Goal: Task Accomplishment & Management: Manage account settings

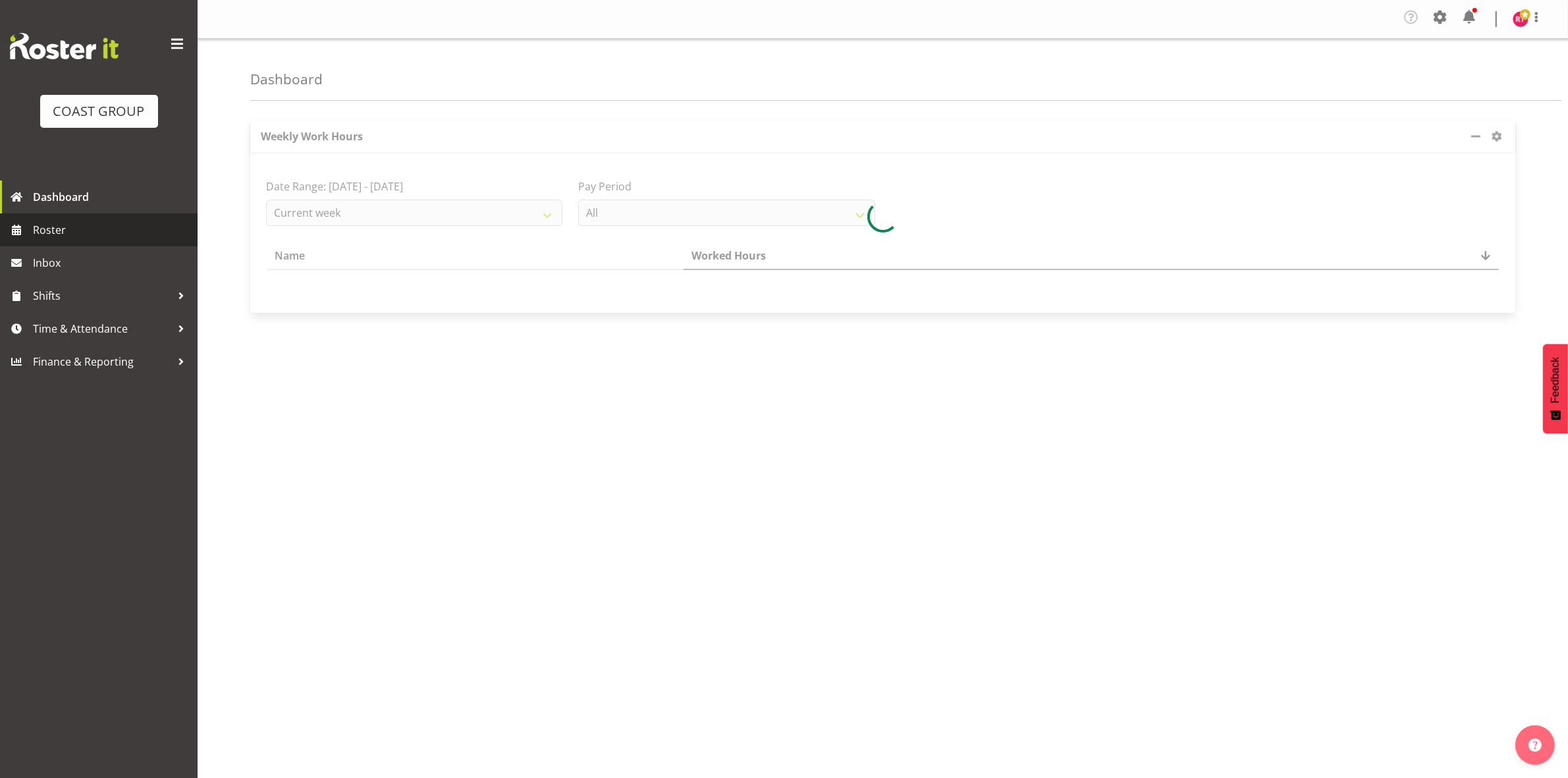
click at [86, 231] on span "Roster" at bounding box center [112, 230] width 158 height 20
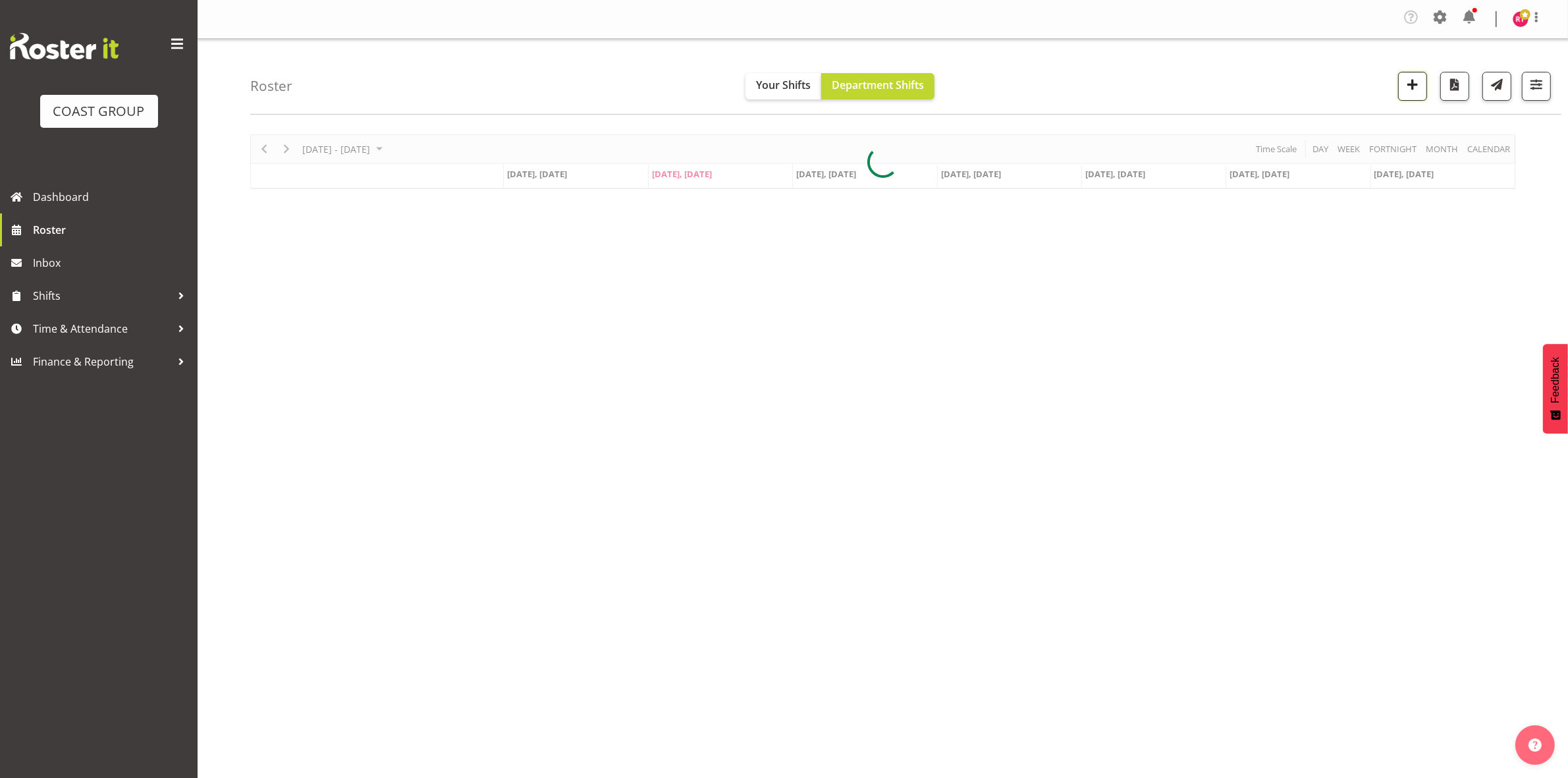
click at [1407, 90] on span "button" at bounding box center [1412, 84] width 17 height 17
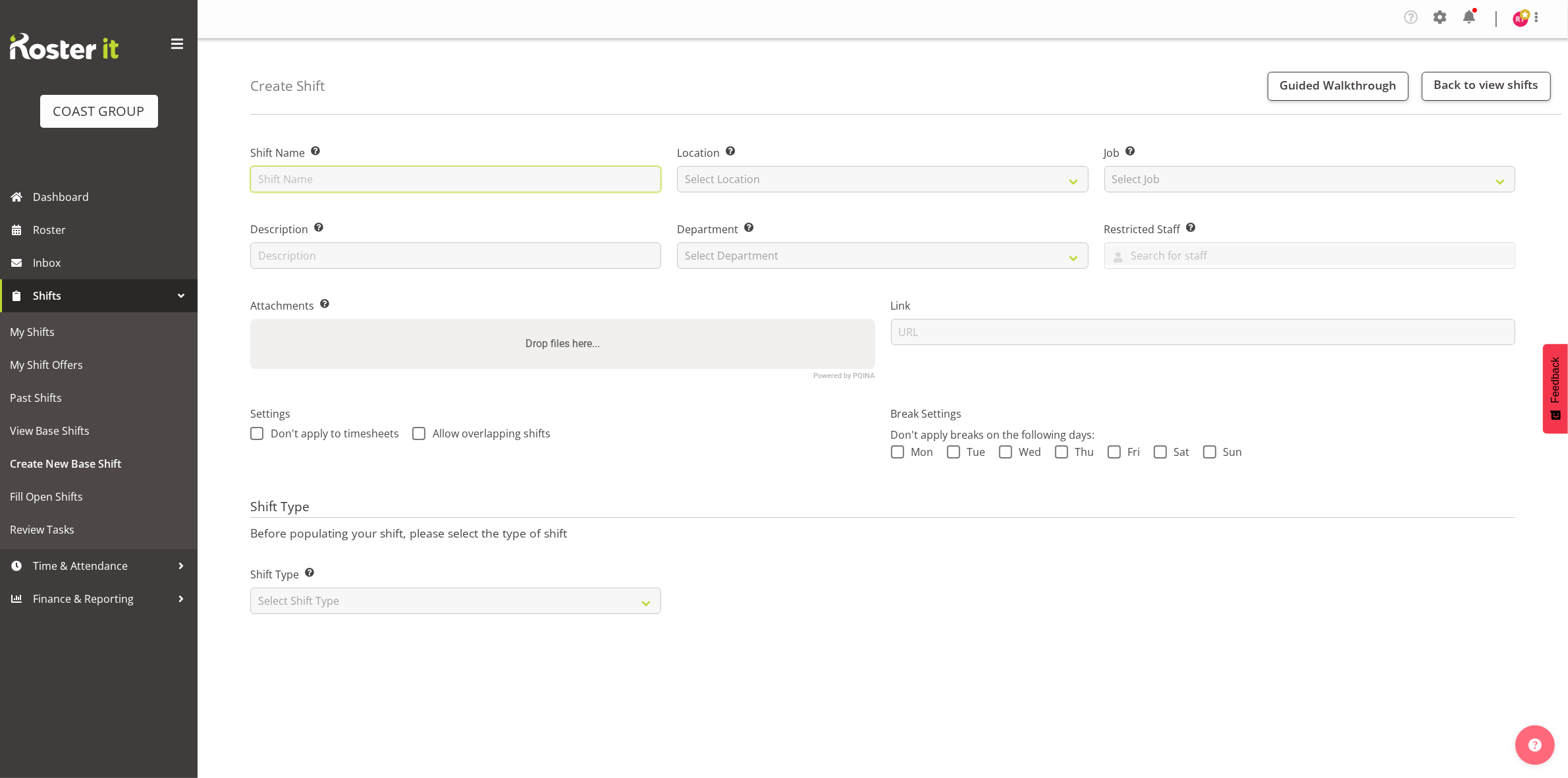
click at [353, 180] on input "text" at bounding box center [455, 180] width 411 height 26
click at [379, 185] on input "text" at bounding box center [455, 180] width 411 height 26
type input "Break Cant tech"
click at [734, 185] on select "Select Location EHS CHC" at bounding box center [882, 180] width 411 height 26
select select "107"
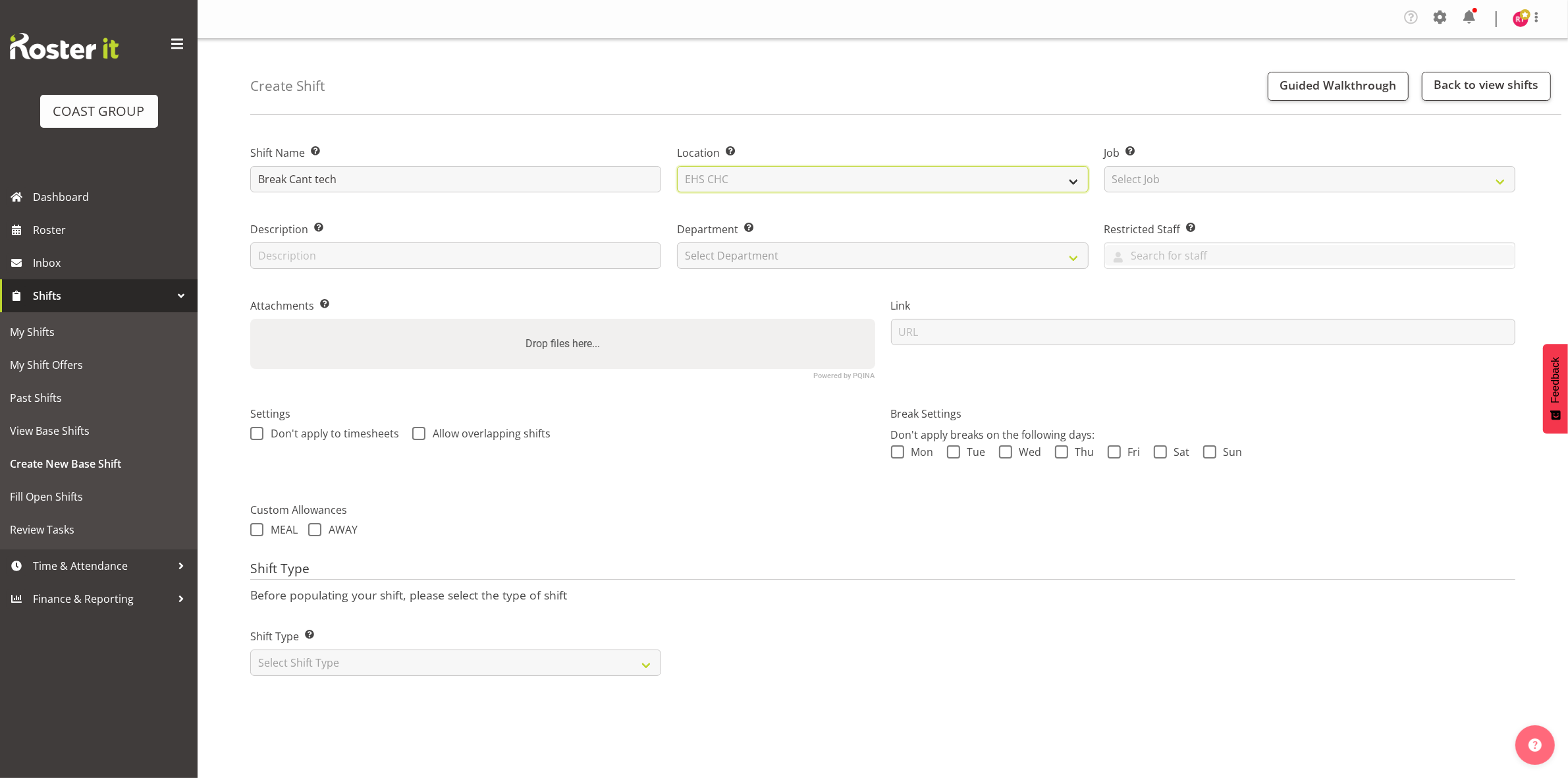
click at [677, 166] on select "Select Location EHS CHC" at bounding box center [882, 180] width 411 height 26
click at [1241, 175] on select "Select Job Create new job 1 Carlton Events 1 [PERSON_NAME][GEOGRAPHIC_DATA] 1 […" at bounding box center [1310, 180] width 411 height 26
select select "9840"
click at [1105, 166] on select "Select Job Create new job 1 Carlton Events 1 [PERSON_NAME][GEOGRAPHIC_DATA] 1 […" at bounding box center [1310, 180] width 411 height 26
drag, startPoint x: 731, startPoint y: 253, endPoint x: 731, endPoint y: 262, distance: 9.0
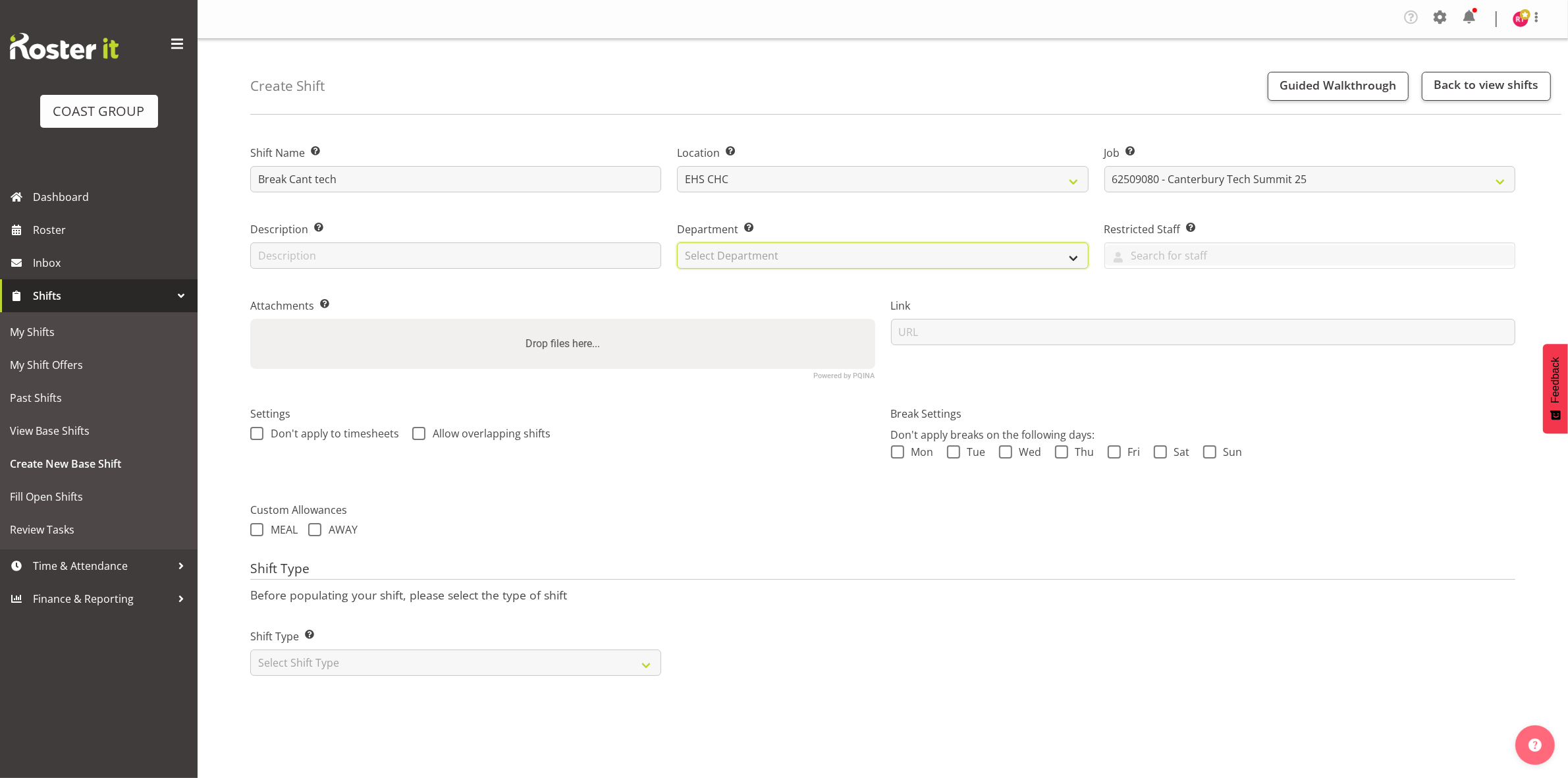
click at [731, 253] on select "Select Department EHS CHC OPS" at bounding box center [882, 256] width 411 height 26
select select "41"
click at [677, 243] on select "Select Department EHS CHC OPS" at bounding box center [882, 256] width 411 height 26
click at [429, 666] on select "Select Shift Type One Off Shift Recurring Shift Rotating Shift" at bounding box center [455, 663] width 411 height 26
select select "one_off"
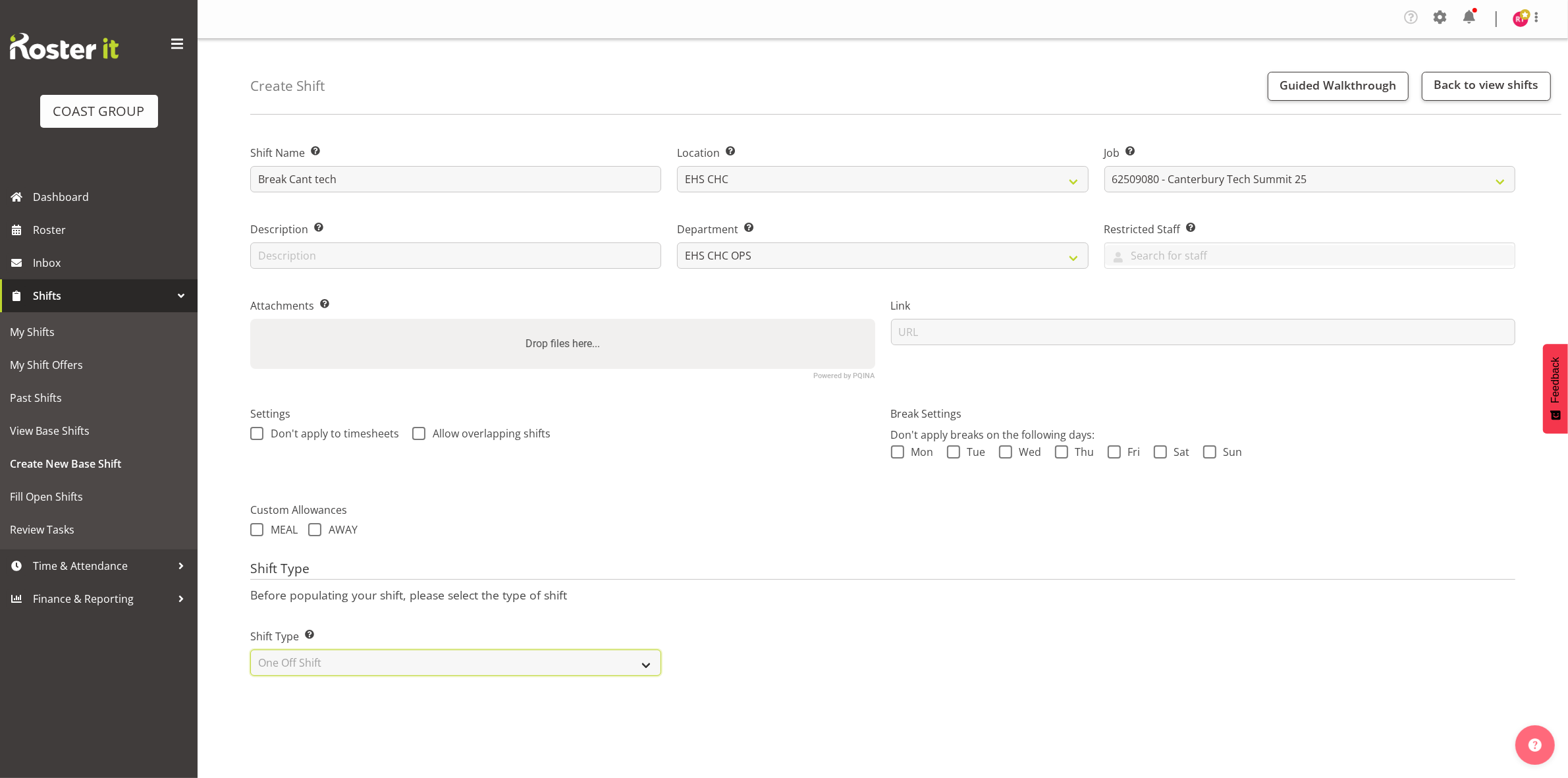
click at [250, 651] on select "Select Shift Type One Off Shift Recurring Shift Rotating Shift" at bounding box center [455, 663] width 411 height 26
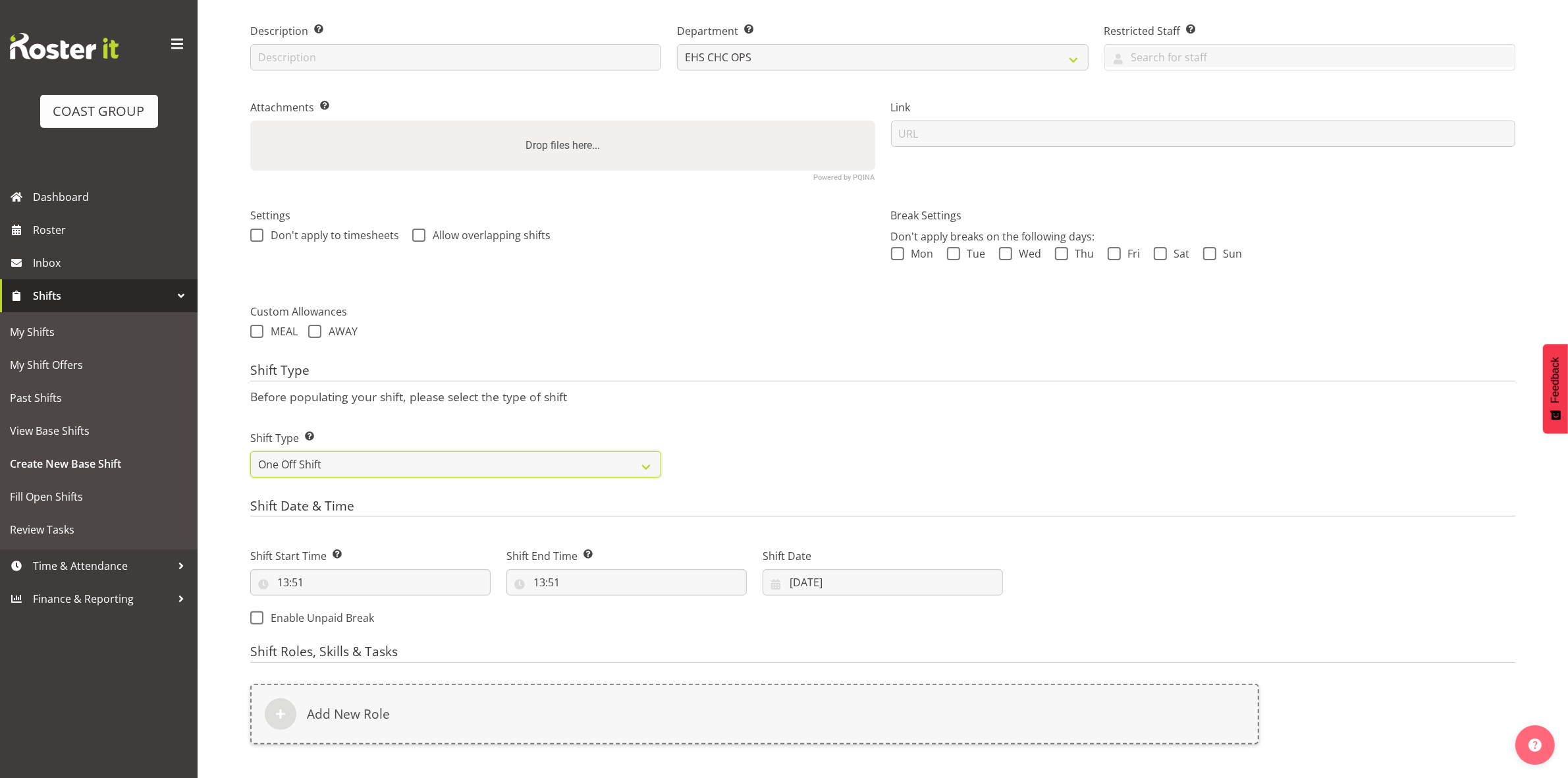
scroll to position [364, 0]
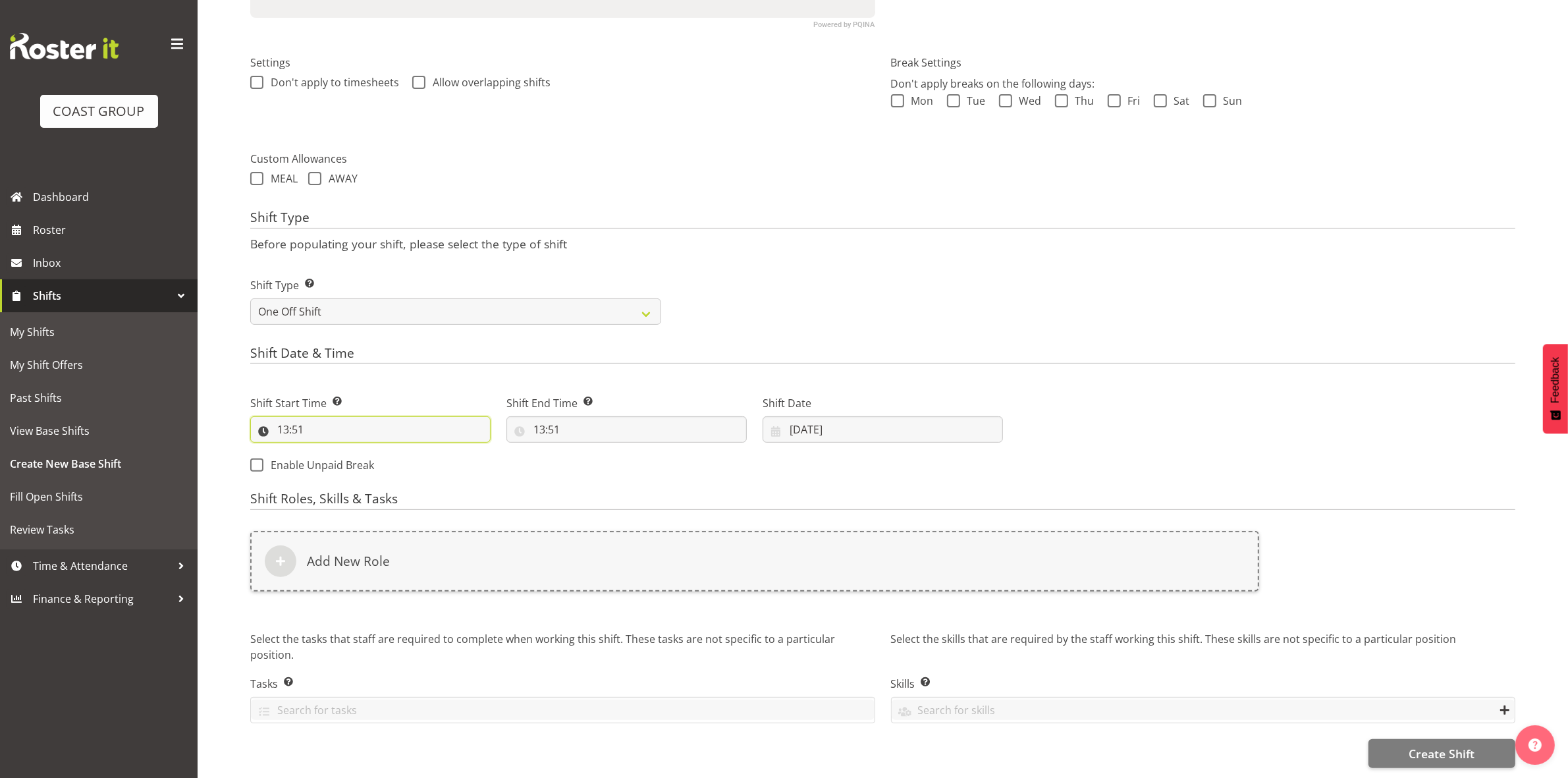
click at [288, 416] on input "13:51" at bounding box center [370, 430] width 240 height 26
click at [339, 452] on select "00 01 02 03 04 05 06 07 08 09 10 11 12 13 14 15 16 17 18 19 20 21 22 23" at bounding box center [340, 463] width 30 height 26
select select "8"
click at [325, 450] on select "00 01 02 03 04 05 06 07 08 09 10 11 12 13 14 15 16 17 18 19 20 21 22 23" at bounding box center [340, 463] width 30 height 26
type input "08:51"
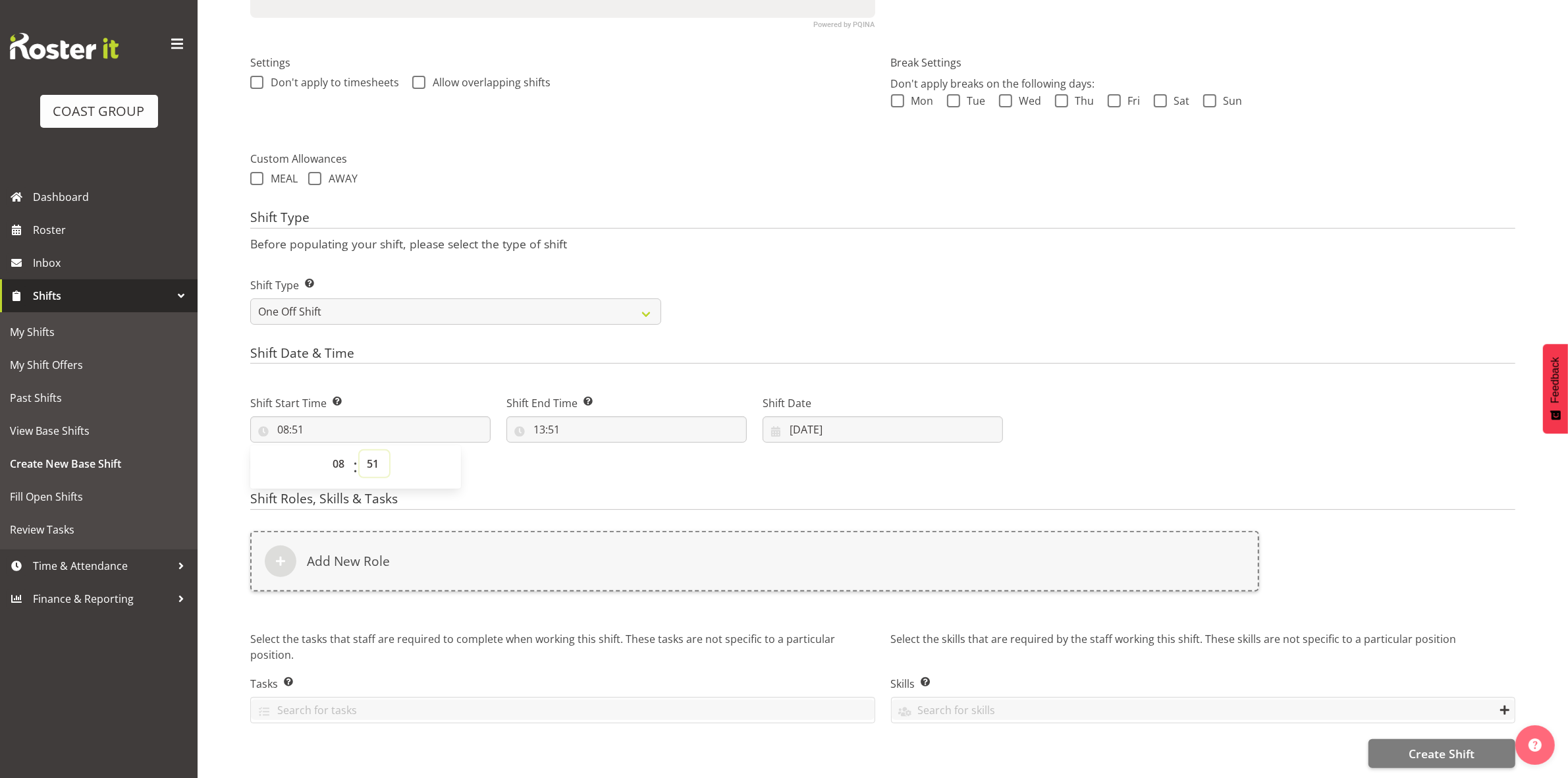
drag, startPoint x: 369, startPoint y: 450, endPoint x: 376, endPoint y: 445, distance: 8.6
click at [369, 450] on select "00 01 02 03 04 05 06 07 08 09 10 11 12 13 14 15 16 17 18 19 20 21 22 23 24 25 2…" at bounding box center [375, 463] width 30 height 26
select select "0"
click at [360, 450] on select "00 01 02 03 04 05 06 07 08 09 10 11 12 13 14 15 16 17 18 19 20 21 22 23 24 25 2…" at bounding box center [375, 463] width 30 height 26
type input "08:00"
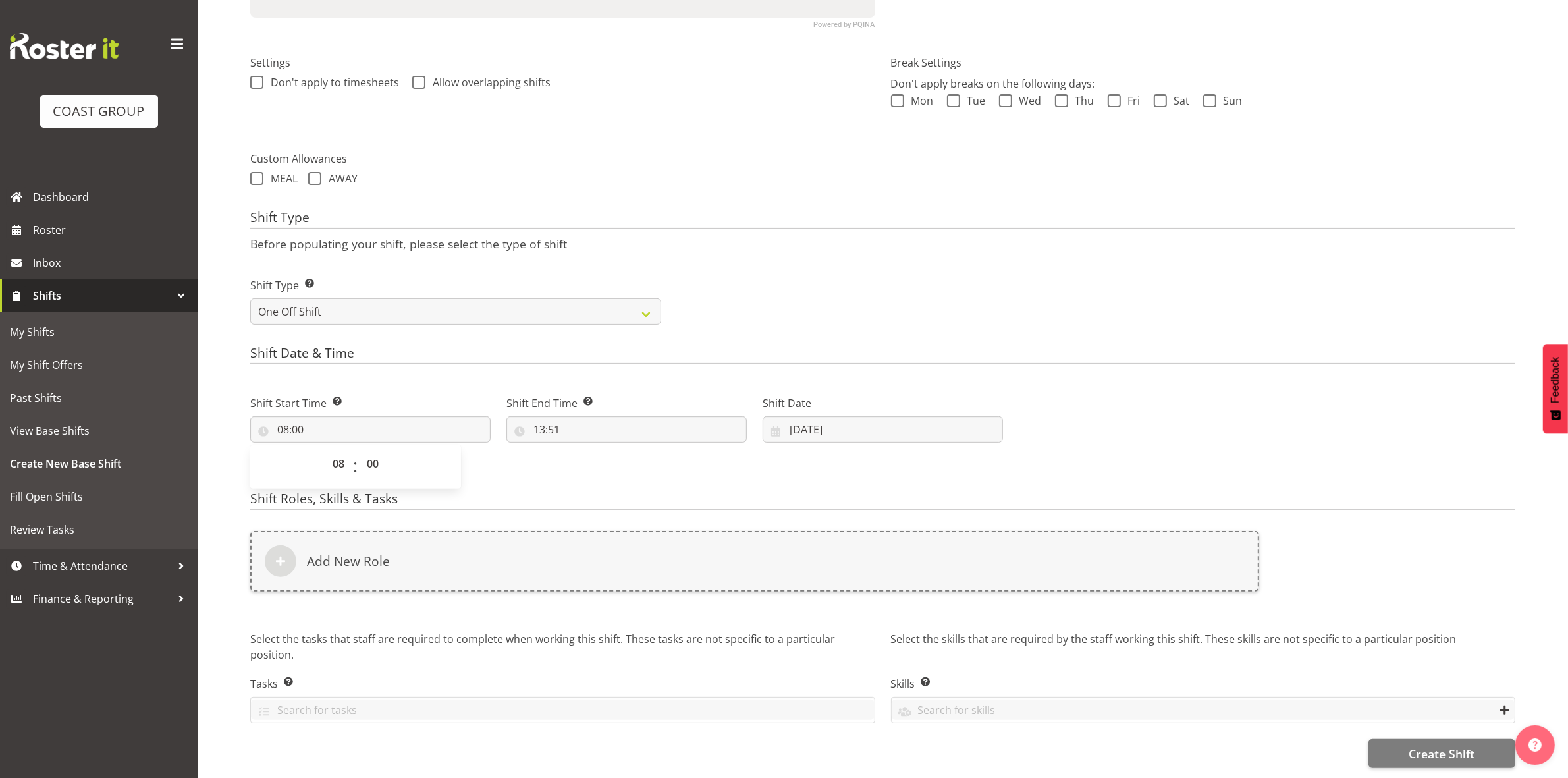
click at [784, 326] on form "Shift Name Enter a name for the shift (e.g. Day Shift). Break Cant tech Locatio…" at bounding box center [882, 271] width 1265 height 992
click at [531, 419] on input "13:51" at bounding box center [626, 430] width 240 height 26
click at [593, 452] on select "00 01 02 03 04 05 06 07 08 09 10 11 12 13 14 15 16 17 18 19 20 21 22 23" at bounding box center [597, 463] width 30 height 26
select select "12"
click at [582, 450] on select "00 01 02 03 04 05 06 07 08 09 10 11 12 13 14 15 16 17 18 19 20 21 22 23" at bounding box center [597, 463] width 30 height 26
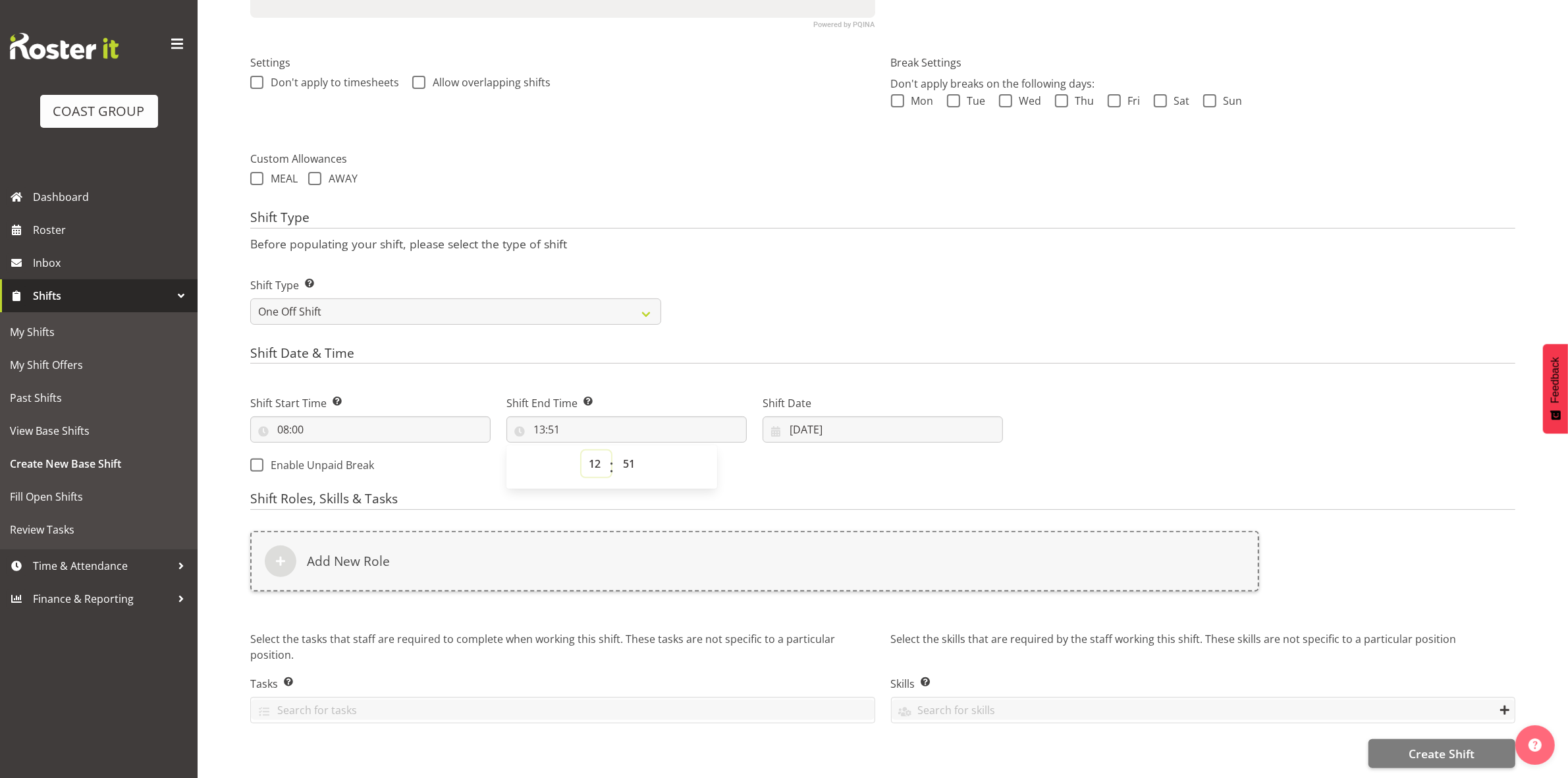
type input "12:51"
click at [626, 459] on select "00 01 02 03 04 05 06 07 08 09 10 11 12 13 14 15 16 17 18 19 20 21 22 23 24 25 2…" at bounding box center [631, 463] width 30 height 26
select select "0"
click at [616, 450] on select "00 01 02 03 04 05 06 07 08 09 10 11 12 13 14 15 16 17 18 19 20 21 22 23 24 25 2…" at bounding box center [631, 463] width 30 height 26
type input "12:00"
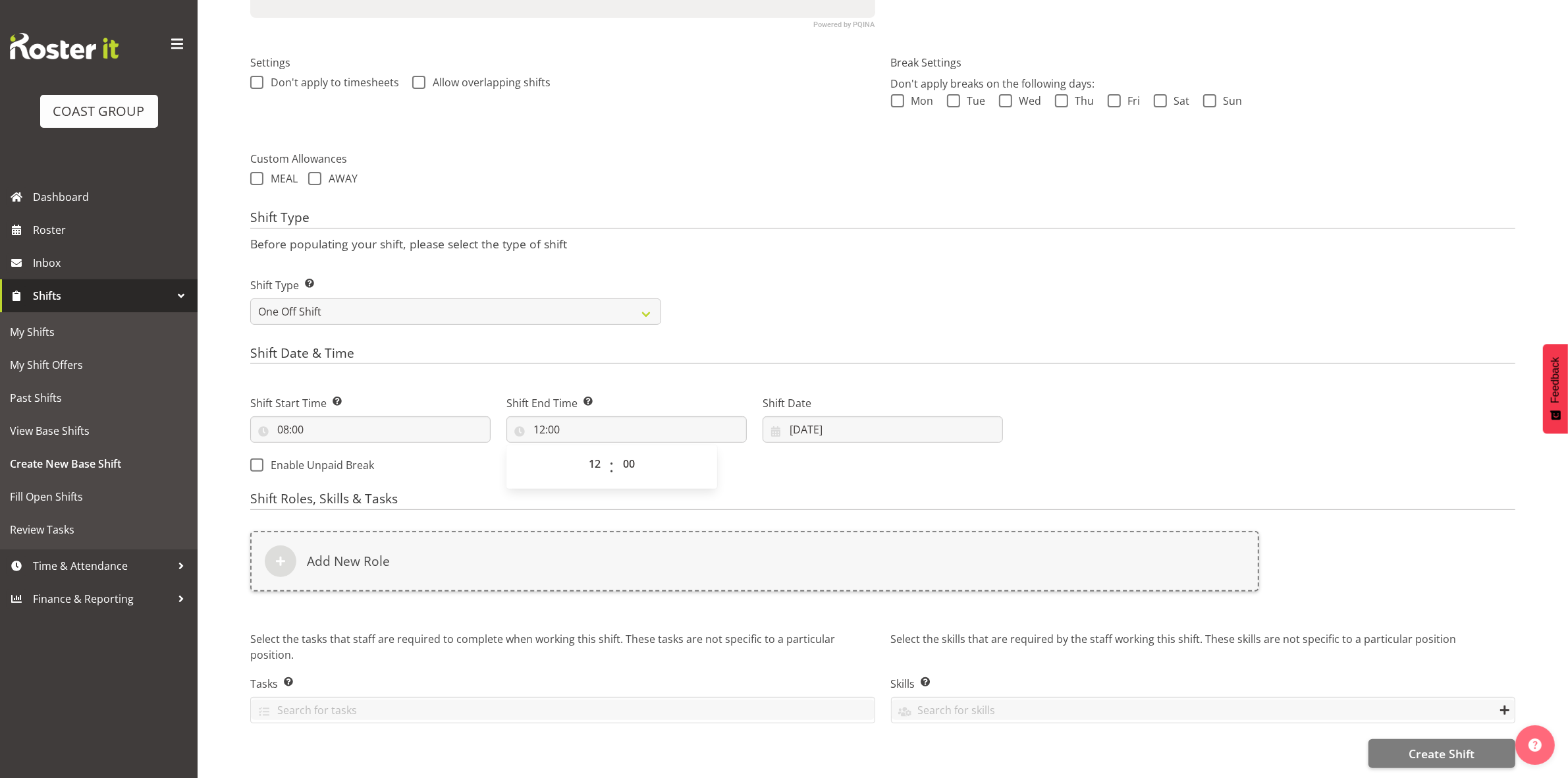
drag, startPoint x: 900, startPoint y: 258, endPoint x: 802, endPoint y: 293, distance: 104.1
click at [899, 259] on div "Shift Type Shift Types: One Off – Select this if you would like a single shift …" at bounding box center [883, 295] width 1281 height 74
click at [795, 416] on input "09/09/2025" at bounding box center [883, 430] width 240 height 26
click at [880, 555] on span "10" at bounding box center [882, 561] width 11 height 12
type input "10/09/2025"
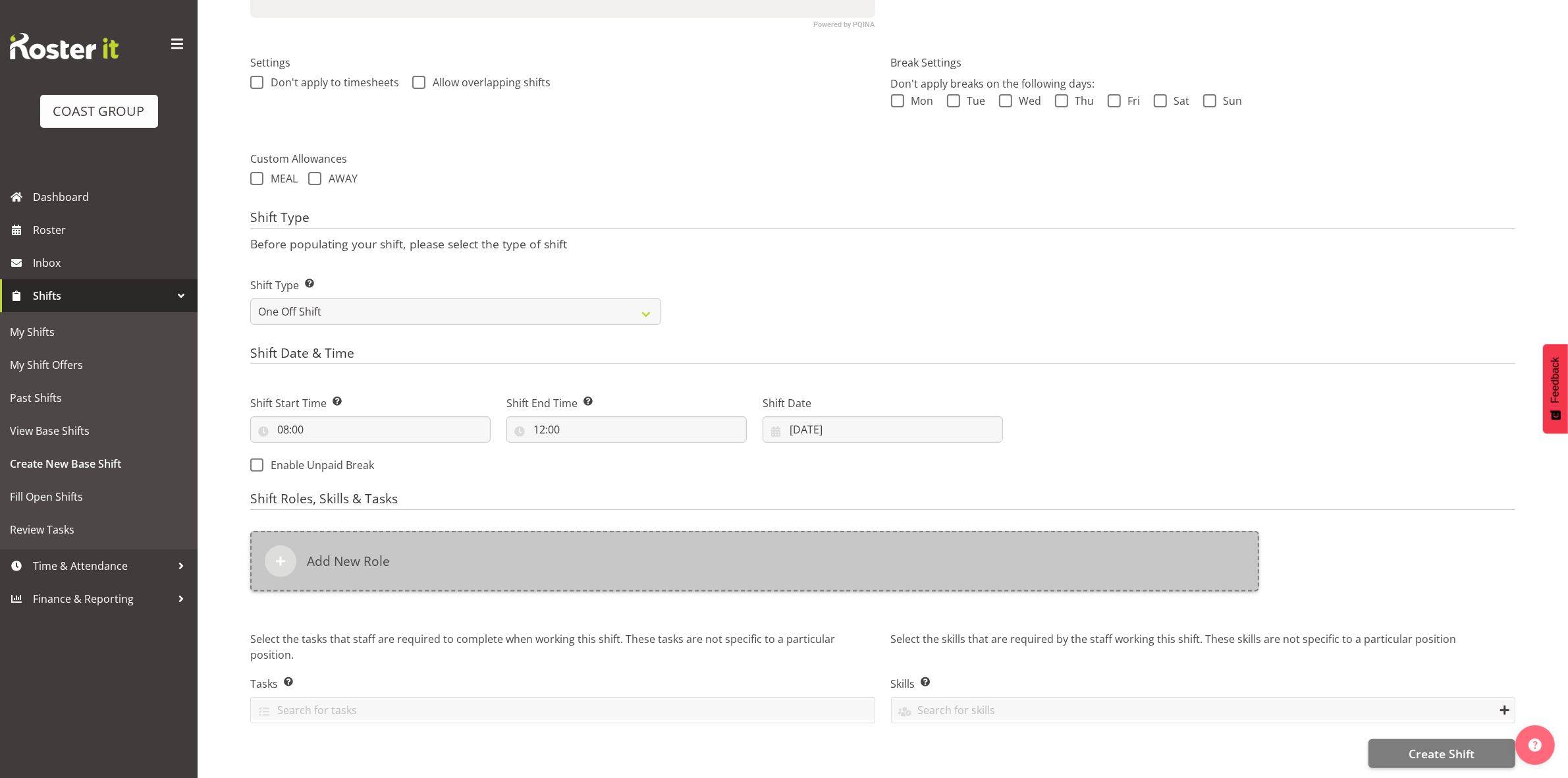
click at [634, 544] on div "Add New Role" at bounding box center [754, 560] width 1009 height 60
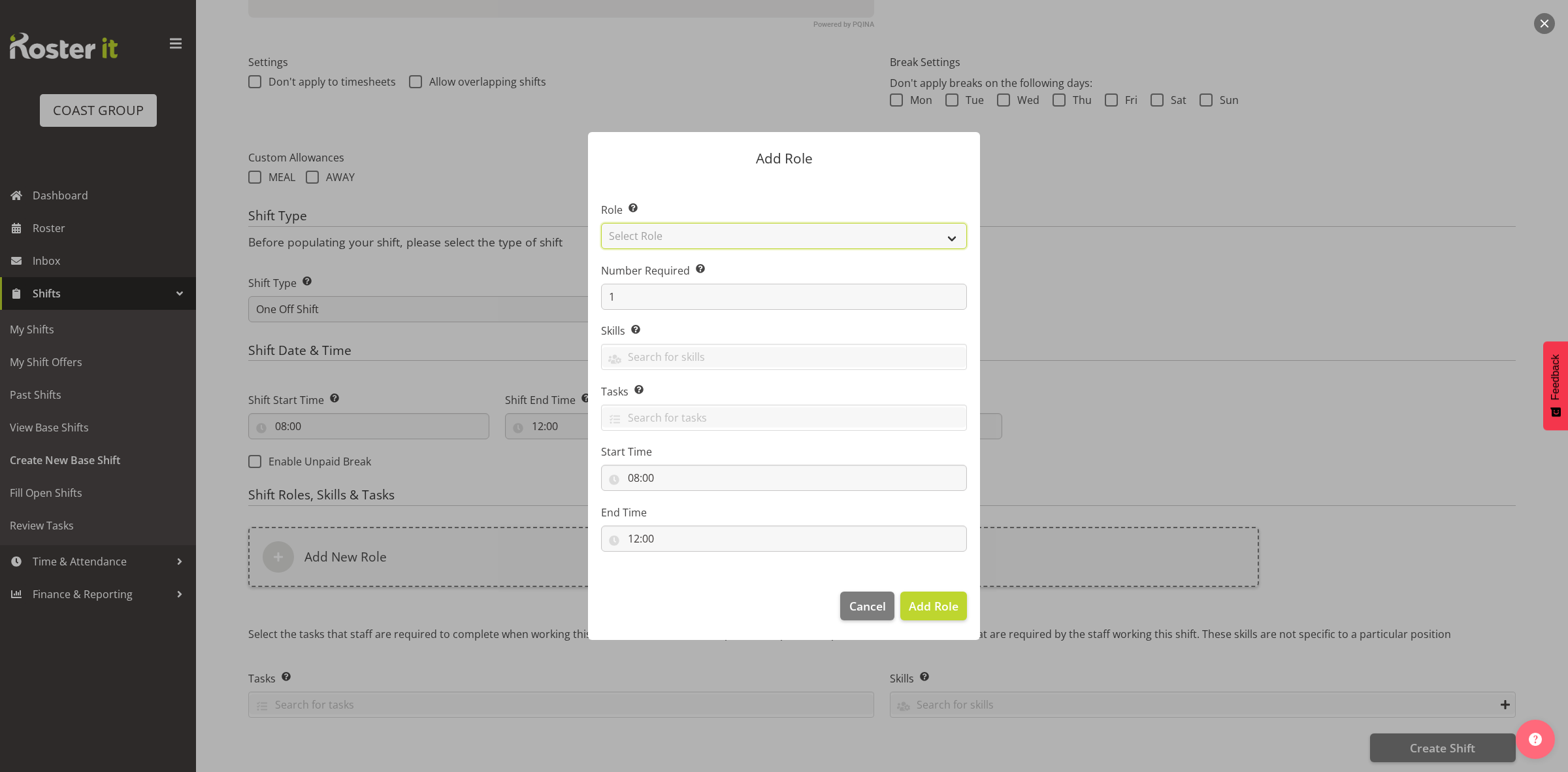
click at [675, 237] on select "Select Role ACCOUNT MANAGER ACCOUNT MANAGER DW ACCOUNTS [PERSON_NAME] VEHICLES …" at bounding box center [784, 236] width 366 height 26
select select "192"
click at [601, 223] on select "Select Role ACCOUNT MANAGER ACCOUNT MANAGER DW ACCOUNTS [PERSON_NAME] VEHICLES …" at bounding box center [784, 236] width 366 height 26
click at [642, 297] on input "1" at bounding box center [784, 296] width 366 height 26
type input "4"
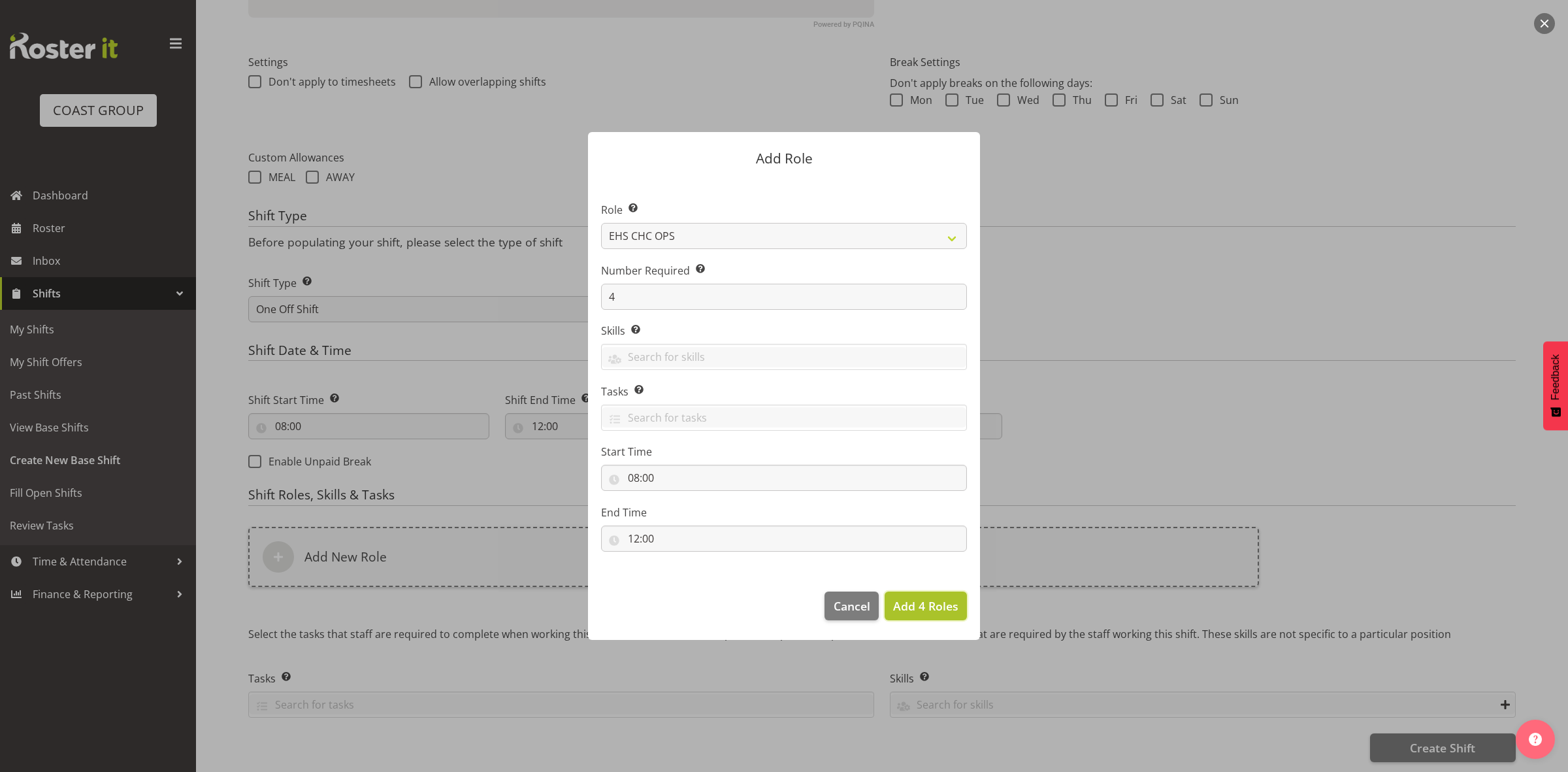
click at [914, 619] on button "Add 4 Roles" at bounding box center [926, 605] width 82 height 29
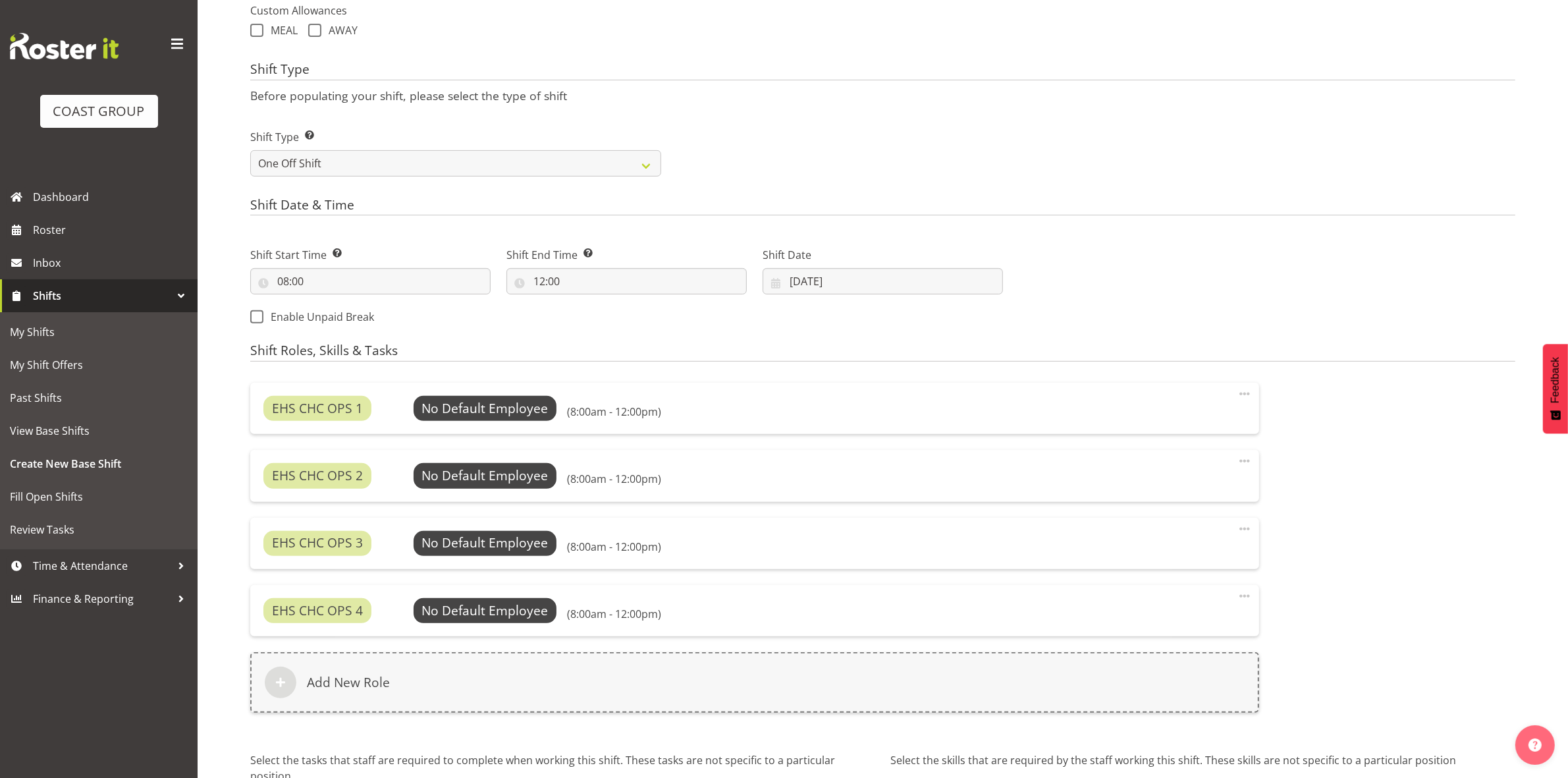
scroll to position [634, 0]
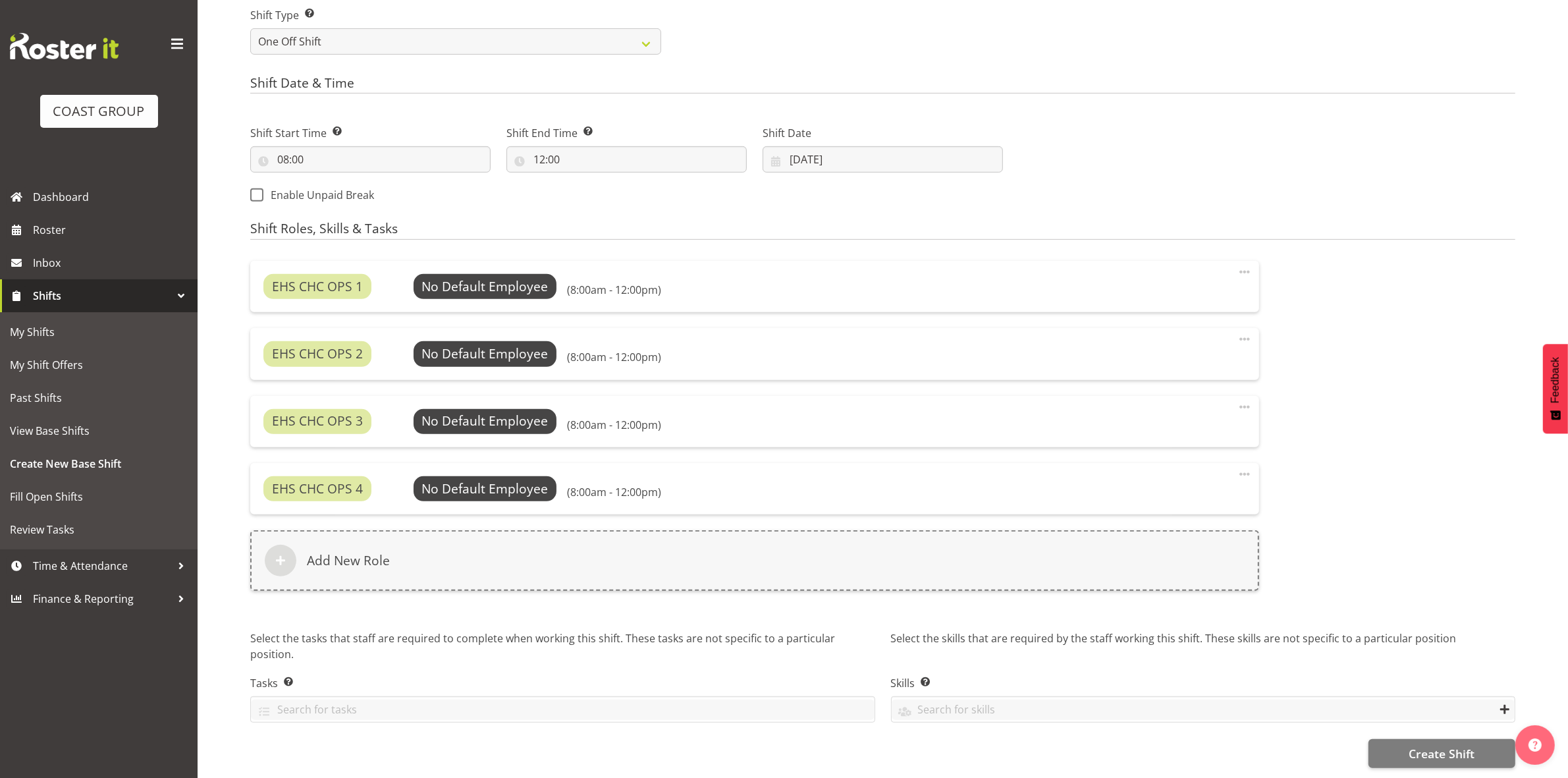
click at [478, 253] on div "EHS CHC OPS 1 No Default Employee Select Employee (8:00am - 12:00pm) Edit Delet…" at bounding box center [755, 435] width 1024 height 363
click at [478, 281] on span "Select Employee" at bounding box center [485, 286] width 98 height 19
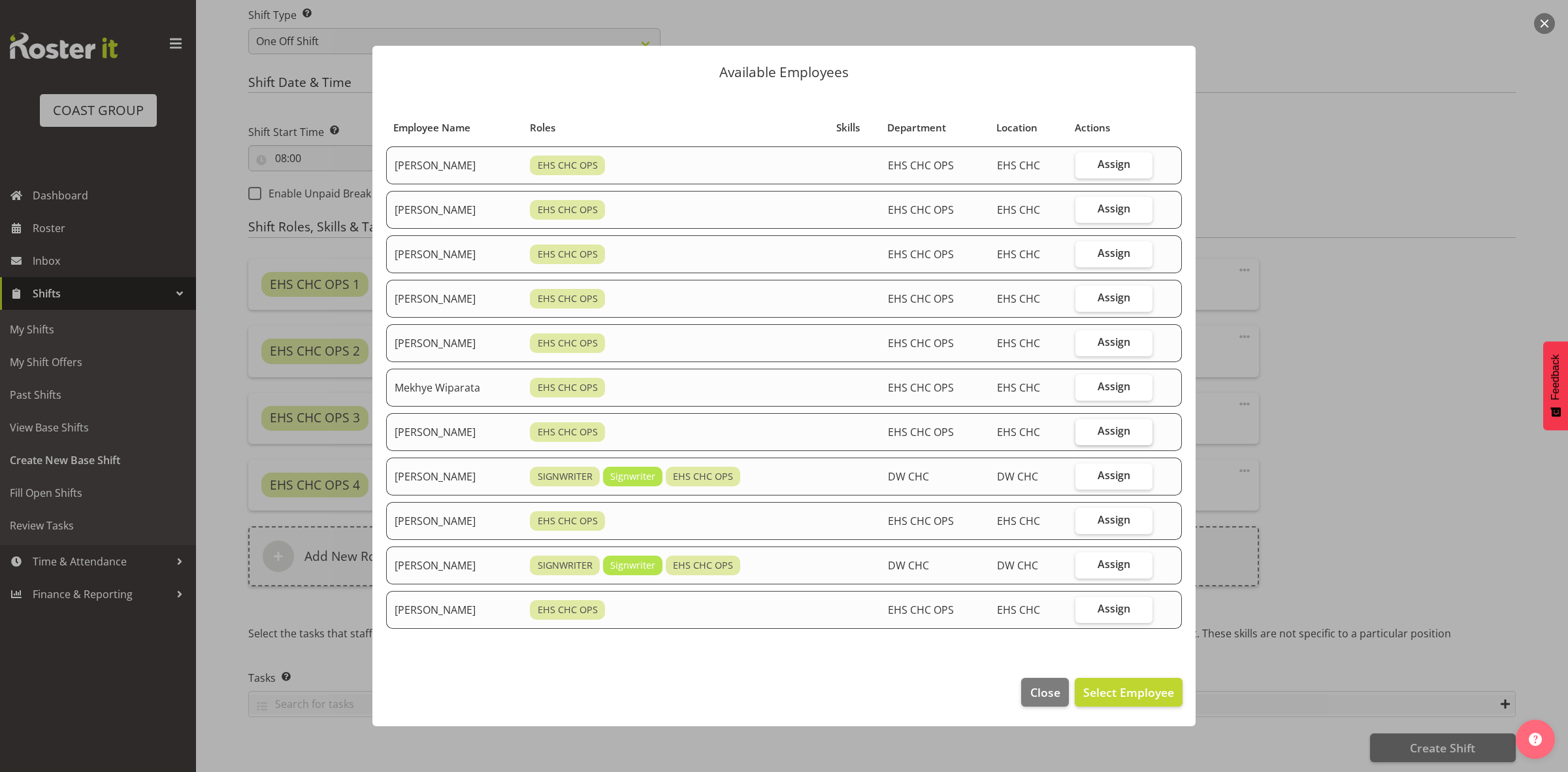
click at [1106, 437] on span "Assign" at bounding box center [1114, 431] width 33 height 13
click at [1084, 435] on input "Assign" at bounding box center [1080, 431] width 8 height 8
checkbox input "true"
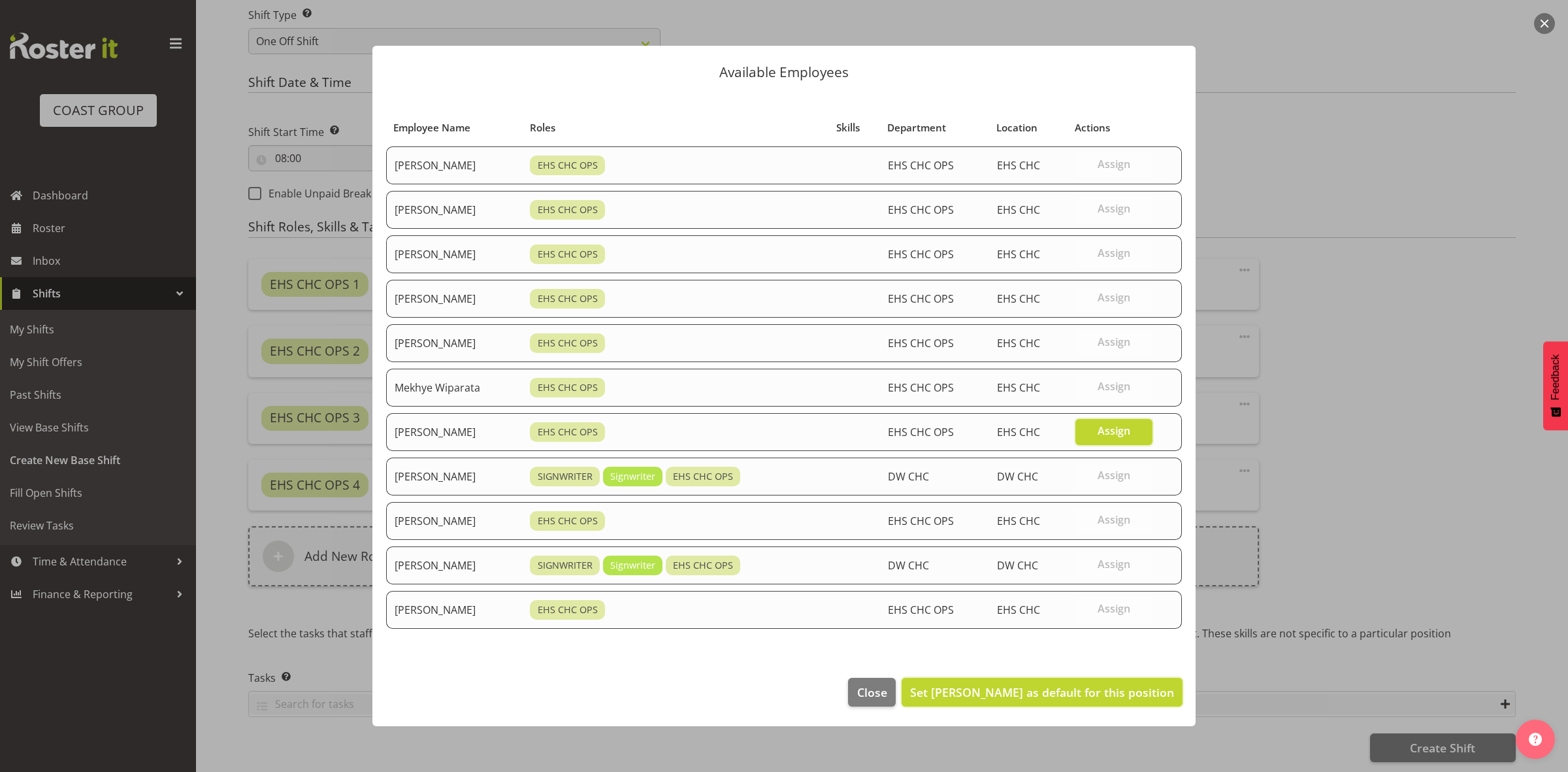
click at [1095, 680] on footer "Close Set Reuben Bowe as default for this position" at bounding box center [784, 695] width 823 height 62
click at [1029, 698] on span "Set Reuben Bowe as default for this position" at bounding box center [1043, 692] width 264 height 16
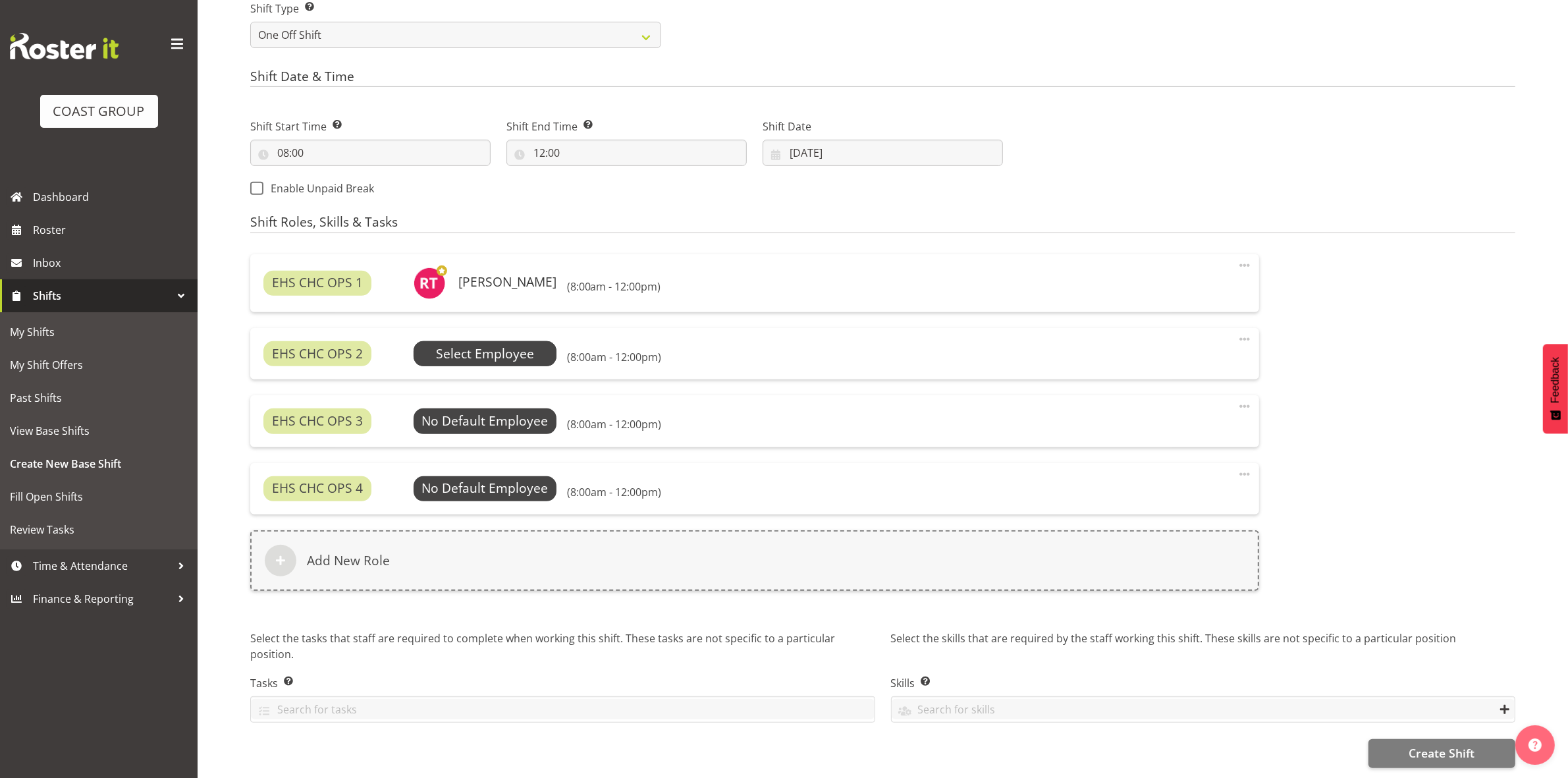
click at [446, 353] on span "Select Employee" at bounding box center [485, 353] width 98 height 19
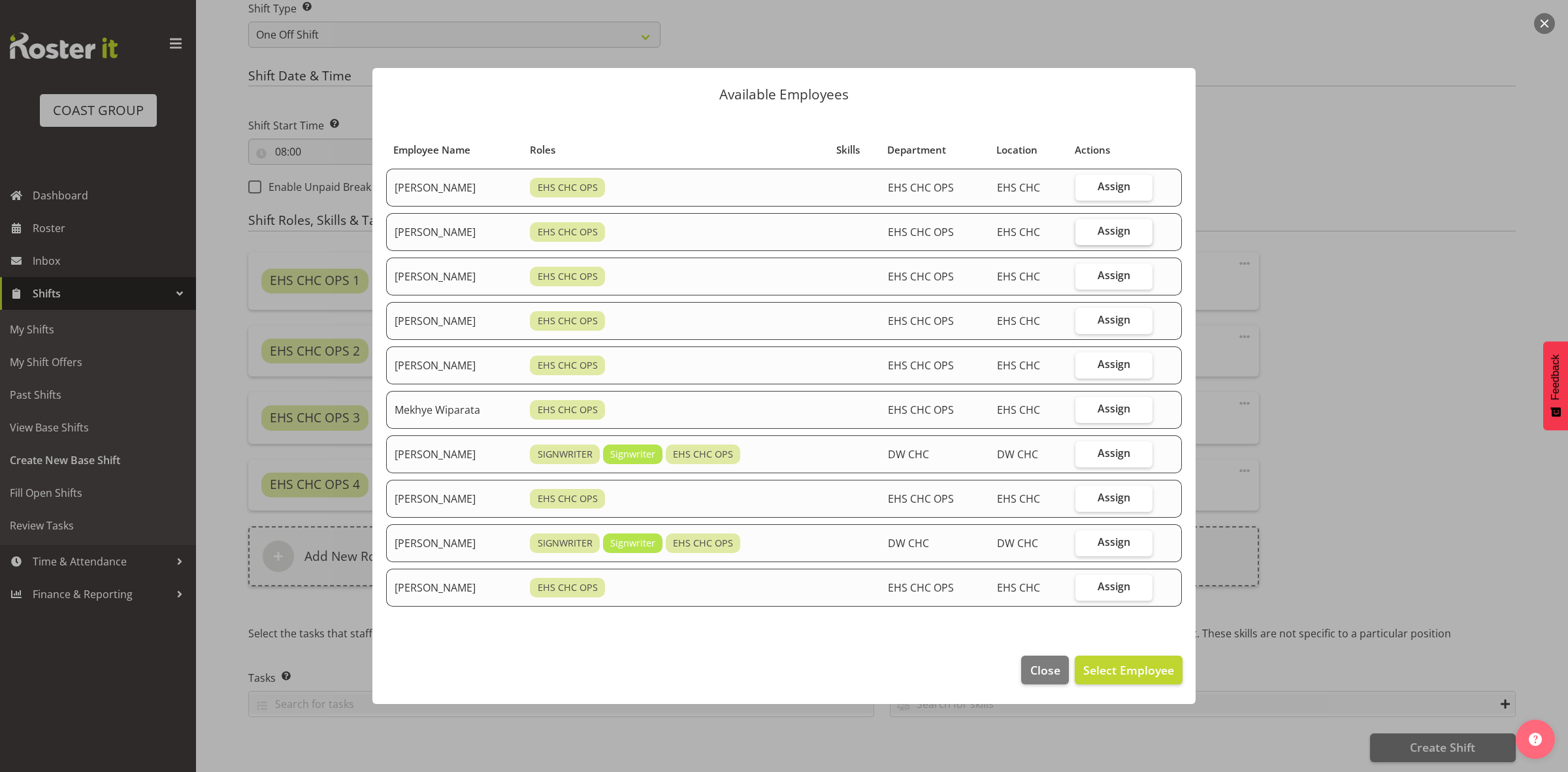
click at [1130, 232] on span "Assign" at bounding box center [1114, 231] width 33 height 13
click at [1084, 232] on input "Assign" at bounding box center [1080, 231] width 8 height 8
checkbox input "true"
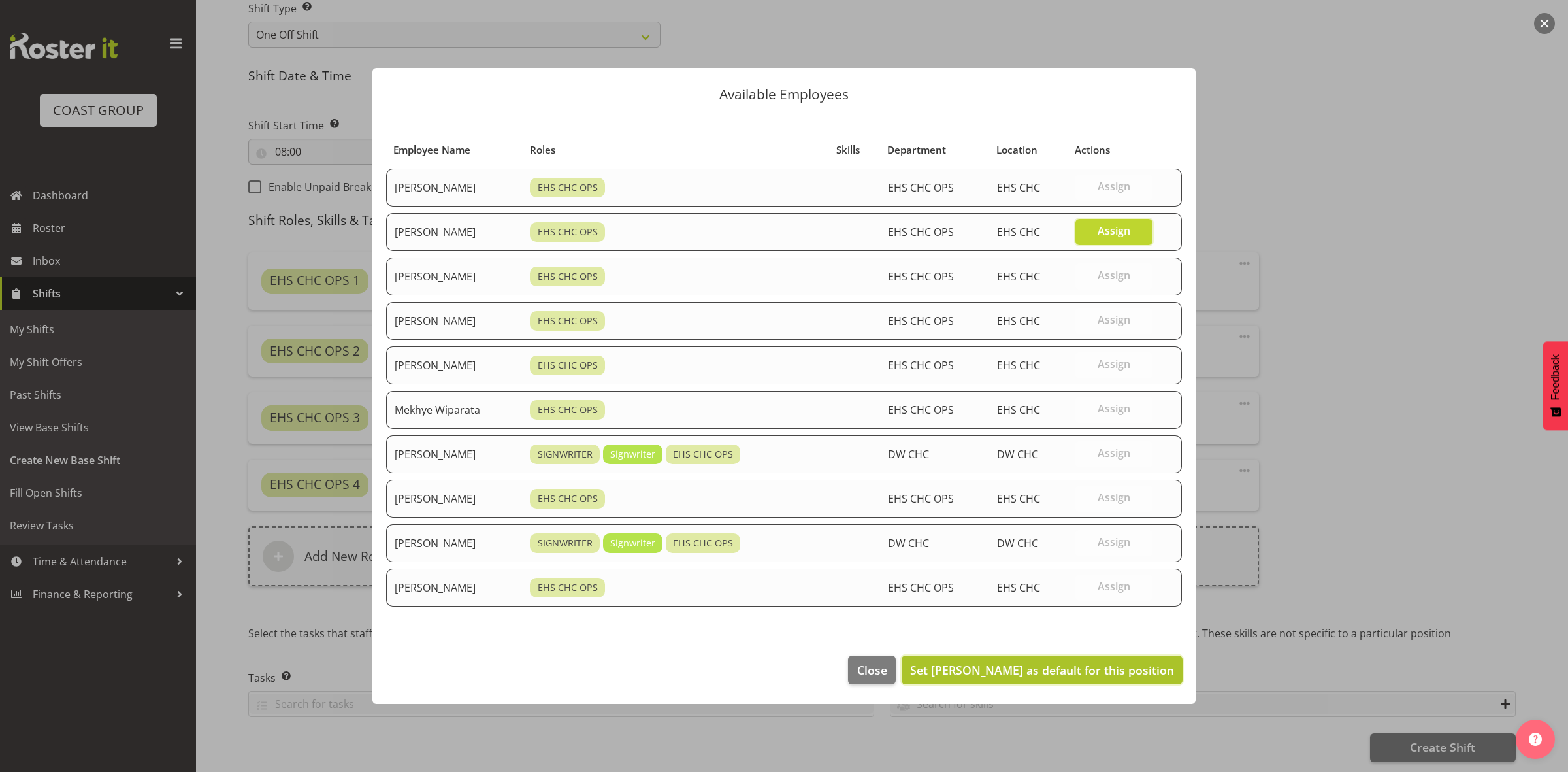
click at [1080, 671] on span "Set David Wiseman as default for this position" at bounding box center [1043, 669] width 264 height 16
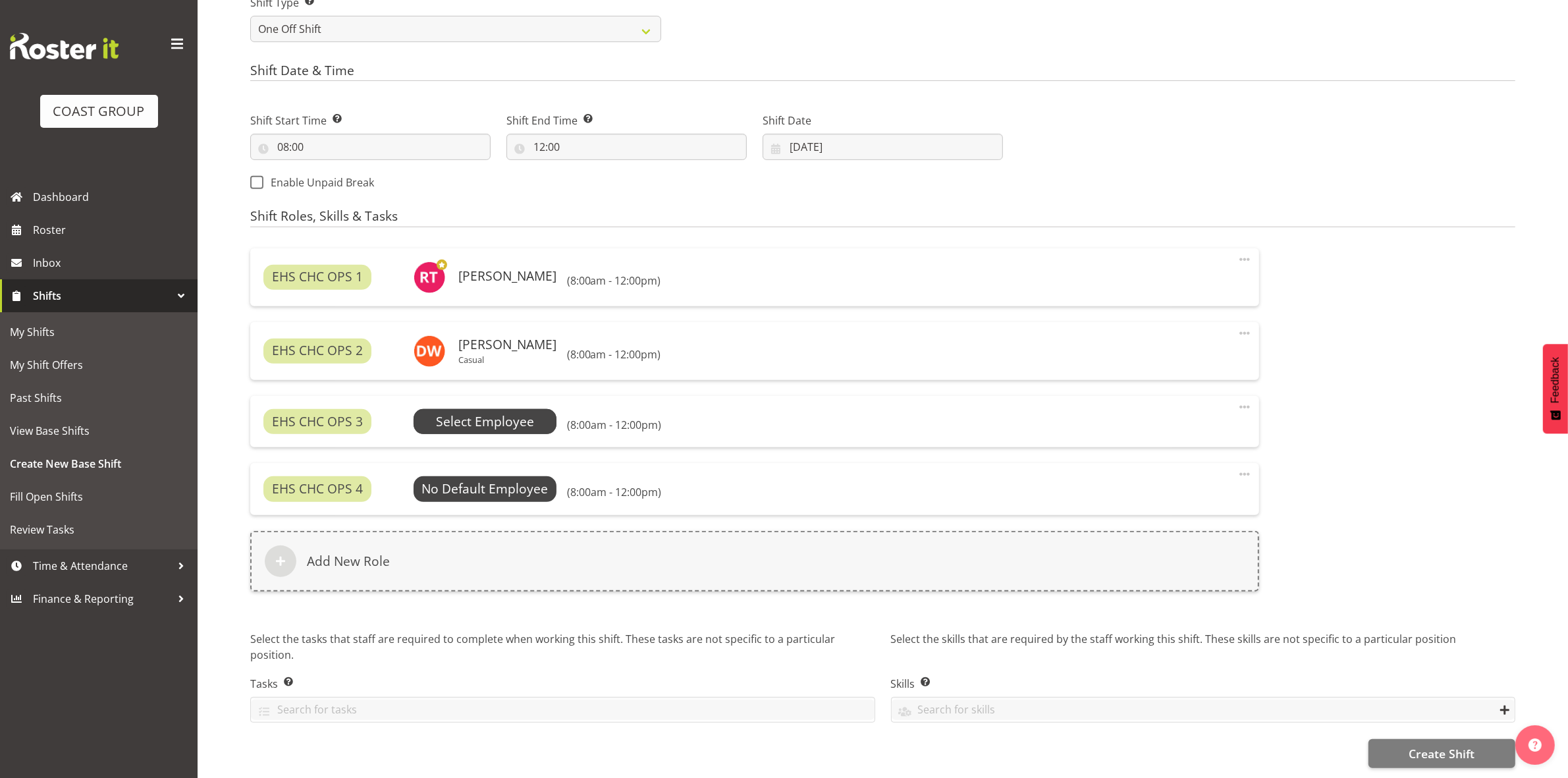
click at [491, 416] on span "Select Employee" at bounding box center [485, 421] width 98 height 19
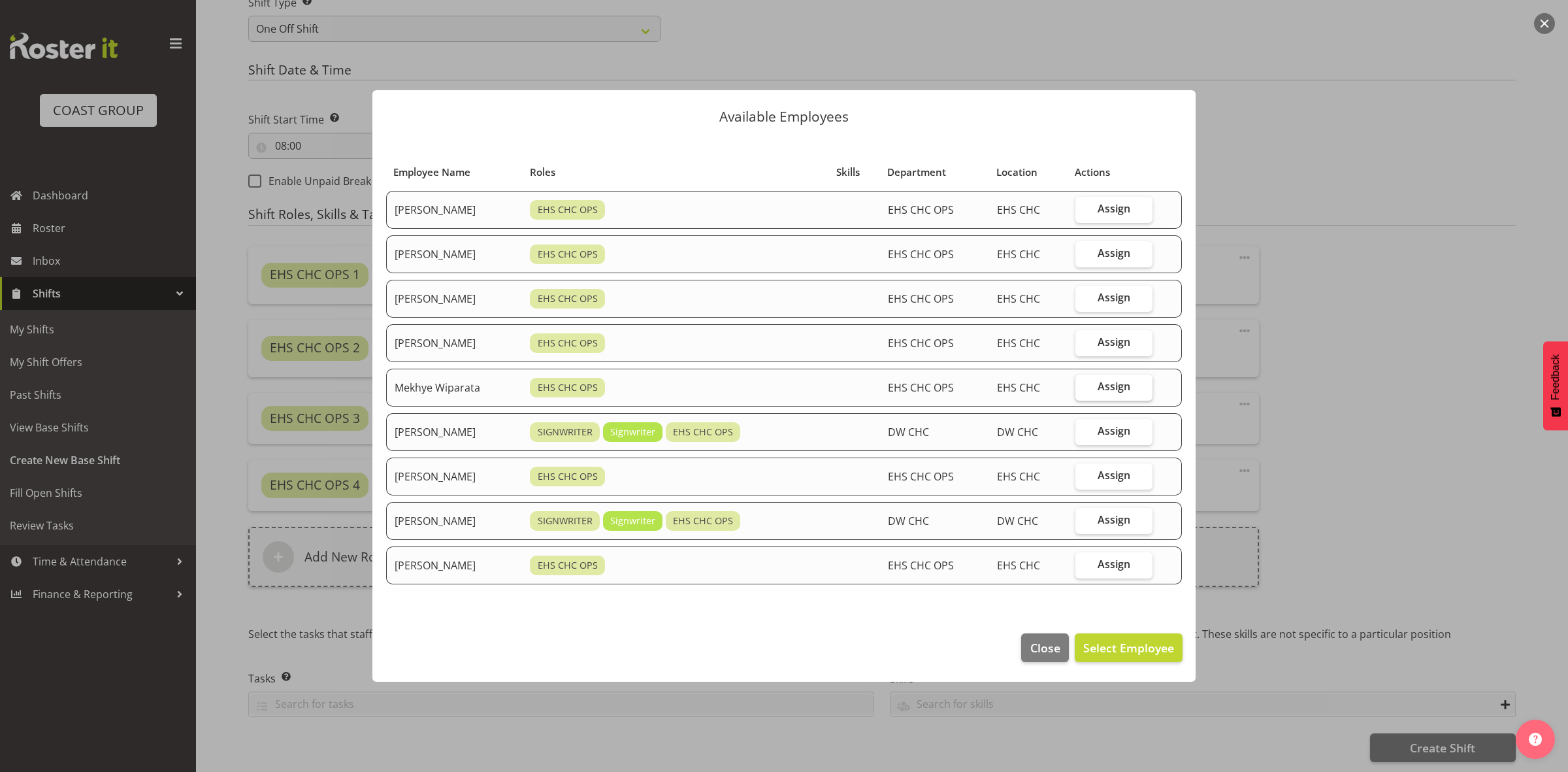
click at [1125, 386] on span "Assign" at bounding box center [1114, 386] width 33 height 13
click at [1084, 386] on input "Assign" at bounding box center [1080, 387] width 8 height 8
checkbox input "true"
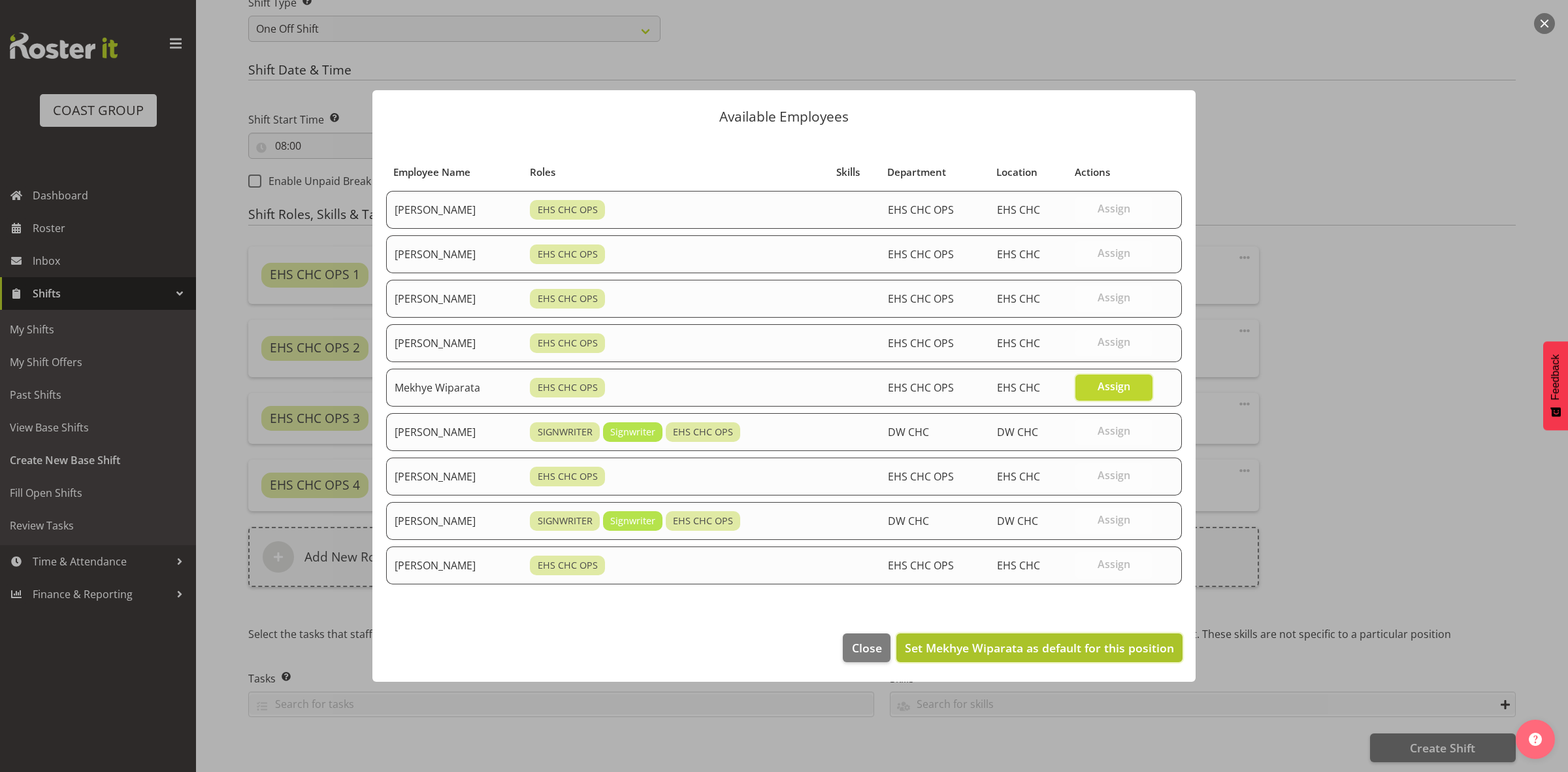
click at [1116, 649] on span "Set Mekhye Wiparata as default for this position" at bounding box center [1039, 647] width 269 height 16
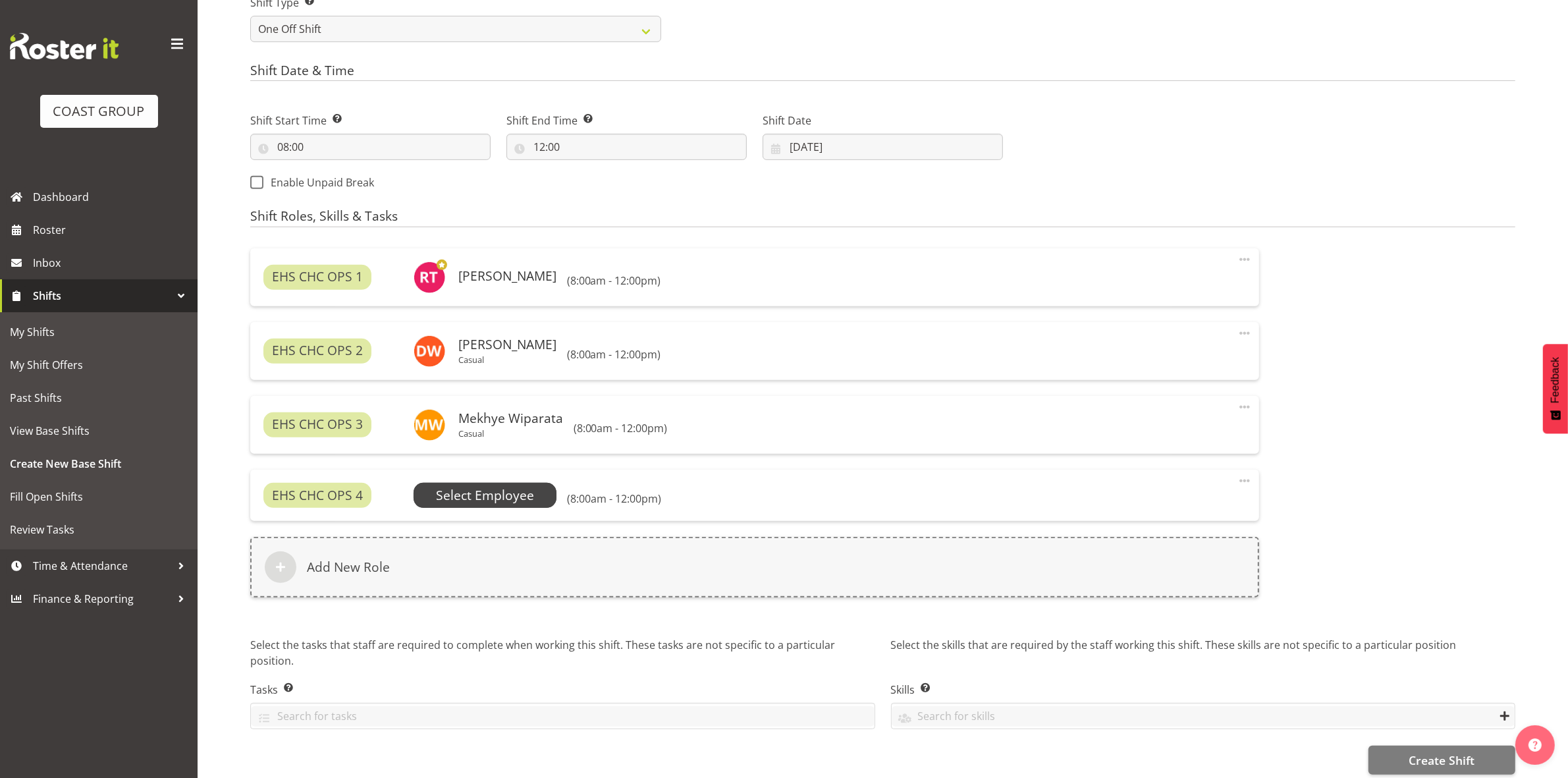
click at [530, 491] on span "Select Employee" at bounding box center [485, 495] width 98 height 19
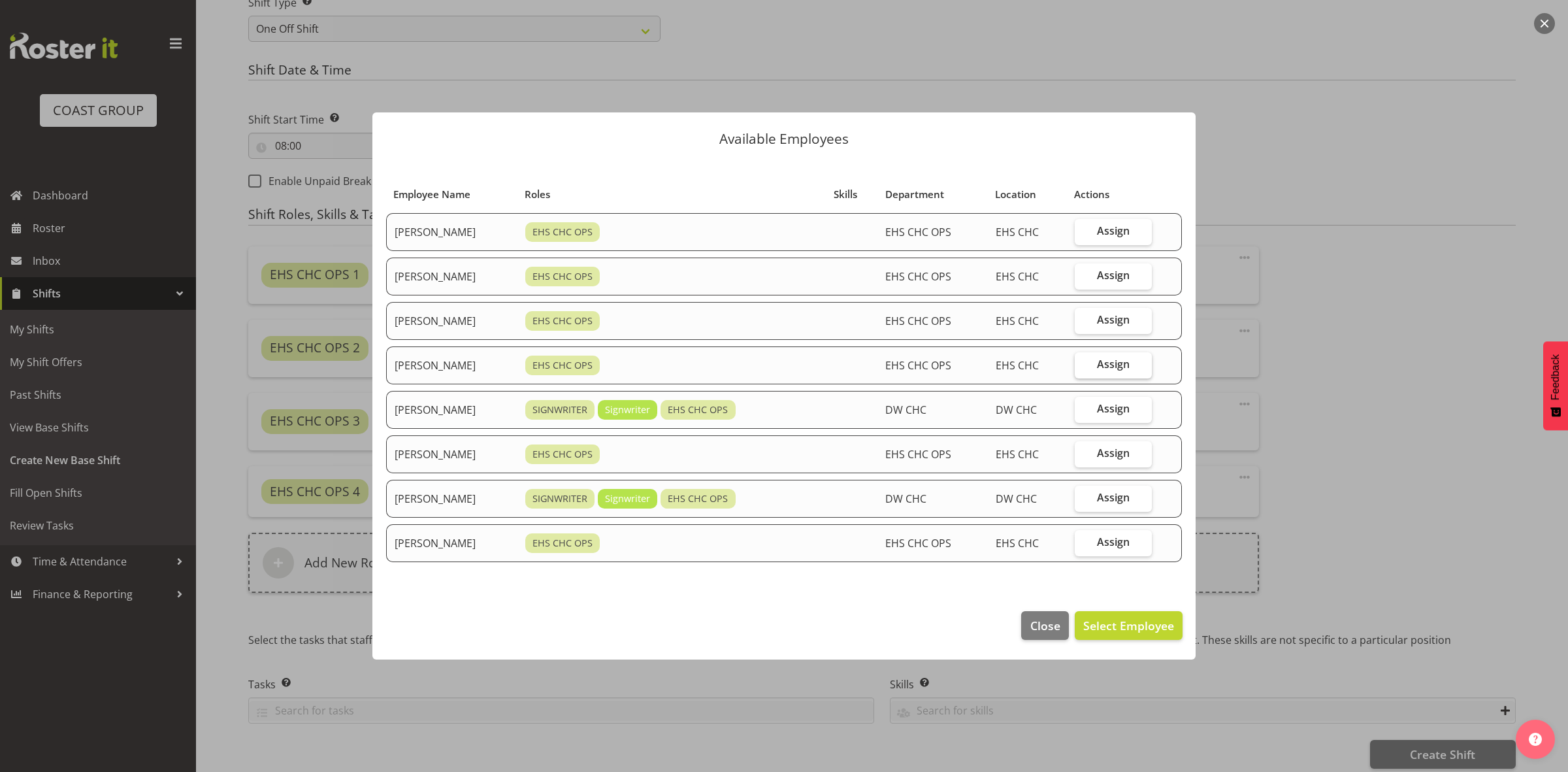
click at [1098, 363] on label "Assign" at bounding box center [1113, 365] width 78 height 26
click at [1084, 363] on input "Assign" at bounding box center [1079, 365] width 8 height 8
checkbox input "true"
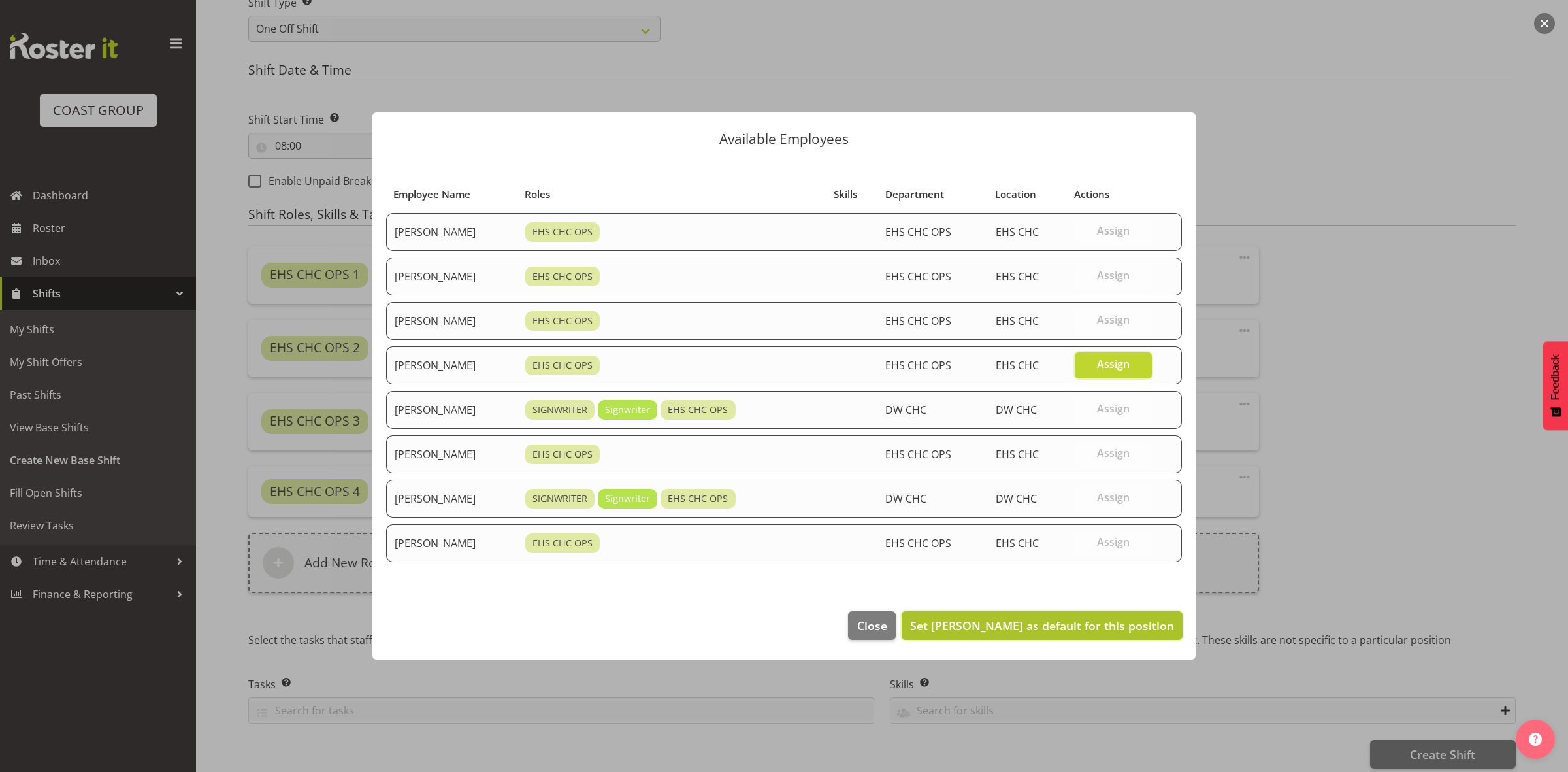
click at [1041, 629] on span "Set Martin Gorzeman as default for this position" at bounding box center [1043, 625] width 264 height 16
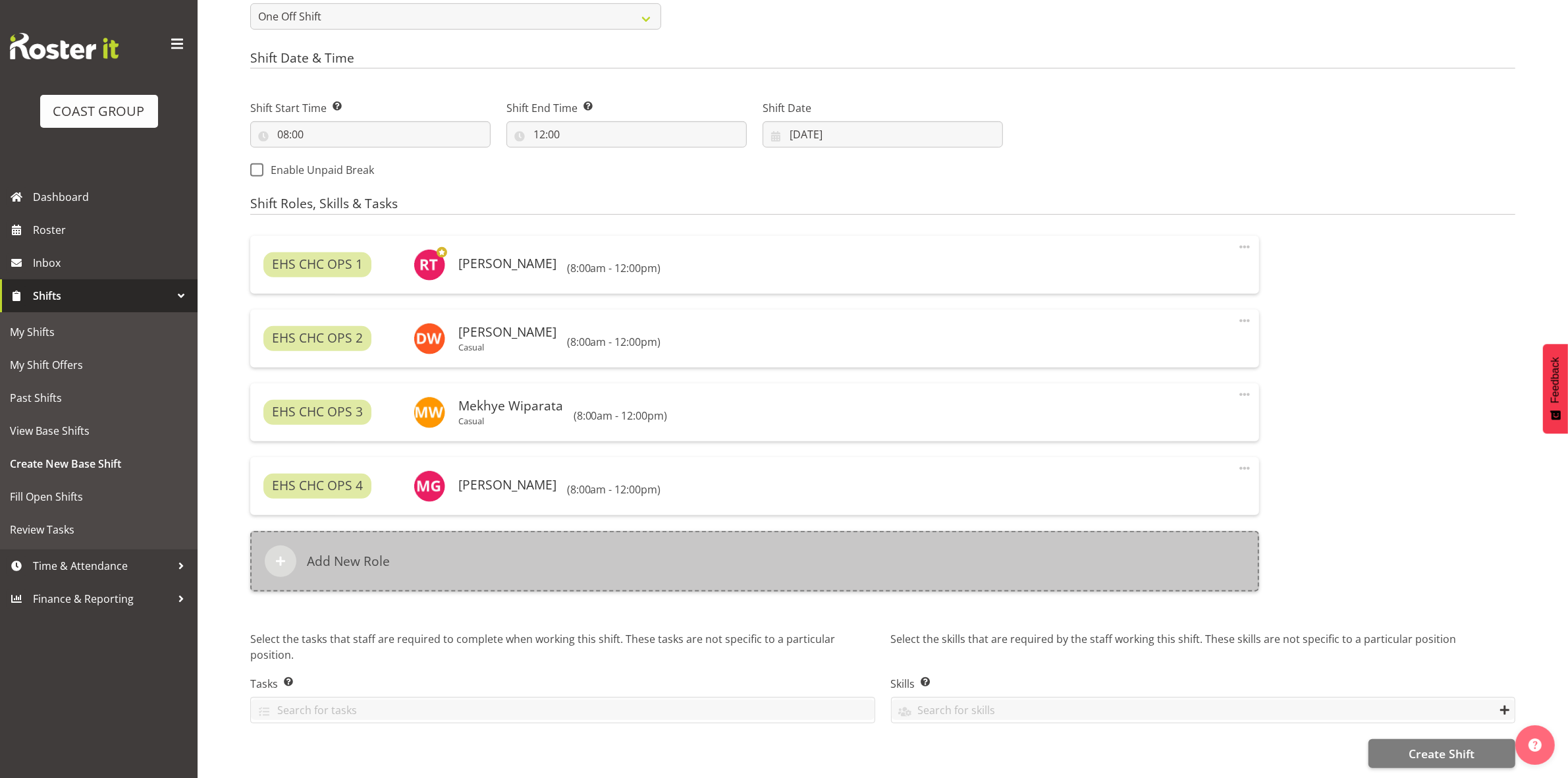
scroll to position [660, 0]
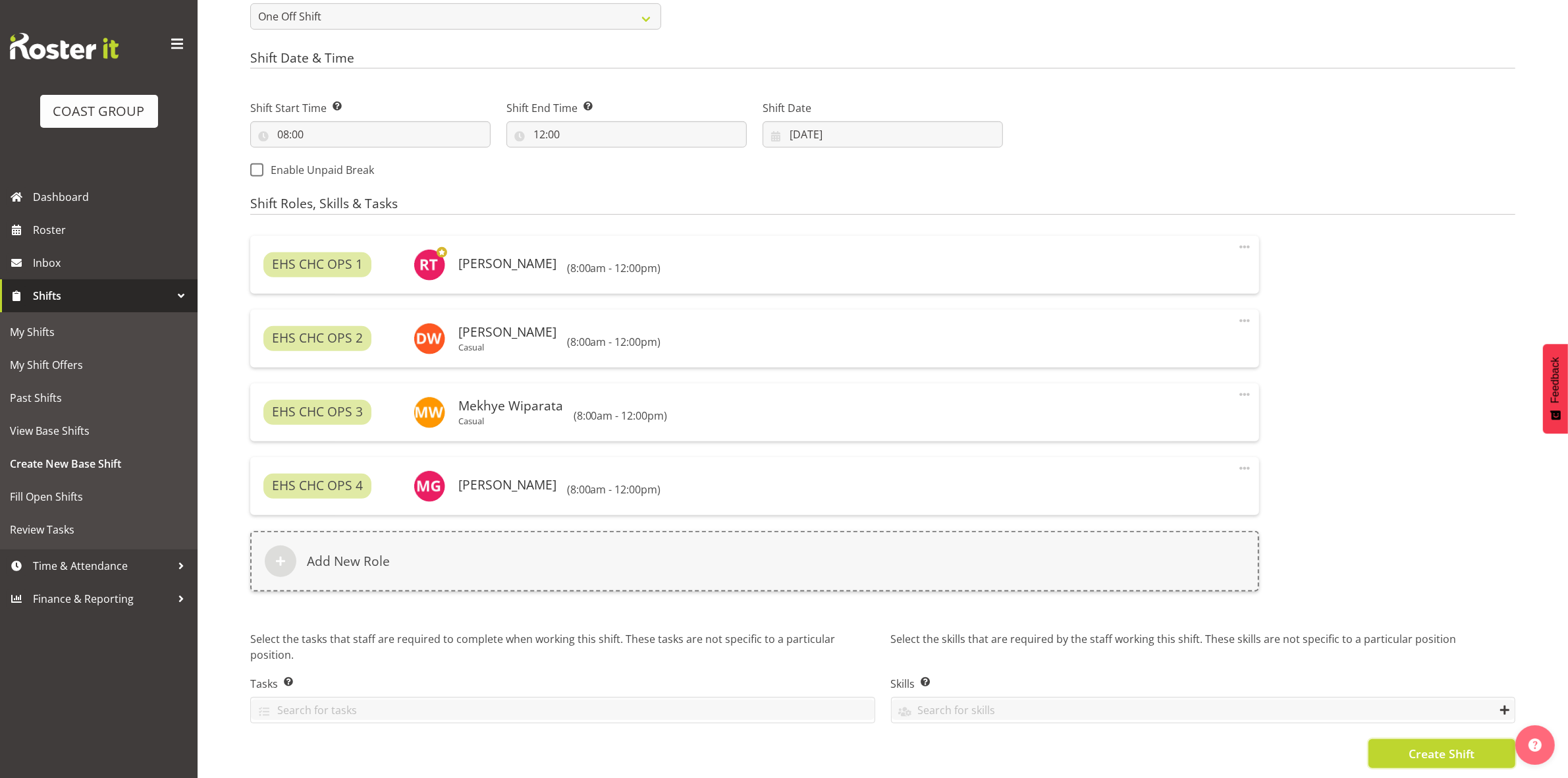
click at [1398, 740] on button "Create Shift" at bounding box center [1441, 753] width 146 height 29
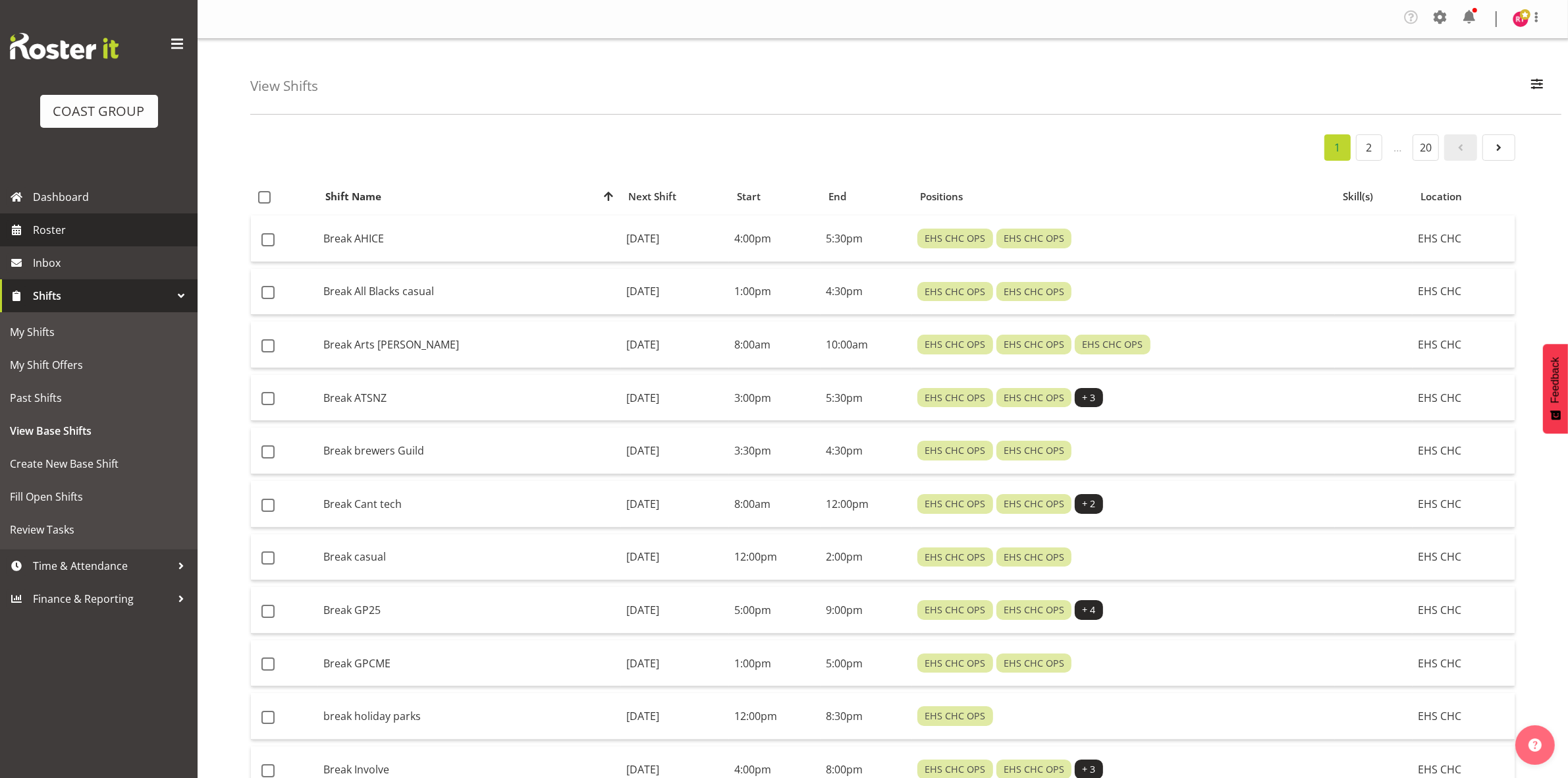
click at [90, 234] on span "Roster" at bounding box center [112, 230] width 158 height 20
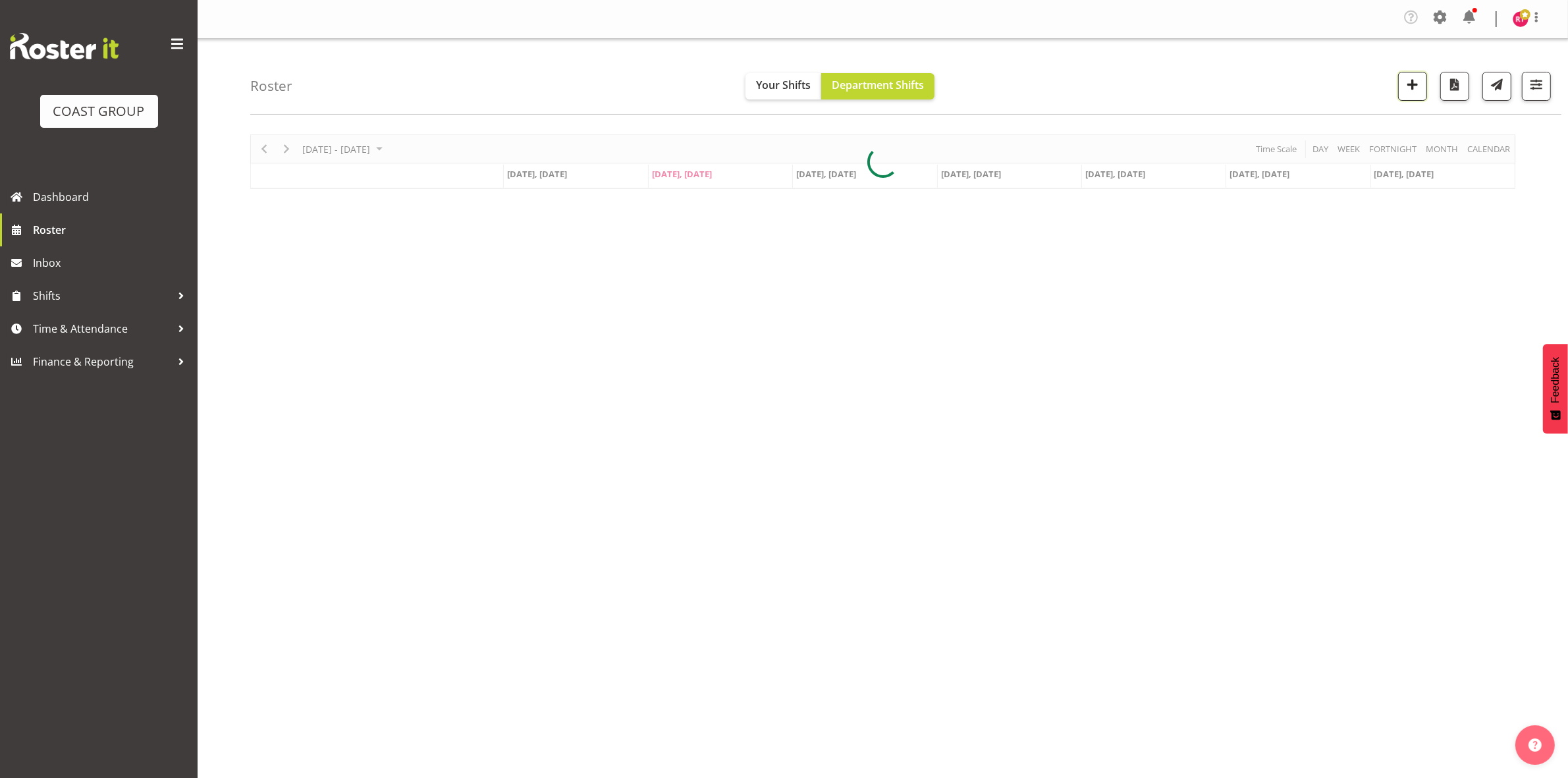
click at [1401, 96] on button "button" at bounding box center [1412, 86] width 29 height 29
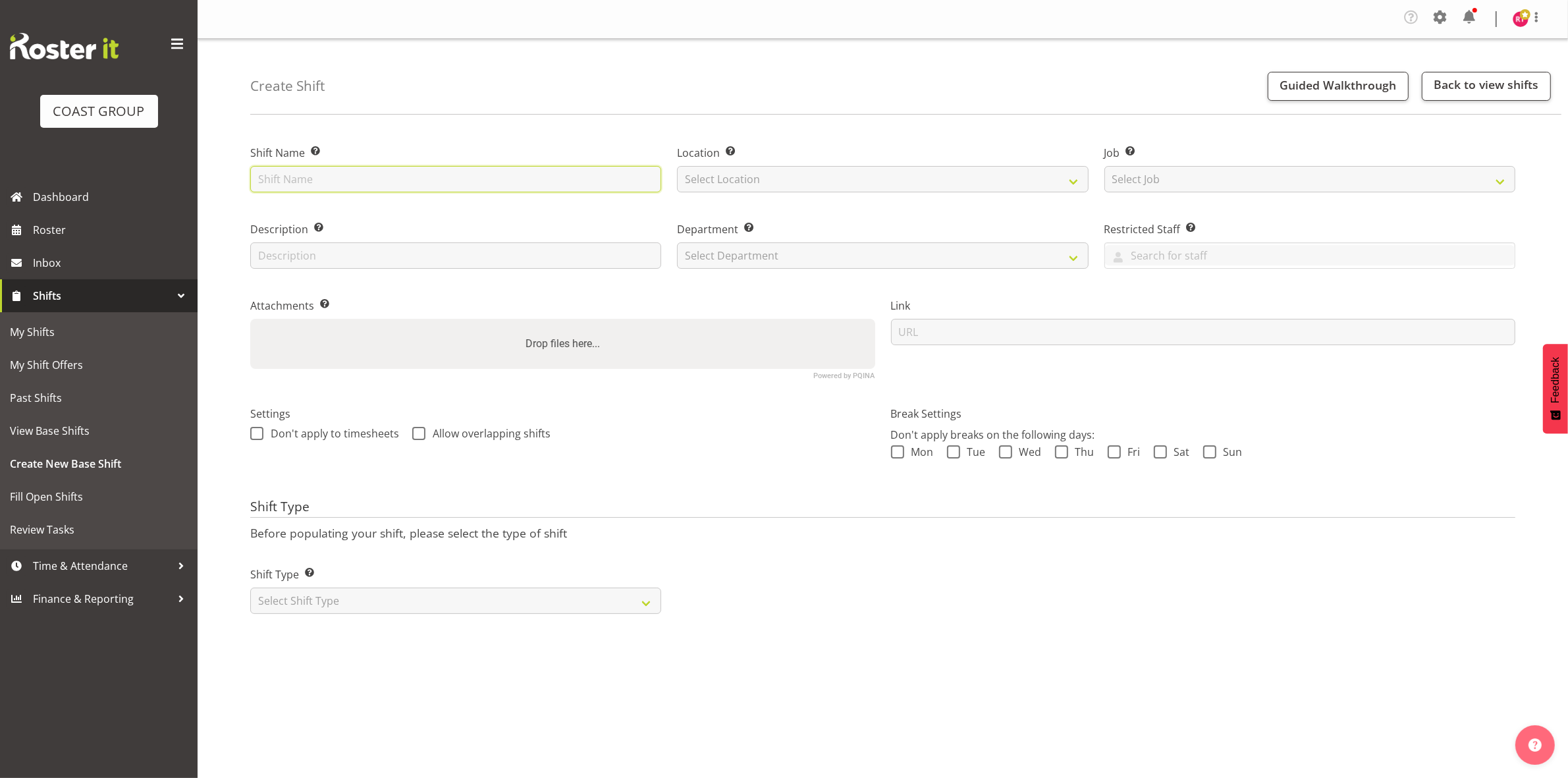
click at [360, 176] on input "text" at bounding box center [455, 180] width 411 height 26
type input "warehouse"
click at [758, 171] on select "Select Location" at bounding box center [882, 180] width 411 height 26
click at [764, 182] on select "Select Location" at bounding box center [882, 180] width 411 height 26
click at [765, 185] on select "Select Location" at bounding box center [882, 180] width 411 height 26
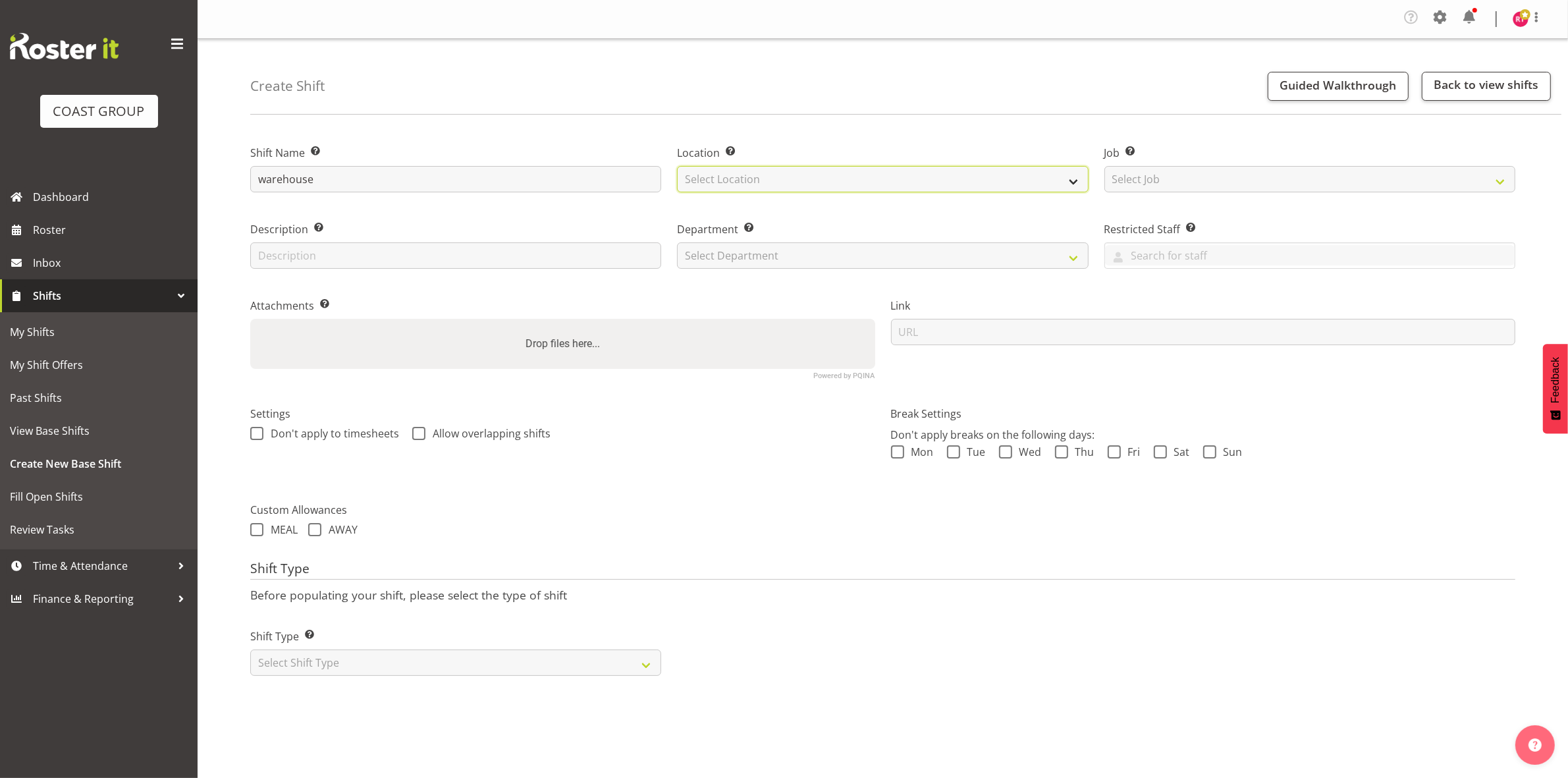
select select "107"
click at [677, 166] on select "Select Location EHS CHC" at bounding box center [882, 180] width 411 height 26
click at [1196, 185] on select "Select Job Create new job 1 Carlton Events 1 Carlton Hamilton 1 Carlton Welling…" at bounding box center [1310, 180] width 411 height 26
select select "69"
click at [1105, 166] on select "Select Job Create new job 1 Carlton Events 1 [PERSON_NAME][GEOGRAPHIC_DATA] 1 […" at bounding box center [1310, 180] width 411 height 26
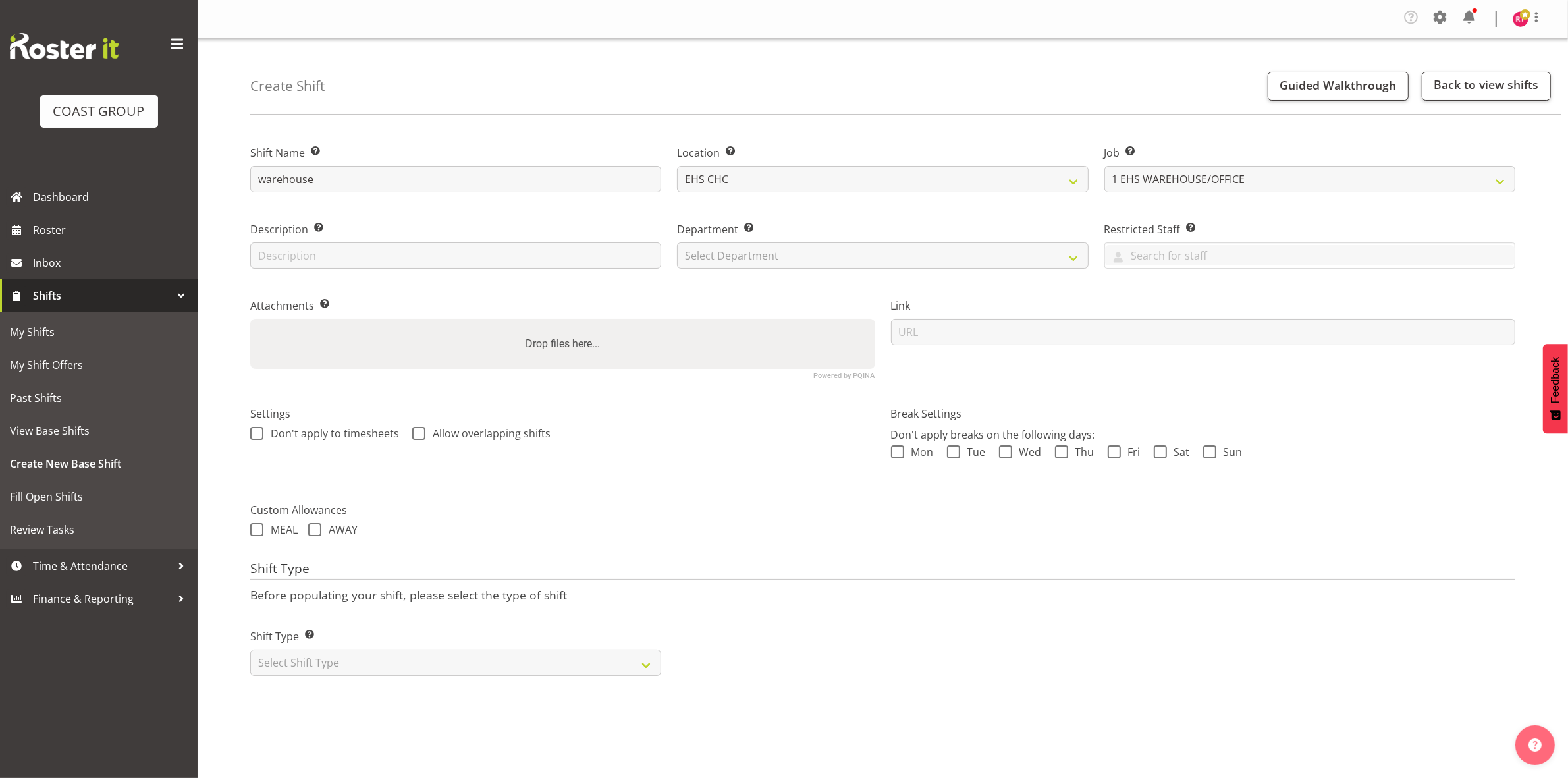
click at [873, 238] on div "Department Set the department that the shift relates to. Select Department EHS …" at bounding box center [882, 244] width 411 height 47
click at [875, 251] on select "Select Department EHS CHC OPS" at bounding box center [882, 256] width 411 height 26
select select "41"
click at [677, 243] on select "Select Department EHS CHC OPS" at bounding box center [882, 256] width 411 height 26
click at [419, 656] on select "Select Shift Type One Off Shift Recurring Shift Rotating Shift" at bounding box center [455, 663] width 411 height 26
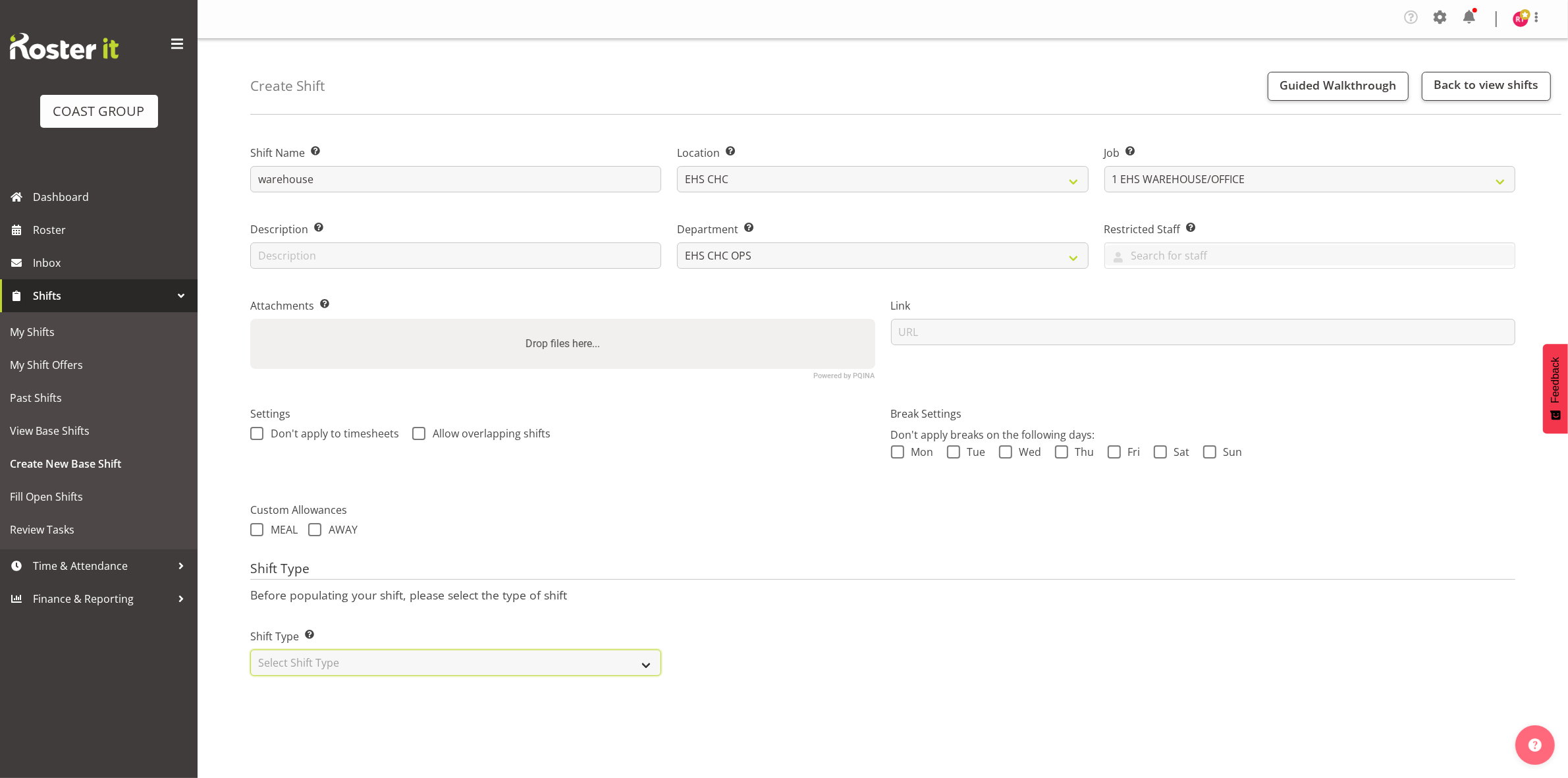
select select "one_off"
click at [250, 651] on select "Select Shift Type One Off Shift Recurring Shift Rotating Shift" at bounding box center [455, 663] width 411 height 26
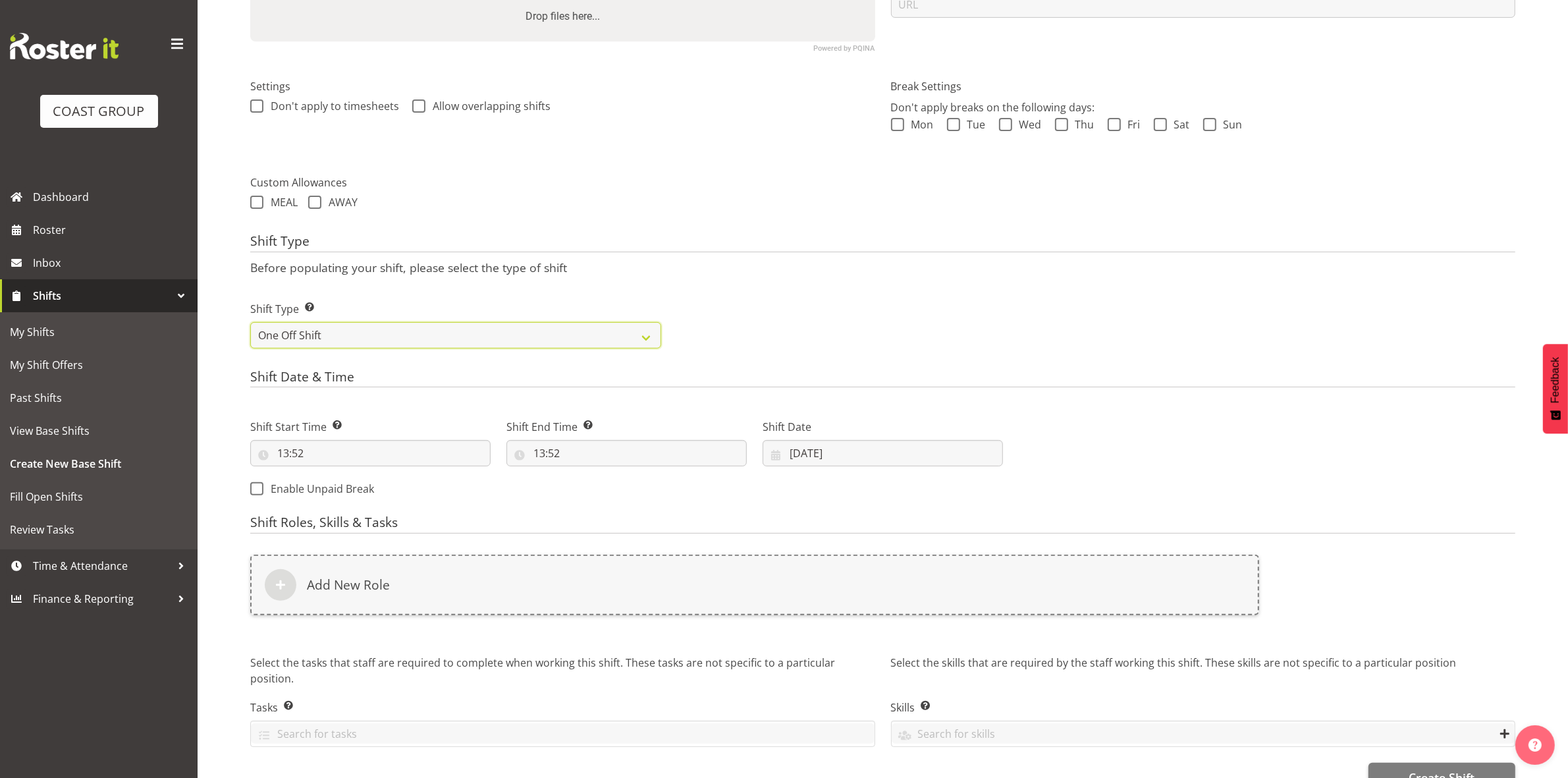
scroll to position [329, 0]
click at [287, 454] on input "13:52" at bounding box center [370, 451] width 240 height 26
click at [340, 486] on select "00 01 02 03 04 05 06 07 08 09 10 11 12 13 14 15 16 17 18 19 20 21 22 23" at bounding box center [340, 486] width 30 height 26
select select "12"
click at [325, 473] on select "00 01 02 03 04 05 06 07 08 09 10 11 12 13 14 15 16 17 18 19 20 21 22 23" at bounding box center [340, 486] width 30 height 26
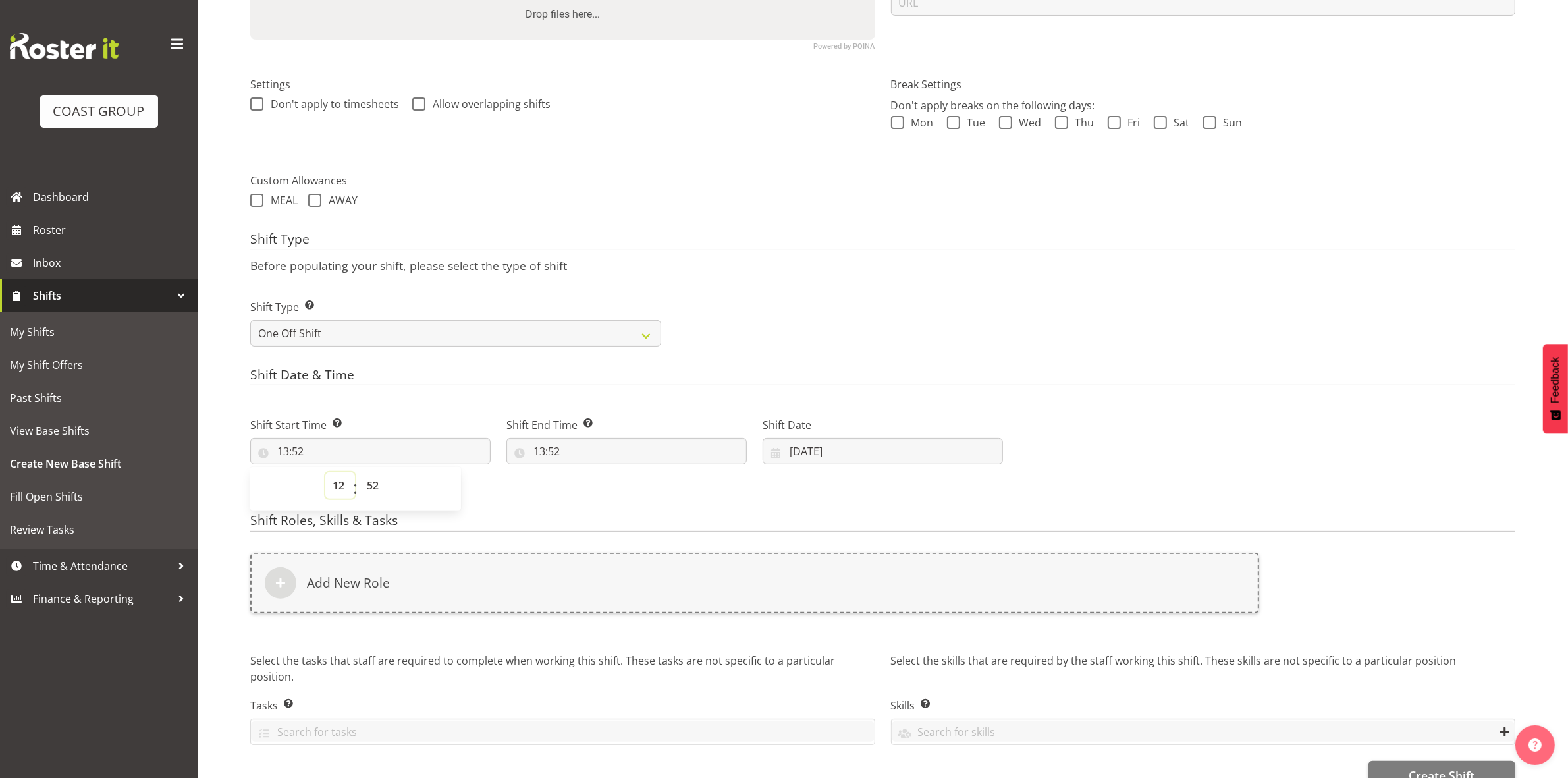
type input "12:52"
click at [376, 479] on select "00 01 02 03 04 05 06 07 08 09 10 11 12 13 14 15 16 17 18 19 20 21 22 23 24 25 2…" at bounding box center [375, 486] width 30 height 26
select select "0"
click at [360, 473] on select "00 01 02 03 04 05 06 07 08 09 10 11 12 13 14 15 16 17 18 19 20 21 22 23 24 25 2…" at bounding box center [375, 486] width 30 height 26
type input "12:00"
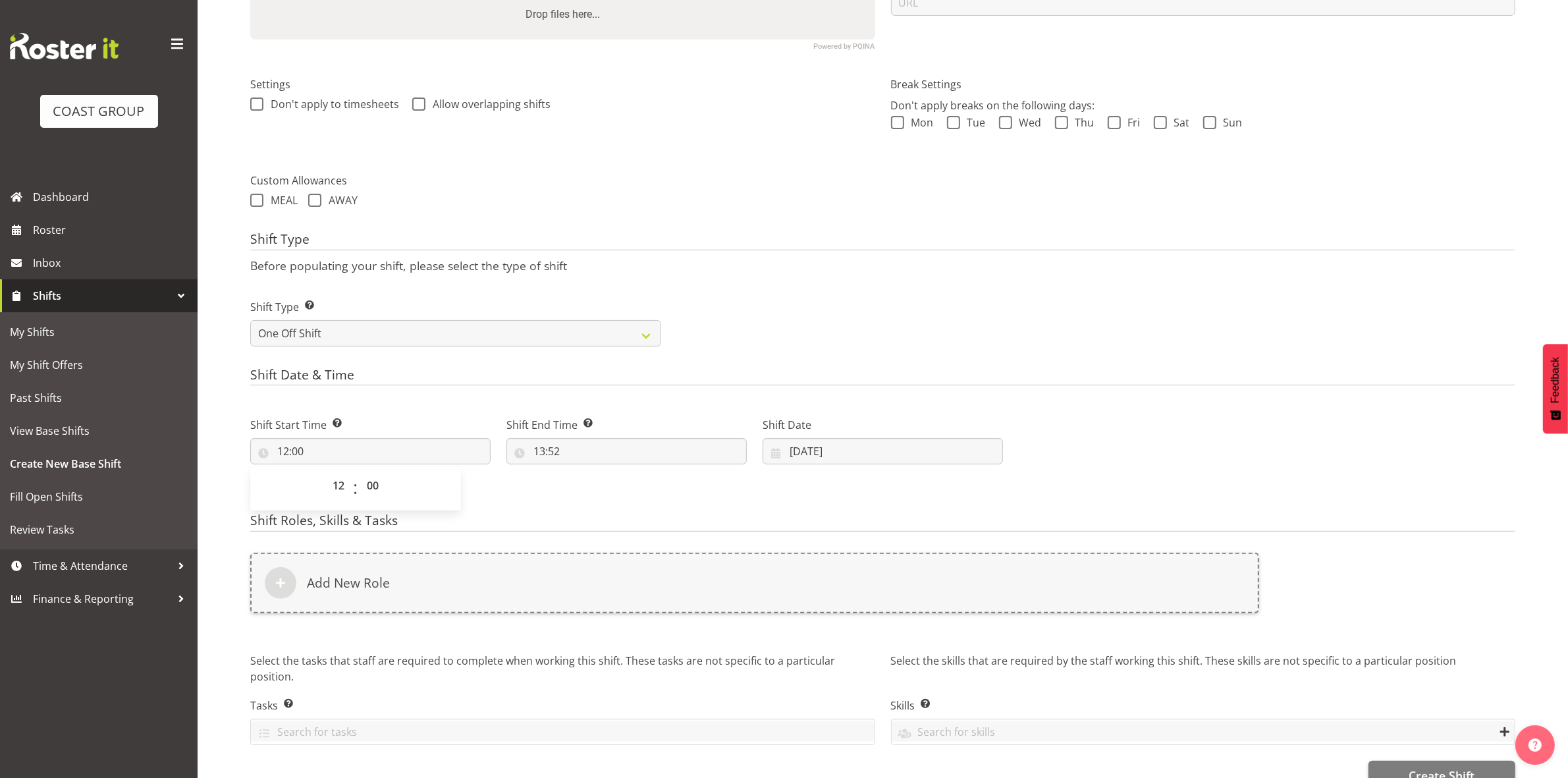
click at [735, 211] on div "MEAL AWAY" at bounding box center [882, 202] width 1265 height 17
click at [534, 450] on input "13:52" at bounding box center [626, 451] width 240 height 26
click at [586, 484] on select "00 01 02 03 04 05 06 07 08 09 10 11 12 13 14 15 16 17 18 19 20 21 22 23" at bounding box center [597, 486] width 30 height 26
select select "16"
click at [582, 473] on select "00 01 02 03 04 05 06 07 08 09 10 11 12 13 14 15 16 17 18 19 20 21 22 23" at bounding box center [597, 486] width 30 height 26
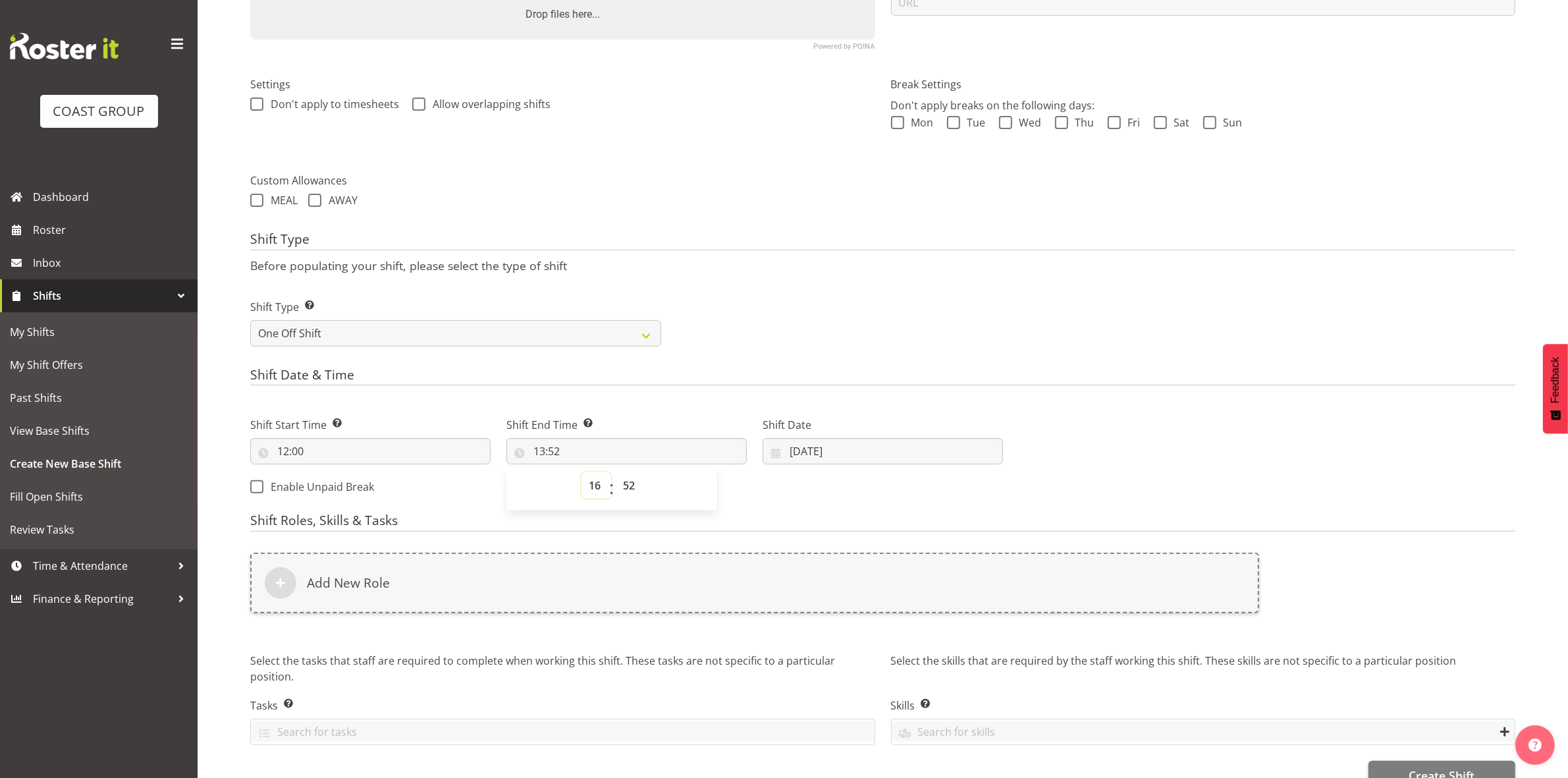
type input "16:52"
click at [629, 494] on select "00 01 02 03 04 05 06 07 08 09 10 11 12 13 14 15 16 17 18 19 20 21 22 23 24 25 2…" at bounding box center [631, 486] width 30 height 26
select select "30"
click at [616, 473] on select "00 01 02 03 04 05 06 07 08 09 10 11 12 13 14 15 16 17 18 19 20 21 22 23 24 25 2…" at bounding box center [631, 486] width 30 height 26
type input "16:30"
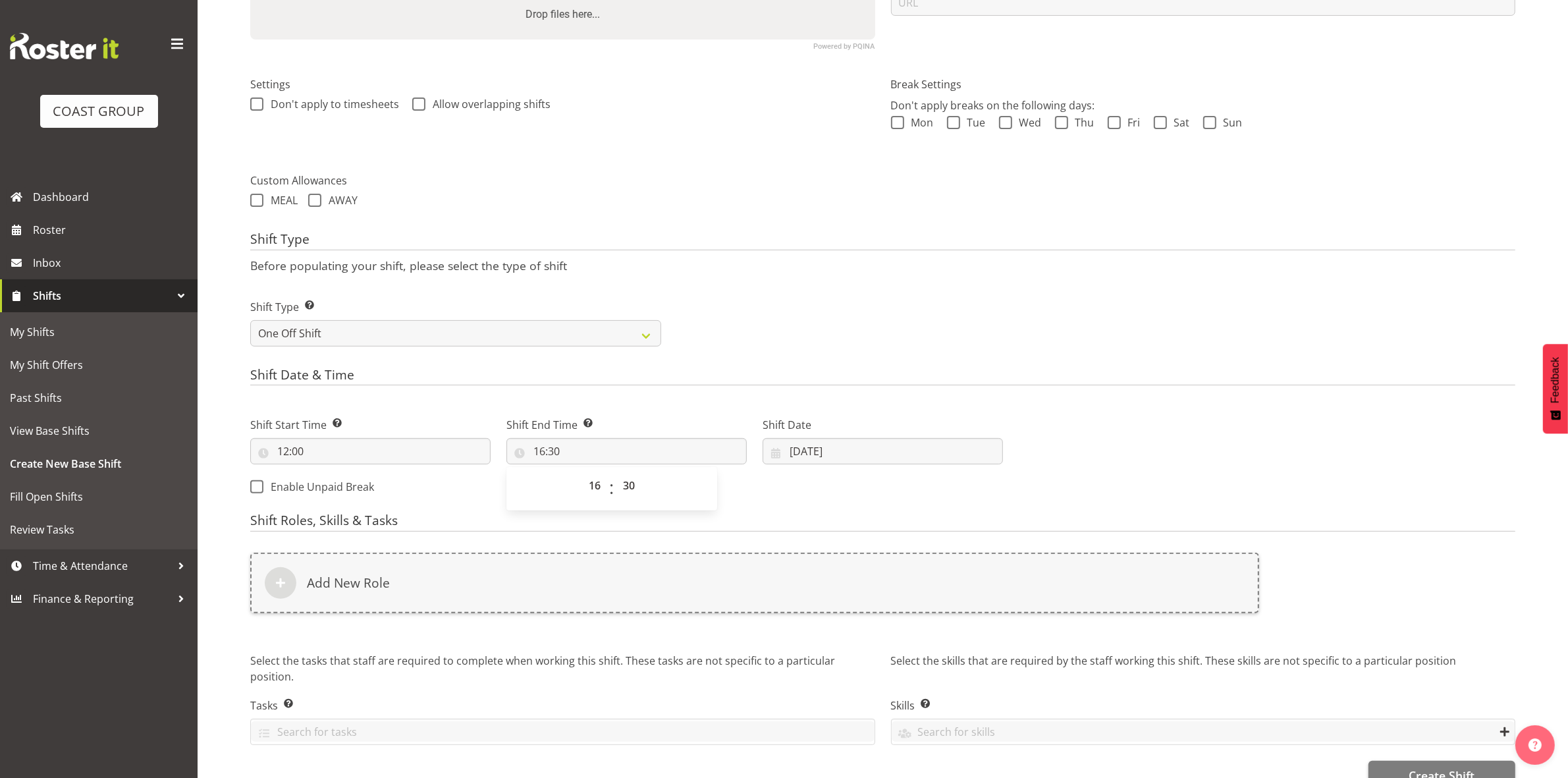
click at [731, 264] on p "Before populating your shift, please select the type of shift" at bounding box center [882, 266] width 1265 height 15
click at [797, 451] on input "09/09/2025" at bounding box center [883, 451] width 240 height 26
click at [886, 591] on link "10" at bounding box center [883, 583] width 26 height 26
type input "10/09/2025"
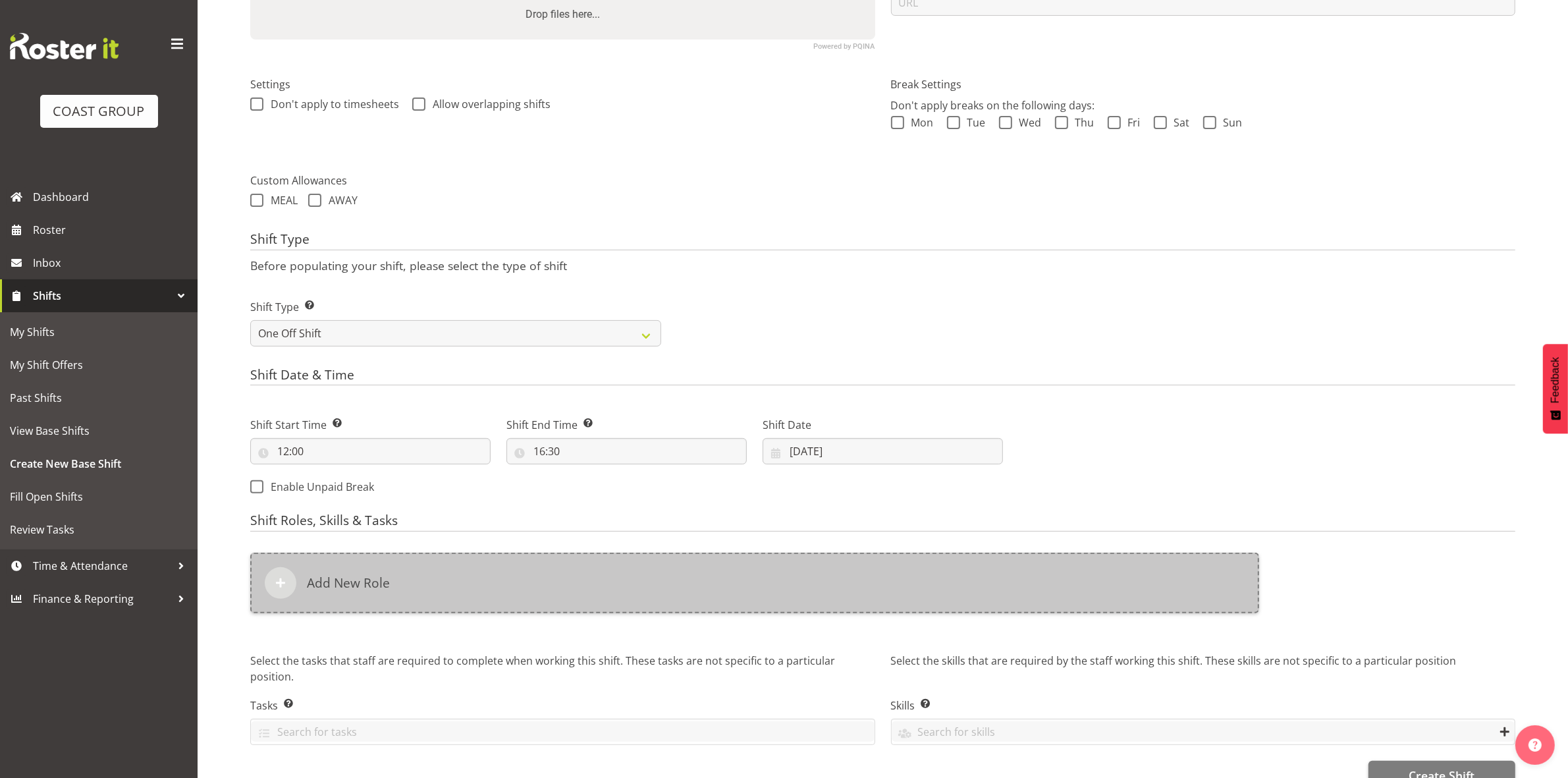
click at [655, 580] on div "Add New Role" at bounding box center [754, 583] width 1009 height 60
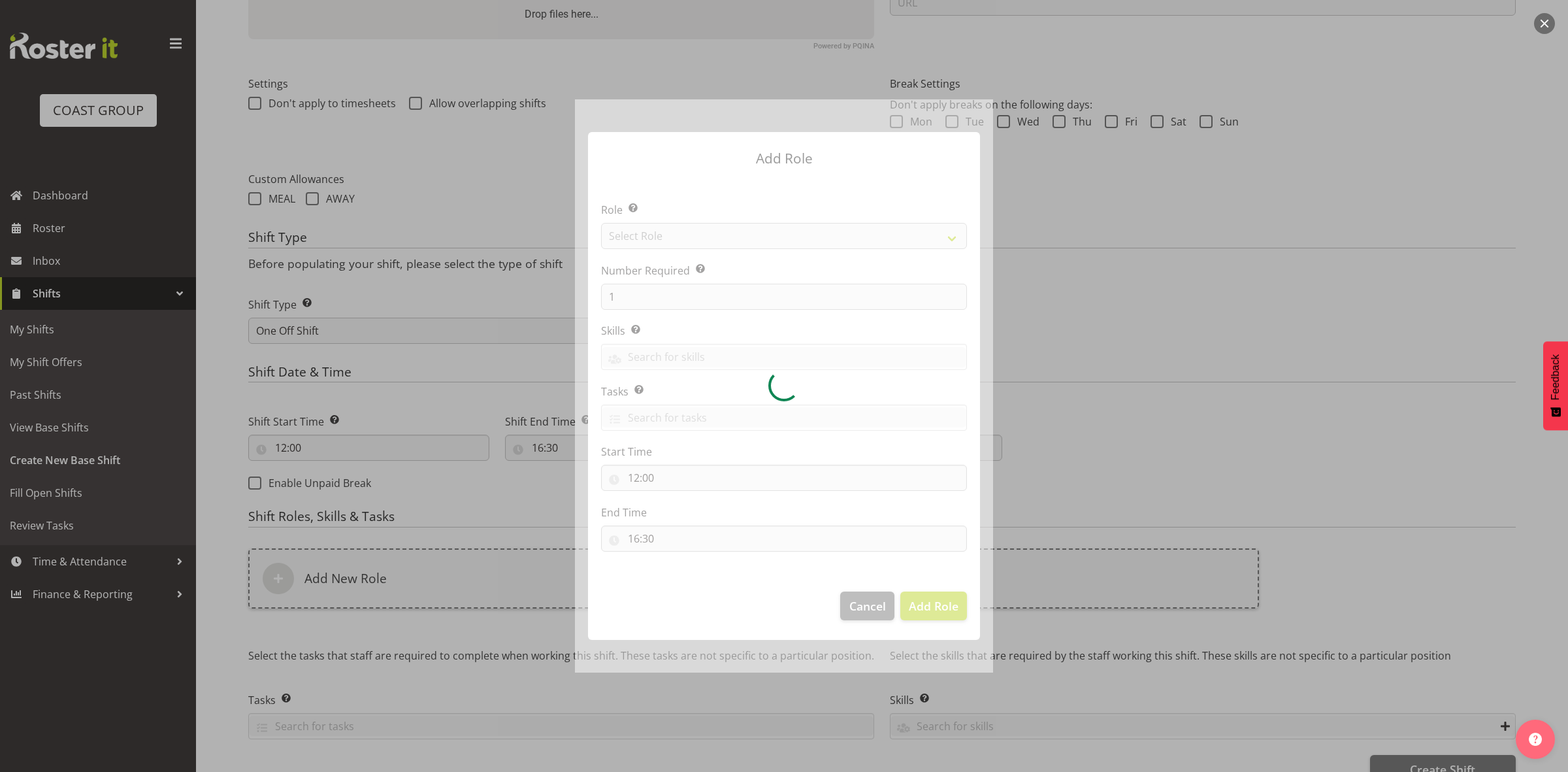
click at [681, 233] on div at bounding box center [783, 386] width 418 height 573
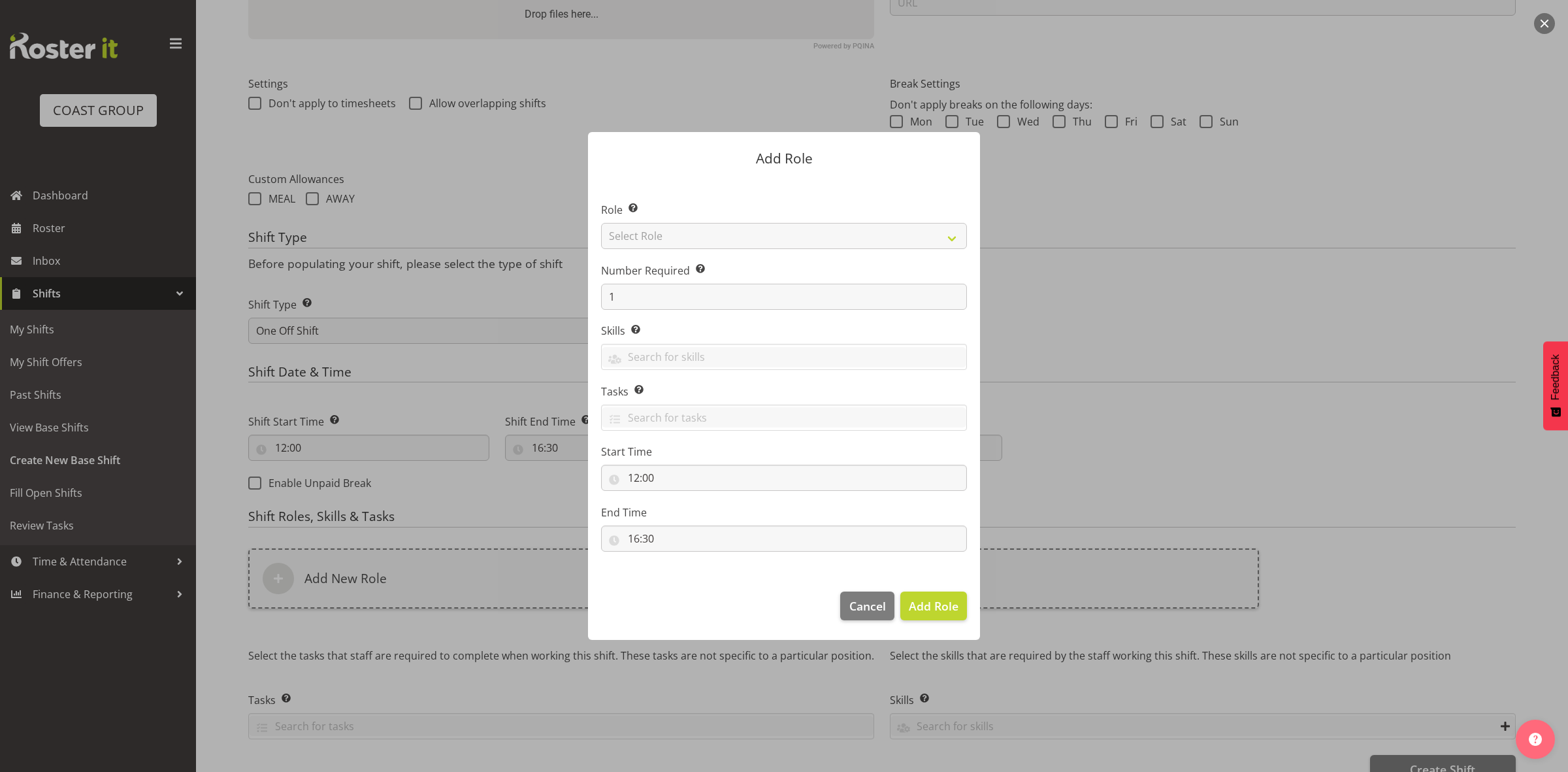
click at [681, 233] on div at bounding box center [783, 386] width 418 height 573
click at [681, 233] on select "Select Role ACCOUNT MANAGER ACCOUNT MANAGER DW ACCOUNTS AKL DIANNA VEHICLES AKL…" at bounding box center [784, 236] width 366 height 26
select select "192"
click at [601, 223] on select "Select Role ACCOUNT MANAGER ACCOUNT MANAGER DW ACCOUNTS AKL DIANNA VEHICLES AKL…" at bounding box center [784, 236] width 366 height 26
click at [642, 289] on input "1" at bounding box center [784, 296] width 366 height 26
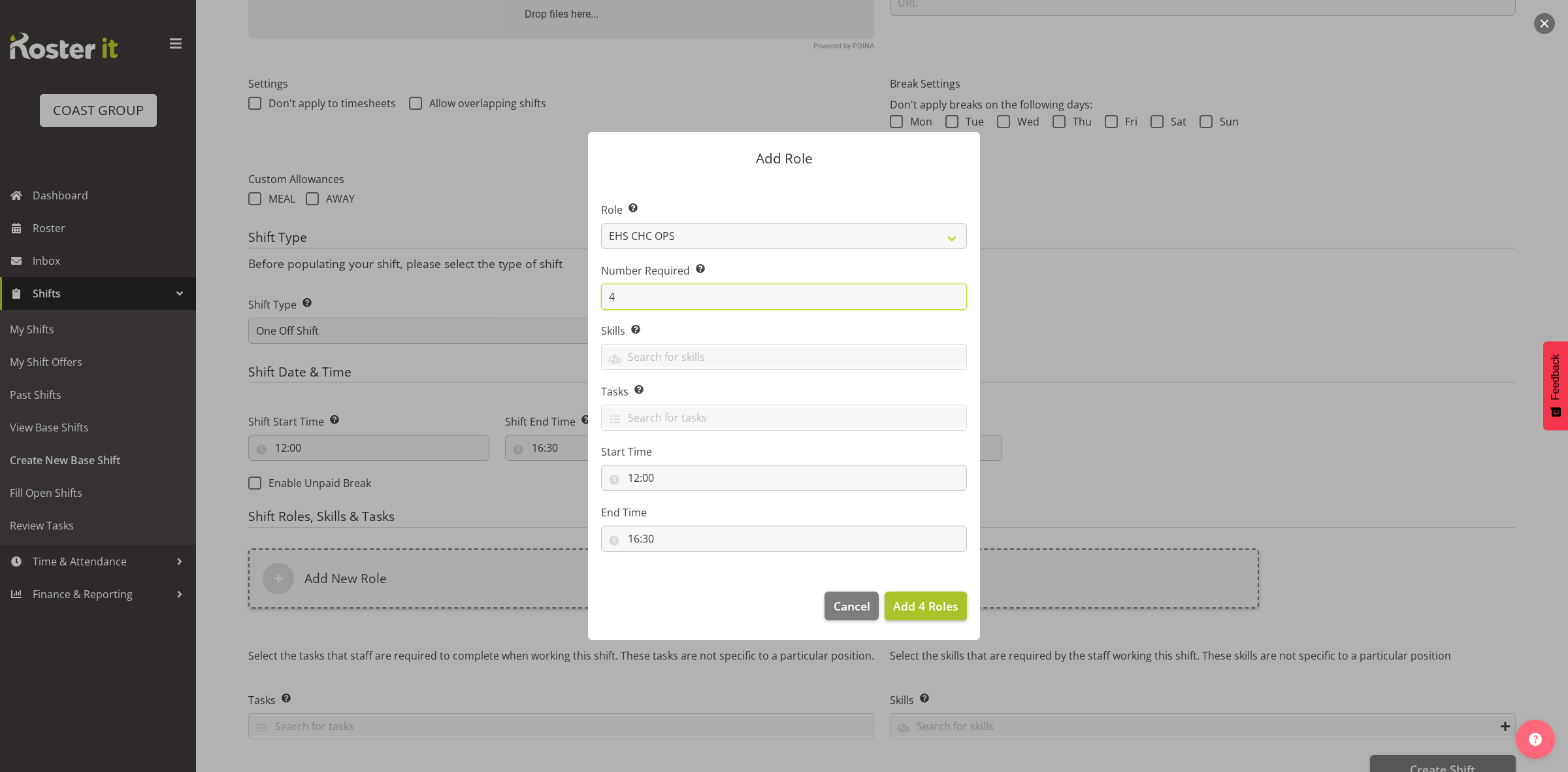
type input "4"
click at [900, 601] on span "Add 4 Roles" at bounding box center [926, 605] width 66 height 16
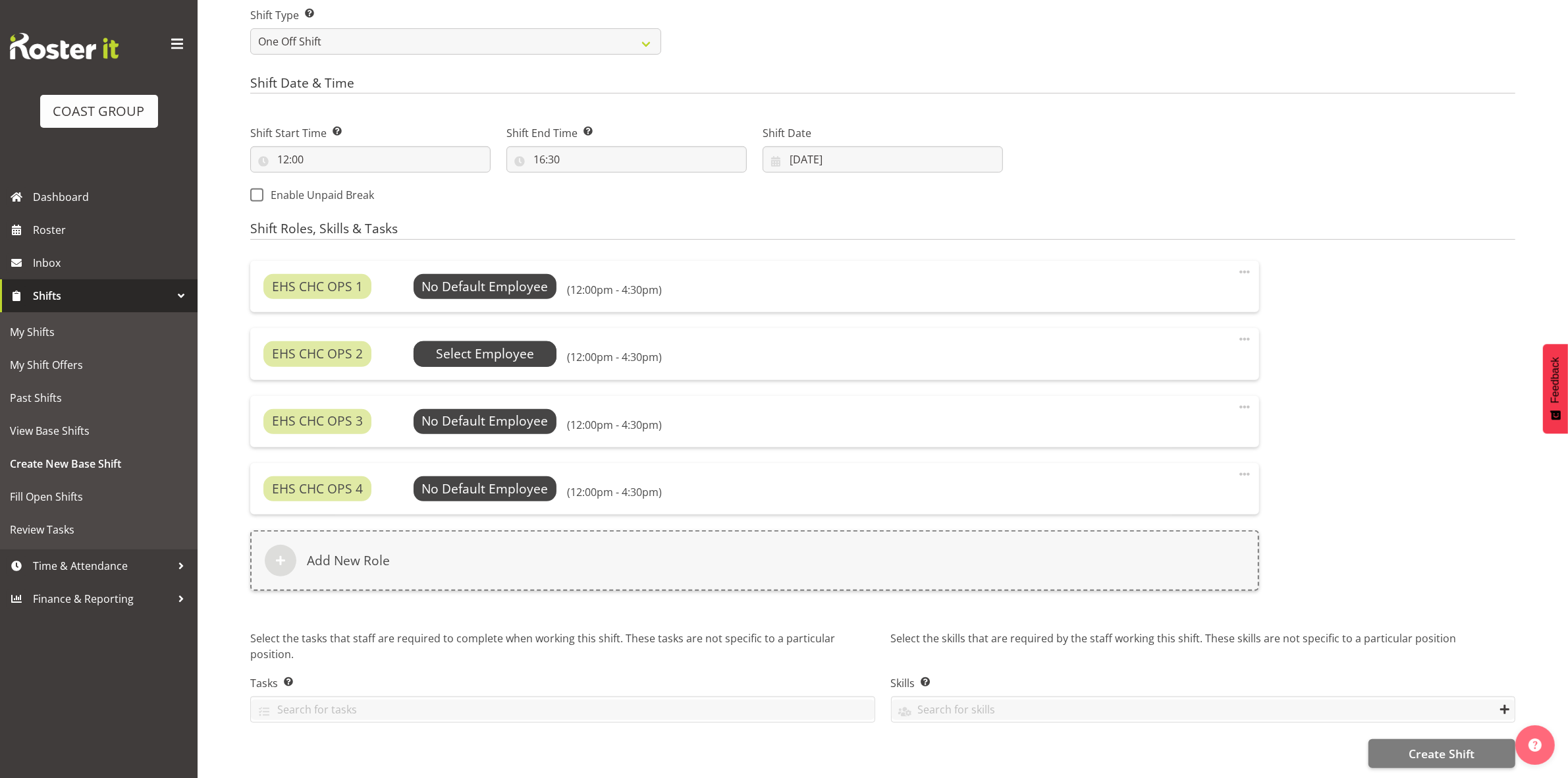
scroll to position [634, 0]
click at [484, 277] on span "Select Employee" at bounding box center [485, 286] width 98 height 19
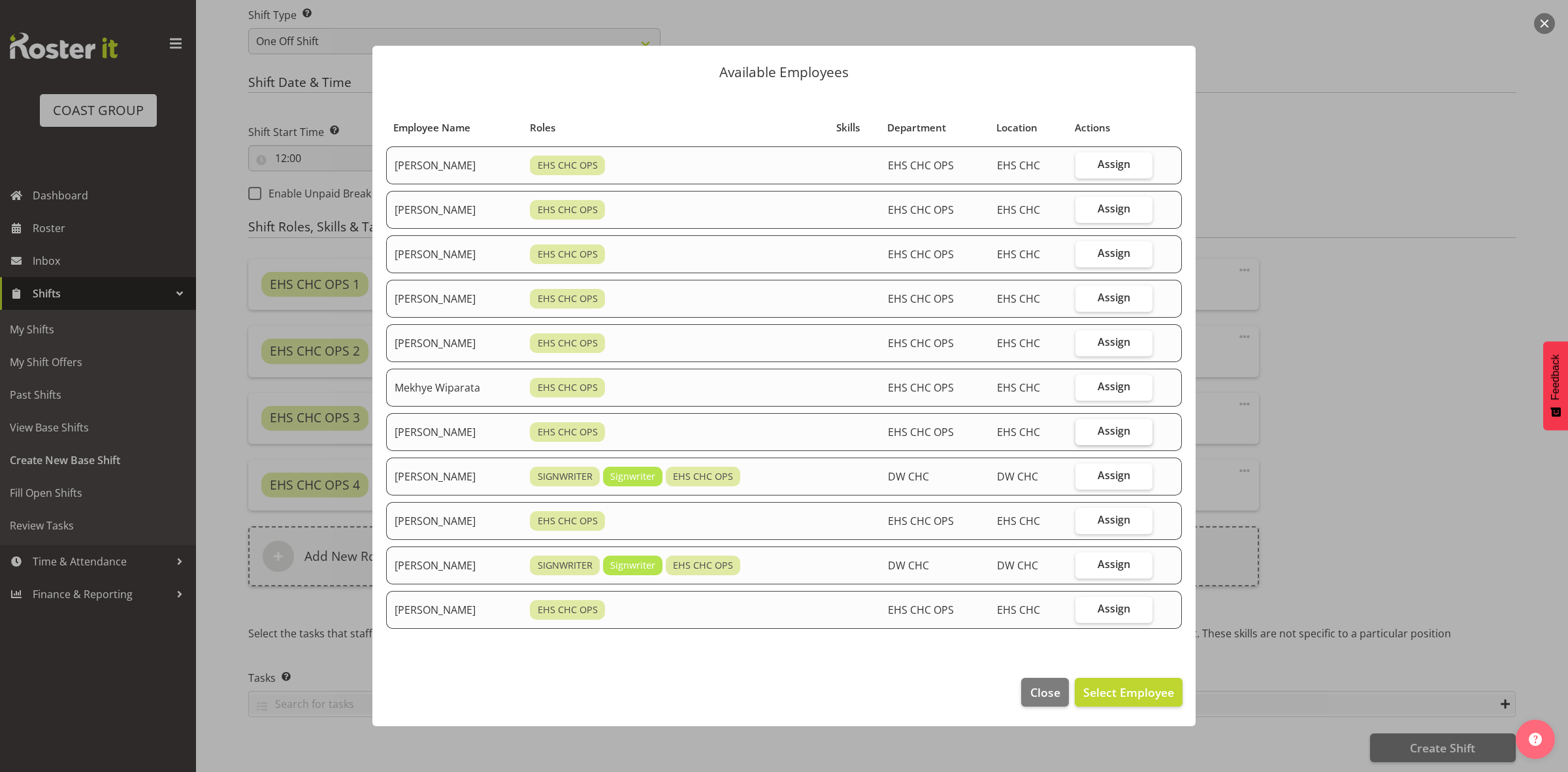
click at [1101, 434] on label "Assign" at bounding box center [1114, 432] width 77 height 26
click at [1084, 434] on input "Assign" at bounding box center [1080, 431] width 8 height 8
checkbox input "true"
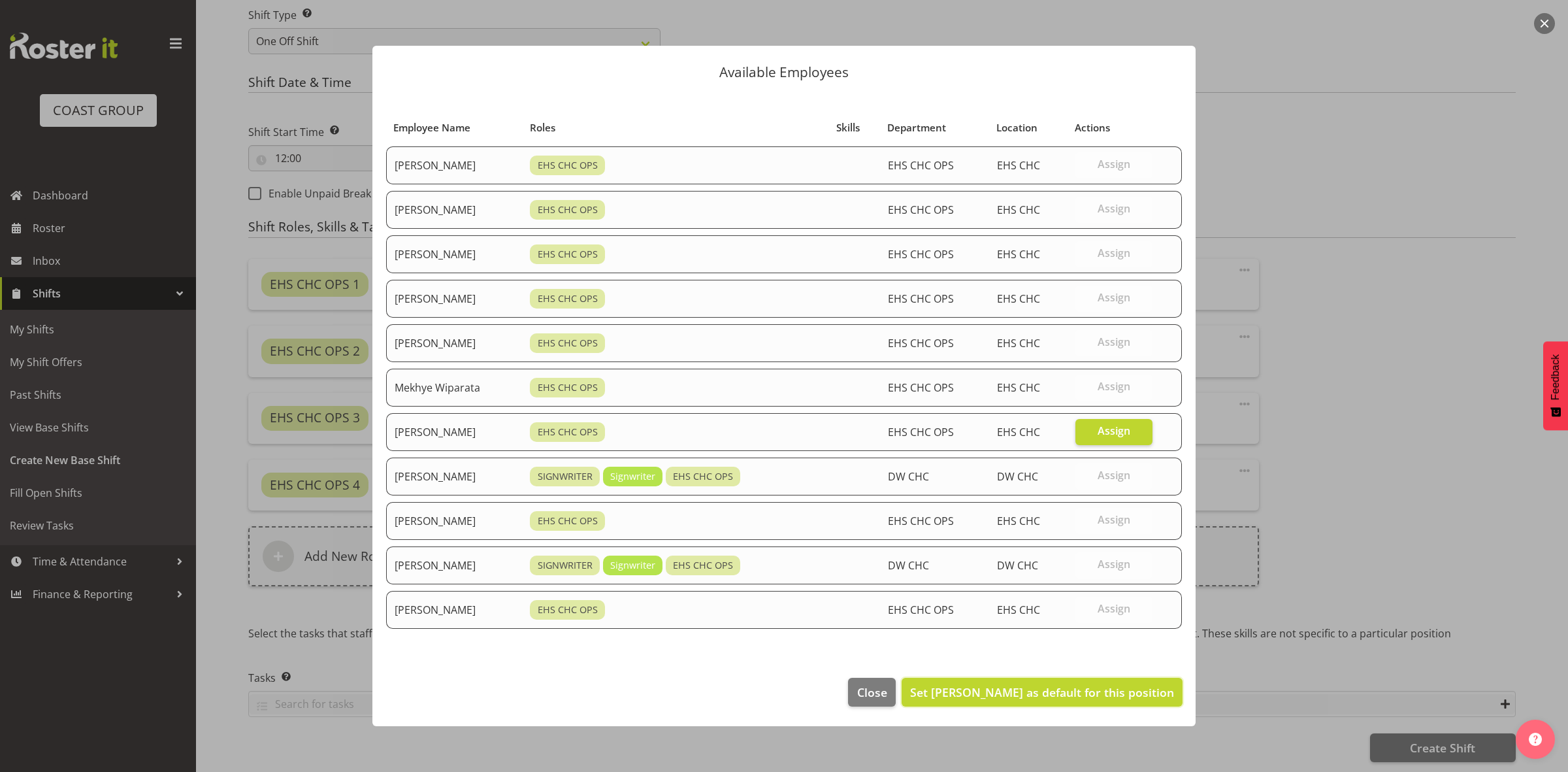
drag, startPoint x: 1077, startPoint y: 698, endPoint x: 1059, endPoint y: 638, distance: 62.6
click at [1078, 700] on span "Set Reuben Bowe as default for this position" at bounding box center [1043, 692] width 264 height 16
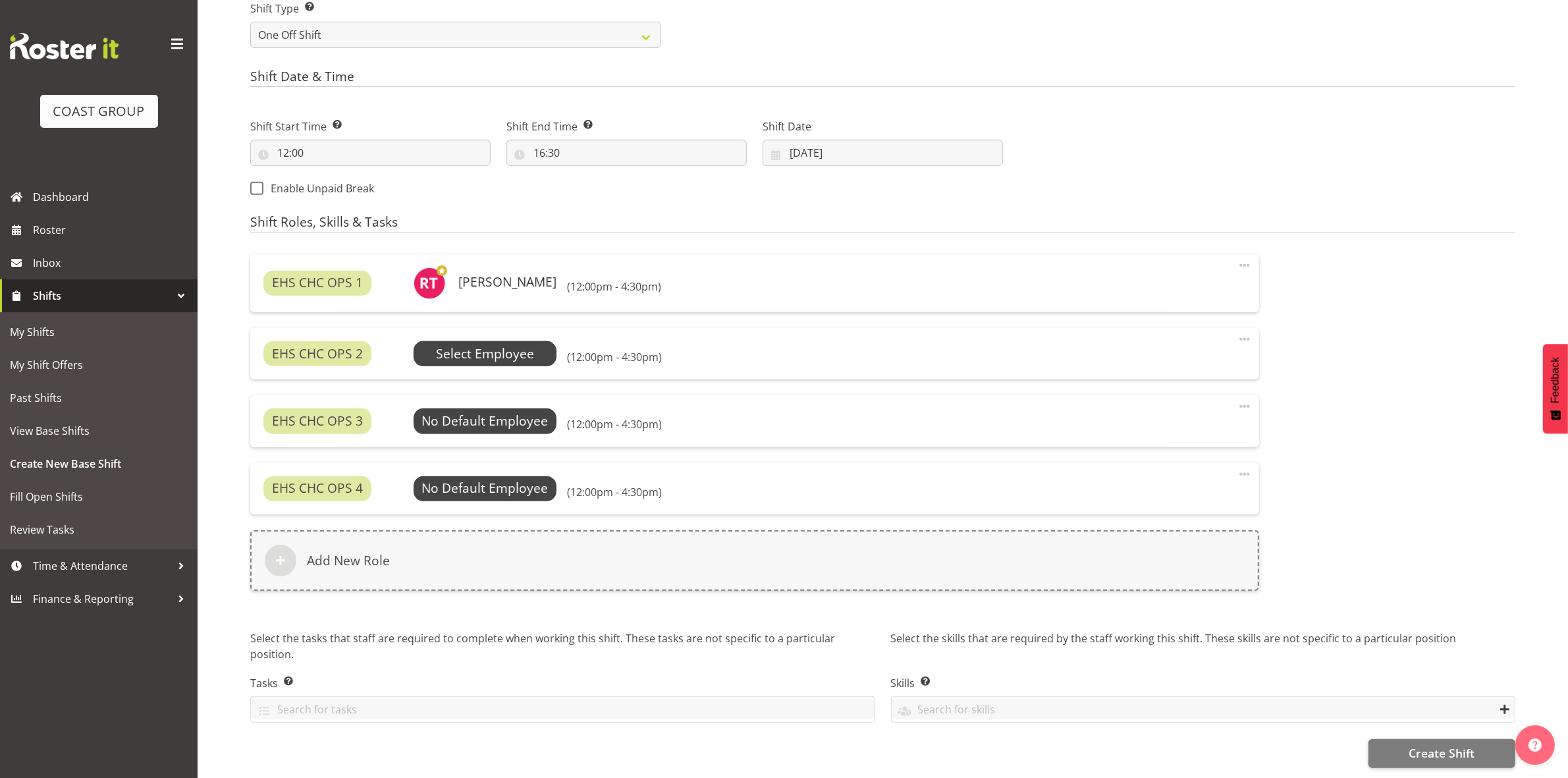
click at [519, 344] on span "Select Employee" at bounding box center [485, 353] width 98 height 19
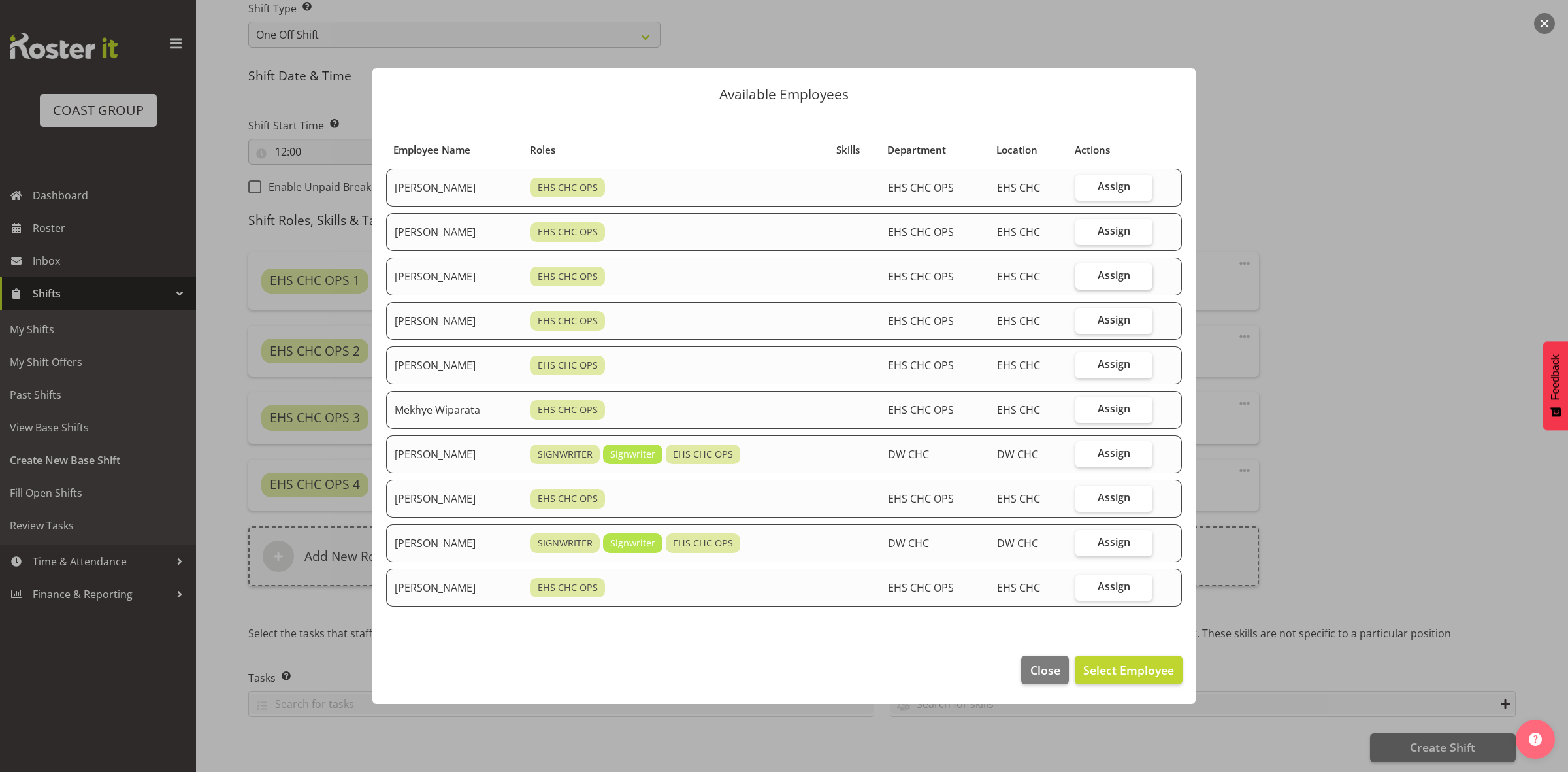
drag, startPoint x: 1085, startPoint y: 229, endPoint x: 1093, endPoint y: 269, distance: 40.8
click at [1089, 229] on label "Assign" at bounding box center [1114, 232] width 77 height 26
click at [1084, 229] on input "Assign" at bounding box center [1080, 231] width 8 height 8
checkbox input "true"
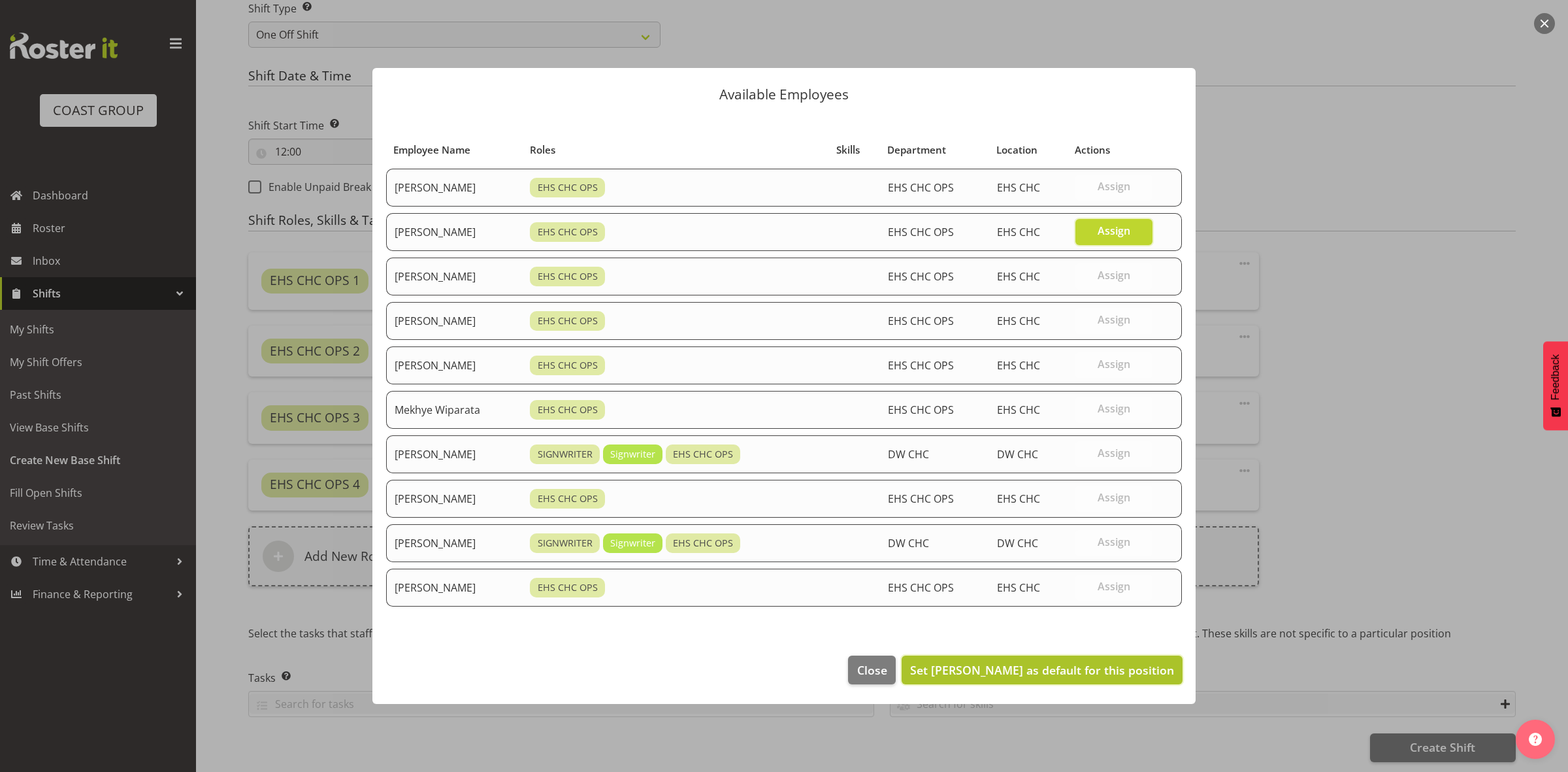
click at [1034, 671] on span "Set David Wiseman as default for this position" at bounding box center [1043, 669] width 264 height 16
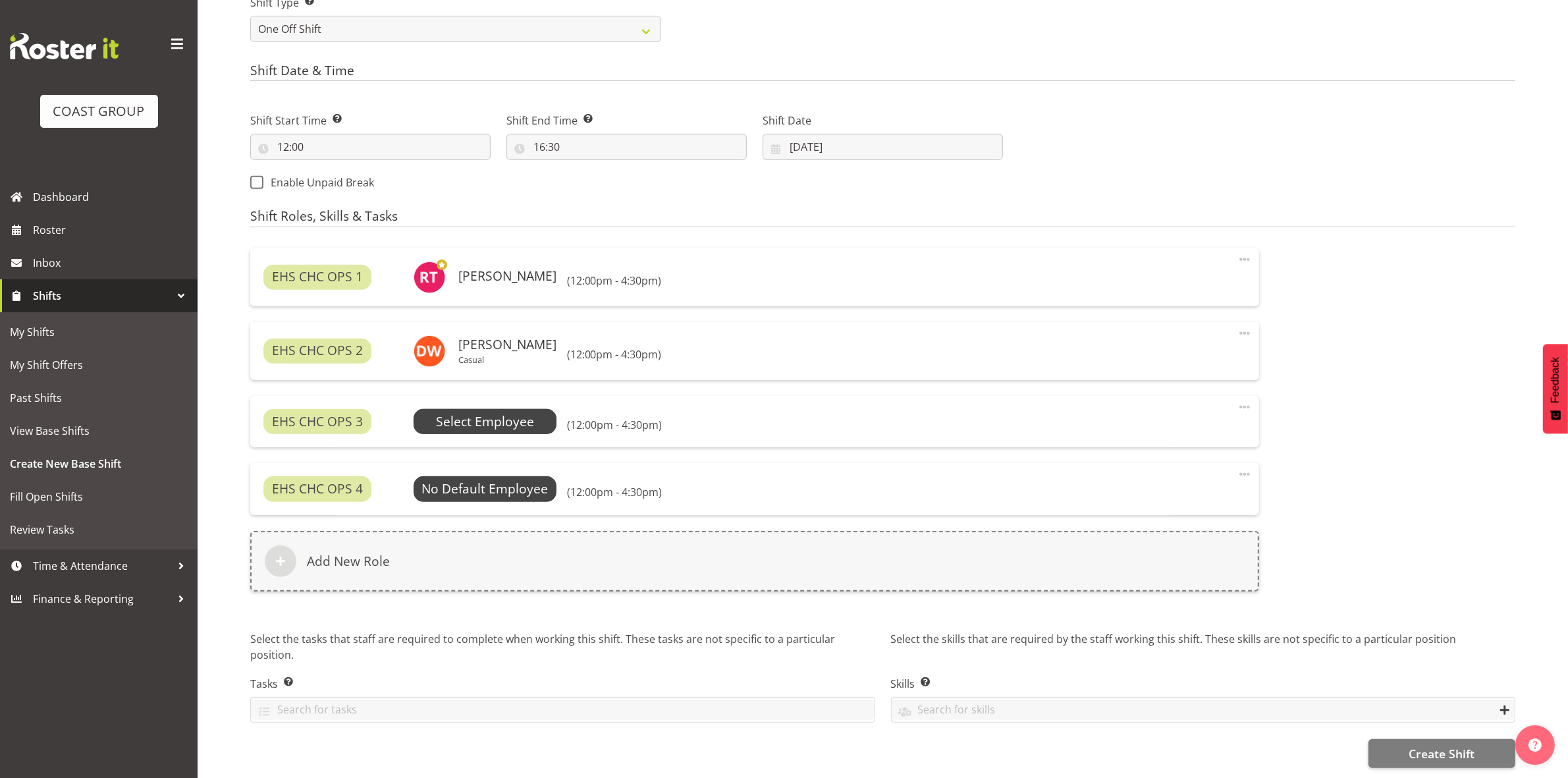
click at [466, 421] on span "Select Employee" at bounding box center [485, 421] width 98 height 19
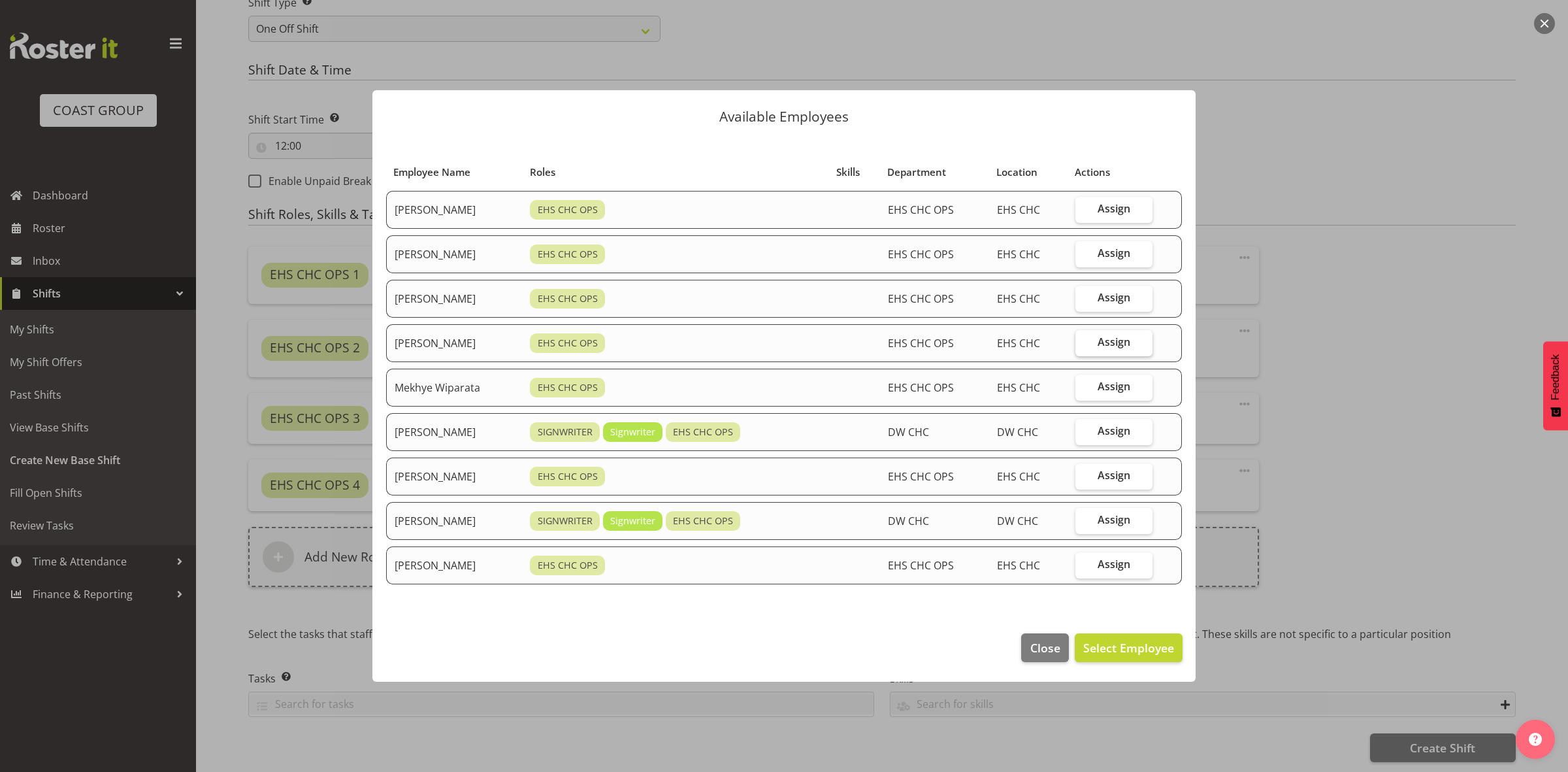
click at [1122, 345] on span "Assign" at bounding box center [1114, 342] width 33 height 13
click at [1084, 345] on input "Assign" at bounding box center [1080, 342] width 8 height 8
checkbox input "true"
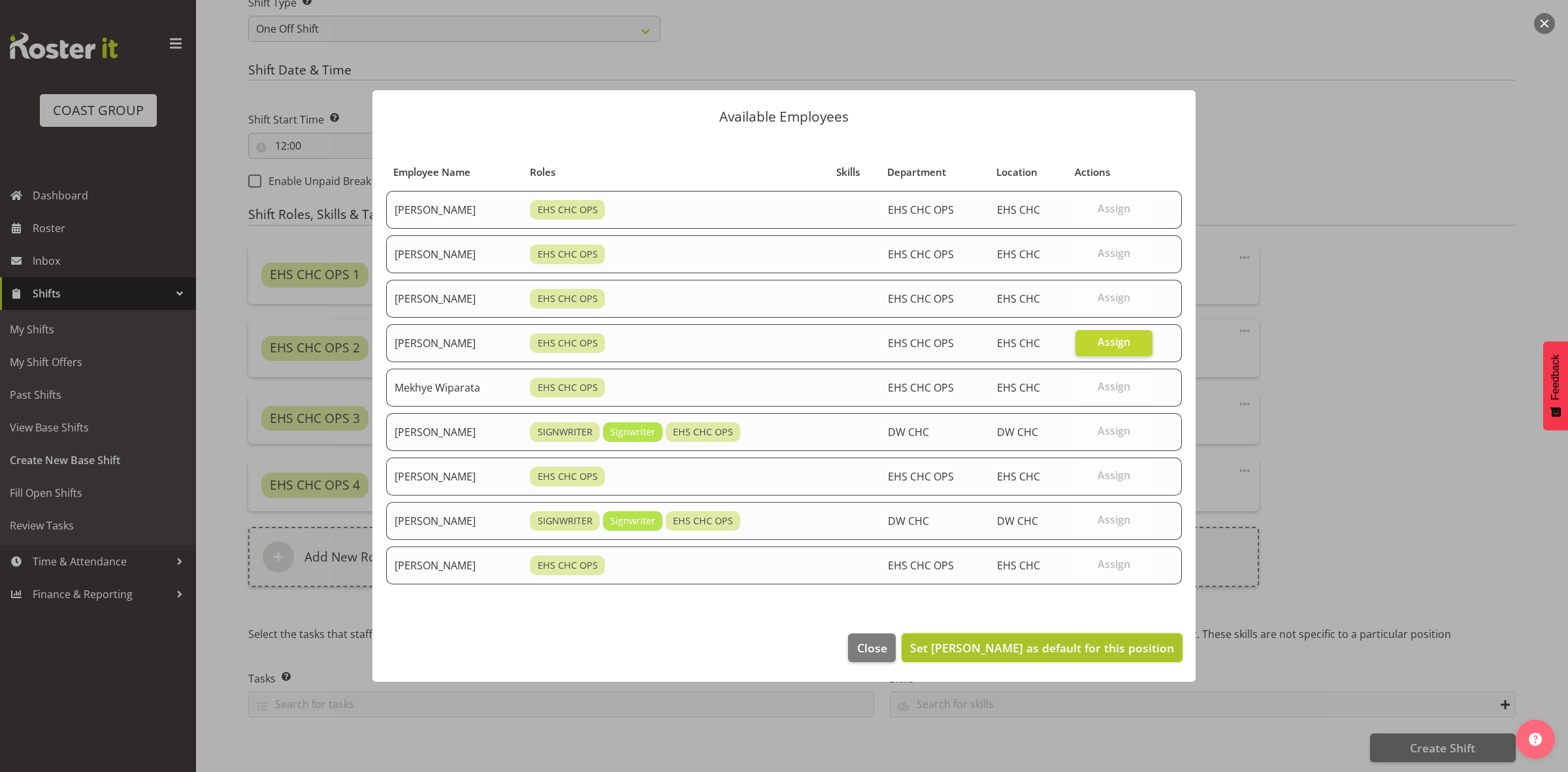
click at [1055, 649] on span "Set Martin Gorzeman as default for this position" at bounding box center [1043, 647] width 264 height 16
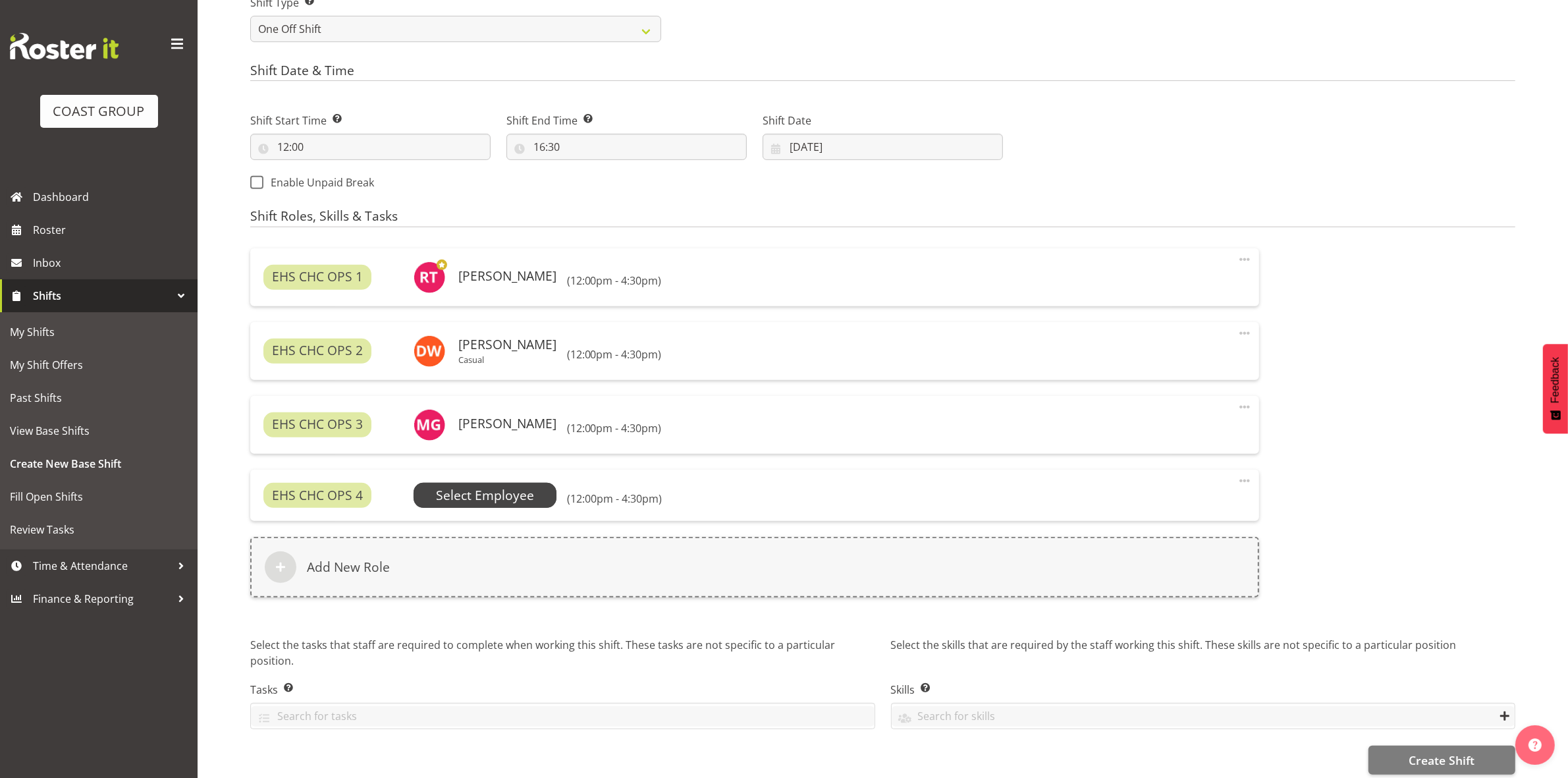
click at [491, 492] on span "Select Employee" at bounding box center [485, 495] width 98 height 19
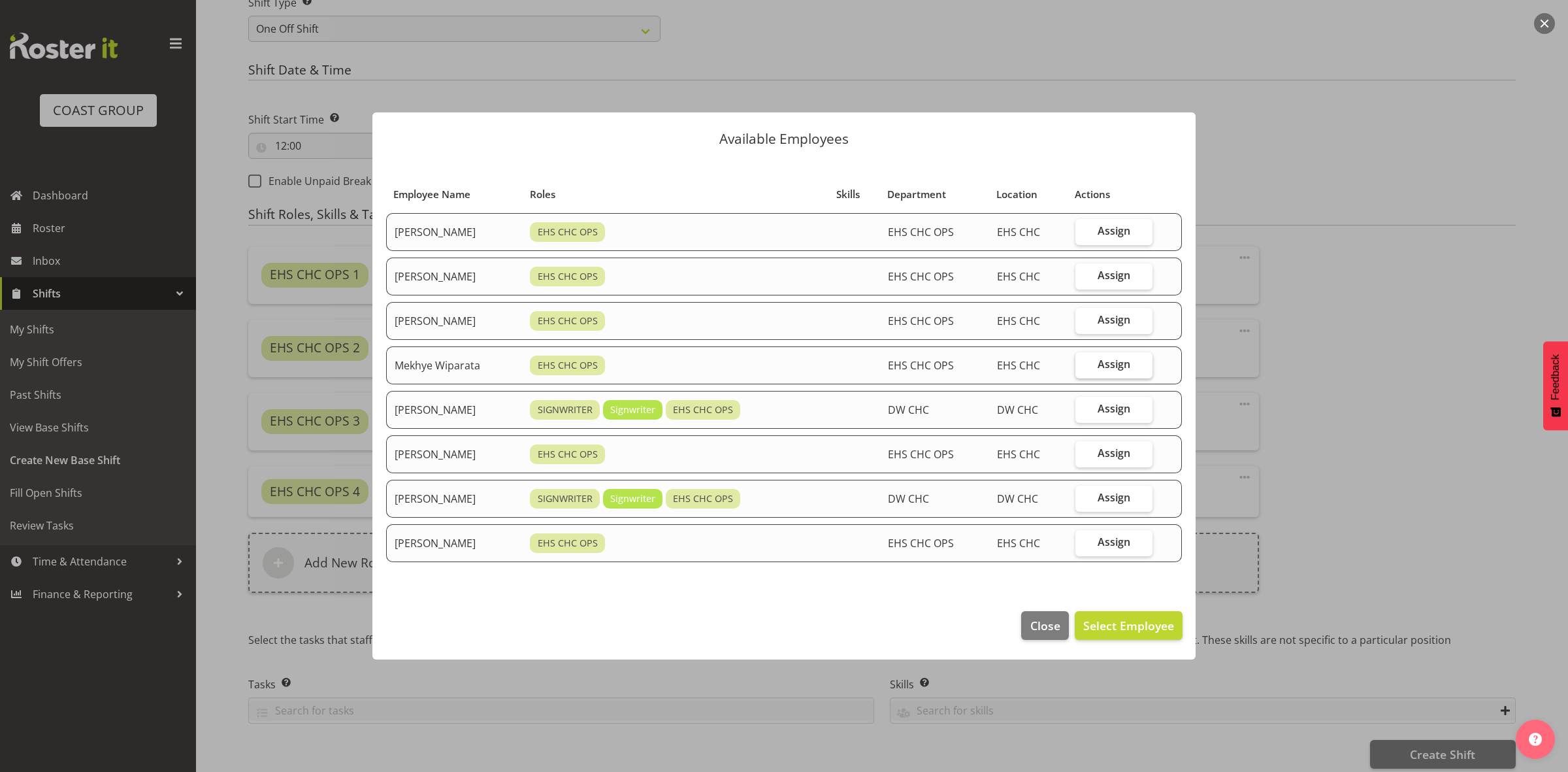
click at [1114, 364] on span "Assign" at bounding box center [1114, 364] width 33 height 13
click at [1084, 364] on input "Assign" at bounding box center [1080, 365] width 8 height 8
checkbox input "true"
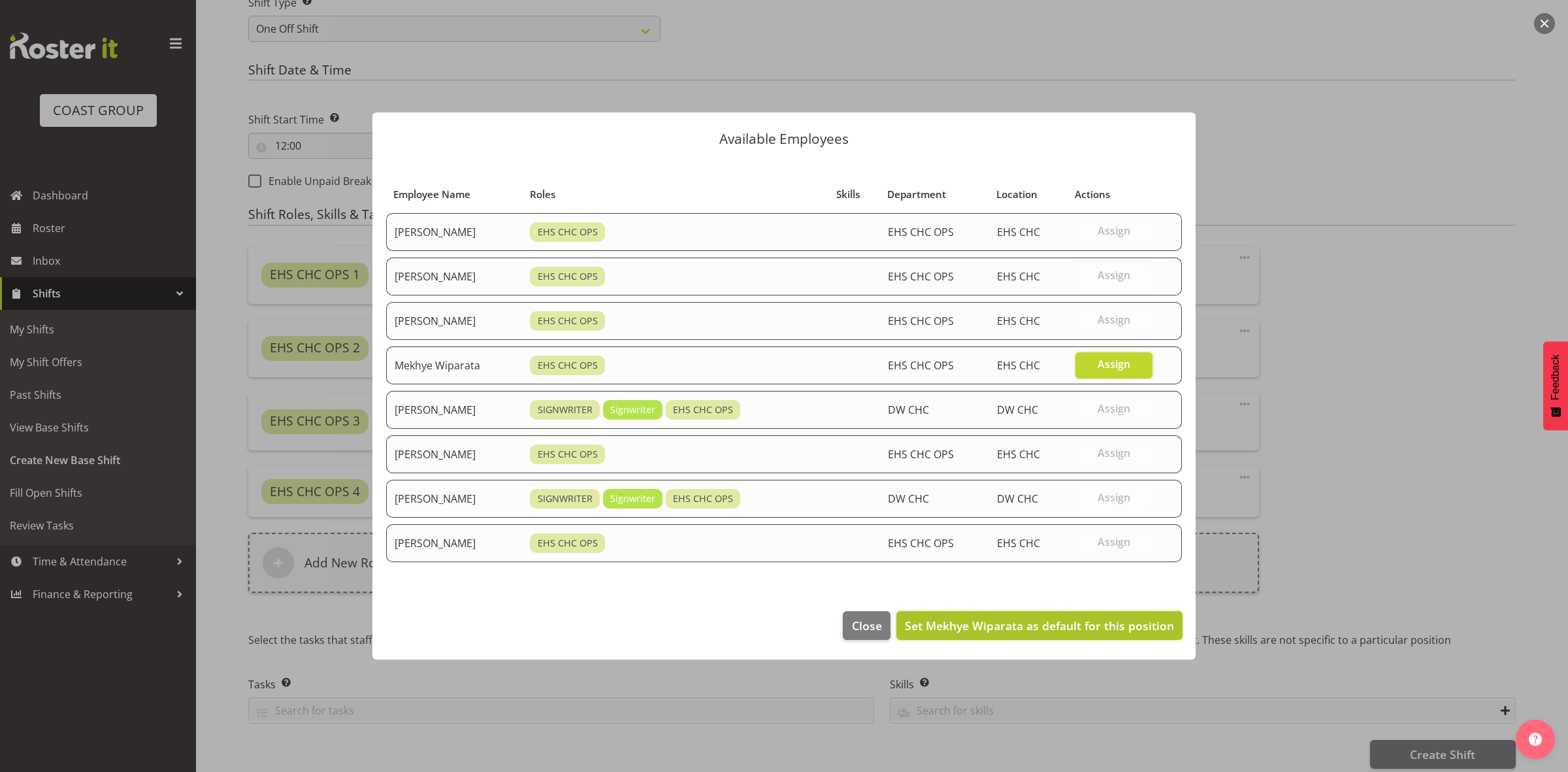
click at [992, 636] on button "Set Mekhye Wiparata as default for this position" at bounding box center [1039, 625] width 287 height 29
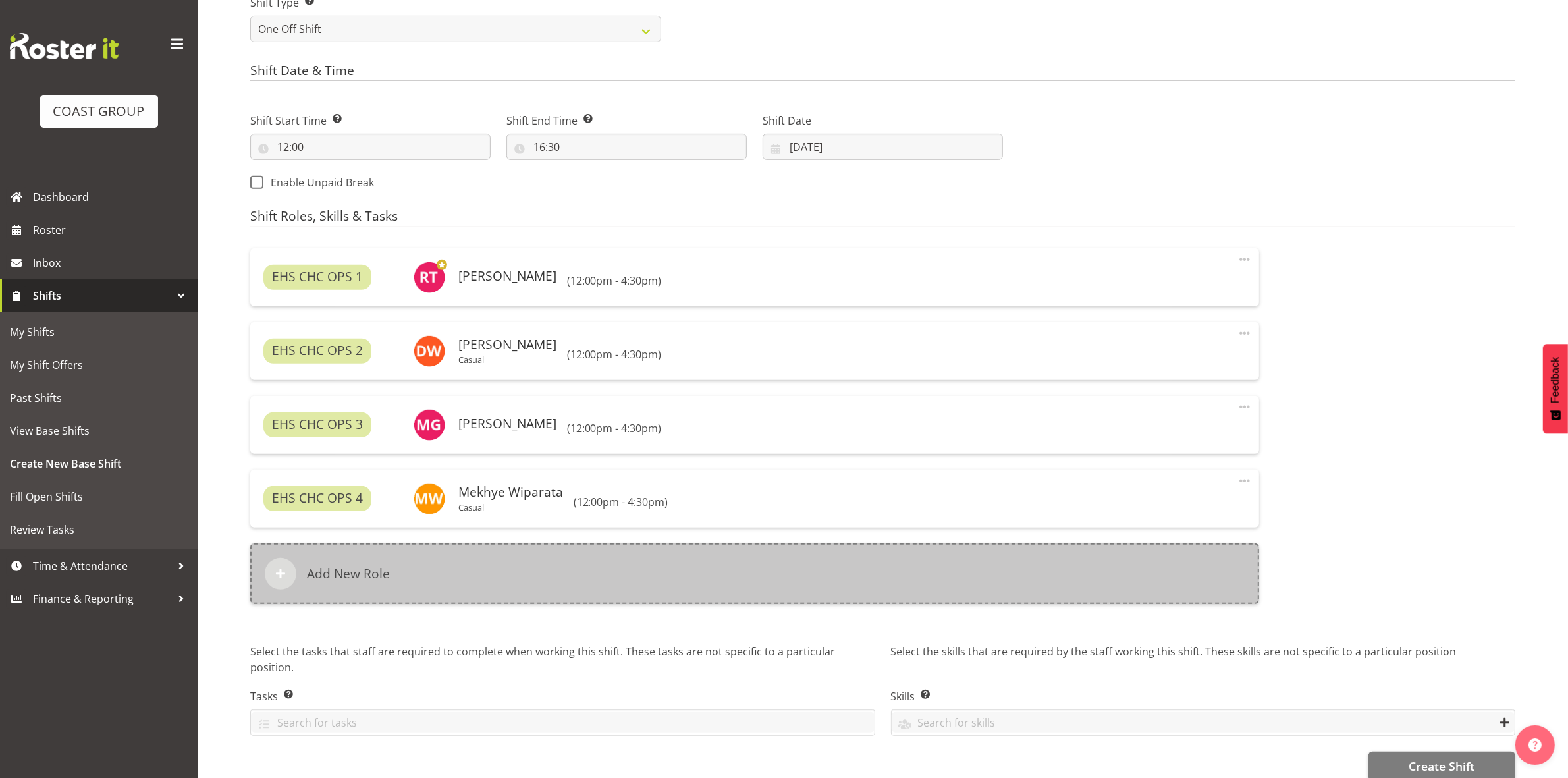
scroll to position [660, 0]
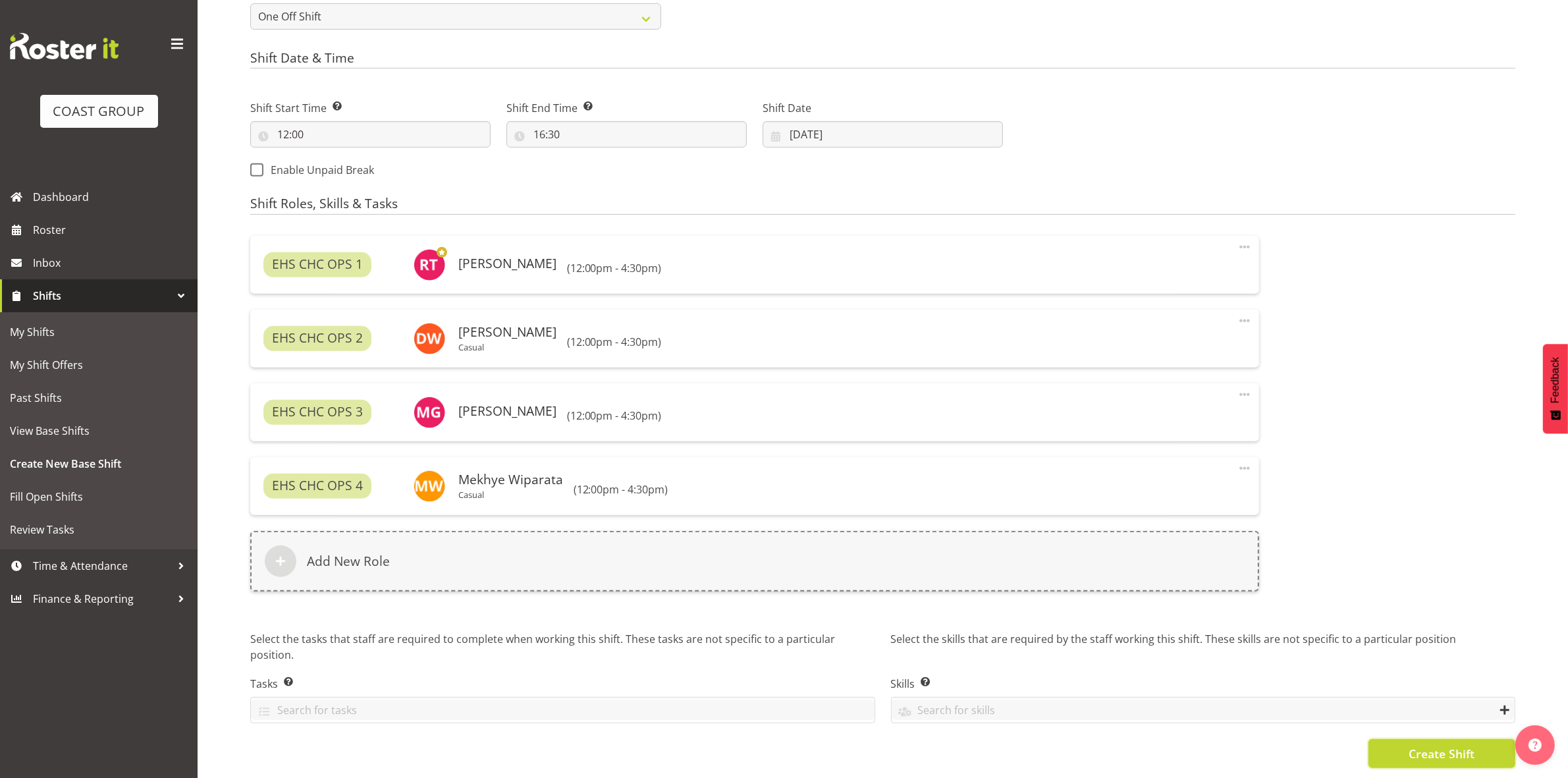
click at [1379, 739] on button "Create Shift" at bounding box center [1441, 753] width 146 height 29
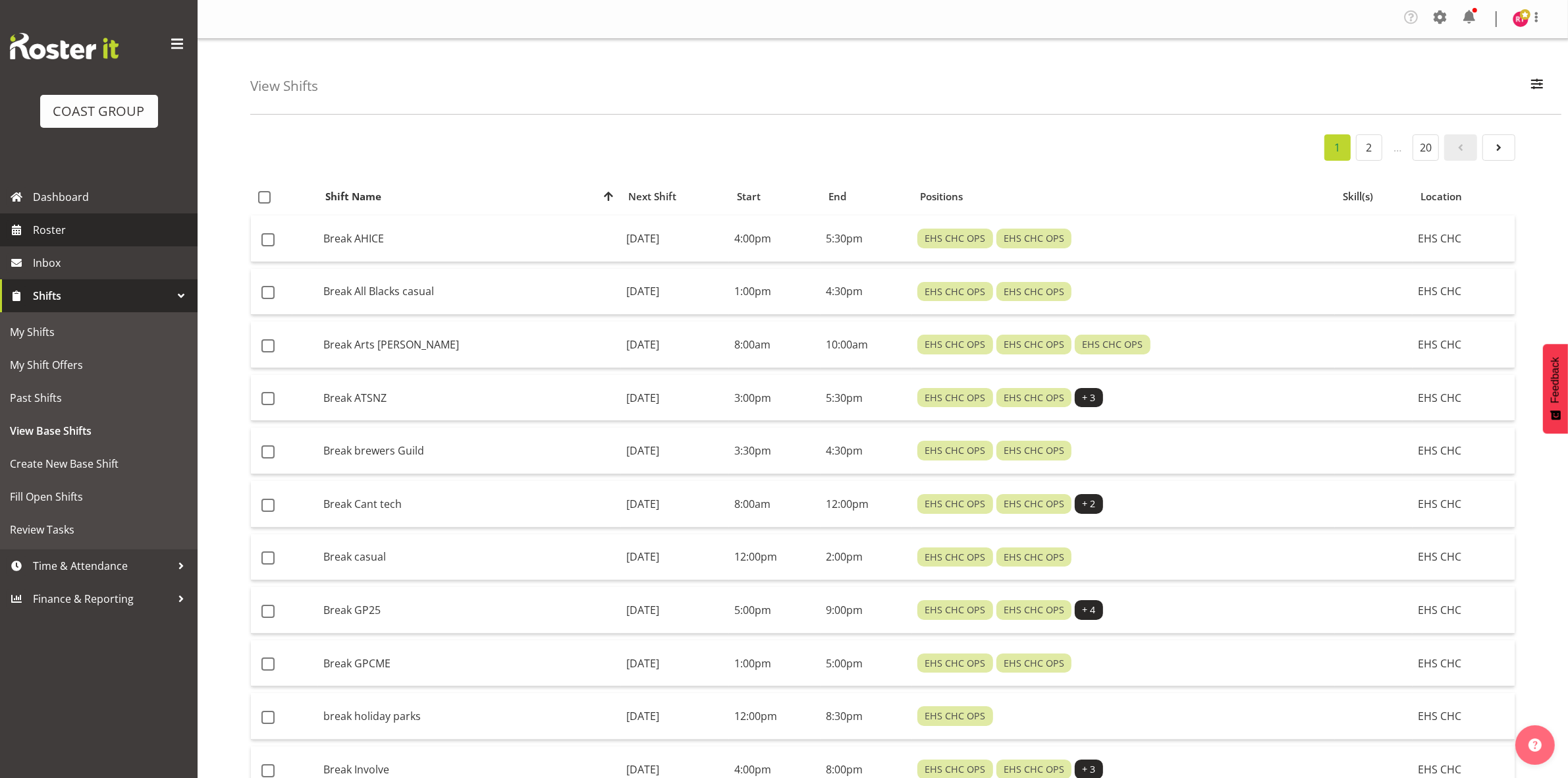
click at [91, 238] on span "Roster" at bounding box center [112, 230] width 158 height 20
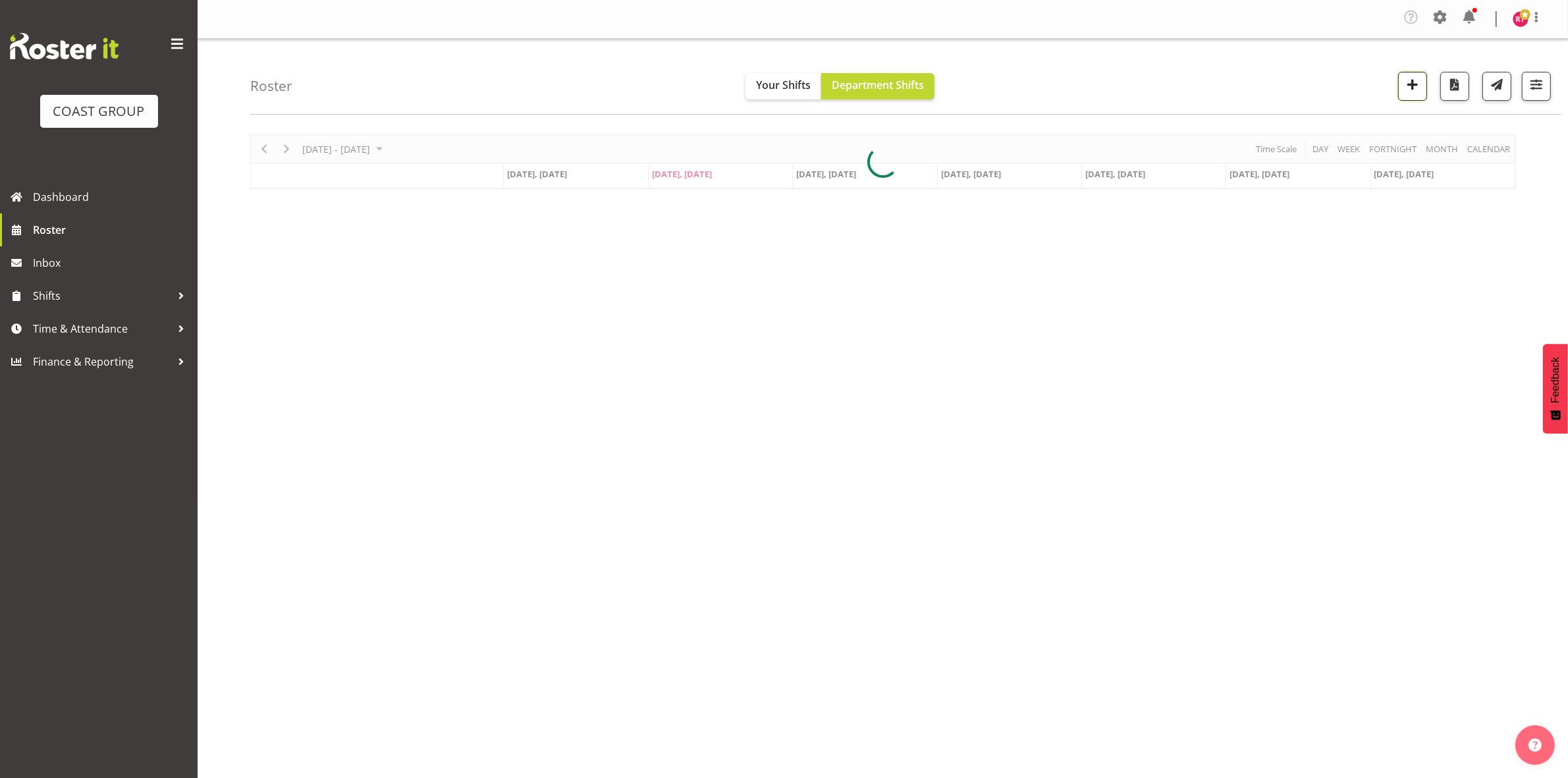
click at [1417, 87] on span "button" at bounding box center [1412, 84] width 17 height 17
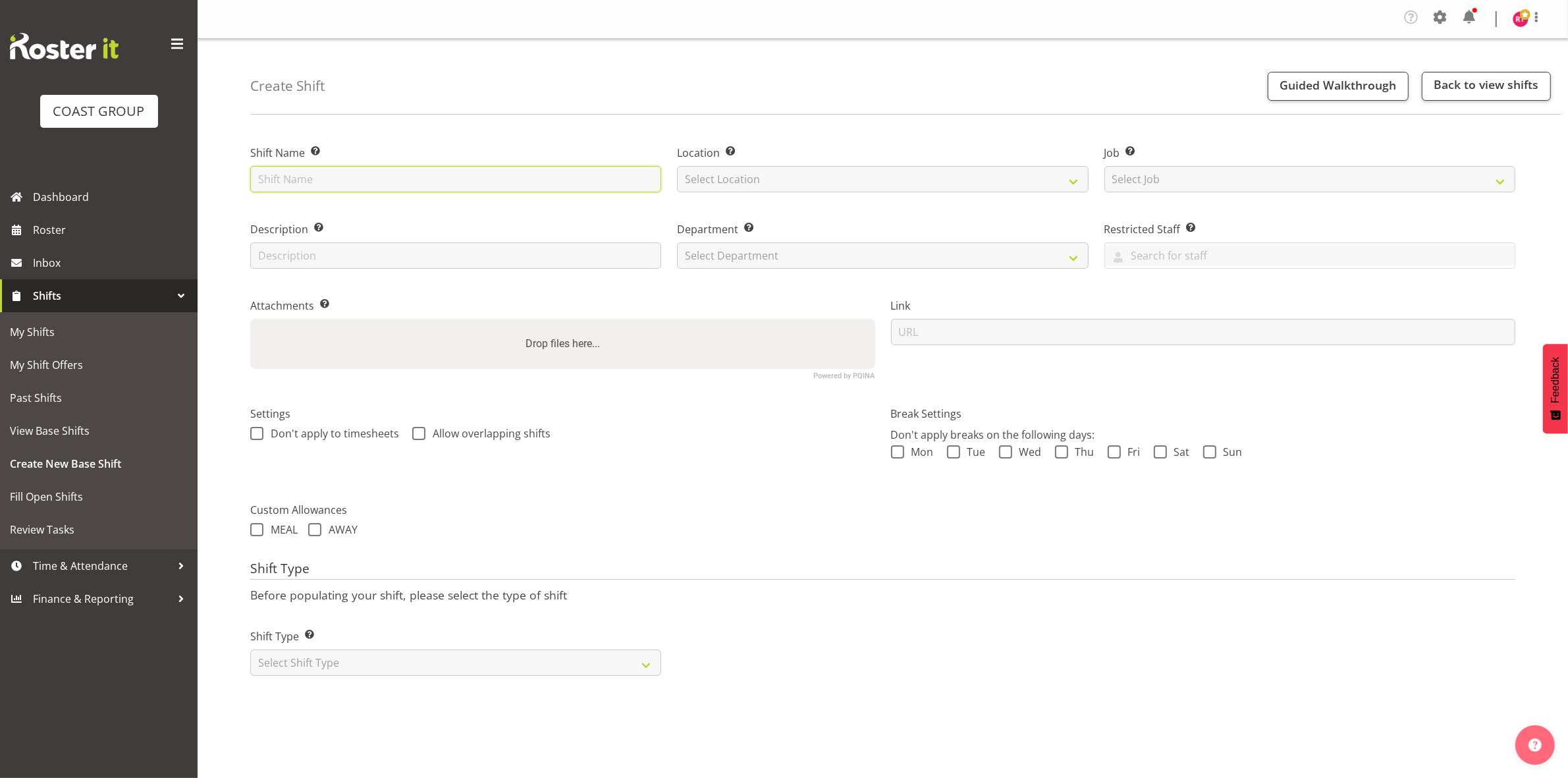
click at [364, 173] on input "text" at bounding box center [455, 180] width 411 height 26
type input "Build Baby expo"
click at [770, 169] on select "Select Location EHS CHC" at bounding box center [882, 180] width 411 height 26
select select "107"
click at [677, 166] on select "Select Location EHS CHC" at bounding box center [882, 180] width 411 height 26
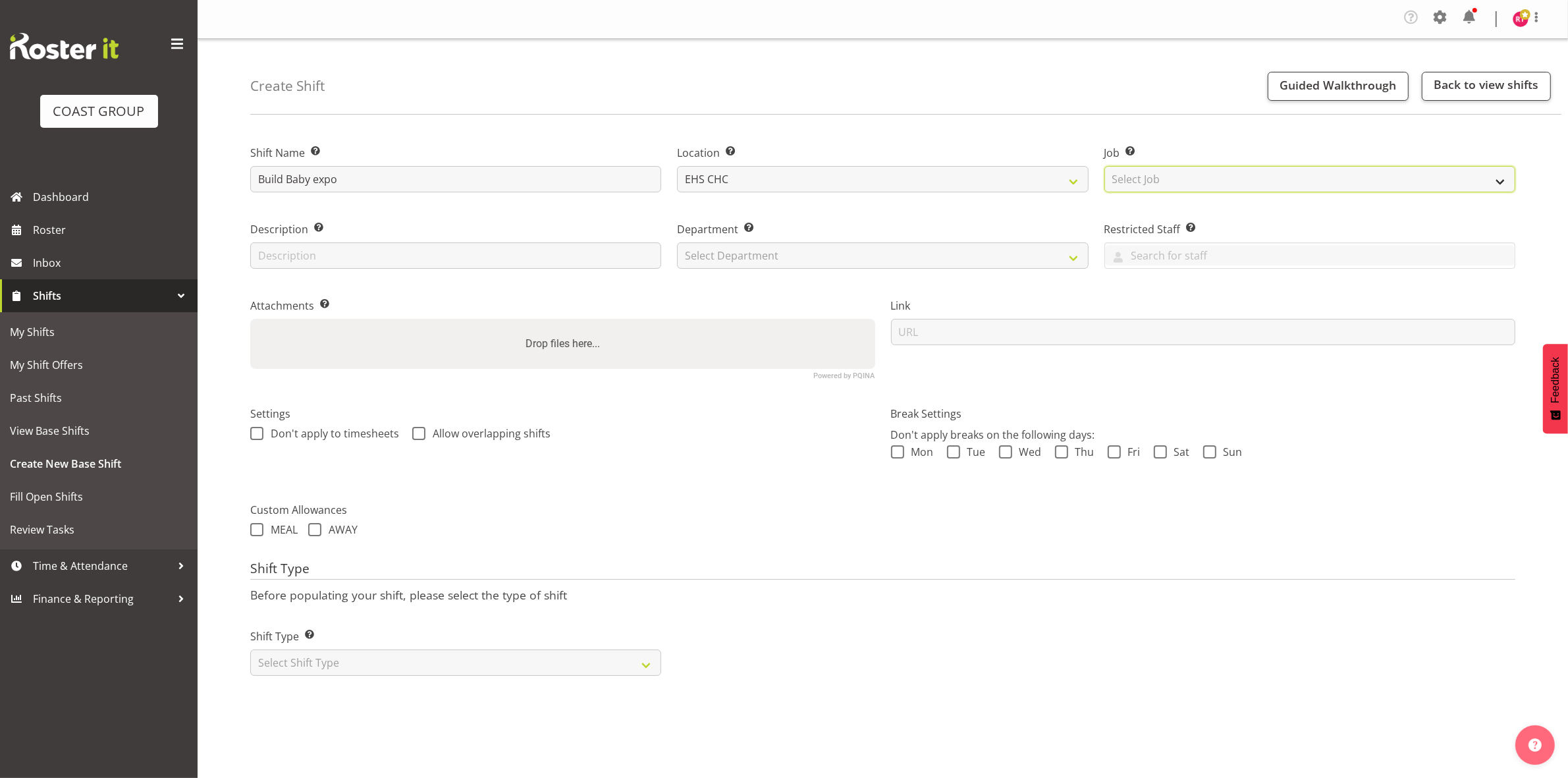
click at [1144, 180] on select "Select Job Create new job 1 Carlton Events 1 [PERSON_NAME][GEOGRAPHIC_DATA] 1 […" at bounding box center [1310, 180] width 411 height 26
select select "9266"
click at [1105, 166] on select "Select Job Create new job 1 Carlton Events 1 [PERSON_NAME][GEOGRAPHIC_DATA] 1 […" at bounding box center [1310, 180] width 411 height 26
drag, startPoint x: 830, startPoint y: 252, endPoint x: 821, endPoint y: 263, distance: 14.2
click at [830, 252] on select "Select Department EHS CHC OPS" at bounding box center [882, 256] width 411 height 26
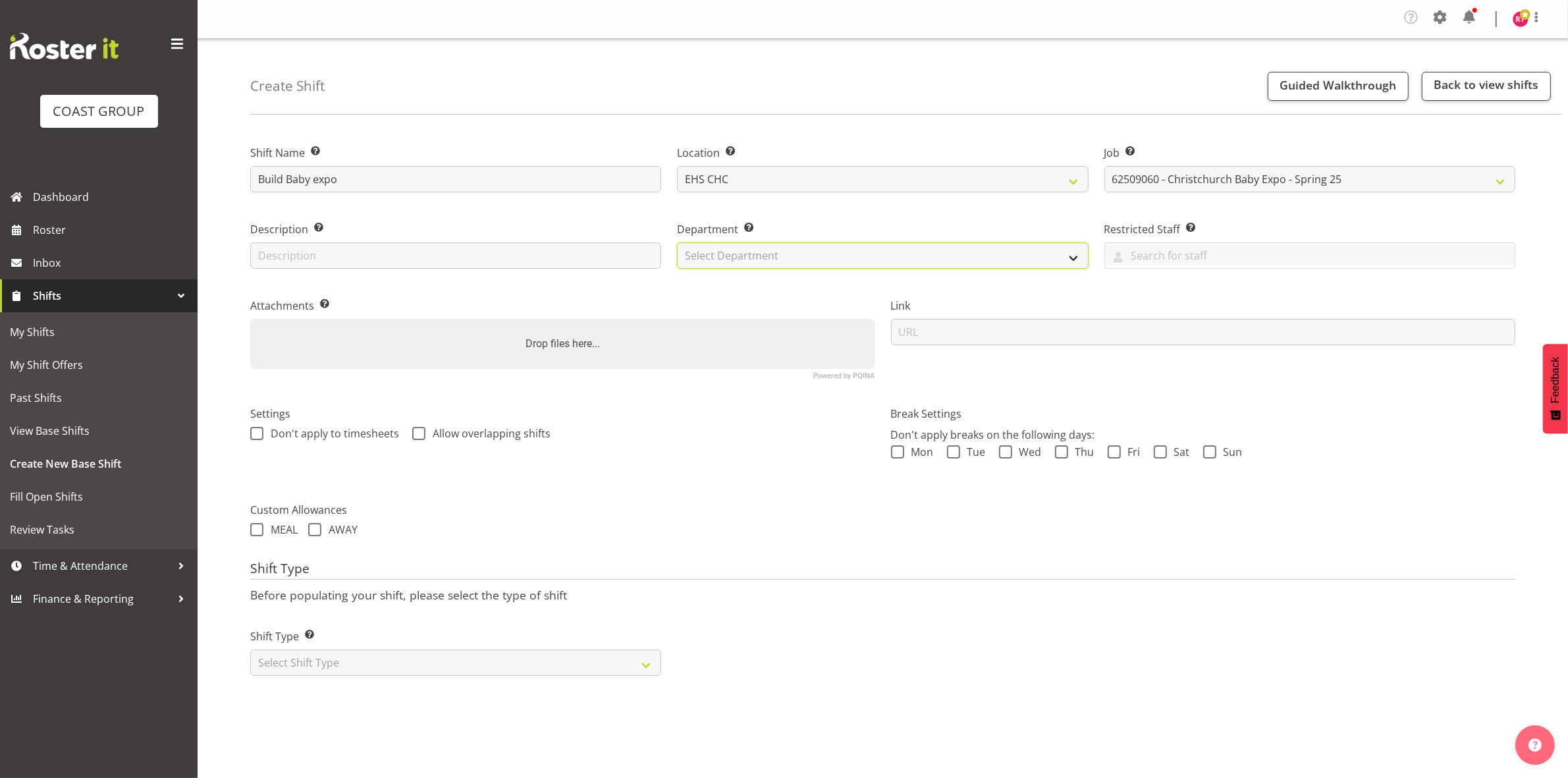
select select "41"
click at [677, 243] on select "Select Department EHS CHC OPS" at bounding box center [882, 256] width 411 height 26
click at [479, 660] on select "Select Shift Type One Off Shift Recurring Shift Rotating Shift" at bounding box center [455, 663] width 411 height 26
select select "one_off"
click at [250, 651] on select "Select Shift Type One Off Shift Recurring Shift Rotating Shift" at bounding box center [455, 663] width 411 height 26
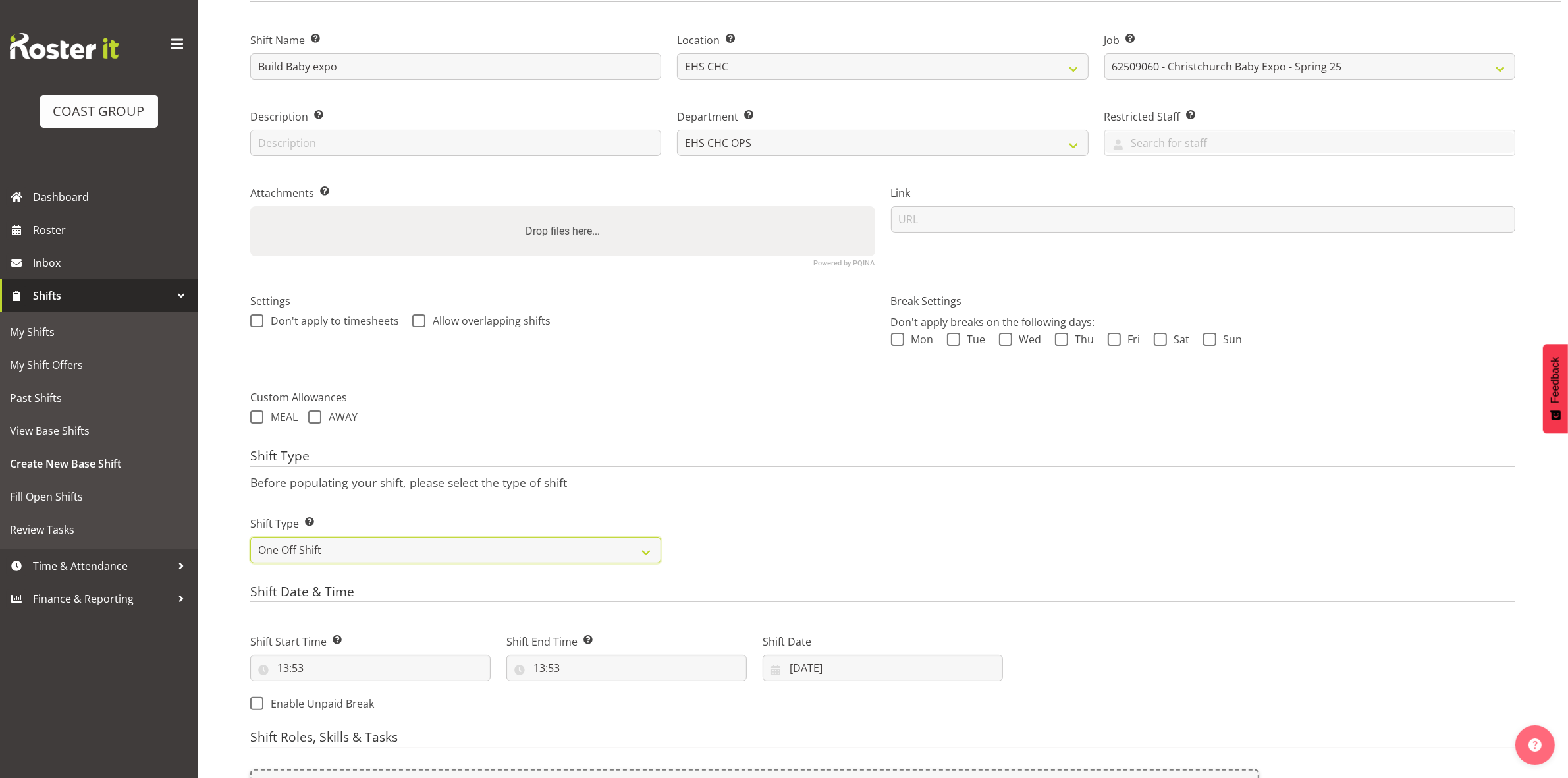
scroll to position [364, 0]
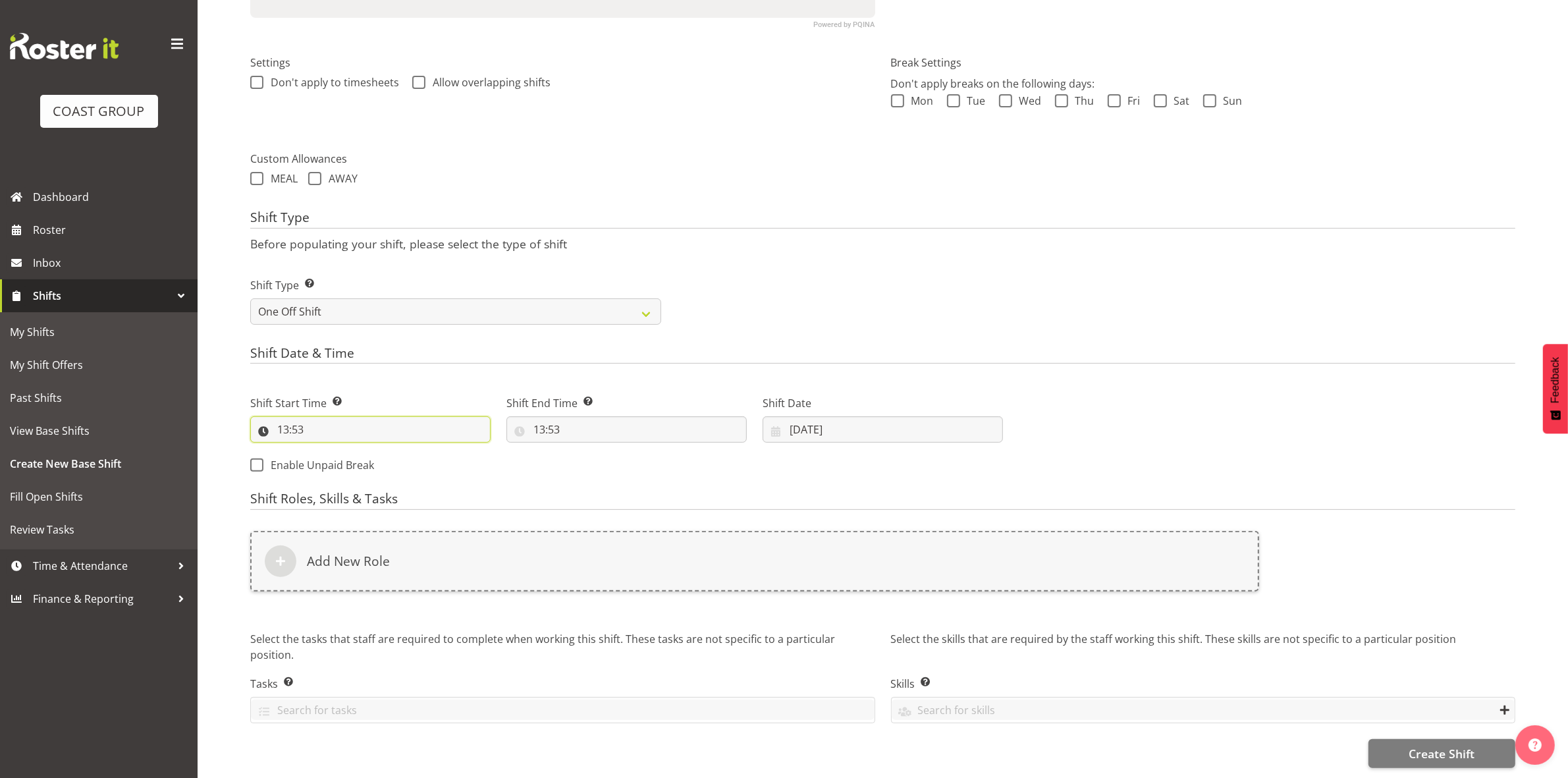
click at [289, 416] on input "13:53" at bounding box center [370, 430] width 240 height 26
click at [339, 451] on select "00 01 02 03 04 05 06 07 08 09 10 11 12 13 14 15 16 17 18 19 20 21 22 23" at bounding box center [340, 463] width 30 height 26
select select "8"
click at [325, 450] on select "00 01 02 03 04 05 06 07 08 09 10 11 12 13 14 15 16 17 18 19 20 21 22 23" at bounding box center [340, 463] width 30 height 26
type input "08:53"
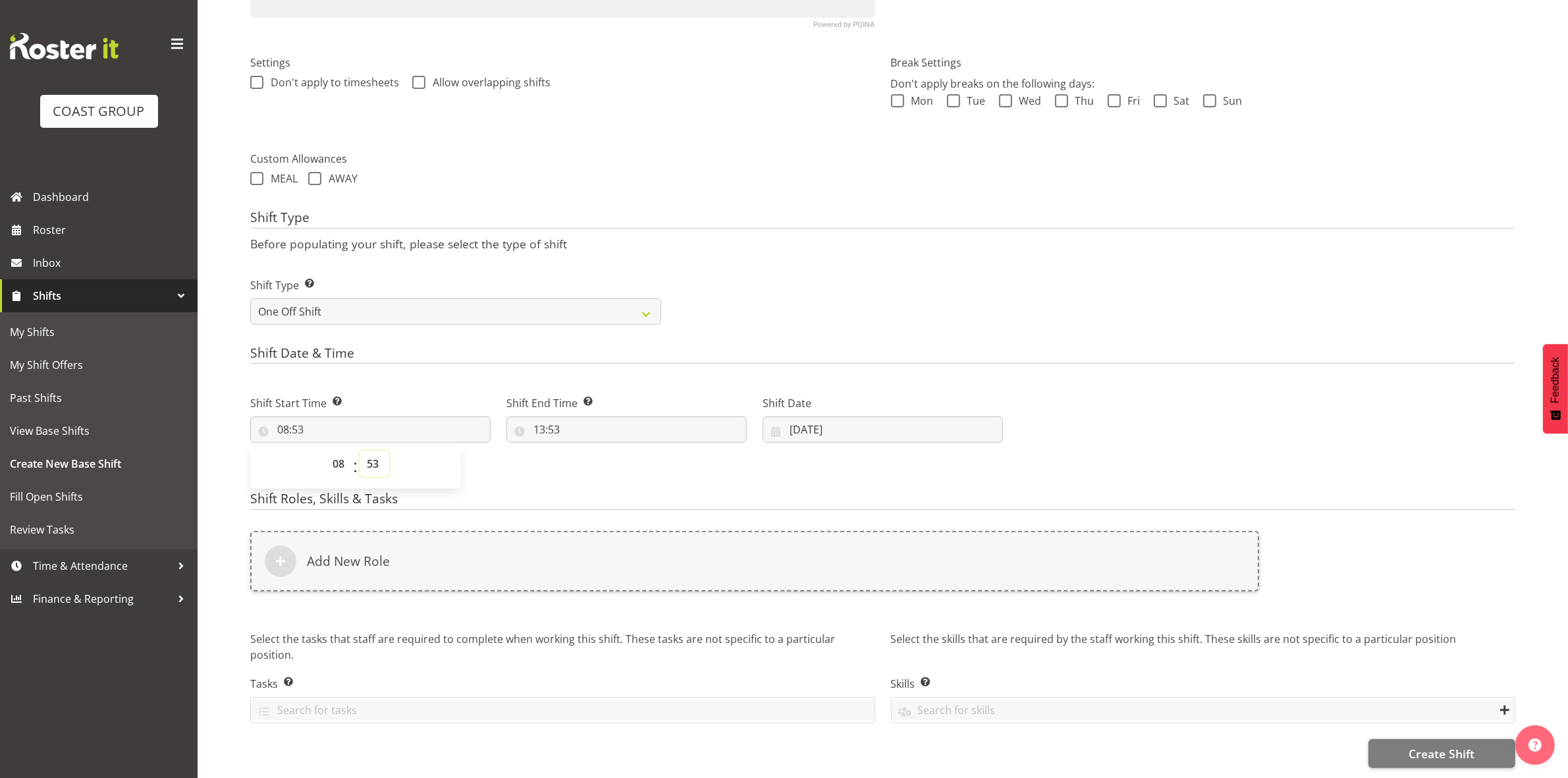
drag, startPoint x: 376, startPoint y: 454, endPoint x: 376, endPoint y: 438, distance: 16.0
click at [376, 454] on select "00 01 02 03 04 05 06 07 08 09 10 11 12 13 14 15 16 17 18 19 20 21 22 23 24 25 2…" at bounding box center [375, 463] width 30 height 26
select select "0"
click at [360, 450] on select "00 01 02 03 04 05 06 07 08 09 10 11 12 13 14 15 16 17 18 19 20 21 22 23 24 25 2…" at bounding box center [375, 463] width 30 height 26
type input "08:00"
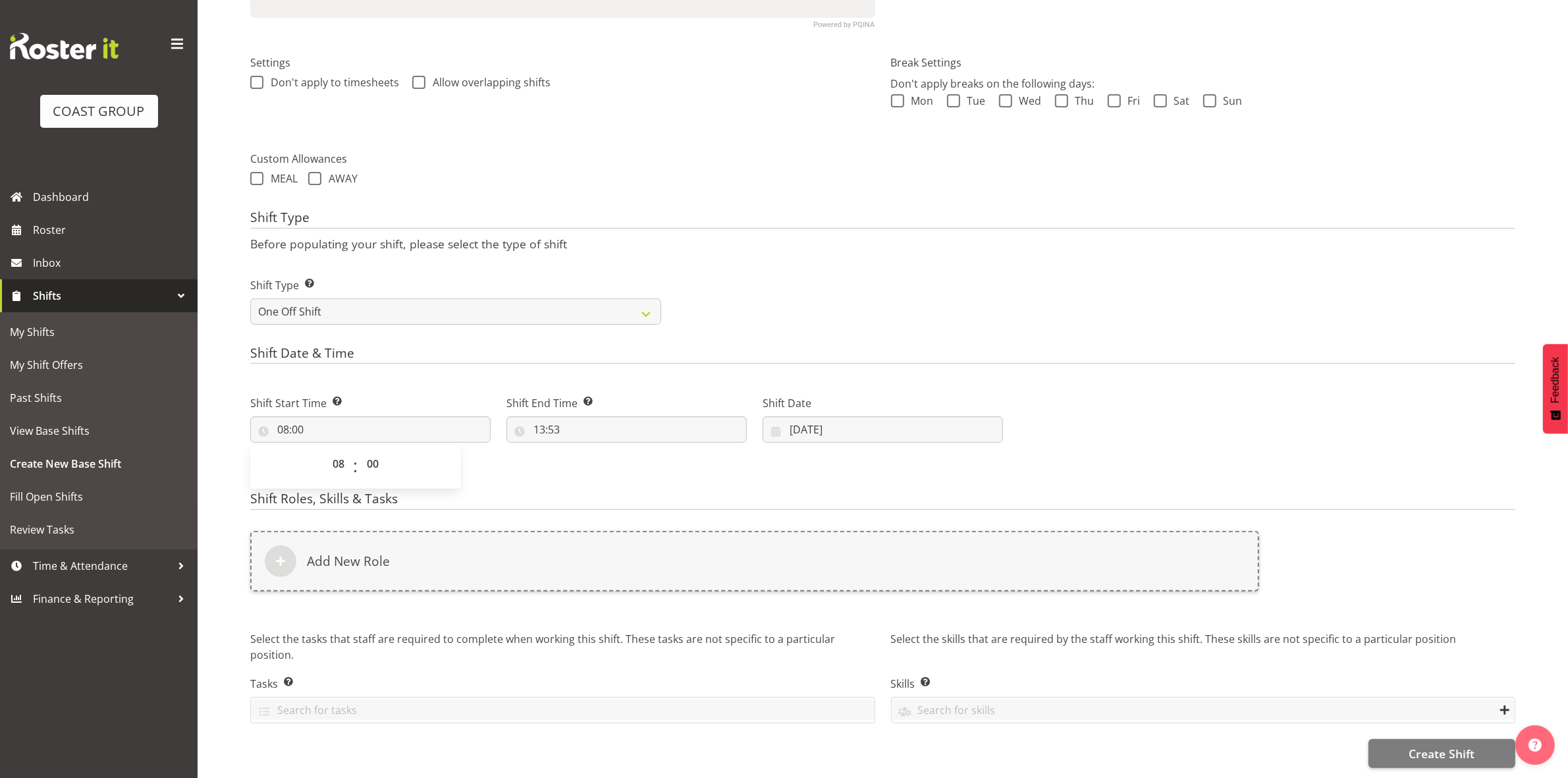
click at [765, 295] on div "Shift Type Shift Types: One Off – Select this if you would like a single shift …" at bounding box center [883, 295] width 1281 height 74
click at [537, 416] on input "13:53" at bounding box center [626, 430] width 240 height 26
click at [594, 450] on select "00 01 02 03 04 05 06 07 08 09 10 11 12 13 14 15 16 17 18 19 20 21 22 23" at bounding box center [597, 463] width 30 height 26
select select "16"
click at [582, 450] on select "00 01 02 03 04 05 06 07 08 09 10 11 12 13 14 15 16 17 18 19 20 21 22 23" at bounding box center [597, 463] width 30 height 26
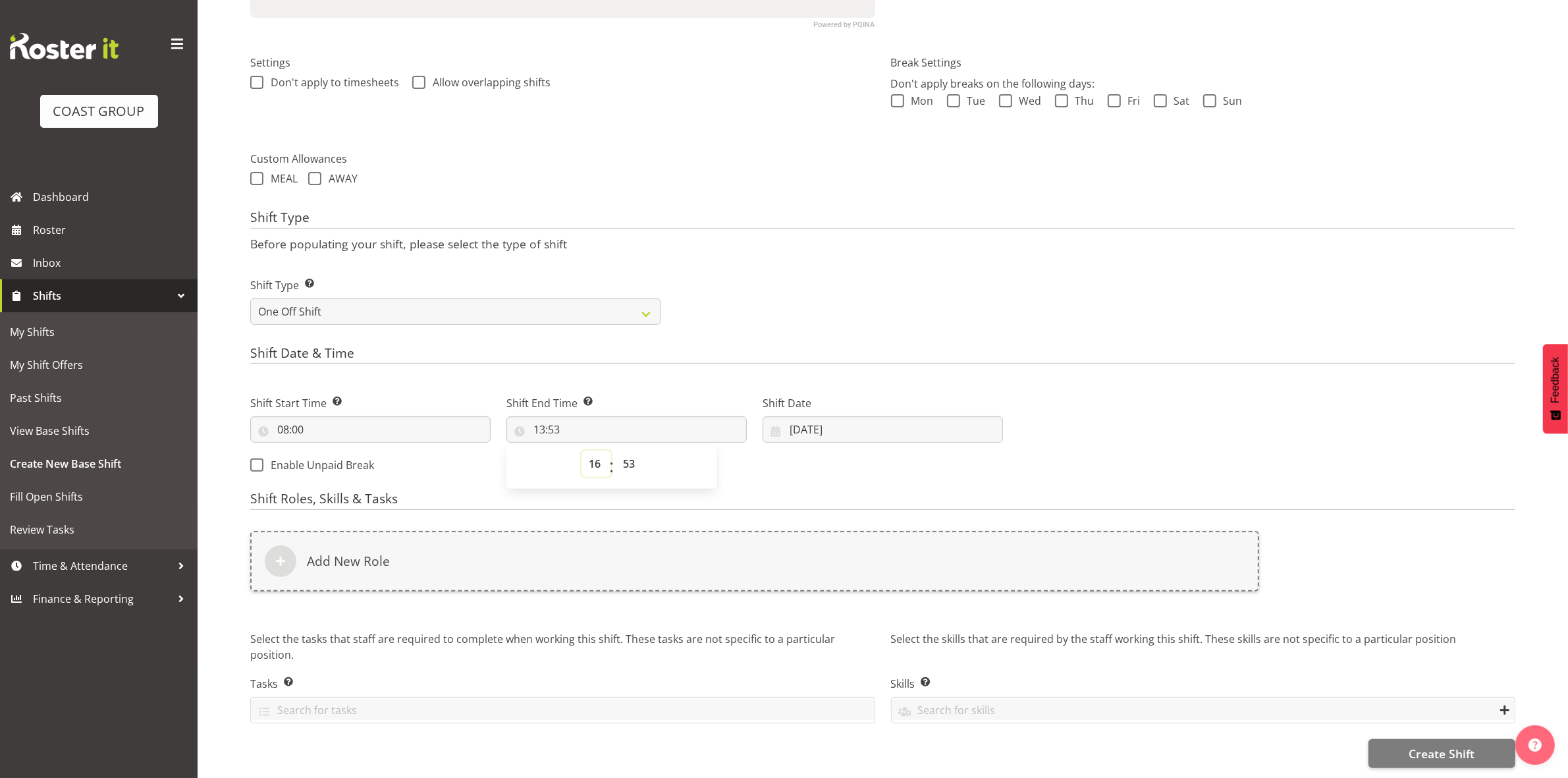
type input "16:53"
click at [633, 450] on select "00 01 02 03 04 05 06 07 08 09 10 11 12 13 14 15 16 17 18 19 20 21 22 23 24 25 2…" at bounding box center [631, 463] width 30 height 26
select select "30"
click at [616, 450] on select "00 01 02 03 04 05 06 07 08 09 10 11 12 13 14 15 16 17 18 19 20 21 22 23 24 25 2…" at bounding box center [631, 463] width 30 height 26
type input "16:30"
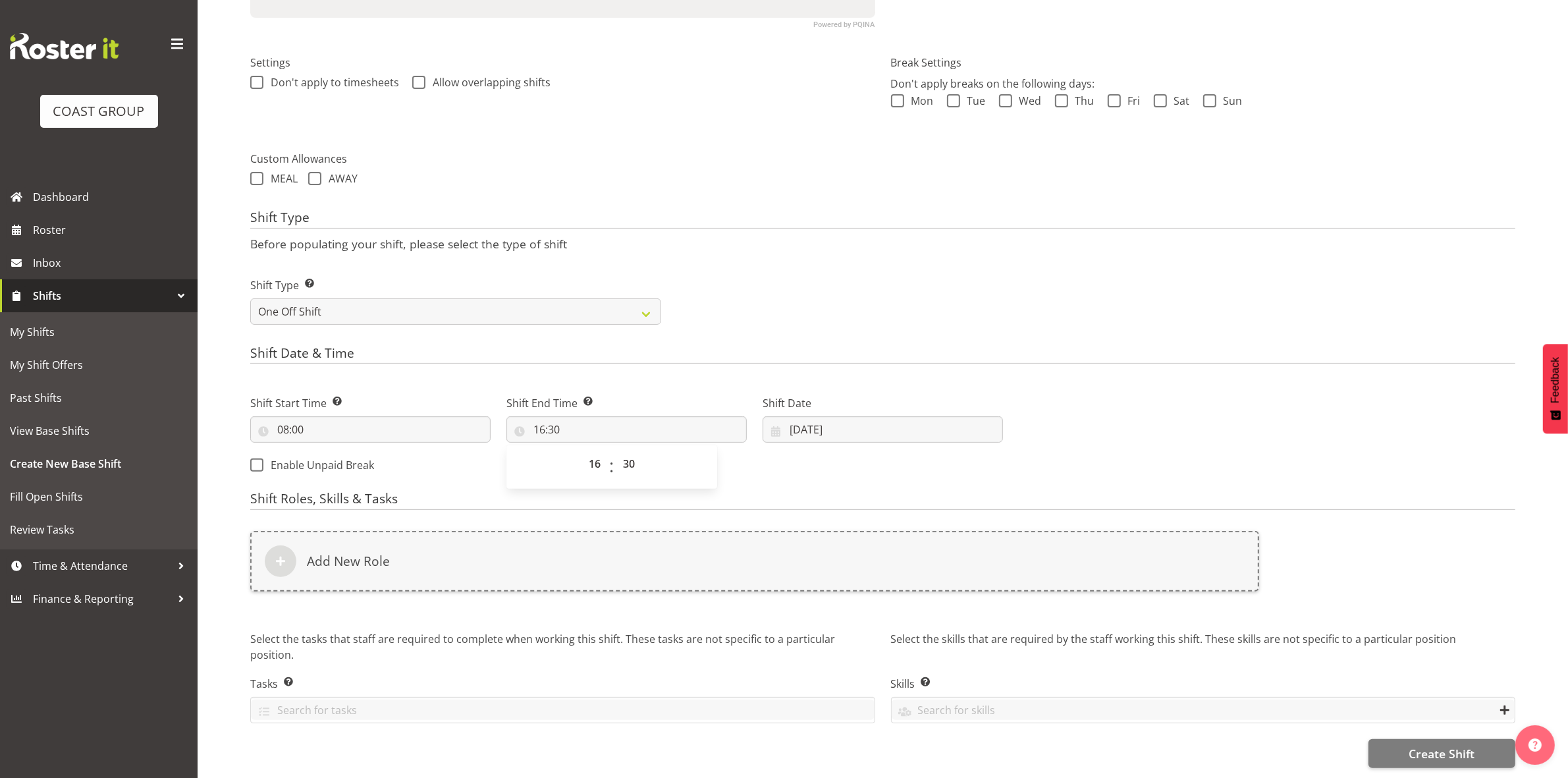
click at [808, 276] on div "Shift Type Shift Types: One Off – Select this if you would like a single shift …" at bounding box center [883, 295] width 1281 height 74
click at [791, 416] on input "09/09/2025" at bounding box center [883, 430] width 240 height 26
click at [904, 555] on span "11" at bounding box center [909, 561] width 11 height 12
type input "11/09/2025"
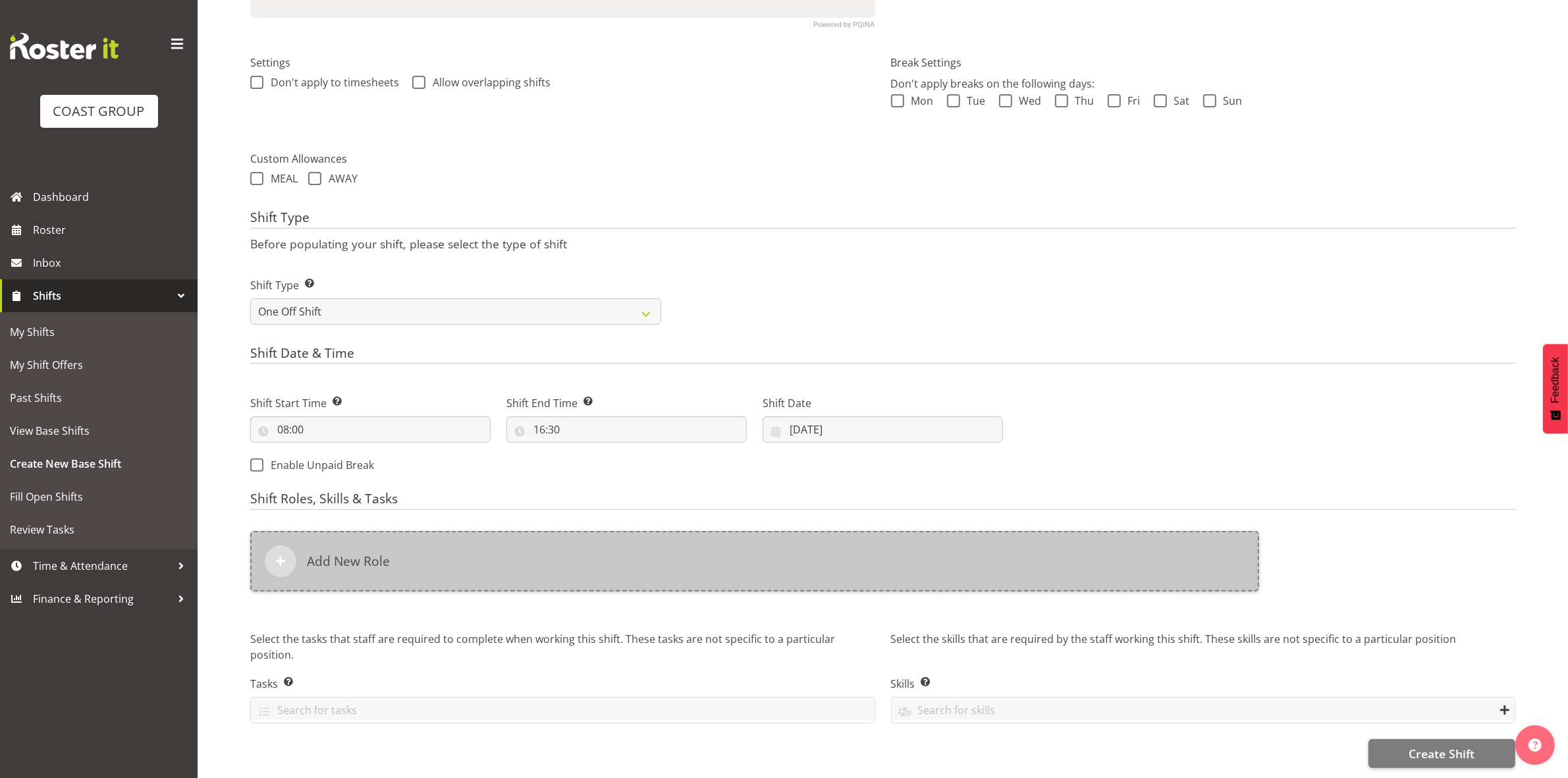
click at [574, 565] on div "Add New Role" at bounding box center [754, 560] width 1009 height 60
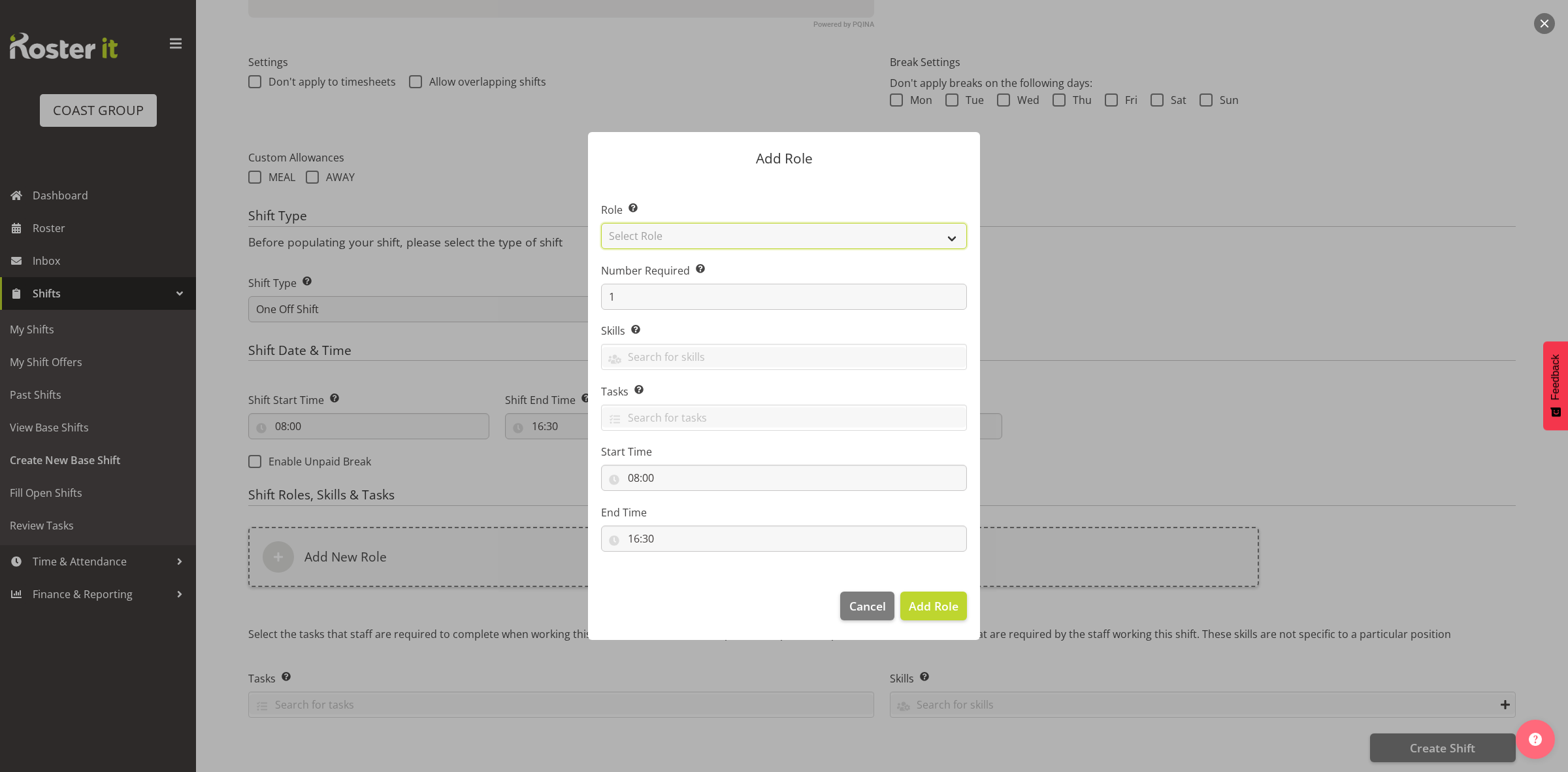
click at [700, 234] on select "Select Role ACCOUNT MANAGER ACCOUNT MANAGER DW ACCOUNTS AKL DIANNA VEHICLES AKL…" at bounding box center [784, 236] width 366 height 26
select select "192"
click at [601, 223] on select "Select Role ACCOUNT MANAGER ACCOUNT MANAGER DW ACCOUNTS AKL DIANNA VEHICLES AKL…" at bounding box center [784, 236] width 366 height 26
click at [667, 307] on input "1" at bounding box center [784, 296] width 366 height 26
type input "4"
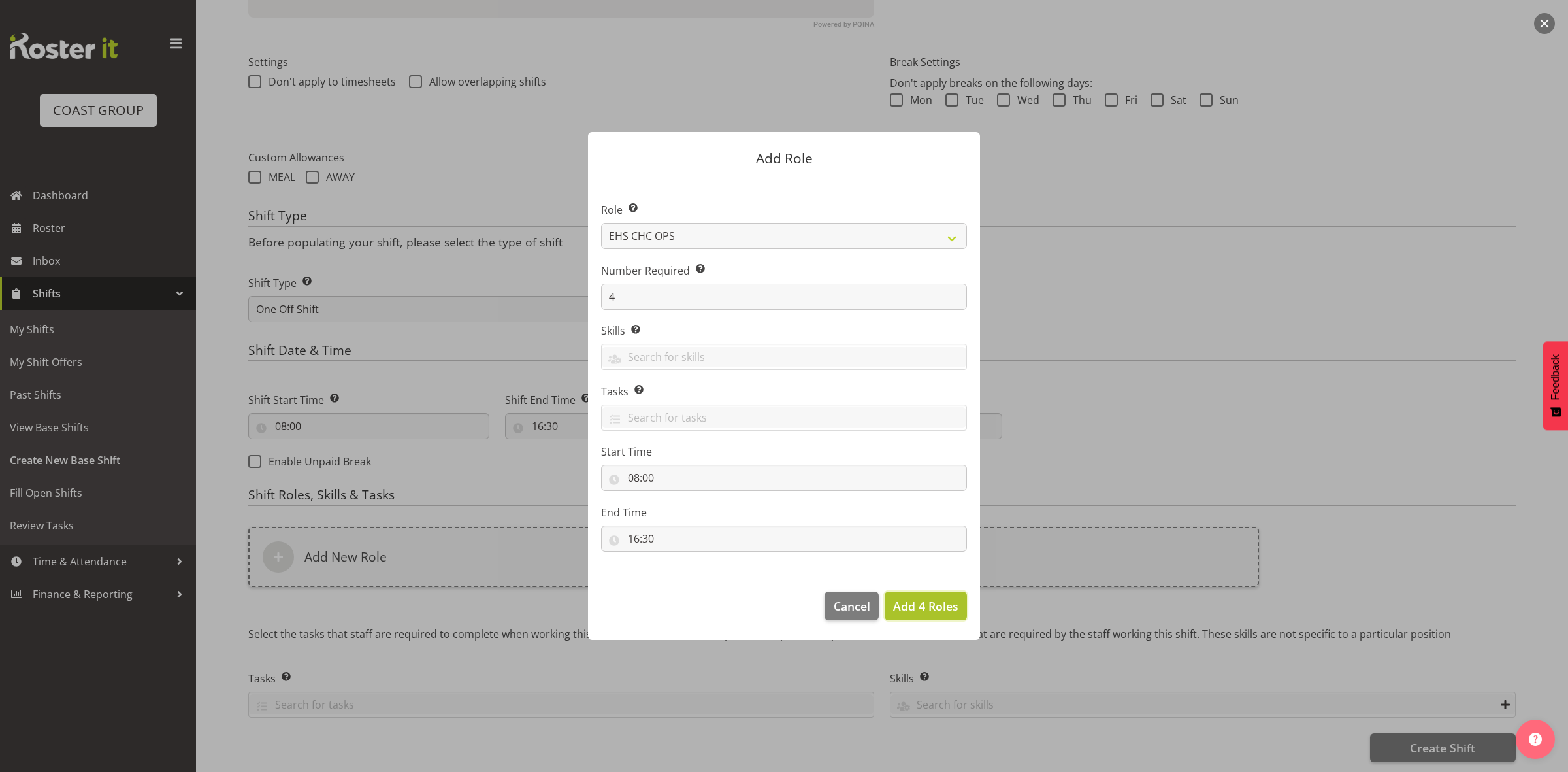
click at [919, 601] on span "Add 4 Roles" at bounding box center [926, 605] width 66 height 16
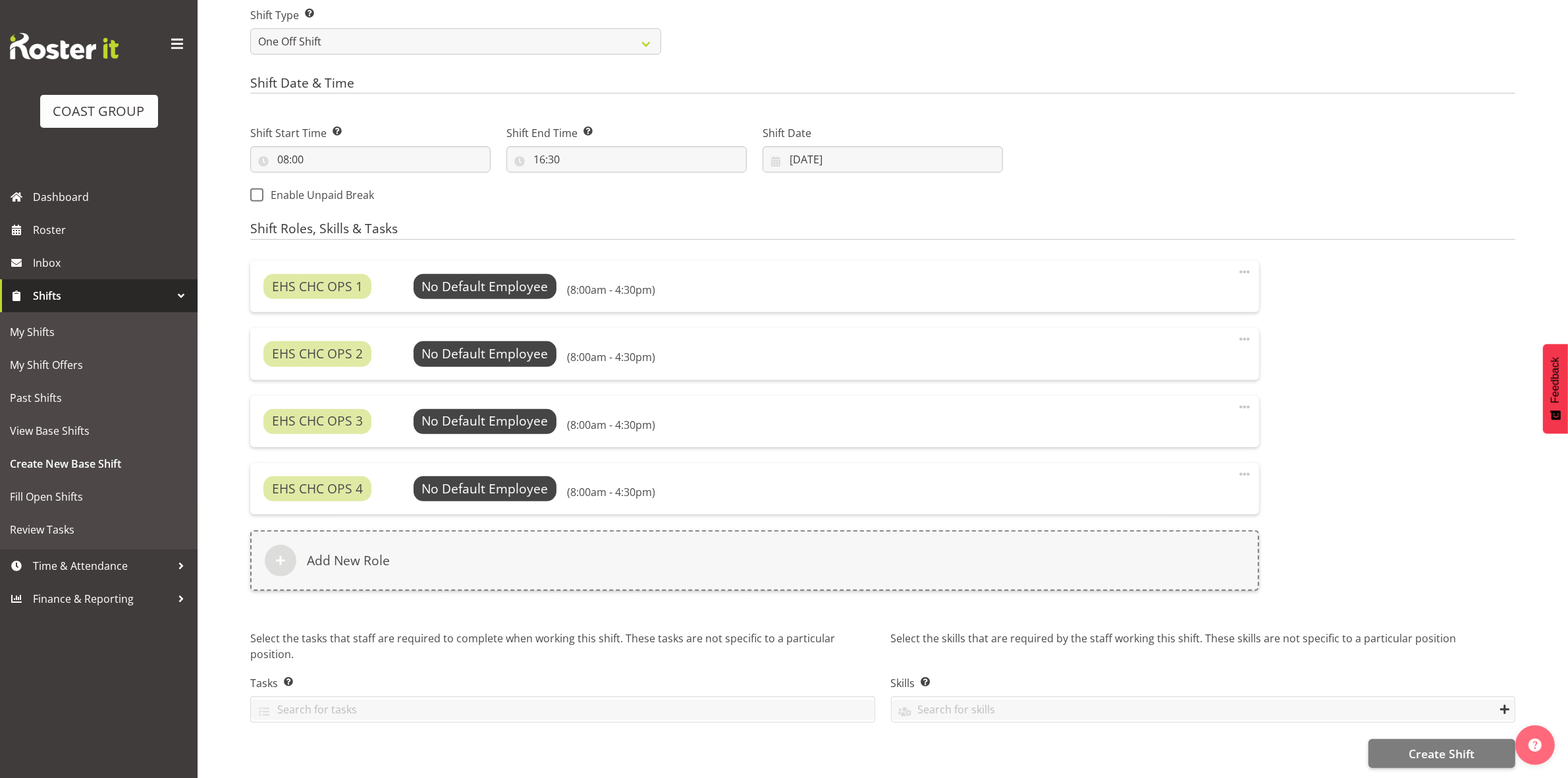
scroll to position [634, 0]
click at [492, 277] on span "Select Employee" at bounding box center [485, 286] width 98 height 19
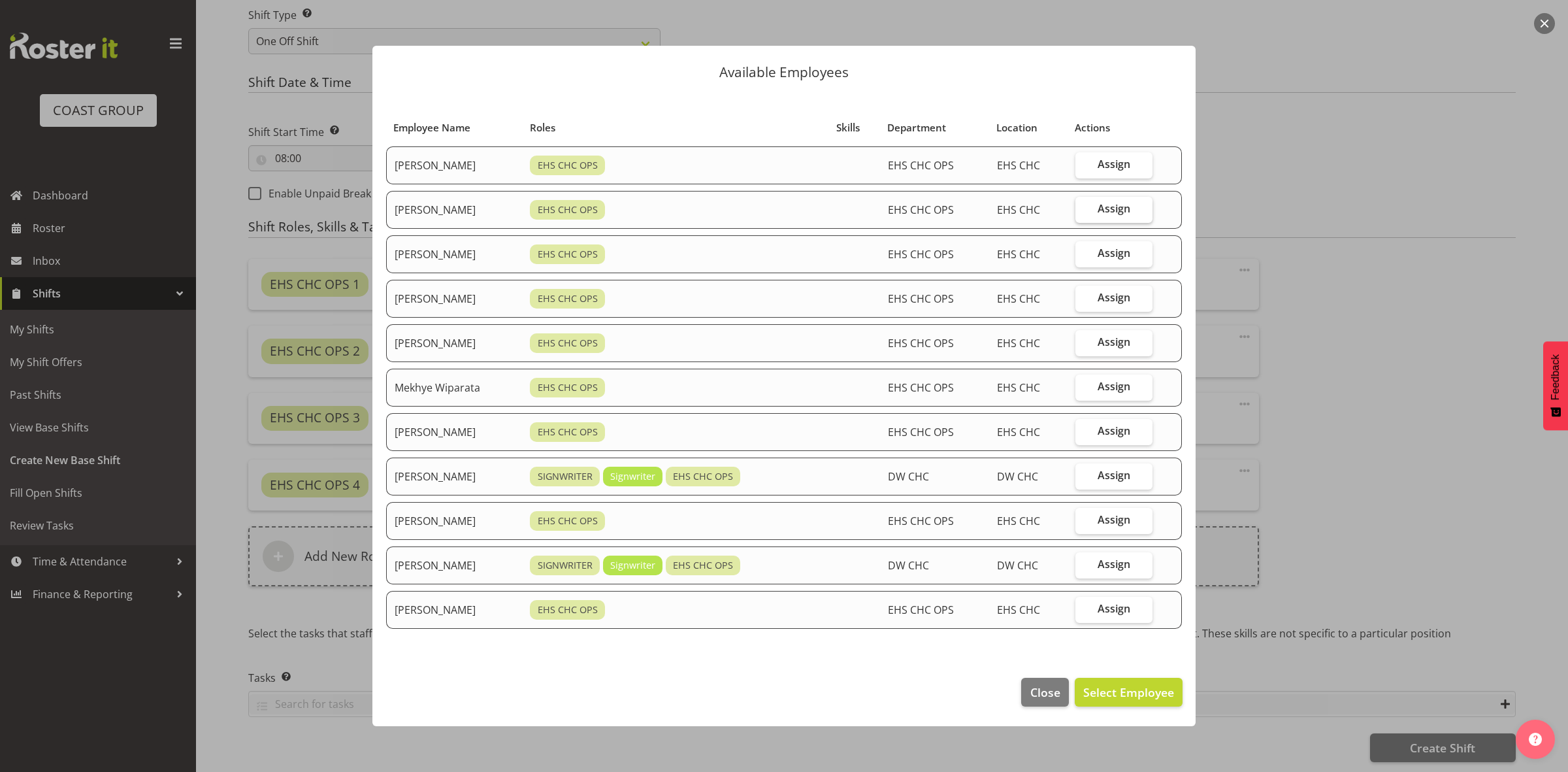
click at [1085, 207] on label "Assign" at bounding box center [1114, 210] width 77 height 26
click at [1084, 207] on input "Assign" at bounding box center [1080, 209] width 8 height 8
checkbox input "true"
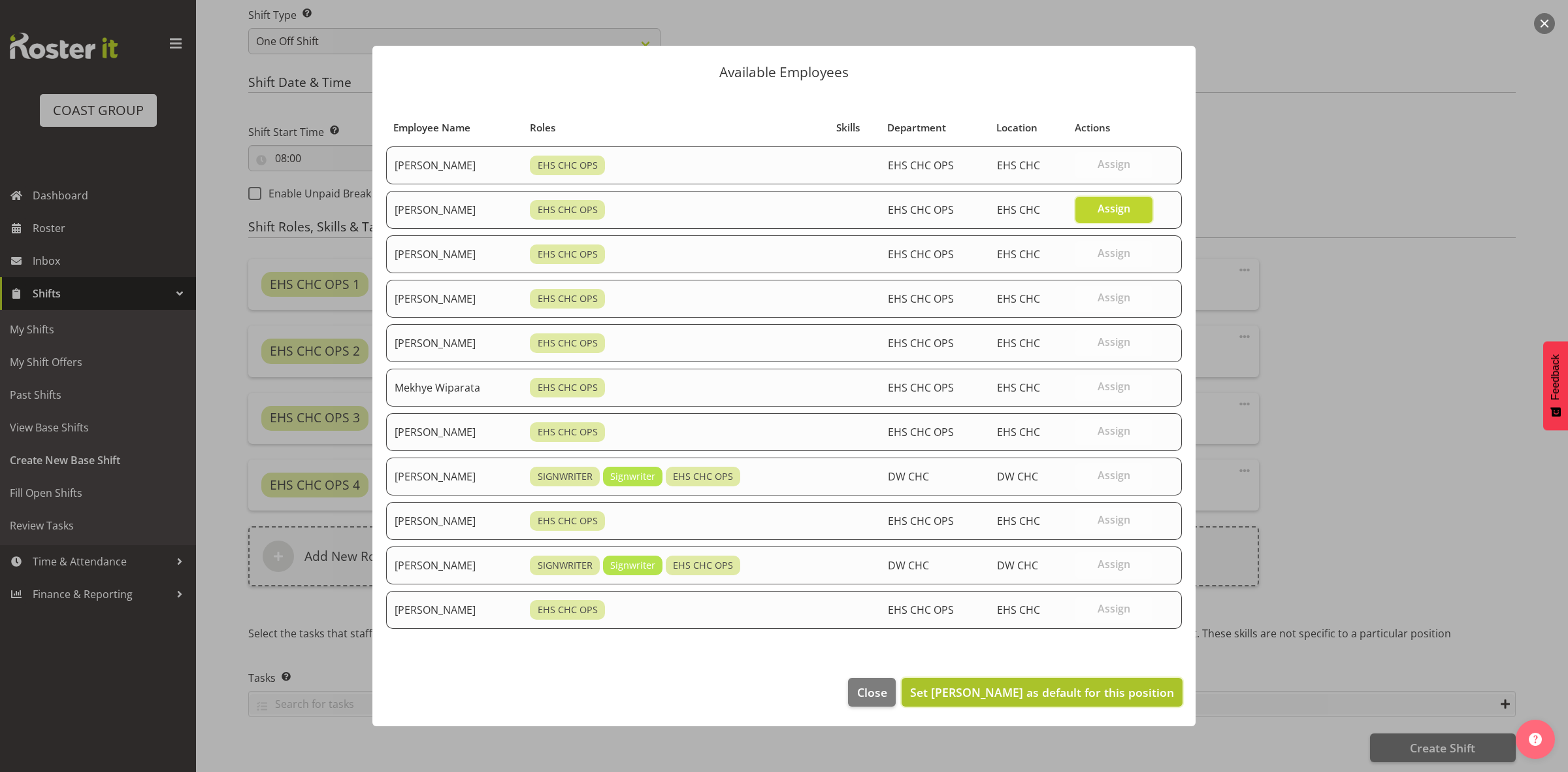
click at [1023, 695] on span "Set [PERSON_NAME] as default for this position" at bounding box center [1043, 692] width 264 height 16
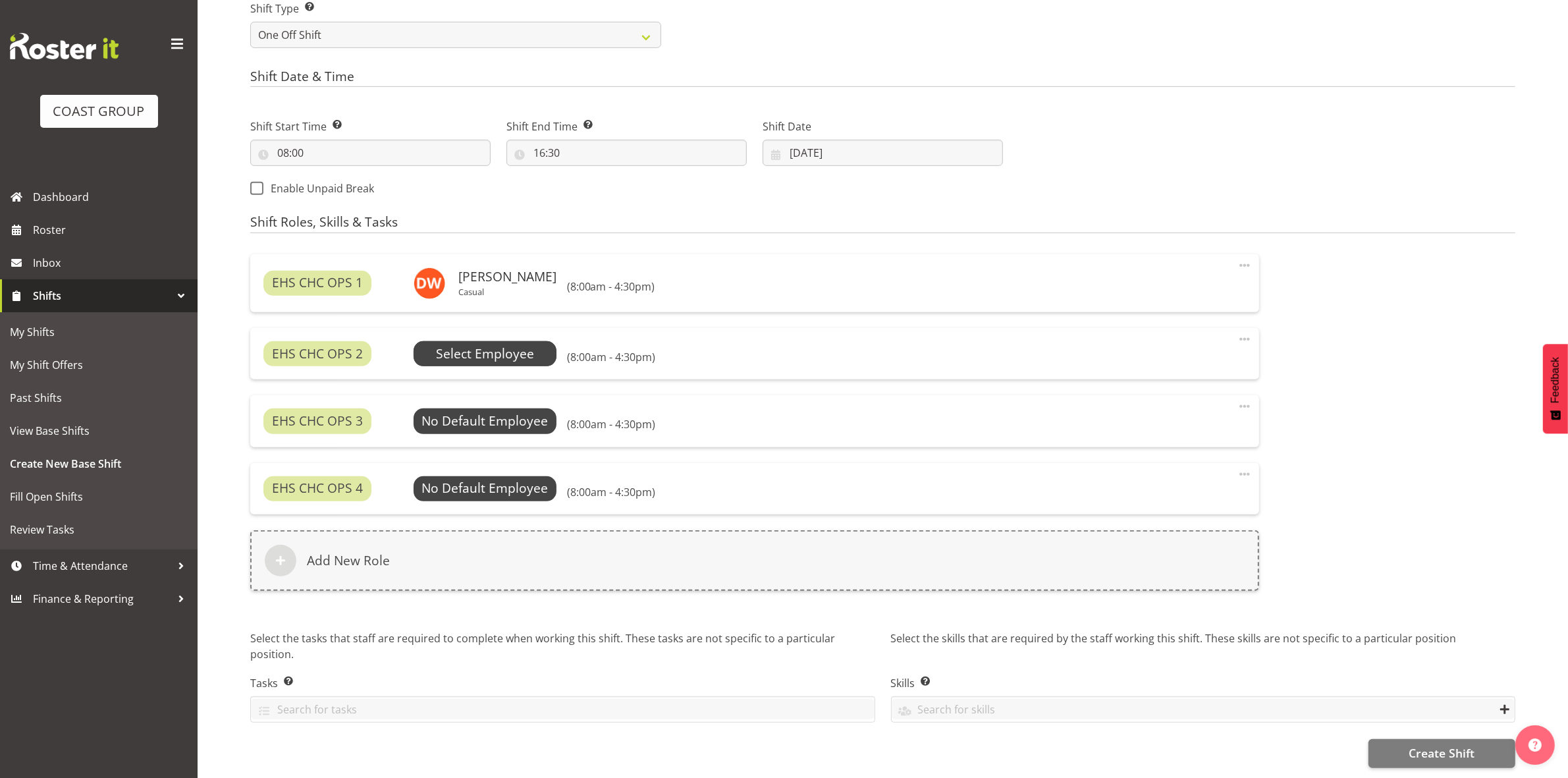
click at [479, 347] on span "Select Employee" at bounding box center [485, 353] width 98 height 19
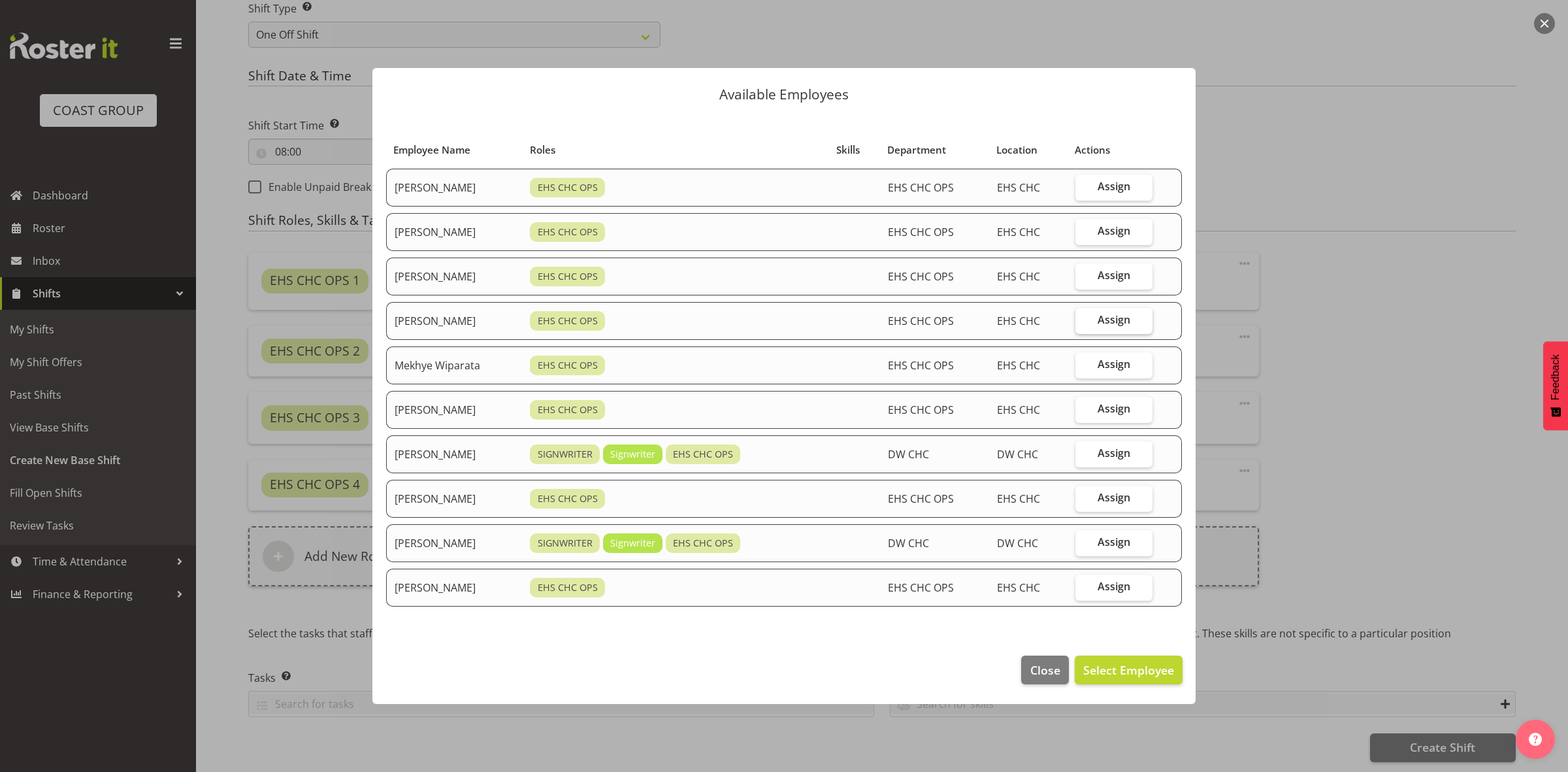
click at [1112, 325] on span "Assign" at bounding box center [1114, 319] width 33 height 13
click at [1084, 324] on input "Assign" at bounding box center [1080, 319] width 8 height 8
checkbox input "true"
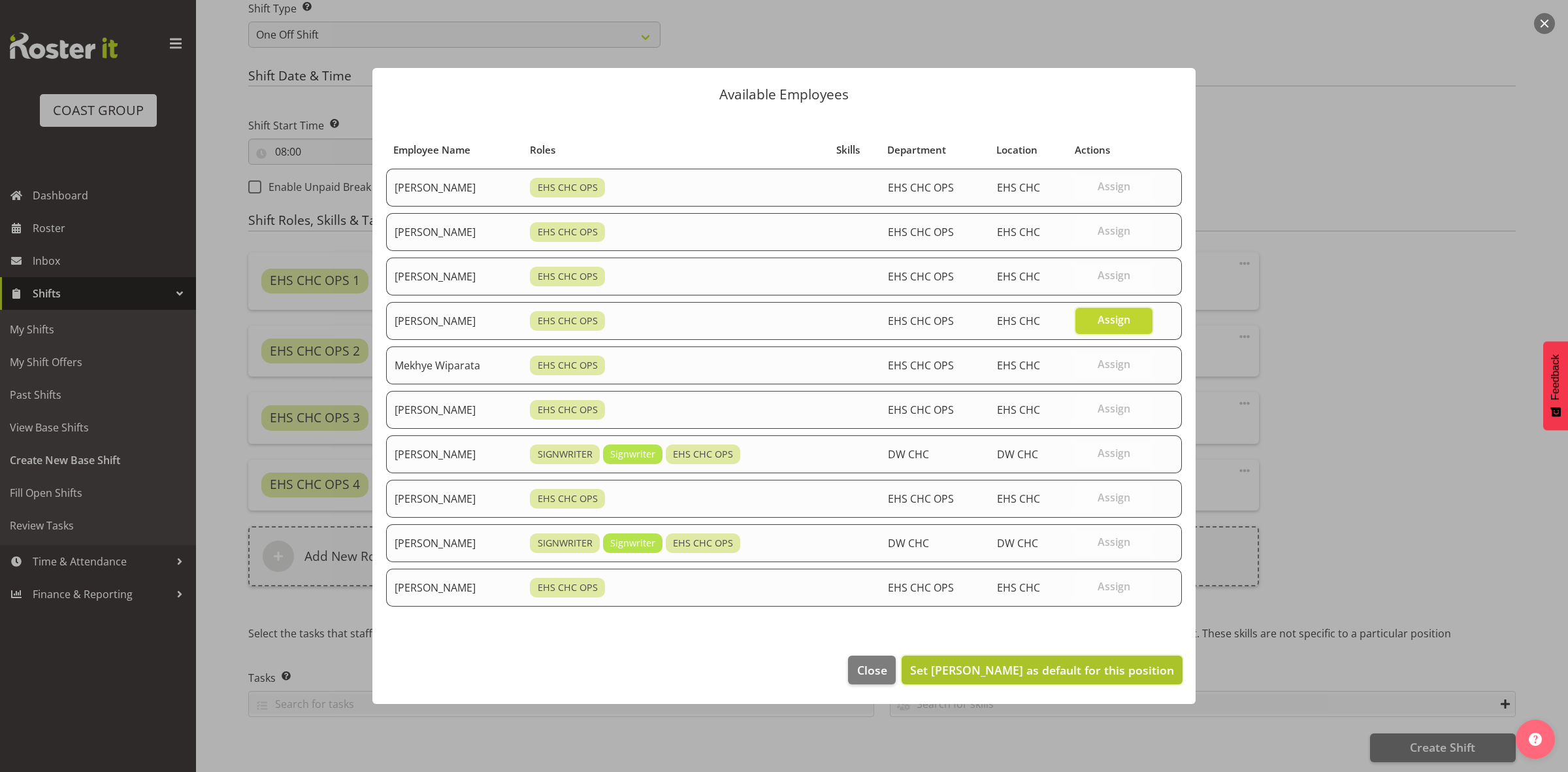
click at [1055, 669] on span "Set [PERSON_NAME] as default for this position" at bounding box center [1043, 669] width 264 height 16
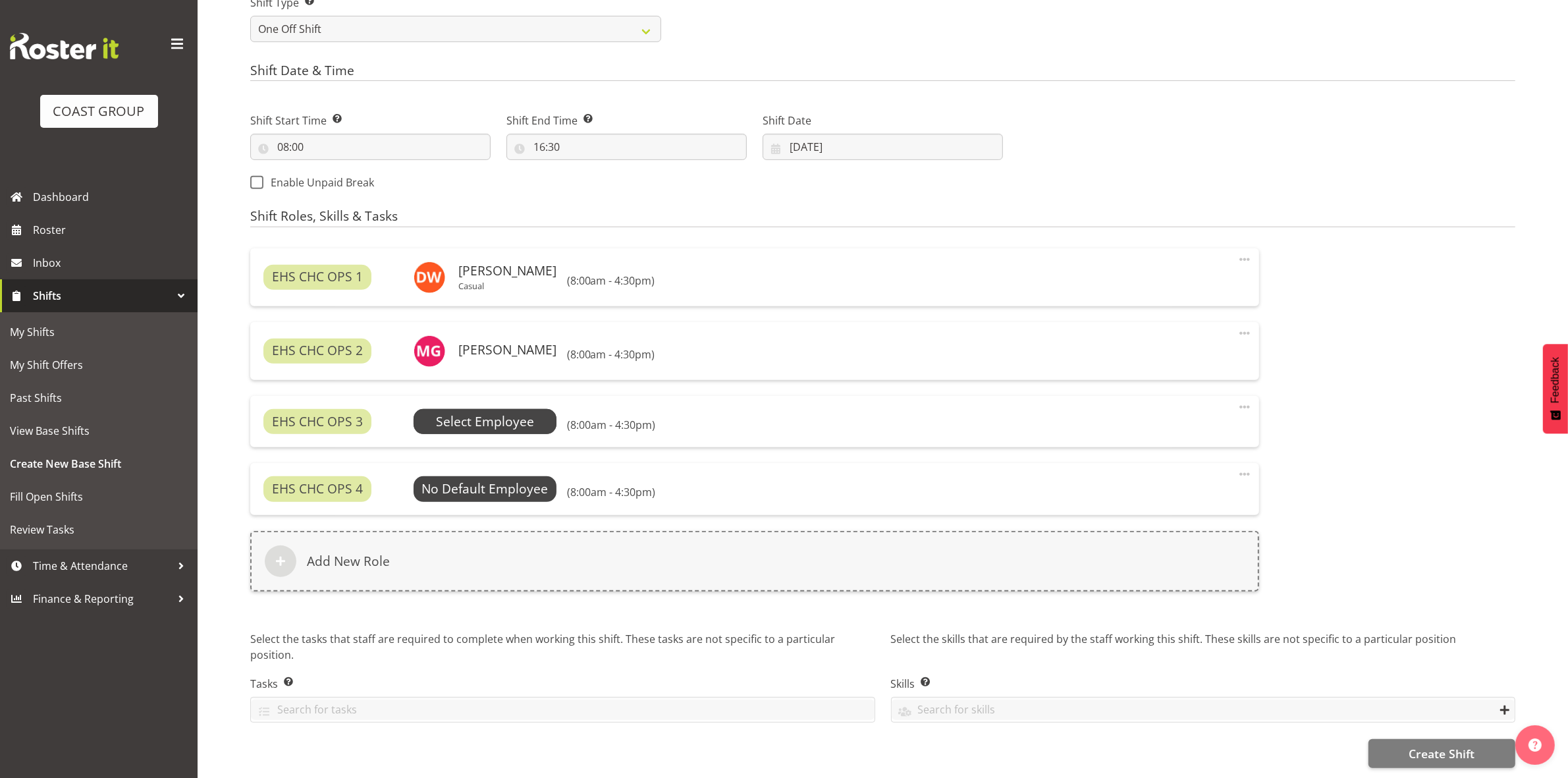
click at [534, 425] on span "Select Employee" at bounding box center [485, 421] width 143 height 25
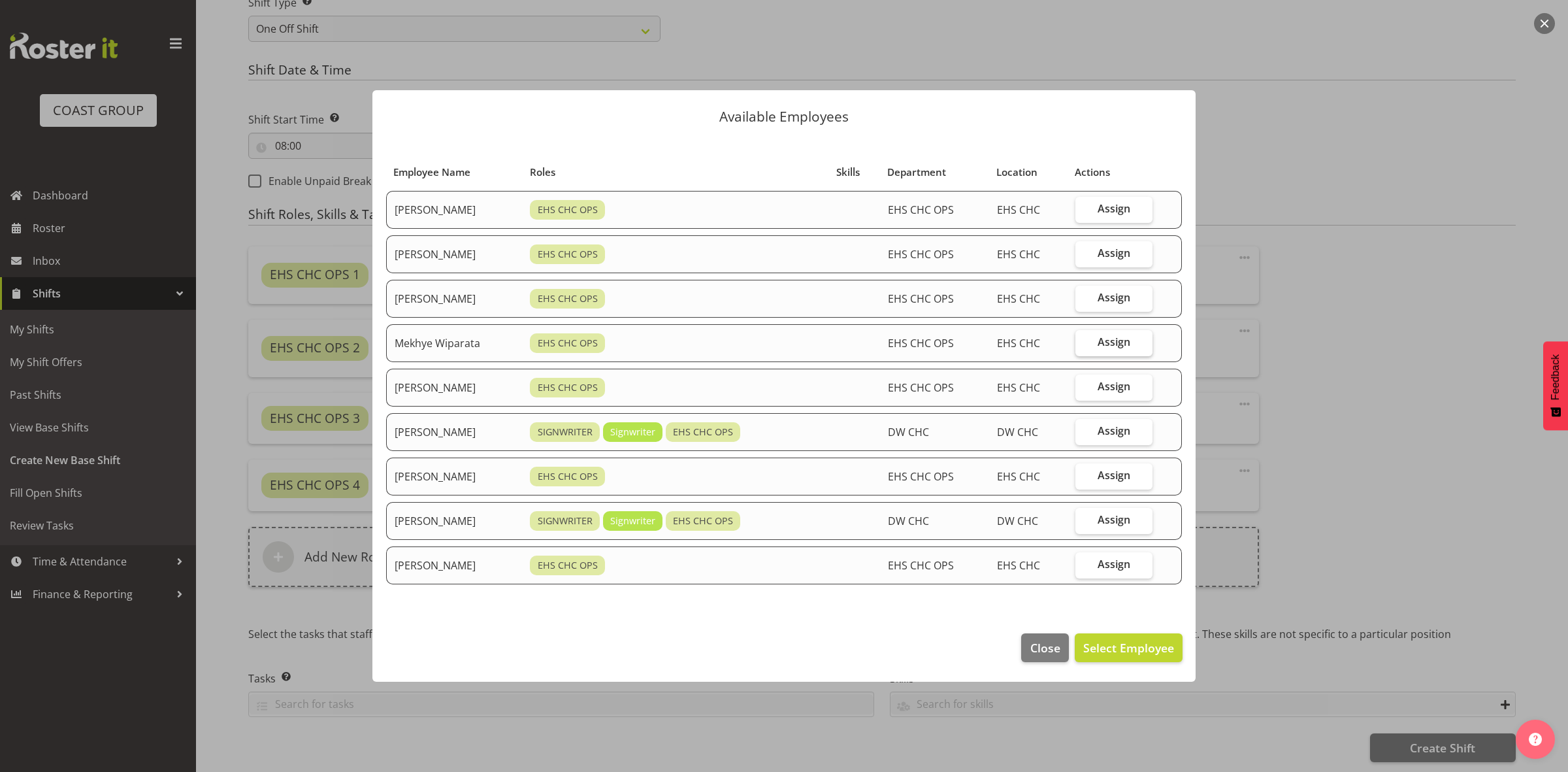
click at [1098, 344] on label "Assign" at bounding box center [1114, 343] width 77 height 26
click at [1084, 344] on input "Assign" at bounding box center [1080, 342] width 8 height 8
checkbox input "true"
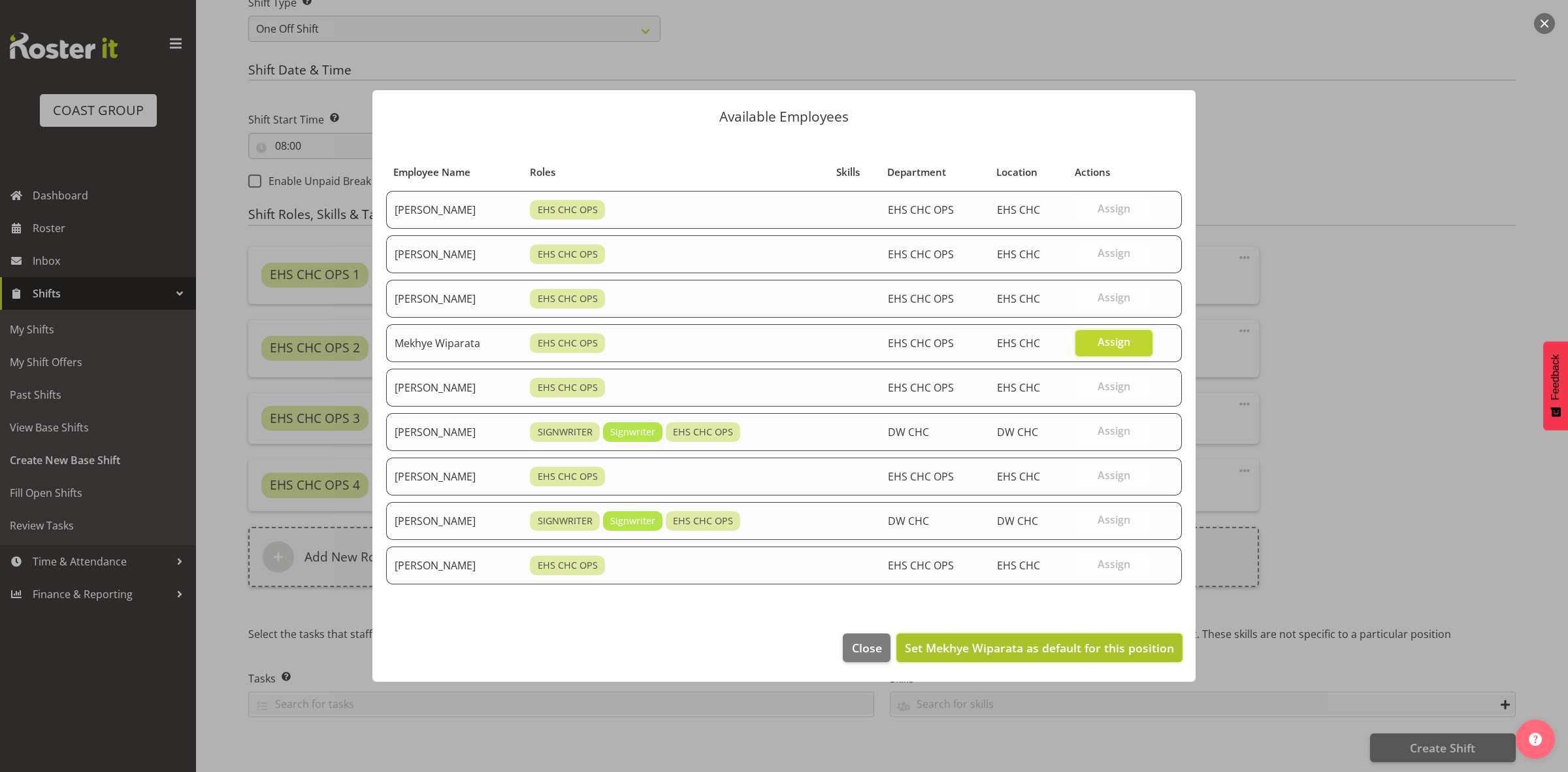
click at [1027, 654] on span "Set Mekhye Wiparata as default for this position" at bounding box center [1039, 647] width 269 height 16
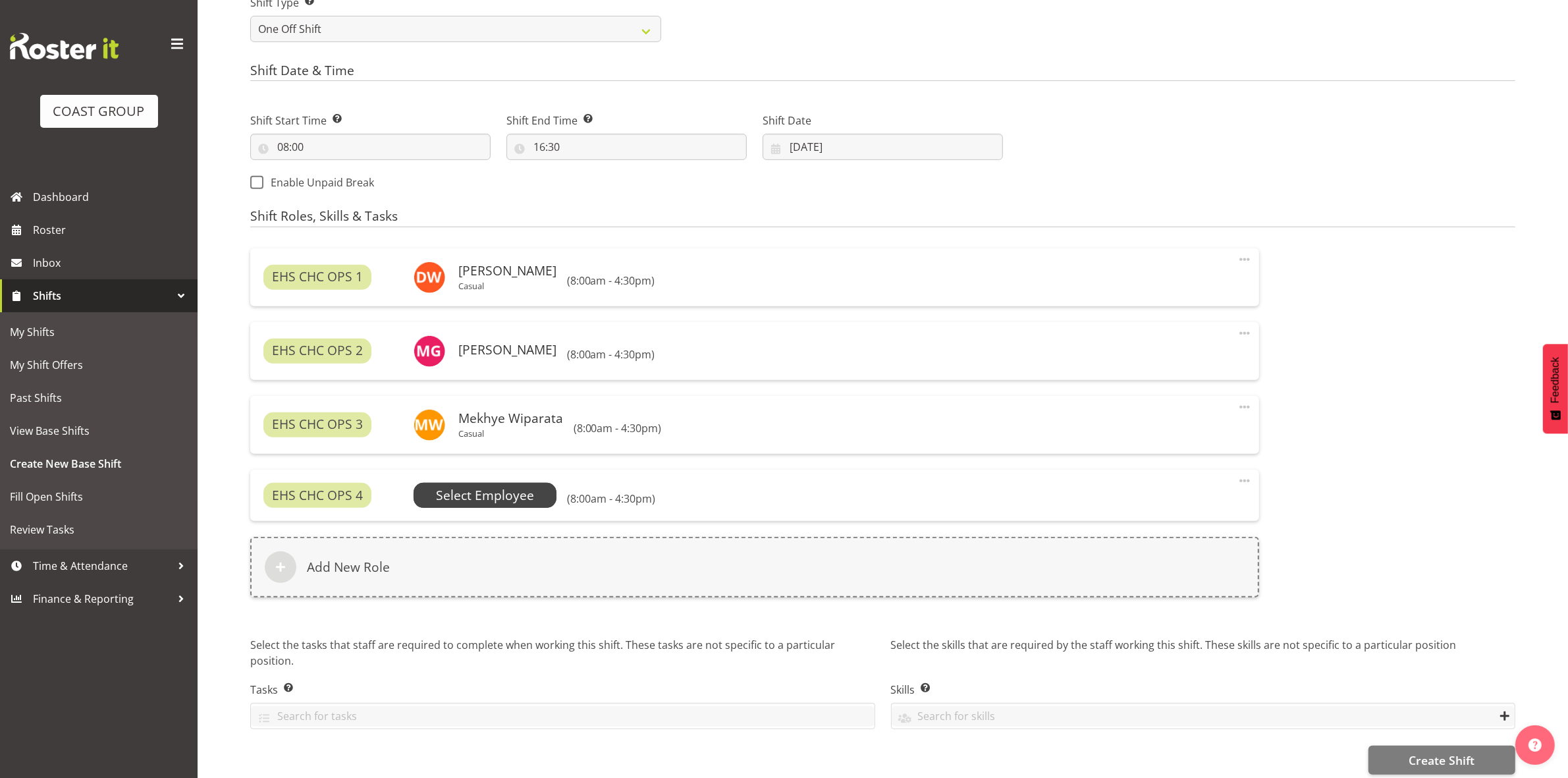
click at [463, 498] on span "Select Employee" at bounding box center [485, 495] width 98 height 19
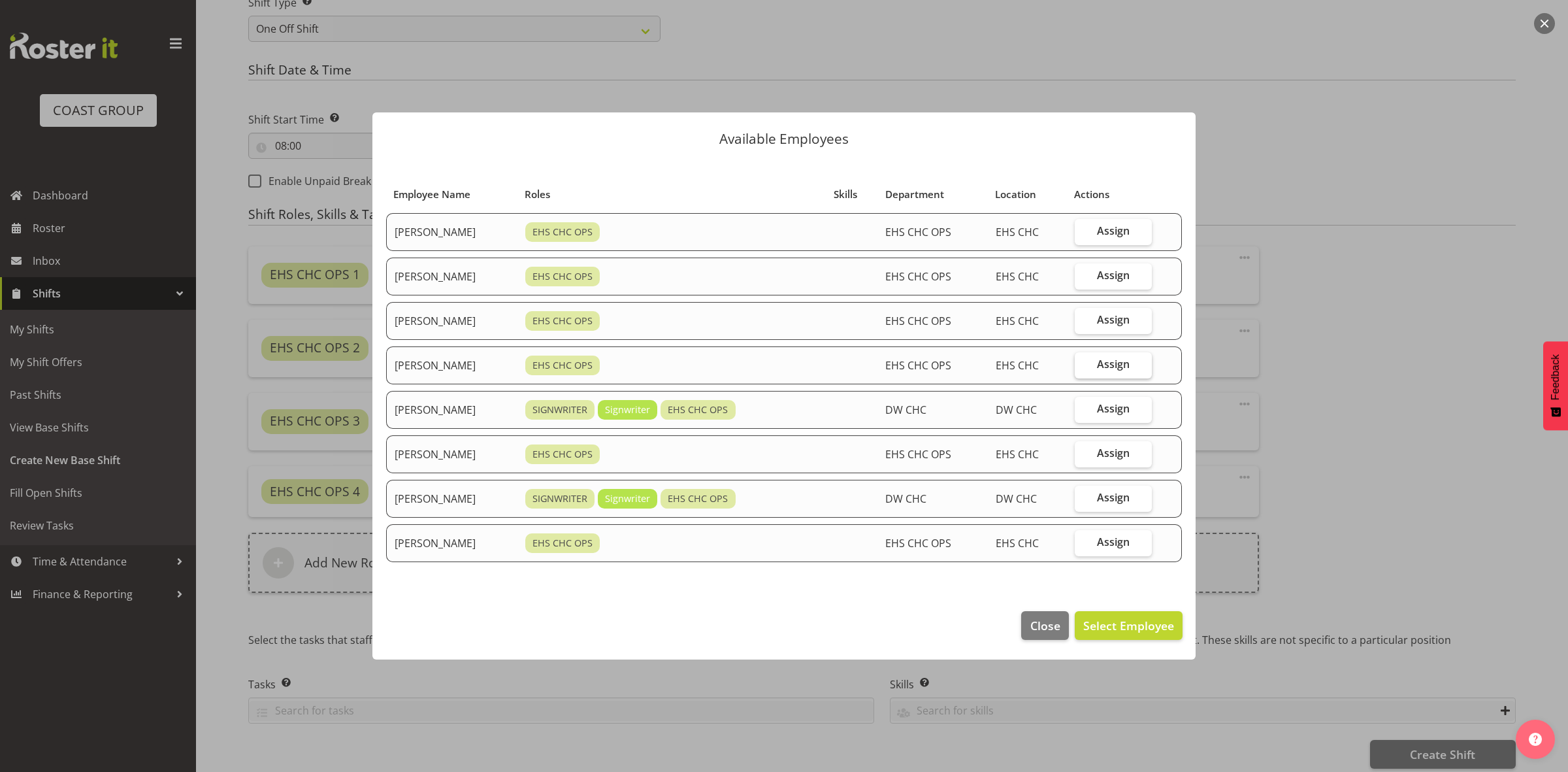
click at [1108, 368] on span "Assign" at bounding box center [1113, 364] width 33 height 13
click at [1084, 368] on input "Assign" at bounding box center [1079, 365] width 8 height 8
checkbox input "true"
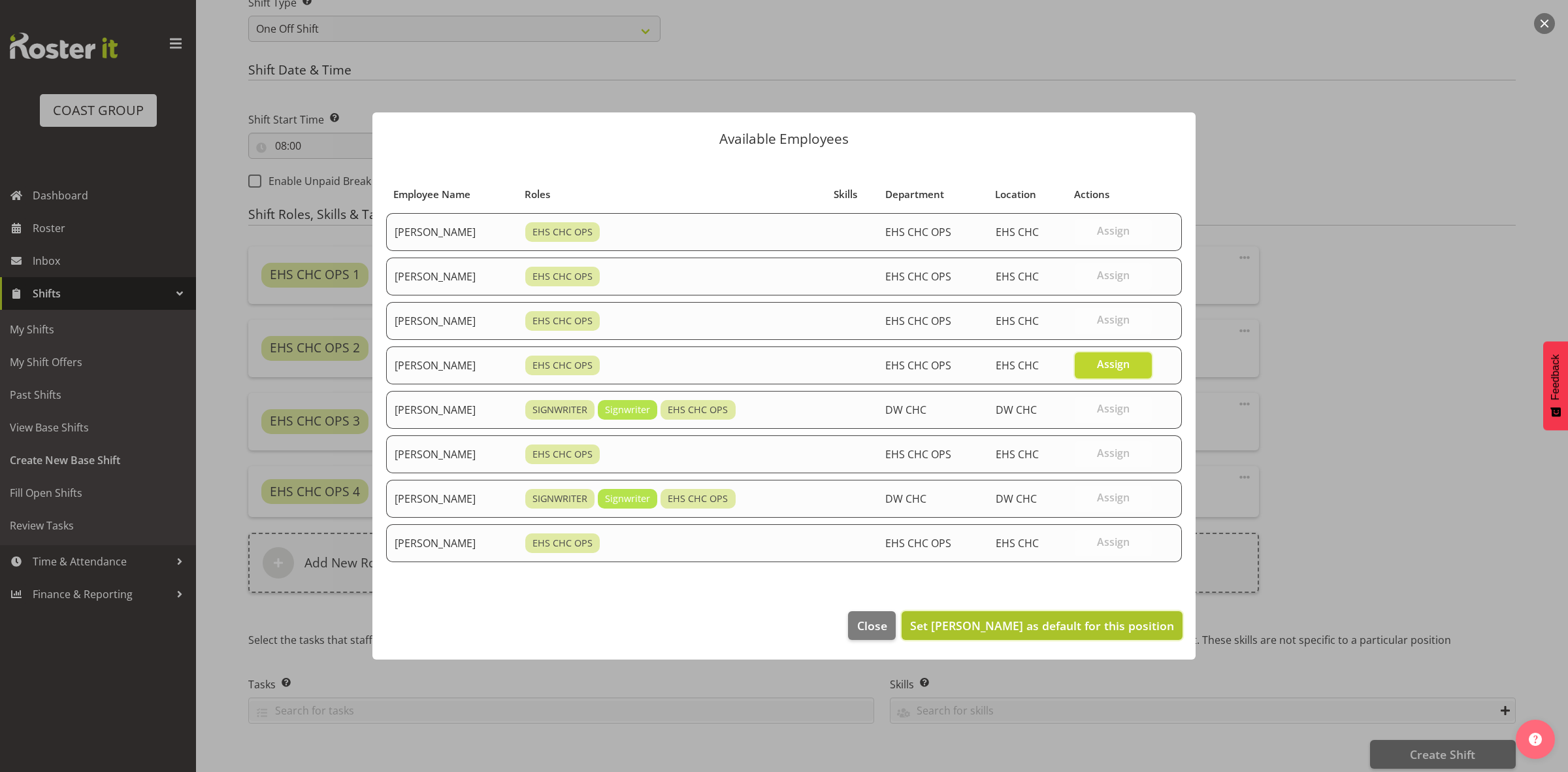
click at [1128, 628] on span "Set Reuben Bowe as default for this position" at bounding box center [1043, 625] width 264 height 16
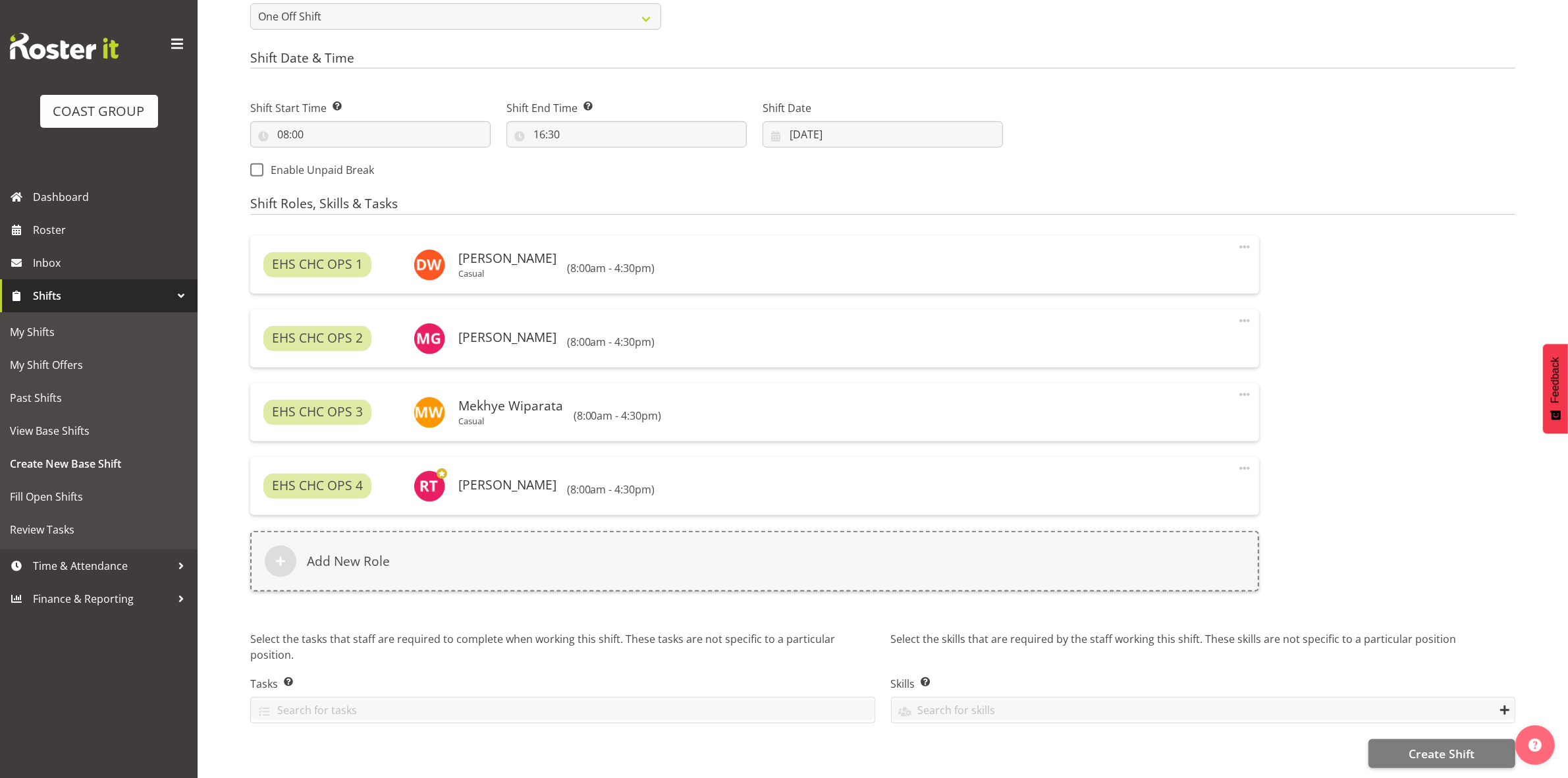
scroll to position [660, 0]
click at [1423, 745] on span "Create Shift" at bounding box center [1441, 753] width 66 height 17
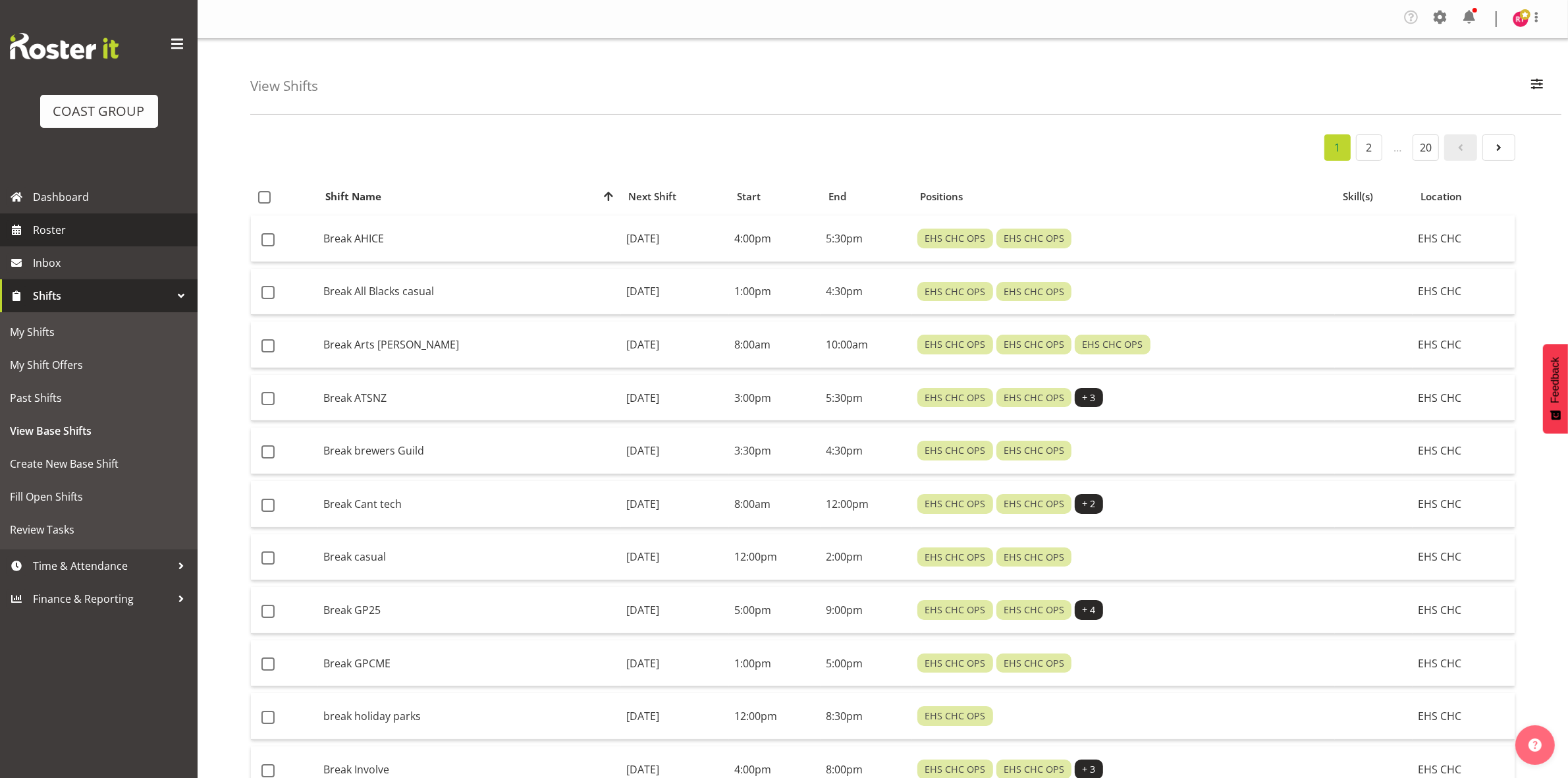
click at [81, 229] on span "Roster" at bounding box center [112, 230] width 158 height 20
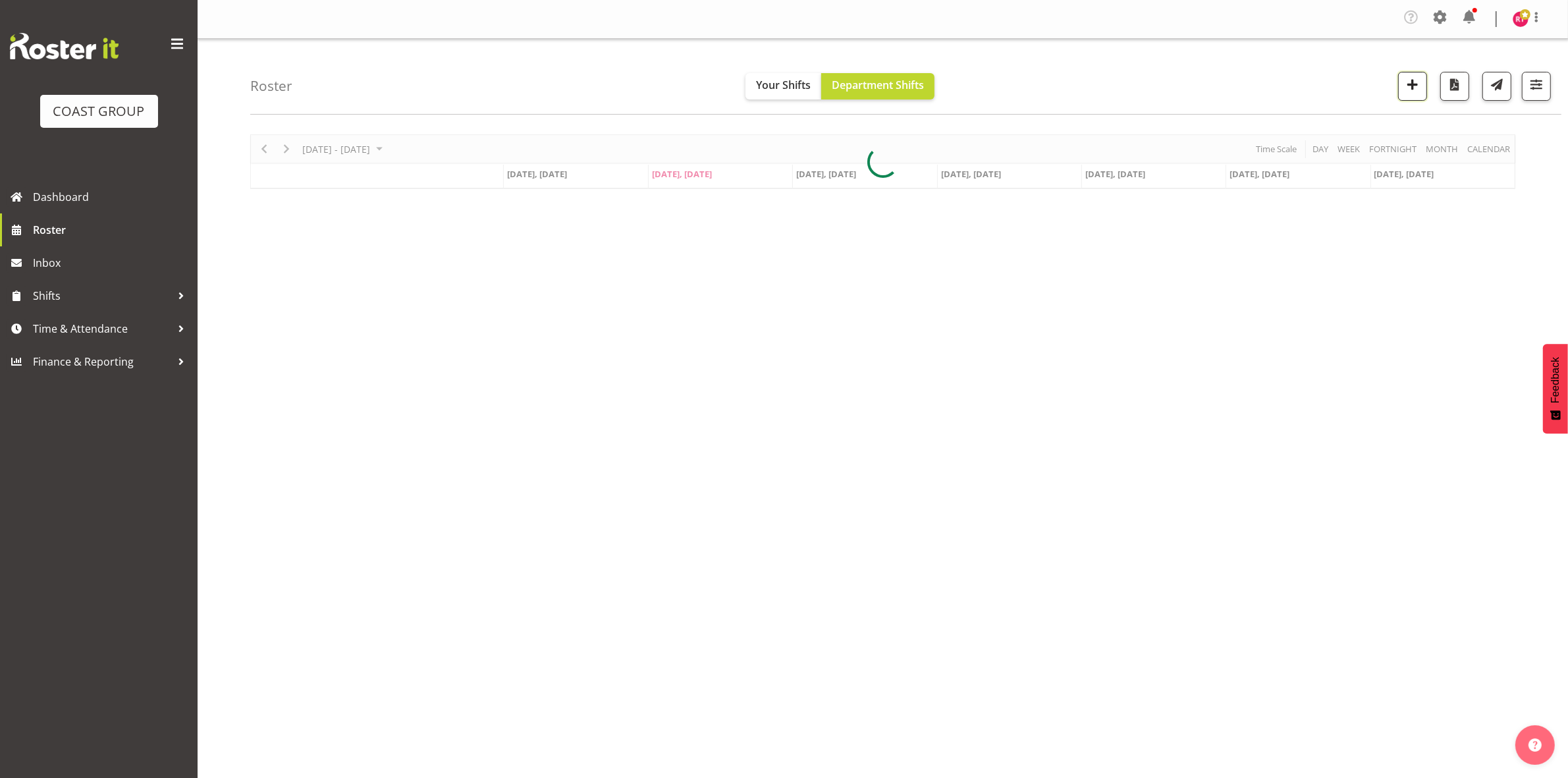
click at [1404, 93] on span "button" at bounding box center [1412, 84] width 17 height 17
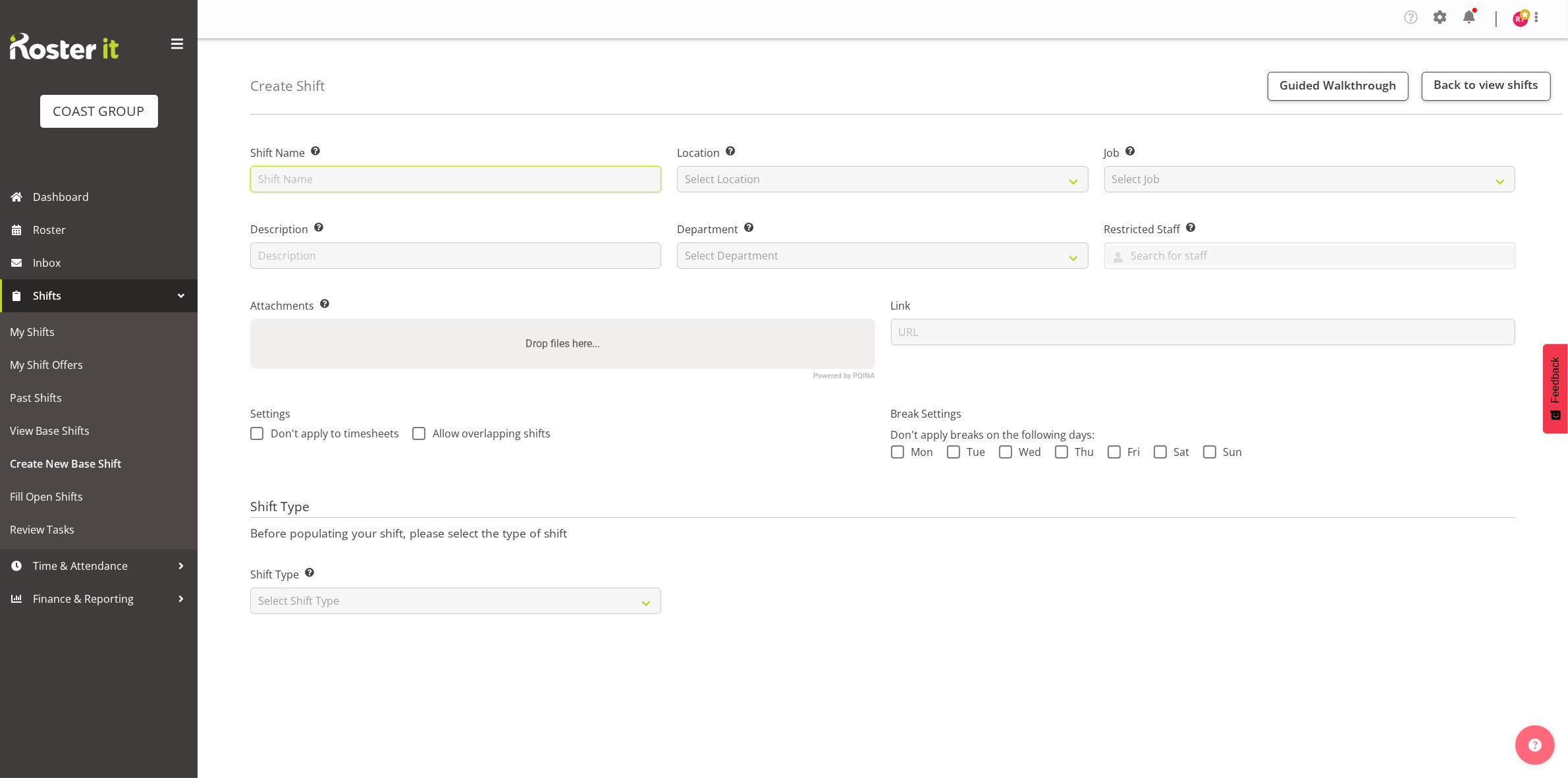
click at [337, 186] on input "text" at bounding box center [455, 180] width 411 height 26
type input "Break EEA"
click at [844, 182] on select "Select Location EHS CHC" at bounding box center [882, 180] width 411 height 26
select select "107"
click at [677, 166] on select "Select Location EHS CHC" at bounding box center [882, 180] width 411 height 26
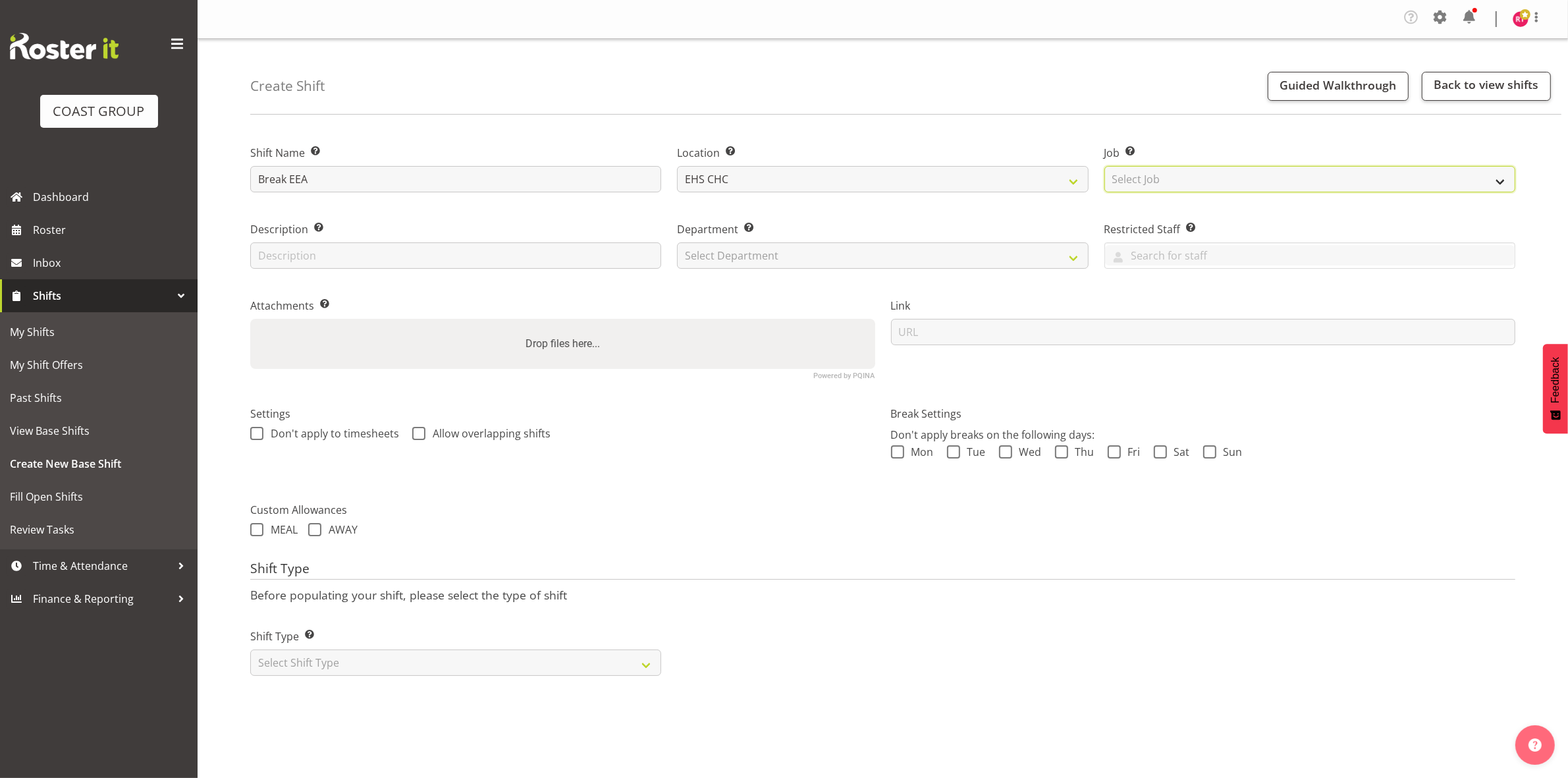
click at [1196, 176] on select "Select Job Create new job 1 Carlton Events 1 [PERSON_NAME][GEOGRAPHIC_DATA] 1 […" at bounding box center [1310, 180] width 411 height 26
select select "9202"
click at [1105, 166] on select "Select Job Create new job 1 Carlton Events 1 [PERSON_NAME][GEOGRAPHIC_DATA] 1 […" at bounding box center [1310, 180] width 411 height 26
drag, startPoint x: 744, startPoint y: 236, endPoint x: 752, endPoint y: 243, distance: 10.6
click at [748, 238] on div "Department Set the department that the shift relates to. Select Department EHS …" at bounding box center [882, 244] width 411 height 47
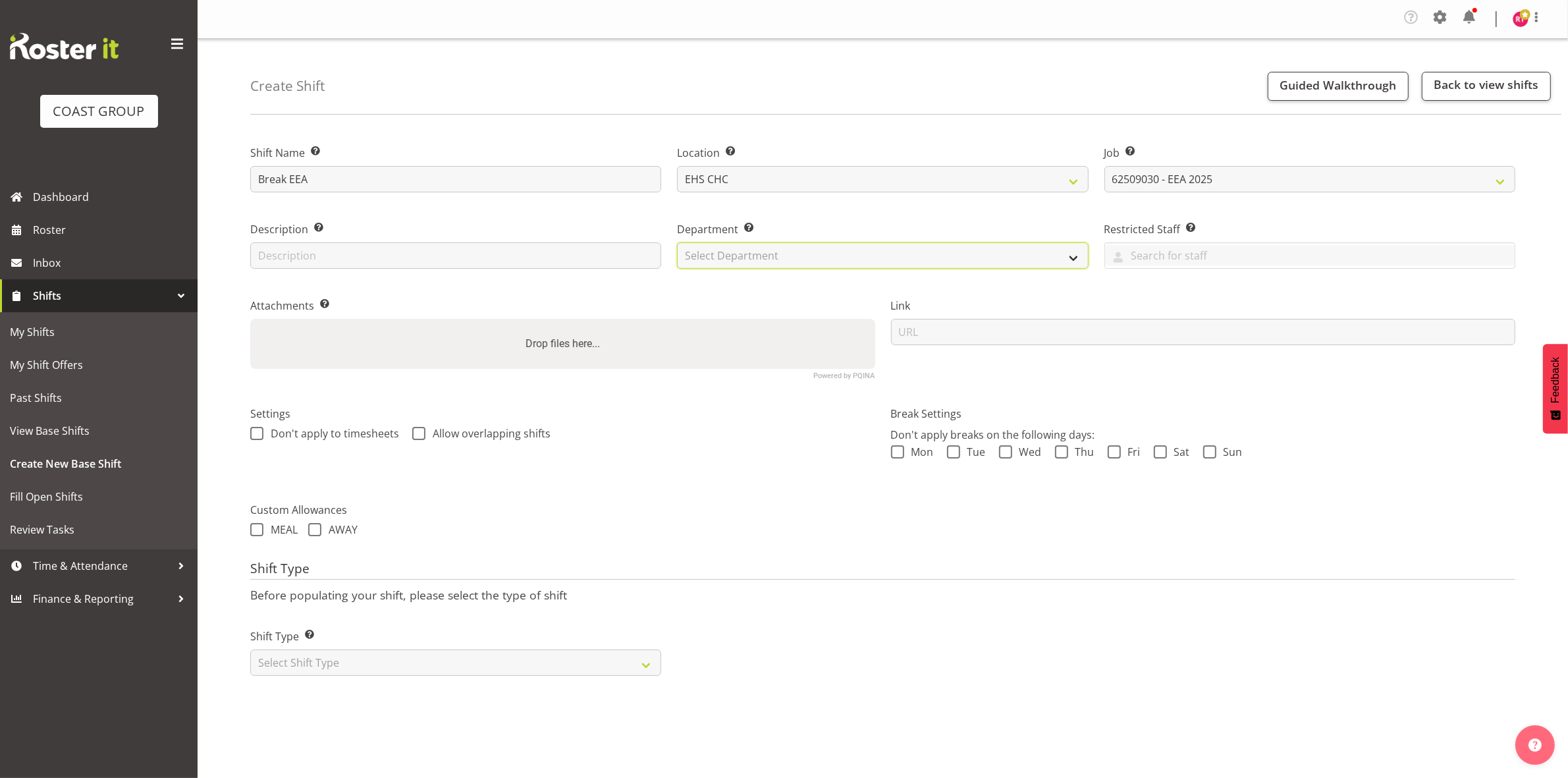
click at [753, 254] on select "Select Department EHS CHC OPS" at bounding box center [882, 256] width 411 height 26
select select "41"
click at [677, 243] on select "Select Department EHS CHC OPS" at bounding box center [882, 256] width 411 height 26
click at [367, 657] on select "Select Shift Type One Off Shift Recurring Shift Rotating Shift" at bounding box center [455, 663] width 411 height 26
click at [379, 667] on select "Select Shift Type One Off Shift Recurring Shift Rotating Shift" at bounding box center [455, 663] width 411 height 26
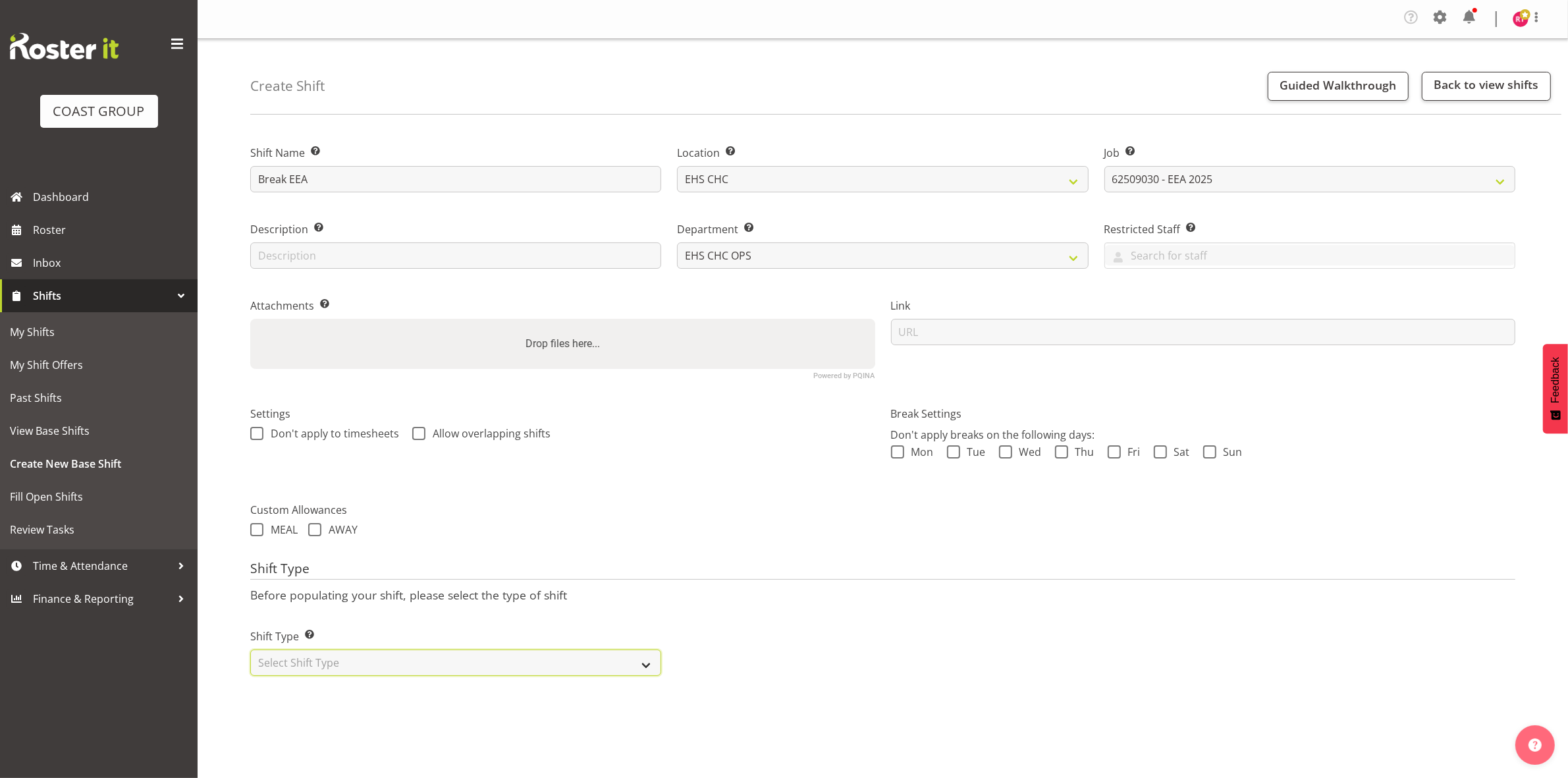
select select "one_off"
click at [250, 651] on select "Select Shift Type One Off Shift Recurring Shift Rotating Shift" at bounding box center [455, 663] width 411 height 26
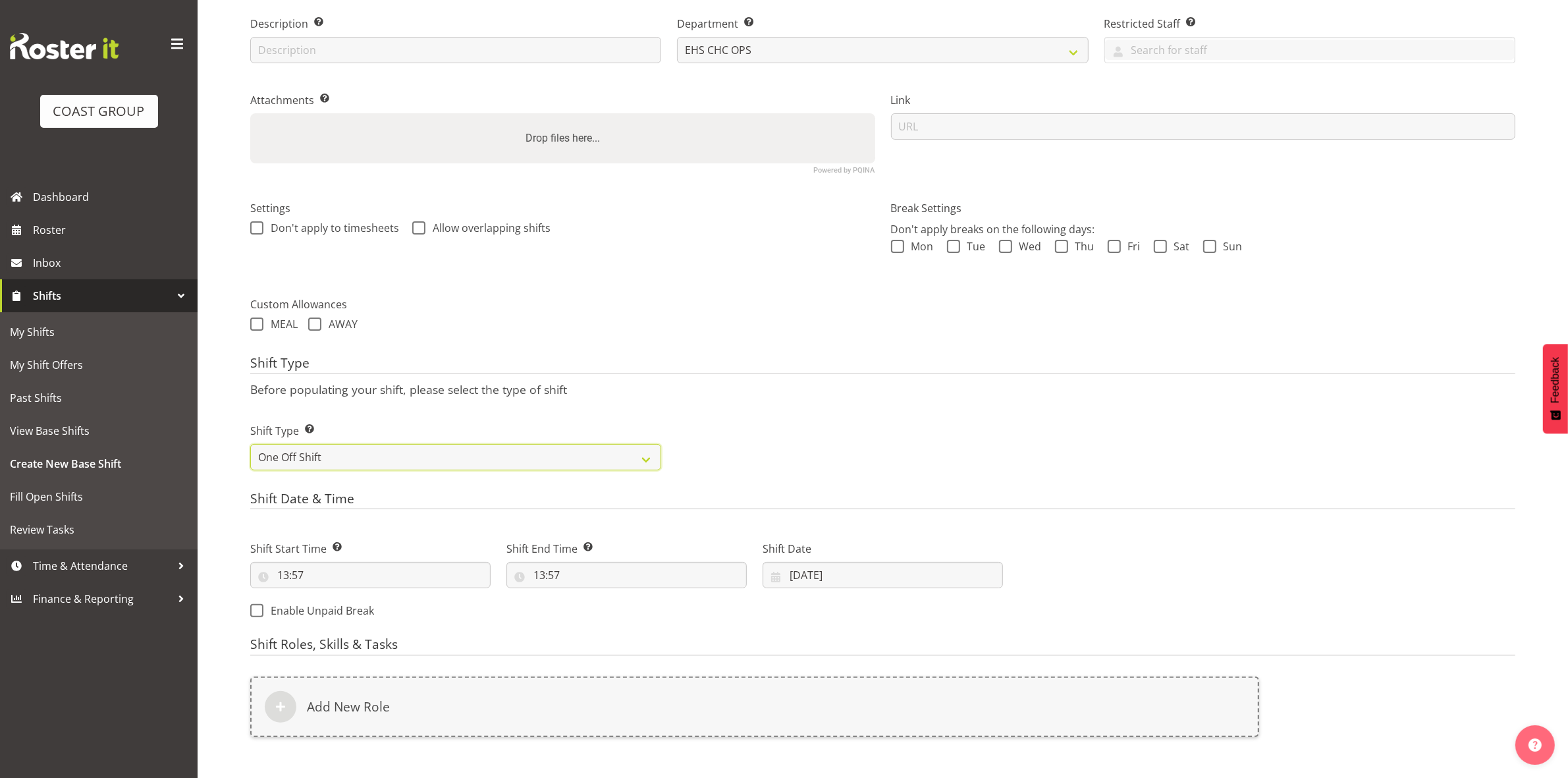
scroll to position [364, 0]
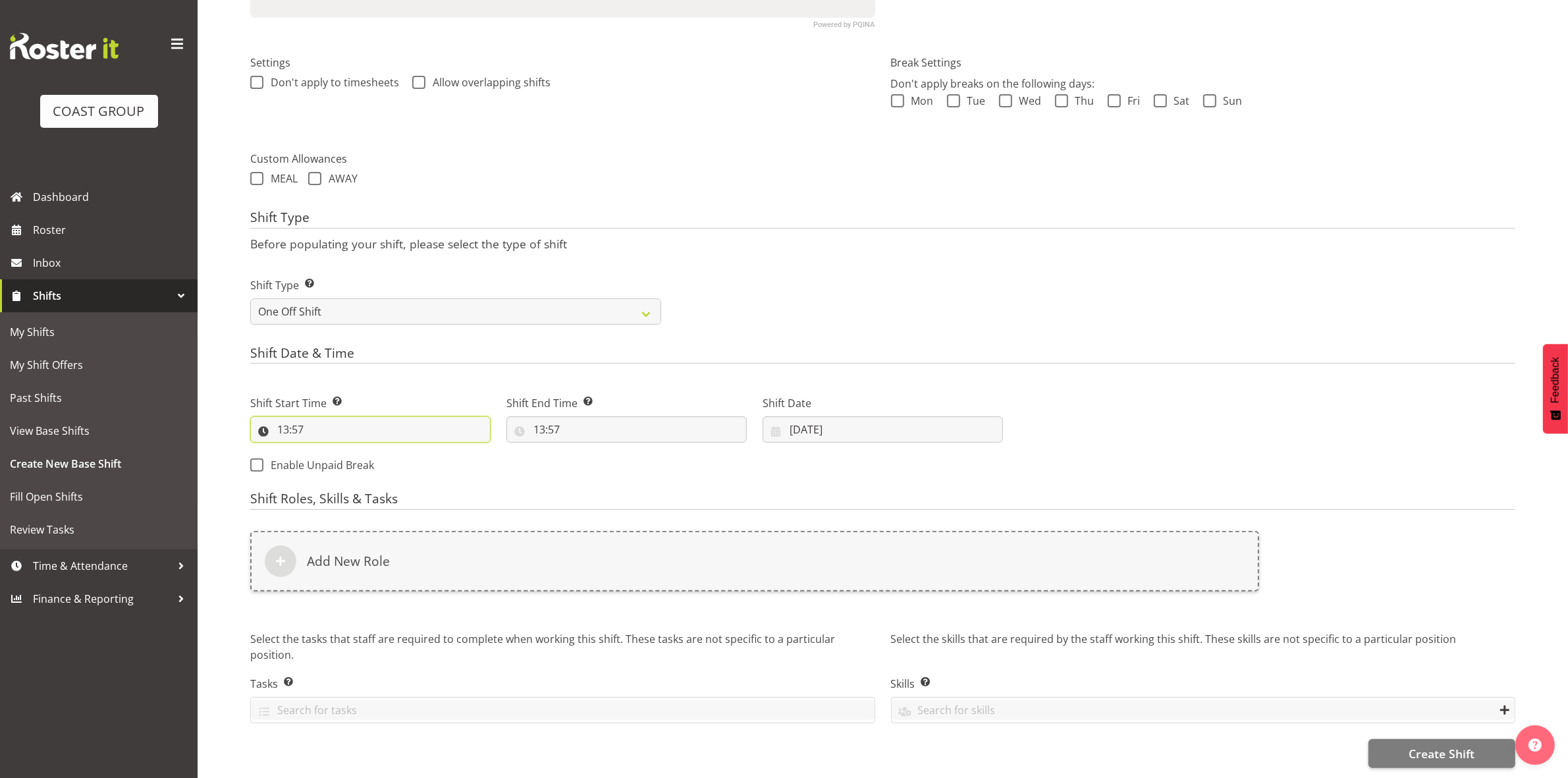
click at [285, 420] on input "13:57" at bounding box center [370, 430] width 240 height 26
click at [339, 450] on select "00 01 02 03 04 05 06 07 08 09 10 11 12 13 14 15 16 17 18 19 20 21 22 23" at bounding box center [340, 463] width 30 height 26
select select "7"
click at [325, 450] on select "00 01 02 03 04 05 06 07 08 09 10 11 12 13 14 15 16 17 18 19 20 21 22 23" at bounding box center [340, 463] width 30 height 26
type input "07:57"
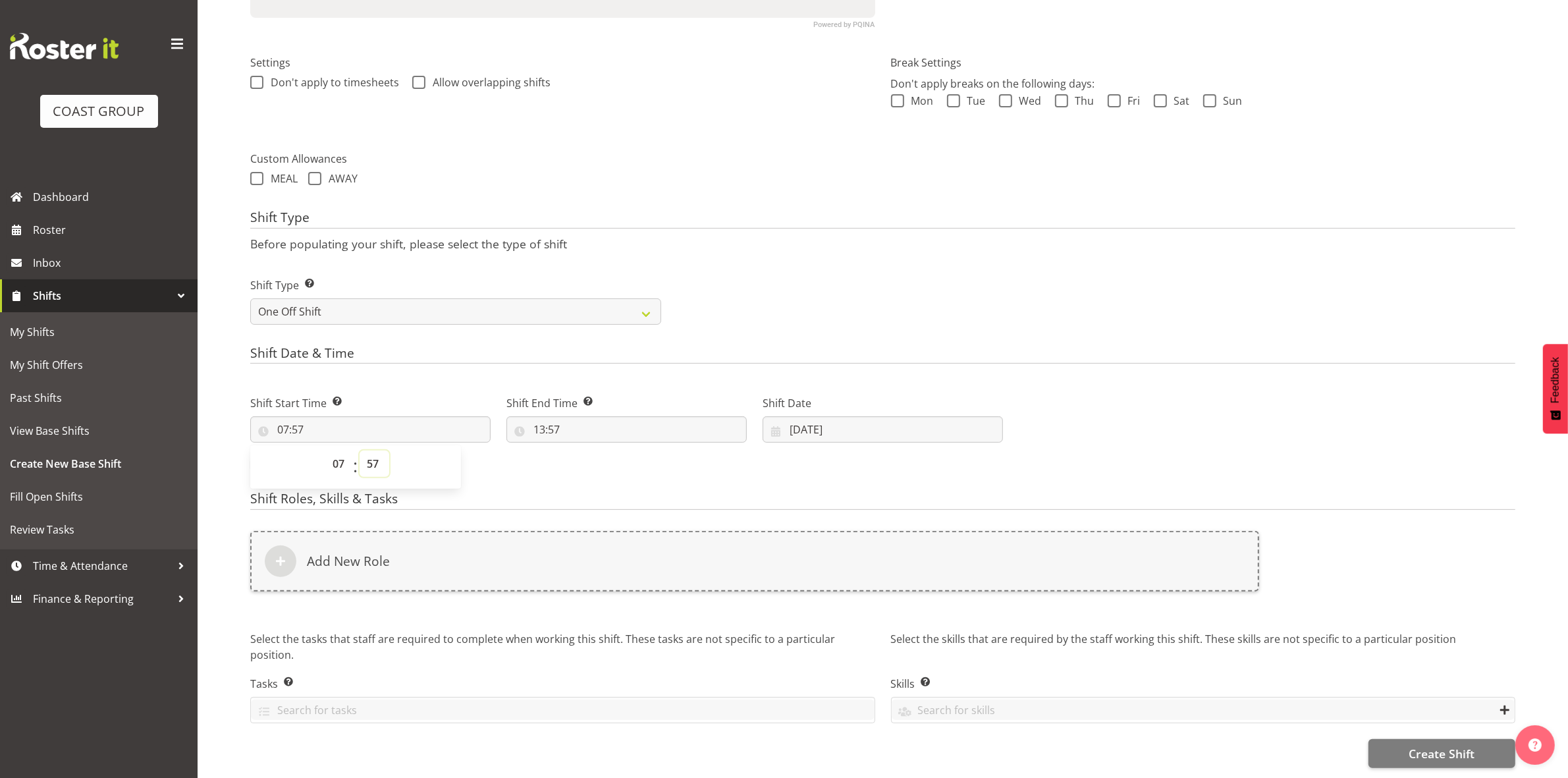
click at [367, 450] on select "00 01 02 03 04 05 06 07 08 09 10 11 12 13 14 15 16 17 18 19 20 21 22 23 24 25 2…" at bounding box center [375, 463] width 30 height 26
select select "0"
click at [360, 450] on select "00 01 02 03 04 05 06 07 08 09 10 11 12 13 14 15 16 17 18 19 20 21 22 23 24 25 2…" at bounding box center [375, 463] width 30 height 26
type input "07:00"
click at [814, 275] on div "Shift Type Shift Types: One Off – Select this if you would like a single shift …" at bounding box center [883, 295] width 1281 height 74
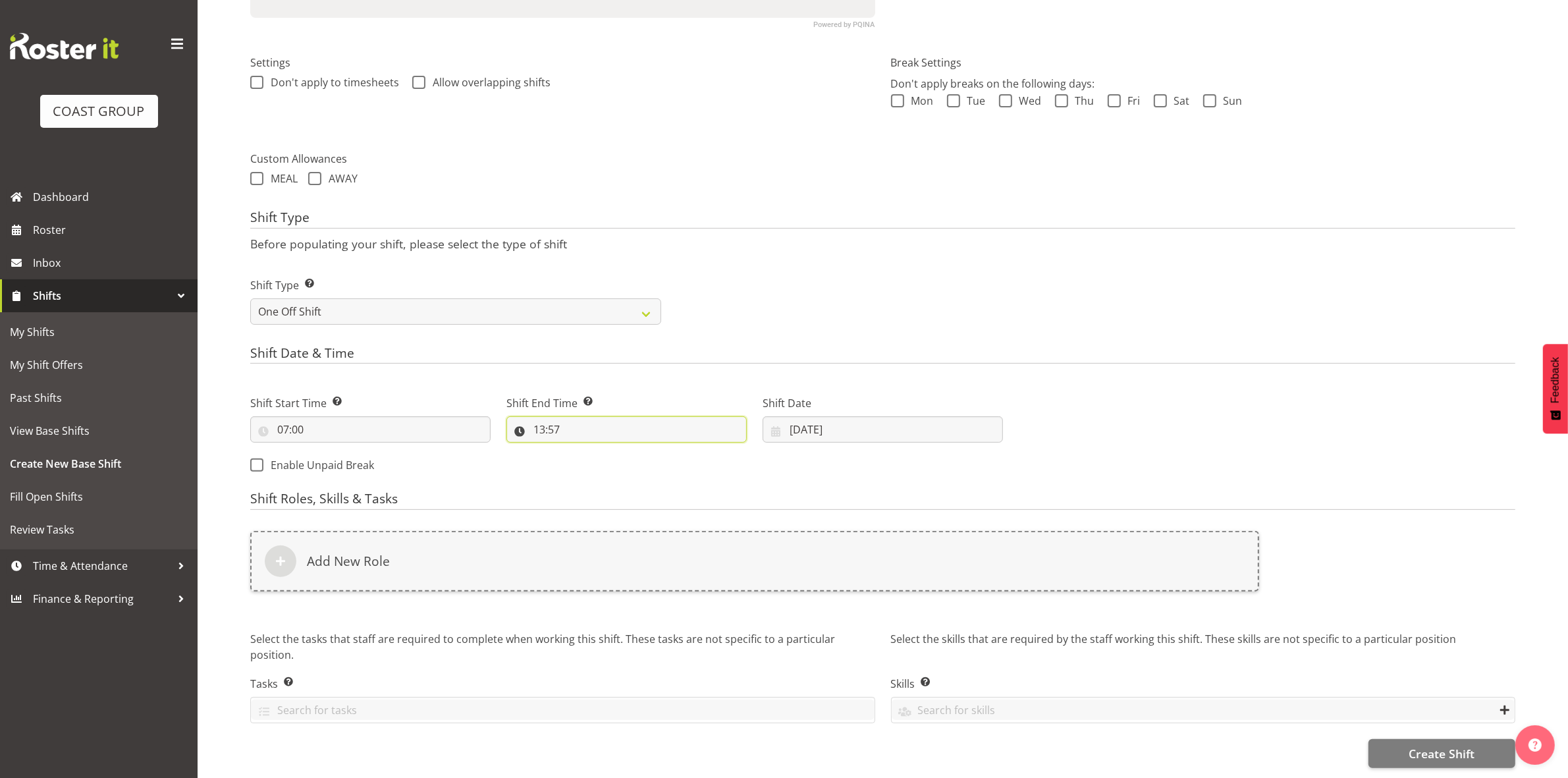
click at [537, 416] on input "13:57" at bounding box center [626, 430] width 240 height 26
click at [597, 450] on select "00 01 02 03 04 05 06 07 08 09 10 11 12 13 14 15 16 17 18 19 20 21 22 23" at bounding box center [597, 463] width 30 height 26
select select "16"
click at [582, 450] on select "00 01 02 03 04 05 06 07 08 09 10 11 12 13 14 15 16 17 18 19 20 21 22 23" at bounding box center [597, 463] width 30 height 26
type input "16:57"
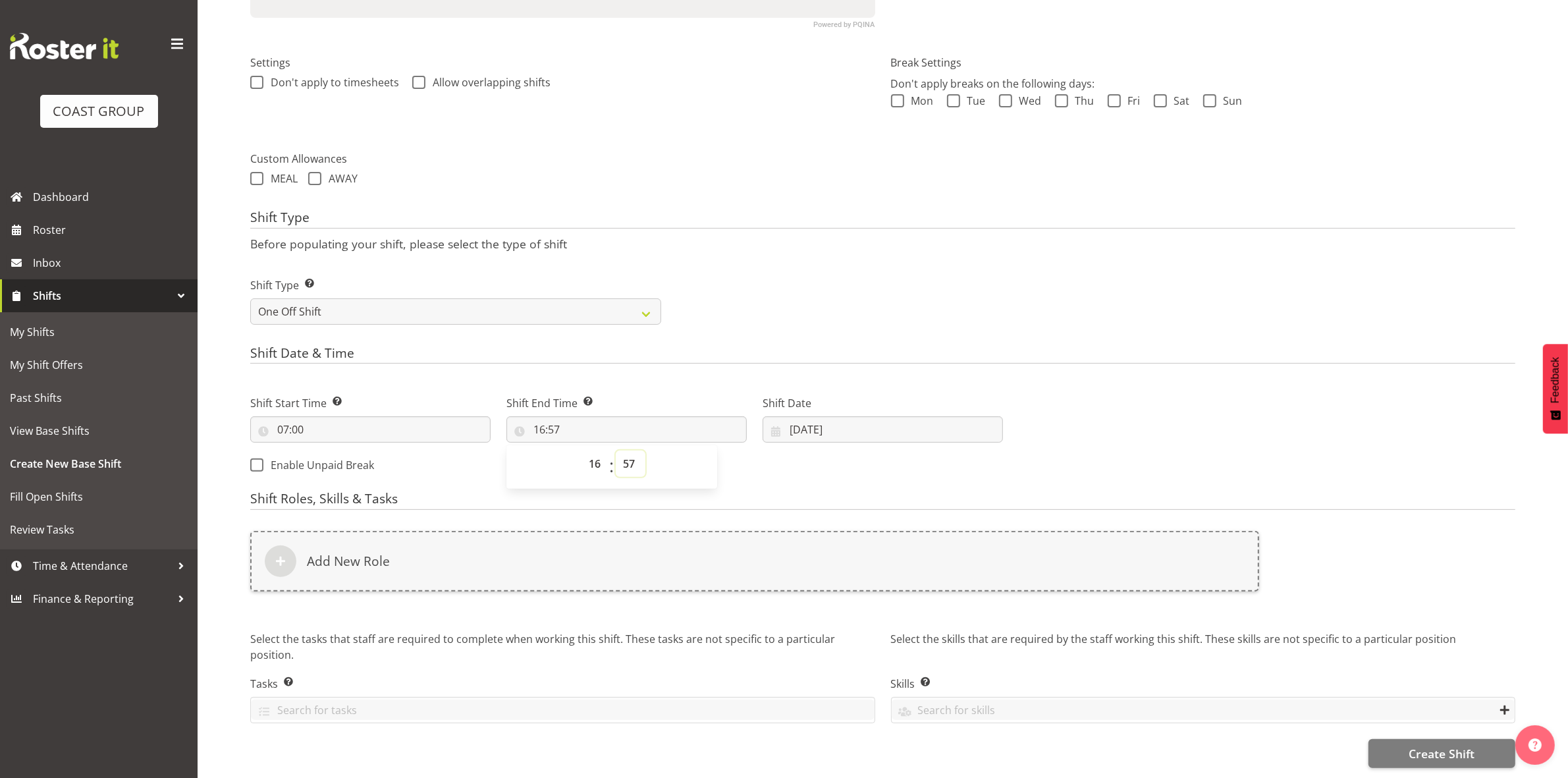
click at [627, 452] on select "00 01 02 03 04 05 06 07 08 09 10 11 12 13 14 15 16 17 18 19 20 21 22 23 24 25 2…" at bounding box center [631, 463] width 30 height 26
select select "30"
click at [616, 450] on select "00 01 02 03 04 05 06 07 08 09 10 11 12 13 14 15 16 17 18 19 20 21 22 23 24 25 2…" at bounding box center [631, 463] width 30 height 26
type input "16:30"
click at [770, 262] on div "Shift Type Shift Types: One Off – Select this if you would like a single shift …" at bounding box center [883, 295] width 1281 height 74
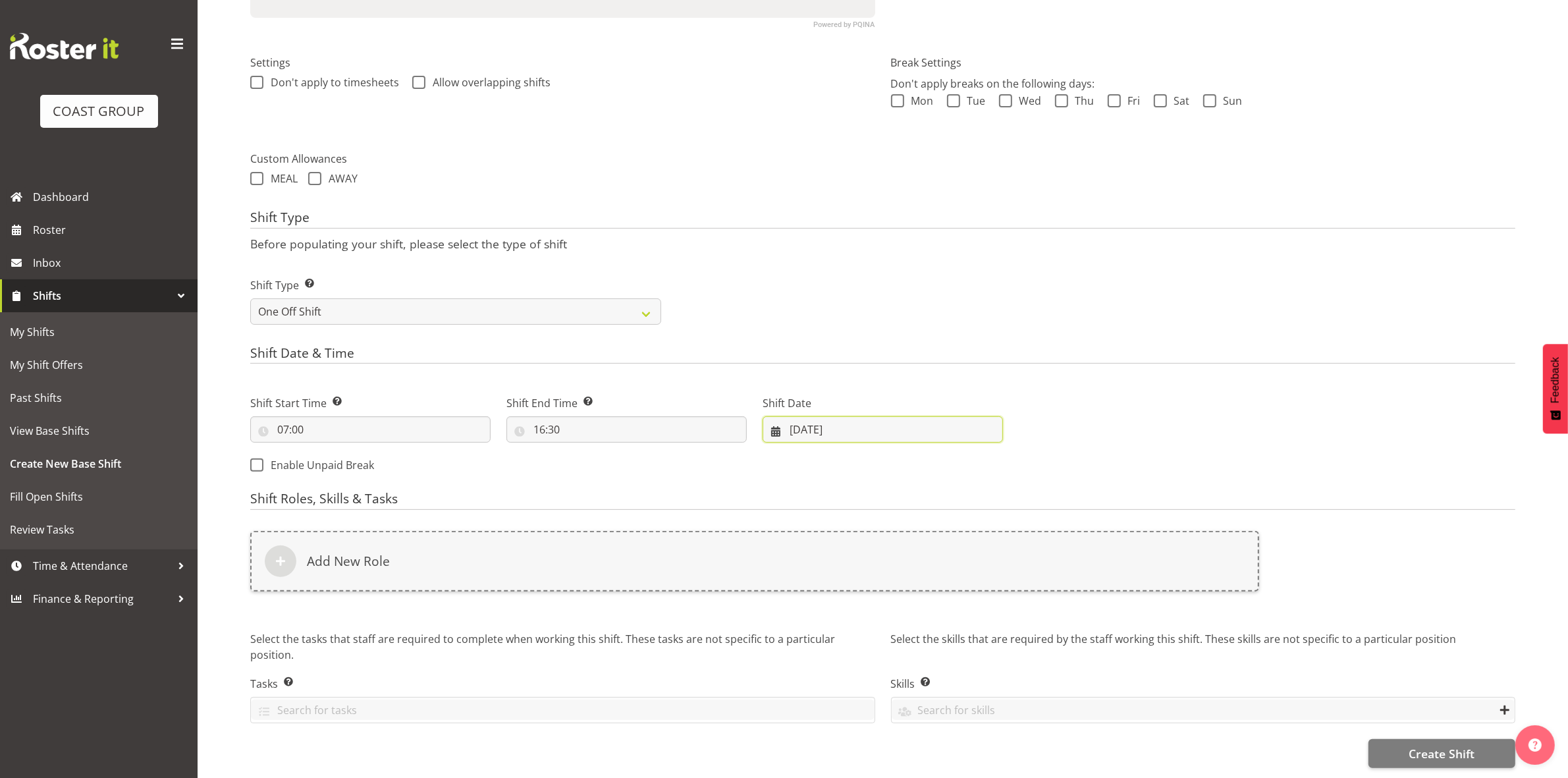
click at [797, 416] on input "09/09/2025" at bounding box center [883, 430] width 240 height 26
click at [933, 555] on span "12" at bounding box center [935, 561] width 11 height 12
type input "12/09/2025"
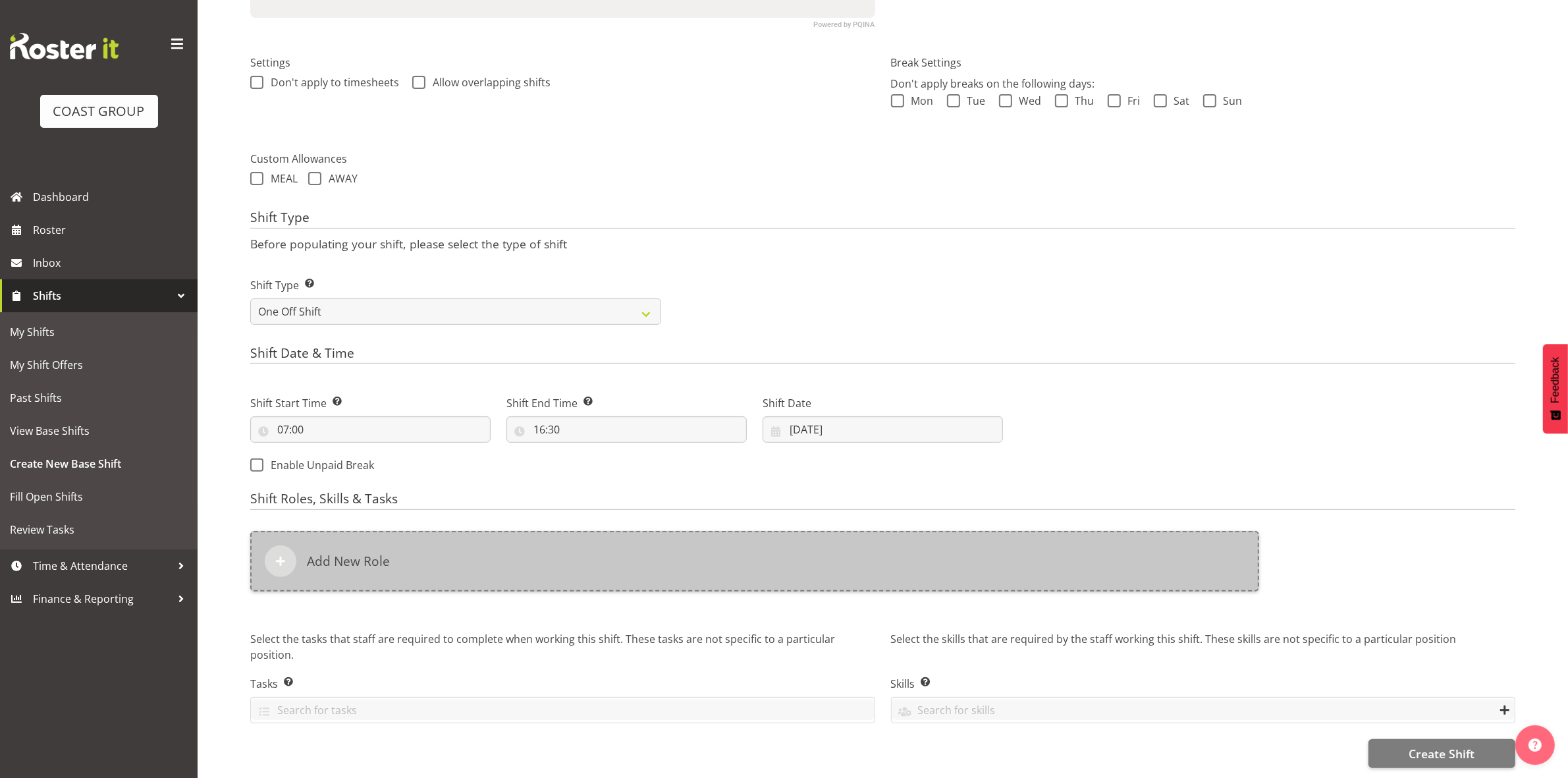
click at [596, 551] on div "Add New Role" at bounding box center [754, 560] width 1009 height 60
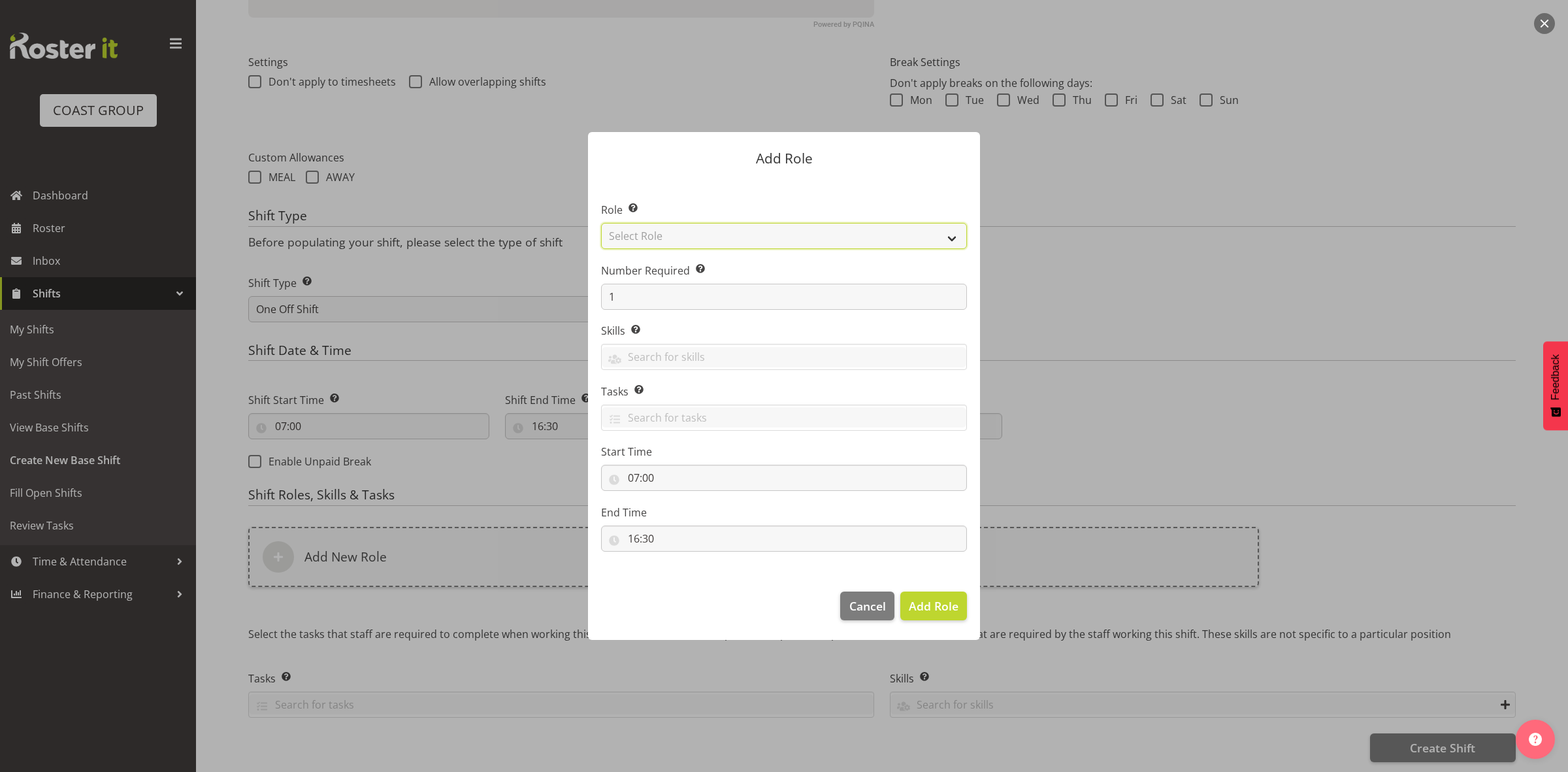
click at [683, 232] on select "Select Role ACCOUNT MANAGER ACCOUNT MANAGER DW ACCOUNTS AKL DIANNA VEHICLES AKL…" at bounding box center [784, 236] width 366 height 26
select select "192"
click at [601, 223] on select "Select Role ACCOUNT MANAGER ACCOUNT MANAGER DW ACCOUNTS AKL DIANNA VEHICLES AKL…" at bounding box center [784, 236] width 366 height 26
click at [684, 295] on input "1" at bounding box center [784, 296] width 366 height 26
type input "7"
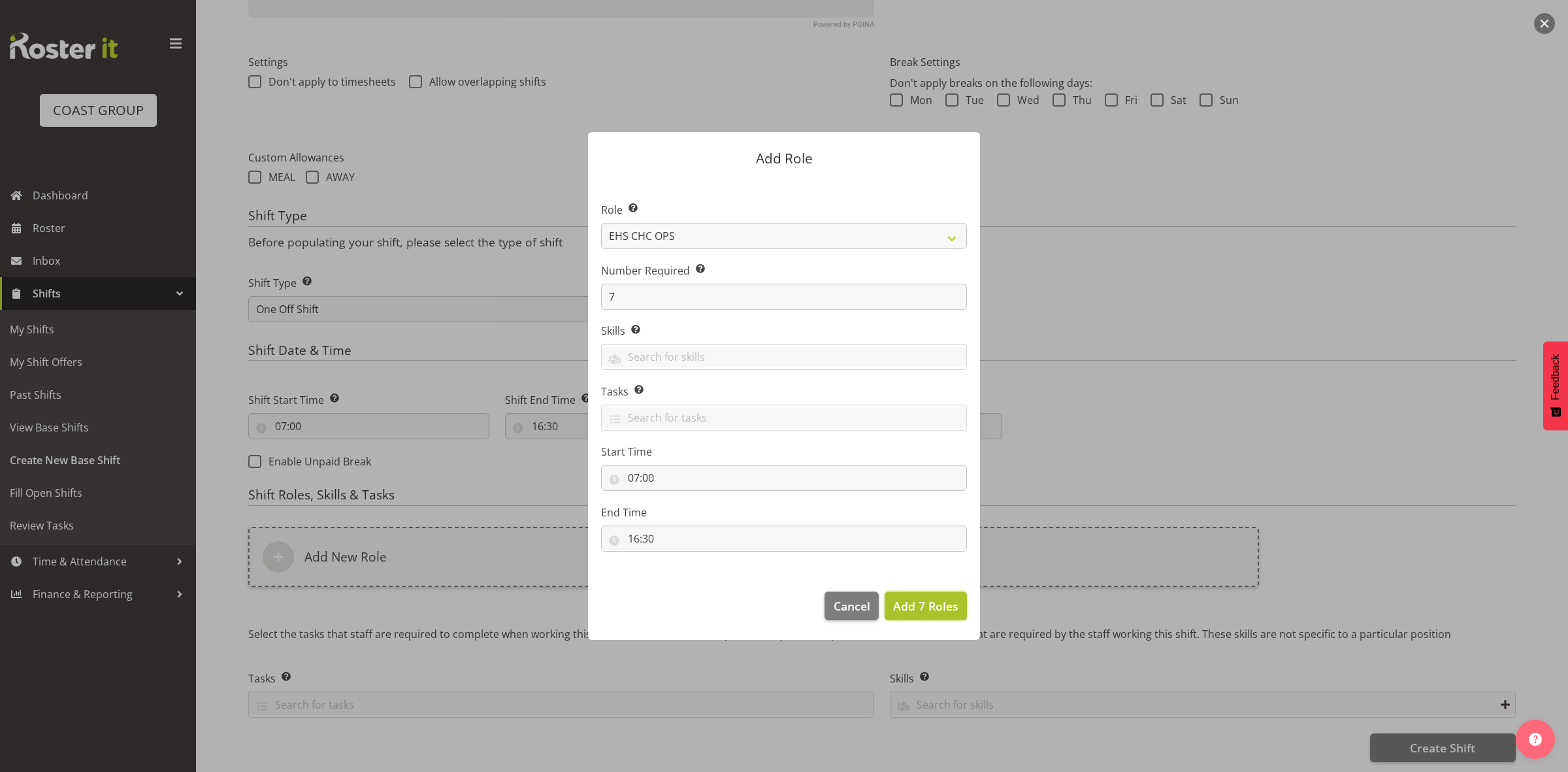
click at [910, 606] on span "Add 7 Roles" at bounding box center [926, 605] width 66 height 16
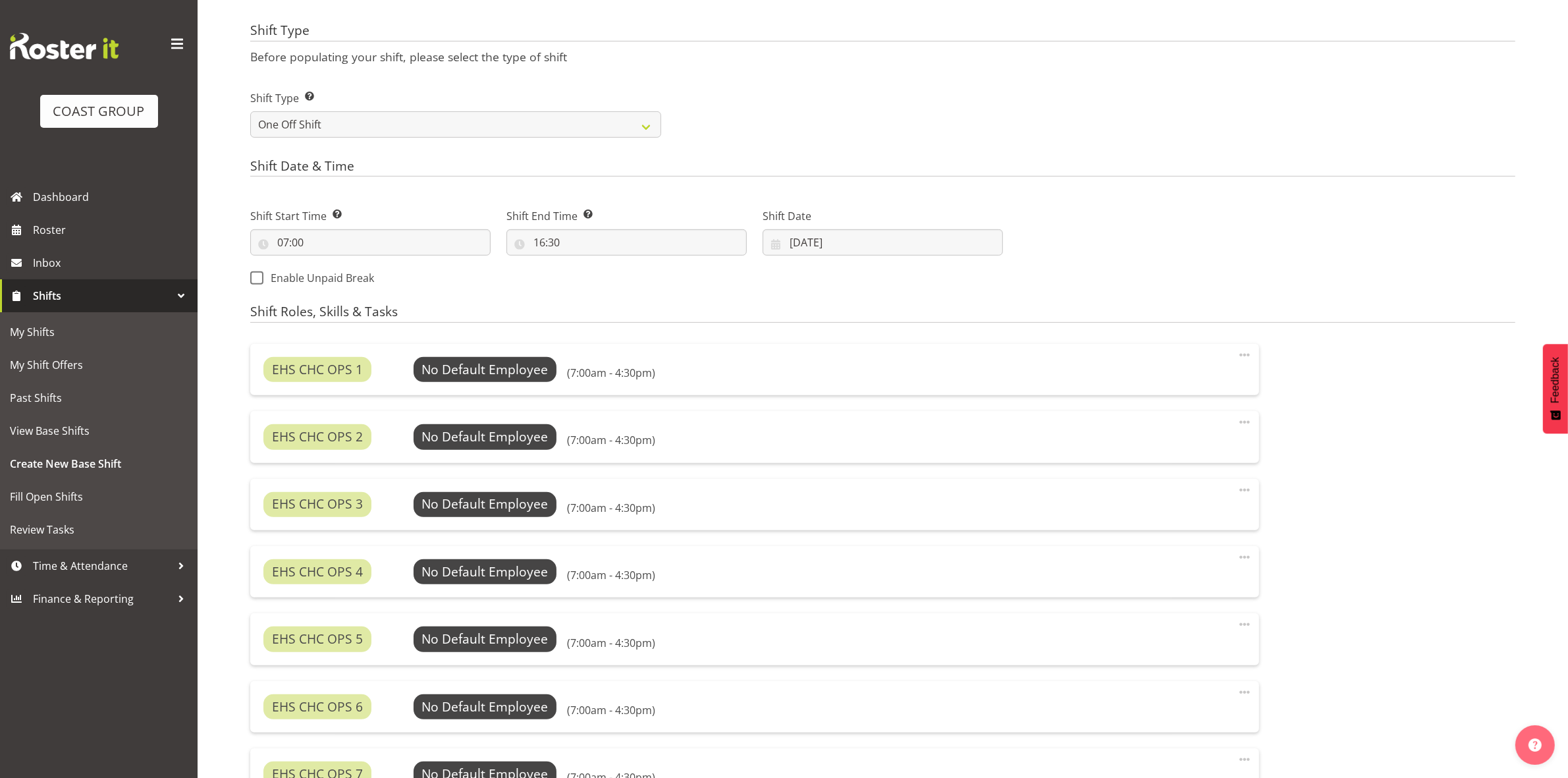
scroll to position [837, 0]
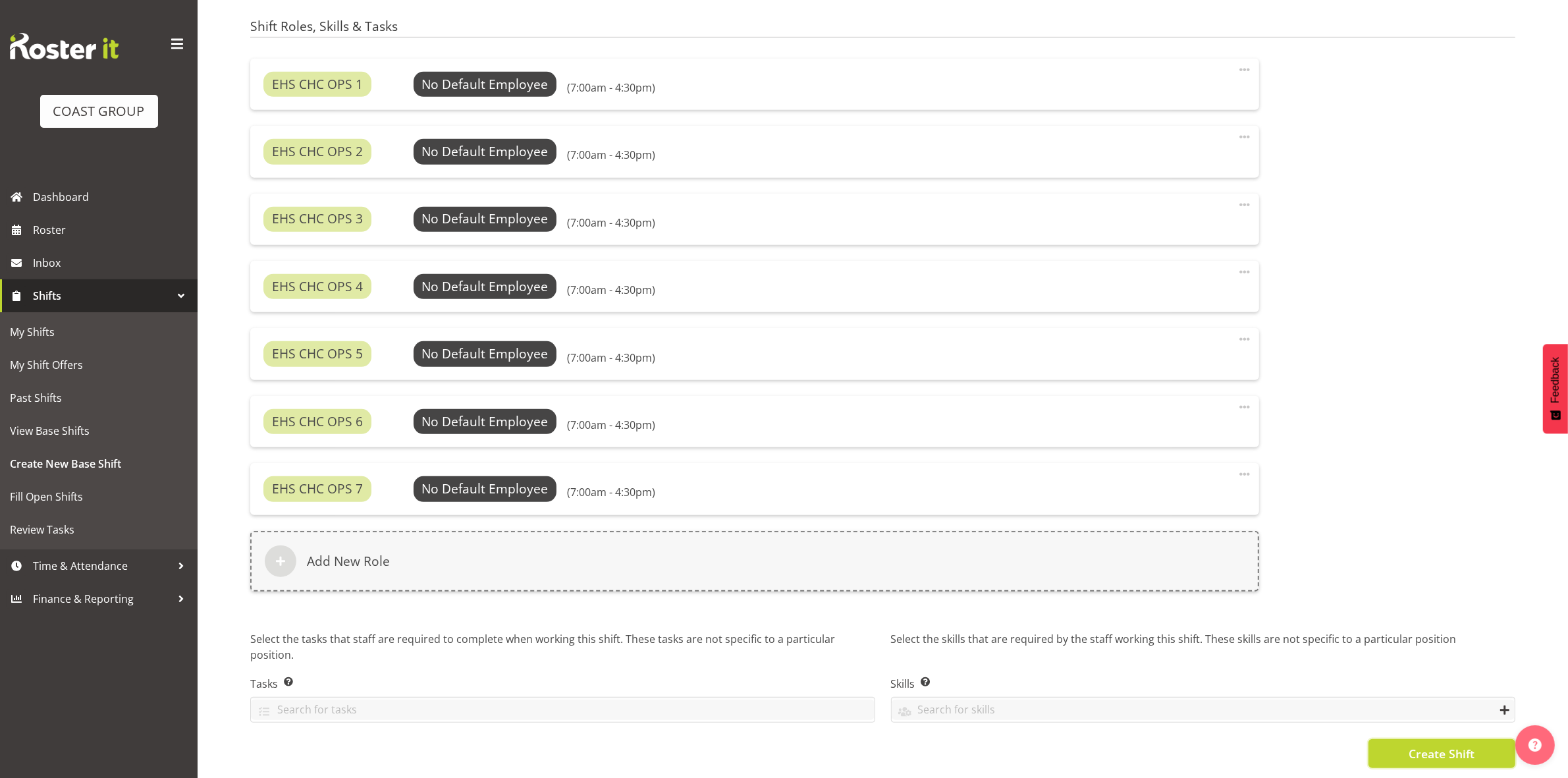
click at [1411, 745] on span "Create Shift" at bounding box center [1441, 753] width 66 height 17
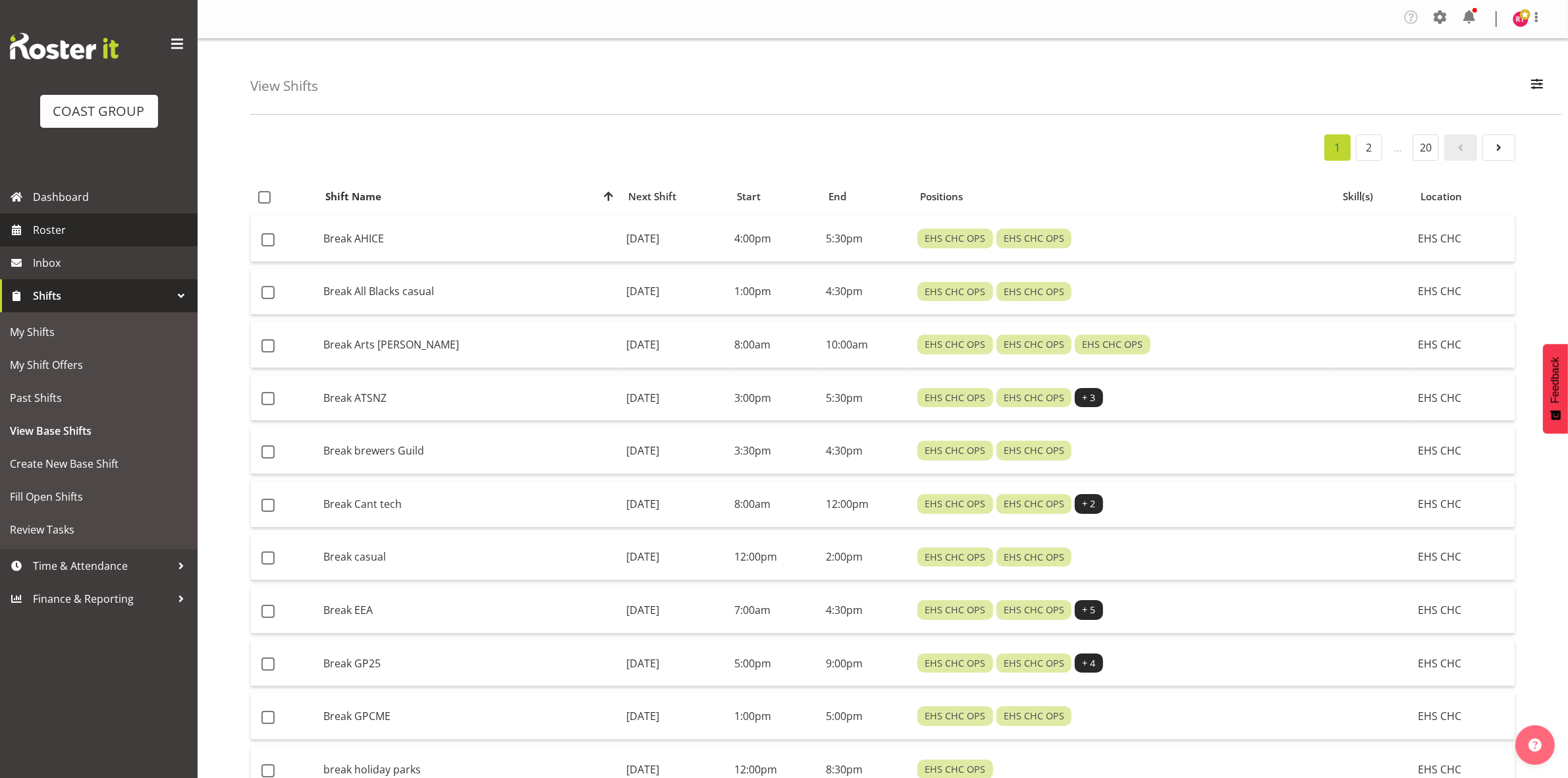
drag, startPoint x: 0, startPoint y: 0, endPoint x: 95, endPoint y: 231, distance: 249.8
click at [95, 231] on span "Roster" at bounding box center [112, 230] width 158 height 20
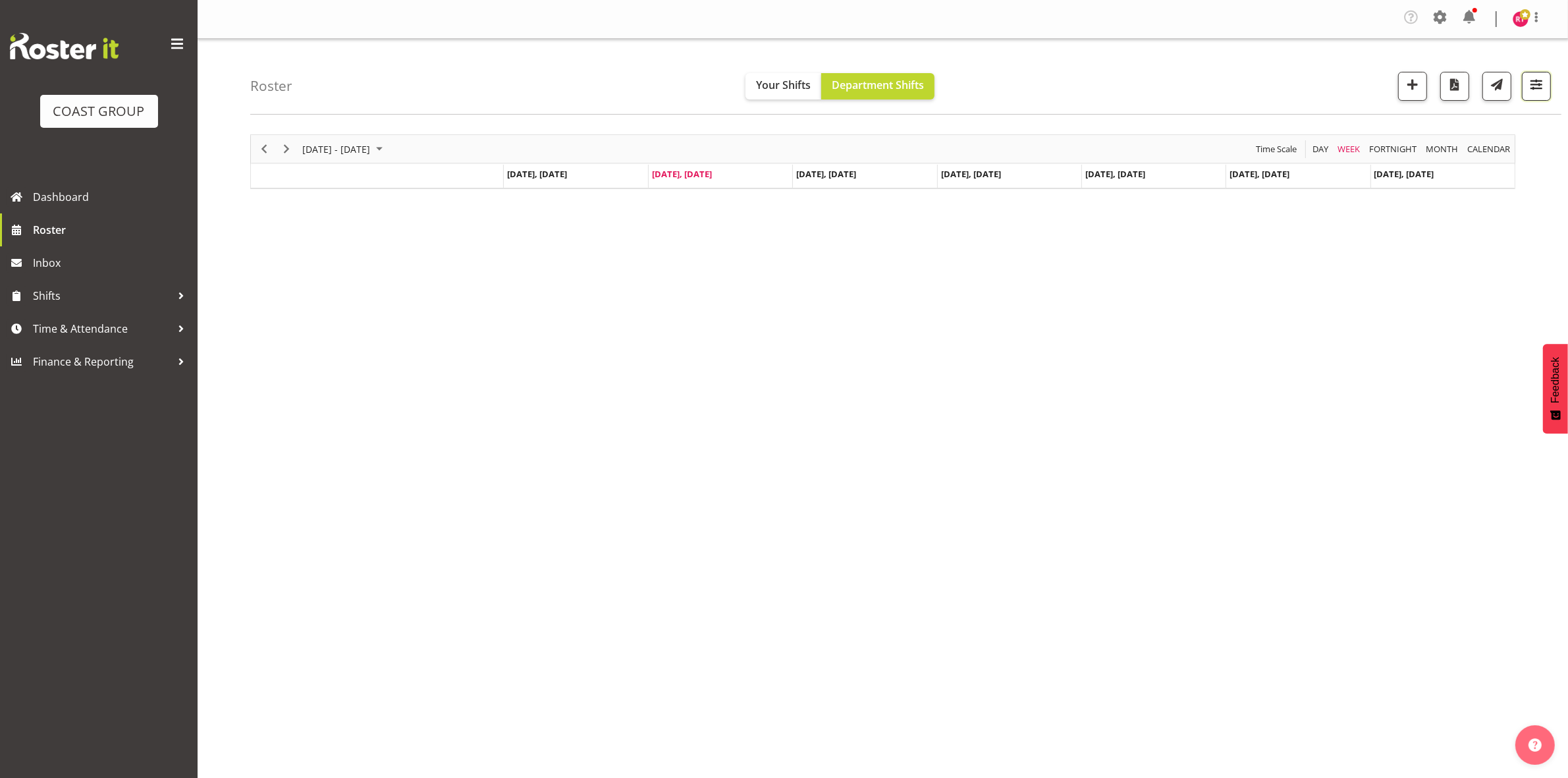
click at [1537, 86] on span "button" at bounding box center [1536, 84] width 17 height 17
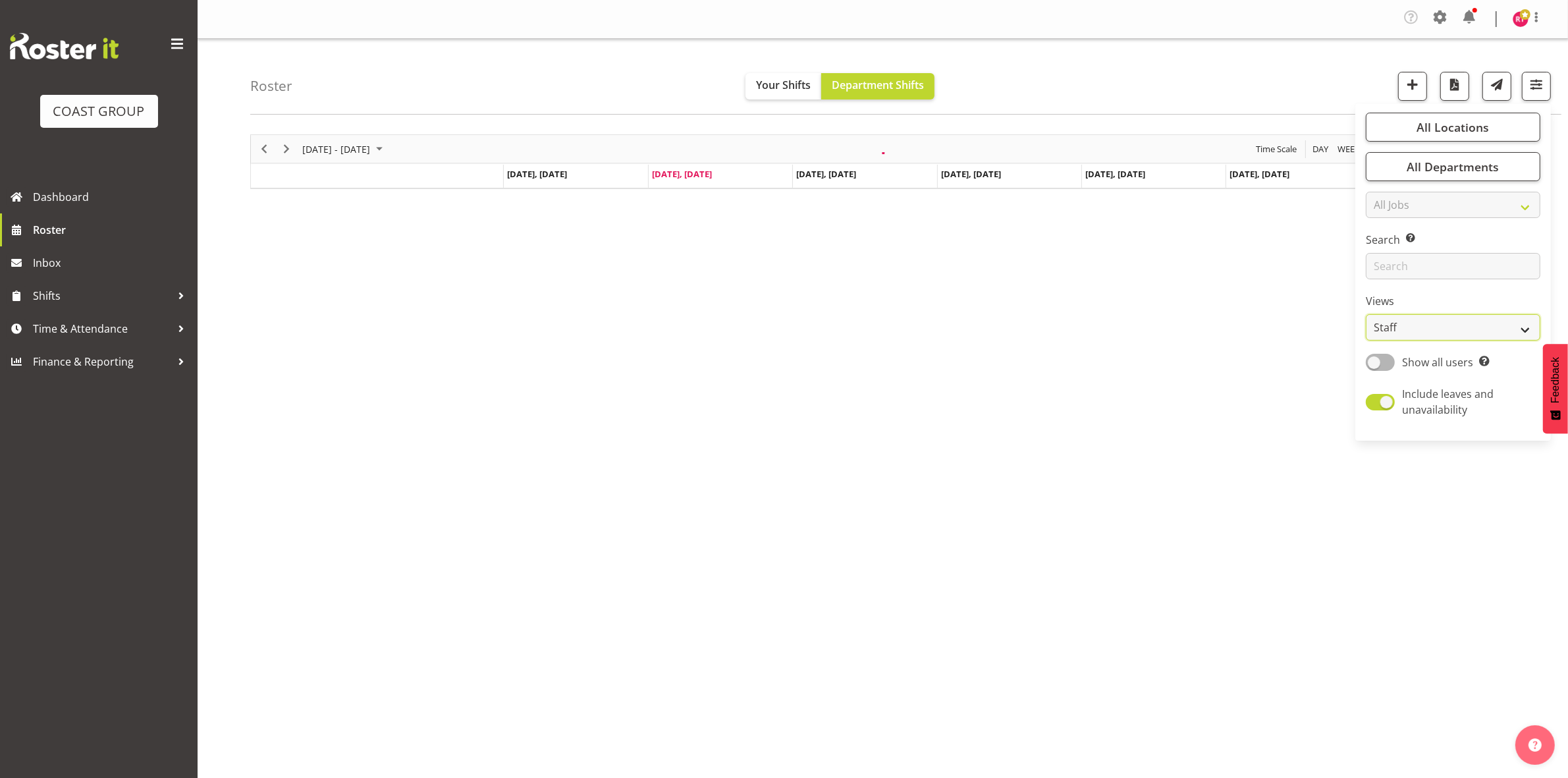
click at [1422, 324] on select "Staff Role Shift - Horizontal Shift - Vertical Staff - Location" at bounding box center [1453, 328] width 175 height 26
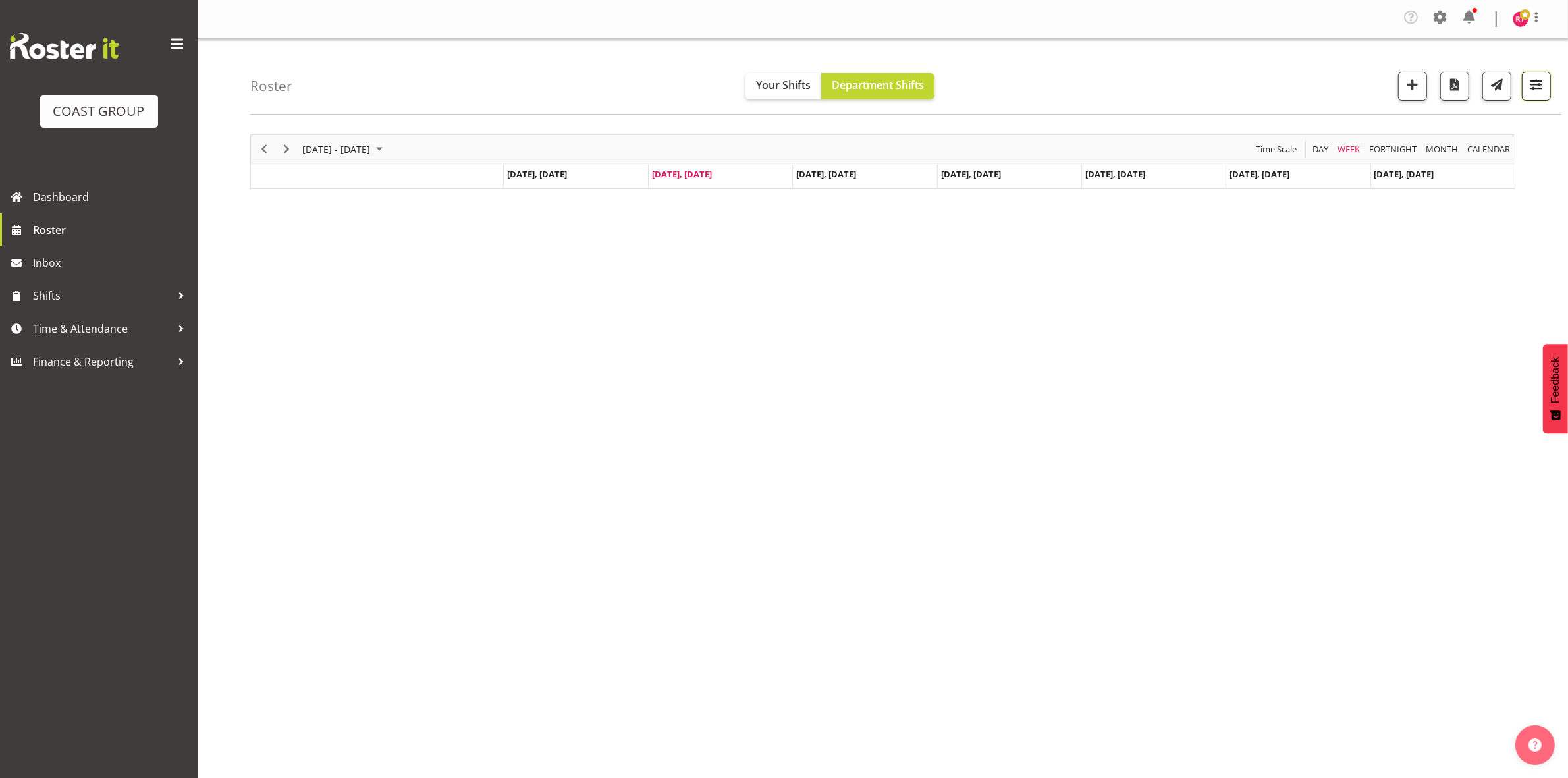
click at [1547, 88] on button "button" at bounding box center [1536, 86] width 29 height 29
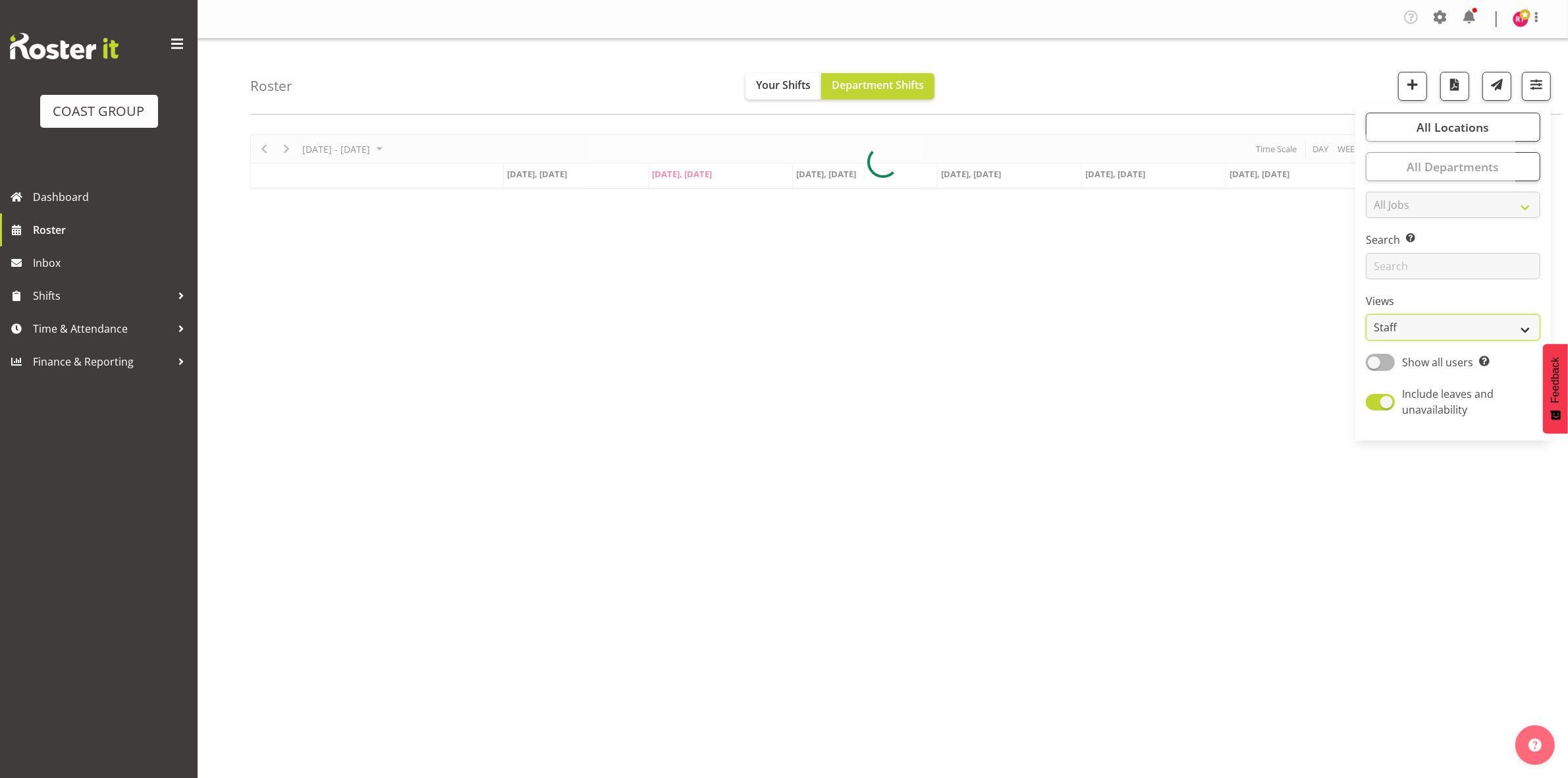
drag, startPoint x: 1403, startPoint y: 331, endPoint x: 1403, endPoint y: 337, distance: 6.0
click at [1403, 334] on select "Staff Role Shift - Horizontal Shift - Vertical Staff - Location" at bounding box center [1453, 328] width 175 height 26
select select "shift"
click at [1366, 315] on select "Staff Role Shift - Horizontal Shift - Vertical Staff - Location" at bounding box center [1453, 328] width 175 height 26
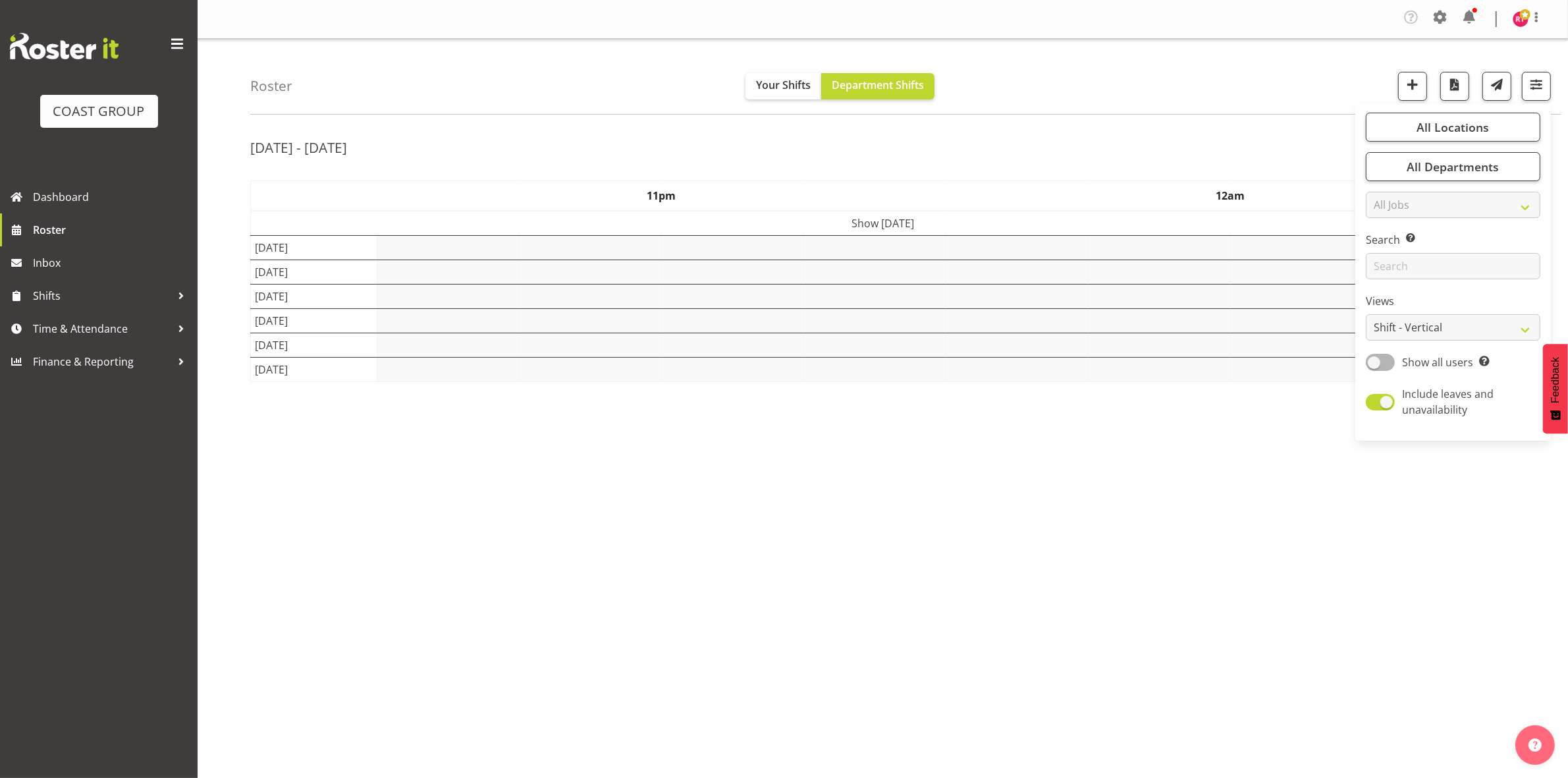
click at [1262, 146] on div "[DATE] - [DATE]" at bounding box center [882, 149] width 1265 height 31
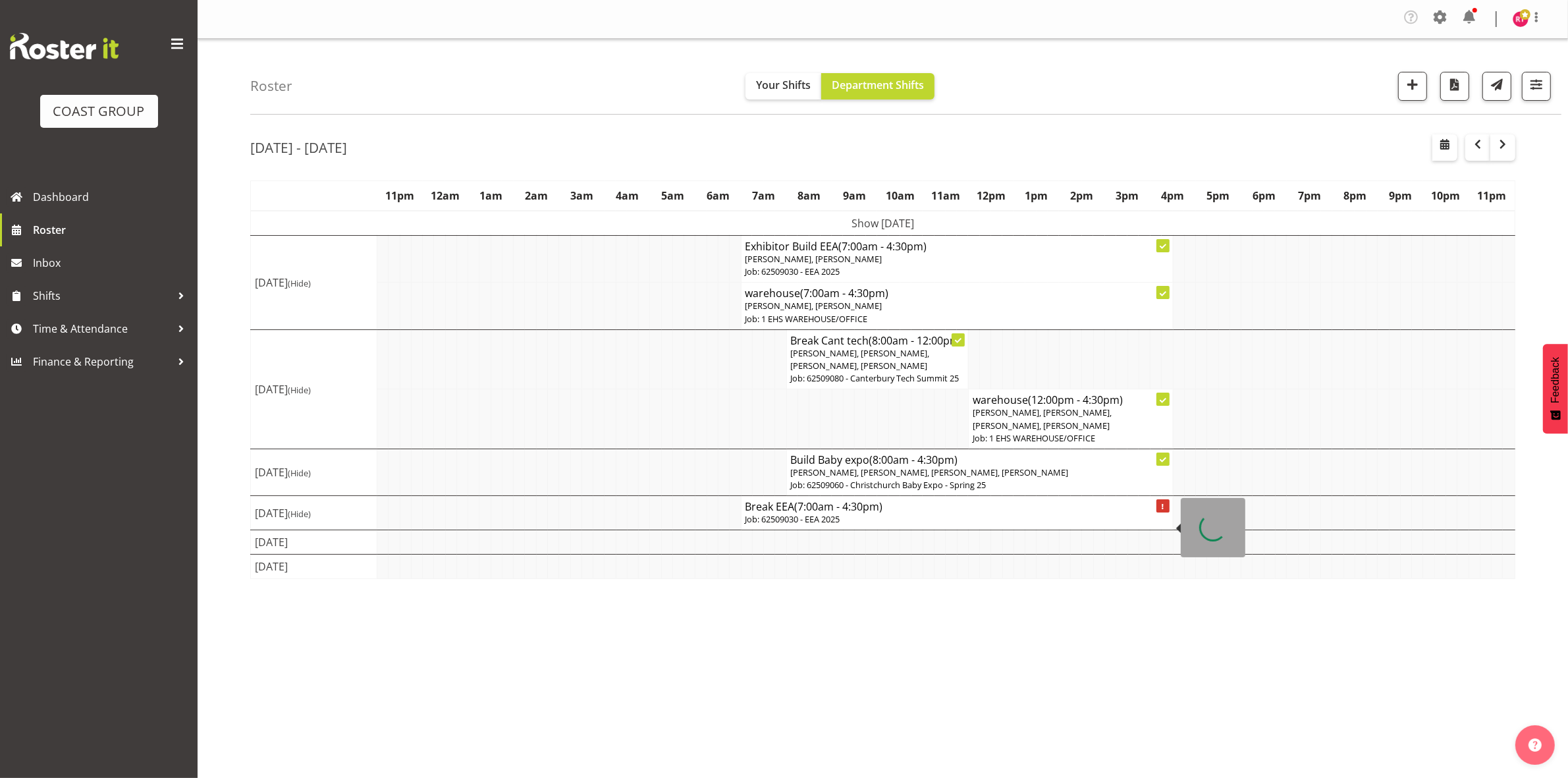
click at [972, 513] on h4 "Break EEA (7:00am - 4:30pm)" at bounding box center [957, 507] width 424 height 13
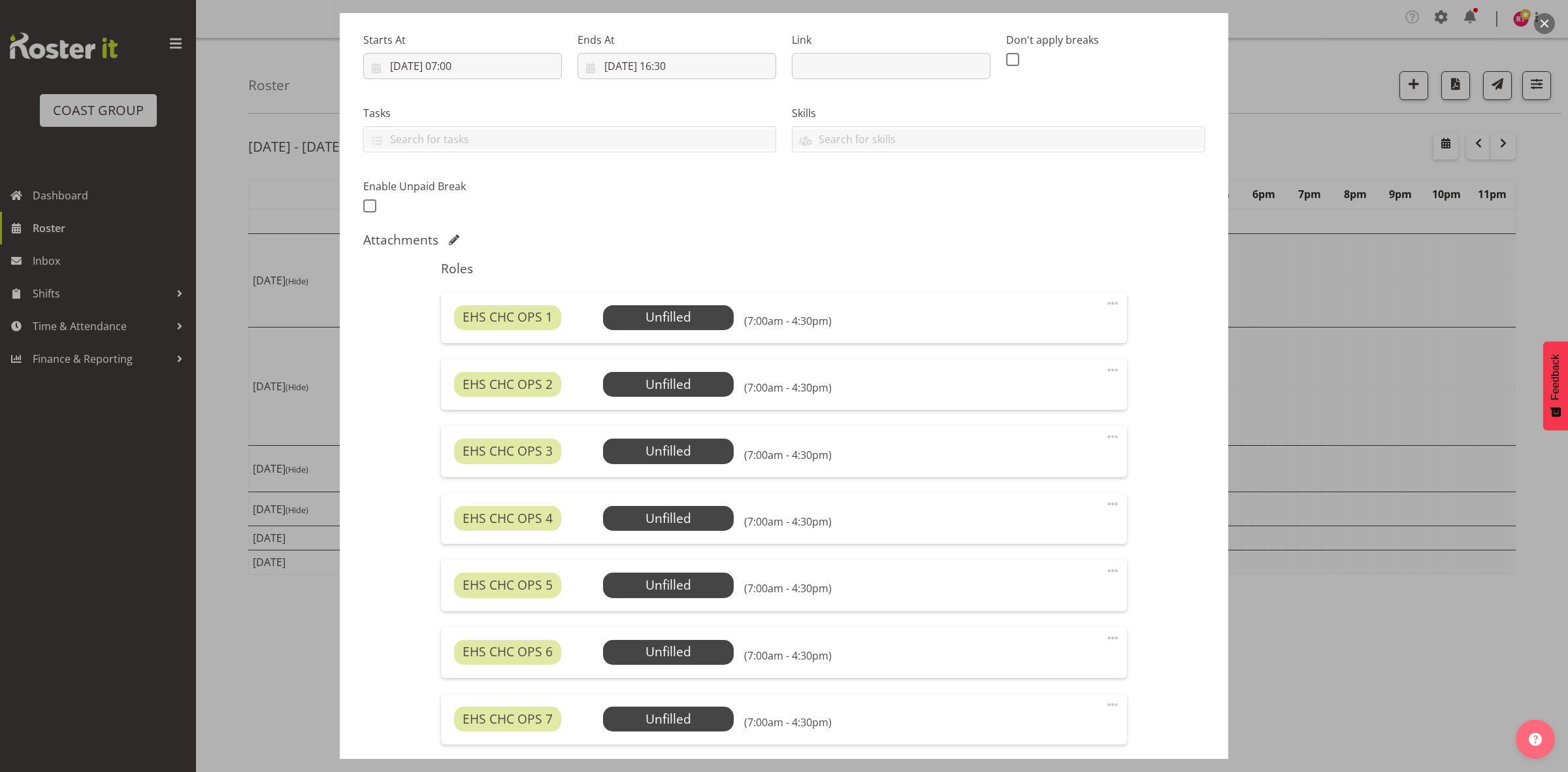
scroll to position [361, 0]
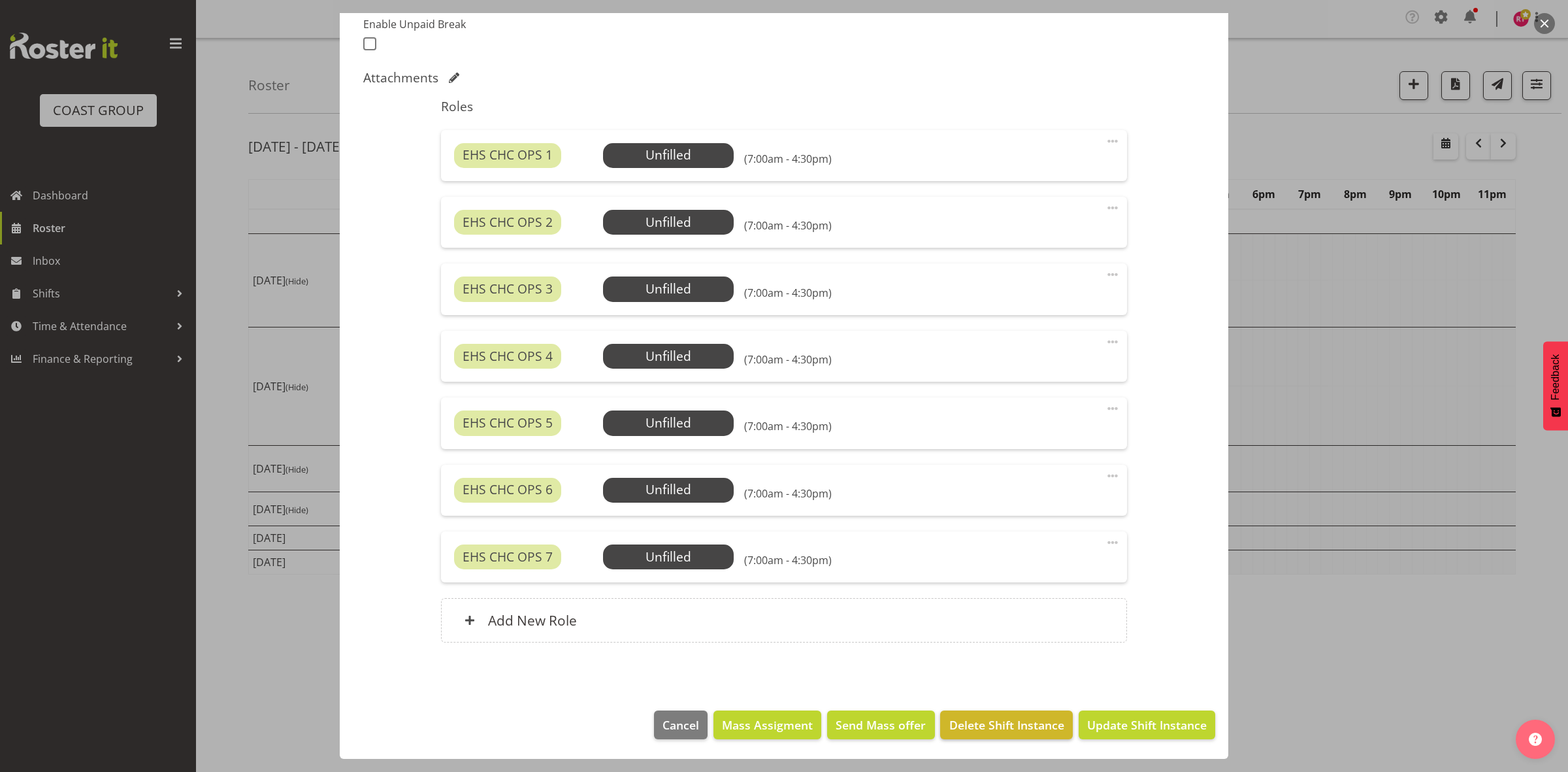
select select "9202"
click at [750, 725] on span "Mass Assigment" at bounding box center [767, 724] width 91 height 17
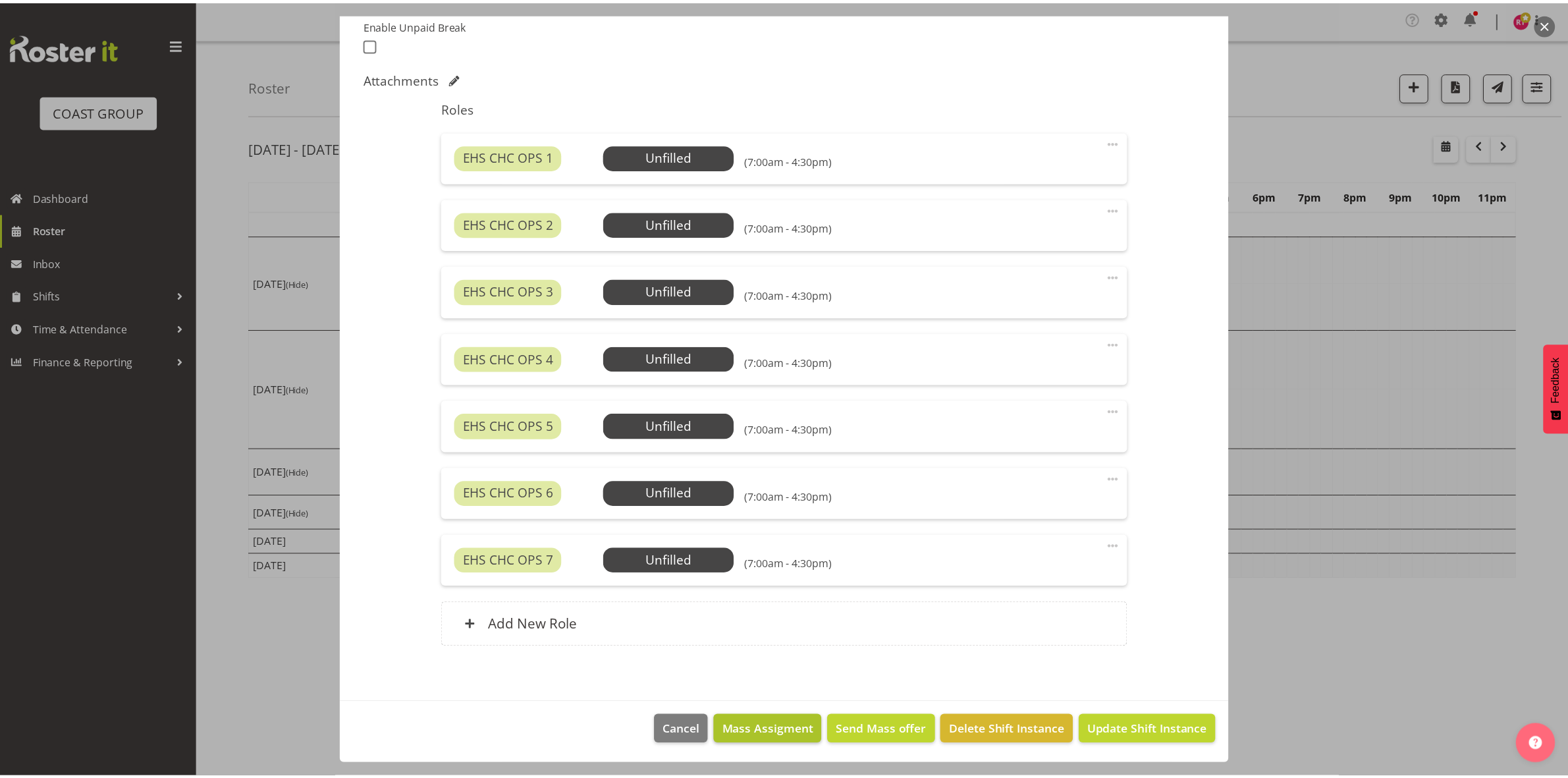
scroll to position [310, 0]
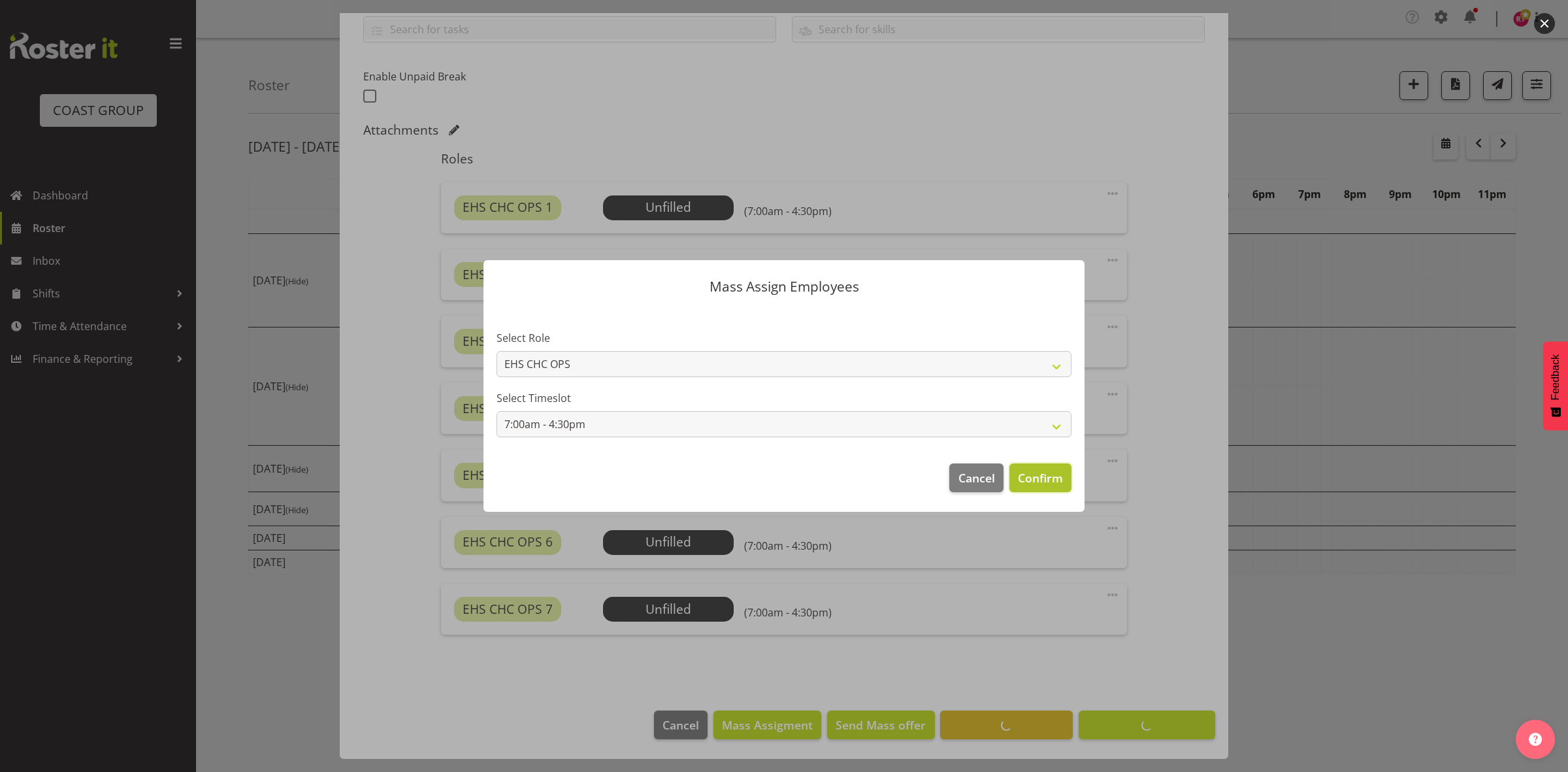
click at [1015, 477] on button "Confirm" at bounding box center [1041, 477] width 62 height 29
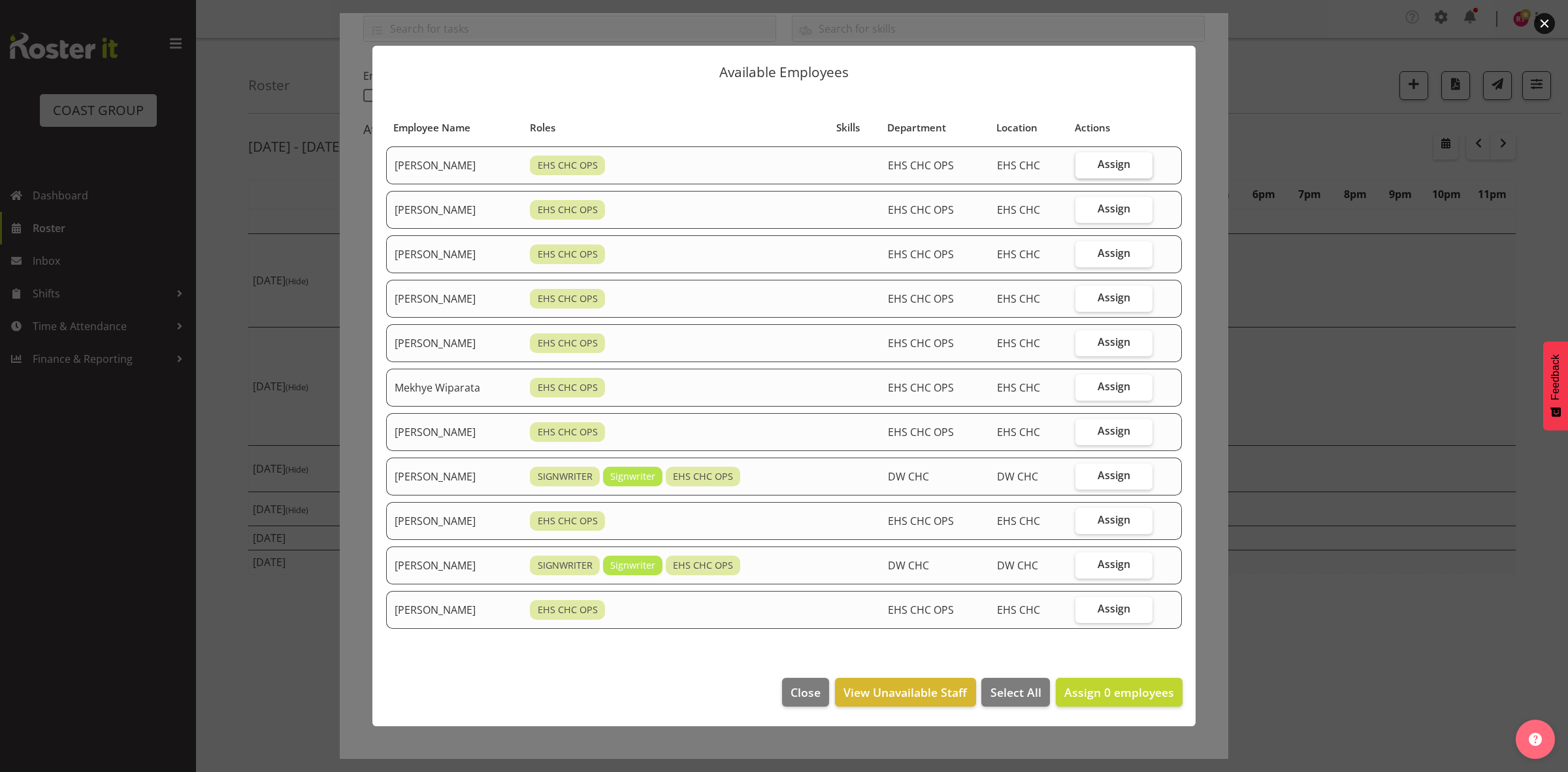
click at [1107, 155] on label "Assign" at bounding box center [1114, 165] width 77 height 26
click at [1084, 160] on input "Assign" at bounding box center [1080, 164] width 8 height 8
checkbox input "true"
click at [1108, 213] on span "Assign" at bounding box center [1114, 209] width 33 height 13
click at [1084, 213] on input "Assign" at bounding box center [1080, 209] width 8 height 8
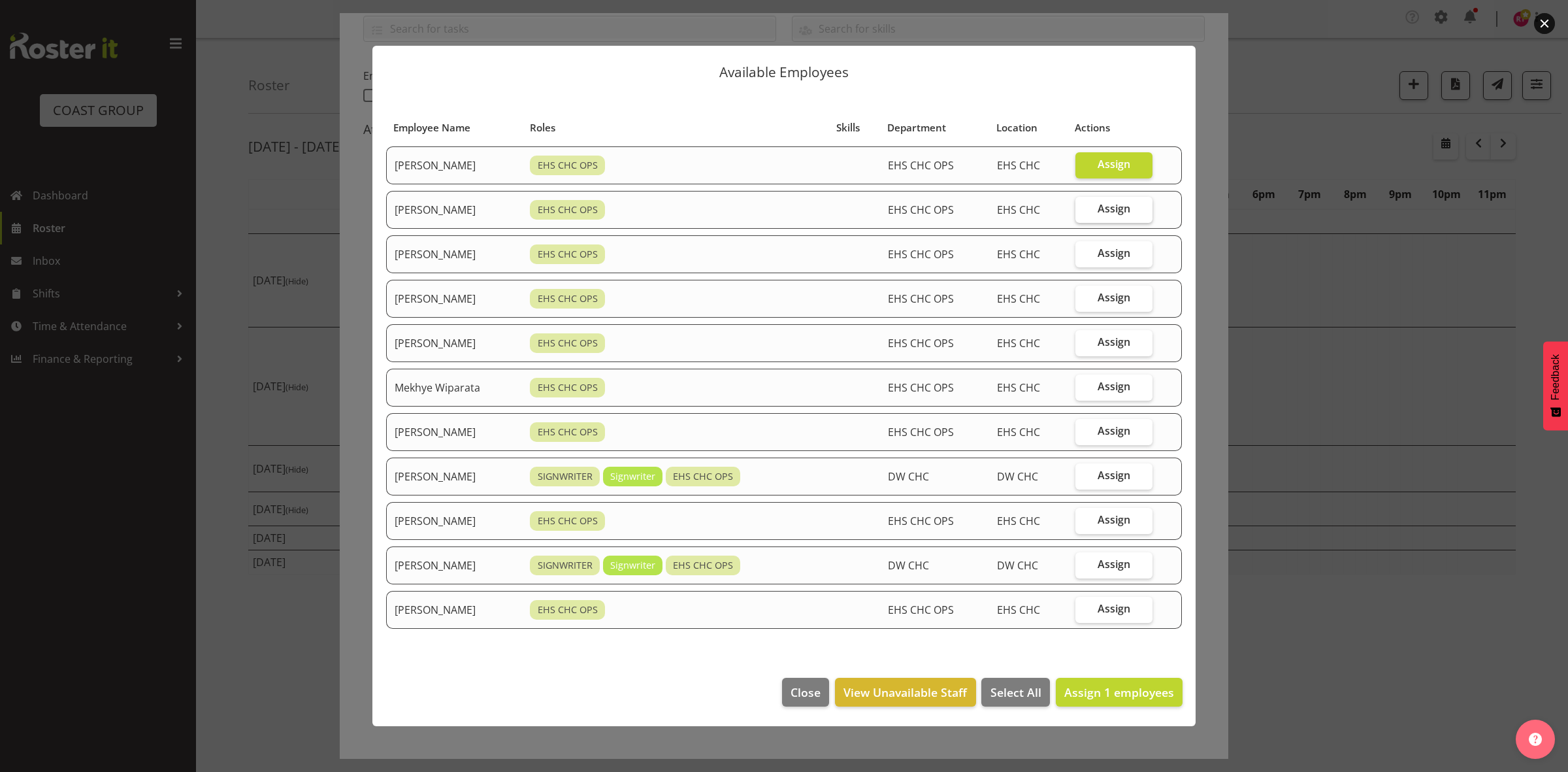
checkbox input "true"
click at [1112, 255] on span "Assign" at bounding box center [1114, 253] width 33 height 13
click at [1084, 255] on input "Assign" at bounding box center [1080, 253] width 8 height 8
checkbox input "true"
click at [1099, 343] on label "Assign" at bounding box center [1114, 343] width 77 height 26
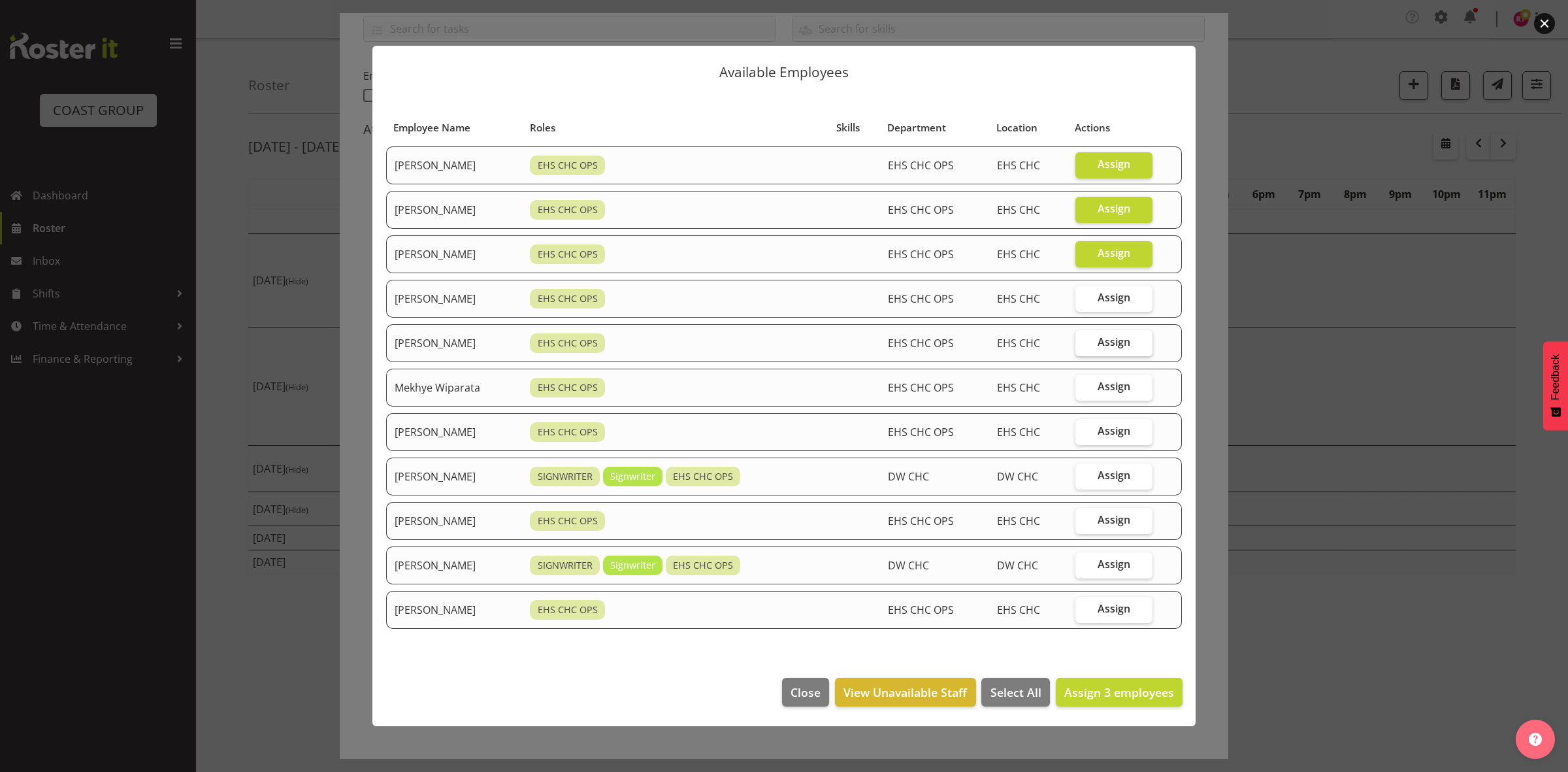
click at [1084, 343] on input "Assign" at bounding box center [1080, 342] width 8 height 8
checkbox input "true"
click at [1106, 383] on span "Assign" at bounding box center [1114, 386] width 33 height 13
click at [1084, 383] on input "Assign" at bounding box center [1080, 387] width 8 height 8
checkbox input "true"
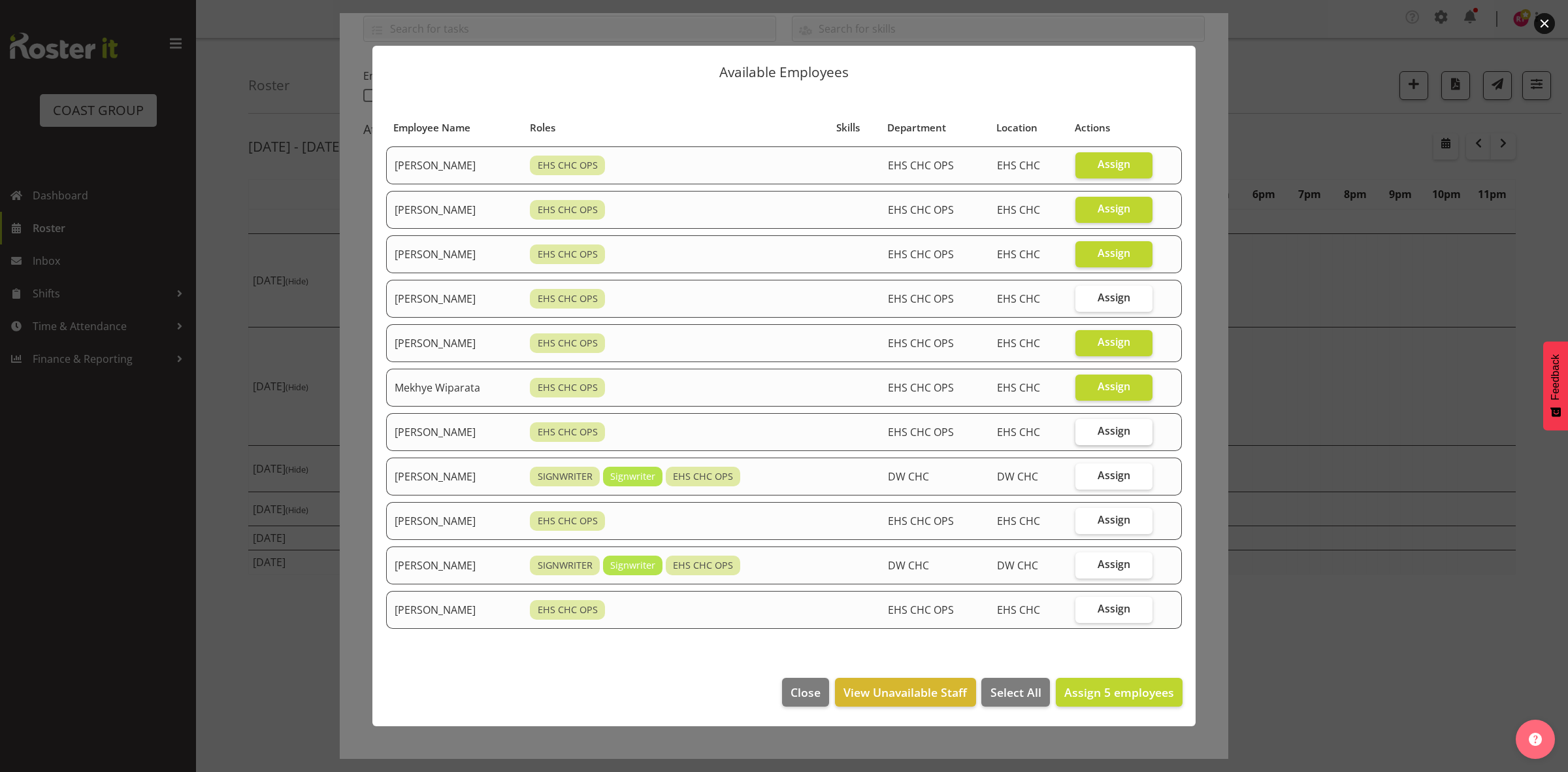
click at [1125, 442] on label "Assign" at bounding box center [1114, 432] width 77 height 26
click at [1084, 435] on input "Assign" at bounding box center [1080, 431] width 8 height 8
checkbox input "true"
click at [1119, 613] on span "Assign" at bounding box center [1114, 609] width 33 height 13
click at [1084, 613] on input "Assign" at bounding box center [1080, 609] width 8 height 8
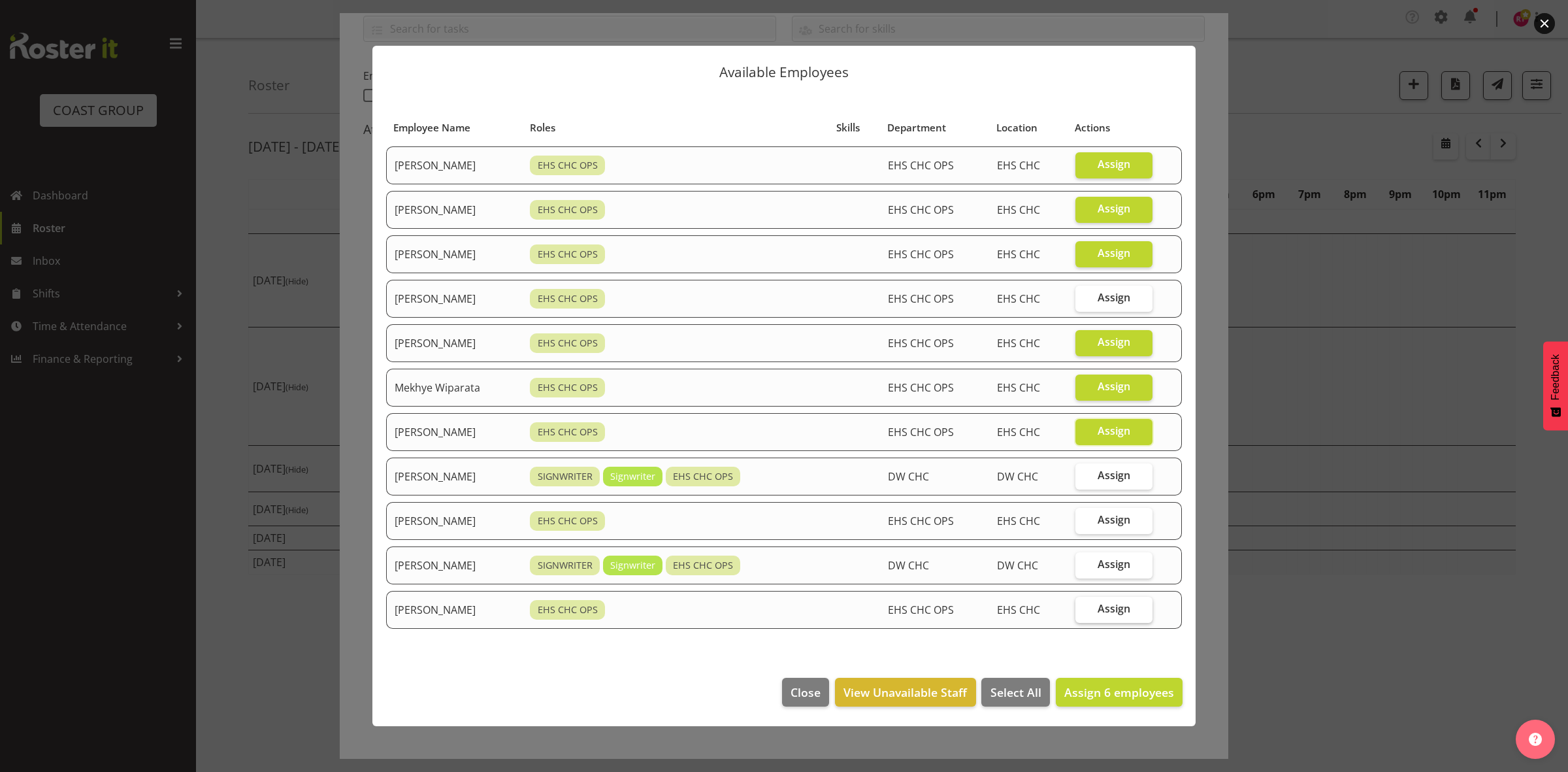
checkbox input "true"
click at [1092, 700] on span "Assign 7 employees" at bounding box center [1119, 692] width 110 height 16
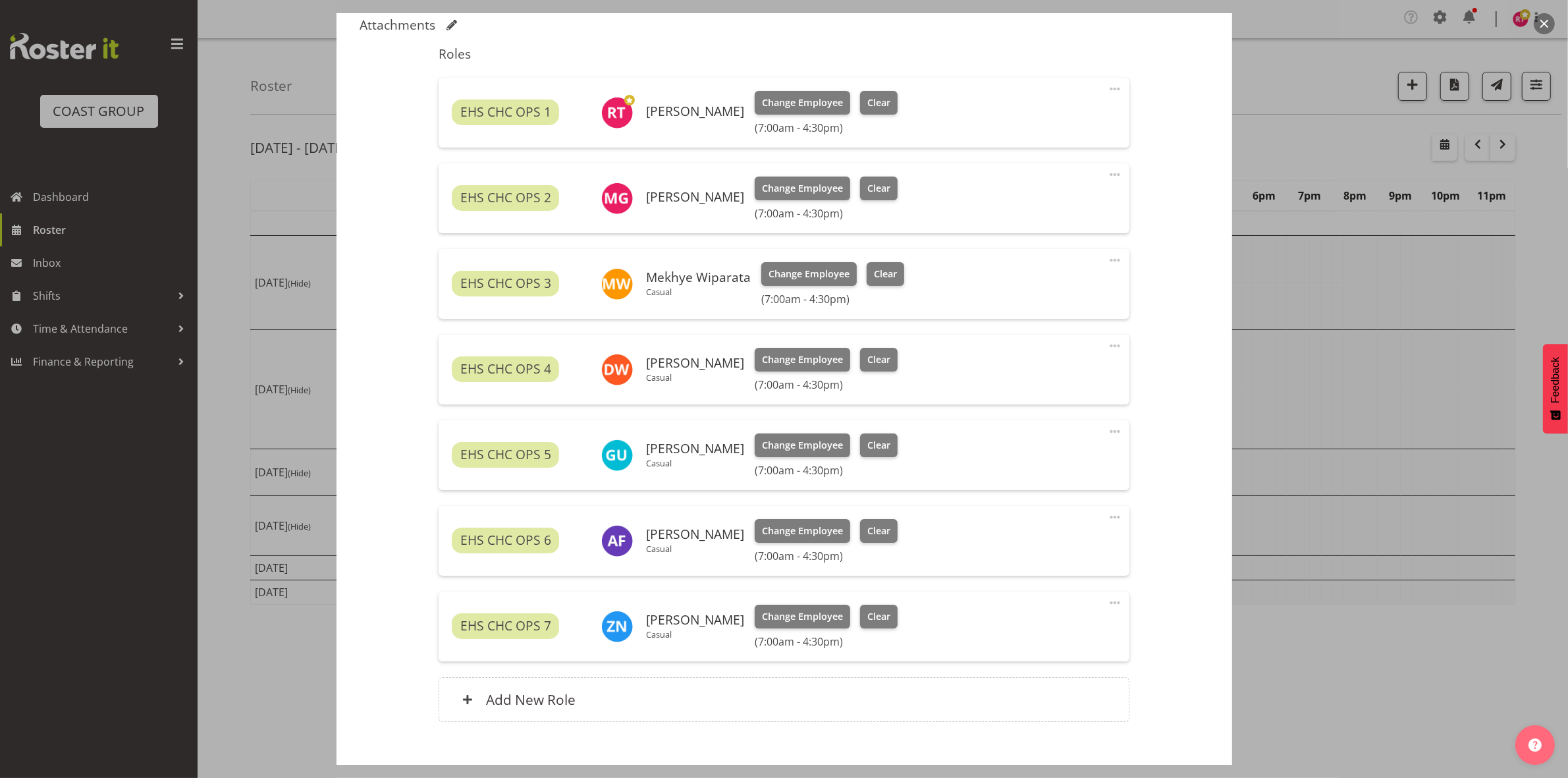
scroll to position [489, 0]
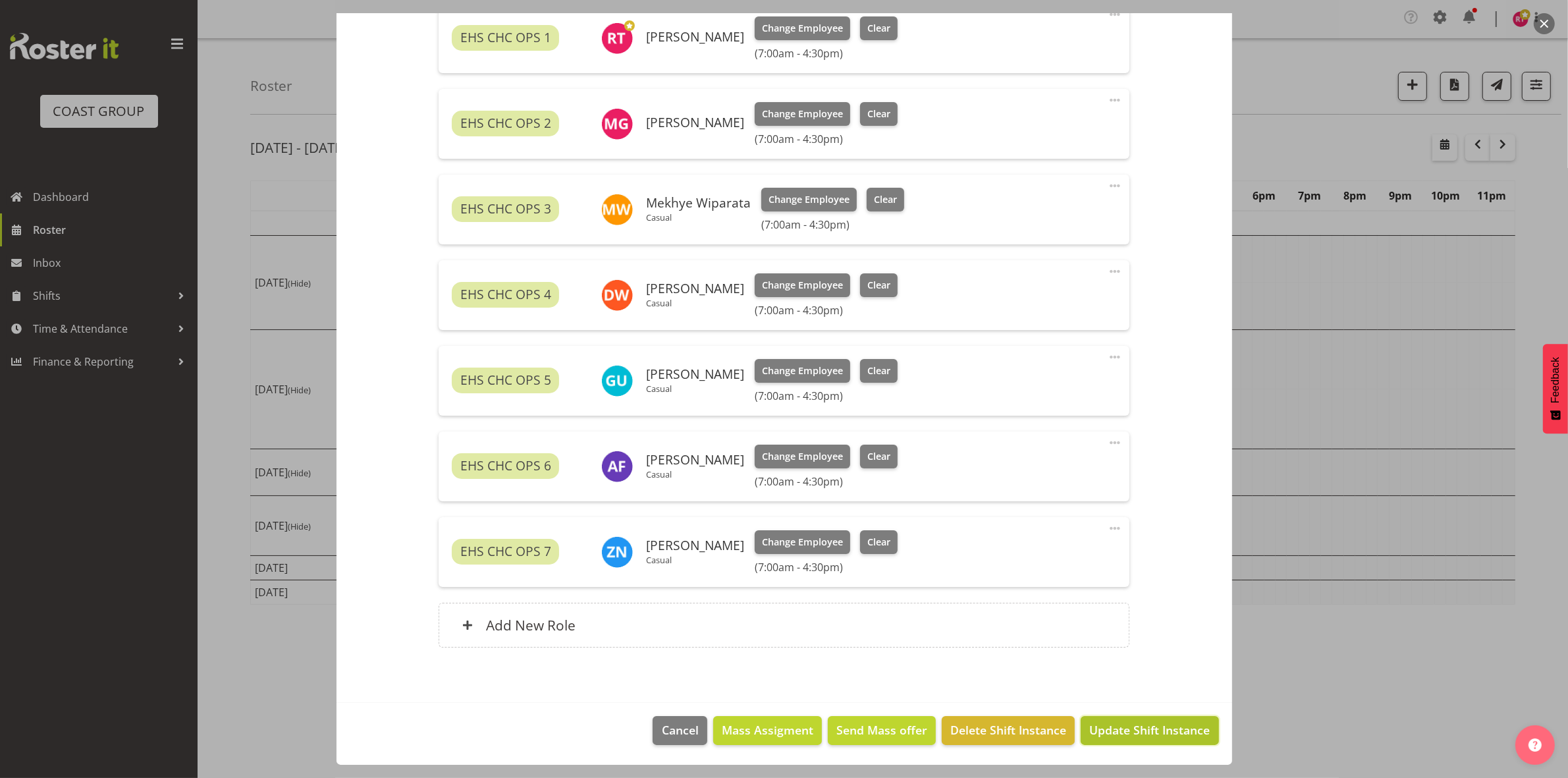
click at [1106, 728] on span "Update Shift Instance" at bounding box center [1149, 729] width 121 height 17
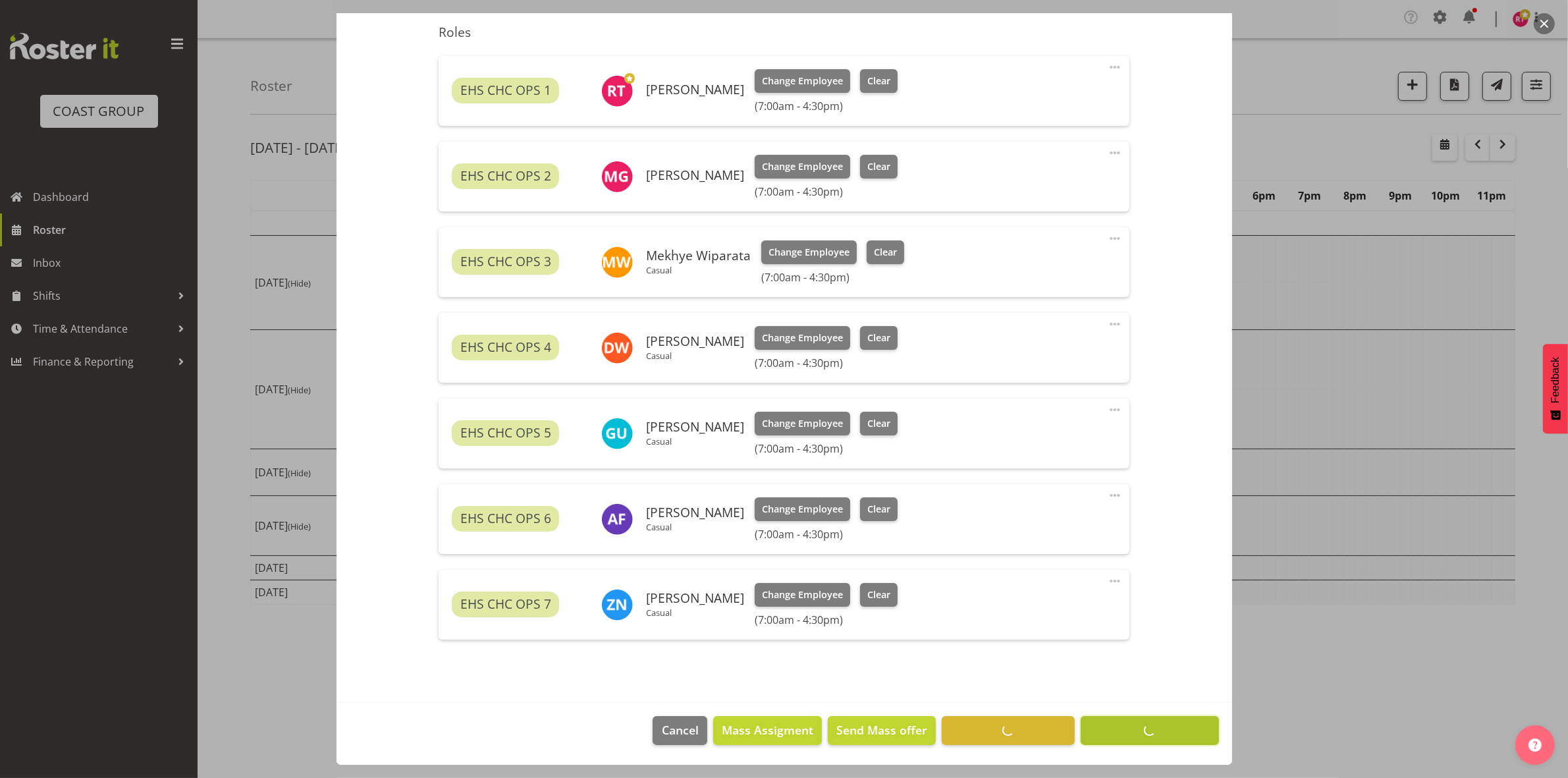
scroll to position [437, 0]
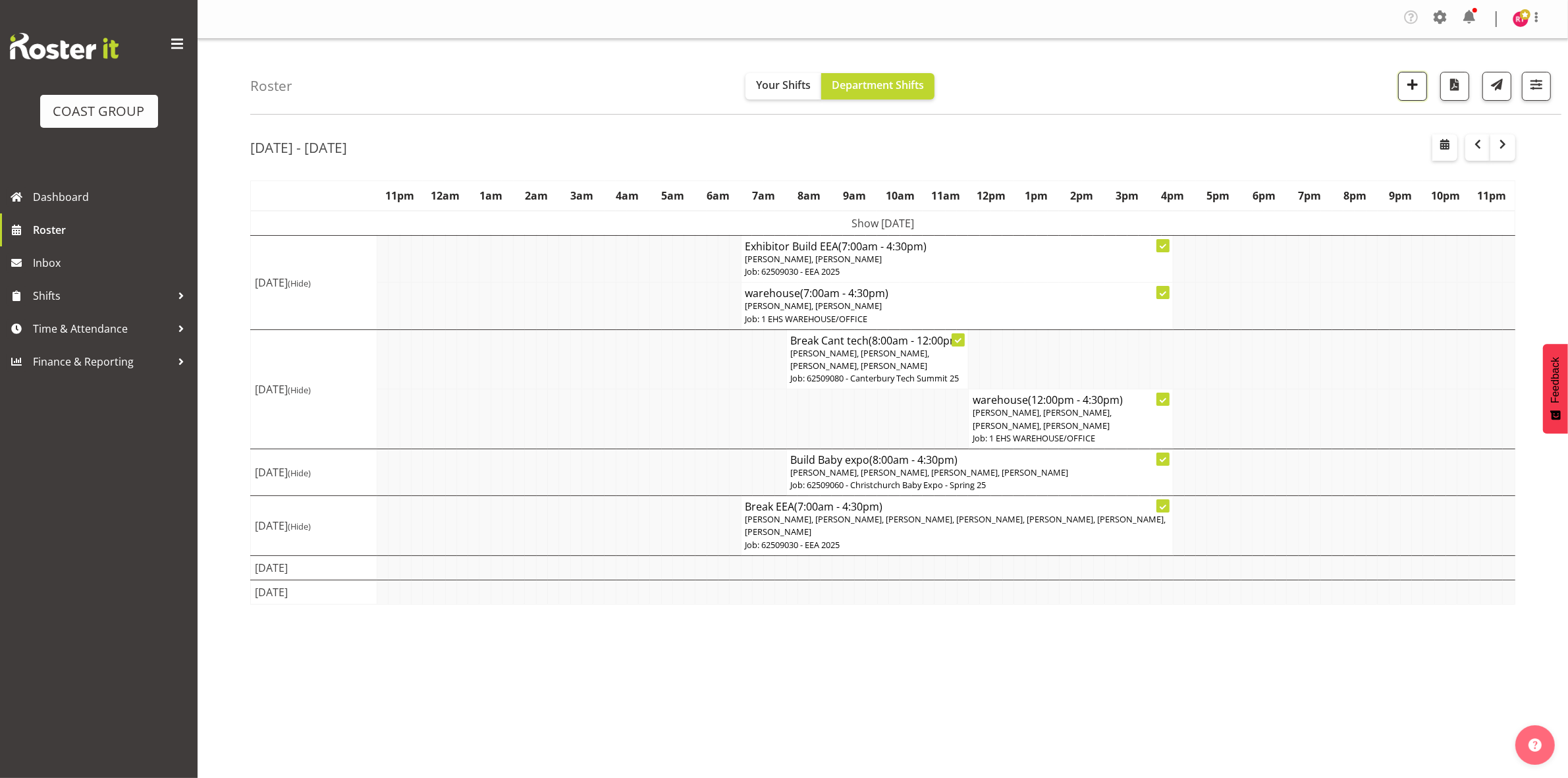
click at [1407, 86] on span "button" at bounding box center [1412, 84] width 17 height 17
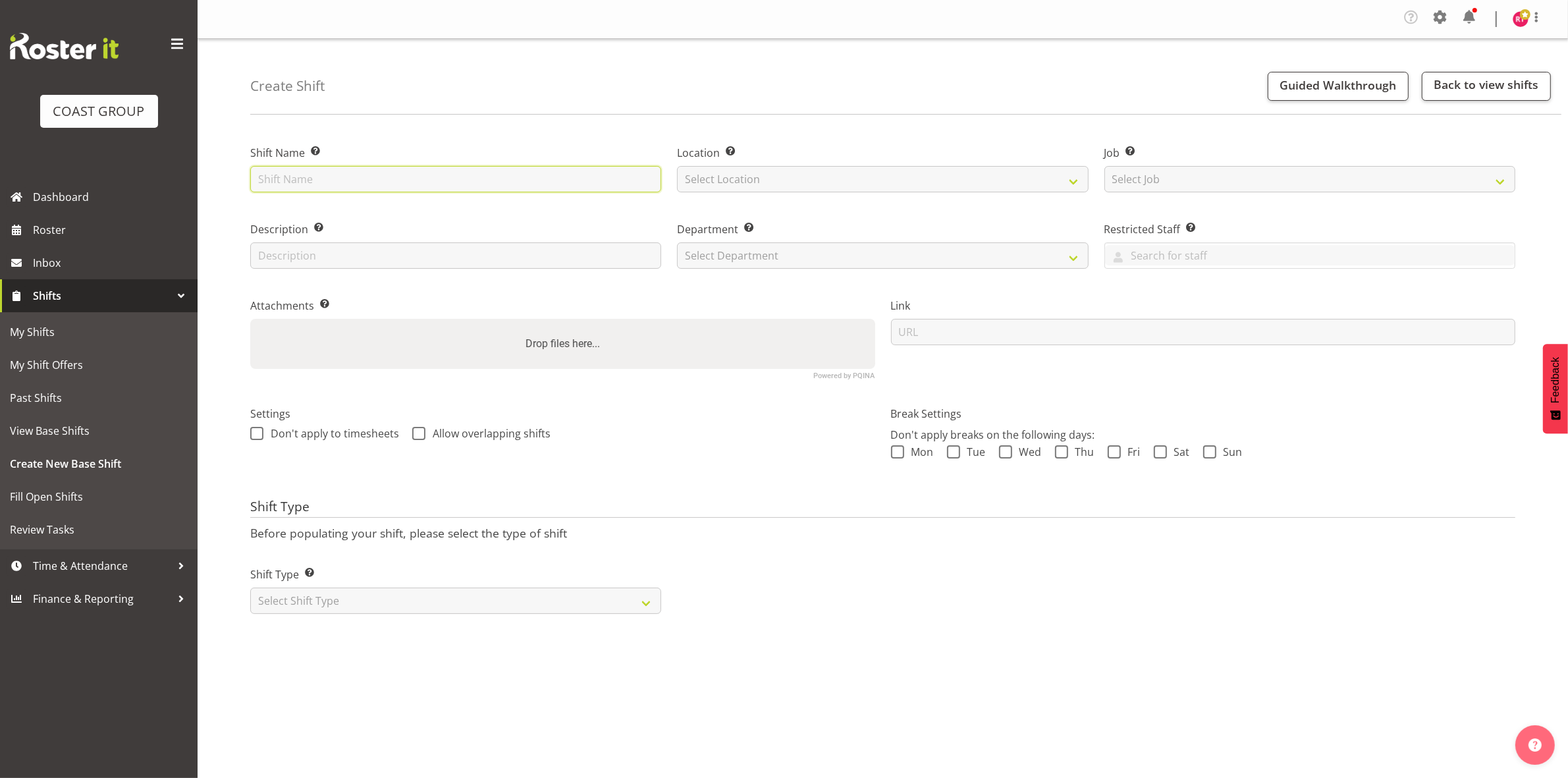
click at [495, 179] on input "text" at bounding box center [455, 180] width 411 height 26
type input "Build NZEUC"
click at [755, 182] on select "Select Location EHS CHC" at bounding box center [882, 180] width 411 height 26
select select "107"
click at [677, 166] on select "Select Location EHS CHC" at bounding box center [882, 180] width 411 height 26
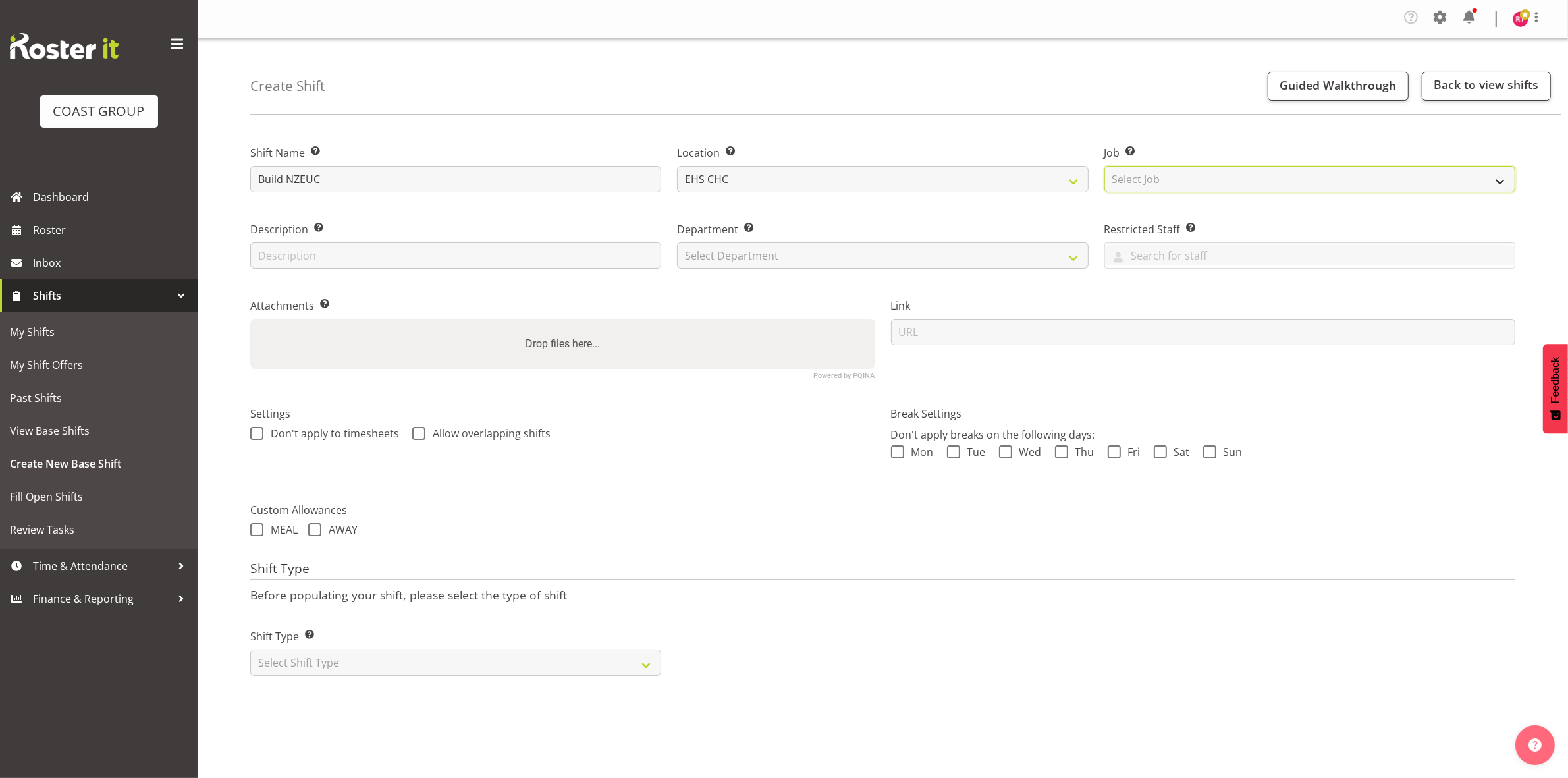
click at [1250, 181] on select "Select Job Create new job 1 Carlton Events 1 [PERSON_NAME][GEOGRAPHIC_DATA] 1 […" at bounding box center [1310, 180] width 411 height 26
select select "9204"
click at [1105, 166] on select "Select Job Create new job 1 Carlton Events 1 [PERSON_NAME][GEOGRAPHIC_DATA] 1 […" at bounding box center [1310, 180] width 411 height 26
drag, startPoint x: 798, startPoint y: 259, endPoint x: 795, endPoint y: 267, distance: 8.5
click at [798, 259] on select "Select Department EHS CHC OPS" at bounding box center [882, 256] width 411 height 26
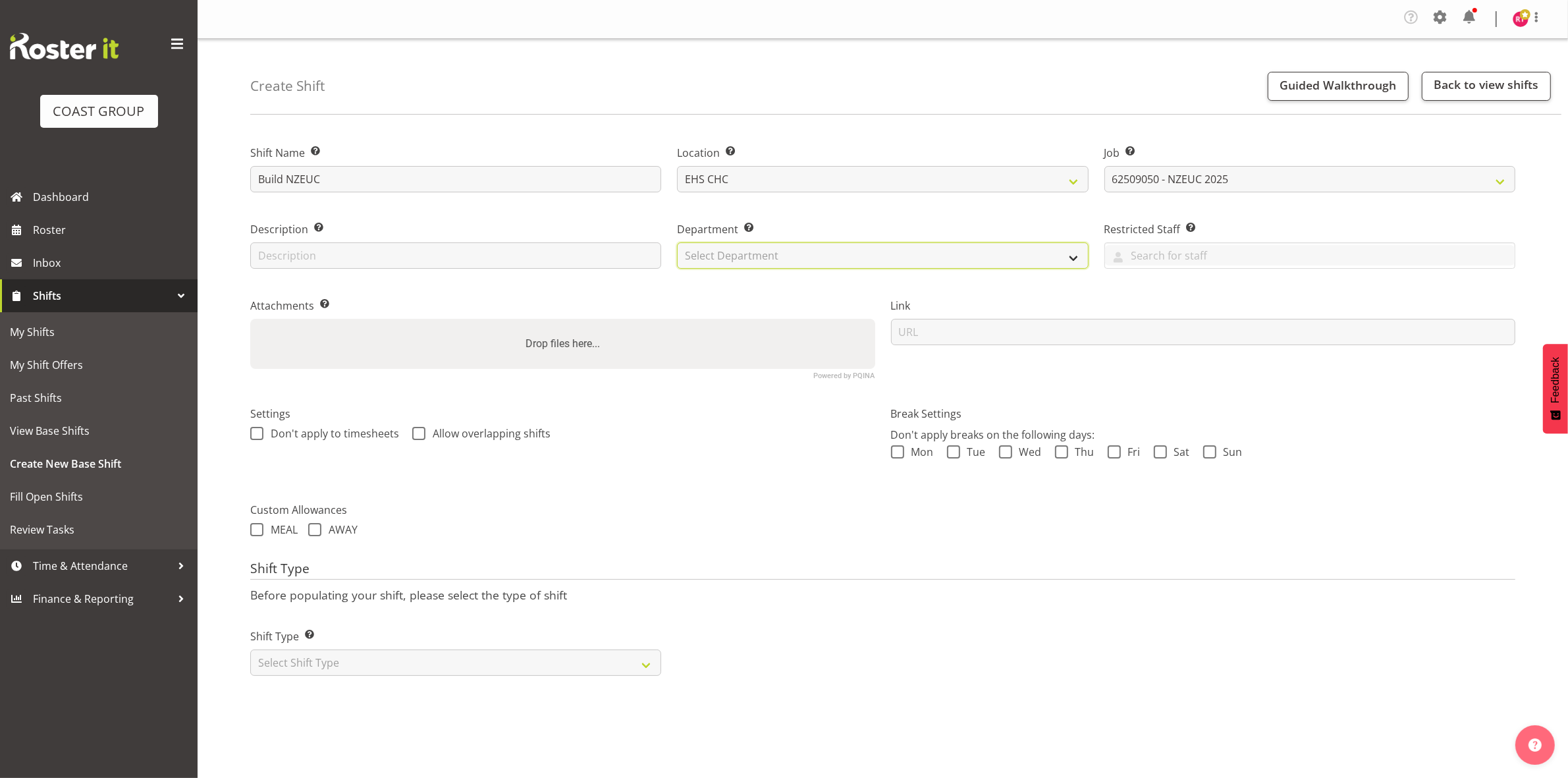
select select "41"
click at [677, 243] on select "Select Department EHS CHC OPS" at bounding box center [882, 256] width 411 height 26
drag, startPoint x: 560, startPoint y: 656, endPoint x: 560, endPoint y: 666, distance: 10.0
click at [560, 656] on select "Select Shift Type One Off Shift Recurring Shift Rotating Shift" at bounding box center [455, 663] width 411 height 26
select select "one_off"
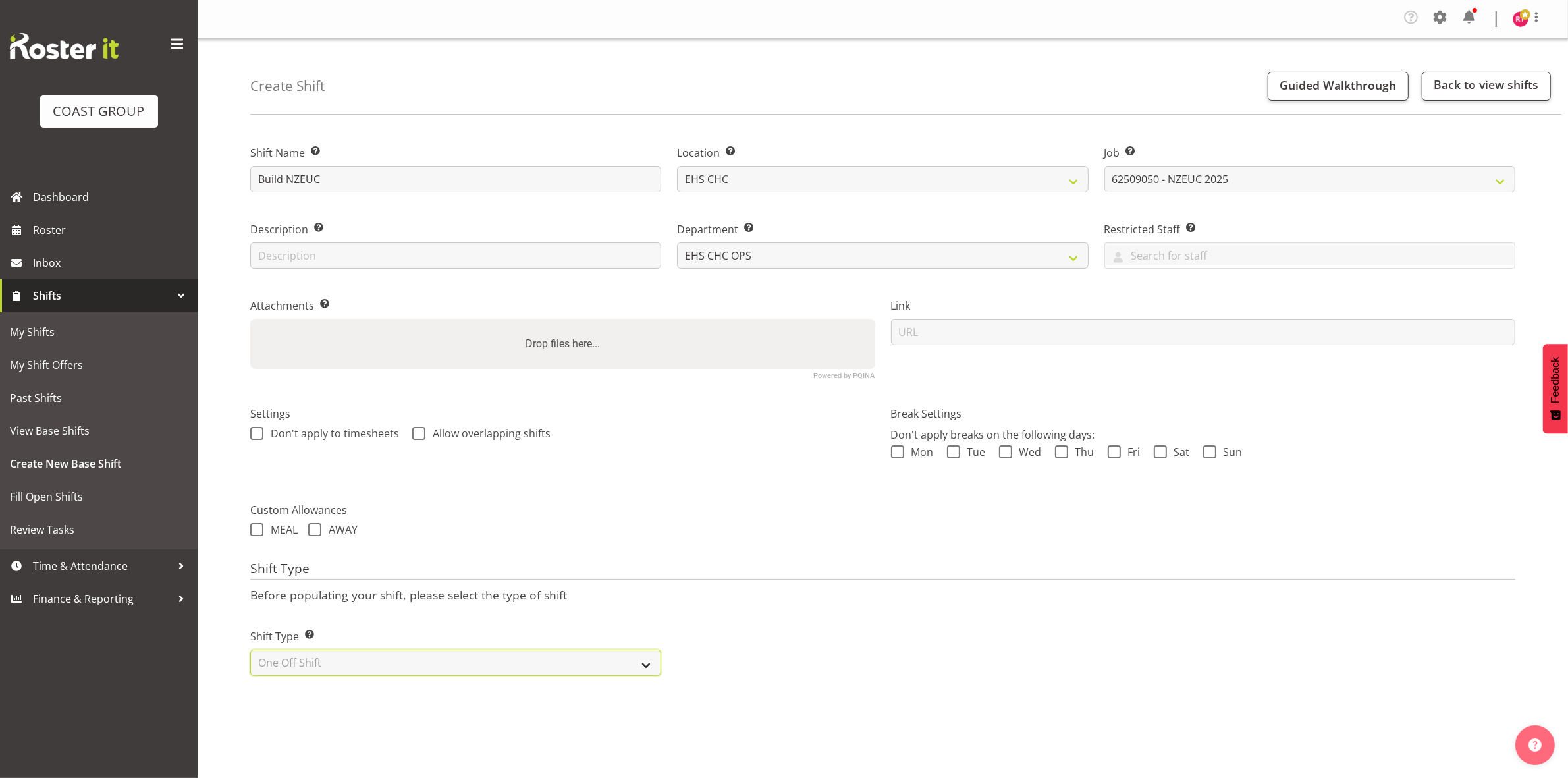
click at [250, 651] on select "Select Shift Type One Off Shift Recurring Shift Rotating Shift" at bounding box center [455, 663] width 411 height 26
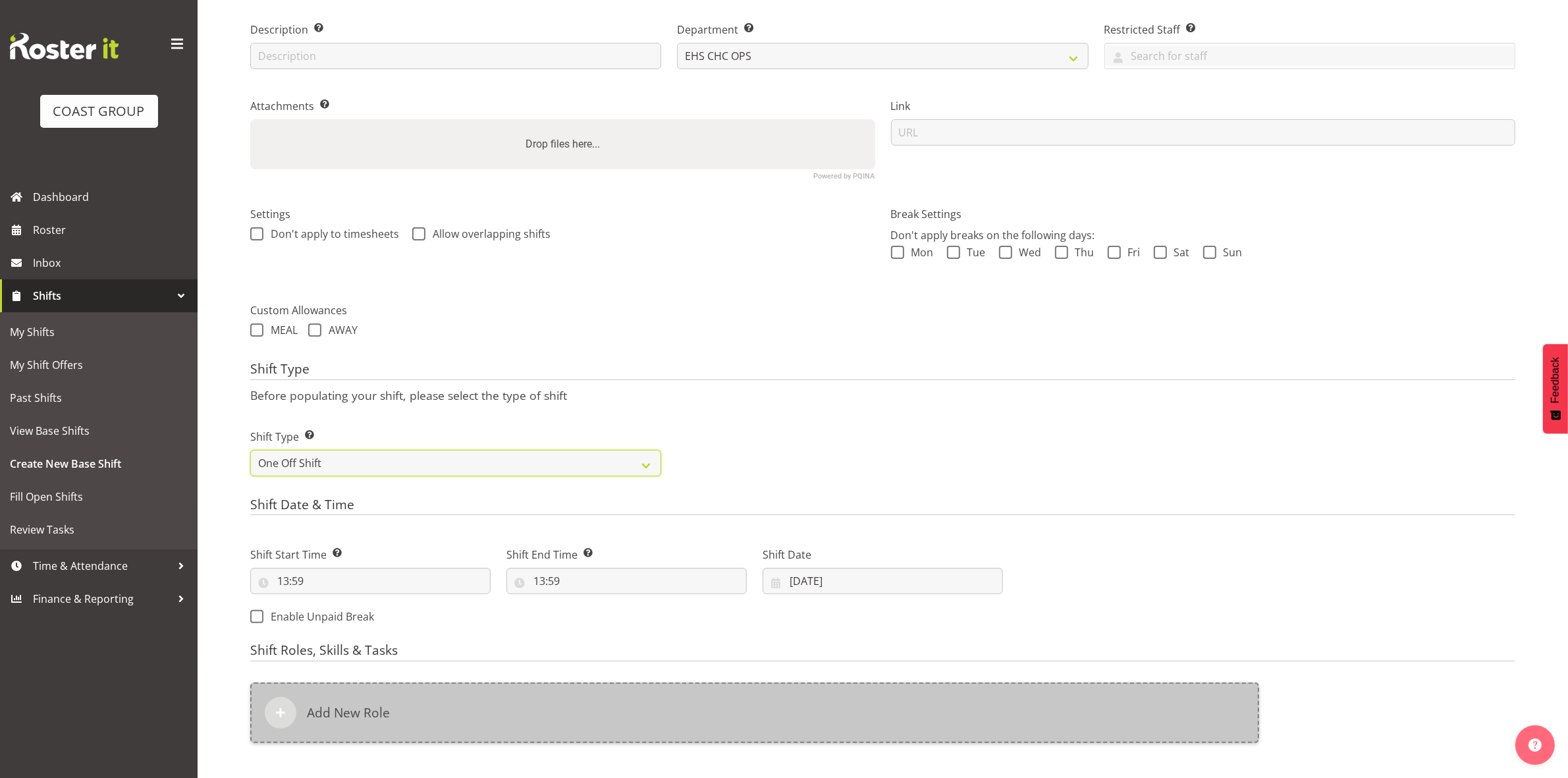
scroll to position [364, 0]
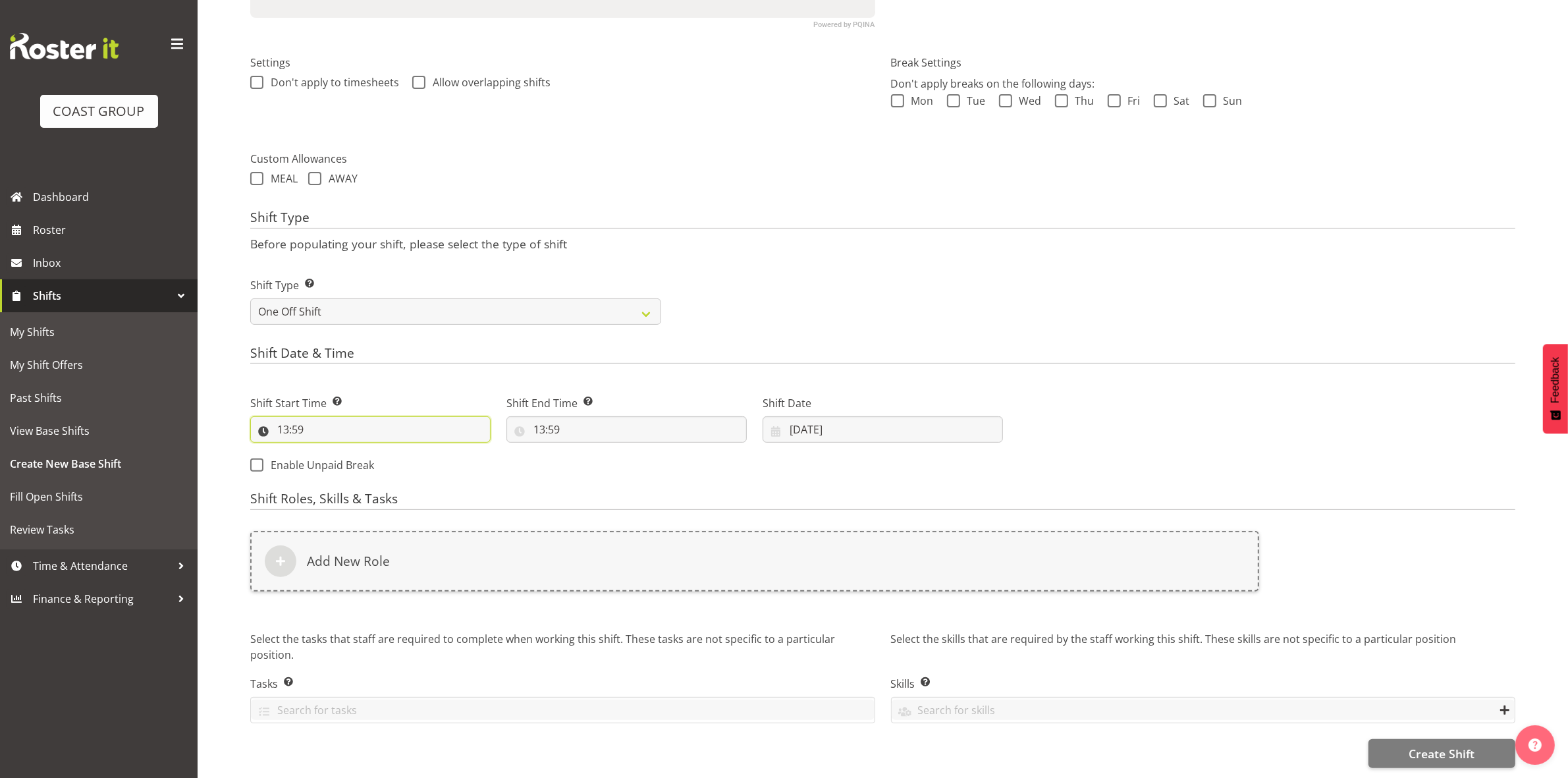
click at [285, 419] on input "13:59" at bounding box center [370, 430] width 240 height 26
click at [338, 452] on select "00 01 02 03 04 05 06 07 08 09 10 11 12 13 14 15 16 17 18 19 20 21 22 23" at bounding box center [340, 463] width 30 height 26
select select "8"
click at [325, 450] on select "00 01 02 03 04 05 06 07 08 09 10 11 12 13 14 15 16 17 18 19 20 21 22 23" at bounding box center [340, 463] width 30 height 26
type input "08:59"
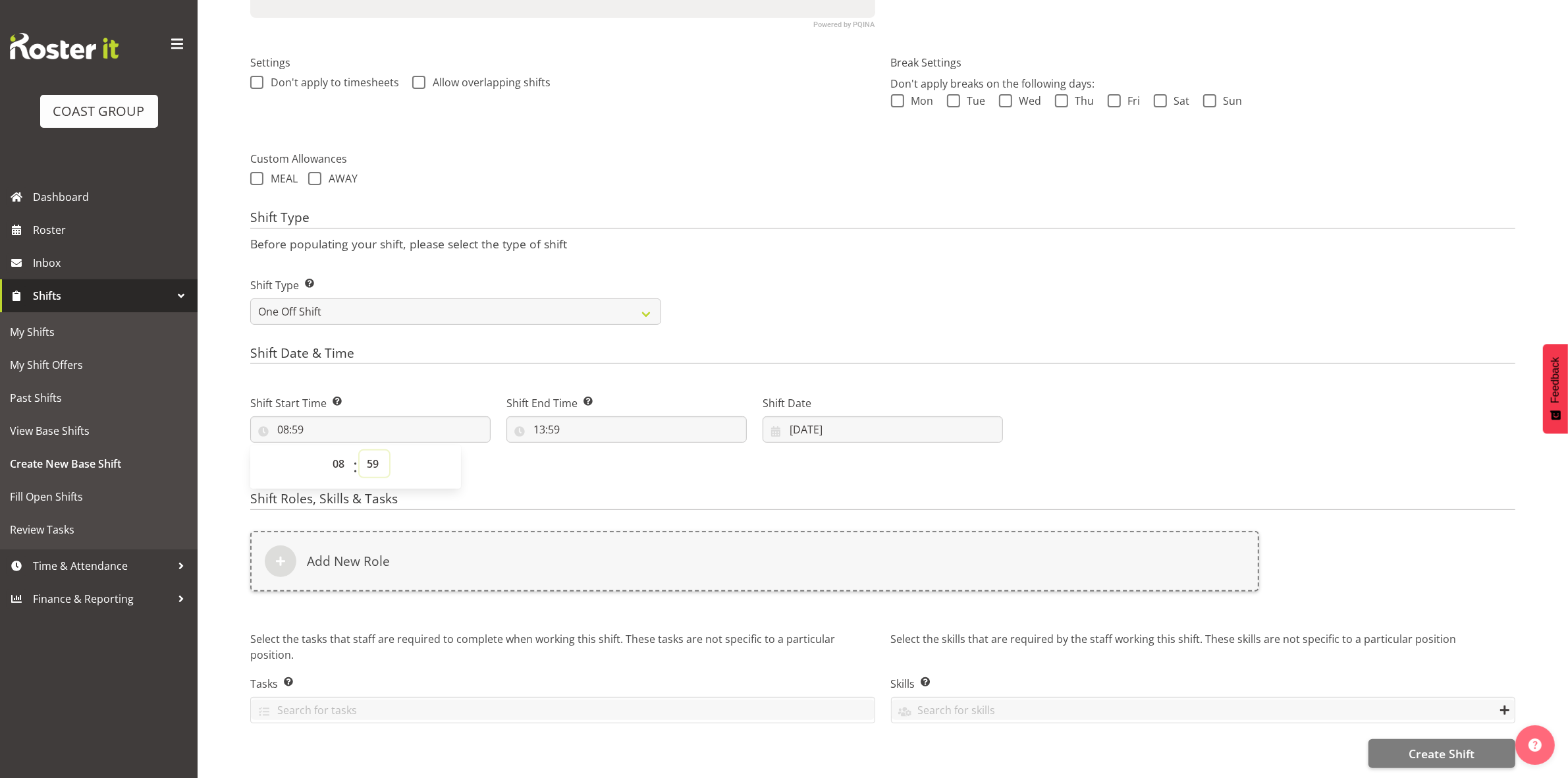
click at [371, 450] on select "00 01 02 03 04 05 06 07 08 09 10 11 12 13 14 15 16 17 18 19 20 21 22 23 24 25 2…" at bounding box center [375, 463] width 30 height 26
select select "0"
click at [360, 450] on select "00 01 02 03 04 05 06 07 08 09 10 11 12 13 14 15 16 17 18 19 20 21 22 23 24 25 2…" at bounding box center [375, 463] width 30 height 26
type input "08:00"
click at [702, 275] on div "Shift Type Shift Types: One Off – Select this if you would like a single shift …" at bounding box center [883, 295] width 1281 height 74
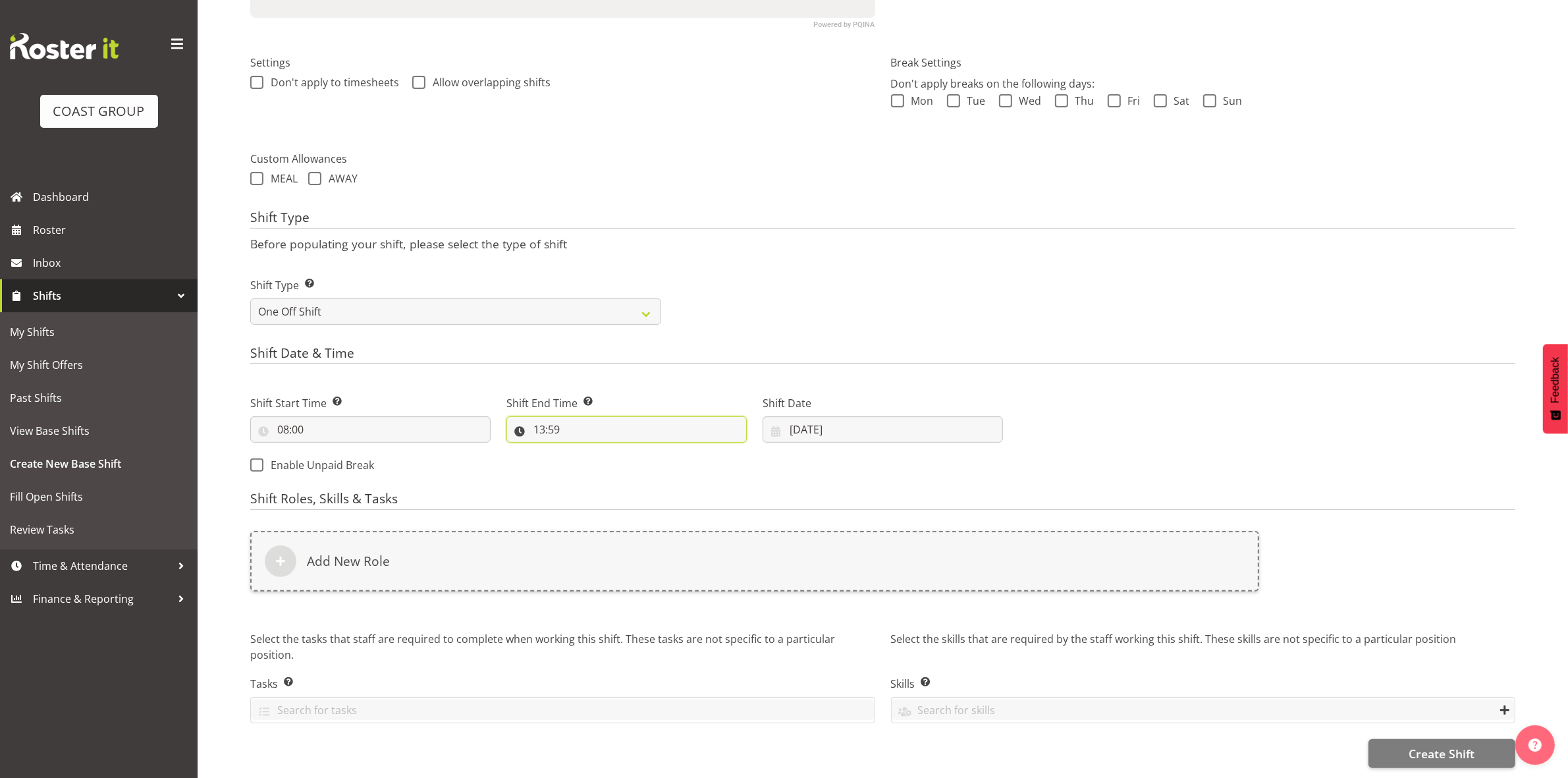
click at [539, 416] on input "13:59" at bounding box center [626, 430] width 240 height 26
click at [591, 450] on select "00 01 02 03 04 05 06 07 08 09 10 11 12 13 14 15 16 17 18 19 20 21 22 23" at bounding box center [597, 463] width 30 height 26
select select "14"
click at [582, 450] on select "00 01 02 03 04 05 06 07 08 09 10 11 12 13 14 15 16 17 18 19 20 21 22 23" at bounding box center [597, 463] width 30 height 26
type input "14:59"
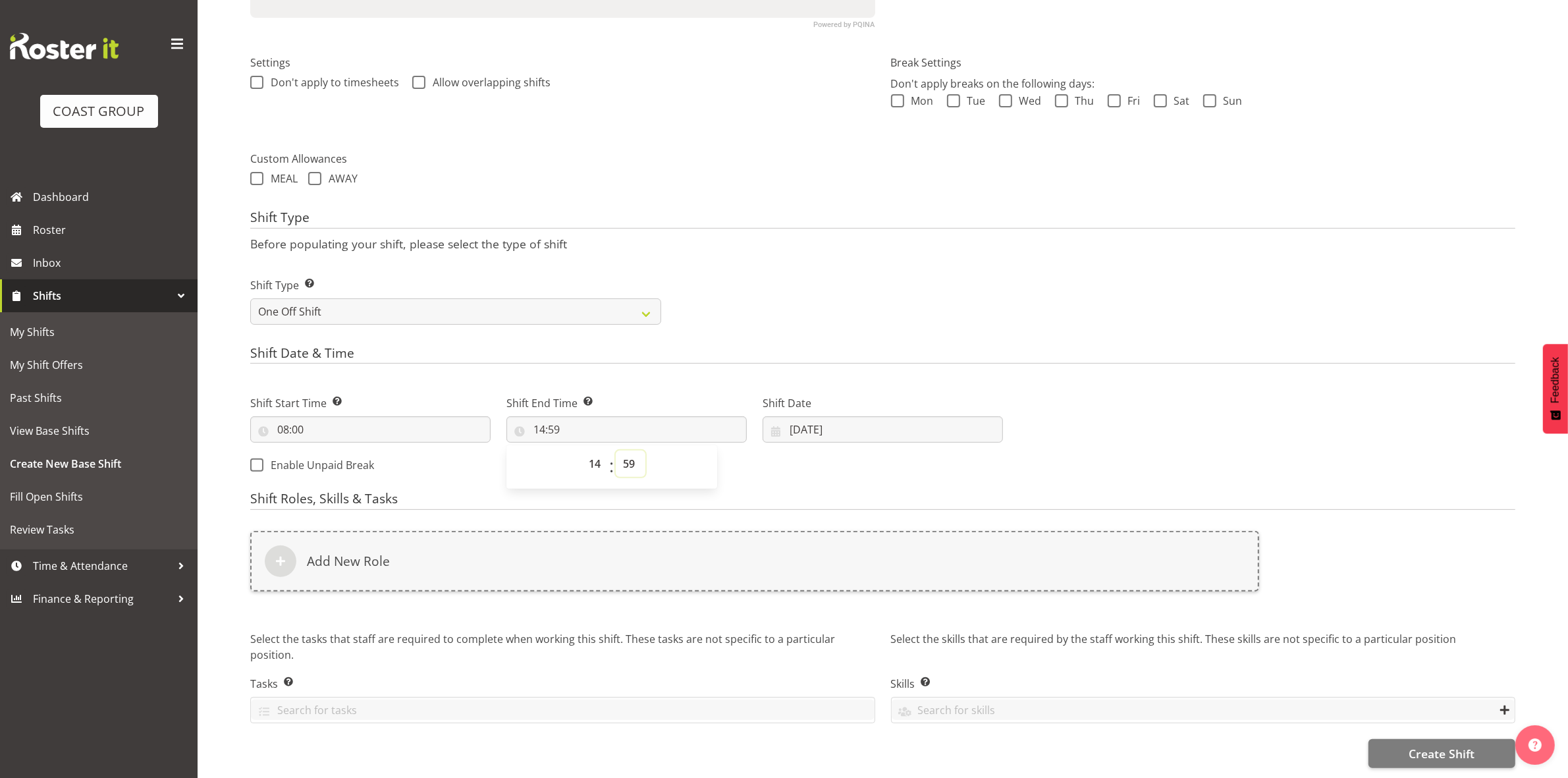
drag, startPoint x: 633, startPoint y: 451, endPoint x: 633, endPoint y: 442, distance: 9.0
click at [633, 451] on select "00 01 02 03 04 05 06 07 08 09 10 11 12 13 14 15 16 17 18 19 20 21 22 23 24 25 2…" at bounding box center [631, 463] width 30 height 26
select select "0"
click at [616, 450] on select "00 01 02 03 04 05 06 07 08 09 10 11 12 13 14 15 16 17 18 19 20 21 22 23 24 25 2…" at bounding box center [631, 463] width 30 height 26
type input "14:00"
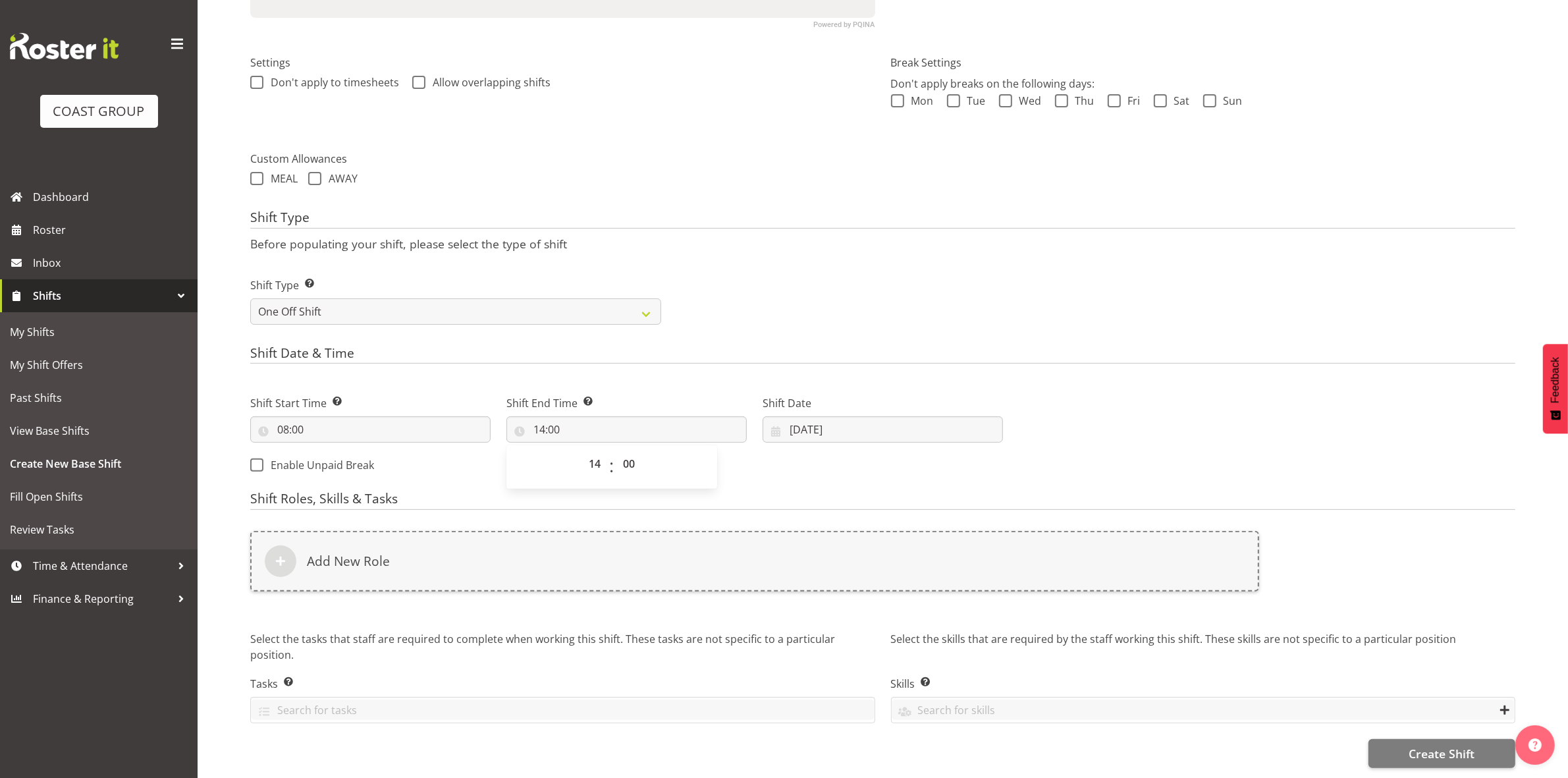
click at [784, 324] on form "Shift Name Enter a name for the shift (e.g. Day Shift). Build NZEUC Location En…" at bounding box center [882, 271] width 1265 height 992
click at [798, 416] on input "[DATE]" at bounding box center [883, 430] width 240 height 26
click at [808, 580] on span "14" at bounding box center [803, 586] width 11 height 12
type input "[DATE]"
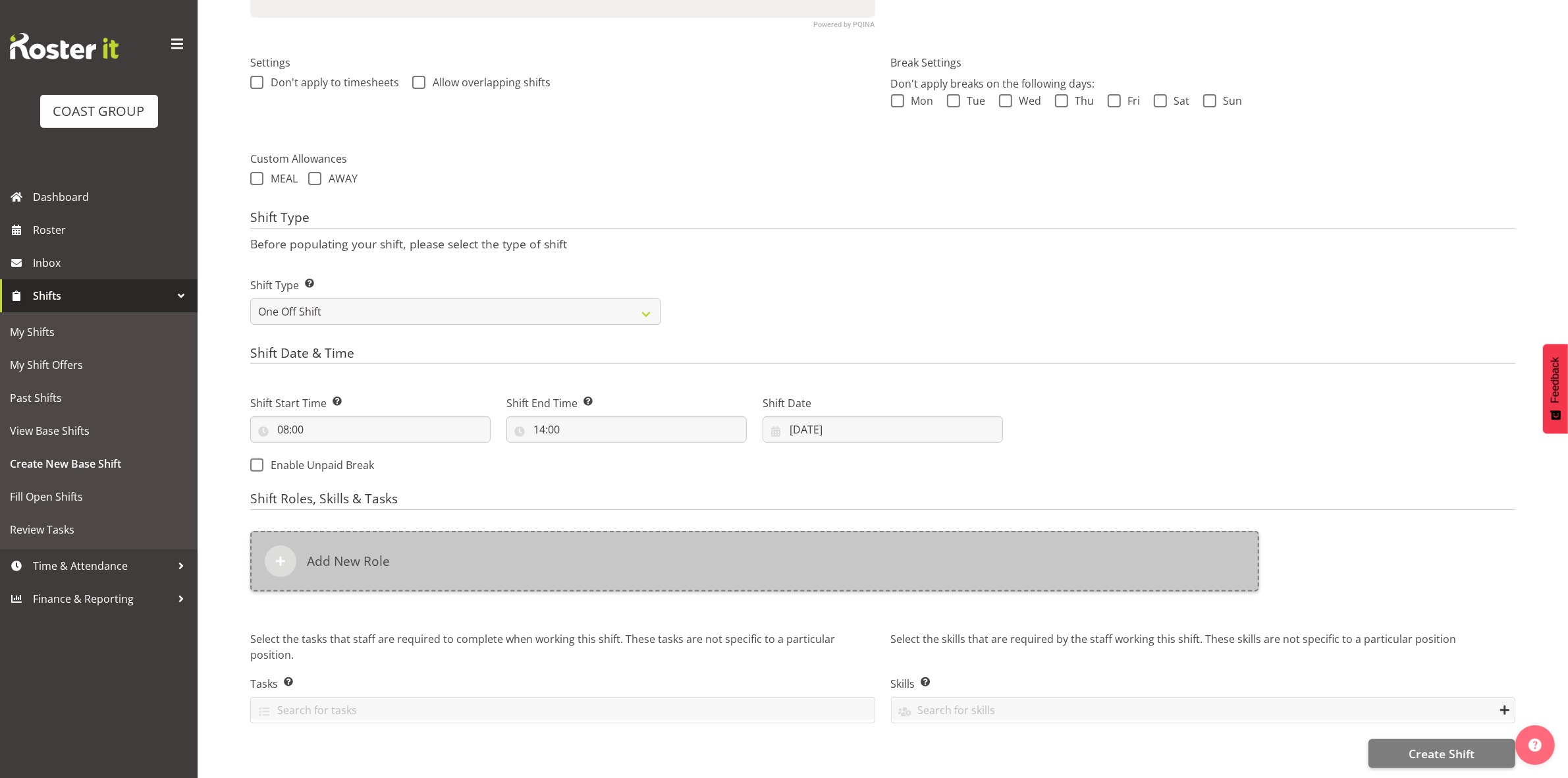
click at [590, 571] on div "Add New Role" at bounding box center [754, 560] width 1009 height 60
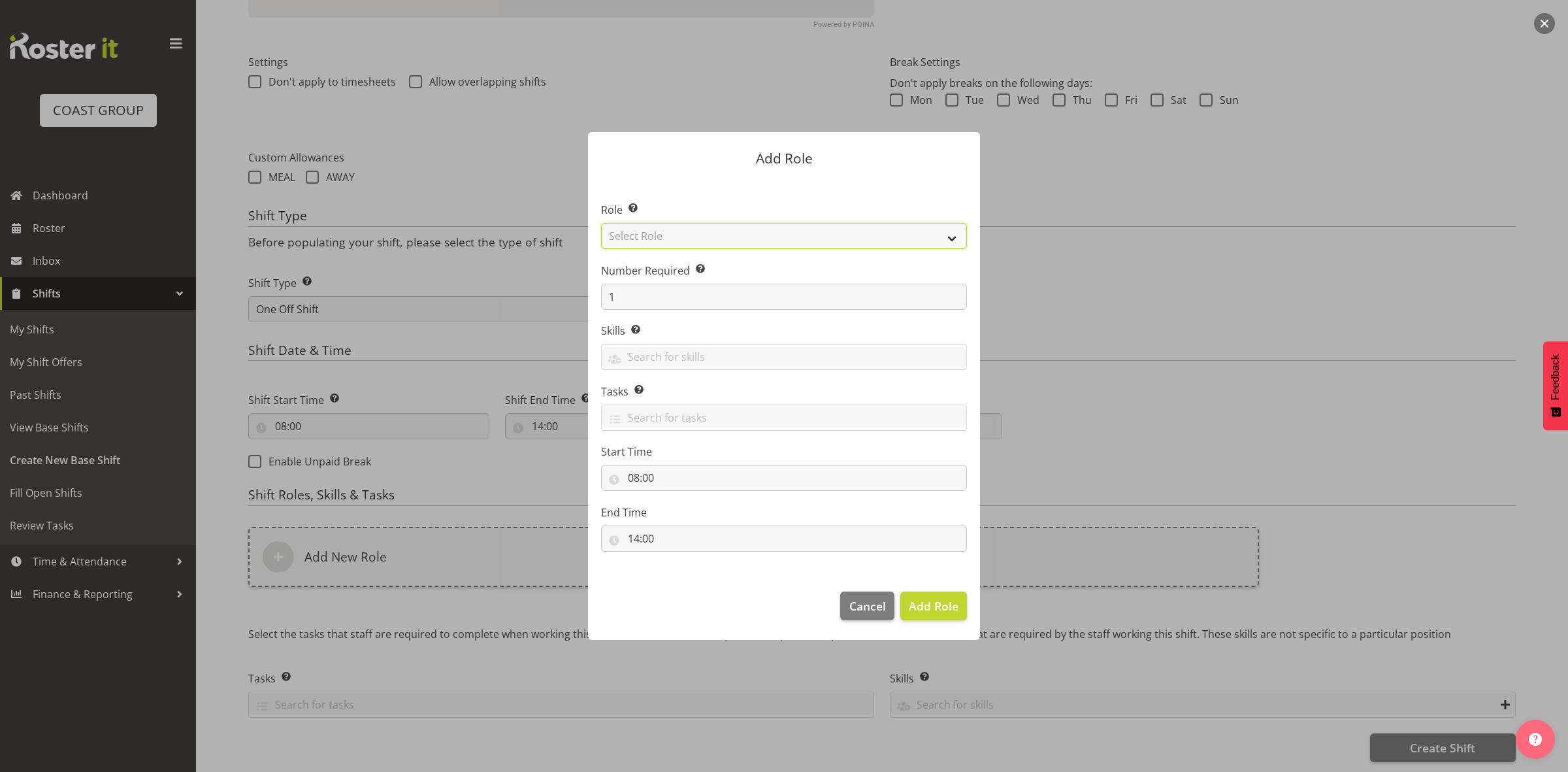
drag, startPoint x: 696, startPoint y: 237, endPoint x: 696, endPoint y: 244, distance: 7.0
click at [696, 237] on select "Select Role ACCOUNT MANAGER ACCOUNT MANAGER DW ACCOUNTS [PERSON_NAME] VEHICLES …" at bounding box center [784, 236] width 366 height 26
select select "192"
click at [601, 223] on select "Select Role ACCOUNT MANAGER ACCOUNT MANAGER DW ACCOUNTS [PERSON_NAME] VEHICLES …" at bounding box center [784, 236] width 366 height 26
click at [658, 298] on input "1" at bounding box center [784, 296] width 366 height 26
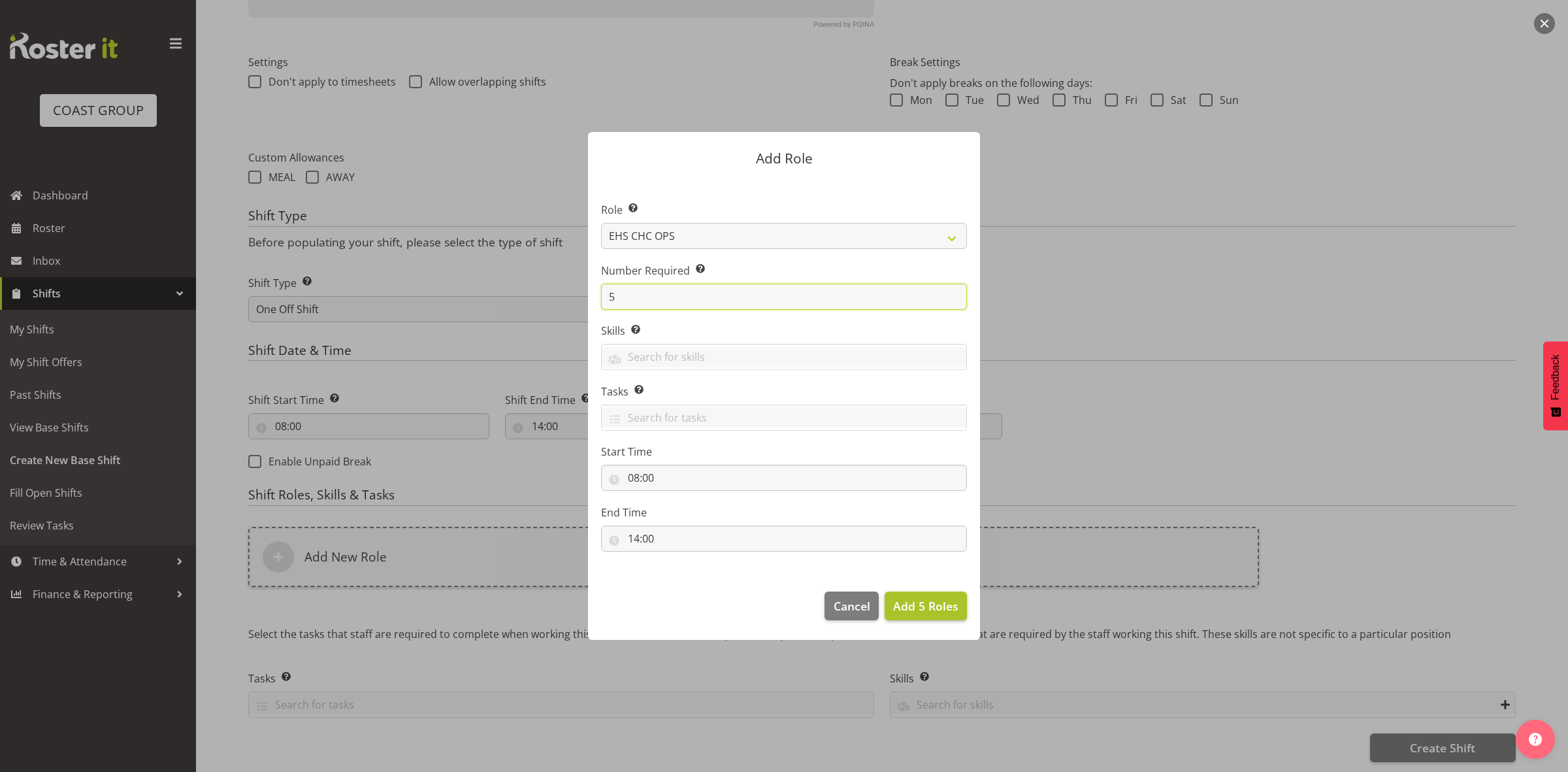
type input "5"
click at [932, 607] on span "Add 5 Roles" at bounding box center [926, 605] width 66 height 16
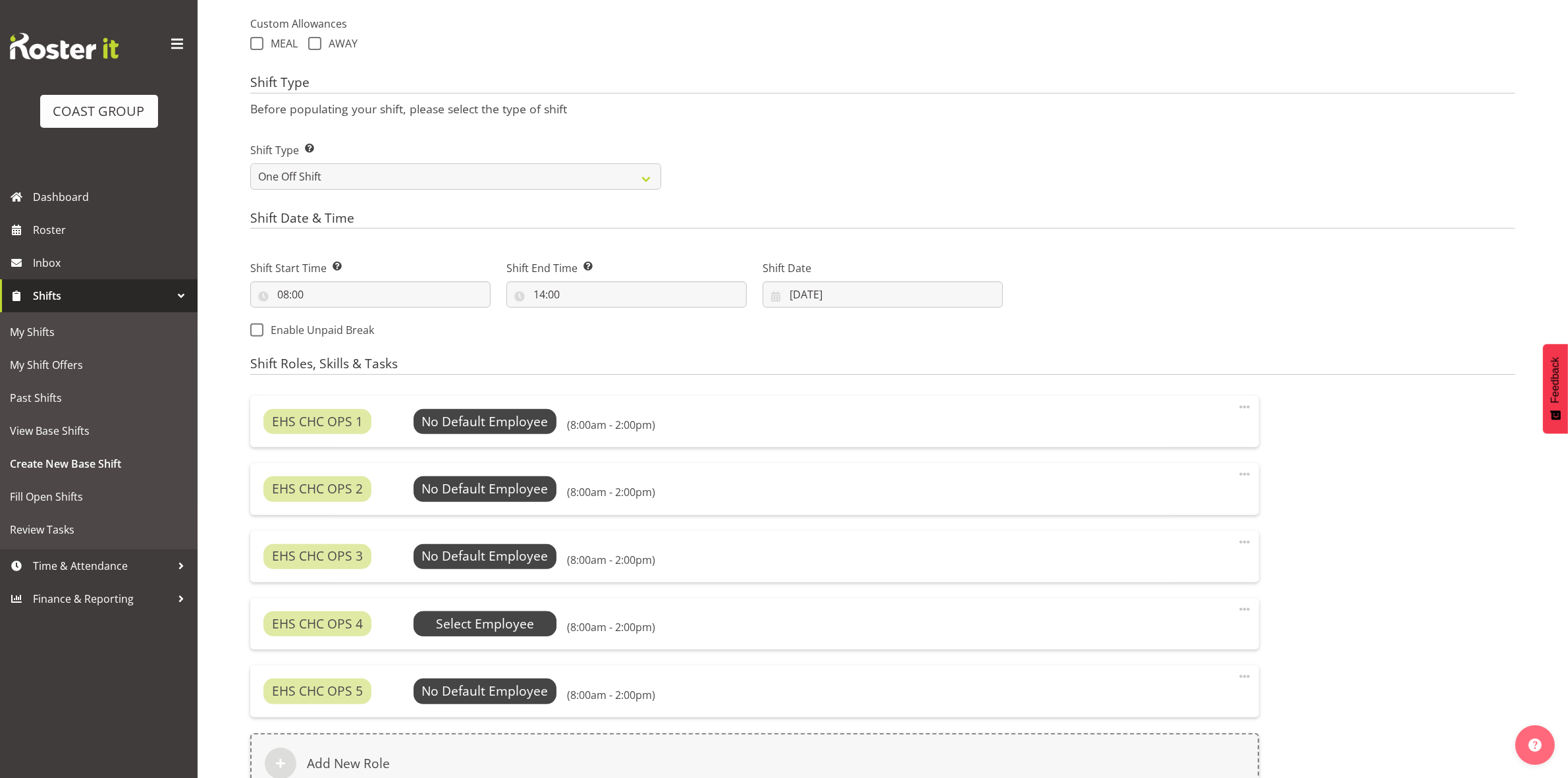
scroll to position [694, 0]
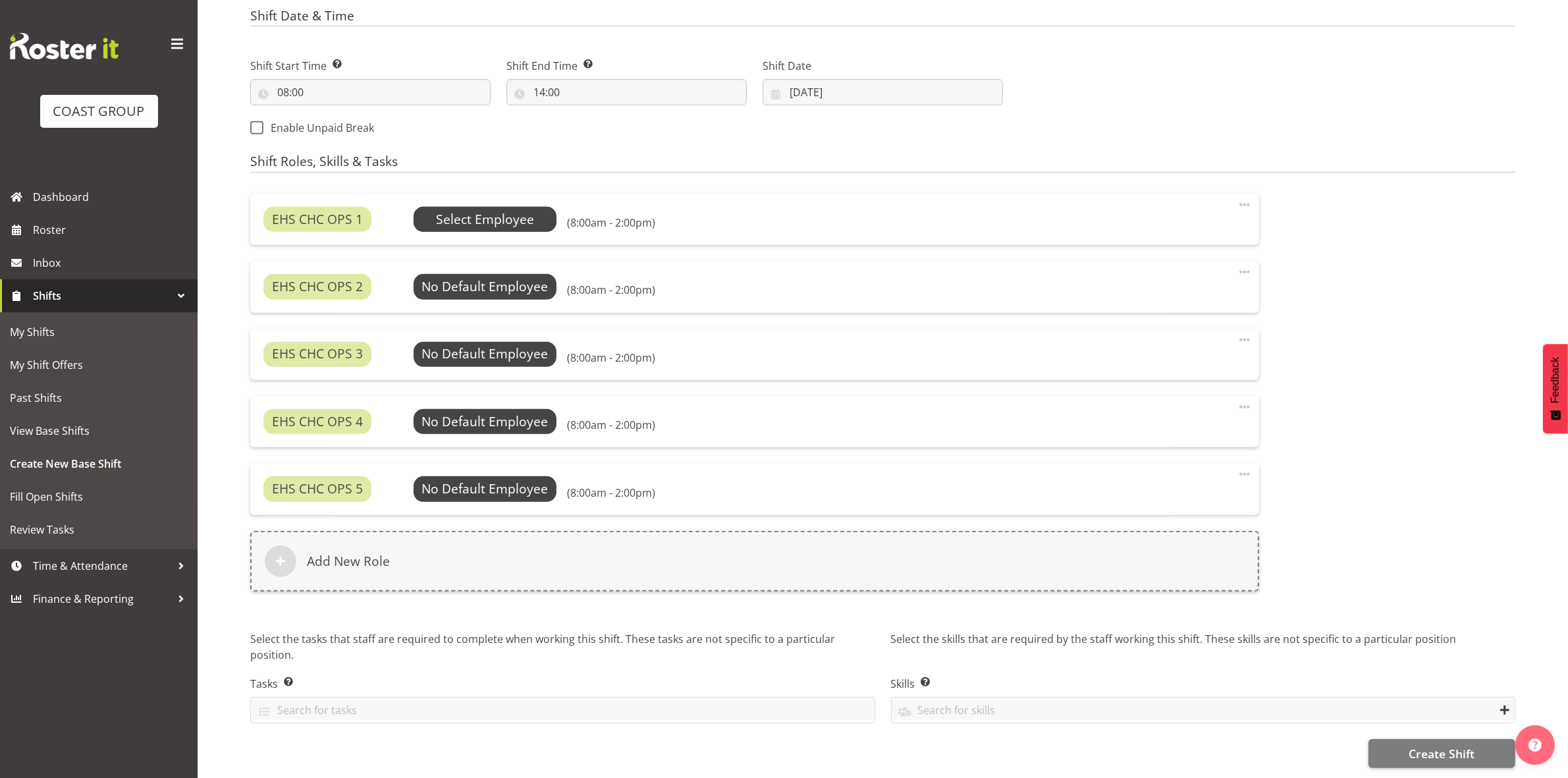
click at [476, 212] on span "Select Employee" at bounding box center [485, 219] width 98 height 19
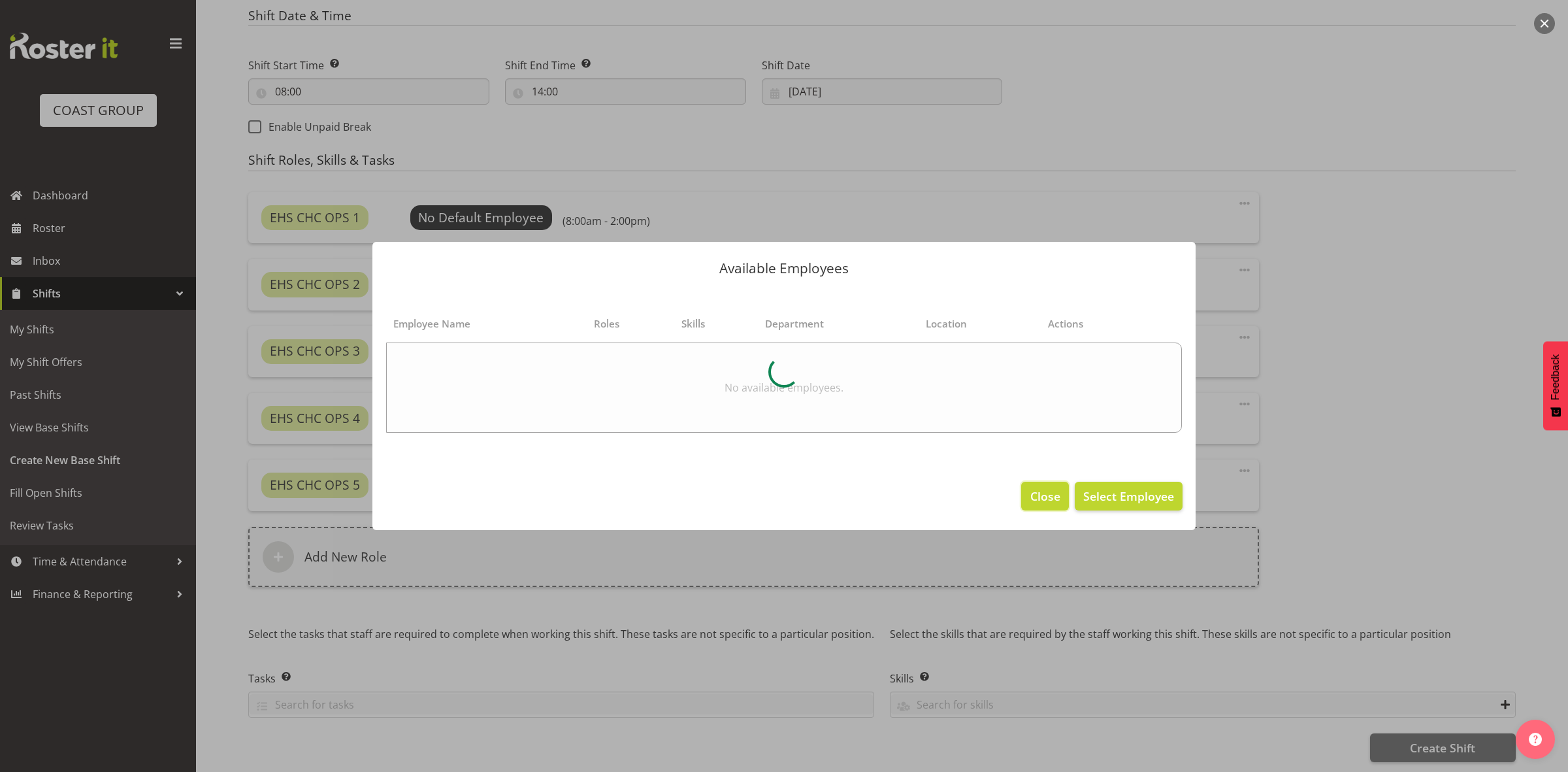
click at [1029, 492] on button "Close" at bounding box center [1044, 496] width 47 height 29
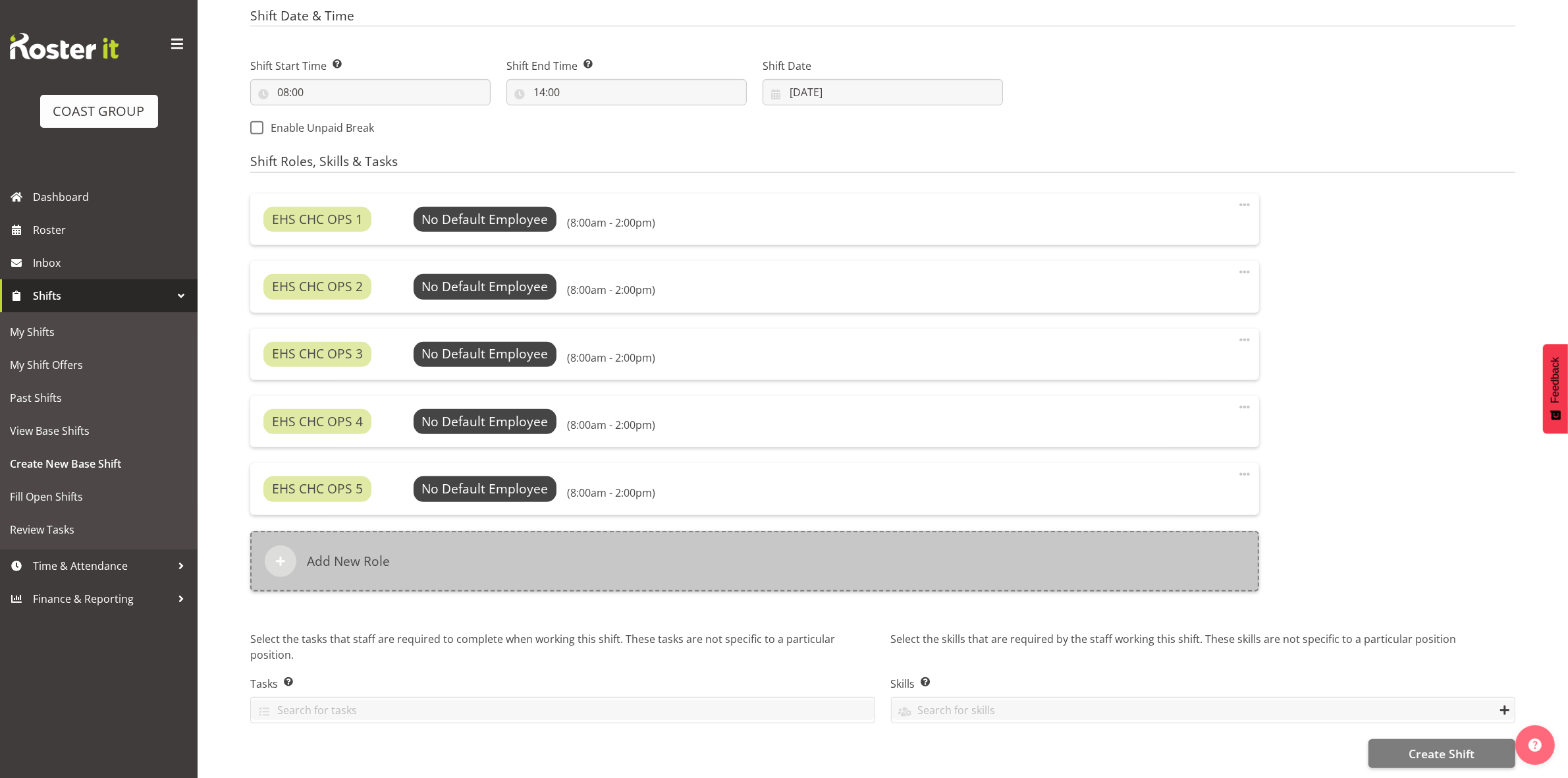
click at [499, 547] on div "Add New Role" at bounding box center [754, 560] width 1009 height 60
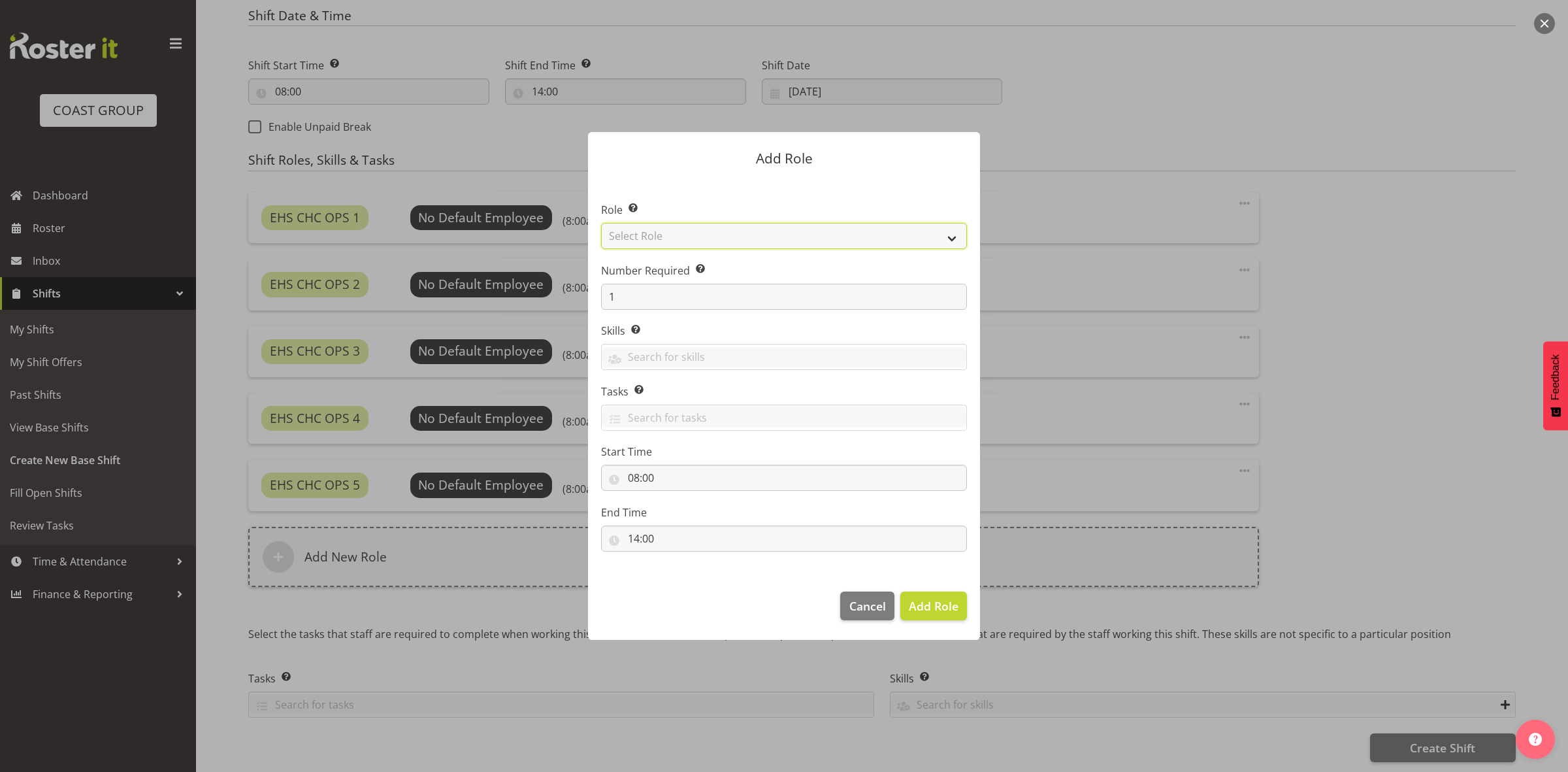
click at [668, 231] on select "Select Role ACCOUNT MANAGER ACCOUNT MANAGER DW ACCOUNTS [PERSON_NAME] VEHICLES …" at bounding box center [784, 236] width 366 height 26
select select "192"
click at [601, 223] on select "Select Role ACCOUNT MANAGER ACCOUNT MANAGER DW ACCOUNTS [PERSON_NAME] VEHICLES …" at bounding box center [784, 236] width 366 height 26
click at [939, 617] on button "Add Role" at bounding box center [933, 605] width 66 height 29
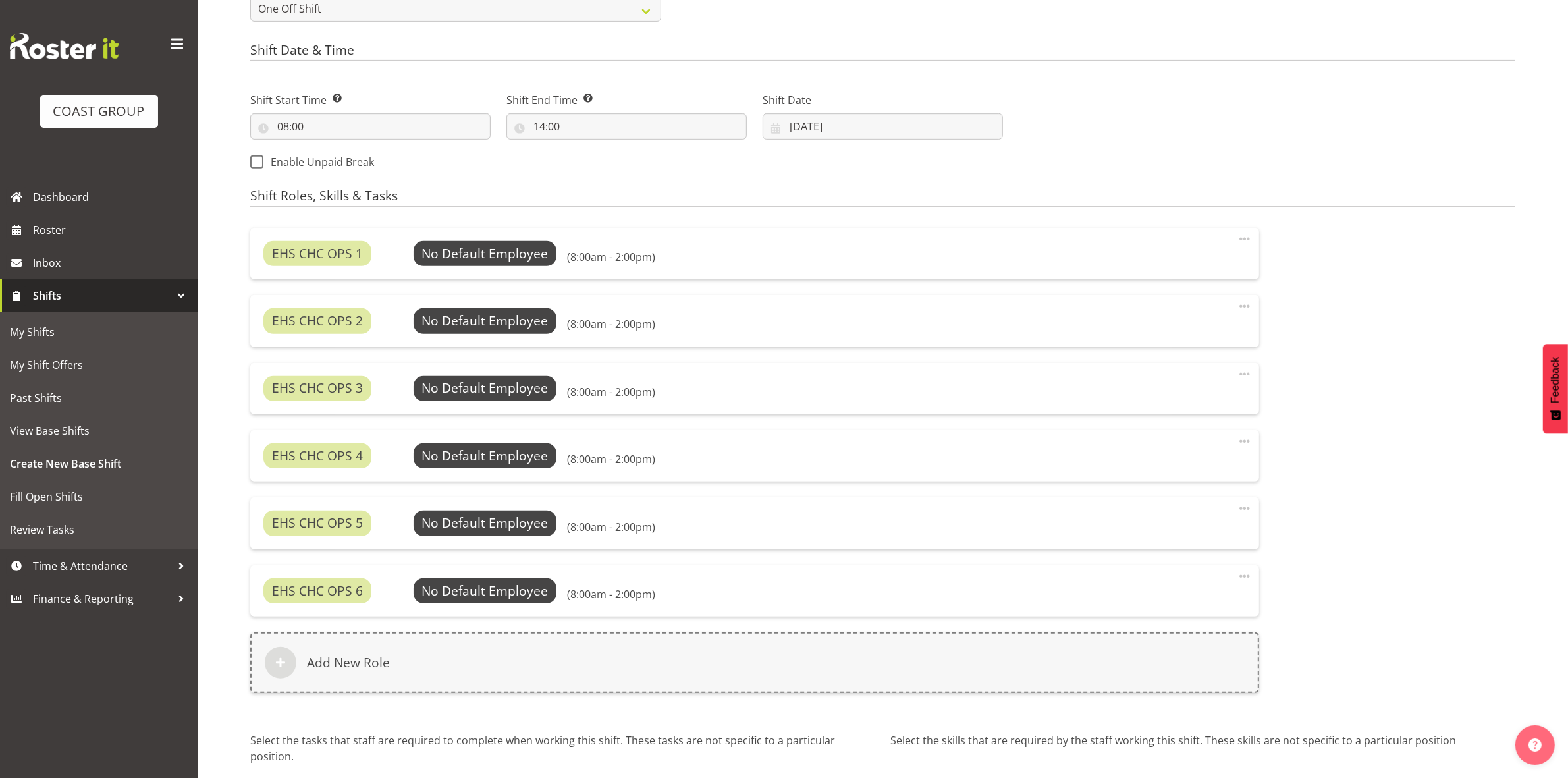
scroll to position [769, 0]
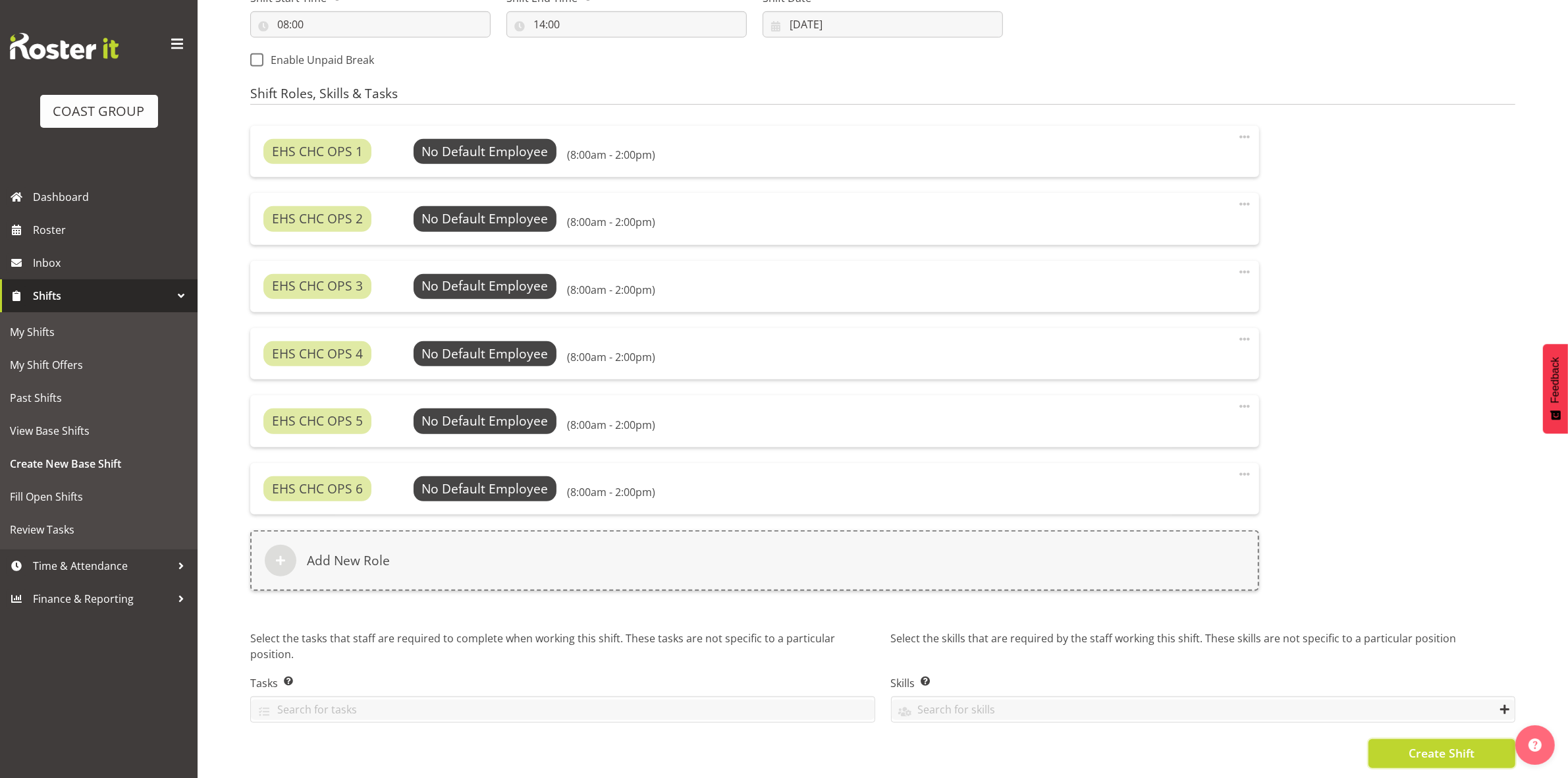
click at [1411, 744] on span "Create Shift" at bounding box center [1441, 752] width 66 height 17
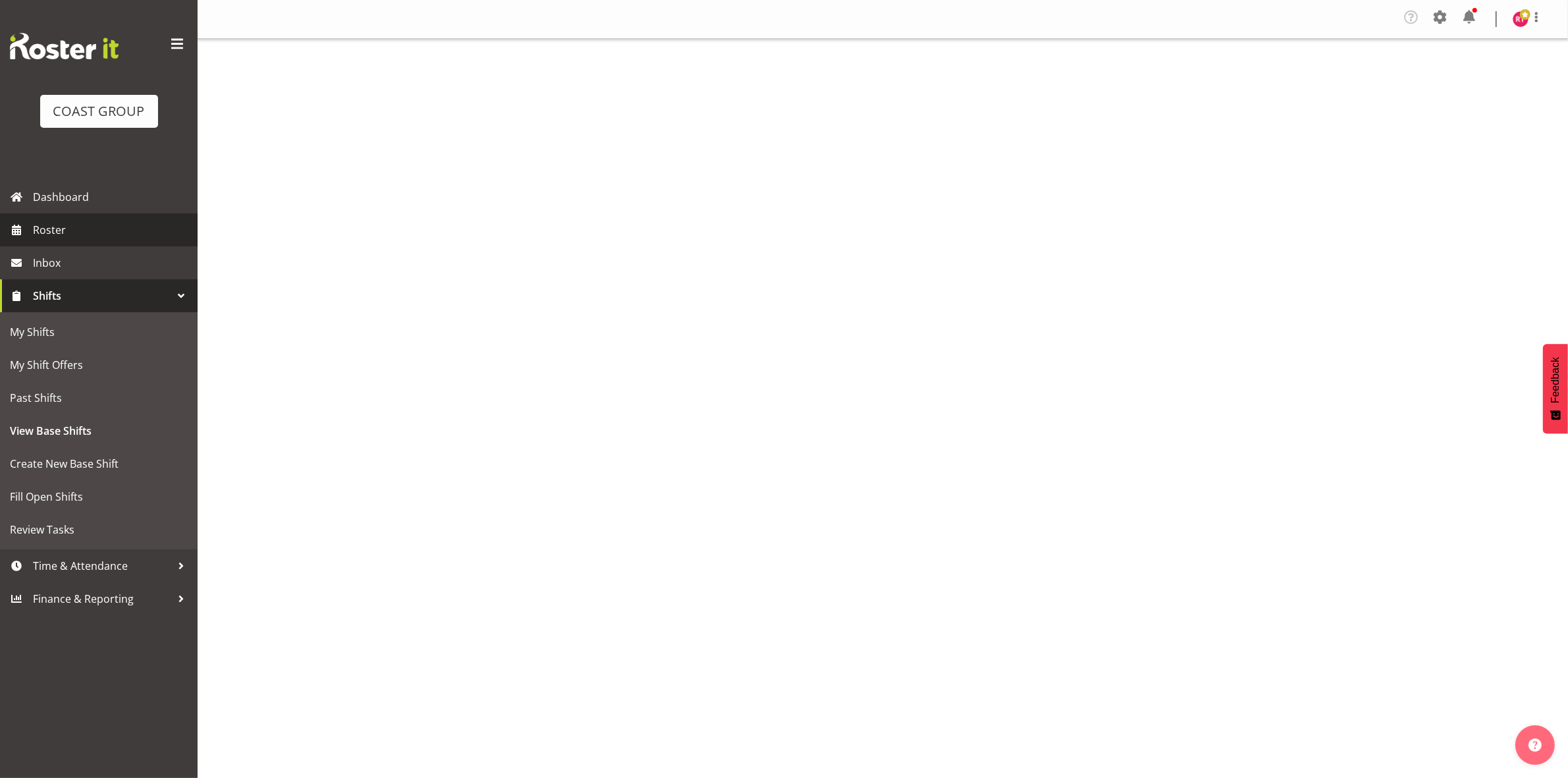
drag, startPoint x: 0, startPoint y: 0, endPoint x: 81, endPoint y: 228, distance: 242.0
click at [81, 228] on span "Roster" at bounding box center [112, 230] width 158 height 20
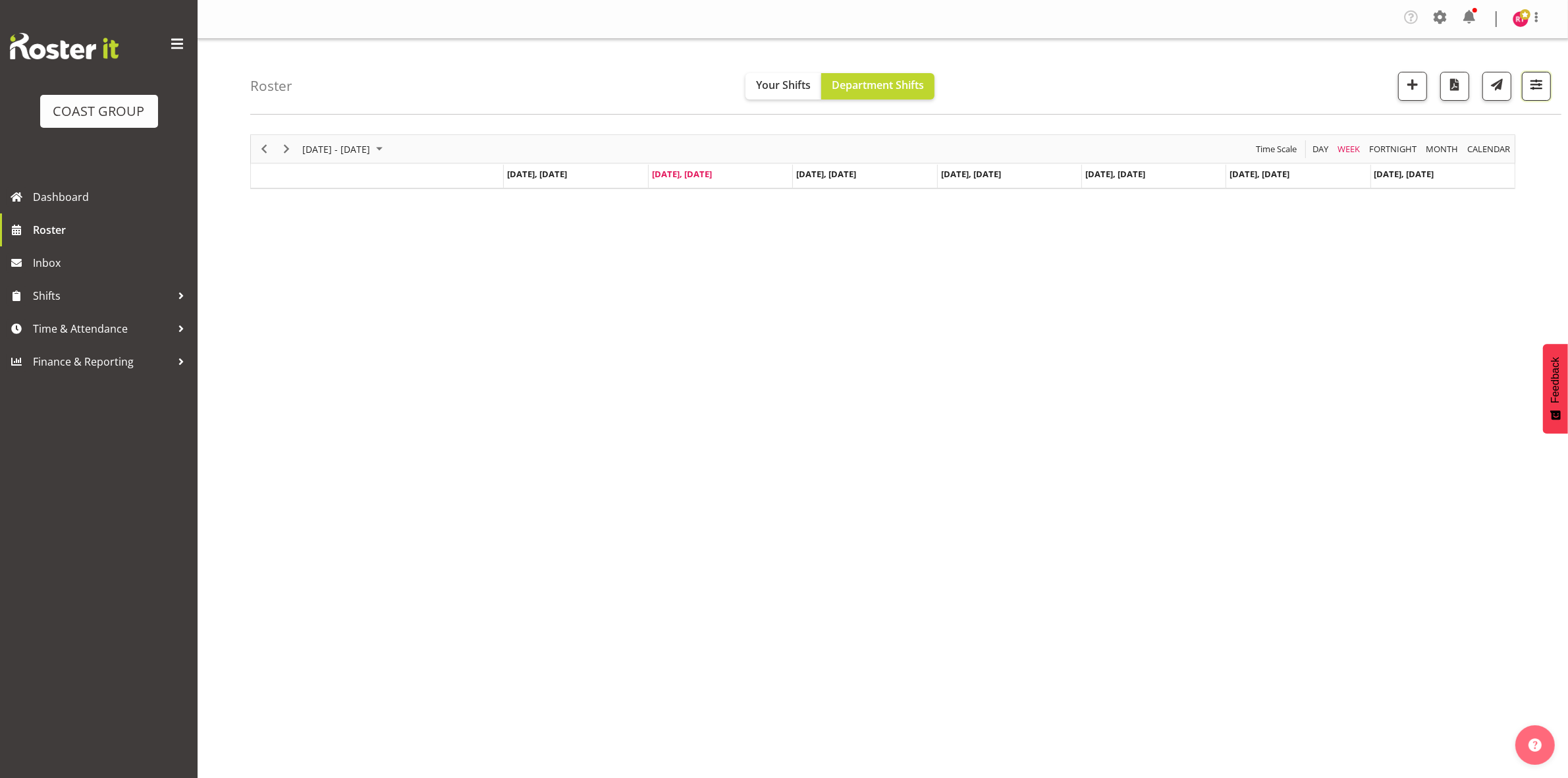
click at [1534, 93] on span "button" at bounding box center [1536, 84] width 17 height 17
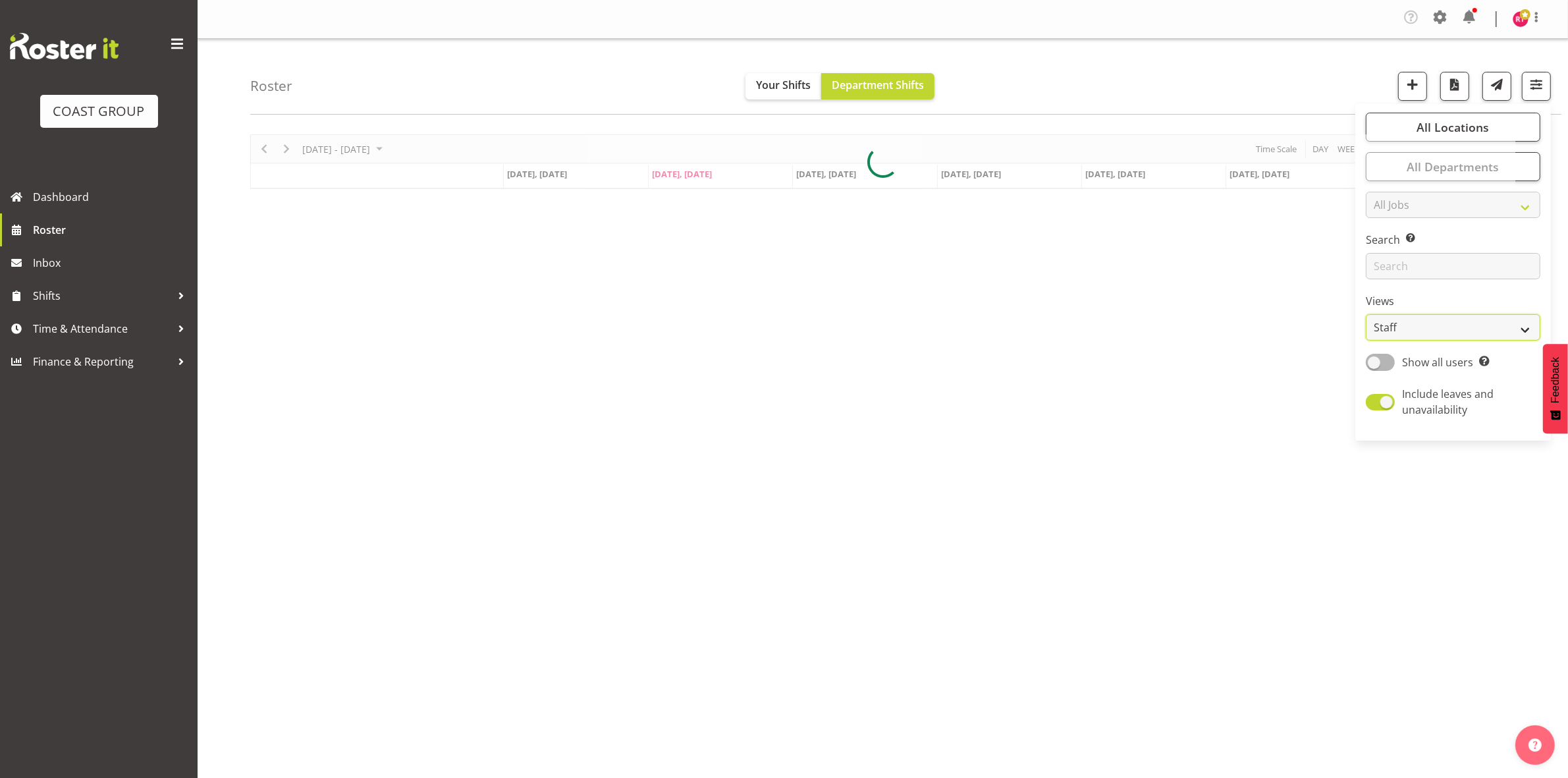
click at [1422, 334] on select "Staff Role Shift - Horizontal Shift - Vertical Staff - Location" at bounding box center [1453, 328] width 175 height 26
select select "shift"
click at [1366, 315] on select "Staff Role Shift - Horizontal Shift - Vertical Staff - Location" at bounding box center [1453, 328] width 175 height 26
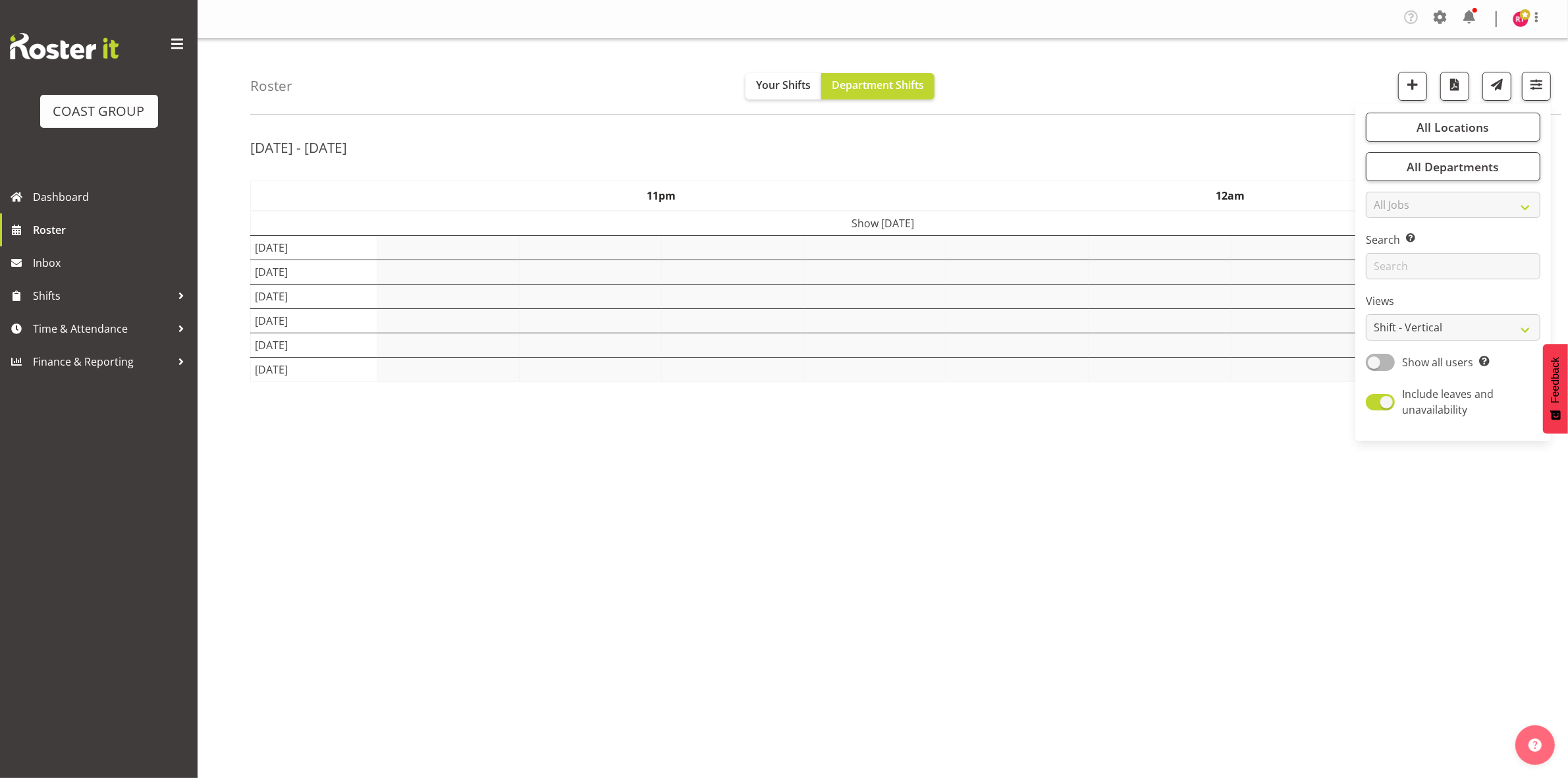
click at [1144, 131] on div "Sep 8th - 14th, 2025 September 08 - 14, 2025 Today Day Week Fortnight Month cal…" at bounding box center [909, 387] width 1318 height 527
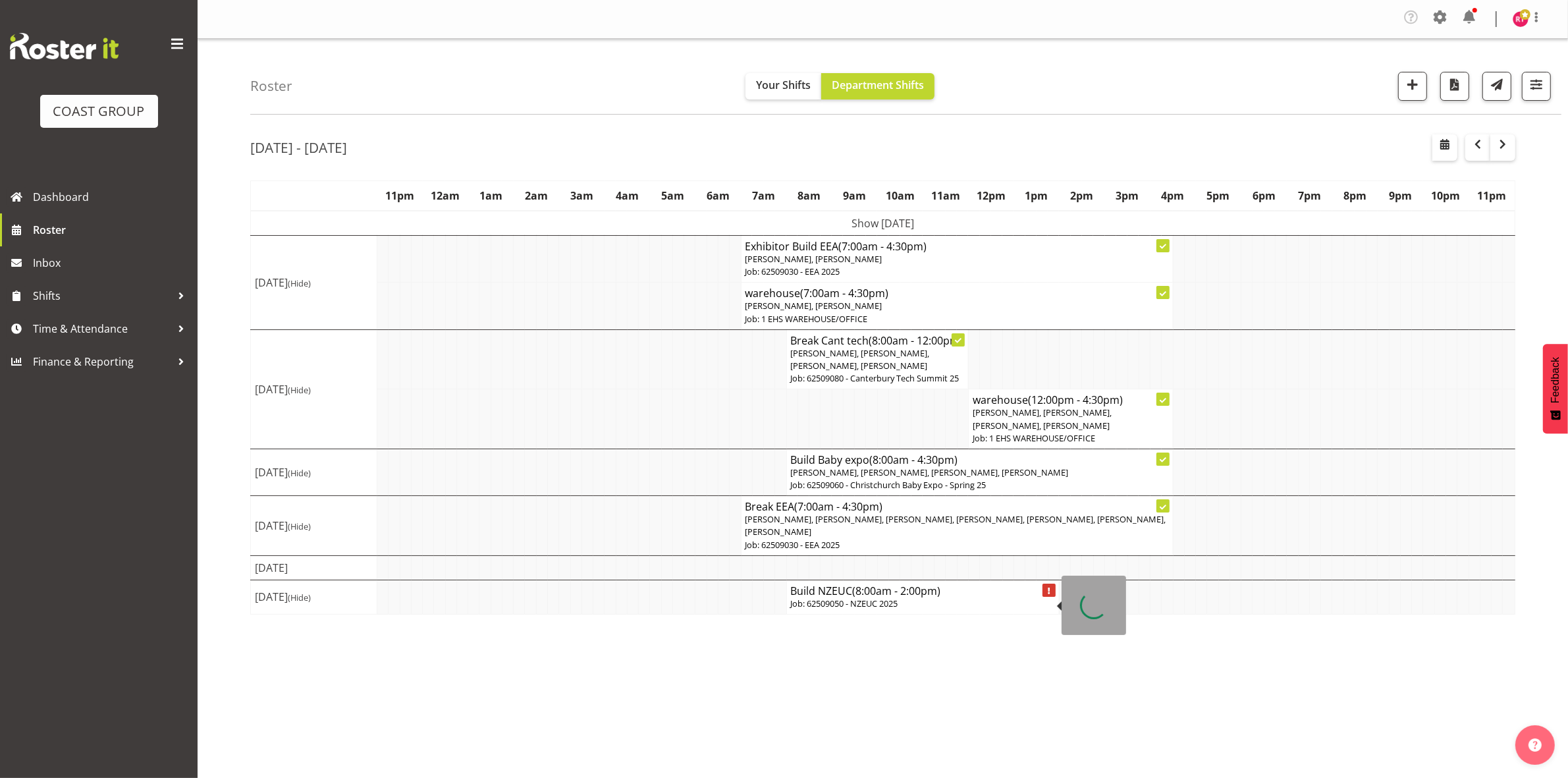
click at [844, 610] on p "Job: 62509050 - NZEUC 2025" at bounding box center [923, 603] width 264 height 12
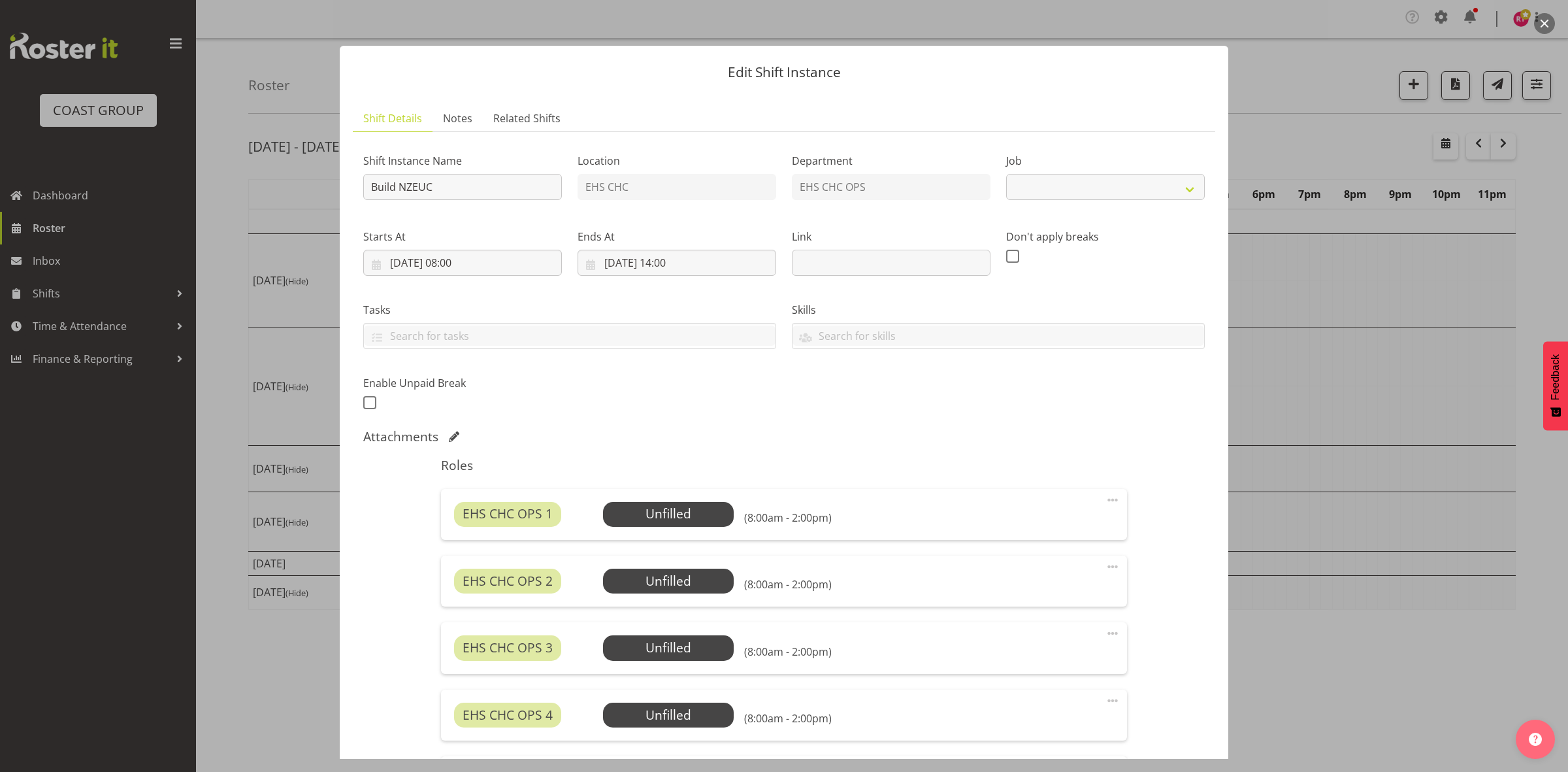
scroll to position [293, 0]
select select "9204"
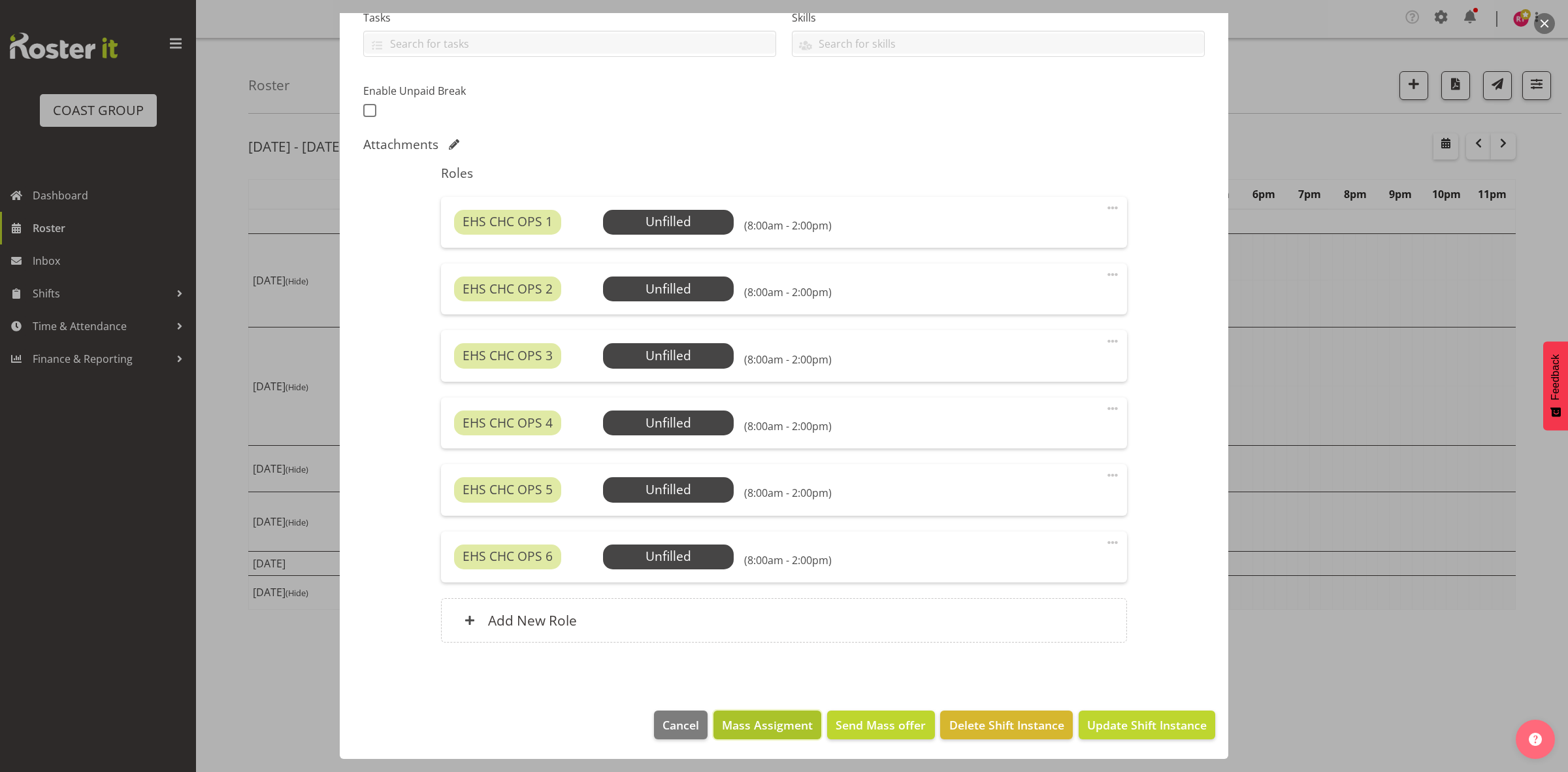
click at [773, 726] on span "Mass Assigment" at bounding box center [767, 724] width 91 height 17
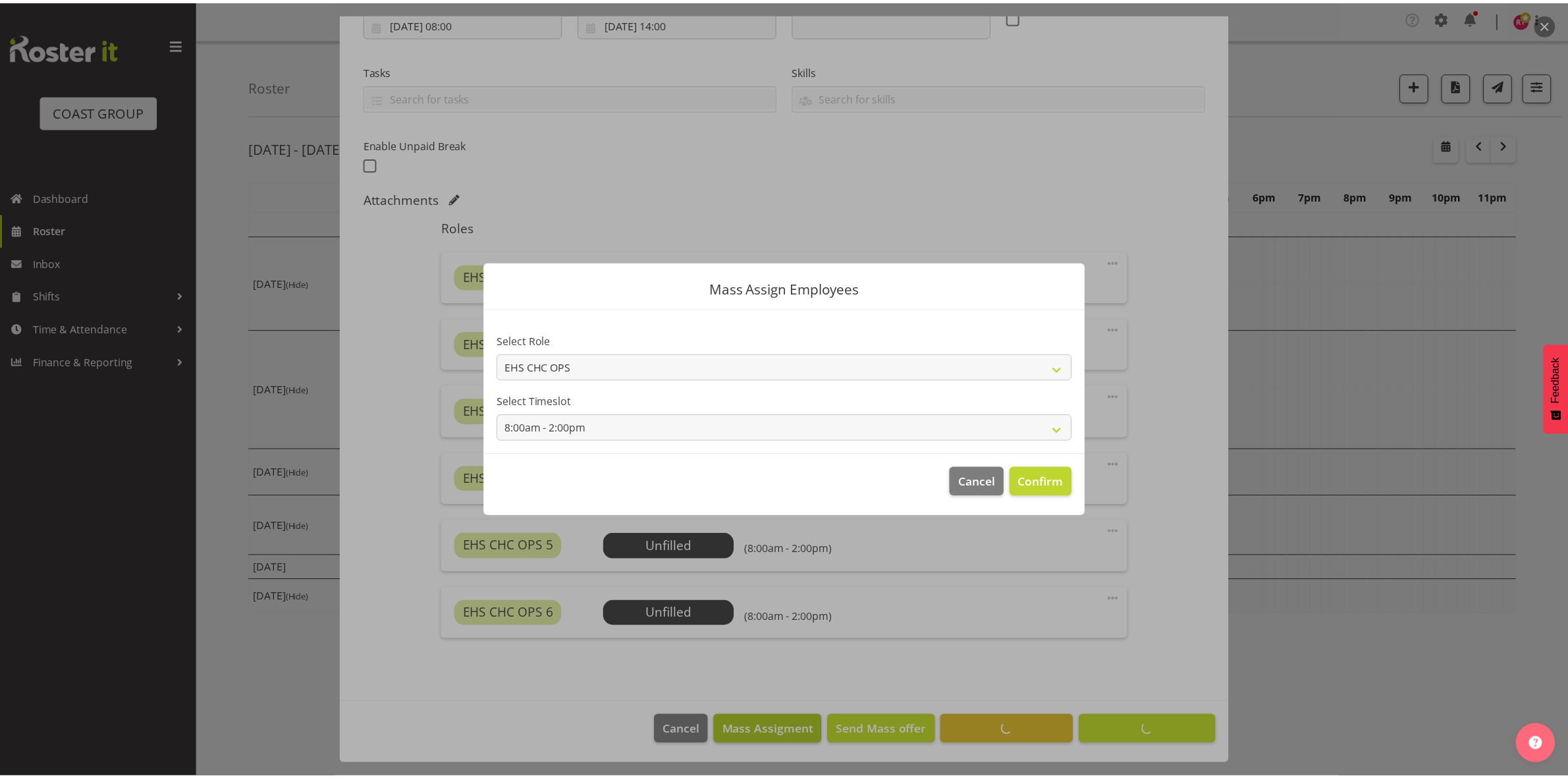
scroll to position [242, 0]
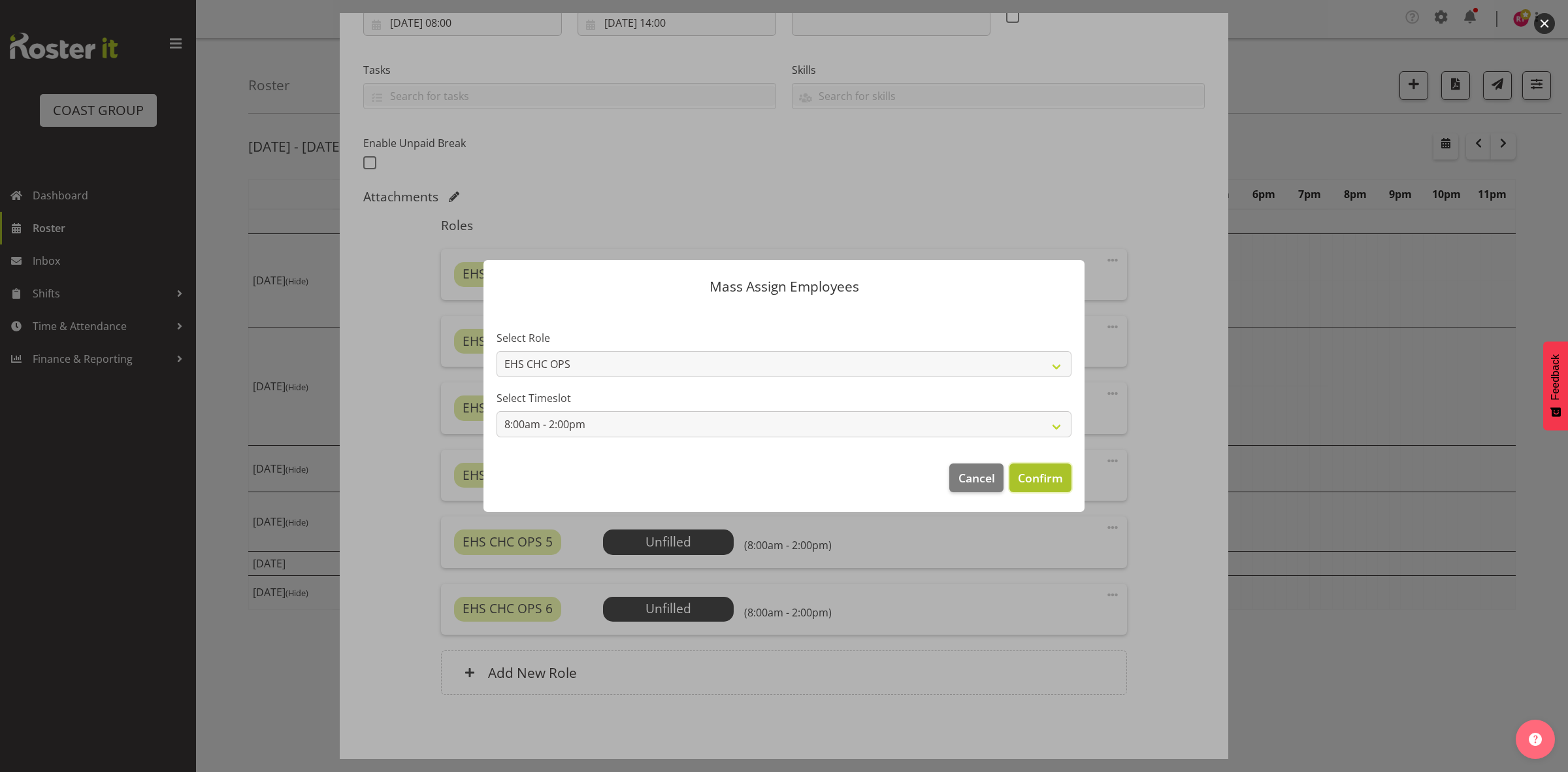
click at [1044, 476] on span "Confirm" at bounding box center [1040, 477] width 45 height 17
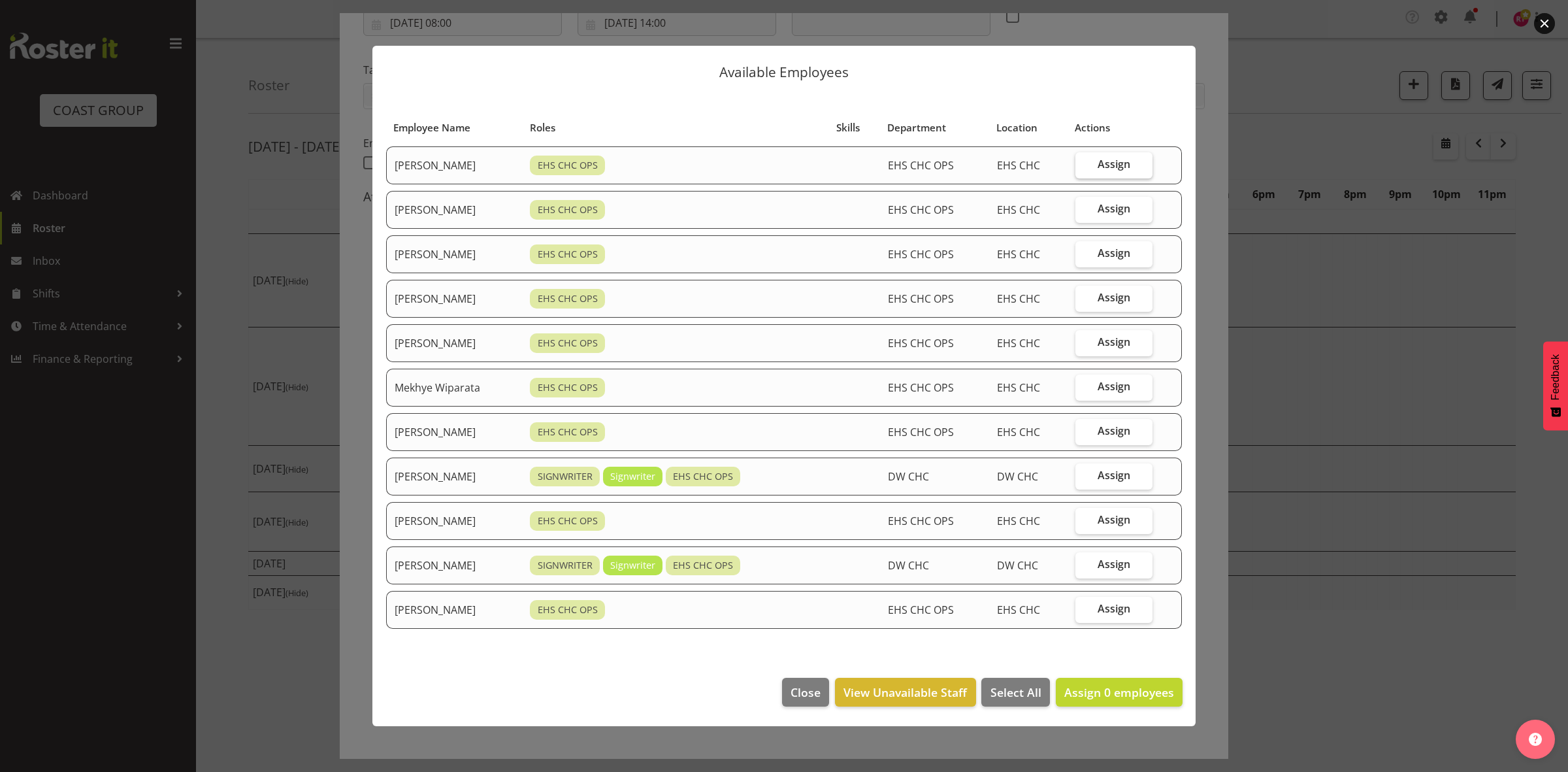
click at [1135, 167] on label "Assign" at bounding box center [1114, 165] width 77 height 26
click at [1084, 167] on input "Assign" at bounding box center [1080, 164] width 8 height 8
checkbox input "true"
click at [1128, 213] on span "Assign" at bounding box center [1114, 209] width 33 height 13
click at [1084, 213] on input "Assign" at bounding box center [1080, 209] width 8 height 8
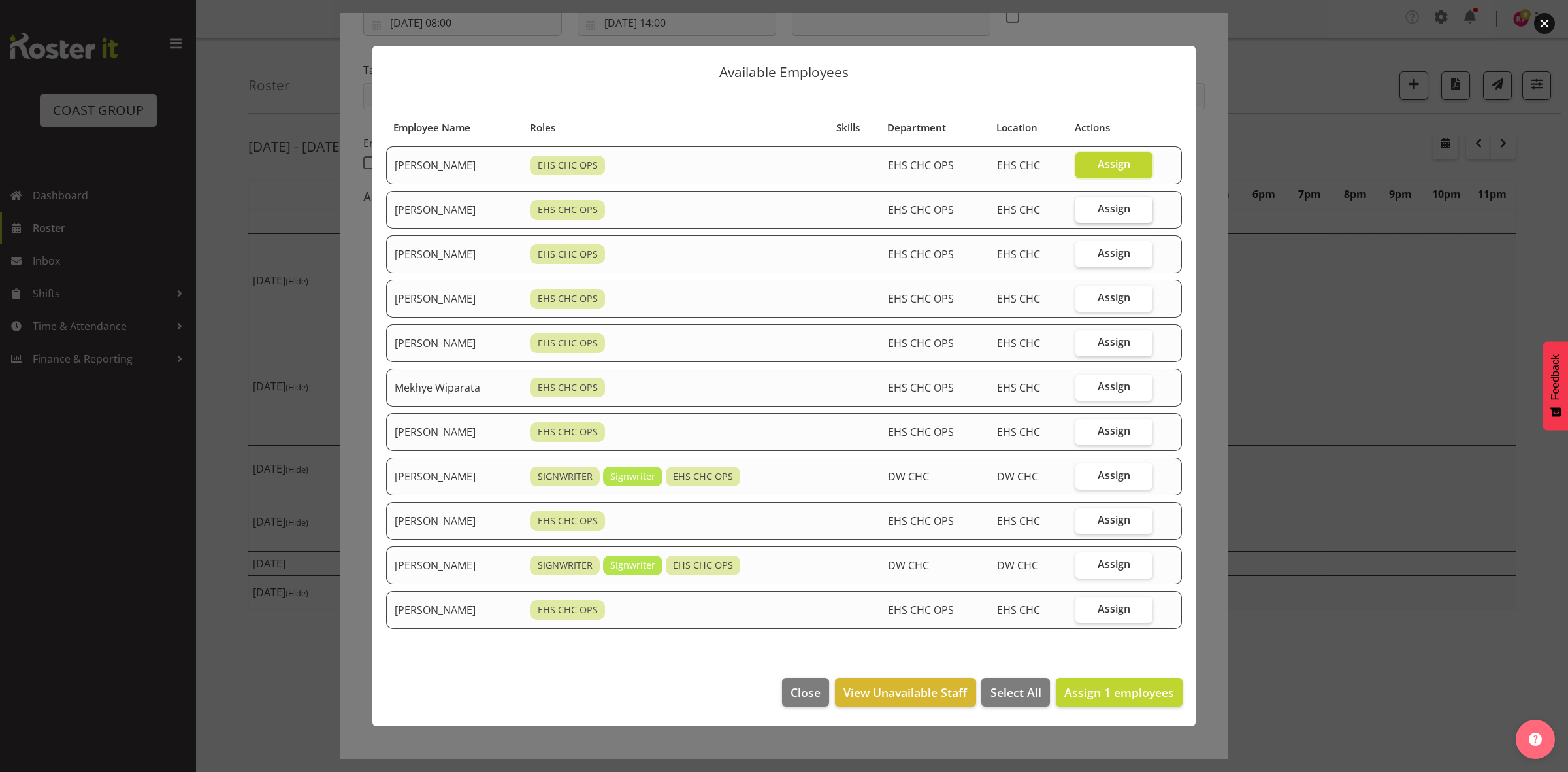
checkbox input "true"
drag, startPoint x: 1108, startPoint y: 347, endPoint x: 1109, endPoint y: 357, distance: 10.0
click at [1108, 347] on span "Assign" at bounding box center [1114, 342] width 33 height 13
click at [1084, 347] on input "Assign" at bounding box center [1080, 342] width 8 height 8
checkbox input "true"
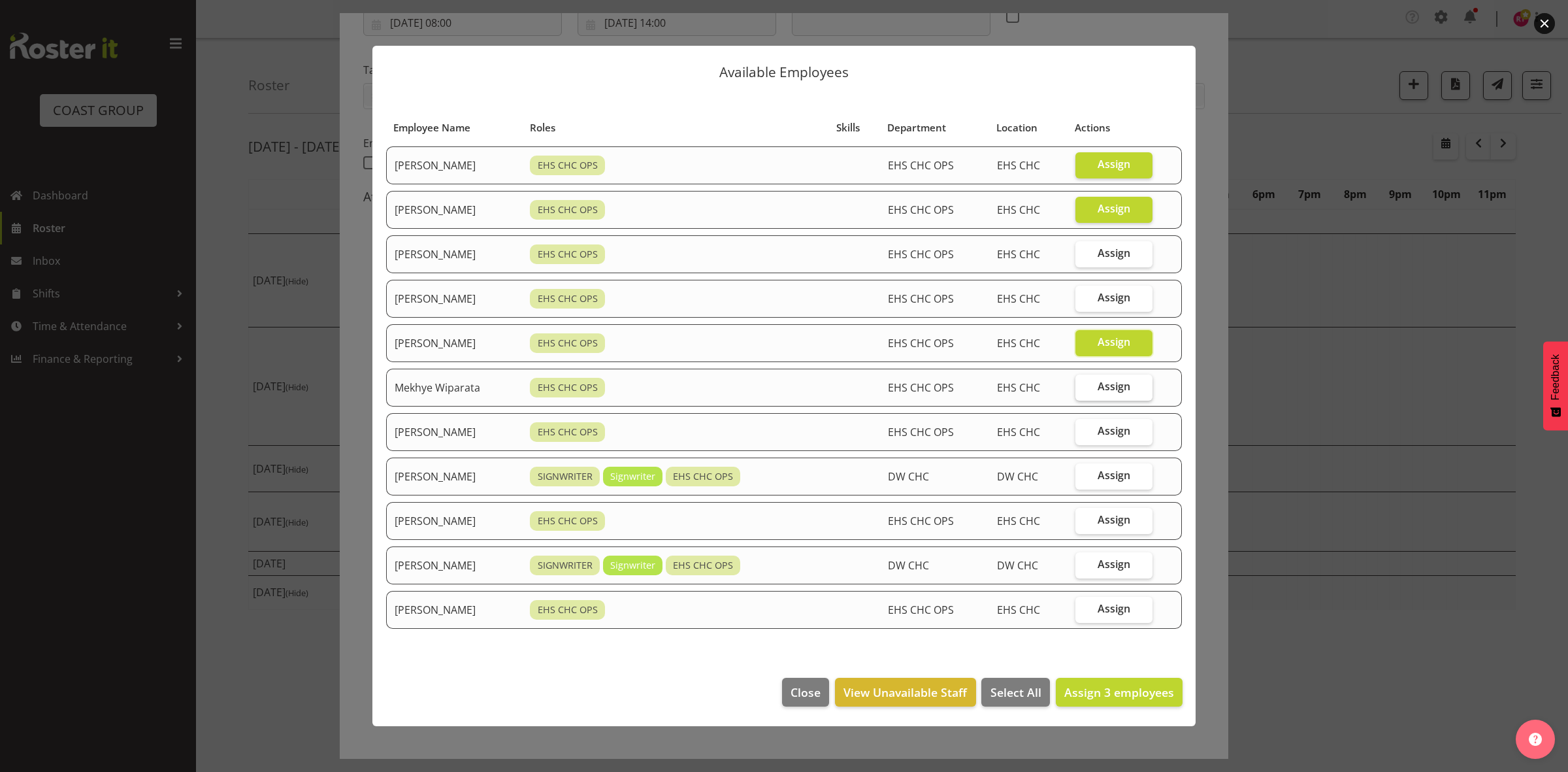
click at [1109, 393] on span "Assign" at bounding box center [1114, 386] width 33 height 13
click at [1084, 391] on input "Assign" at bounding box center [1080, 387] width 8 height 8
checkbox input "true"
click at [1111, 437] on span "Assign" at bounding box center [1114, 431] width 33 height 13
click at [1084, 435] on input "Assign" at bounding box center [1080, 431] width 8 height 8
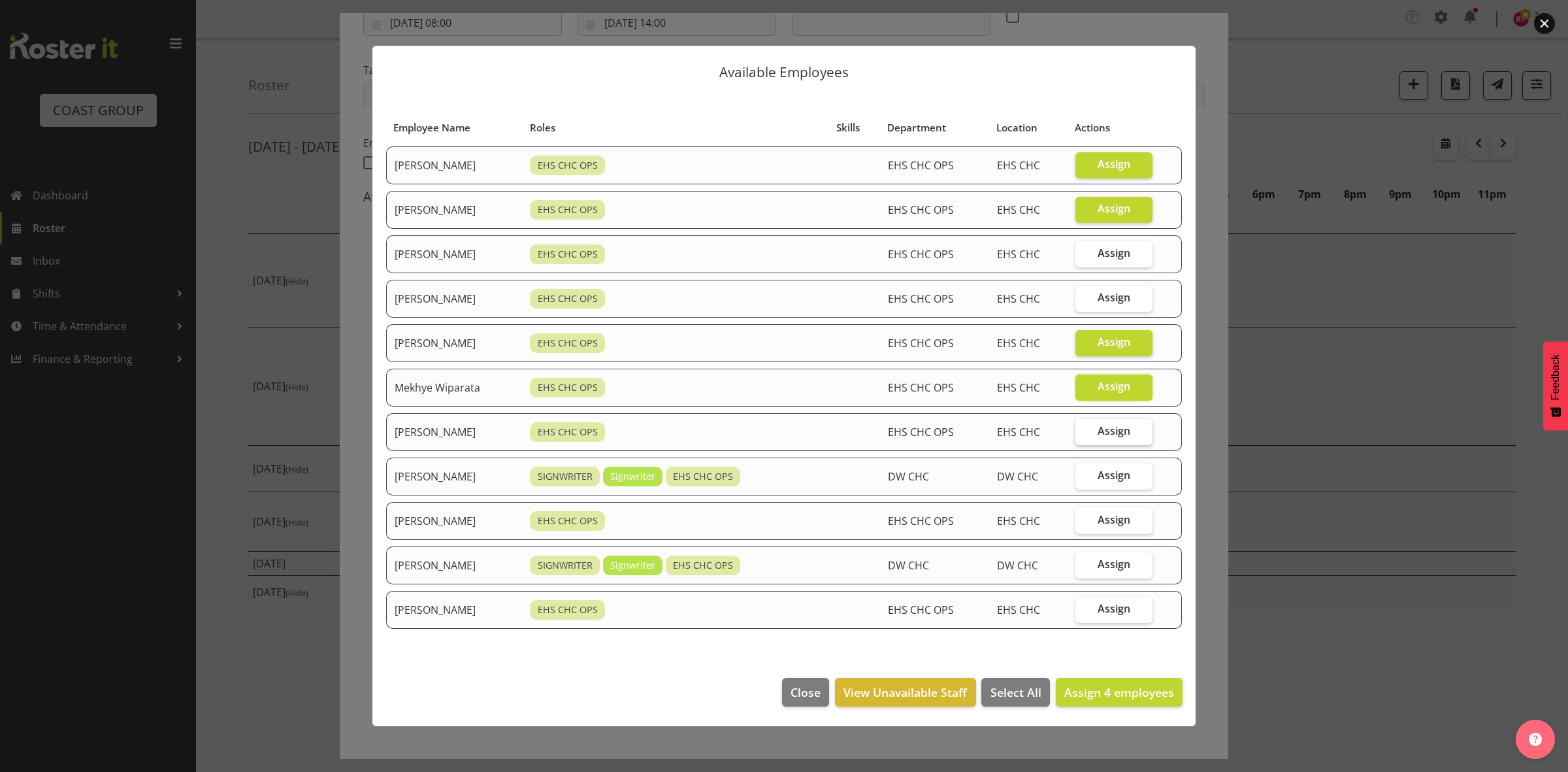
checkbox input "true"
click at [1127, 609] on span "Assign" at bounding box center [1114, 609] width 33 height 13
click at [1084, 609] on input "Assign" at bounding box center [1080, 609] width 8 height 8
checkbox input "true"
click at [1096, 700] on span "Assign 6 employees" at bounding box center [1119, 692] width 110 height 16
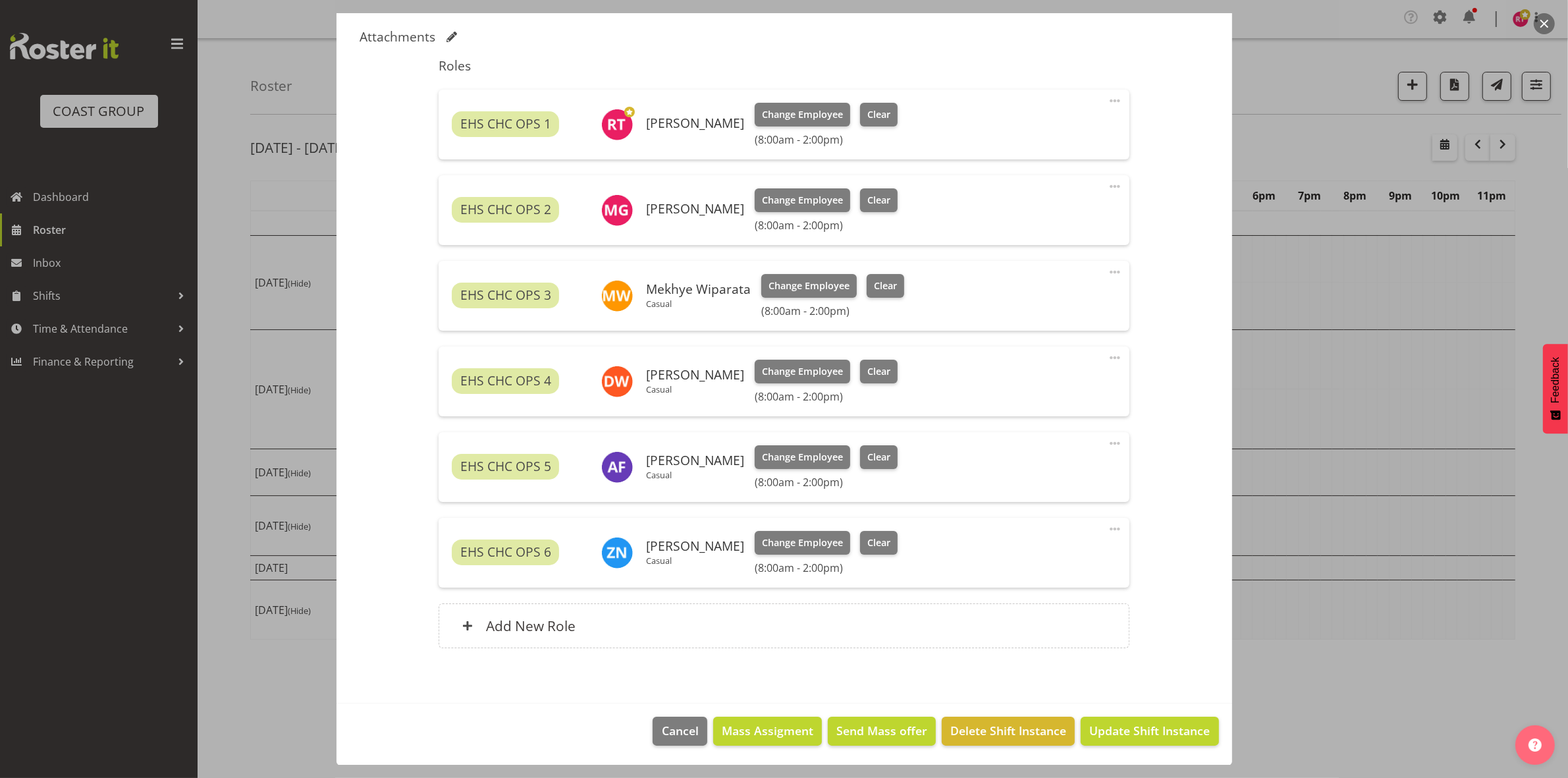
scroll to position [404, 0]
click at [1134, 730] on span "Update Shift Instance" at bounding box center [1149, 729] width 121 height 17
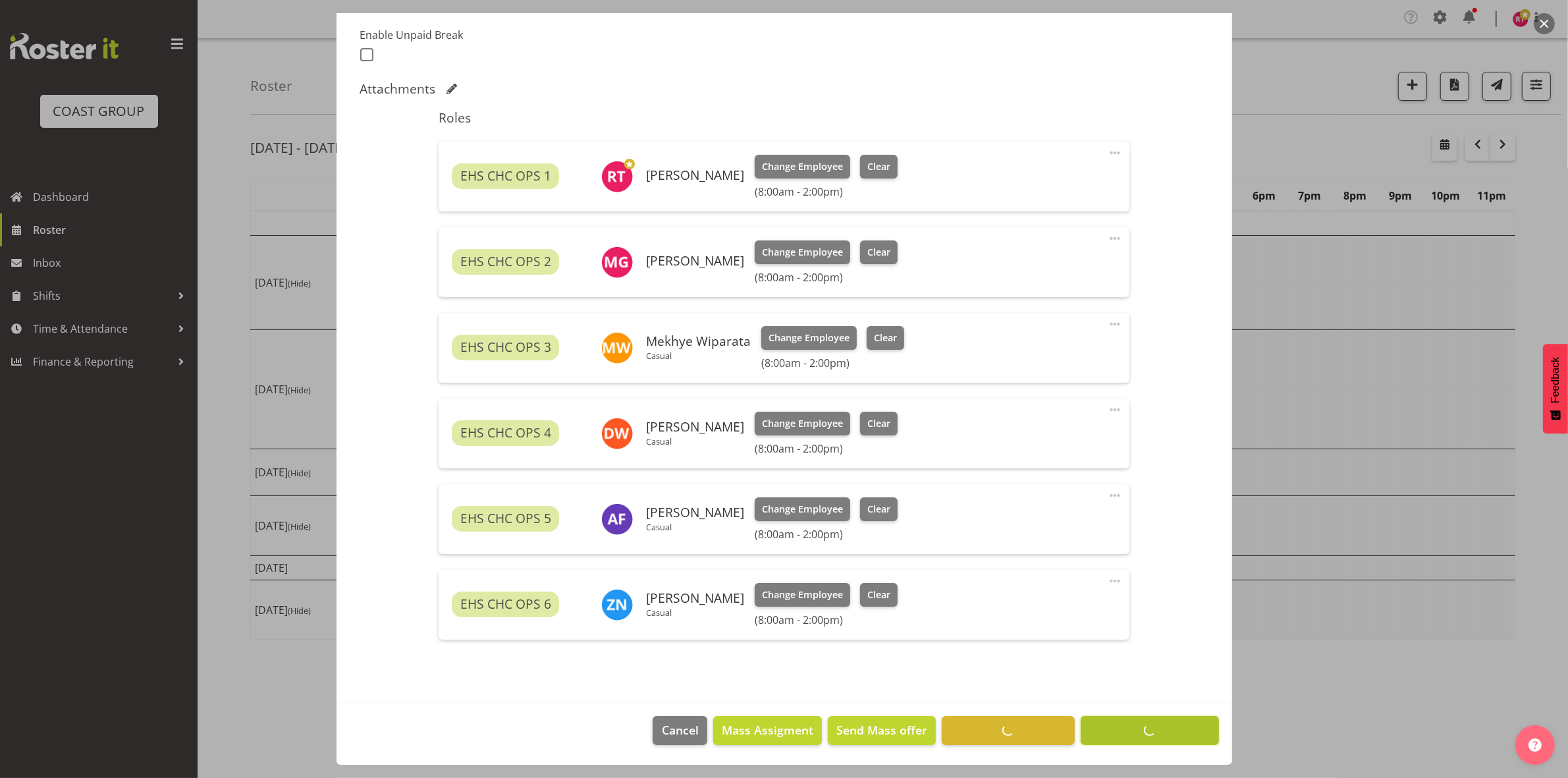
scroll to position [351, 0]
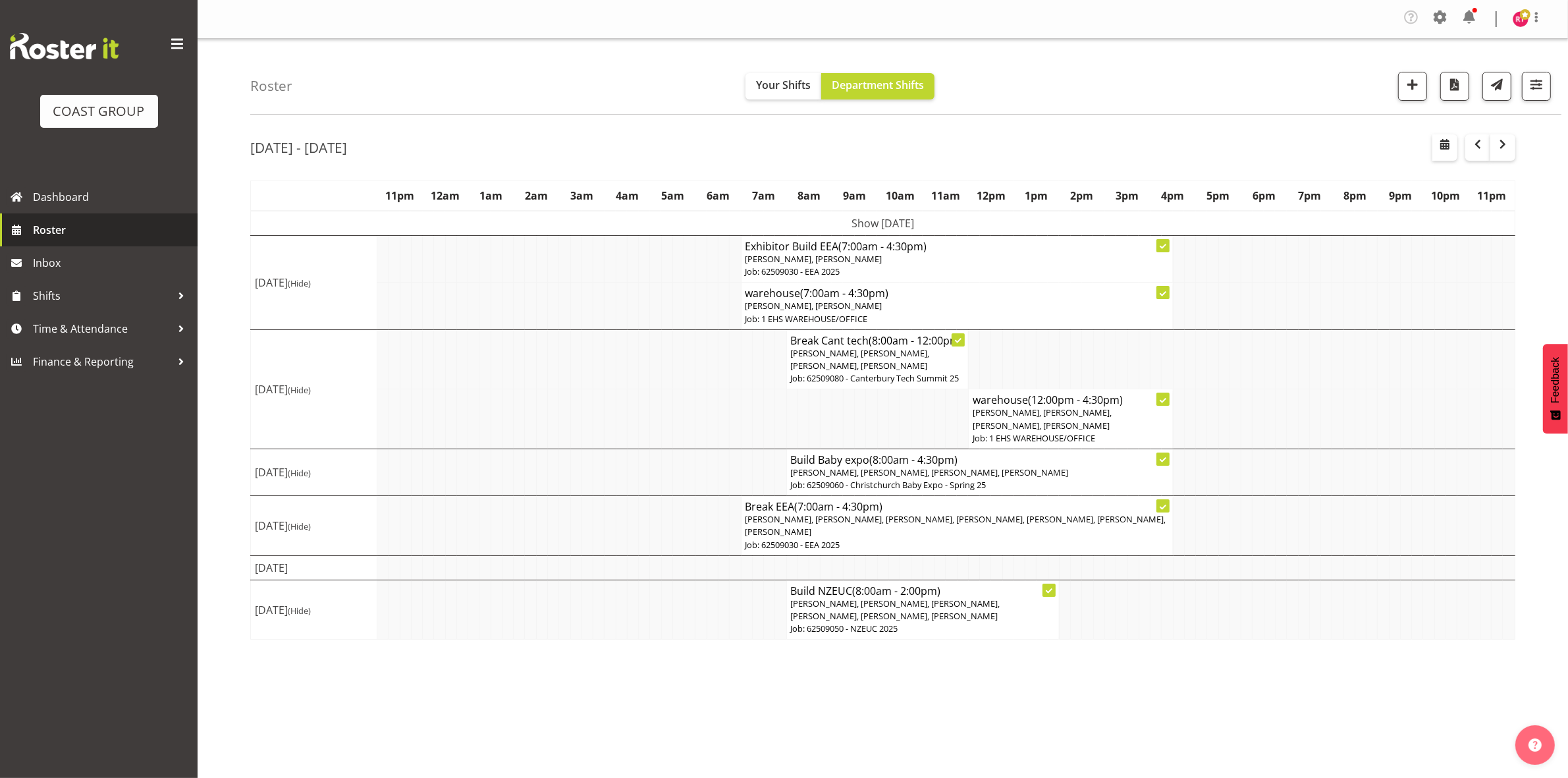
click at [84, 222] on span "Roster" at bounding box center [112, 230] width 158 height 20
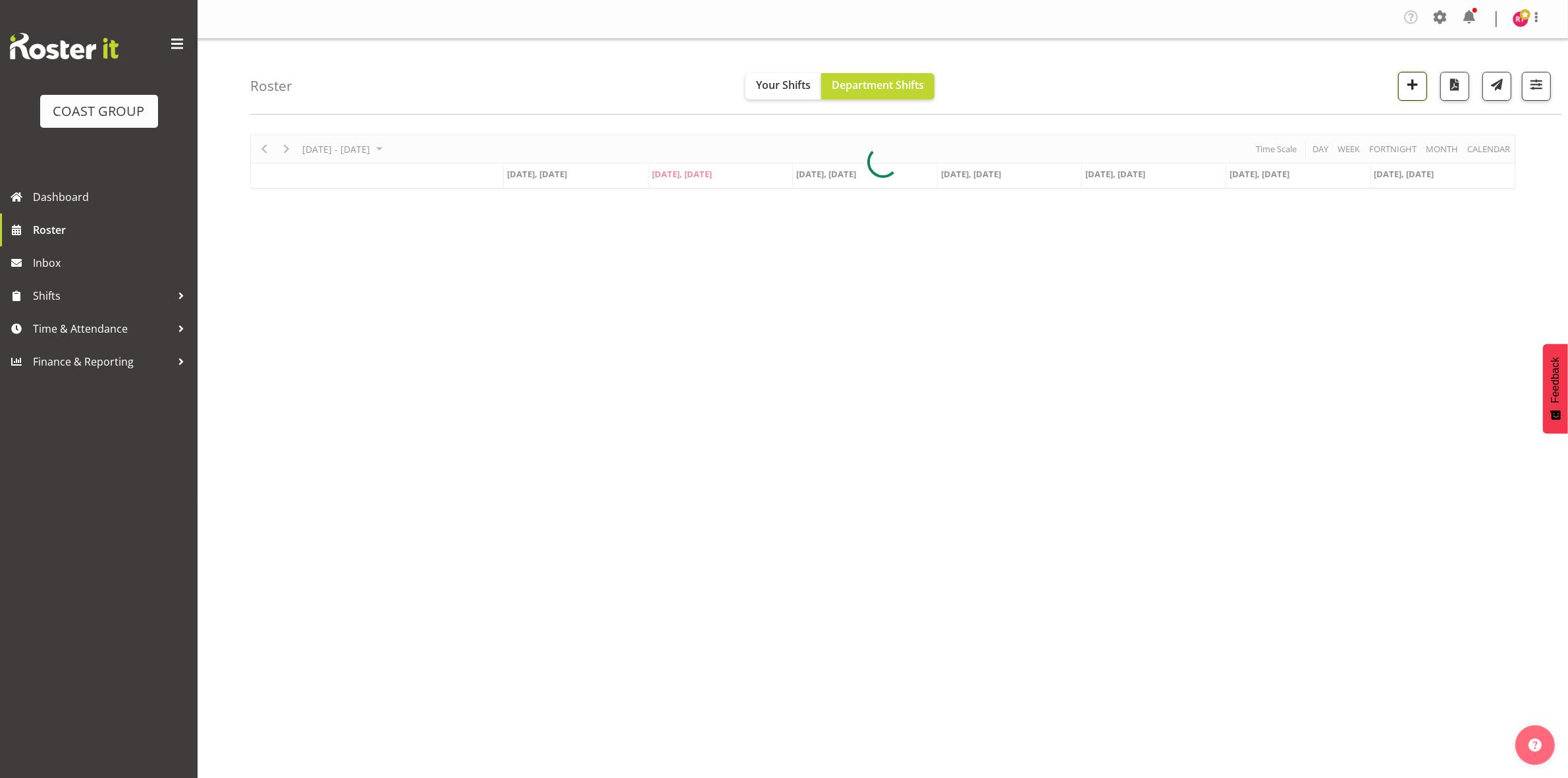
click at [1411, 90] on span "button" at bounding box center [1412, 84] width 17 height 17
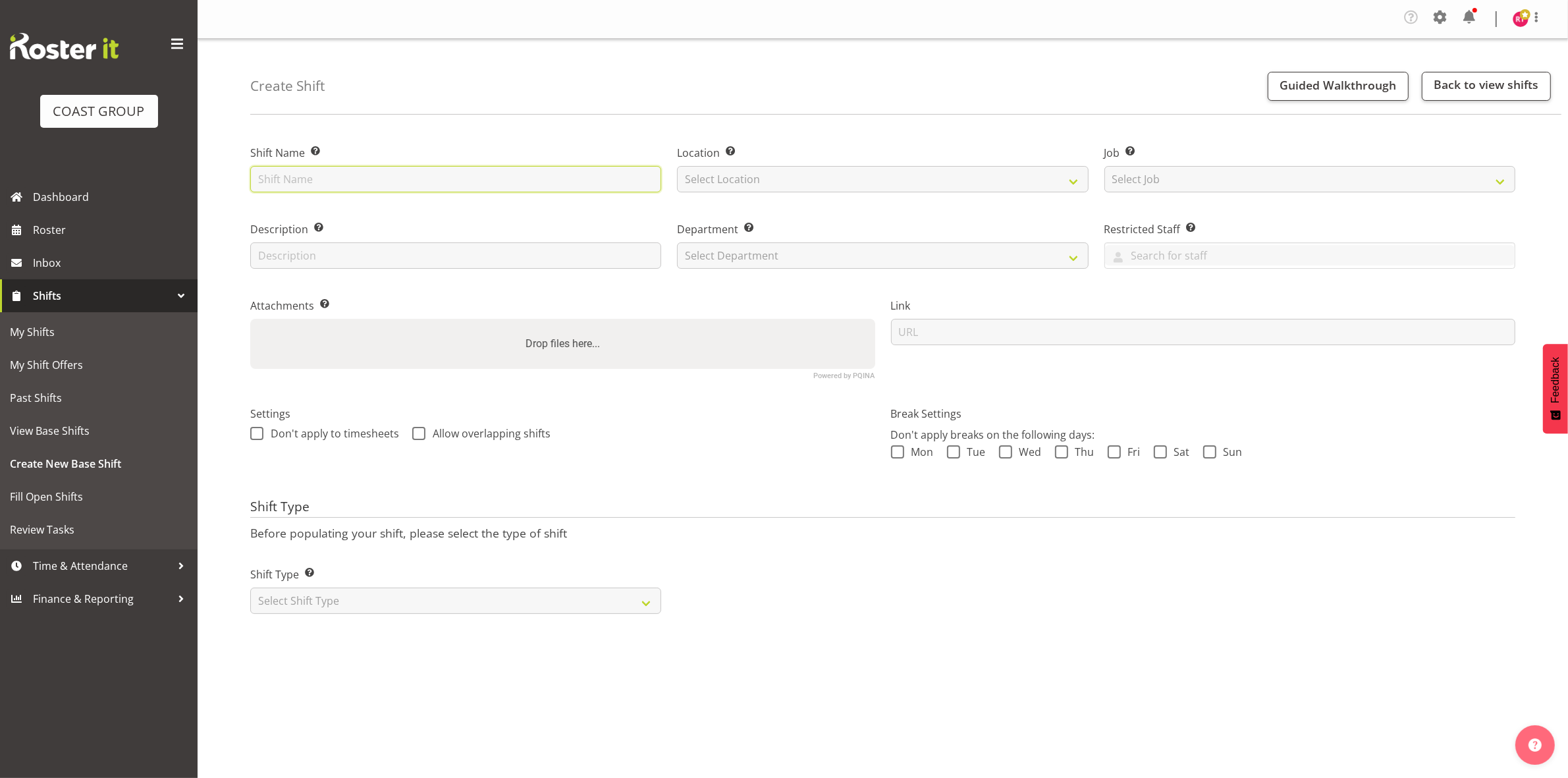
click at [376, 178] on input "text" at bounding box center [455, 180] width 411 height 26
type input "Break Baby expo"
click at [781, 185] on select "Select Location EHS CHC" at bounding box center [882, 180] width 411 height 26
select select "107"
click at [677, 166] on select "Select Location EHS CHC" at bounding box center [882, 180] width 411 height 26
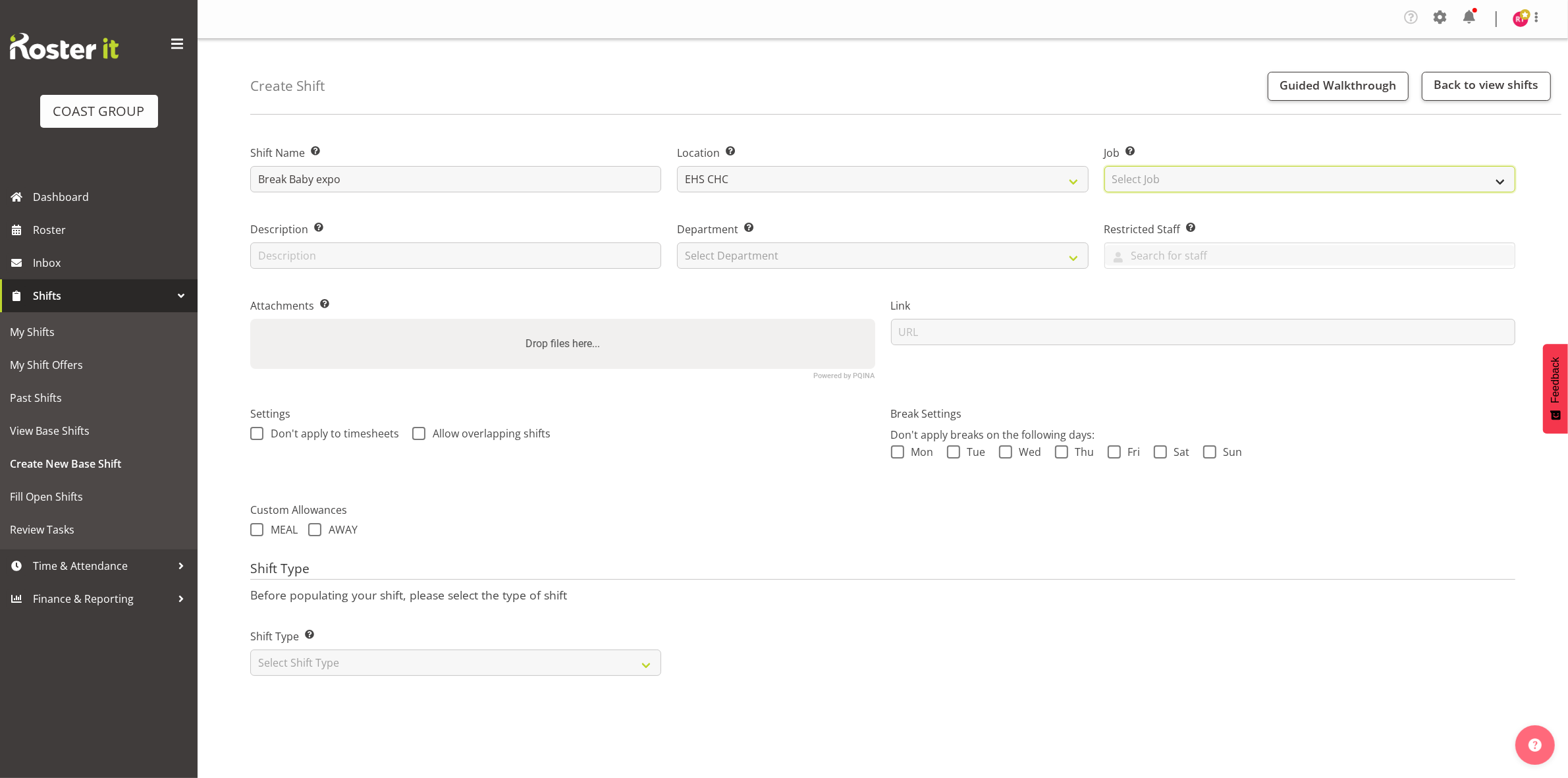
click at [1199, 173] on select "Select Job Create new job 1 Carlton Events 1 [PERSON_NAME][GEOGRAPHIC_DATA] 1 […" at bounding box center [1310, 180] width 411 height 26
select select "9266"
click at [1105, 166] on select "Select Job Create new job 1 Carlton Events 1 [PERSON_NAME][GEOGRAPHIC_DATA] 1 […" at bounding box center [1310, 180] width 411 height 26
click at [937, 258] on select "Select Department EHS CHC OPS" at bounding box center [882, 256] width 411 height 26
select select "41"
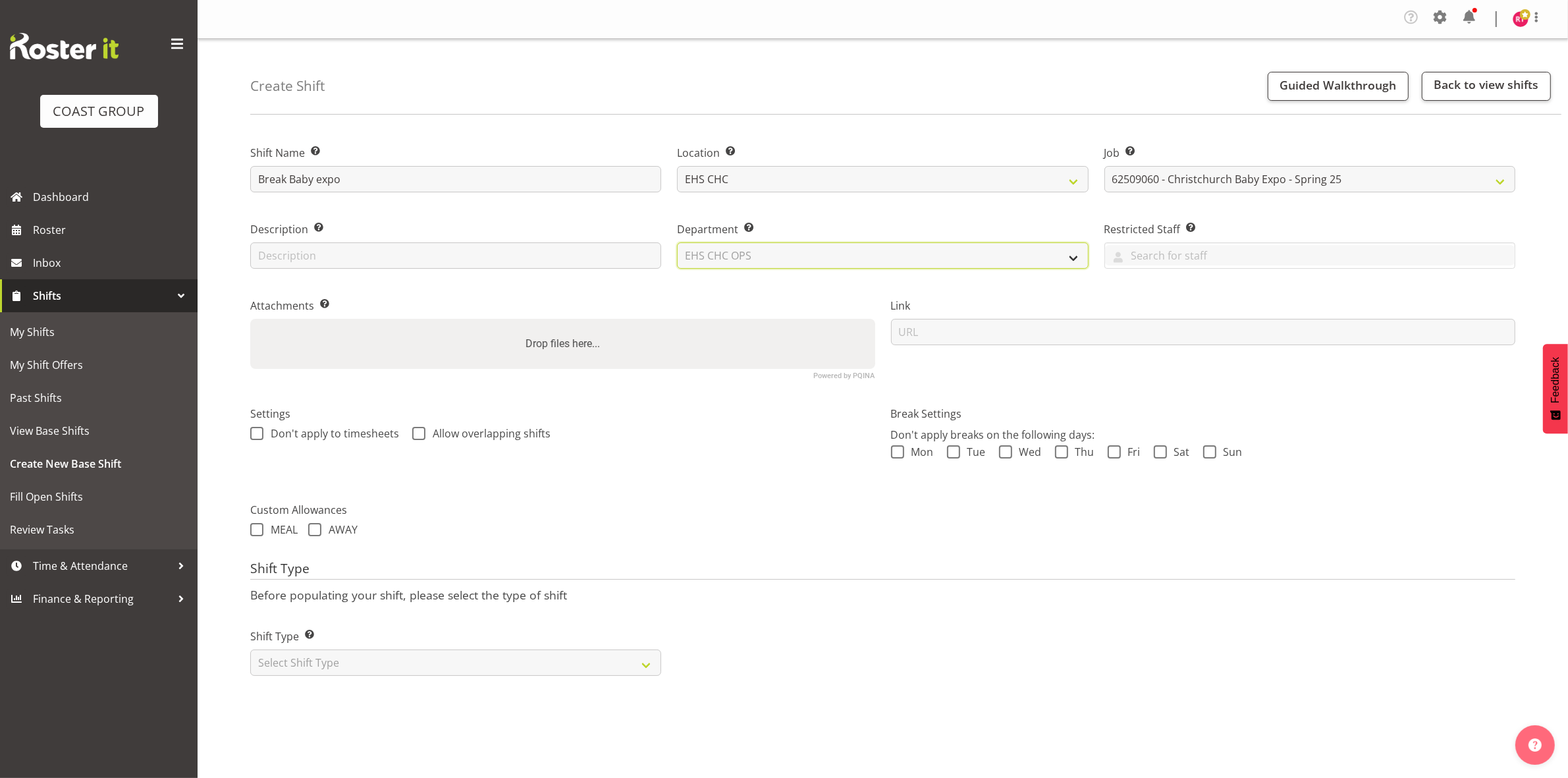
click at [677, 243] on select "Select Department EHS CHC OPS" at bounding box center [882, 256] width 411 height 26
drag, startPoint x: 448, startPoint y: 665, endPoint x: 448, endPoint y: 676, distance: 11.0
click at [448, 666] on select "Select Shift Type One Off Shift Recurring Shift Rotating Shift" at bounding box center [455, 663] width 411 height 26
select select "one_off"
click at [250, 651] on select "Select Shift Type One Off Shift Recurring Shift Rotating Shift" at bounding box center [455, 663] width 411 height 26
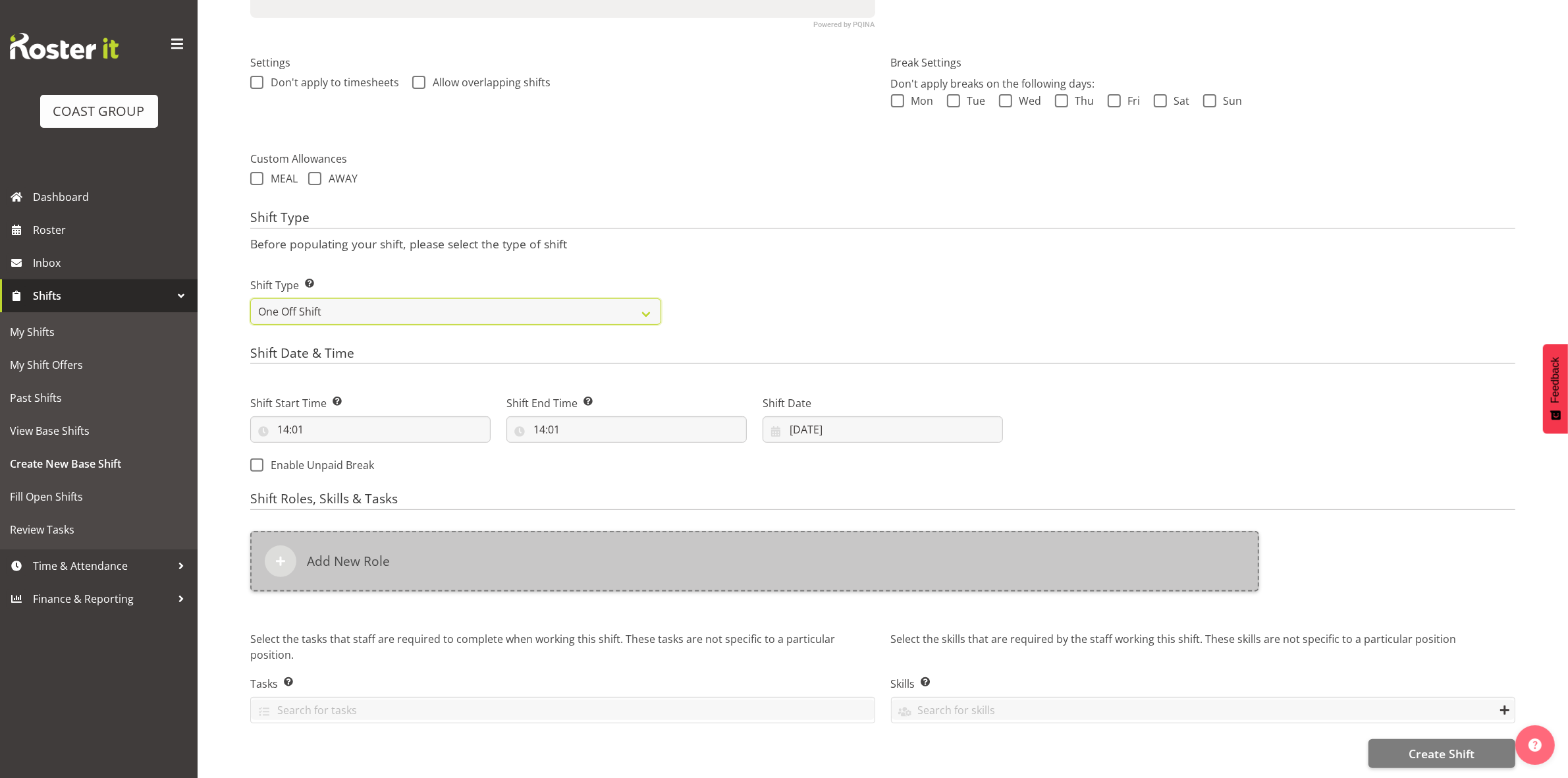
scroll to position [364, 0]
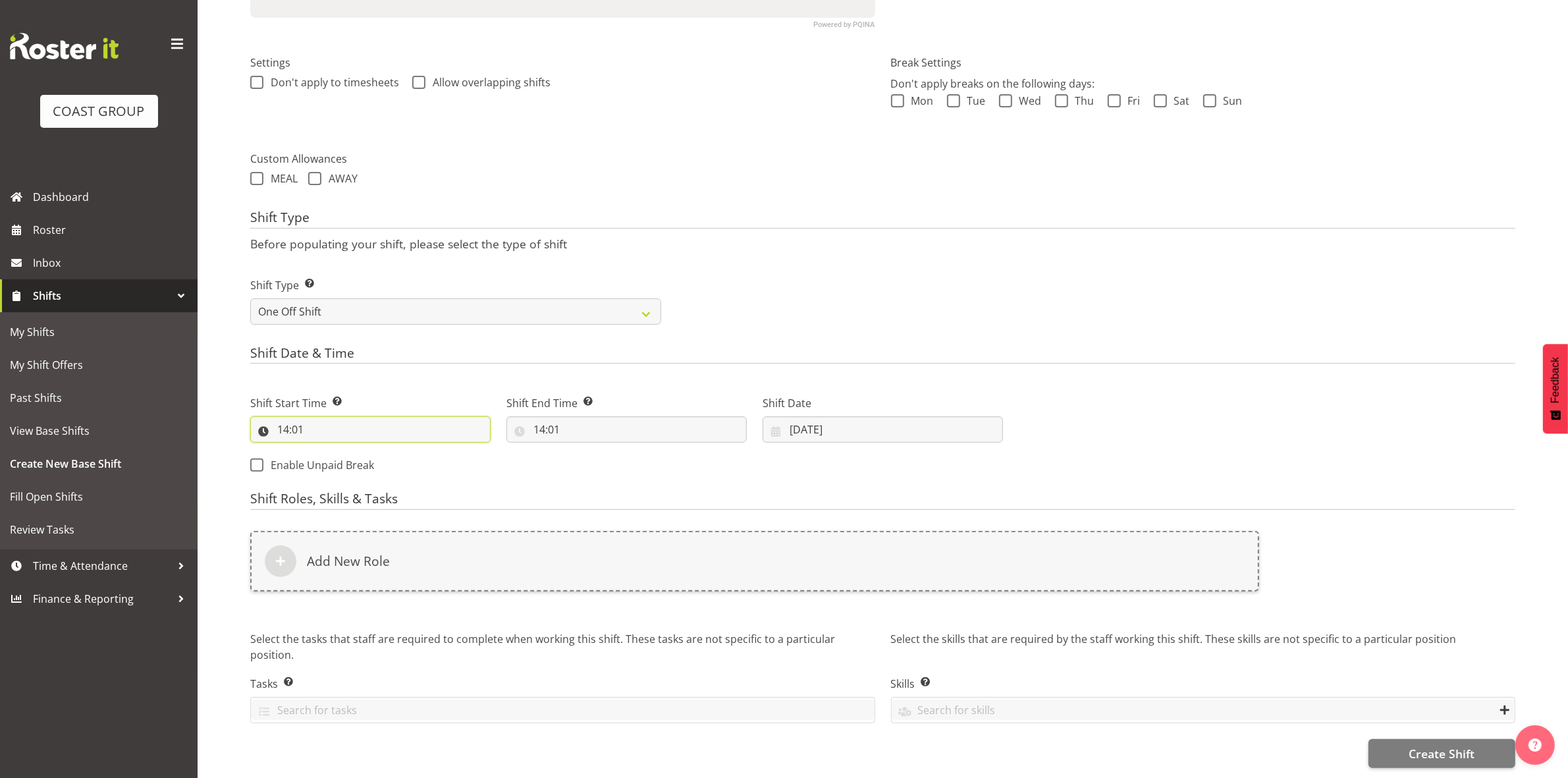
click at [283, 417] on input "14:01" at bounding box center [370, 430] width 240 height 26
click at [340, 454] on select "00 01 02 03 04 05 06 07 08 09 10 11 12 13 14 15 16 17 18 19 20 21 22 23" at bounding box center [340, 463] width 30 height 26
select select "17"
click at [325, 450] on select "00 01 02 03 04 05 06 07 08 09 10 11 12 13 14 15 16 17 18 19 20 21 22 23" at bounding box center [340, 463] width 30 height 26
type input "17:01"
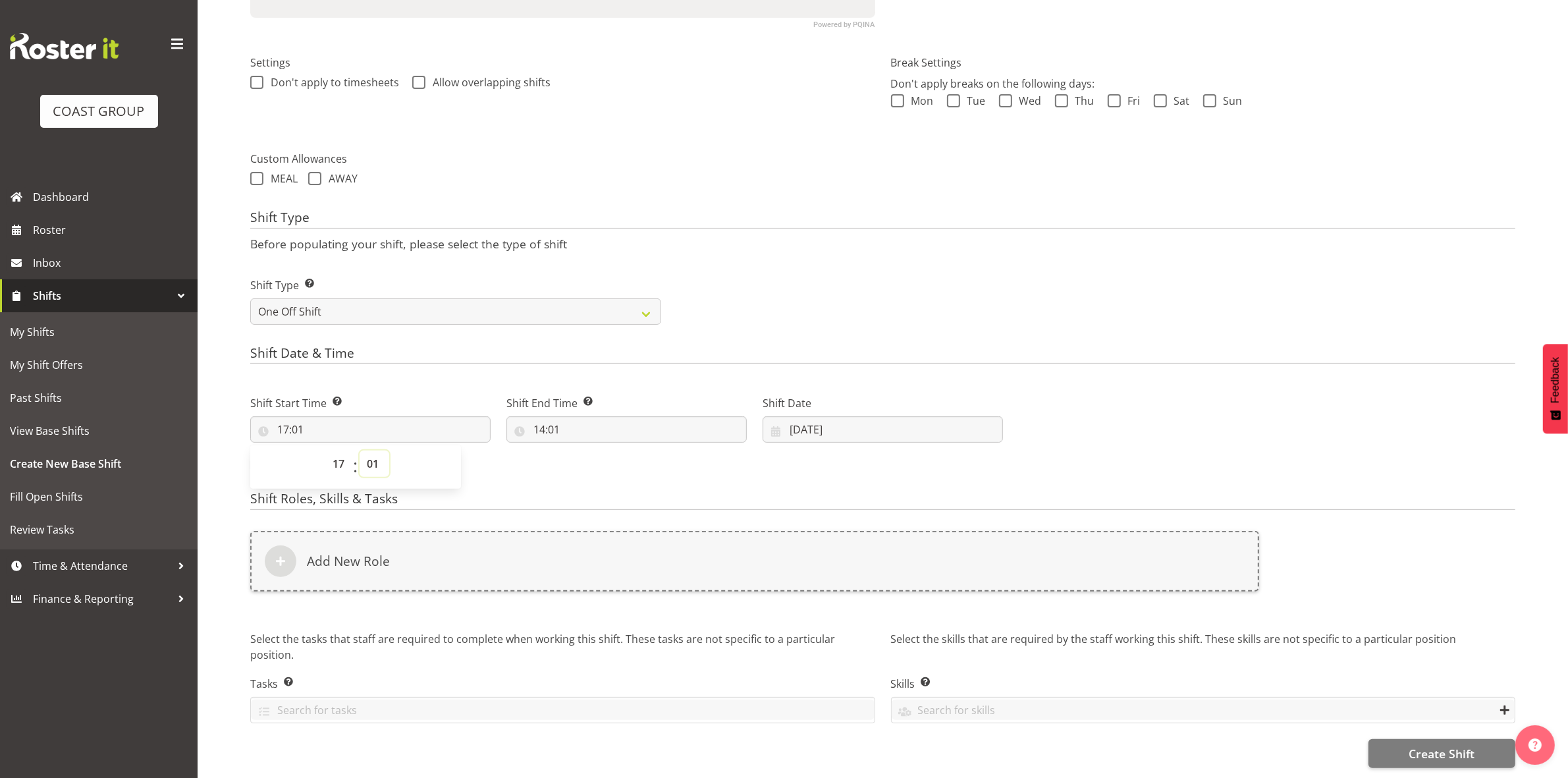
click at [372, 450] on select "00 01 02 03 04 05 06 07 08 09 10 11 12 13 14 15 16 17 18 19 20 21 22 23 24 25 2…" at bounding box center [375, 463] width 30 height 26
select select "0"
click at [360, 450] on select "00 01 02 03 04 05 06 07 08 09 10 11 12 13 14 15 16 17 18 19 20 21 22 23 24 25 2…" at bounding box center [375, 463] width 30 height 26
type input "17:00"
click at [653, 277] on label "Shift Type Shift Types: One Off – Select this if you would like a single shift …" at bounding box center [455, 285] width 411 height 16
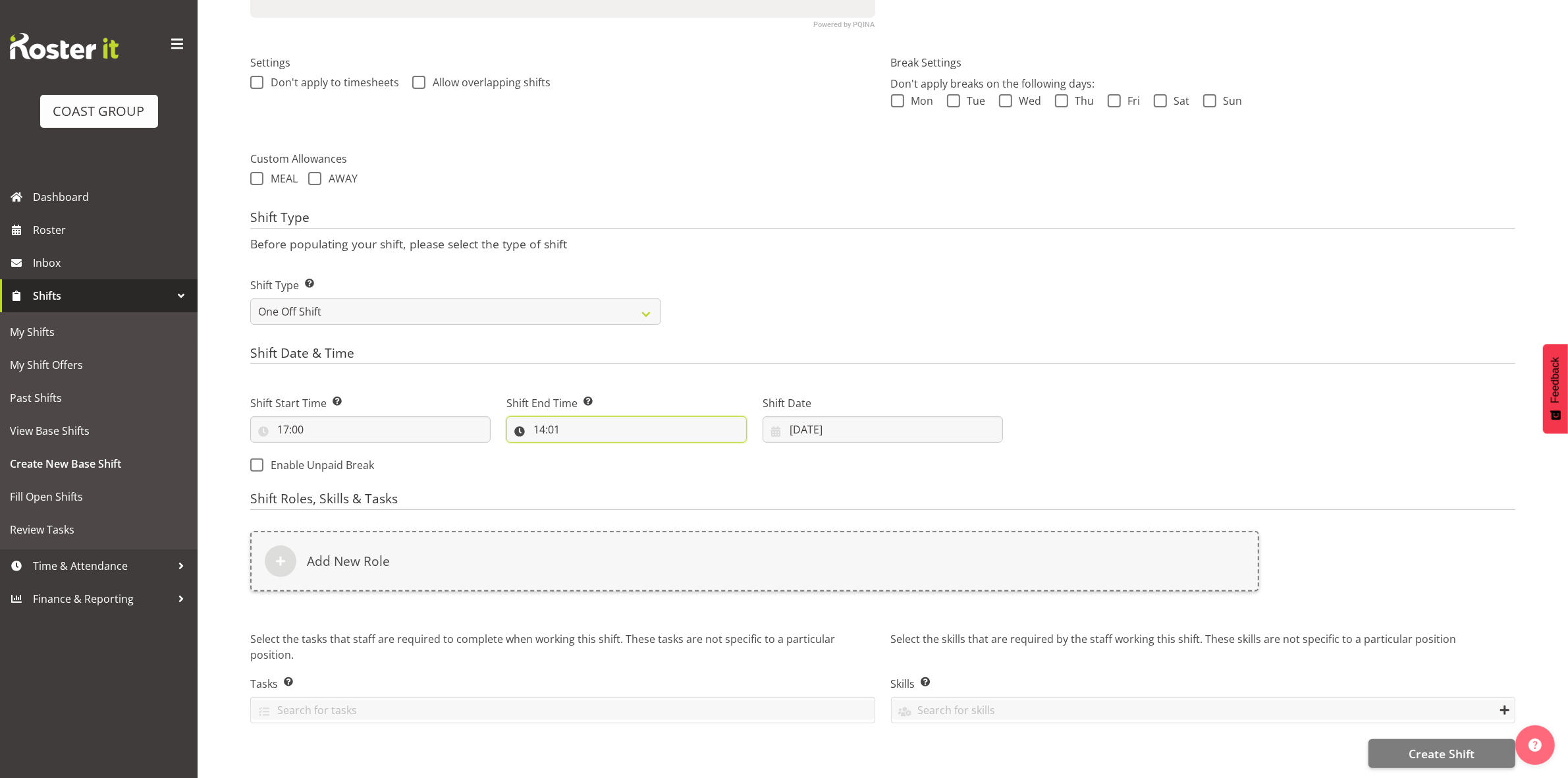
click at [538, 416] on input "14:01" at bounding box center [626, 430] width 240 height 26
drag, startPoint x: 596, startPoint y: 449, endPoint x: 596, endPoint y: 440, distance: 9.0
click at [596, 450] on select "00 01 02 03 04 05 06 07 08 09 10 11 12 13 14 15 16 17 18 19 20 21 22 23" at bounding box center [597, 463] width 30 height 26
select select "21"
click at [582, 450] on select "00 01 02 03 04 05 06 07 08 09 10 11 12 13 14 15 16 17 18 19 20 21 22 23" at bounding box center [597, 463] width 30 height 26
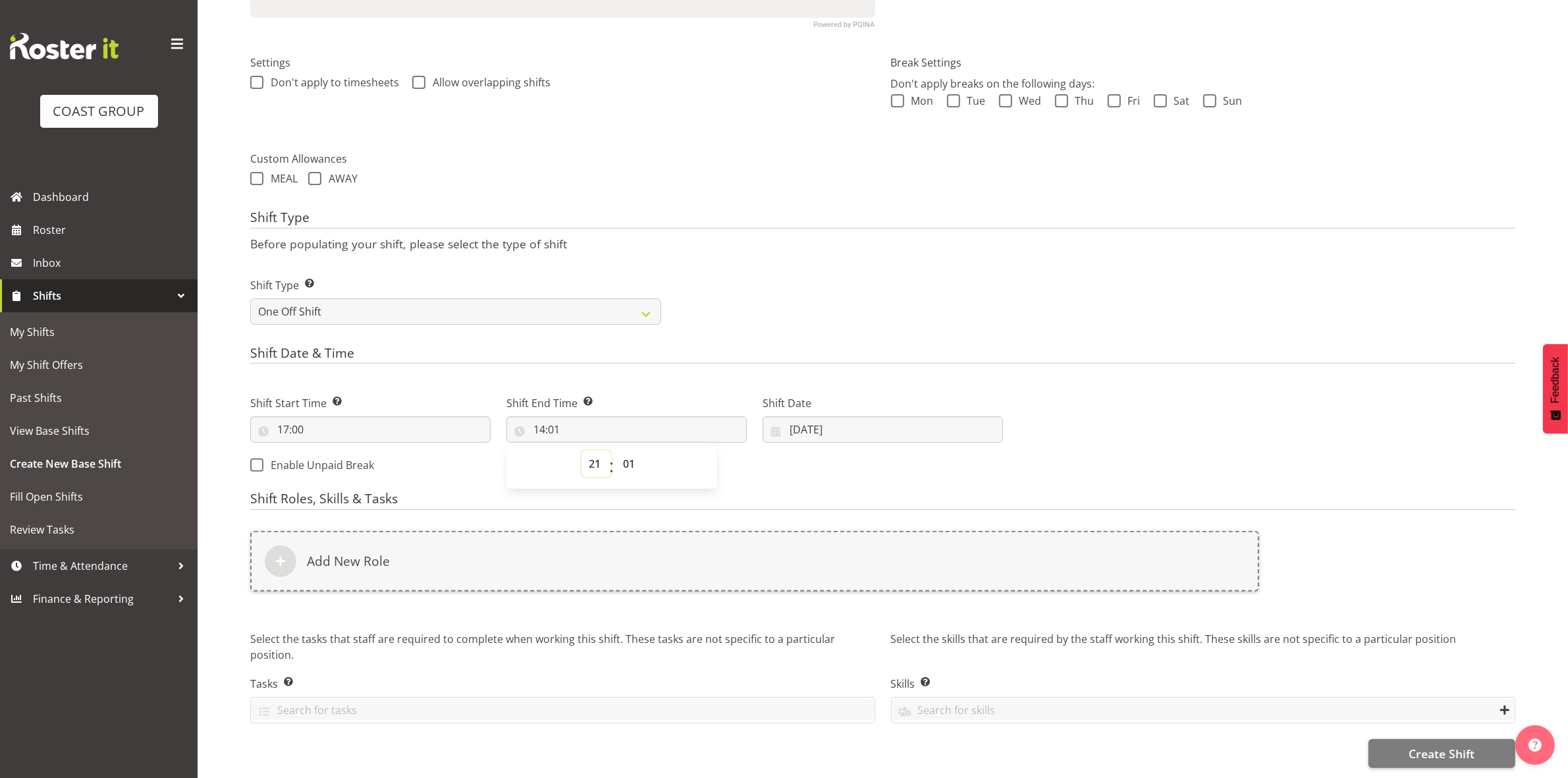
type input "21:01"
click at [627, 450] on select "00 01 02 03 04 05 06 07 08 09 10 11 12 13 14 15 16 17 18 19 20 21 22 23 24 25 2…" at bounding box center [631, 463] width 30 height 26
select select "0"
click at [616, 450] on select "00 01 02 03 04 05 06 07 08 09 10 11 12 13 14 15 16 17 18 19 20 21 22 23 24 25 2…" at bounding box center [631, 463] width 30 height 26
type input "21:00"
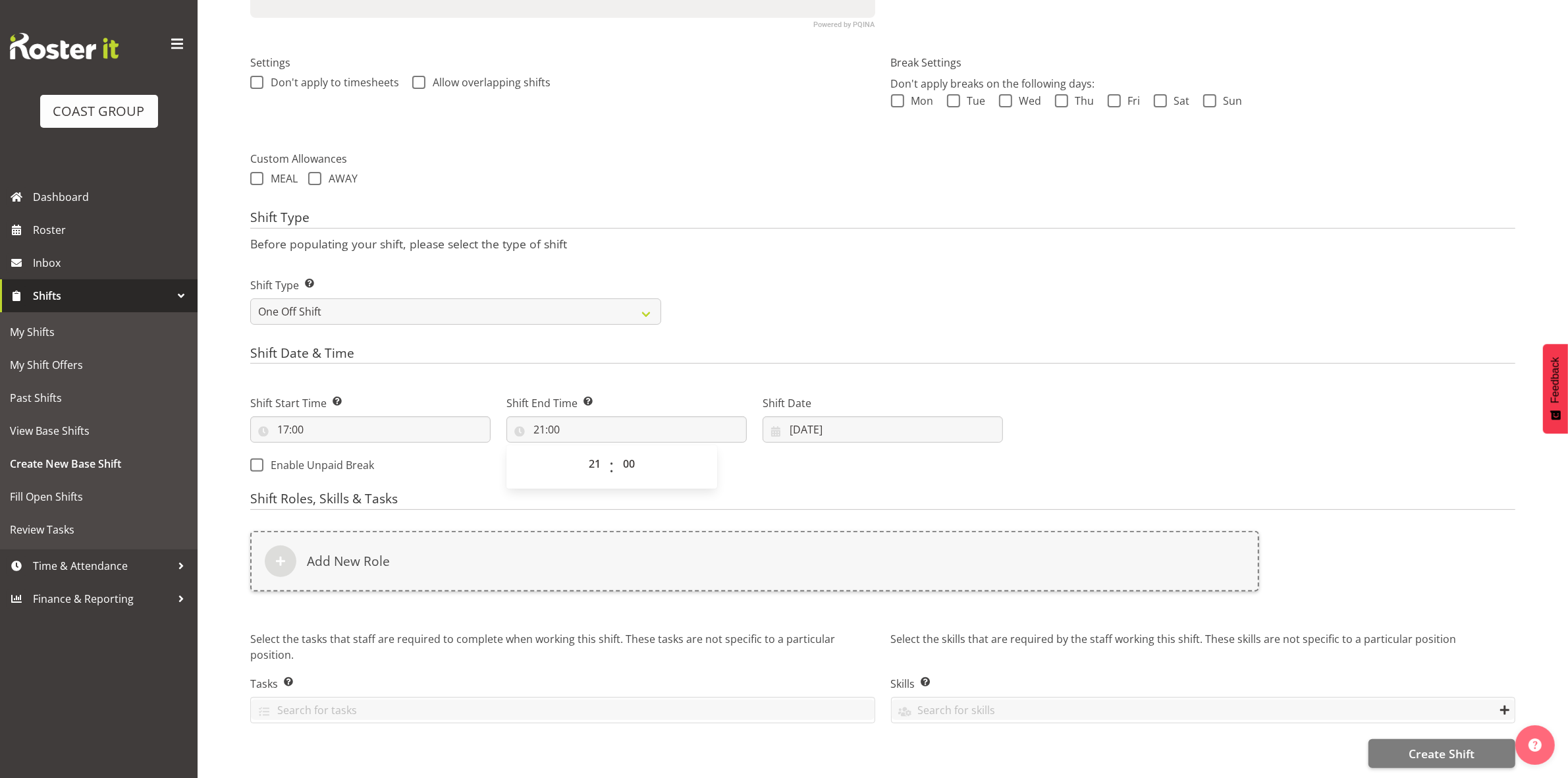
click at [814, 306] on div "Shift Type Shift Types: One Off – Select this if you would like a single shift …" at bounding box center [883, 295] width 1281 height 74
click at [795, 418] on input "[DATE]" at bounding box center [883, 430] width 240 height 26
click at [808, 580] on span "14" at bounding box center [803, 586] width 11 height 12
type input "[DATE]"
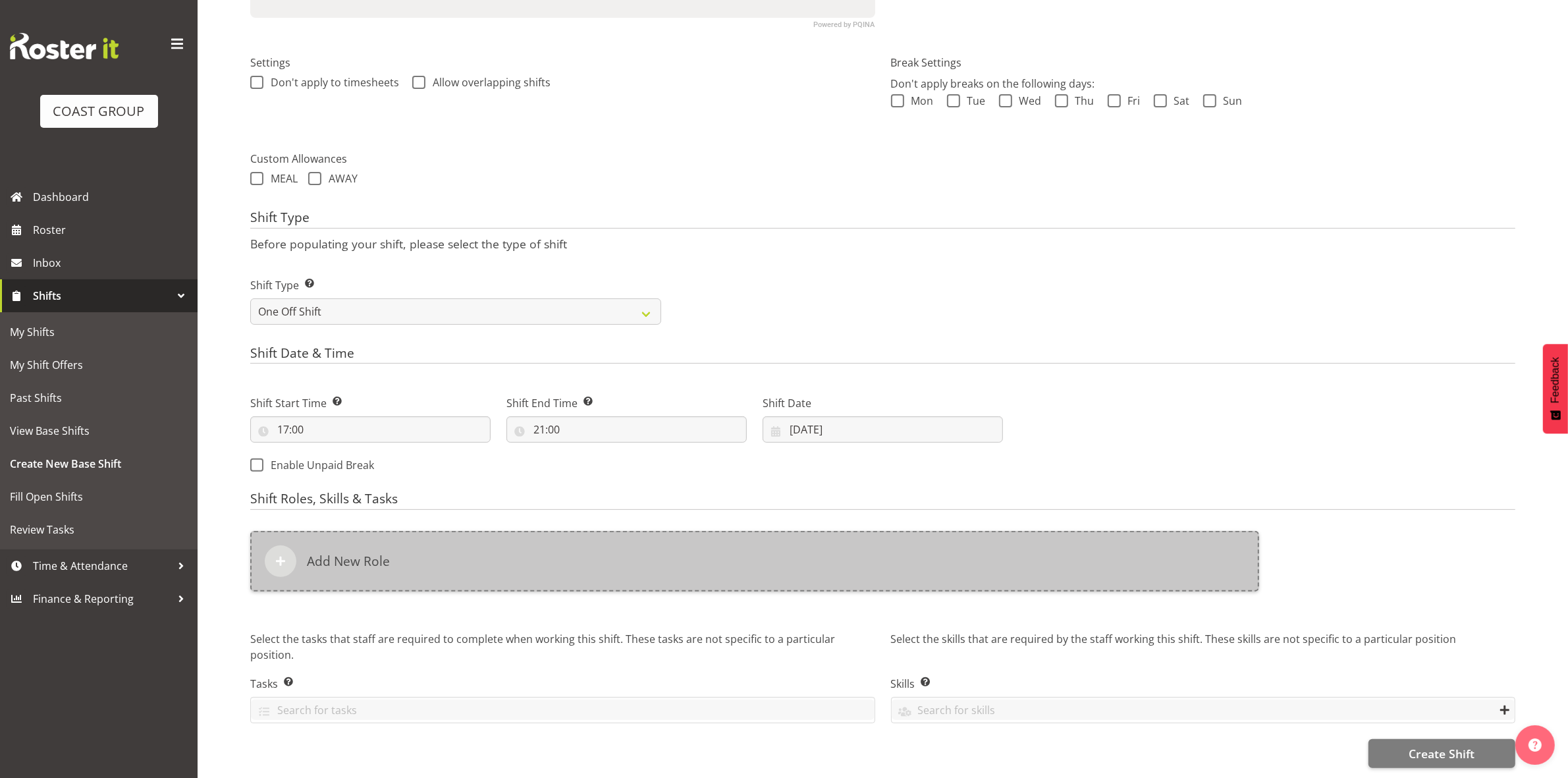
click at [587, 569] on div "Add New Role" at bounding box center [754, 560] width 1009 height 60
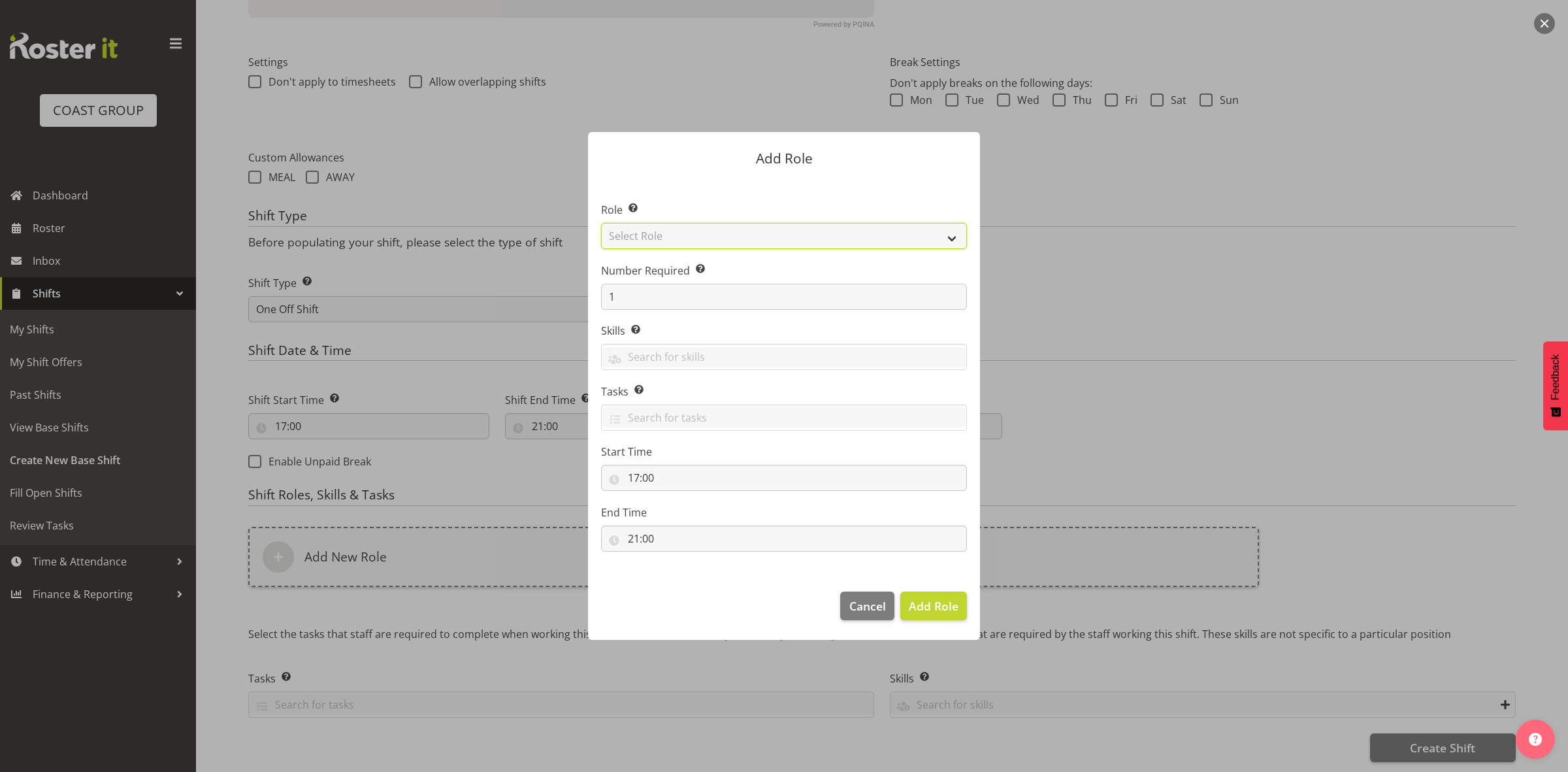
click at [706, 234] on select "Select Role ACCOUNT MANAGER ACCOUNT MANAGER DW ACCOUNTS [PERSON_NAME] VEHICLES …" at bounding box center [784, 236] width 366 height 26
select select "192"
click at [601, 223] on select "Select Role ACCOUNT MANAGER ACCOUNT MANAGER DW ACCOUNTS [PERSON_NAME] VEHICLES …" at bounding box center [784, 236] width 366 height 26
click at [673, 297] on input "1" at bounding box center [784, 296] width 366 height 26
type input "5"
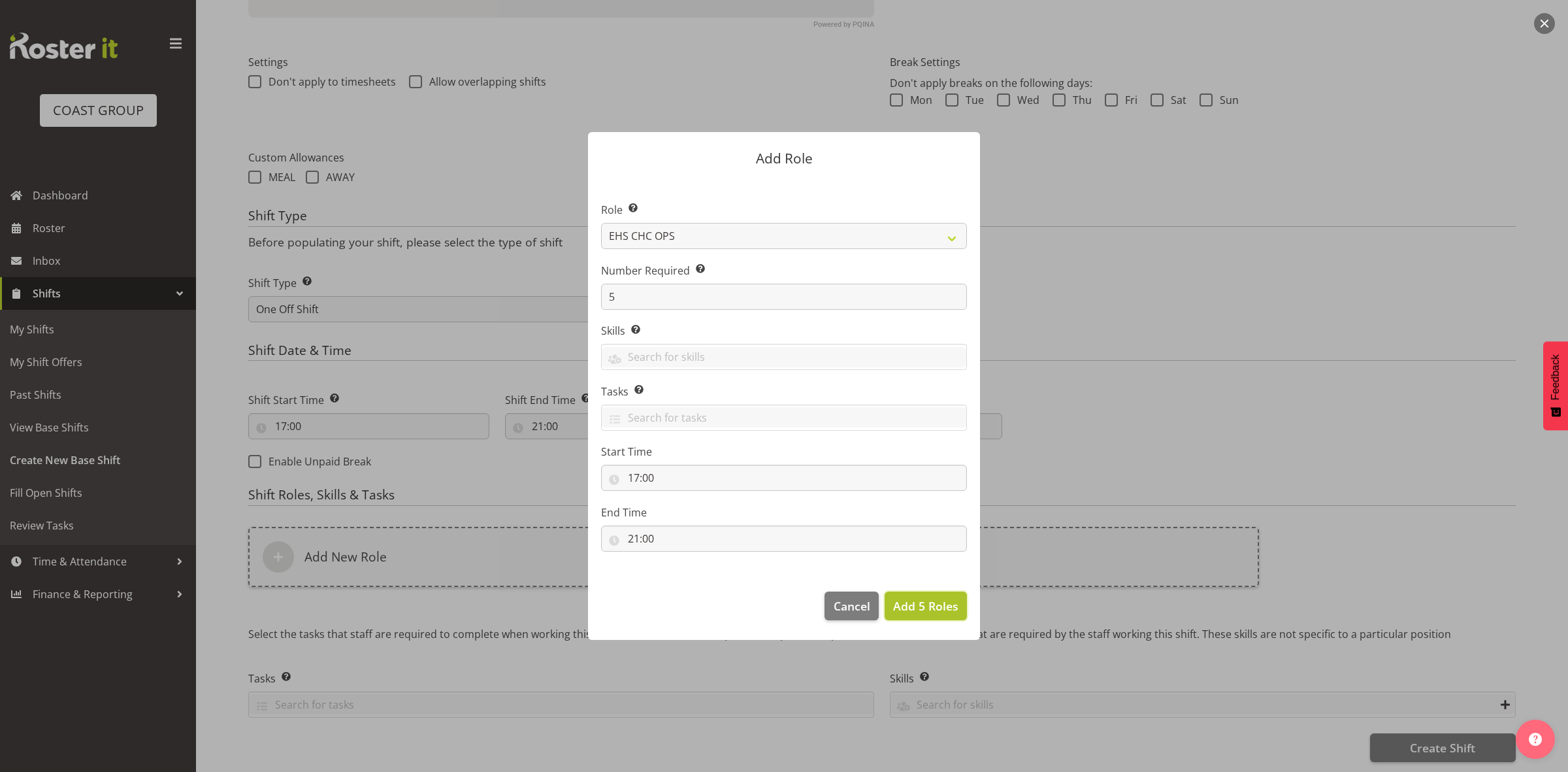
click at [923, 610] on span "Add 5 Roles" at bounding box center [926, 605] width 66 height 16
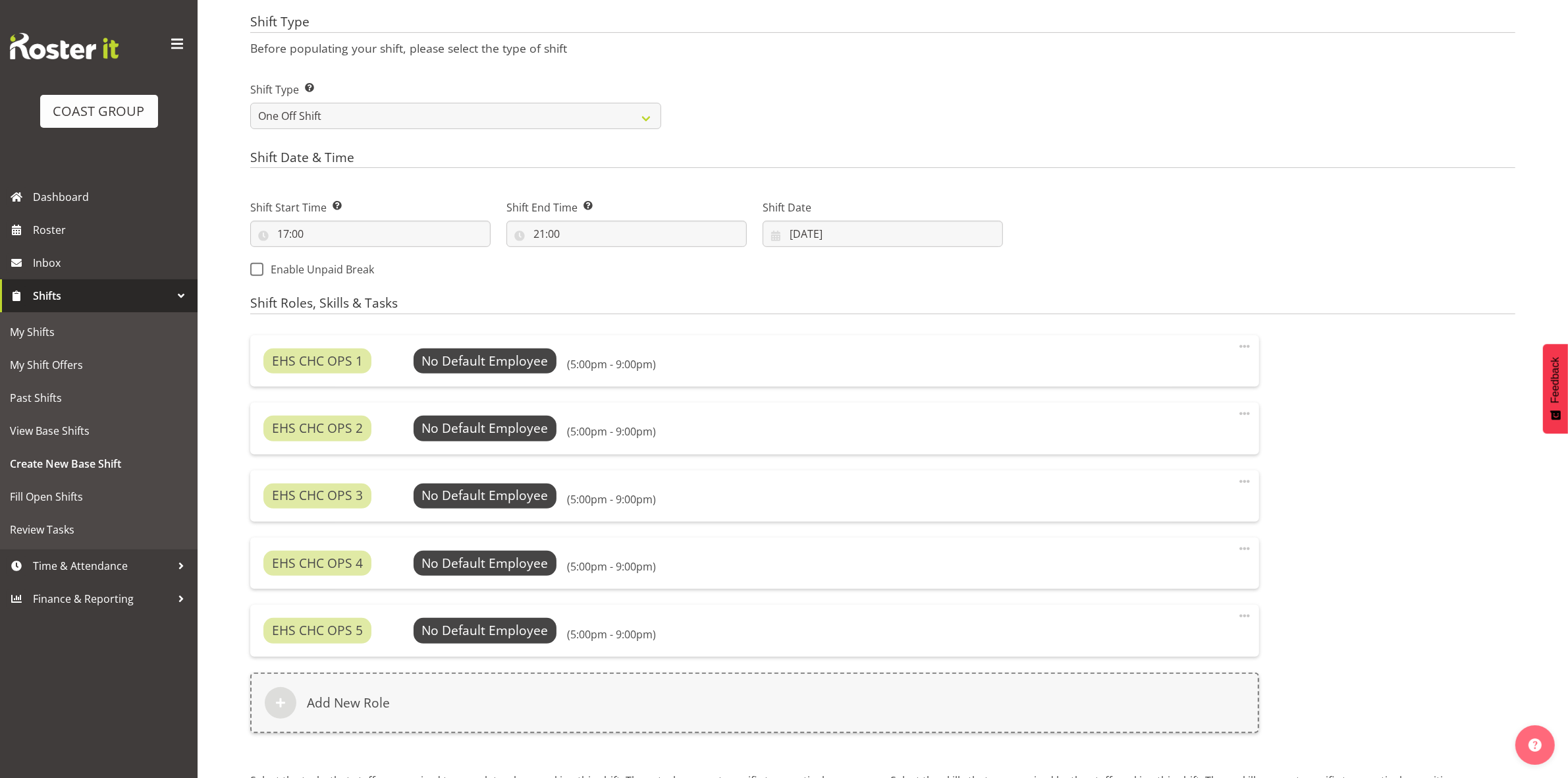
scroll to position [702, 0]
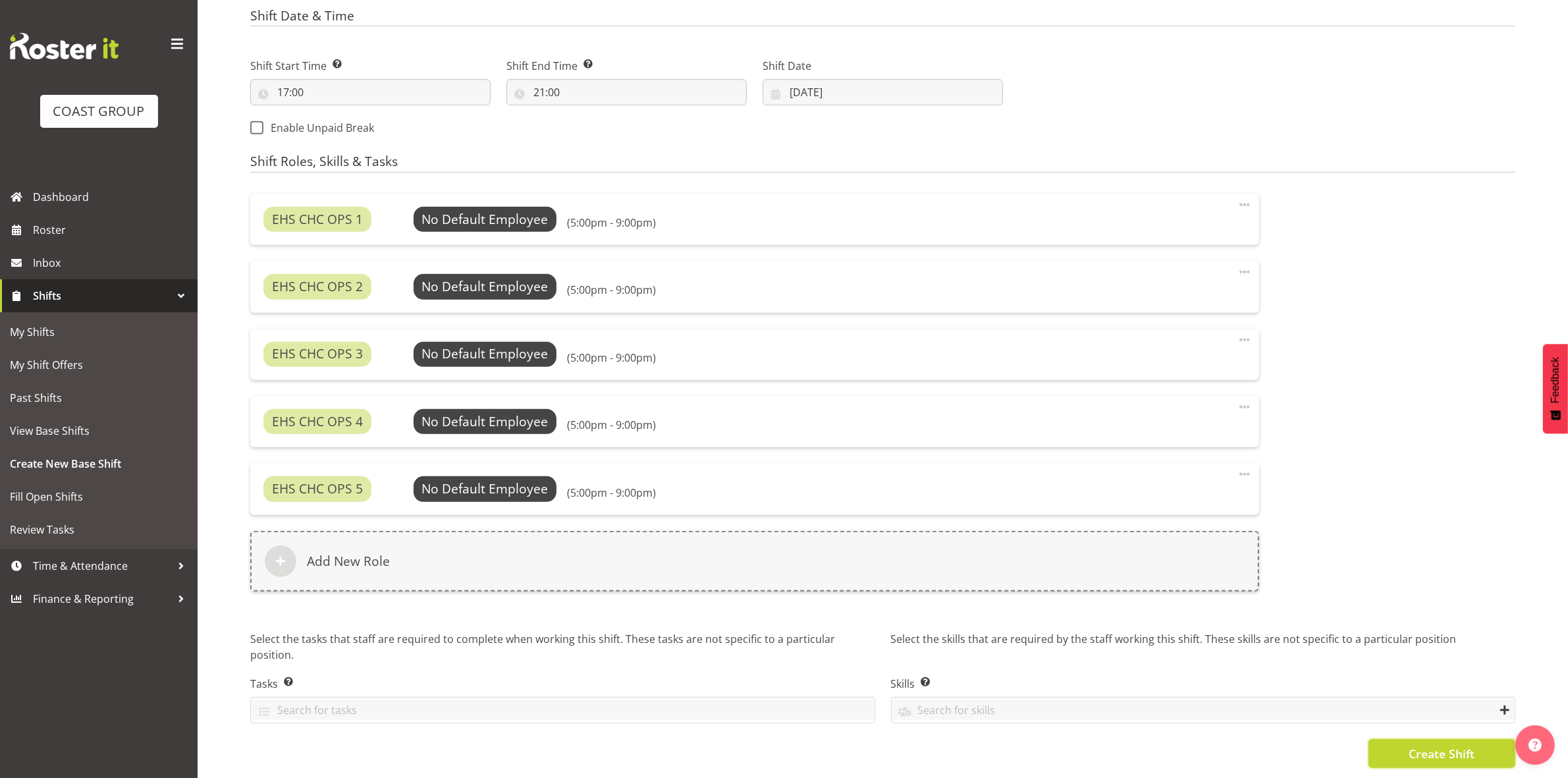
click at [1407, 754] on button "Create Shift" at bounding box center [1441, 753] width 146 height 29
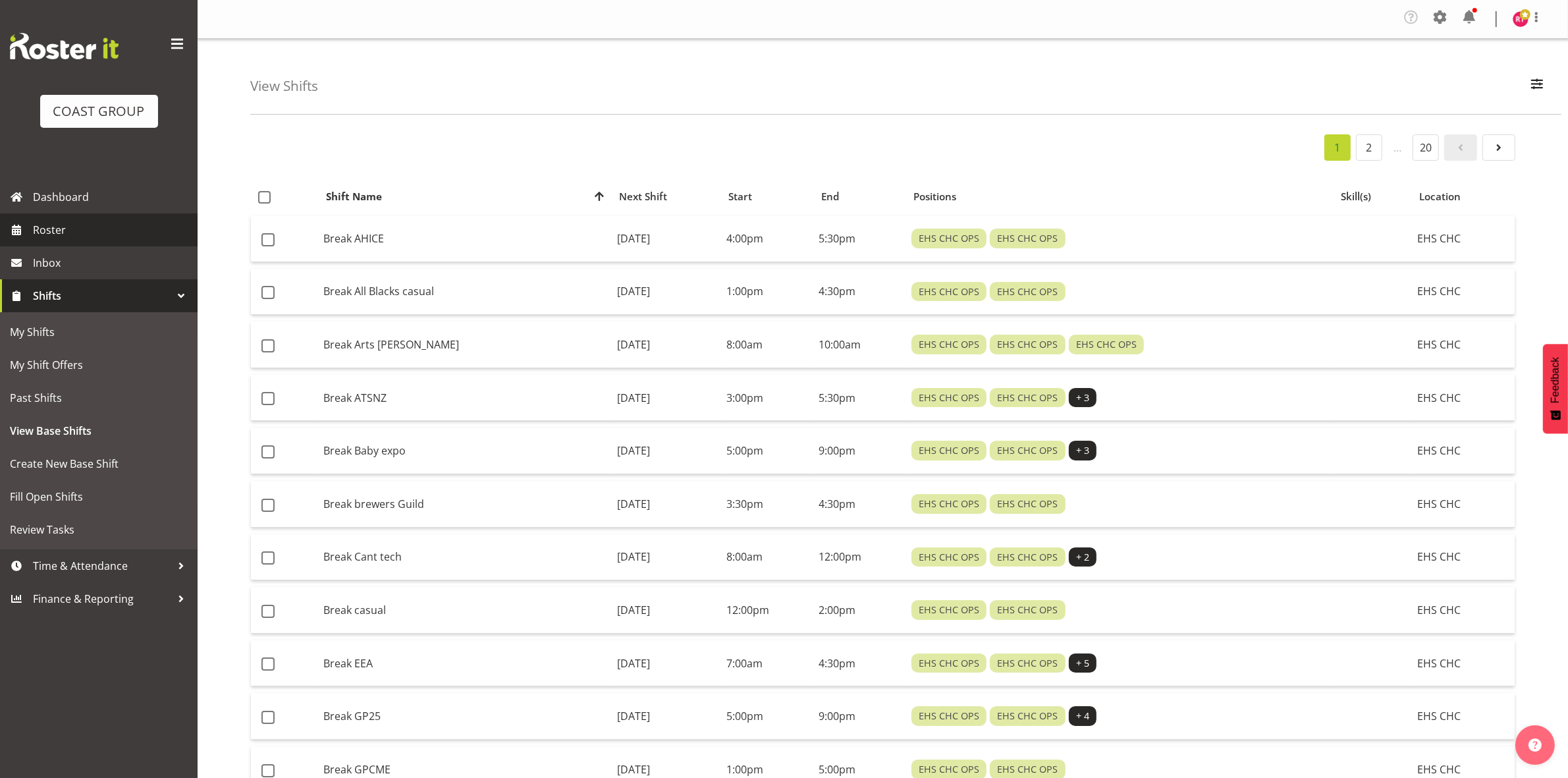
drag, startPoint x: 0, startPoint y: 0, endPoint x: 84, endPoint y: 229, distance: 243.9
click at [84, 229] on span "Roster" at bounding box center [112, 230] width 158 height 20
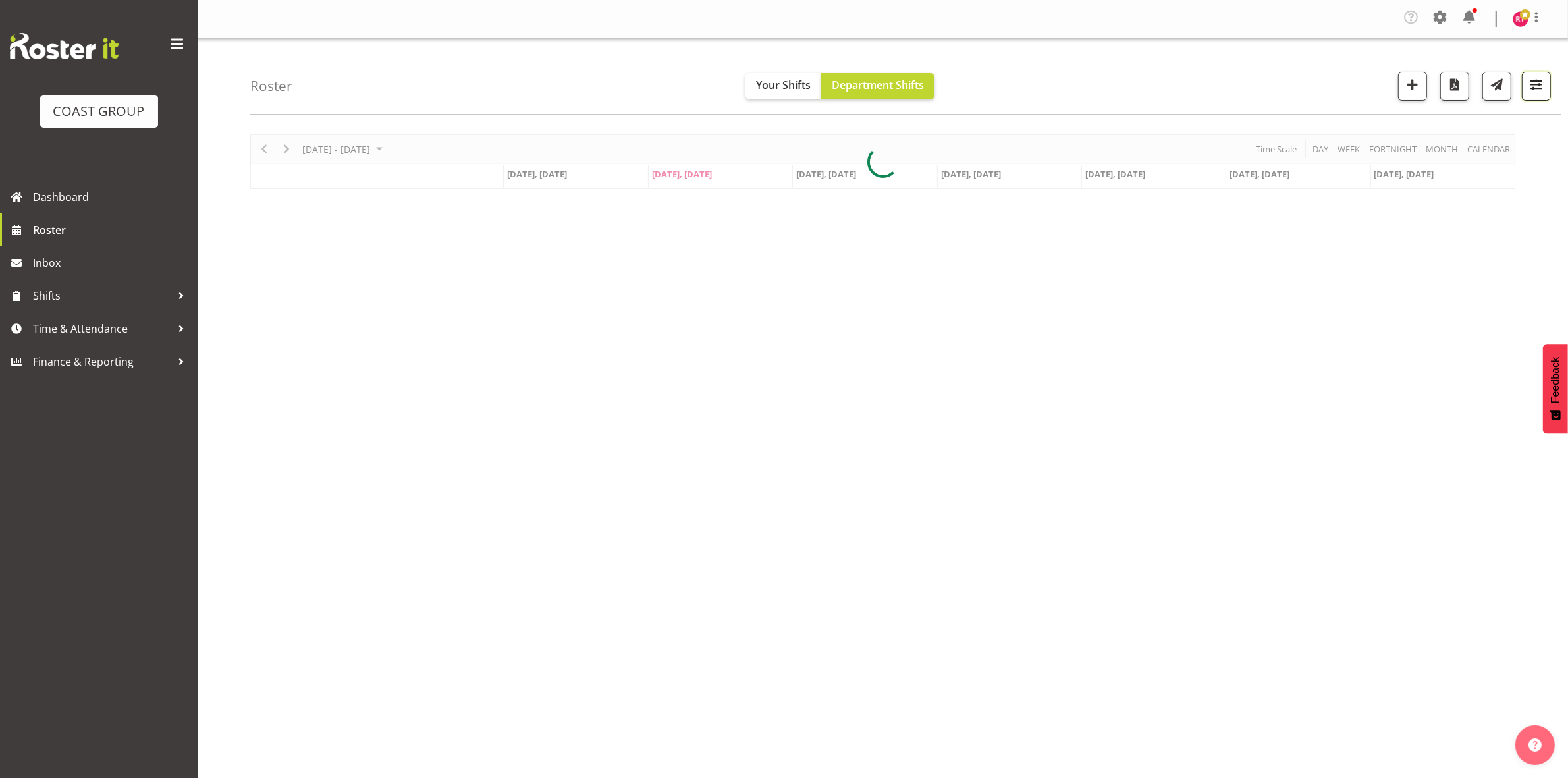
click at [1542, 86] on span "button" at bounding box center [1536, 84] width 17 height 17
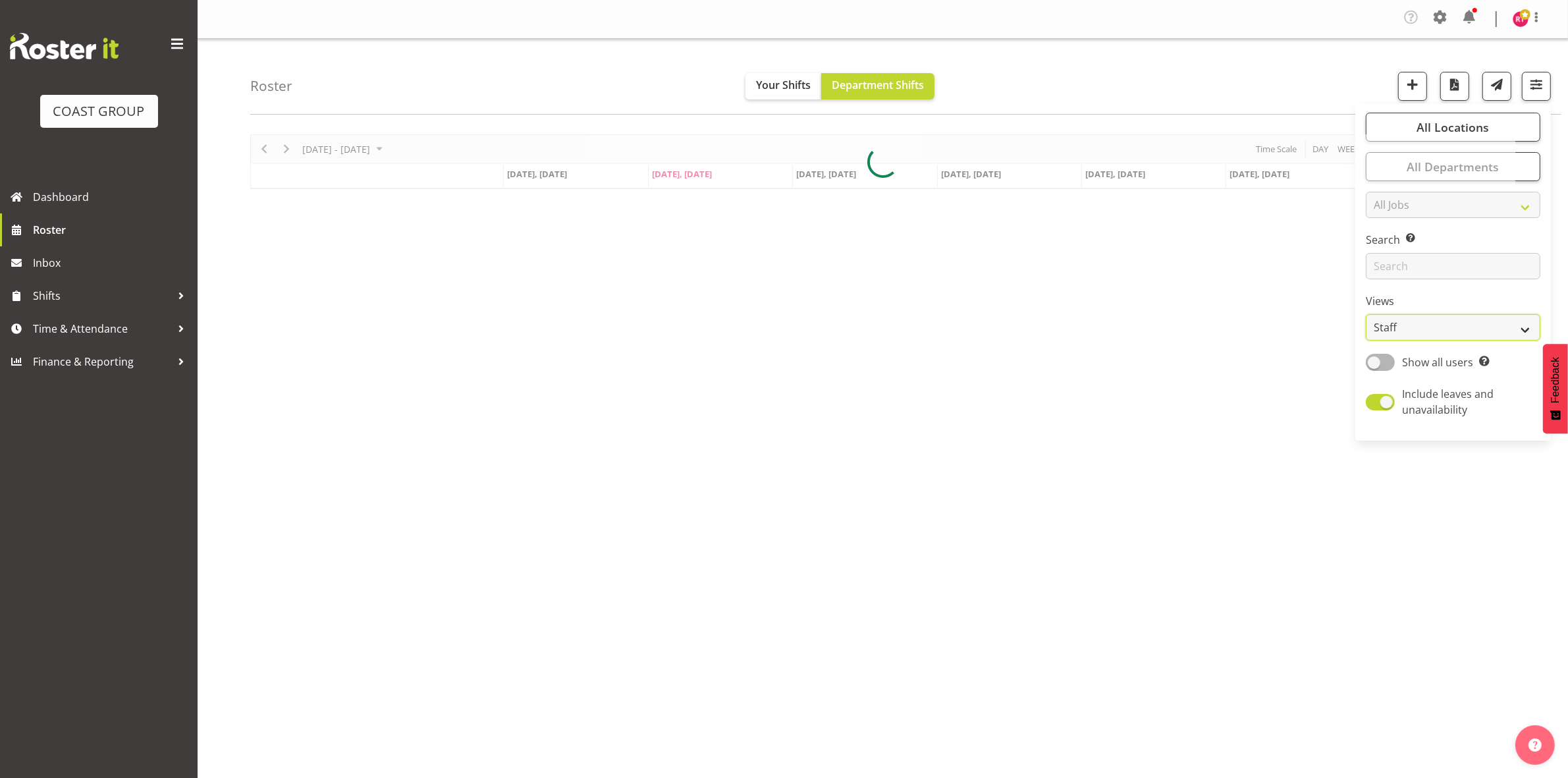
click at [1427, 328] on select "Staff Role Shift - Horizontal Shift - Vertical Staff - Location" at bounding box center [1453, 328] width 175 height 26
select select "shift"
click at [1366, 315] on select "Staff Role Shift - Horizontal Shift - Vertical Staff - Location" at bounding box center [1453, 328] width 175 height 26
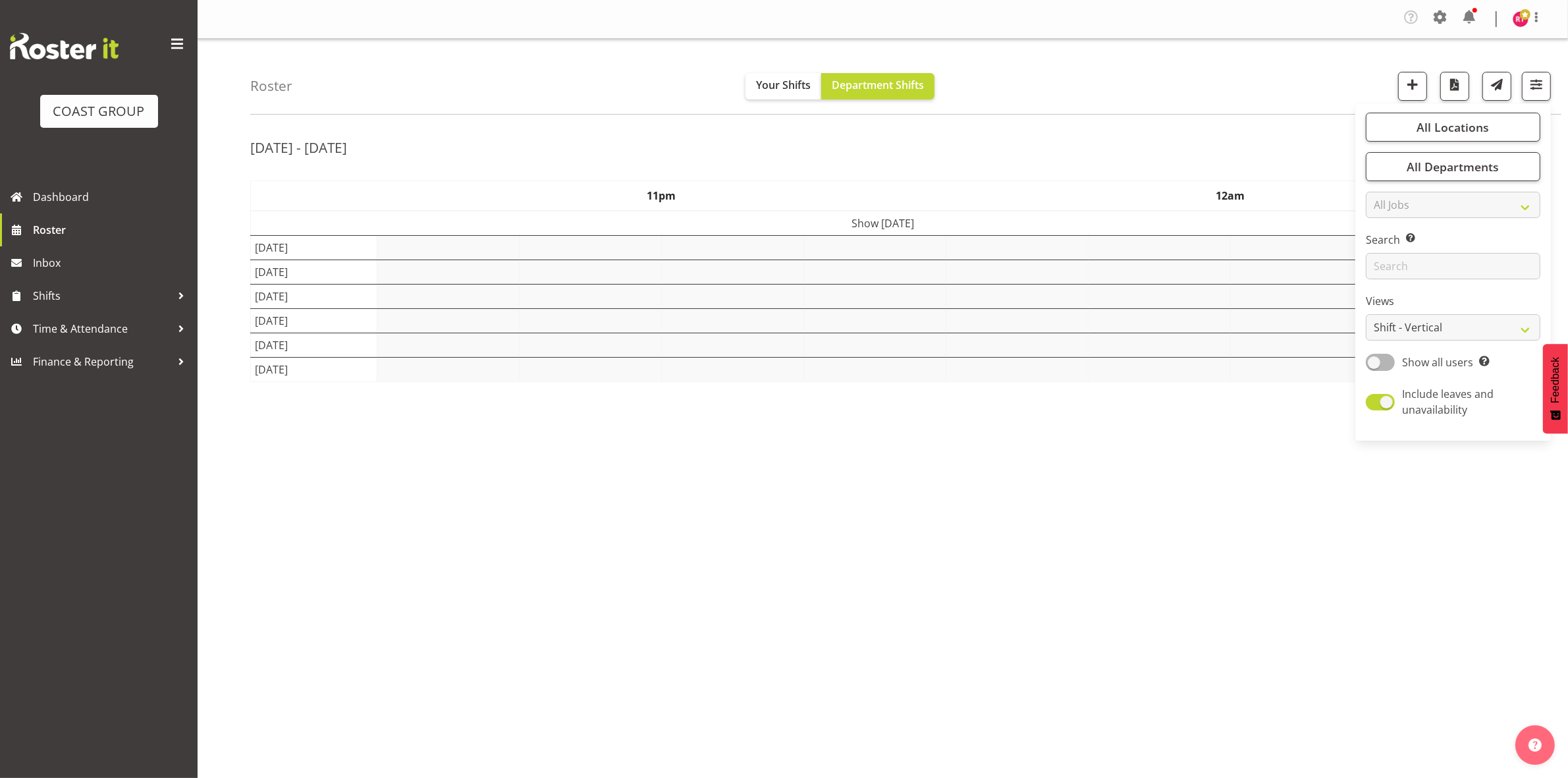
click at [1160, 79] on div "Roster Your Shifts Department Shifts All Locations Clear CARLTON EVENTS Carlton…" at bounding box center [905, 77] width 1311 height 76
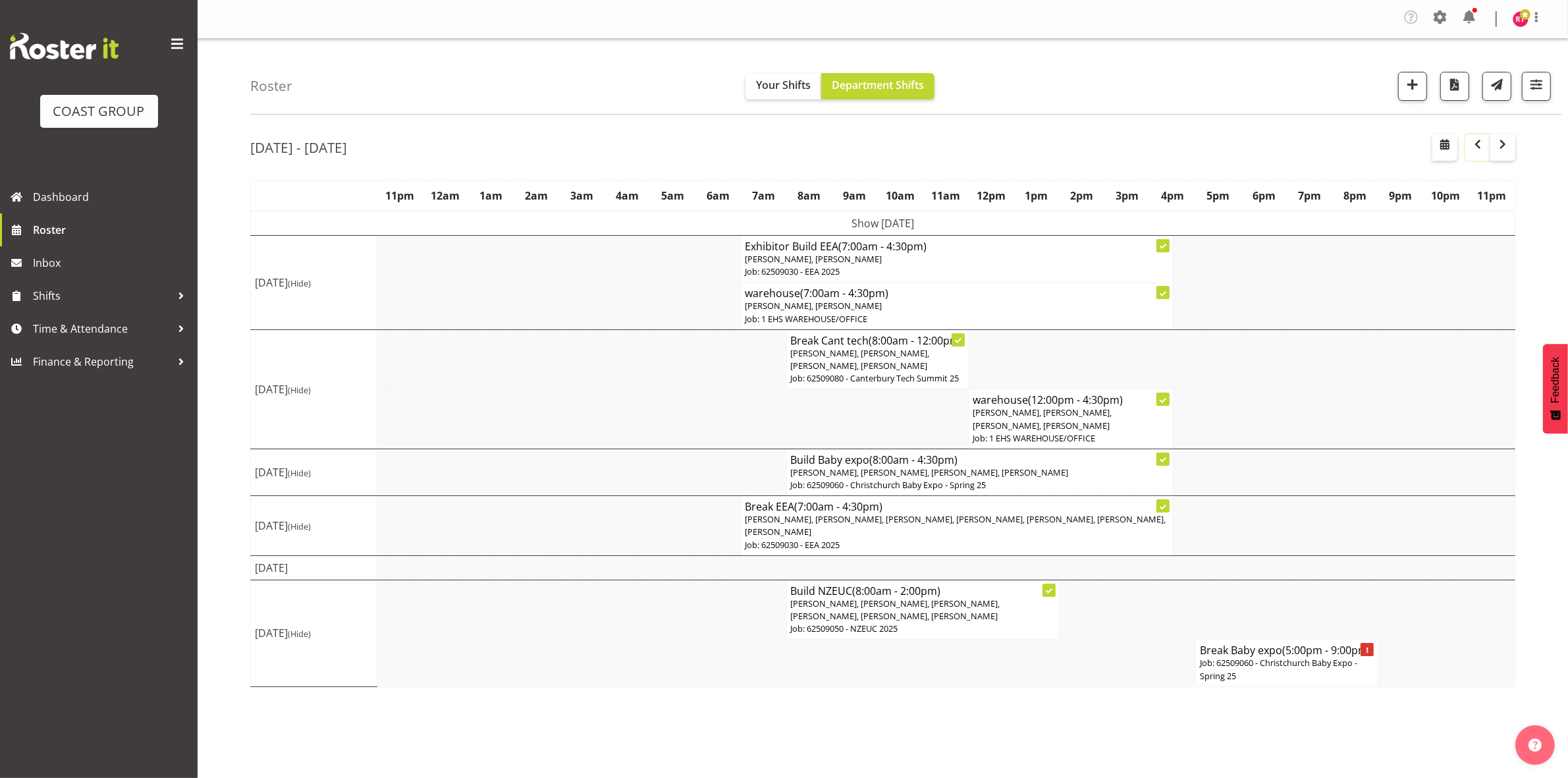
click at [1476, 146] on span "button" at bounding box center [1477, 144] width 16 height 16
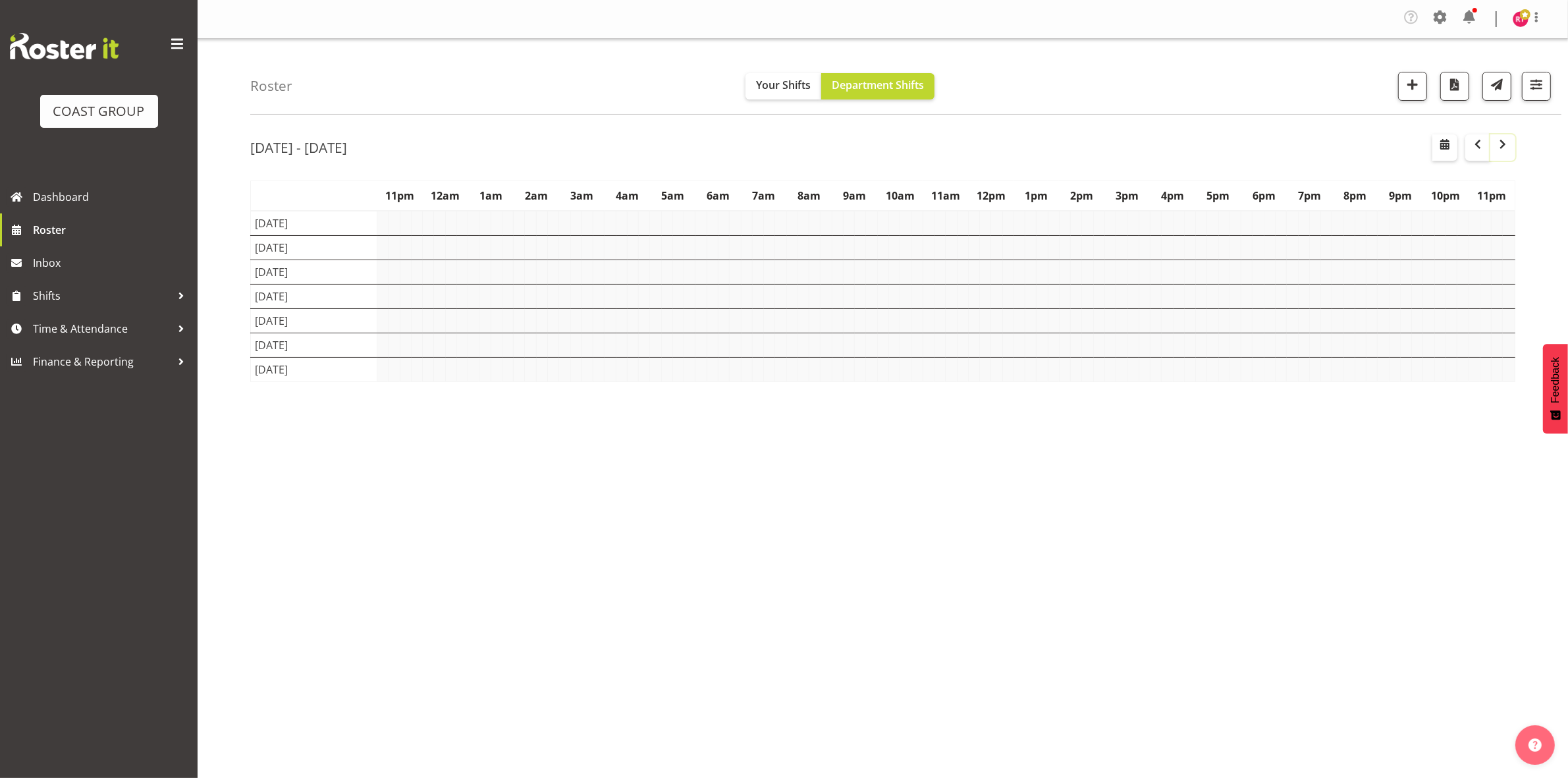
click at [1502, 149] on span "button" at bounding box center [1503, 144] width 16 height 16
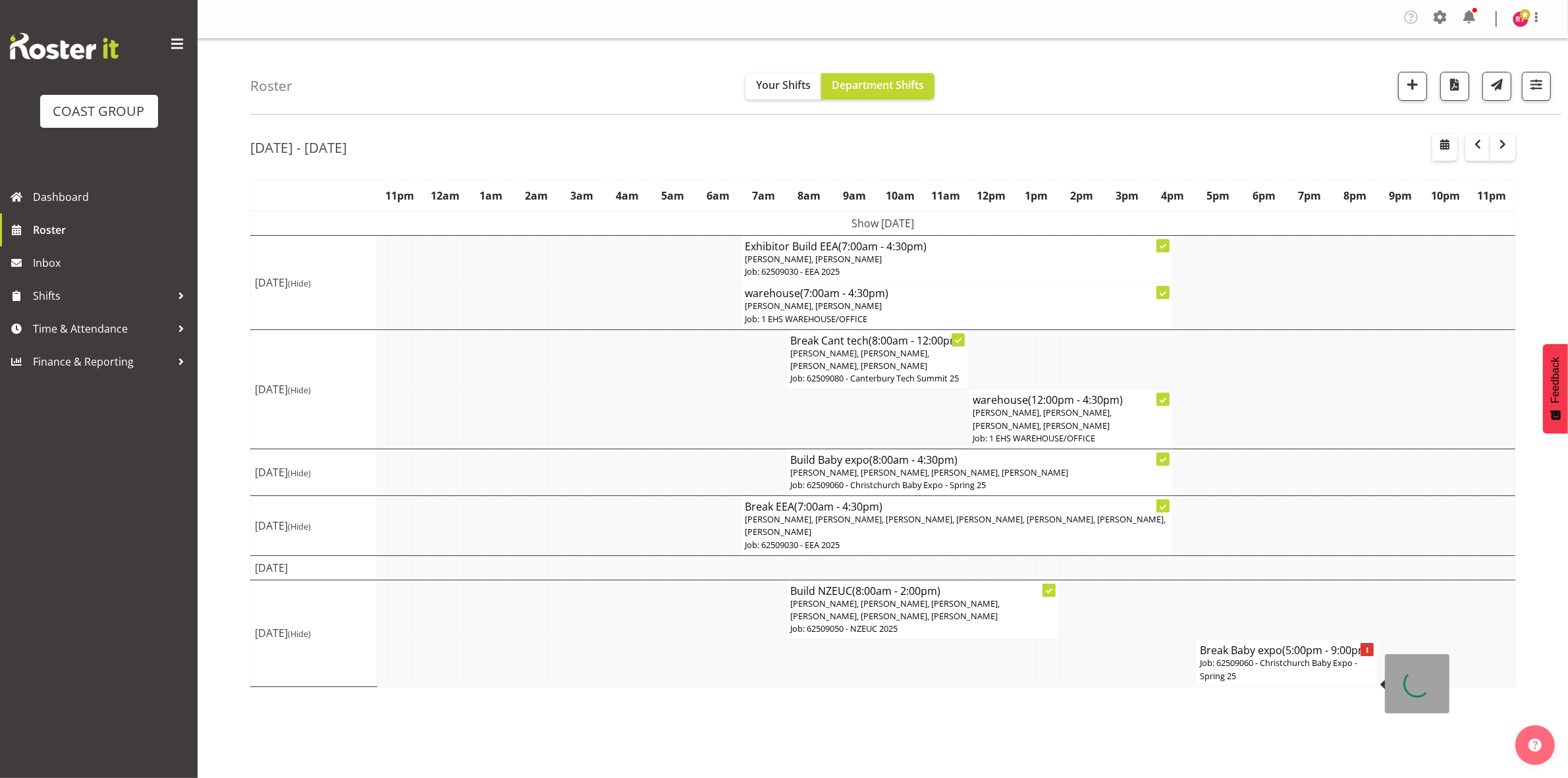
click at [1274, 656] on h4 "Break Baby expo (5:00pm - 9:00pm)" at bounding box center [1286, 651] width 173 height 13
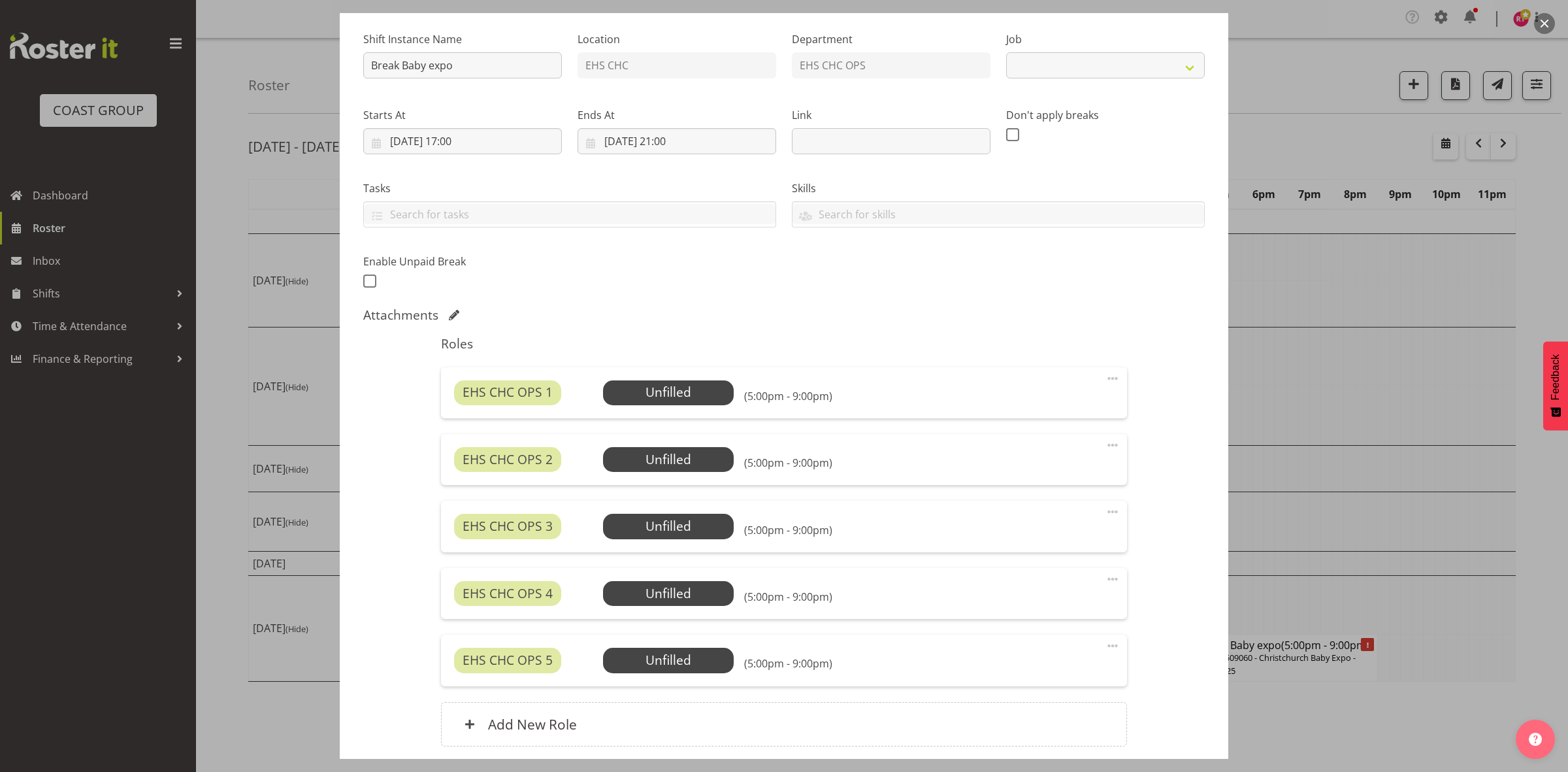
scroll to position [226, 0]
select select "9266"
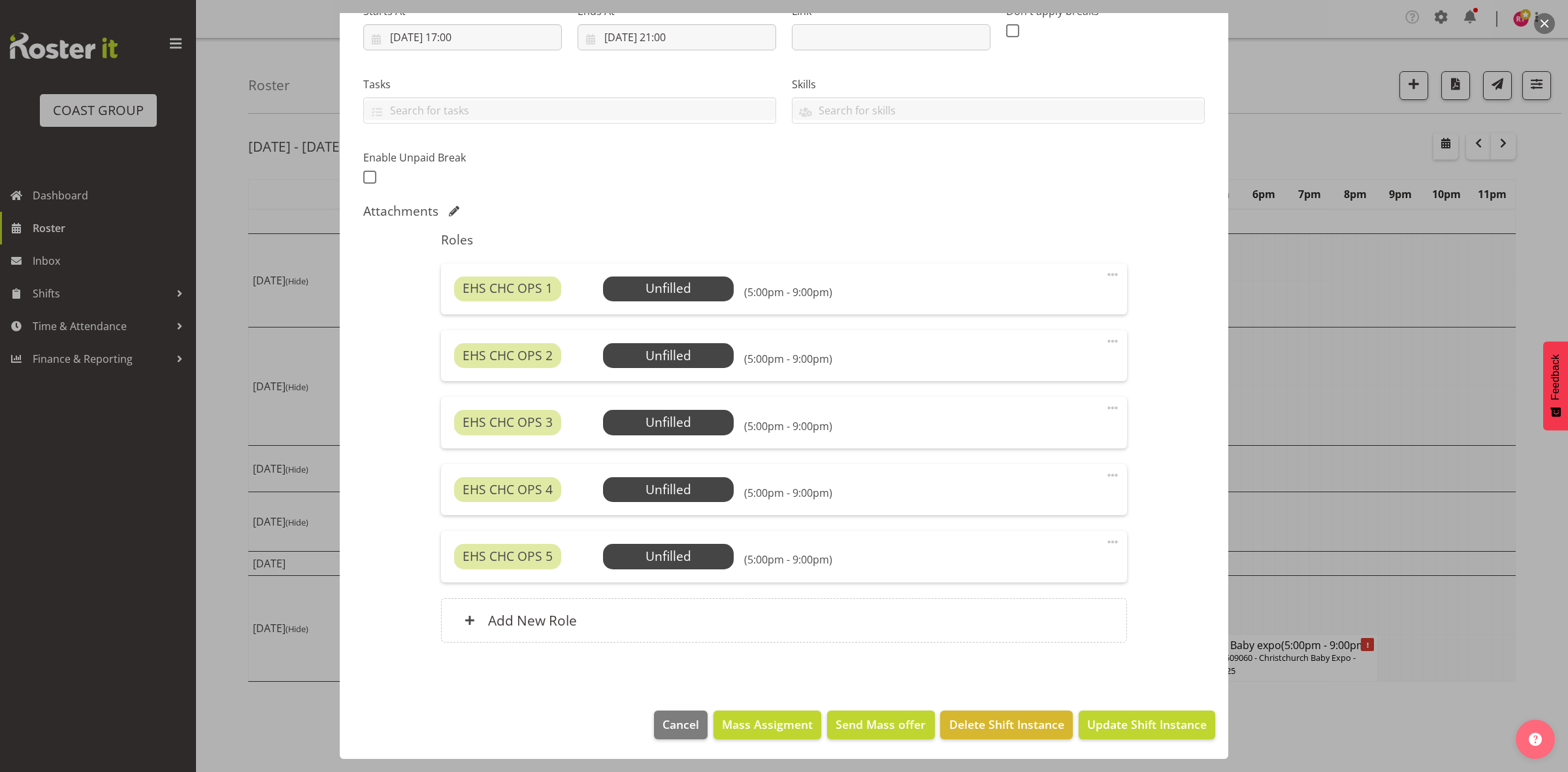
click at [759, 760] on div at bounding box center [784, 386] width 1568 height 772
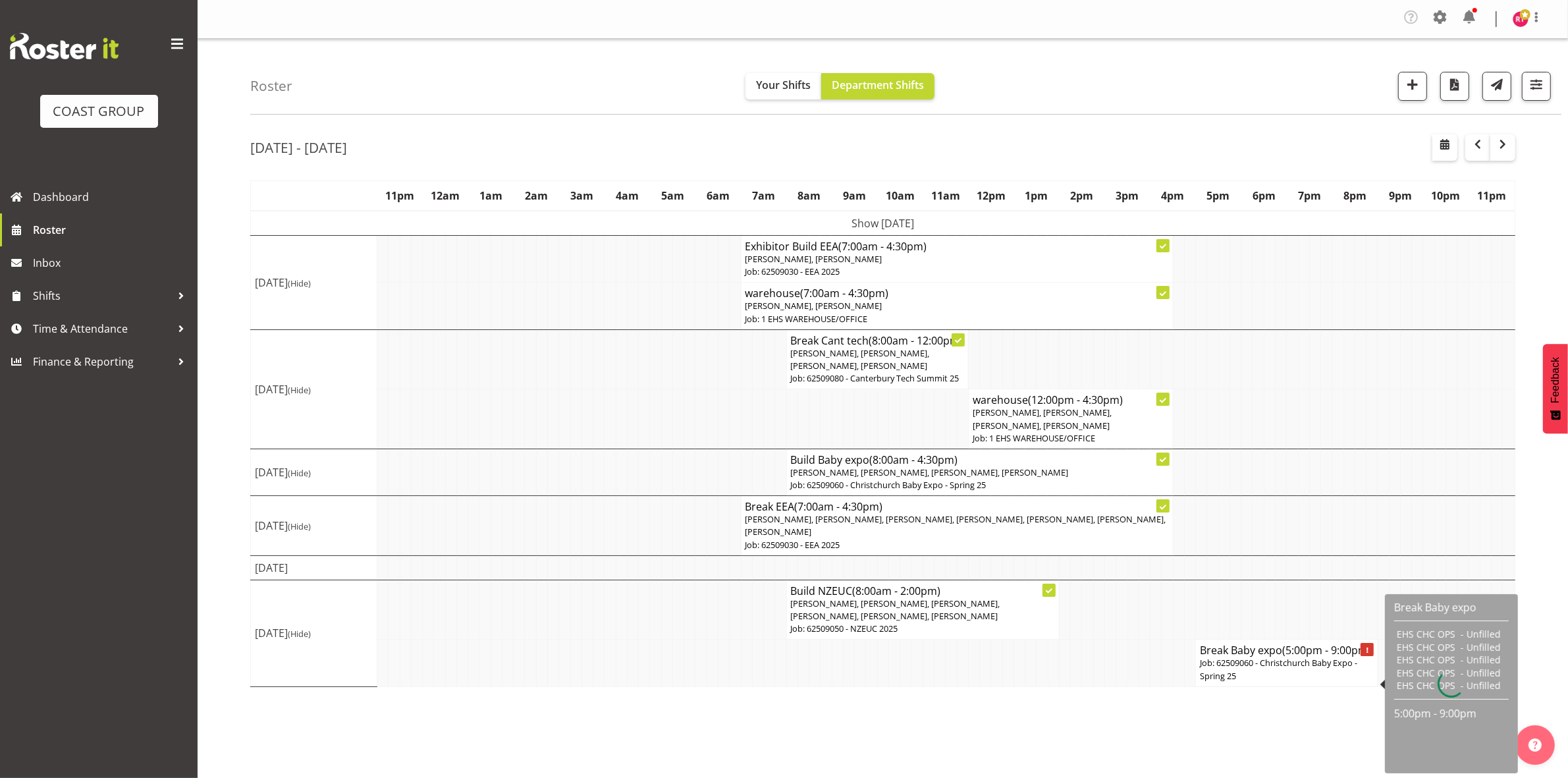
click at [1283, 657] on span "(5:00pm - 9:00pm)" at bounding box center [1326, 651] width 89 height 15
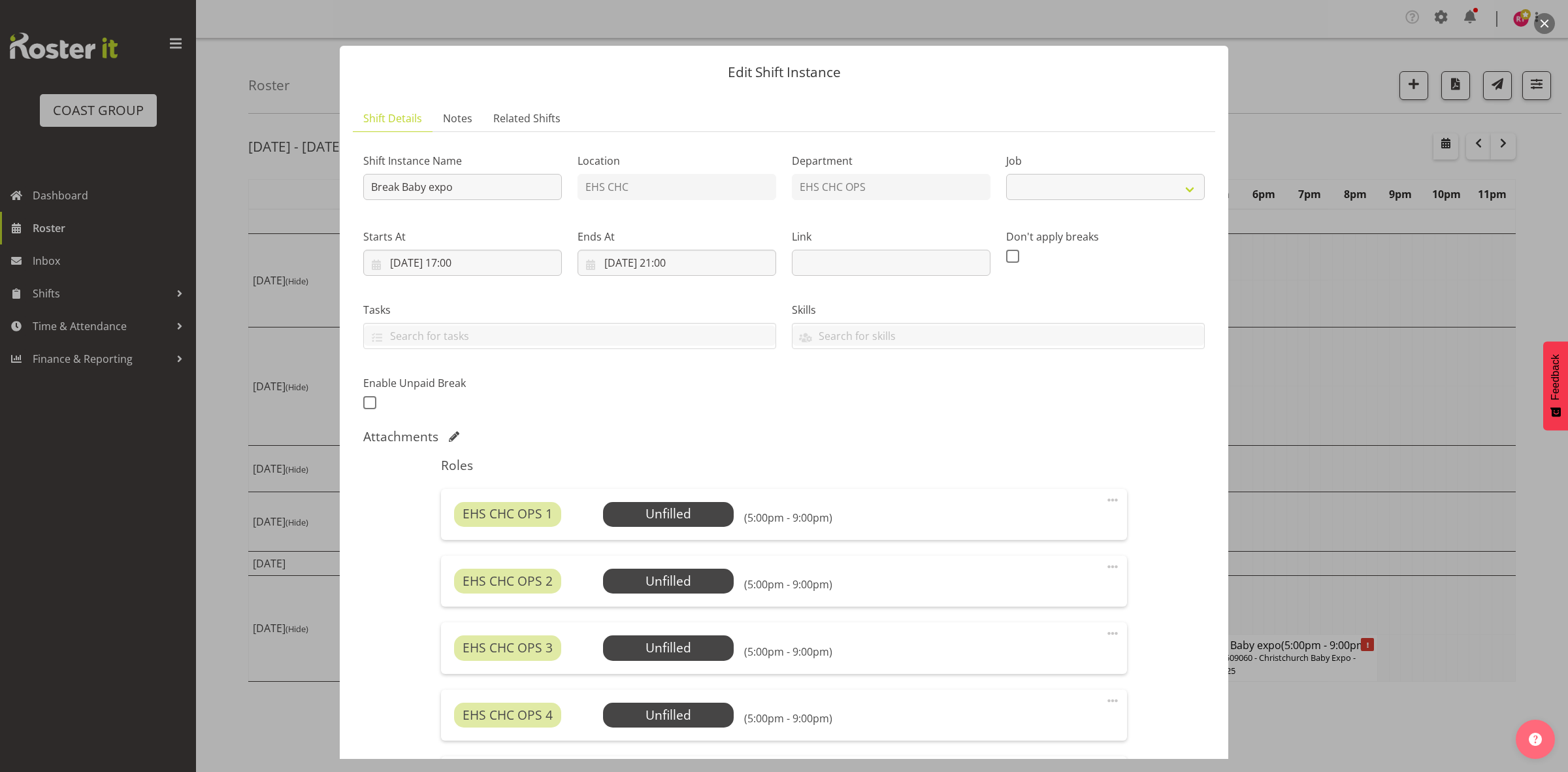
select select "9266"
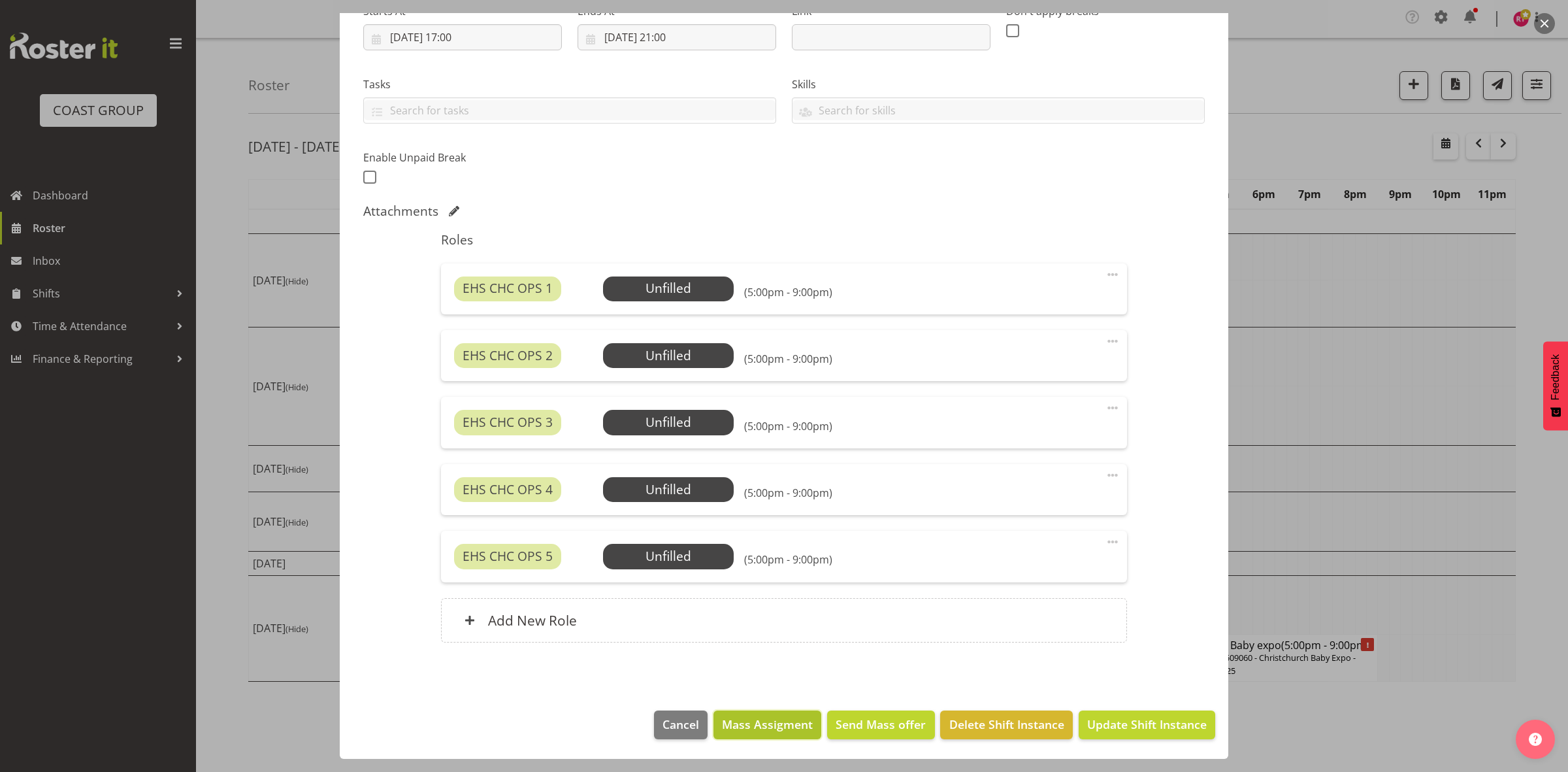
click at [776, 729] on span "Mass Assigment" at bounding box center [767, 724] width 91 height 17
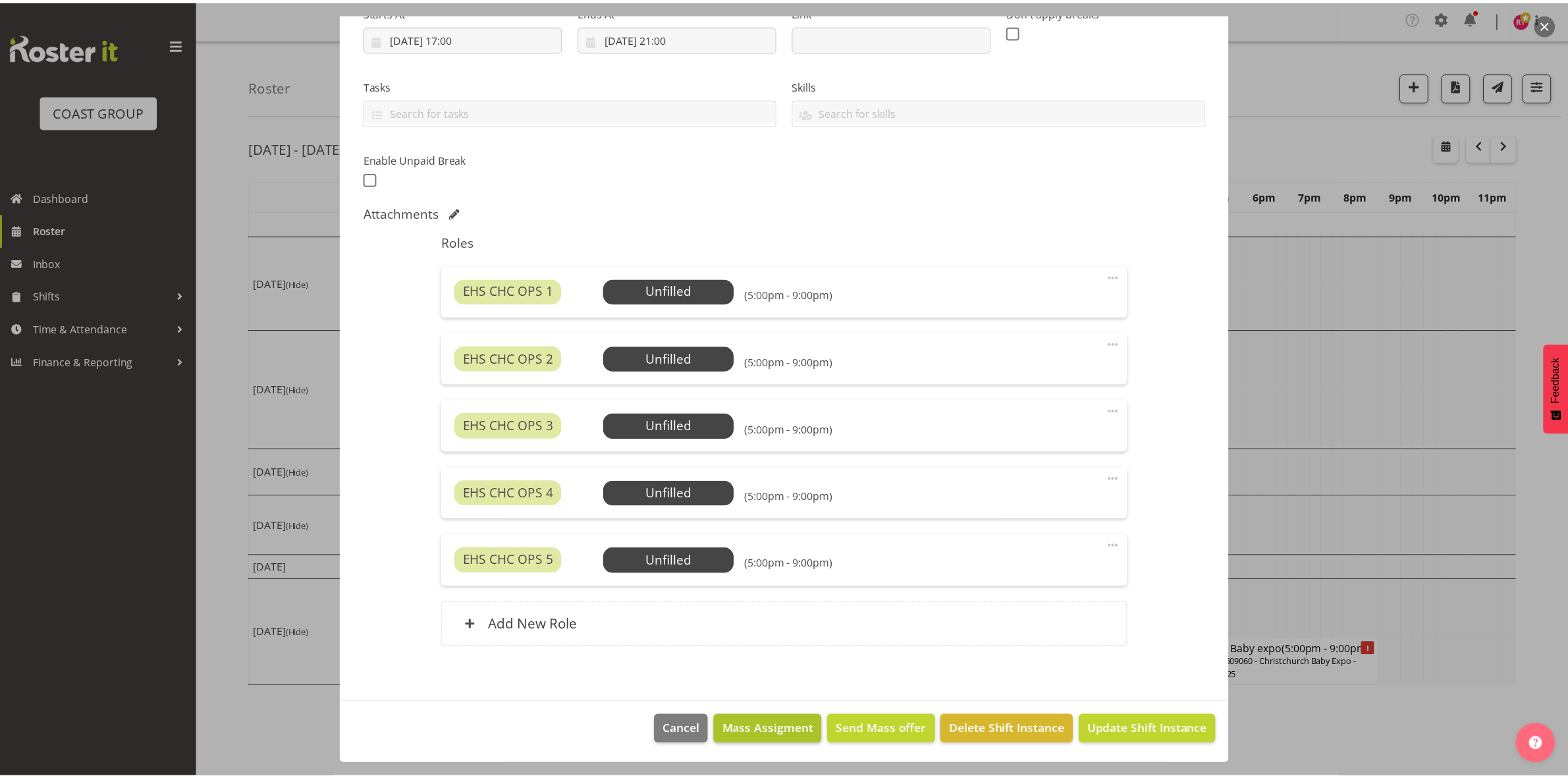
scroll to position [175, 0]
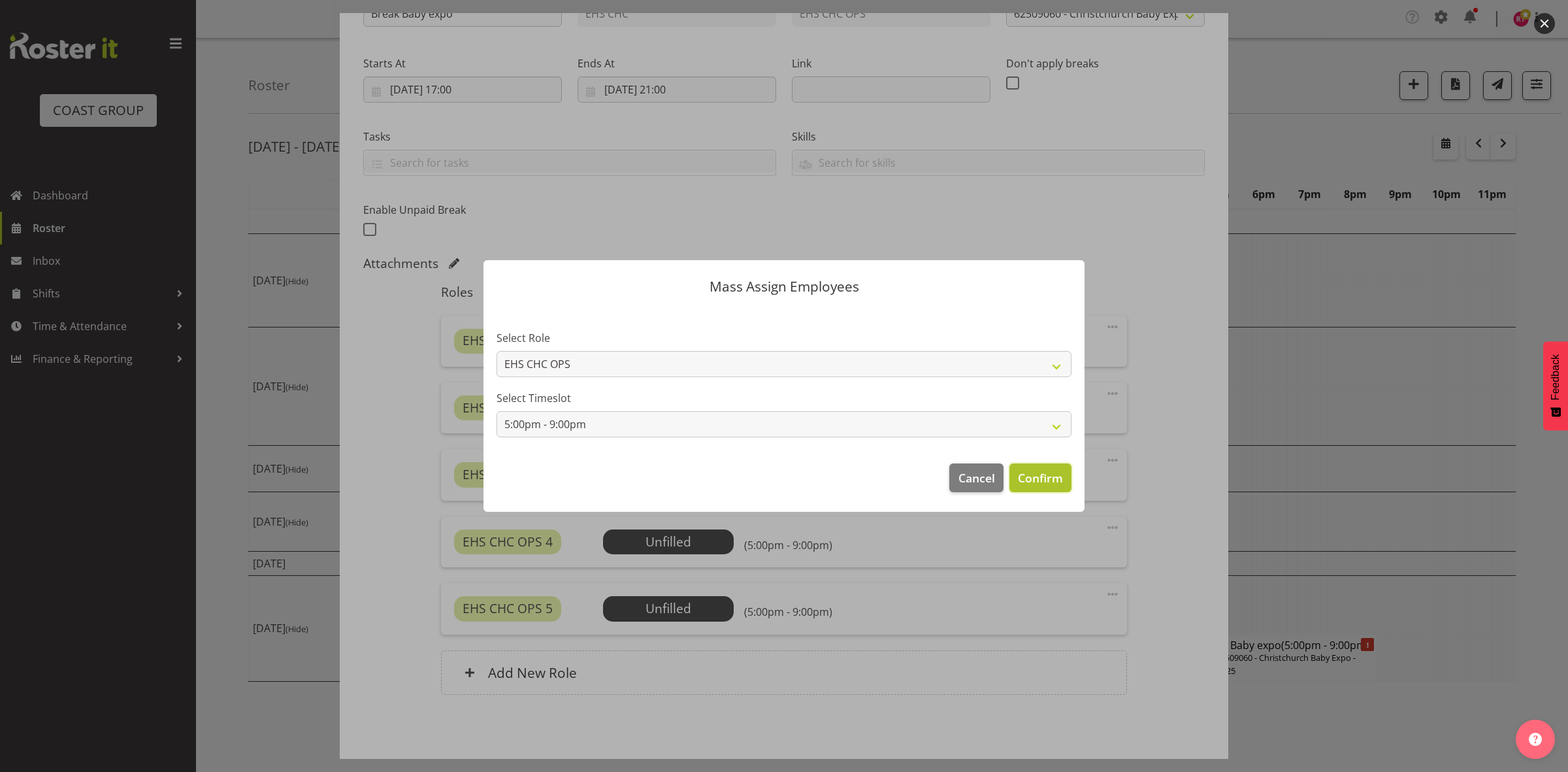
click at [1039, 476] on span "Confirm" at bounding box center [1040, 477] width 45 height 17
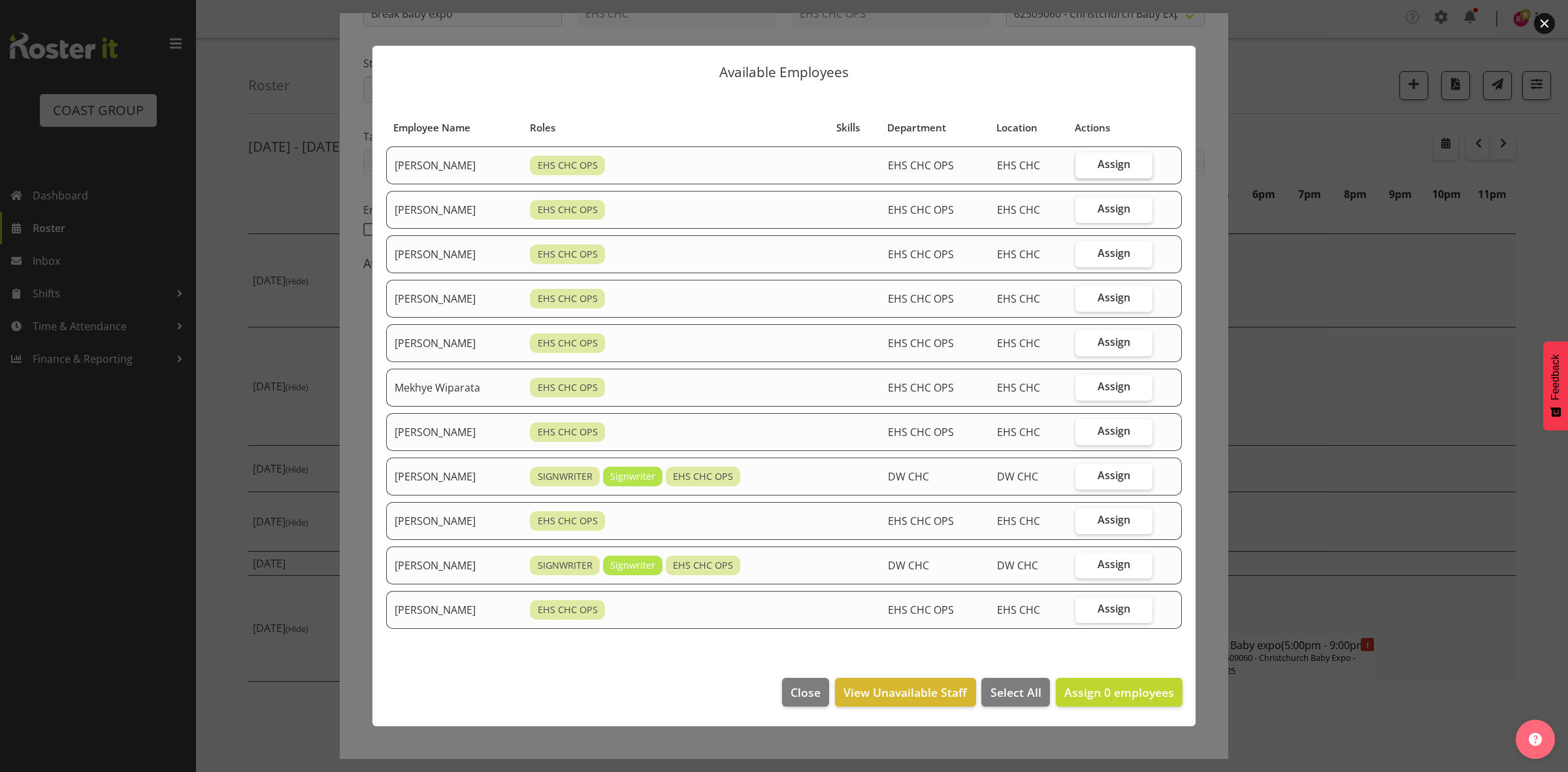
click at [1093, 162] on label "Assign" at bounding box center [1114, 165] width 77 height 26
click at [1084, 162] on input "Assign" at bounding box center [1080, 164] width 8 height 8
checkbox input "true"
click at [1106, 206] on span "Assign" at bounding box center [1114, 209] width 33 height 13
click at [1084, 206] on input "Assign" at bounding box center [1080, 209] width 8 height 8
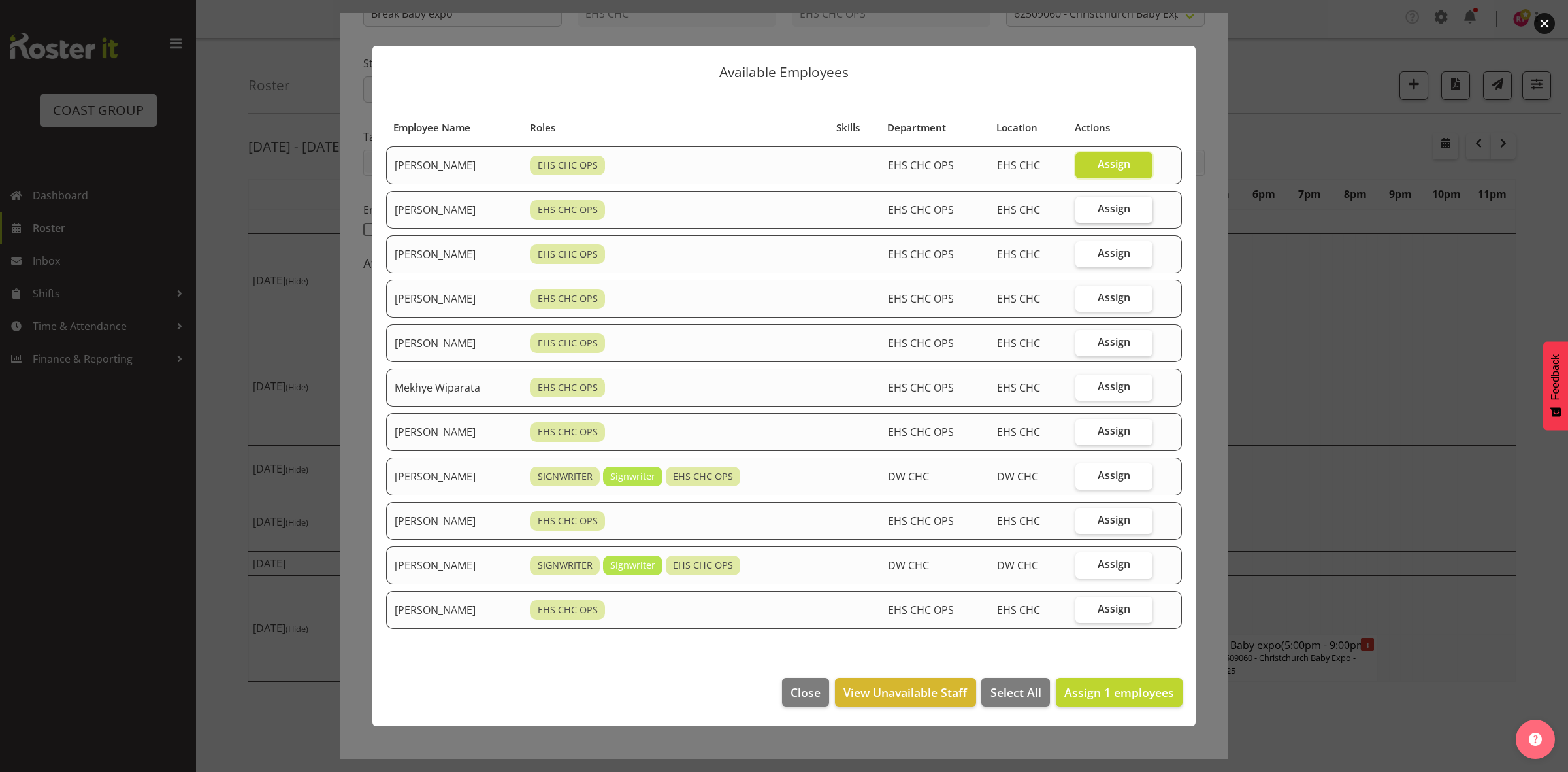
checkbox input "true"
click at [1112, 338] on span "Assign" at bounding box center [1114, 342] width 33 height 13
click at [1084, 338] on input "Assign" at bounding box center [1080, 342] width 8 height 8
checkbox input "true"
click at [1103, 398] on label "Assign" at bounding box center [1114, 388] width 77 height 26
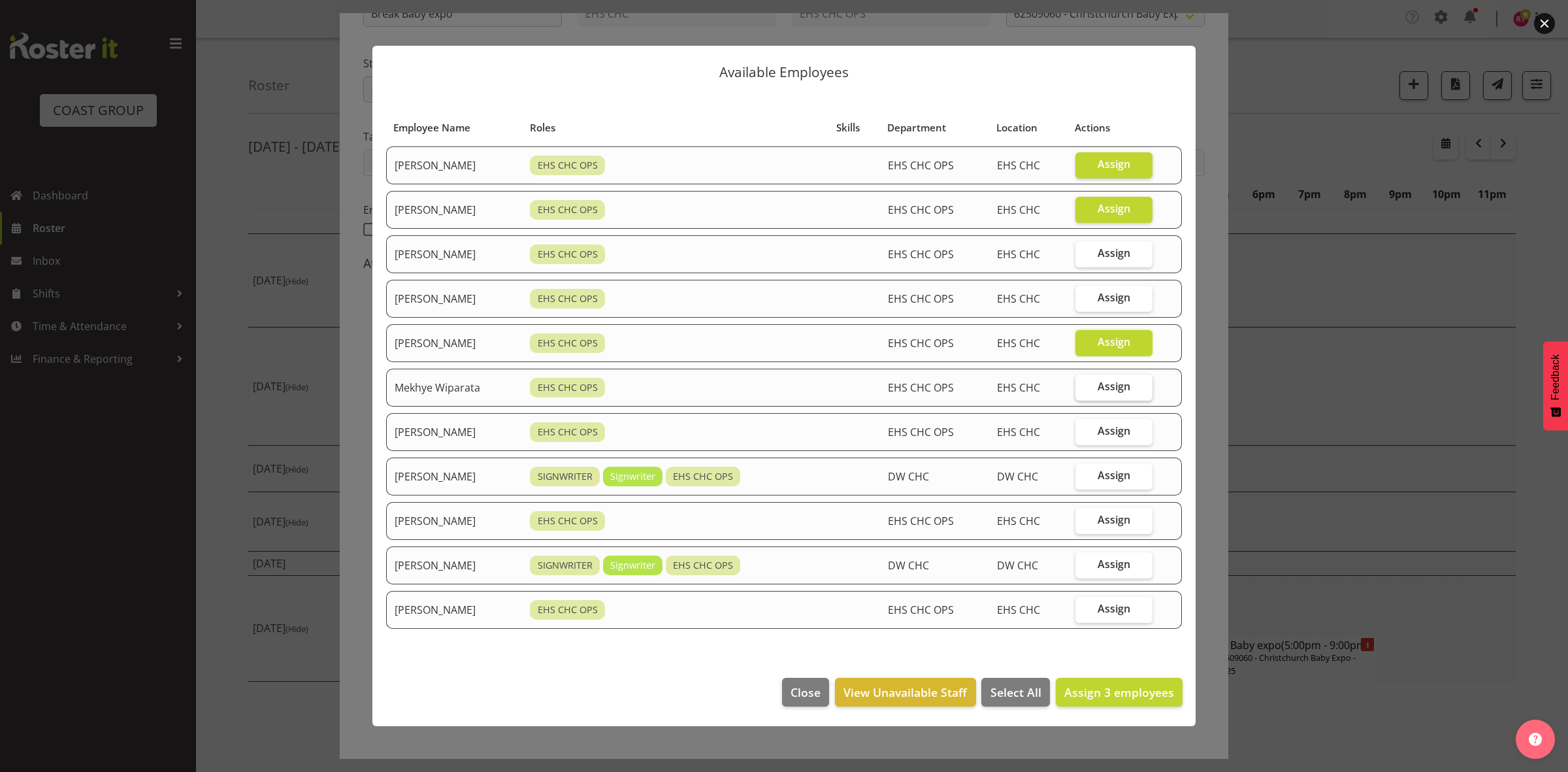
click at [1084, 391] on input "Assign" at bounding box center [1080, 387] width 8 height 8
checkbox input "true"
click at [1107, 432] on span "Assign" at bounding box center [1114, 431] width 33 height 13
click at [1084, 432] on input "Assign" at bounding box center [1080, 431] width 8 height 8
checkbox input "true"
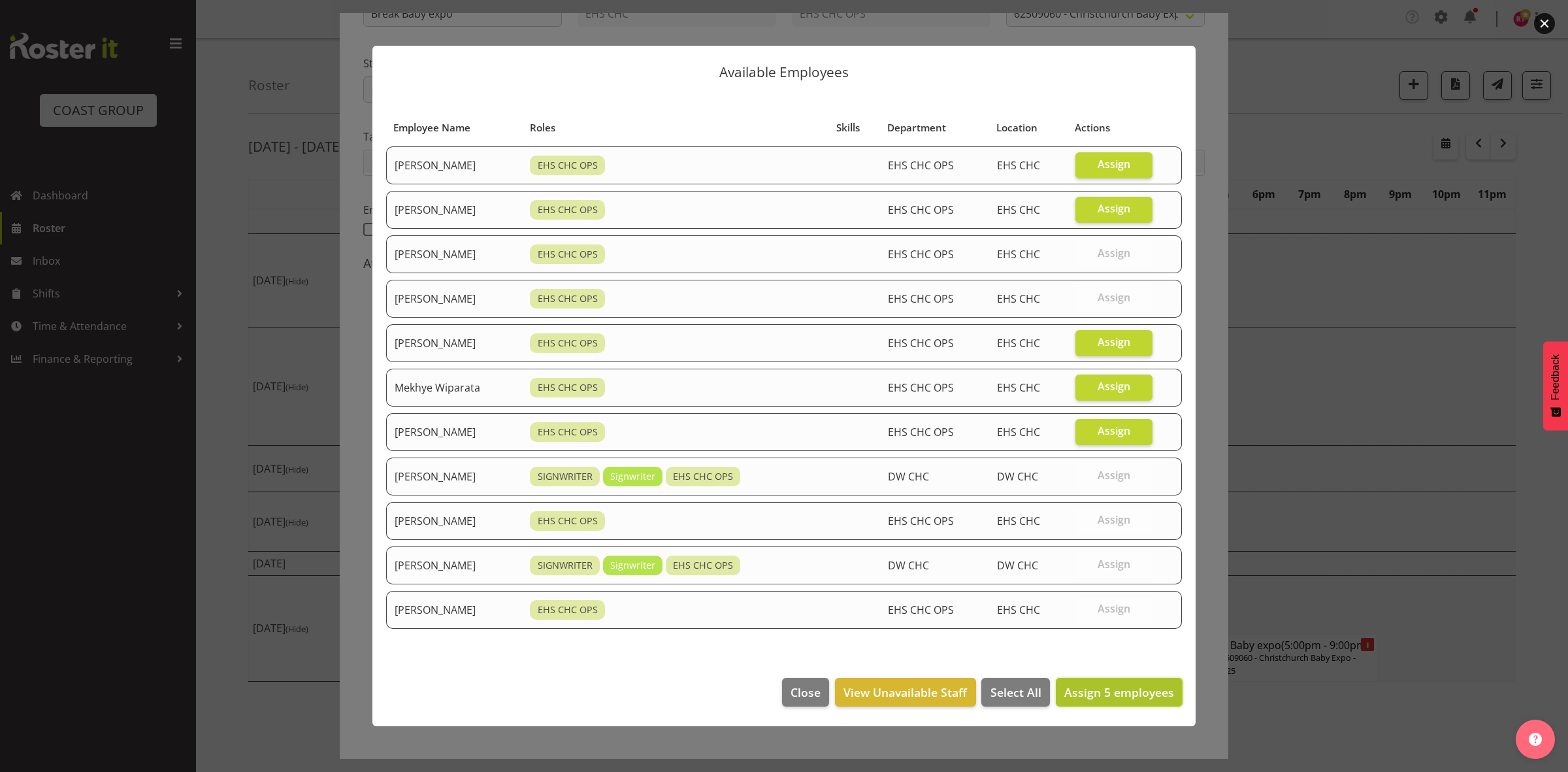
click at [1096, 696] on span "Assign 5 employees" at bounding box center [1119, 692] width 110 height 16
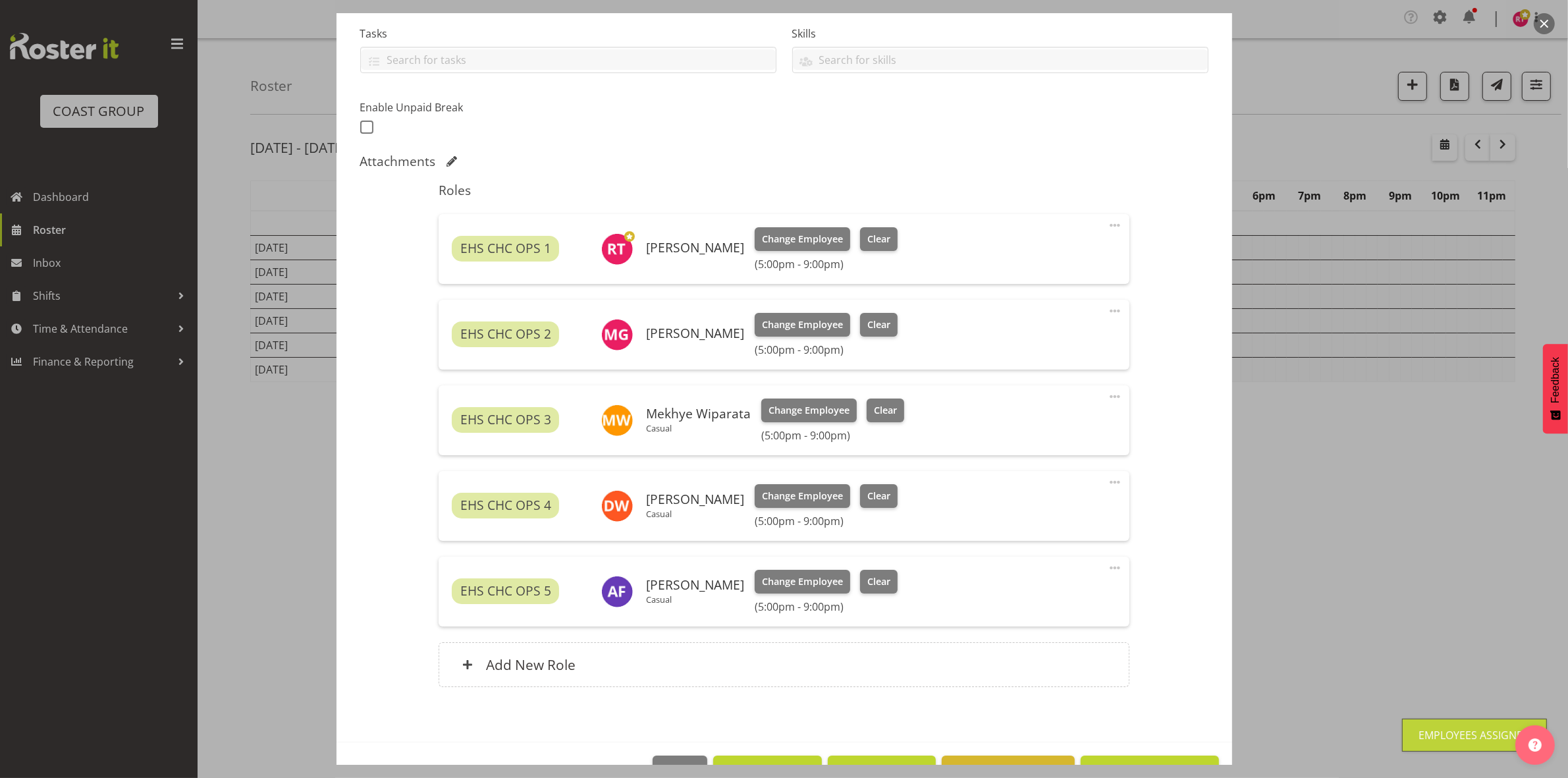
scroll to position [318, 0]
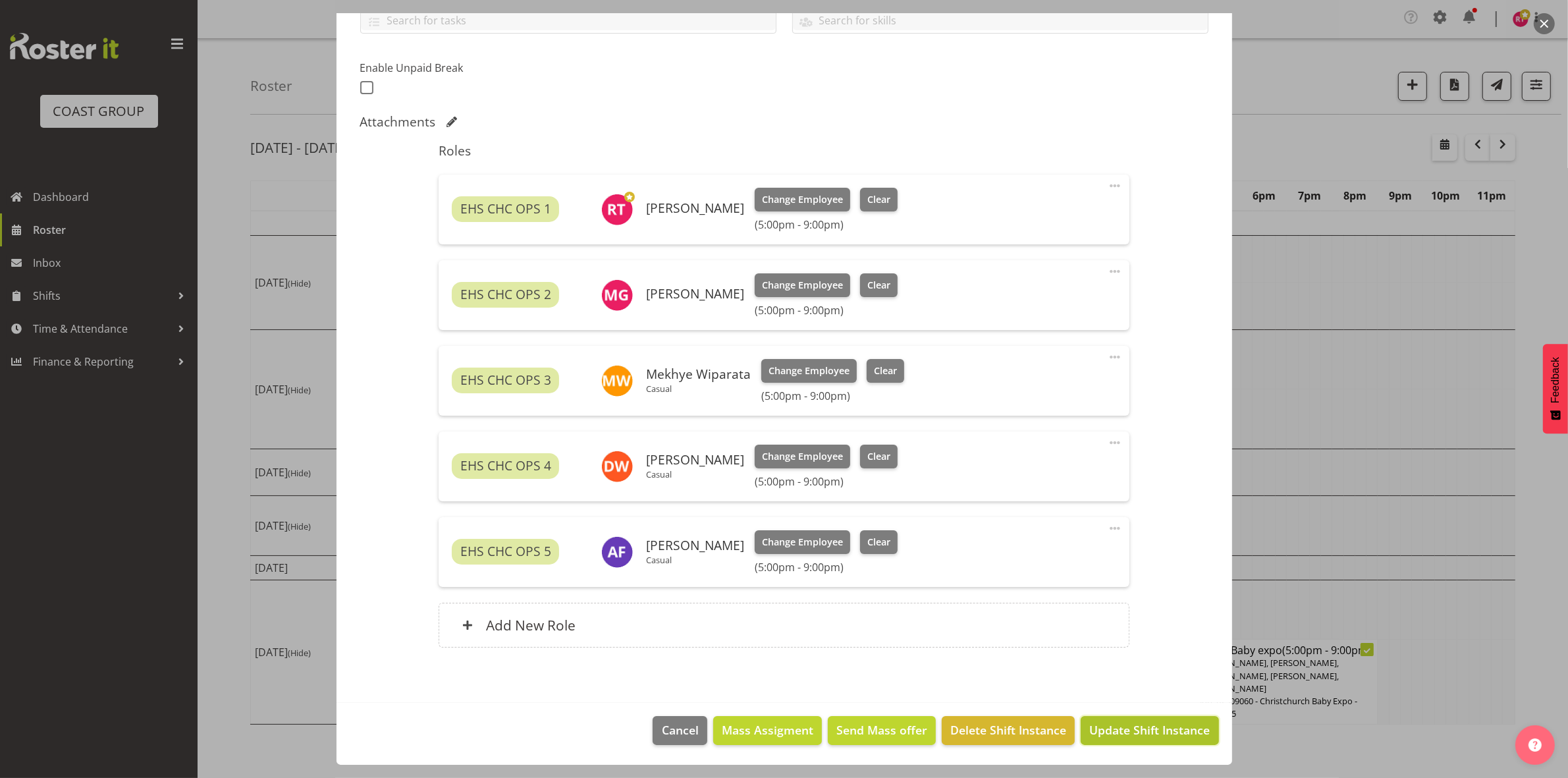
click at [1103, 717] on button "Update Shift Instance" at bounding box center [1149, 730] width 137 height 29
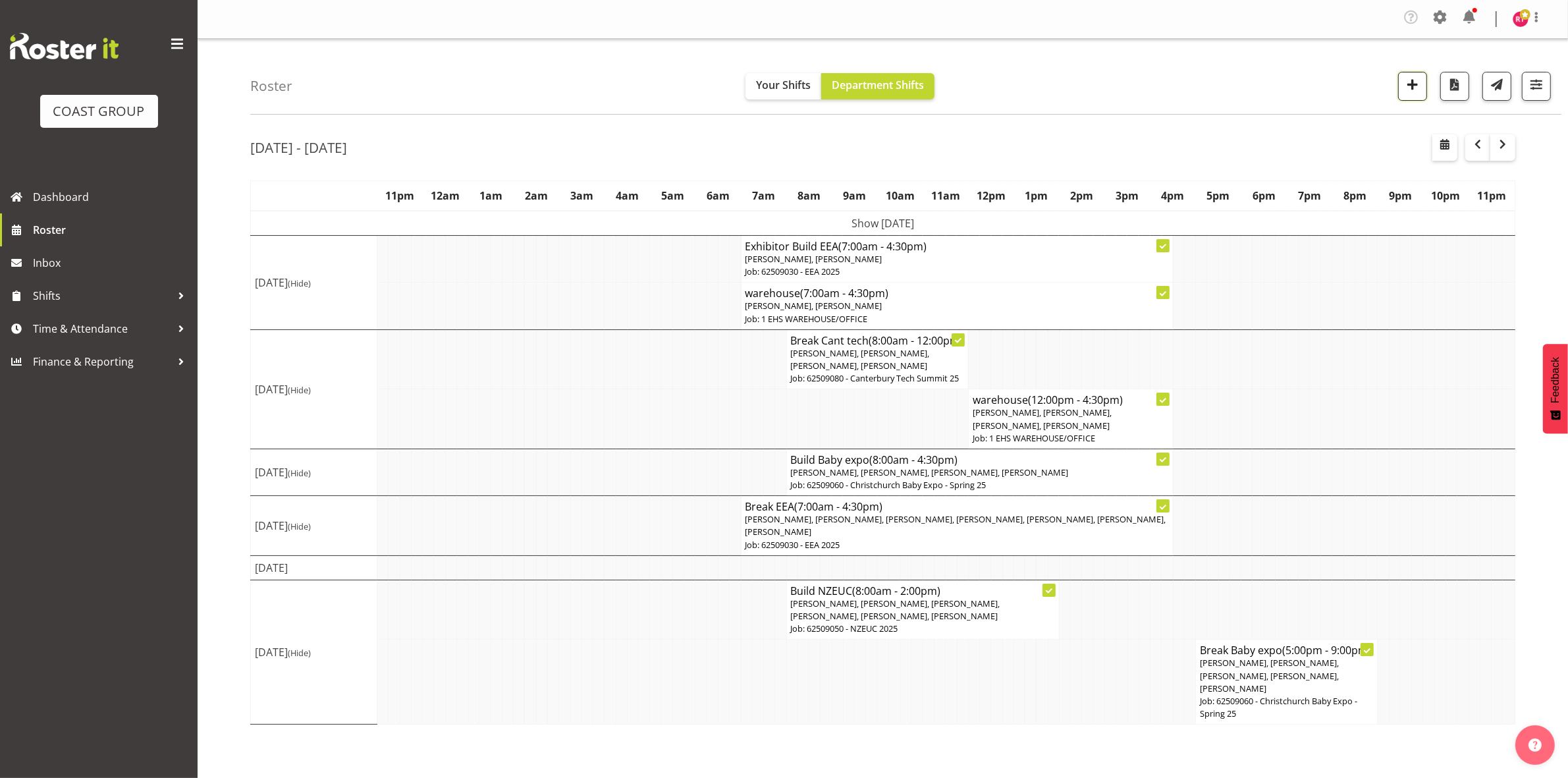
click at [1420, 81] on span "button" at bounding box center [1412, 84] width 17 height 17
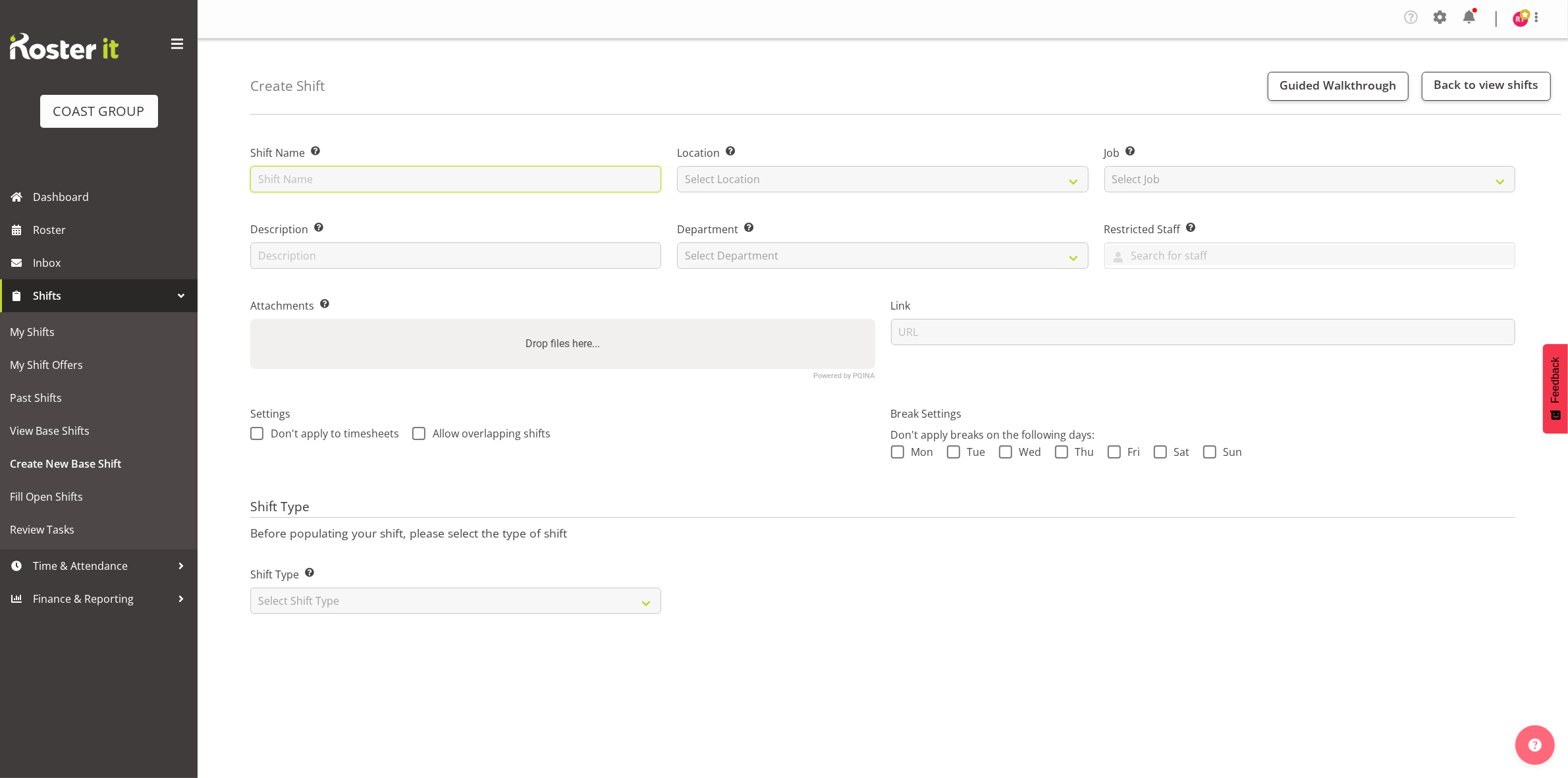
click at [379, 170] on input "text" at bounding box center [455, 180] width 411 height 26
type input "Drive to [PERSON_NAME]"
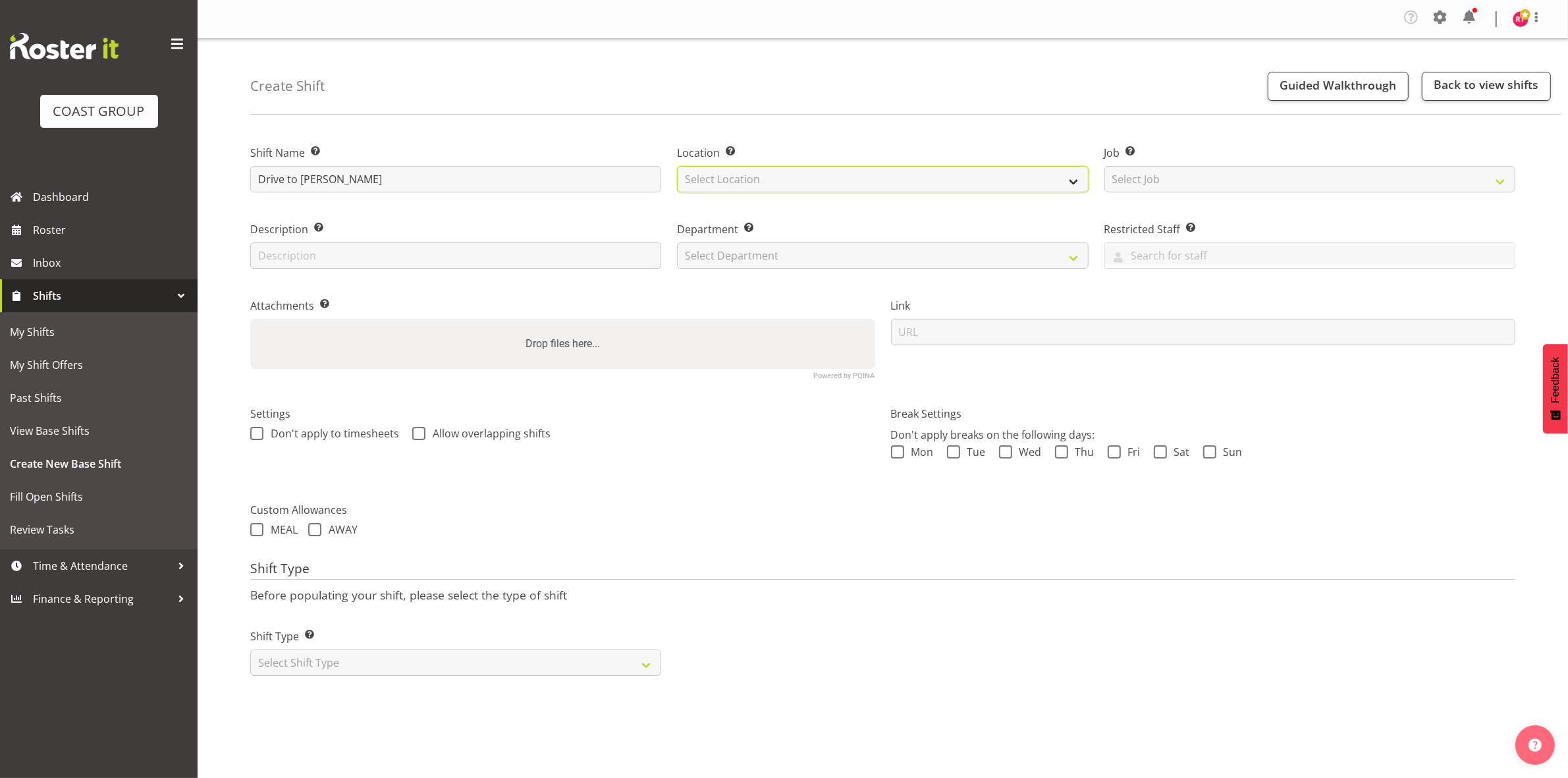
click at [779, 181] on select "Select Location EHS CHC" at bounding box center [882, 180] width 411 height 26
select select "107"
click at [677, 166] on select "Select Location EHS CHC" at bounding box center [882, 180] width 411 height 26
click at [1153, 179] on select "Select Job Create new job 1 Carlton Events 1 Carlton Hamilton 1 Carlton Welling…" at bounding box center [1310, 180] width 411 height 26
select select "9238"
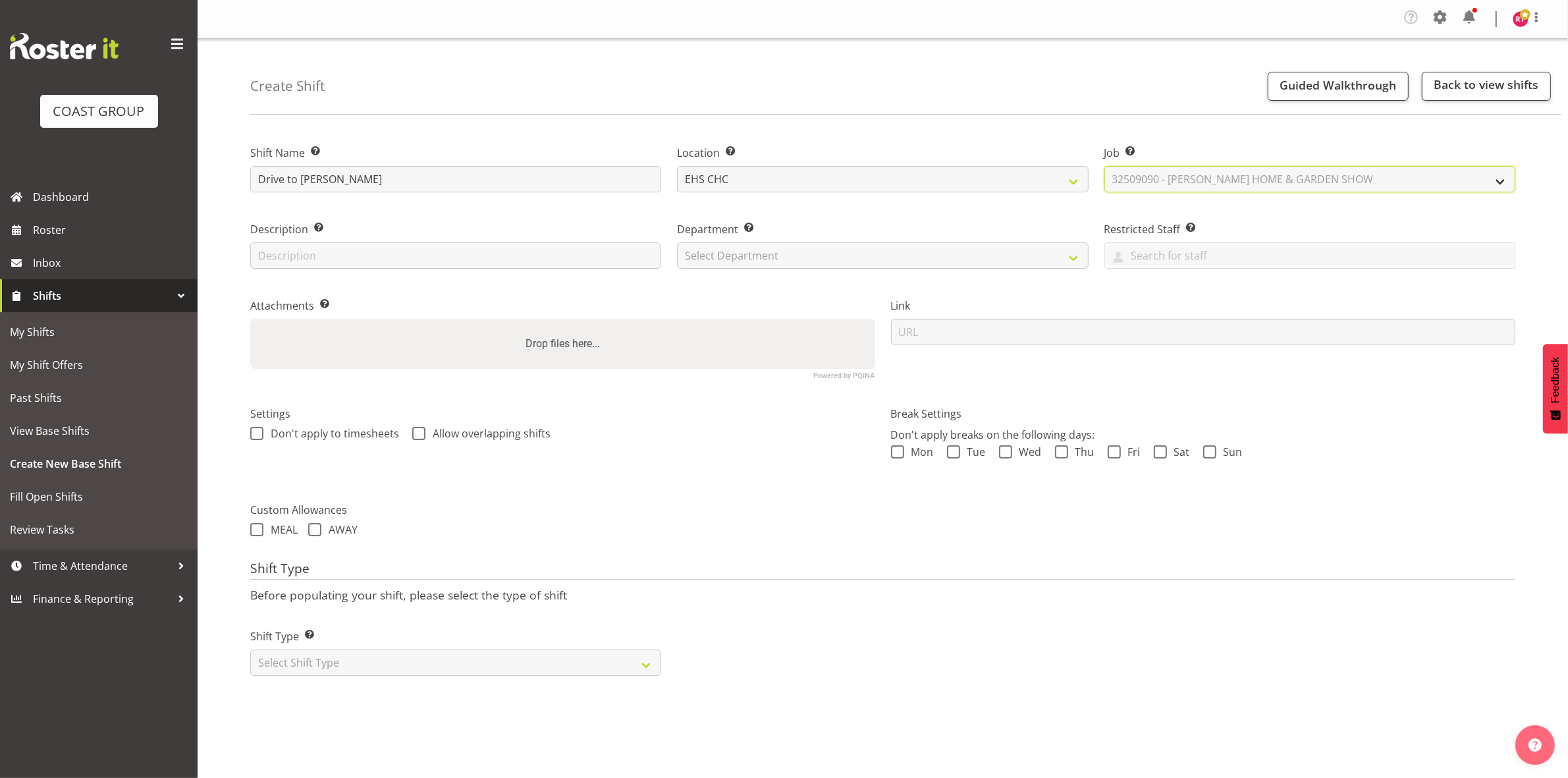
click at [1105, 166] on select "Select Job Create new job 1 Carlton Events 1 [PERSON_NAME][GEOGRAPHIC_DATA] 1 […" at bounding box center [1310, 180] width 411 height 26
click at [896, 249] on select "Select Department EHS CHC OPS" at bounding box center [882, 256] width 411 height 26
select select "41"
click at [677, 243] on select "Select Department EHS CHC OPS" at bounding box center [882, 256] width 411 height 26
click at [454, 663] on select "Select Shift Type One Off Shift Recurring Shift Rotating Shift" at bounding box center [455, 663] width 411 height 26
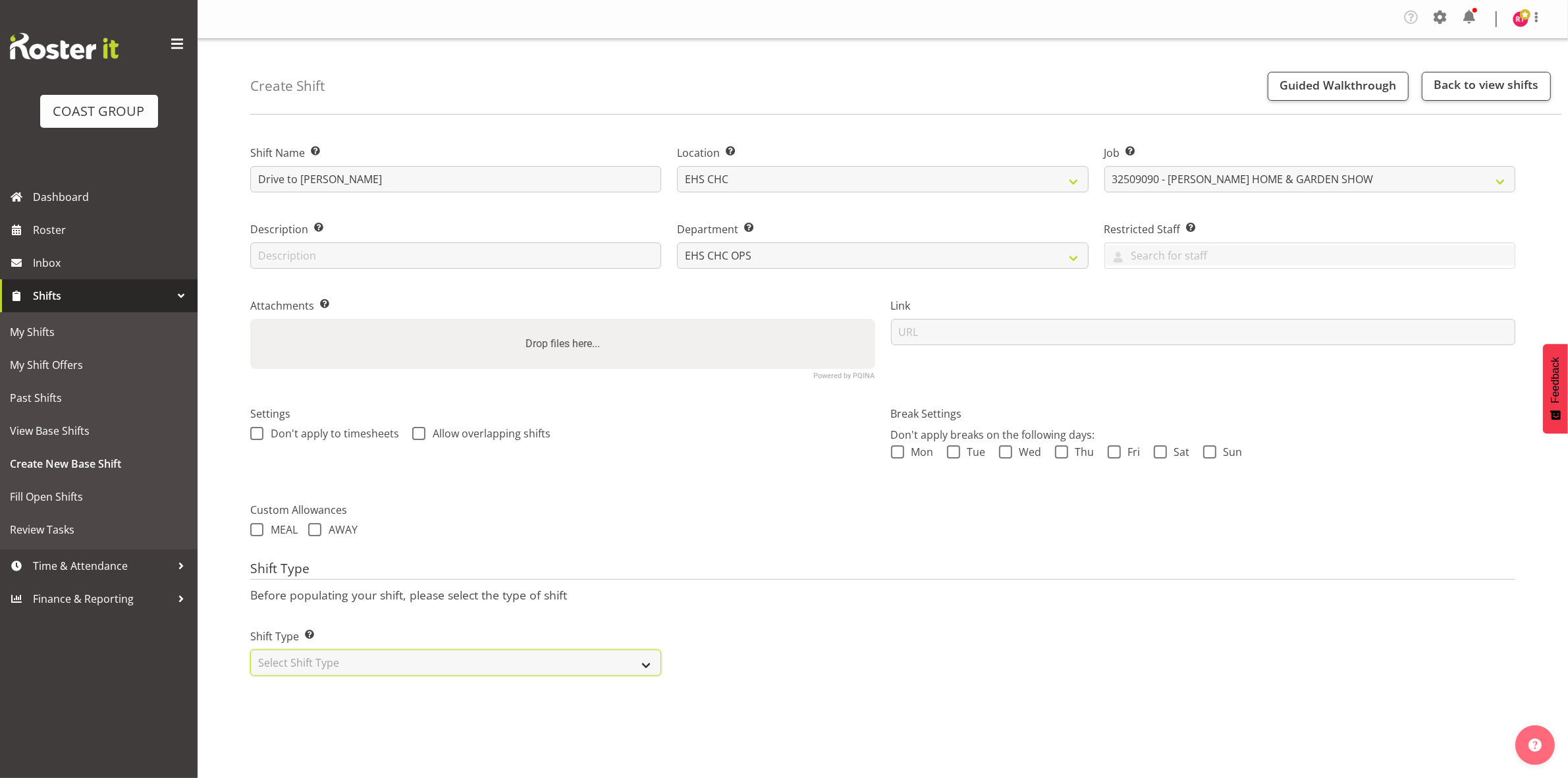
select select "one_off"
click at [250, 651] on select "Select Shift Type One Off Shift Recurring Shift Rotating Shift" at bounding box center [455, 663] width 411 height 26
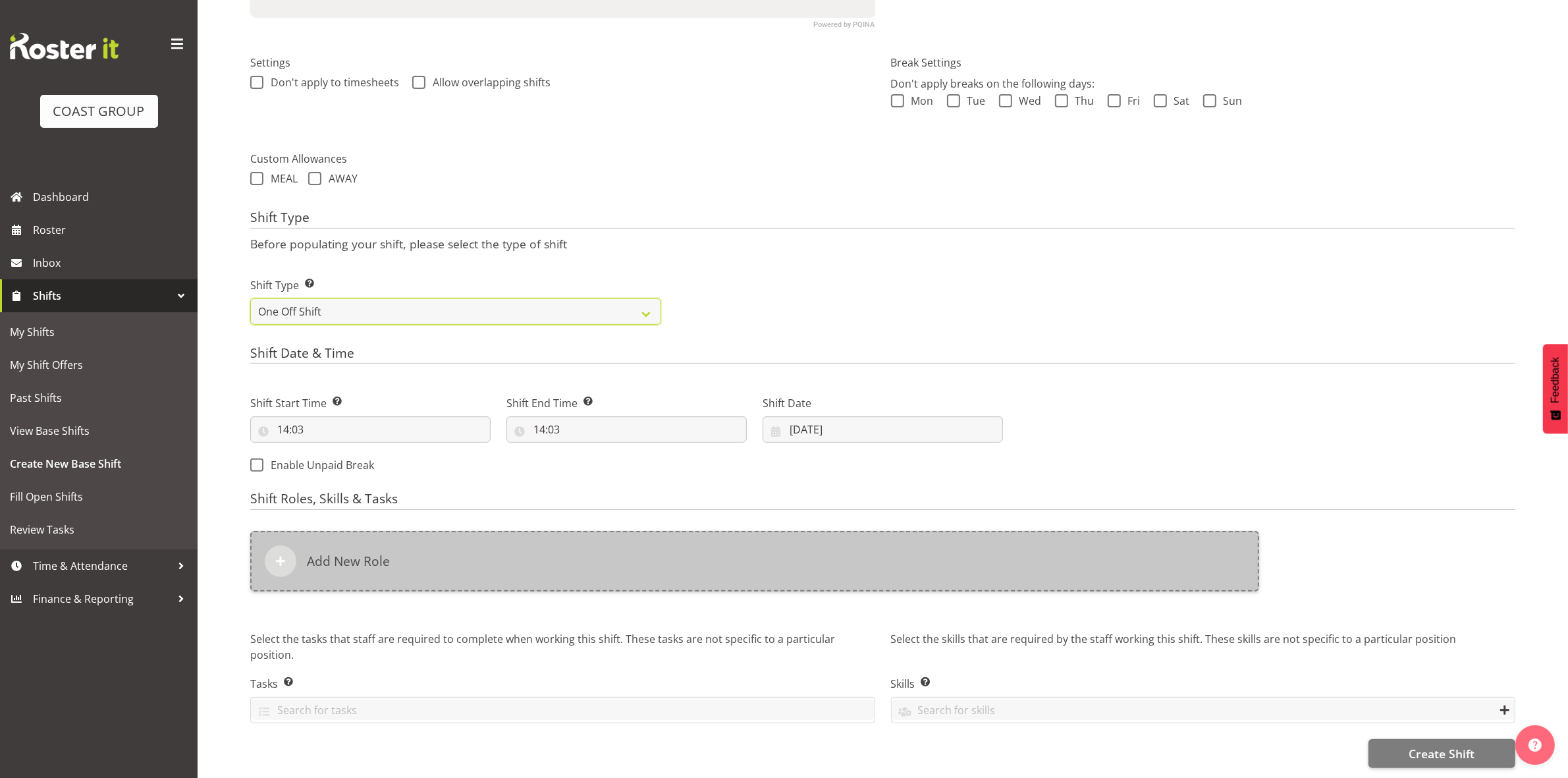
scroll to position [364, 0]
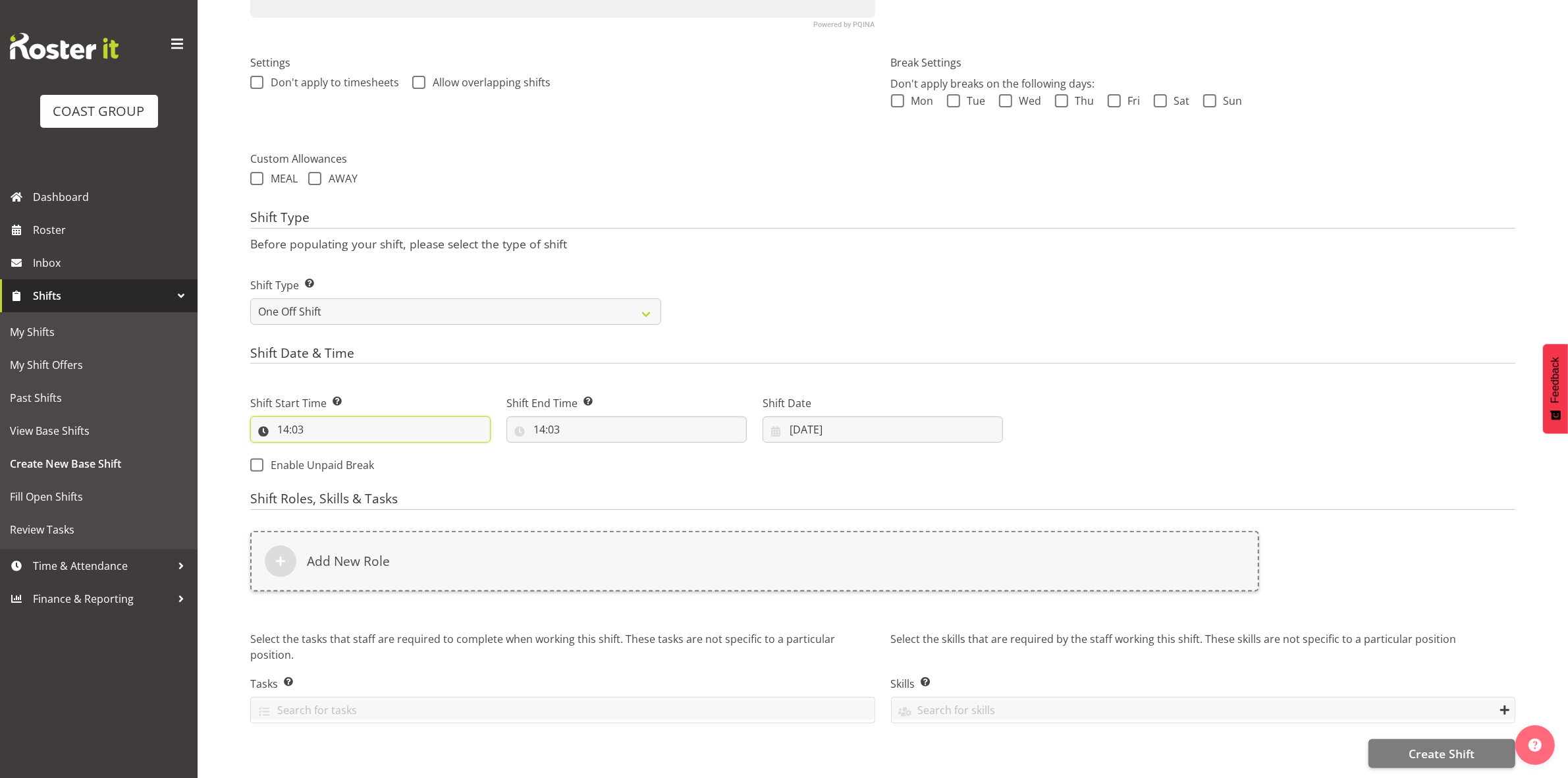
click at [284, 420] on input "14:03" at bounding box center [370, 430] width 240 height 26
click at [340, 450] on select "00 01 02 03 04 05 06 07 08 09 10 11 12 13 14 15 16 17 18 19 20 21 22 23" at bounding box center [340, 463] width 30 height 26
select select "8"
click at [325, 450] on select "00 01 02 03 04 05 06 07 08 09 10 11 12 13 14 15 16 17 18 19 20 21 22 23" at bounding box center [340, 463] width 30 height 26
type input "08:03"
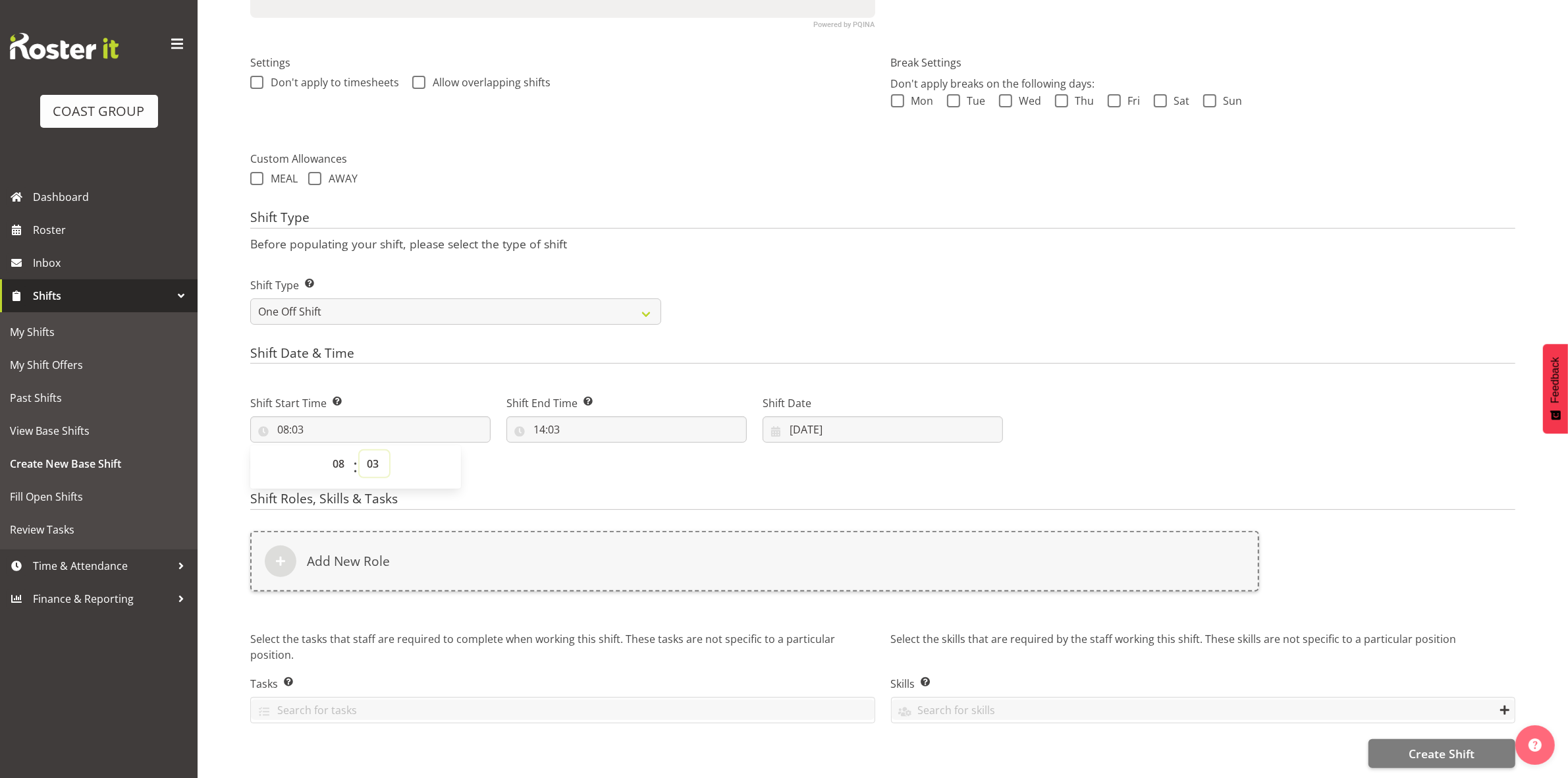
drag, startPoint x: 369, startPoint y: 455, endPoint x: 372, endPoint y: 438, distance: 17.3
click at [369, 455] on select "00 01 02 03 04 05 06 07 08 09 10 11 12 13 14 15 16 17 18 19 20 21 22 23 24 25 2…" at bounding box center [375, 463] width 30 height 26
select select "0"
click at [360, 450] on select "00 01 02 03 04 05 06 07 08 09 10 11 12 13 14 15 16 17 18 19 20 21 22 23 24 25 2…" at bounding box center [375, 463] width 30 height 26
type input "08:00"
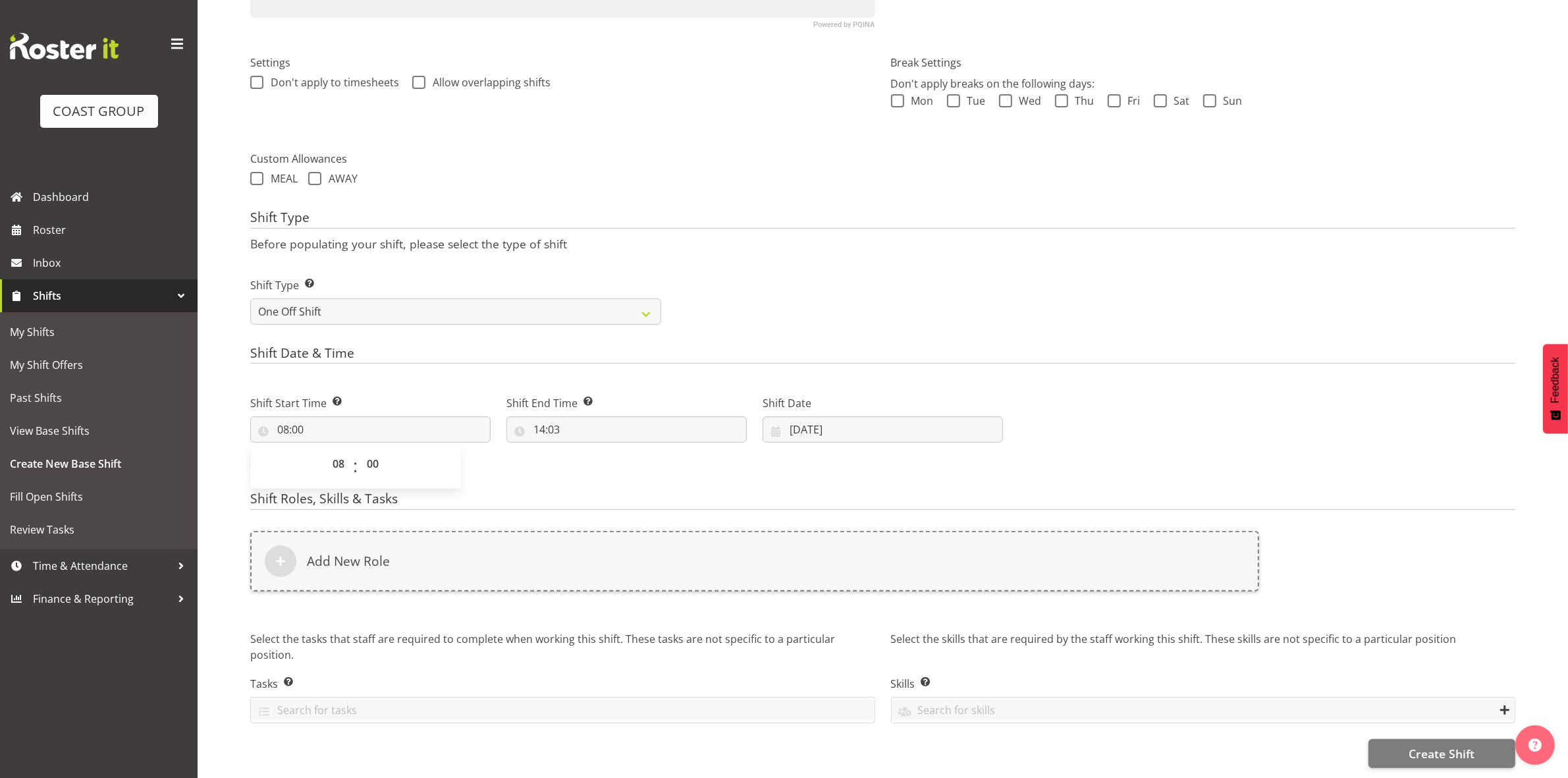
click at [730, 276] on div "Shift Type Shift Types: One Off – Select this if you would like a single shift …" at bounding box center [883, 295] width 1281 height 74
click at [544, 419] on input "14:03" at bounding box center [626, 430] width 240 height 26
drag, startPoint x: 597, startPoint y: 449, endPoint x: 598, endPoint y: 439, distance: 10.0
click at [597, 450] on select "00 01 02 03 04 05 06 07 08 09 10 11 12 13 14 15 16 17 18 19 20 21 22 23" at bounding box center [597, 463] width 30 height 26
select select "16"
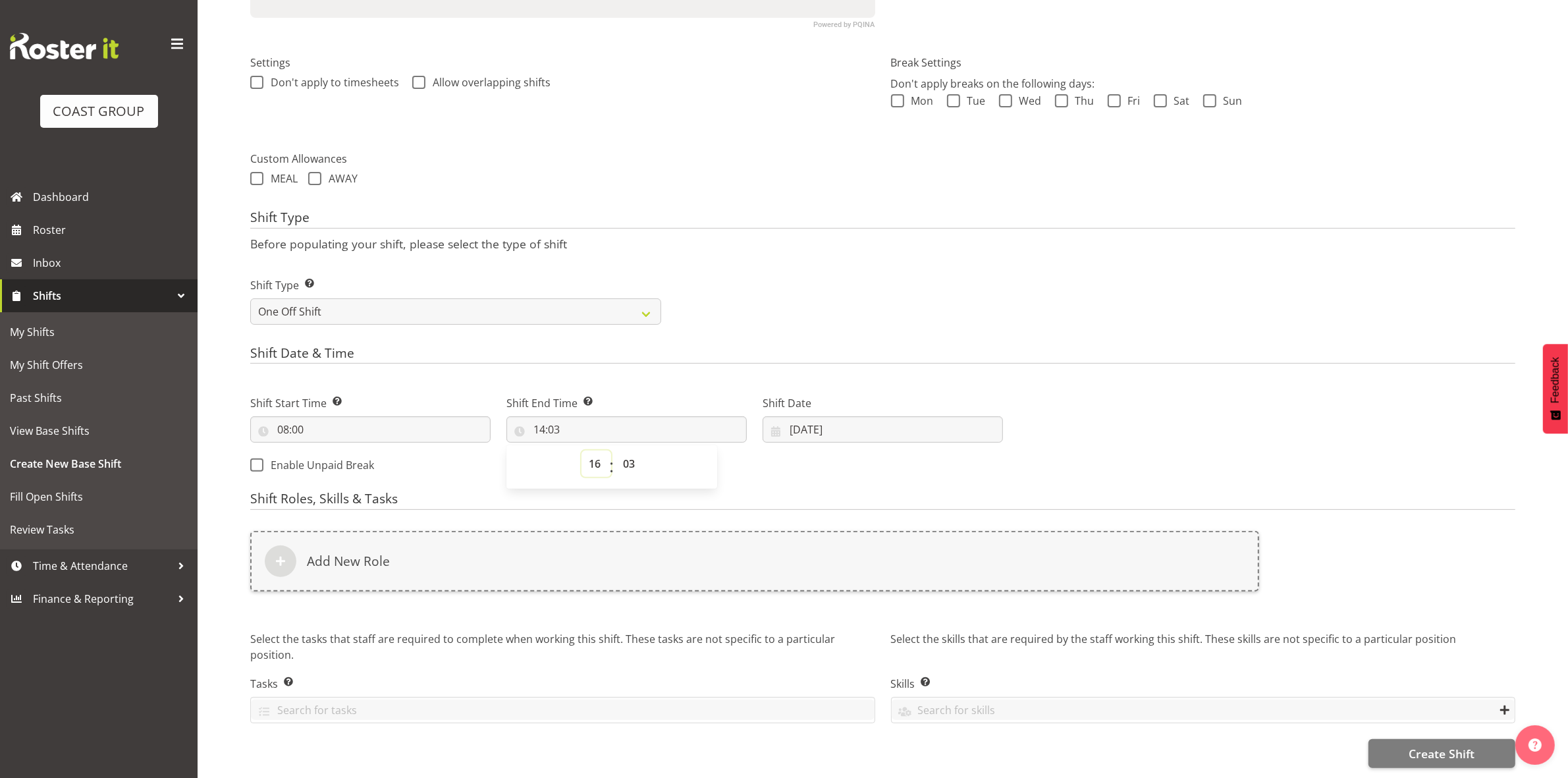
click at [582, 450] on select "00 01 02 03 04 05 06 07 08 09 10 11 12 13 14 15 16 17 18 19 20 21 22 23" at bounding box center [597, 463] width 30 height 26
type input "16:03"
drag, startPoint x: 626, startPoint y: 450, endPoint x: 630, endPoint y: 439, distance: 11.7
click at [627, 450] on select "00 01 02 03 04 05 06 07 08 09 10 11 12 13 14 15 16 17 18 19 20 21 22 23 24 25 2…" at bounding box center [631, 463] width 30 height 26
select select "30"
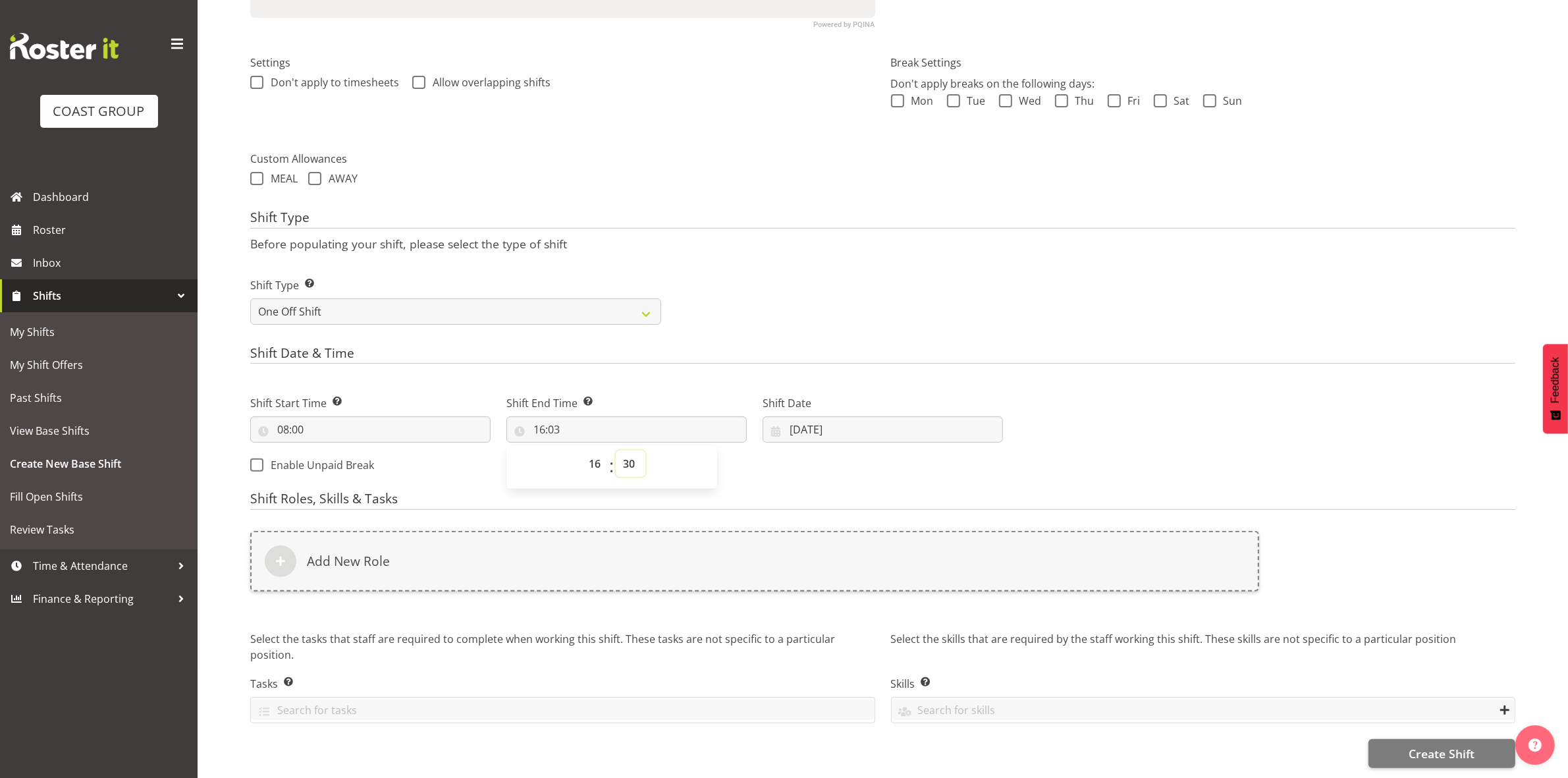
click at [616, 450] on select "00 01 02 03 04 05 06 07 08 09 10 11 12 13 14 15 16 17 18 19 20 21 22 23 24 25 2…" at bounding box center [631, 463] width 30 height 26
type input "16:30"
click at [732, 346] on h4 "Shift Date & Time" at bounding box center [882, 355] width 1265 height 18
click at [794, 417] on input "[DATE]" at bounding box center [883, 430] width 240 height 26
click at [824, 580] on span "15" at bounding box center [829, 586] width 11 height 12
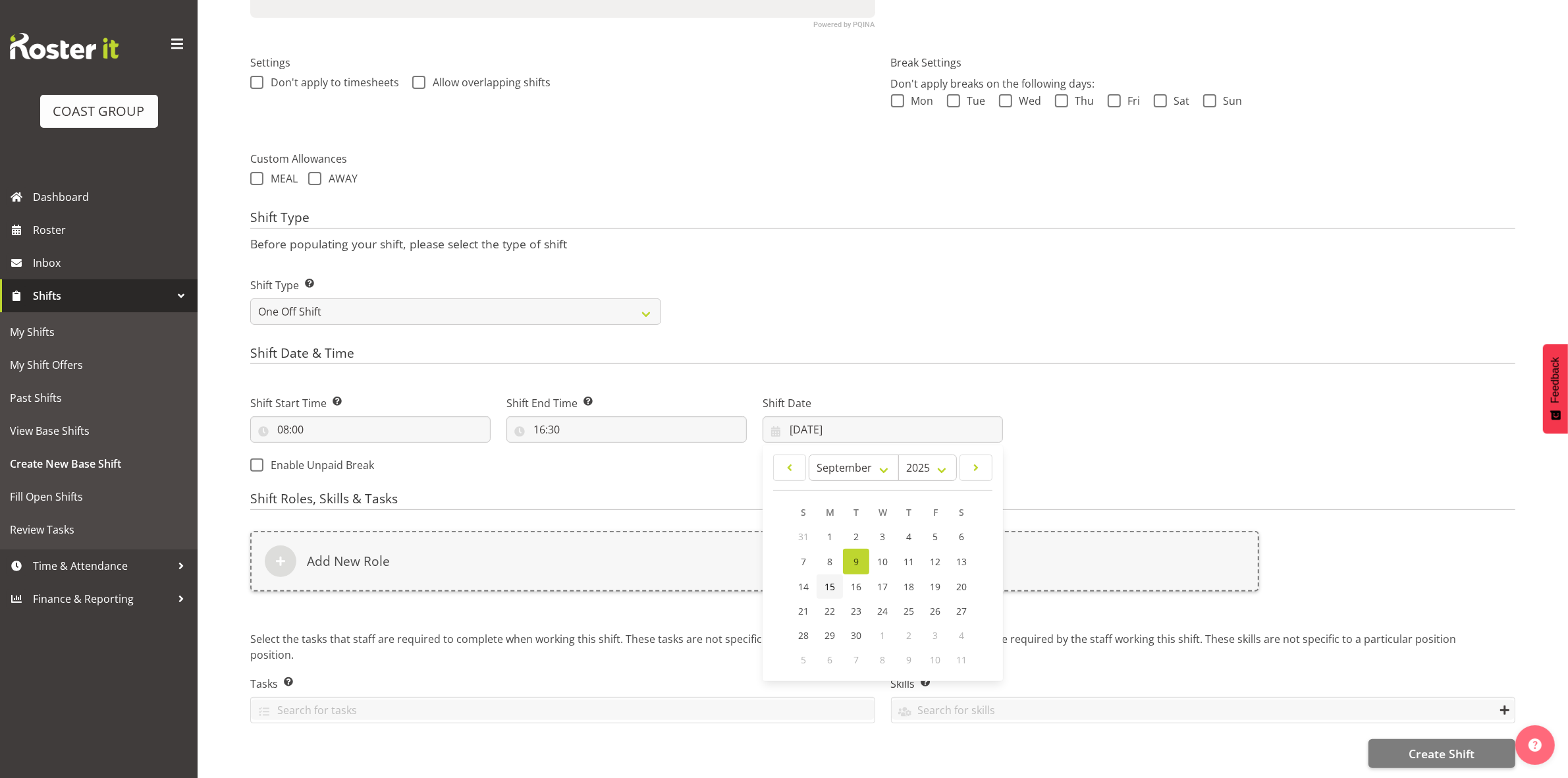
type input "15/09/2025"
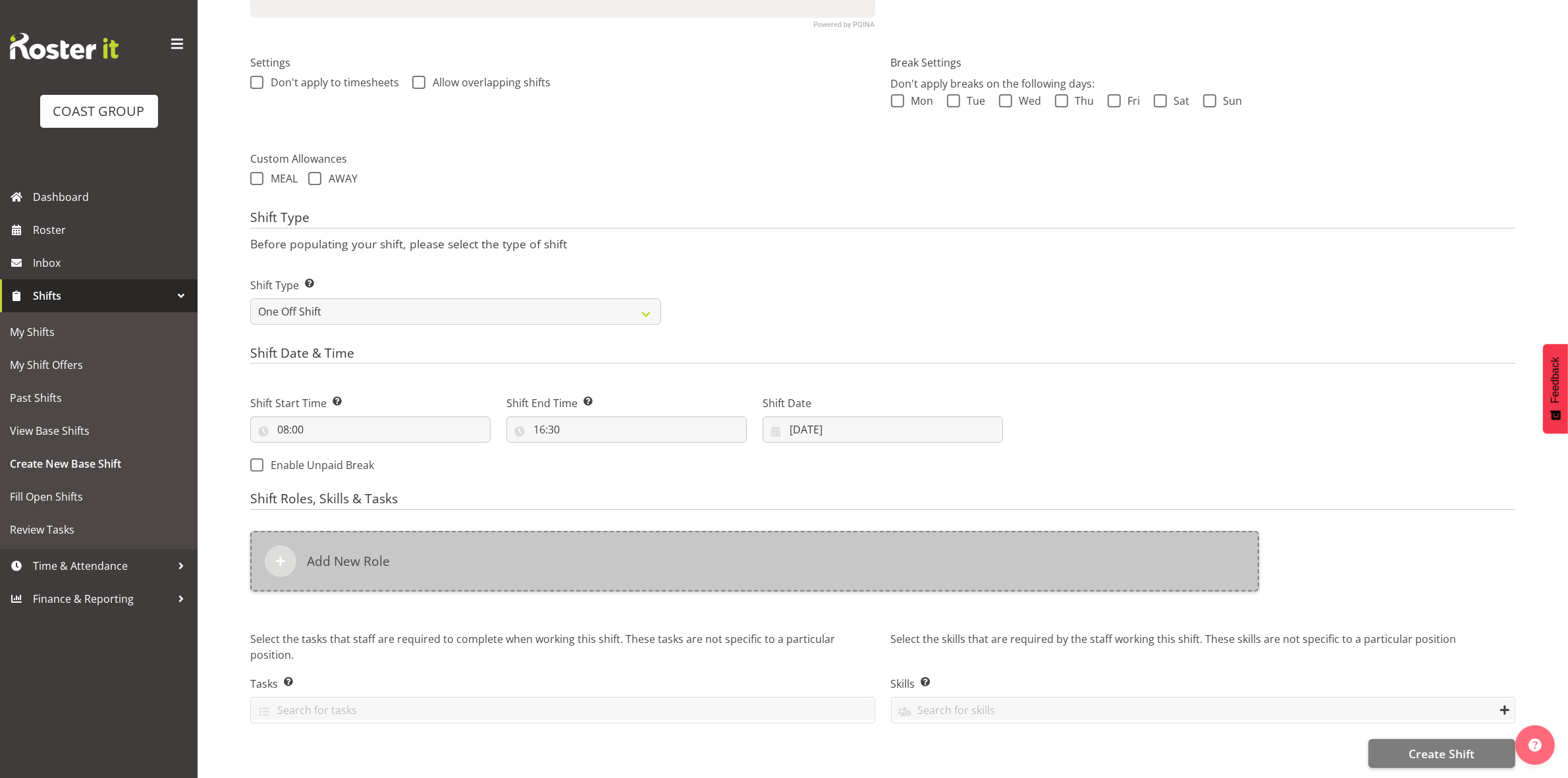
click at [582, 547] on div "Add New Role" at bounding box center [754, 560] width 1009 height 60
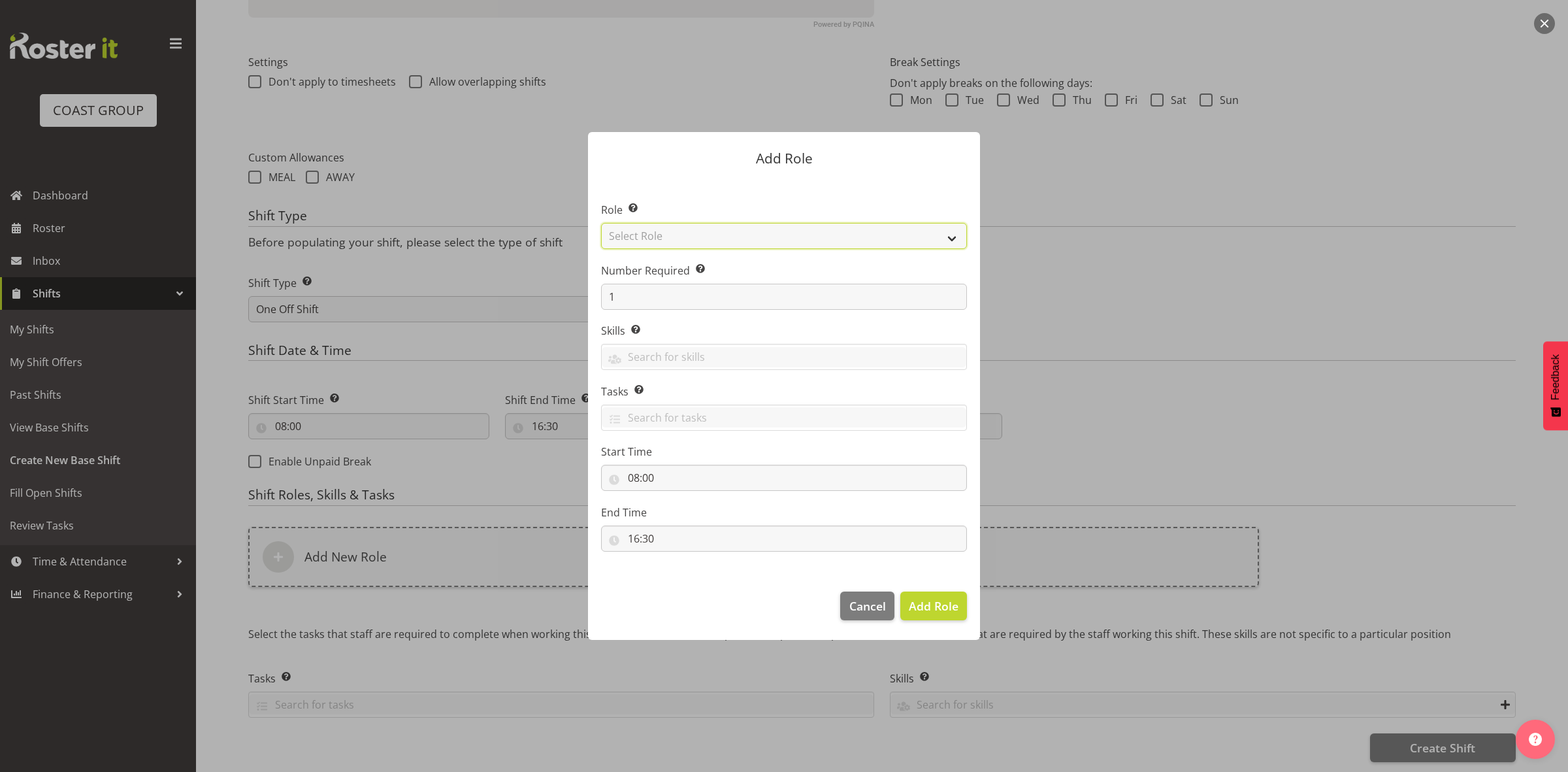
click at [706, 232] on select "Select Role ACCOUNT MANAGER ACCOUNT MANAGER DW ACCOUNTS AKL DIANNA VEHICLES AKL…" at bounding box center [784, 236] width 366 height 26
select select "192"
click at [601, 223] on select "Select Role ACCOUNT MANAGER ACCOUNT MANAGER DW ACCOUNTS AKL DIANNA VEHICLES AKL…" at bounding box center [784, 236] width 366 height 26
click at [671, 312] on section "Role Select the role you wish to add to the shift. ACCOUNT MANAGER ACCOUNT MANA…" at bounding box center [784, 378] width 392 height 400
click at [674, 301] on input "1" at bounding box center [784, 296] width 366 height 26
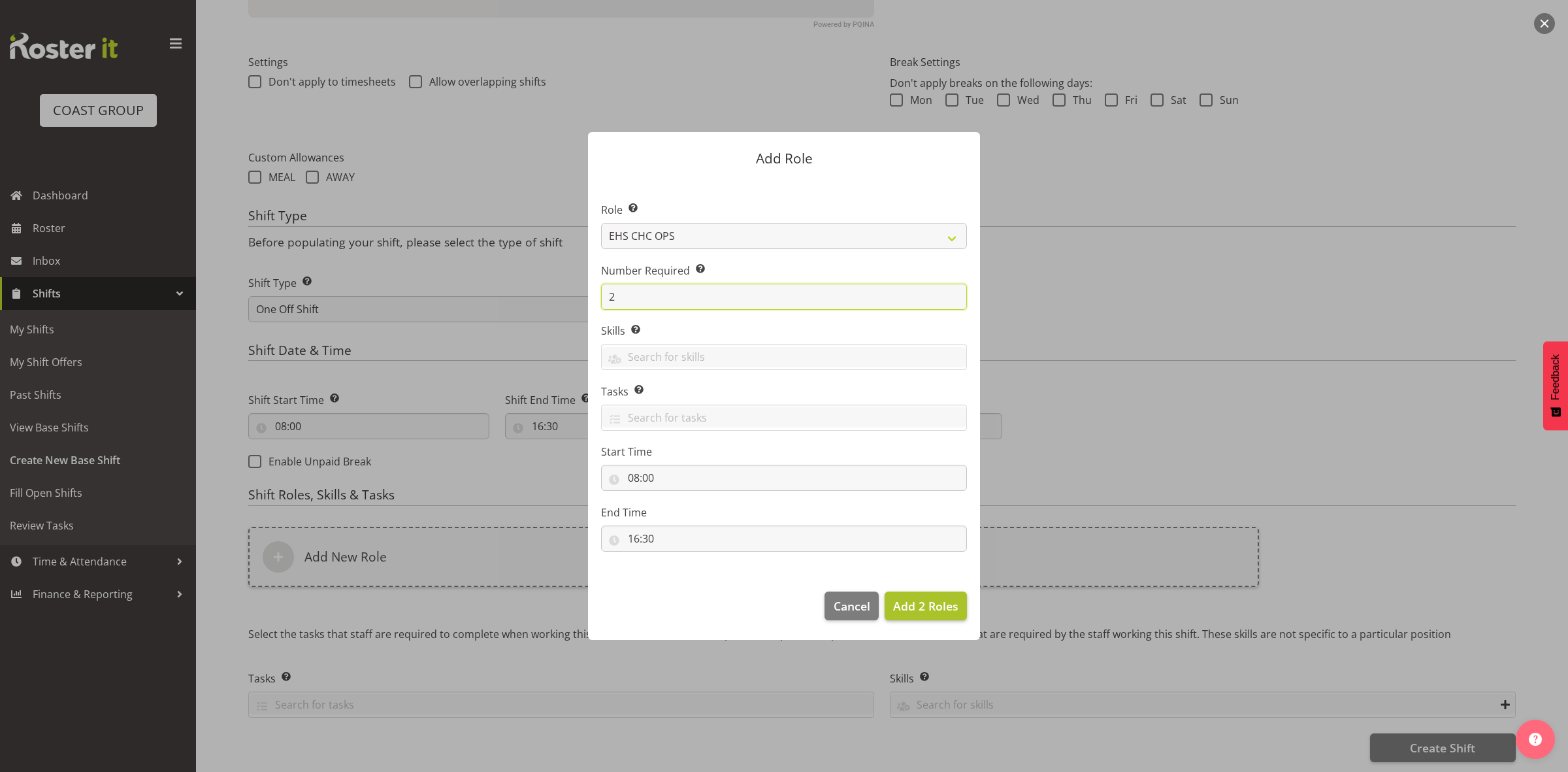
type input "2"
click at [905, 603] on span "Add 2 Roles" at bounding box center [926, 605] width 66 height 16
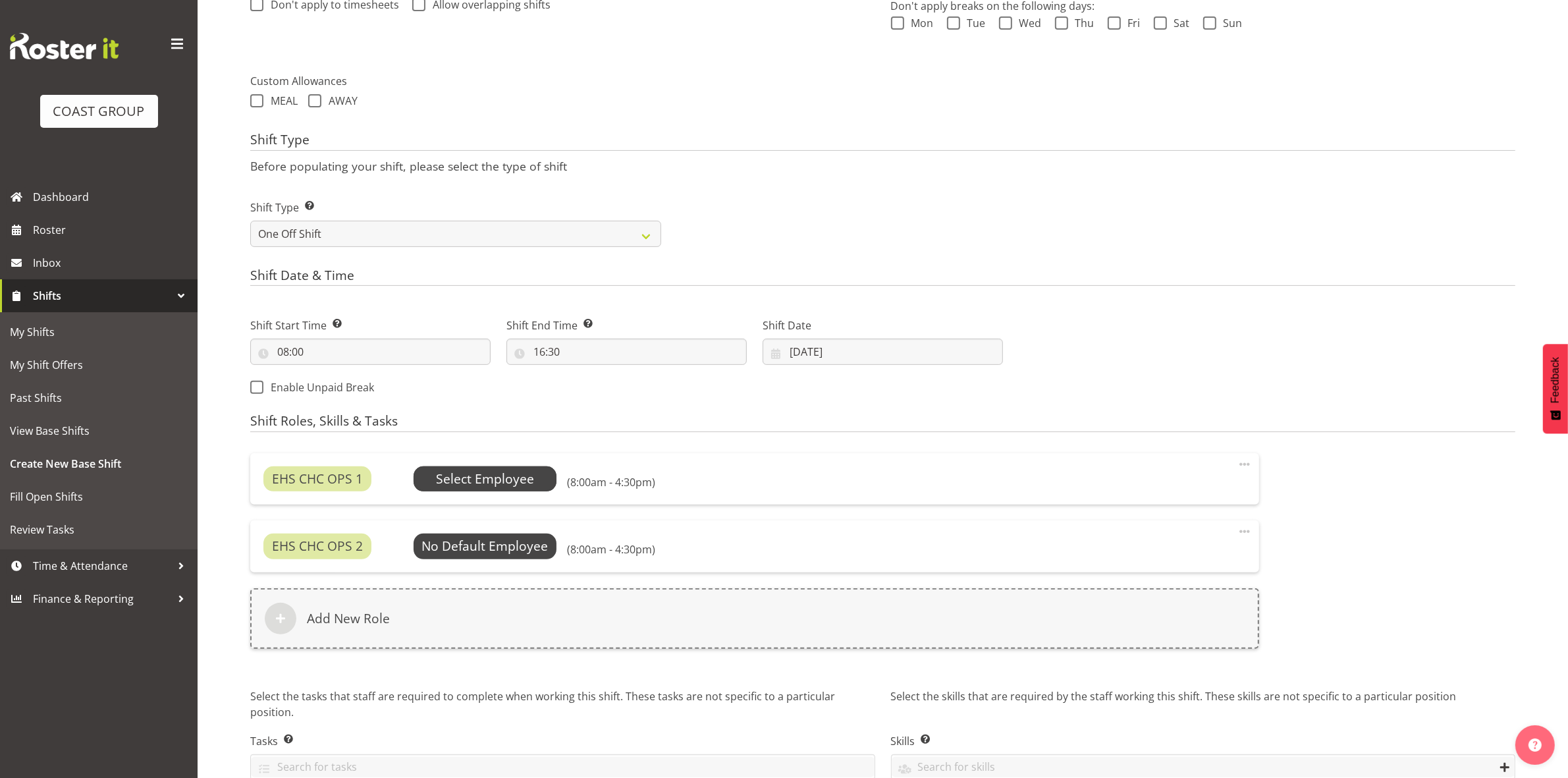
scroll to position [499, 0]
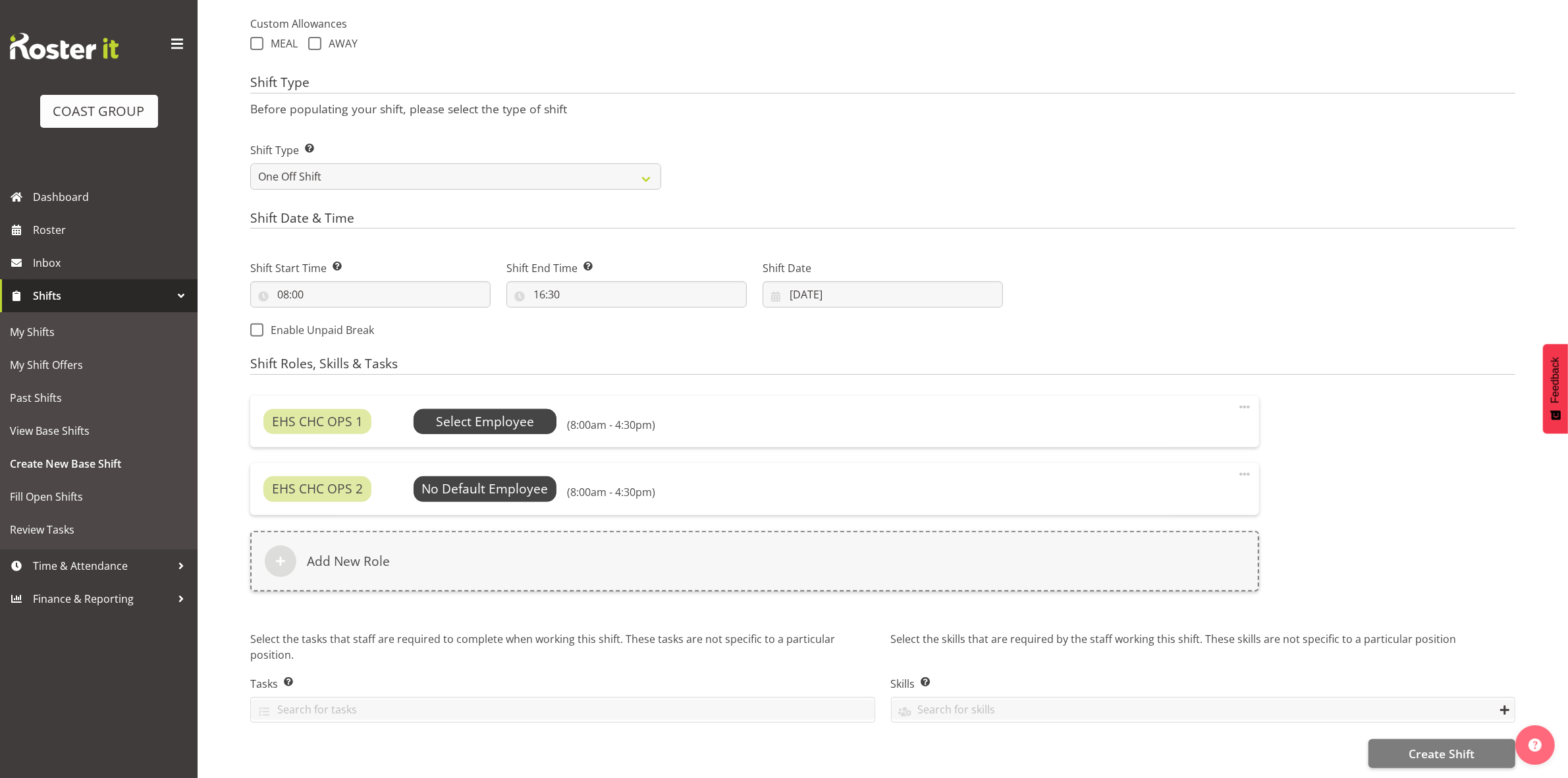
click at [482, 415] on span "Select Employee" at bounding box center [485, 421] width 98 height 19
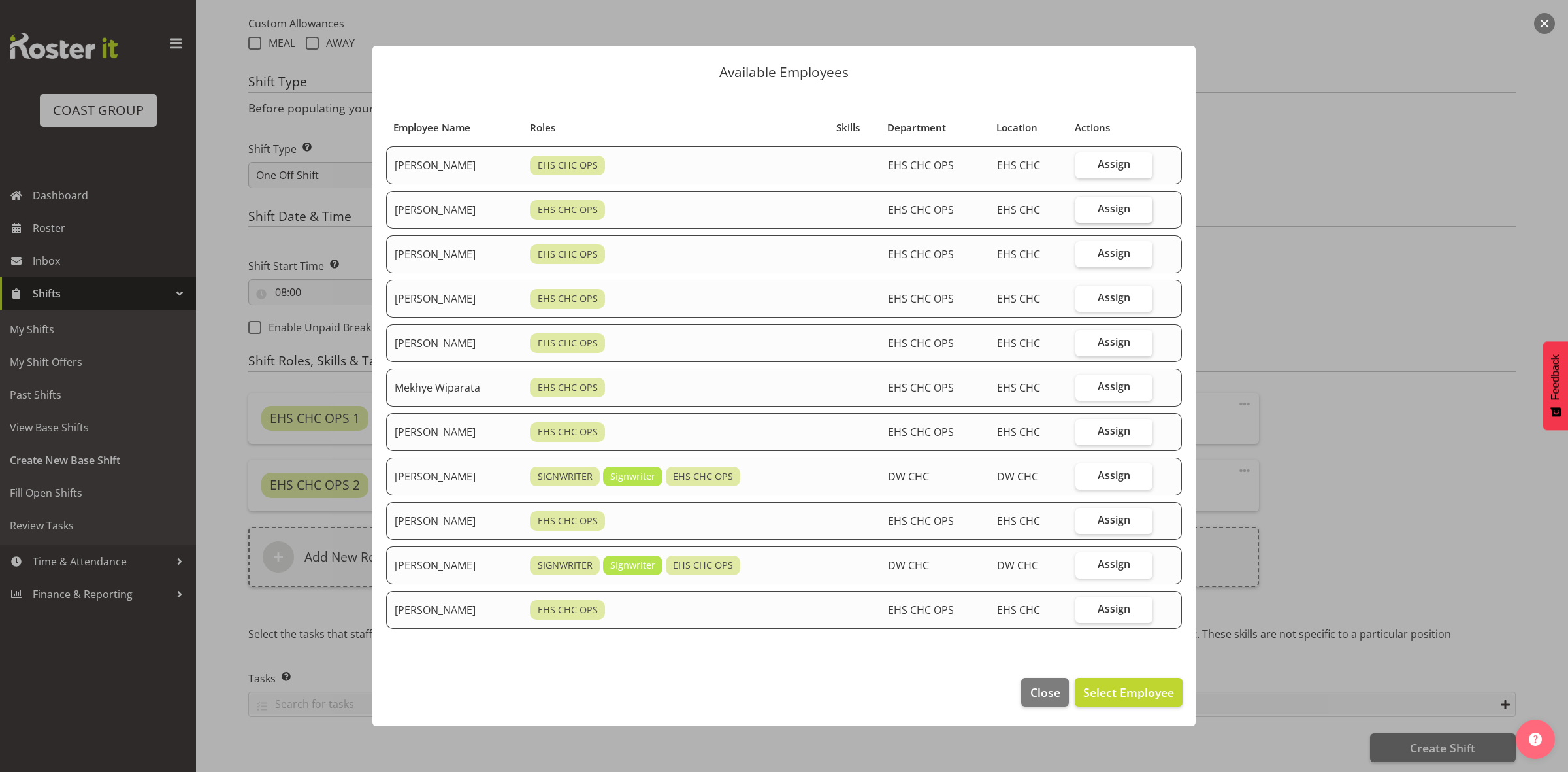
click at [1105, 208] on span "Assign" at bounding box center [1114, 209] width 33 height 13
click at [1084, 208] on input "Assign" at bounding box center [1080, 209] width 8 height 8
checkbox input "true"
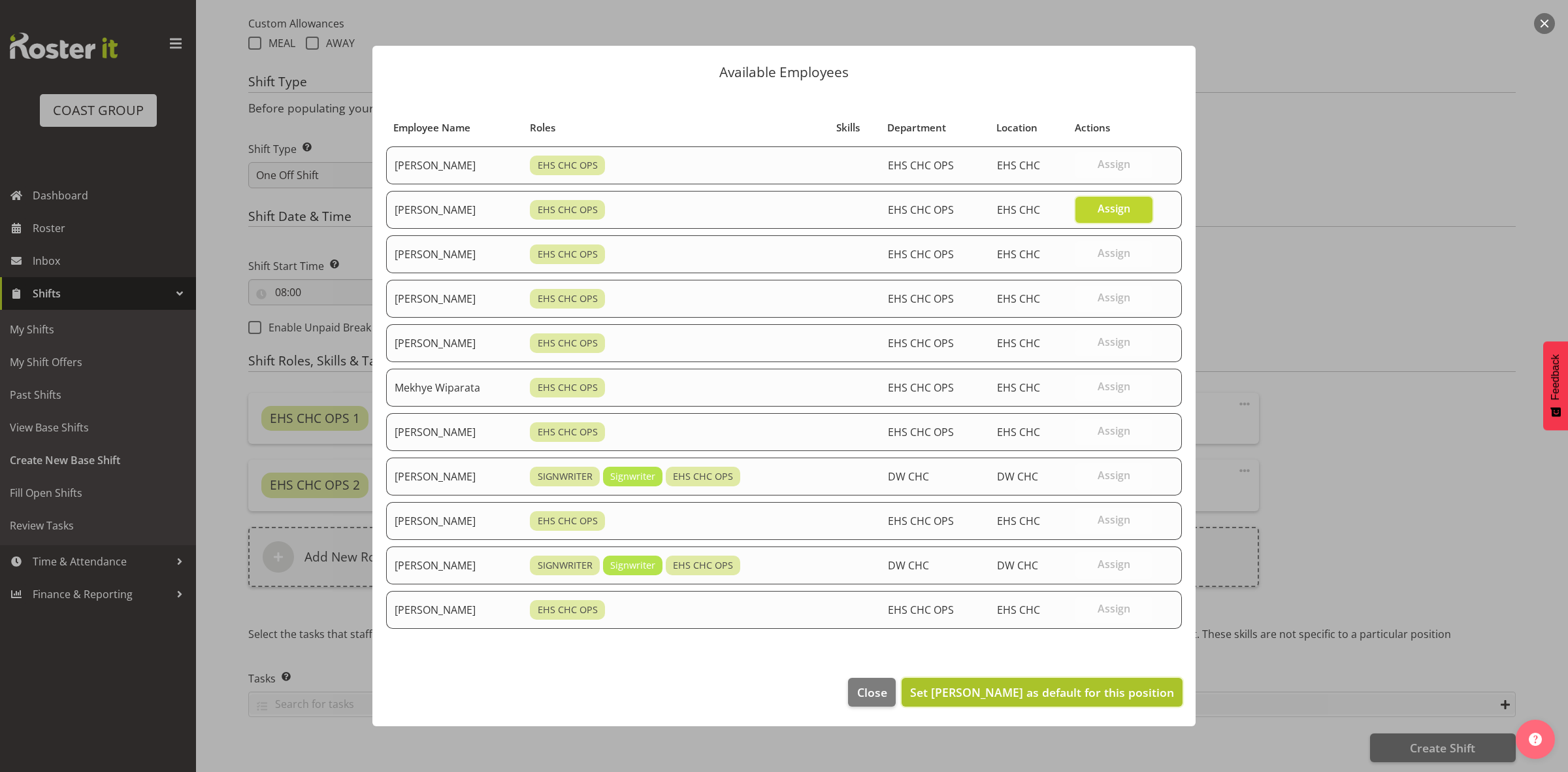
click at [1063, 690] on span "Set David Wiseman as default for this position" at bounding box center [1043, 692] width 264 height 16
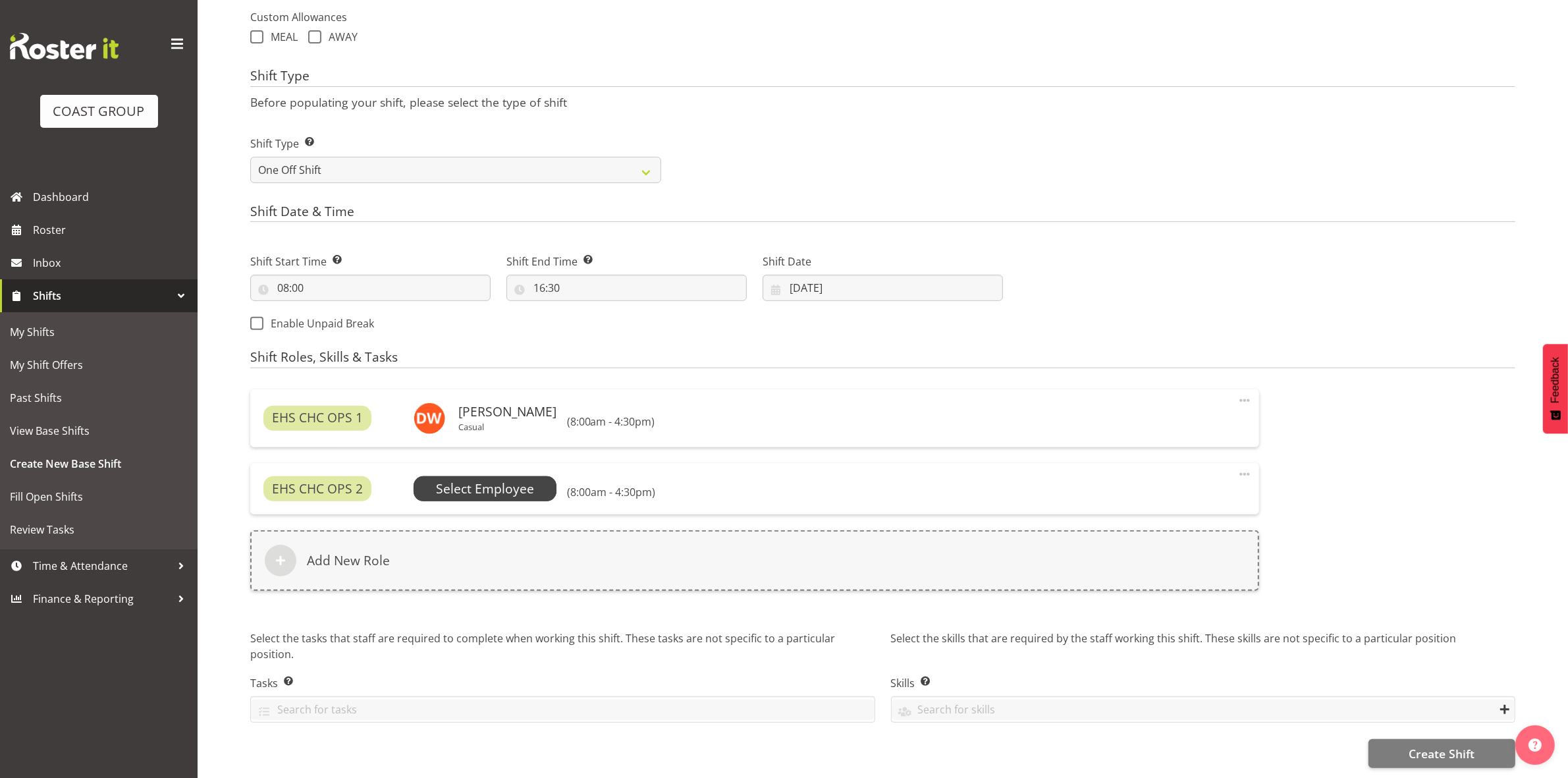
click at [478, 479] on span "Select Employee" at bounding box center [485, 488] width 98 height 19
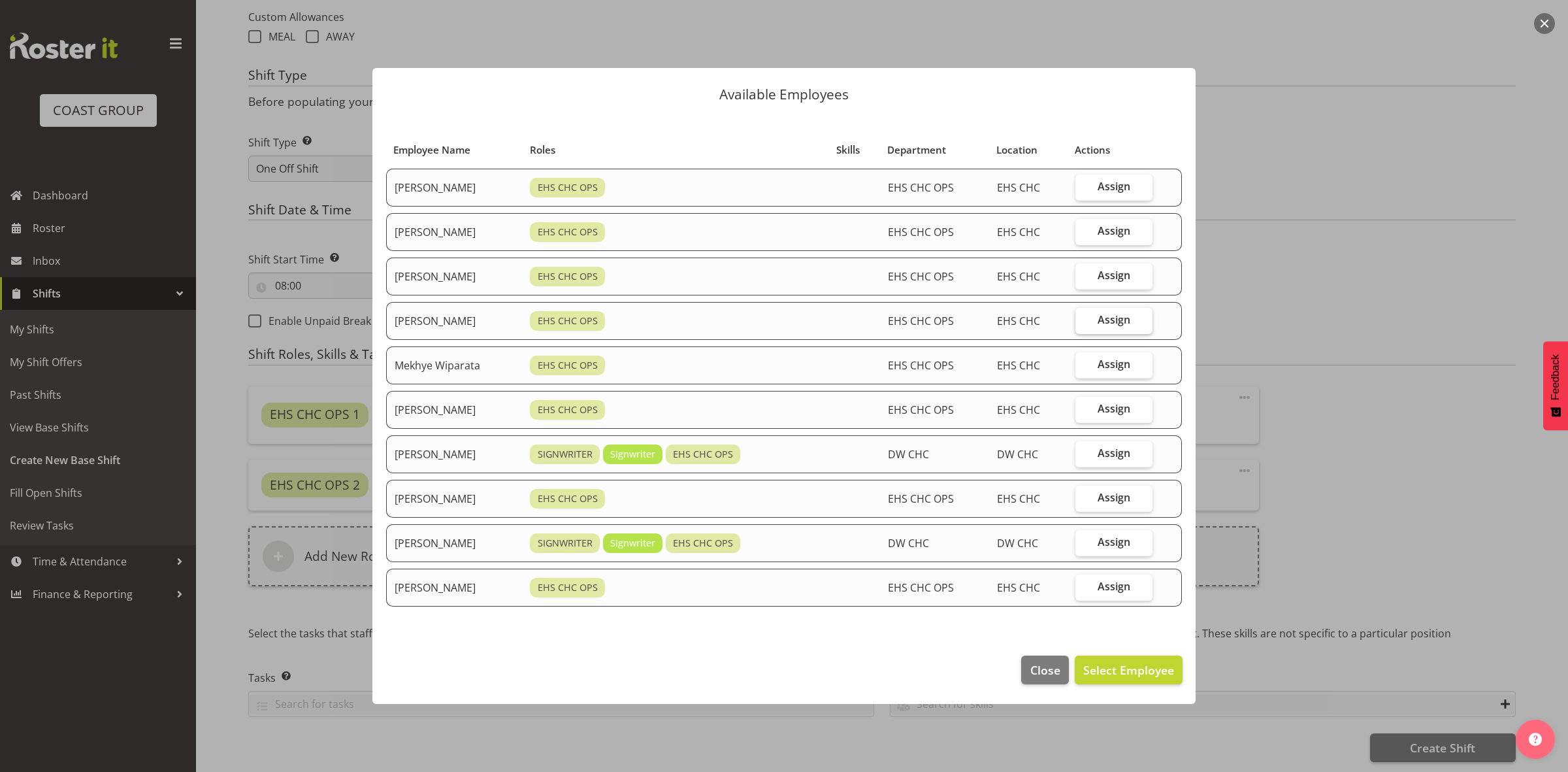
click at [1098, 325] on label "Assign" at bounding box center [1114, 321] width 77 height 26
click at [1084, 324] on input "Assign" at bounding box center [1080, 319] width 8 height 8
checkbox input "true"
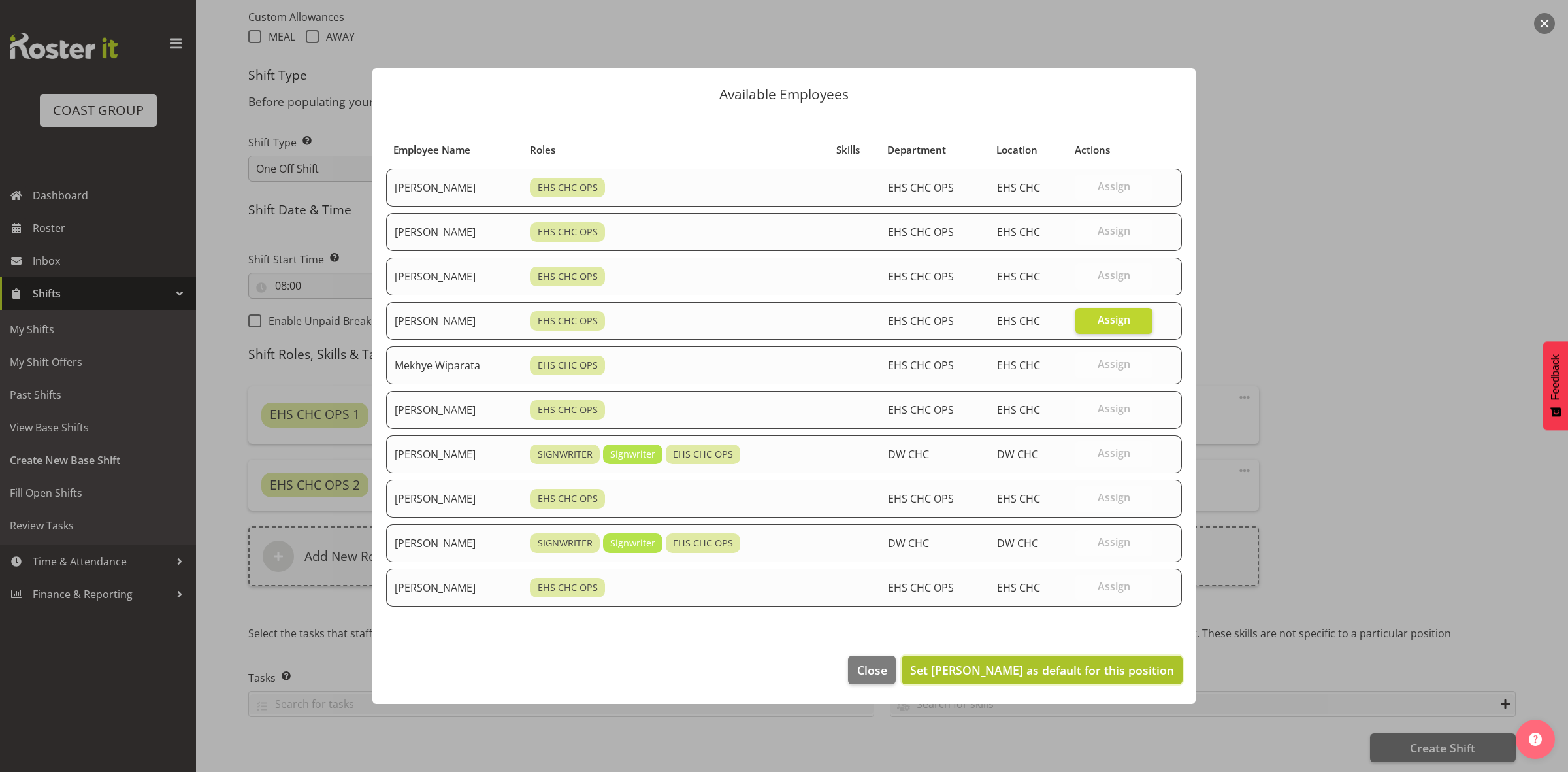
click at [1072, 674] on span "Set Martin Gorzeman as default for this position" at bounding box center [1043, 669] width 264 height 16
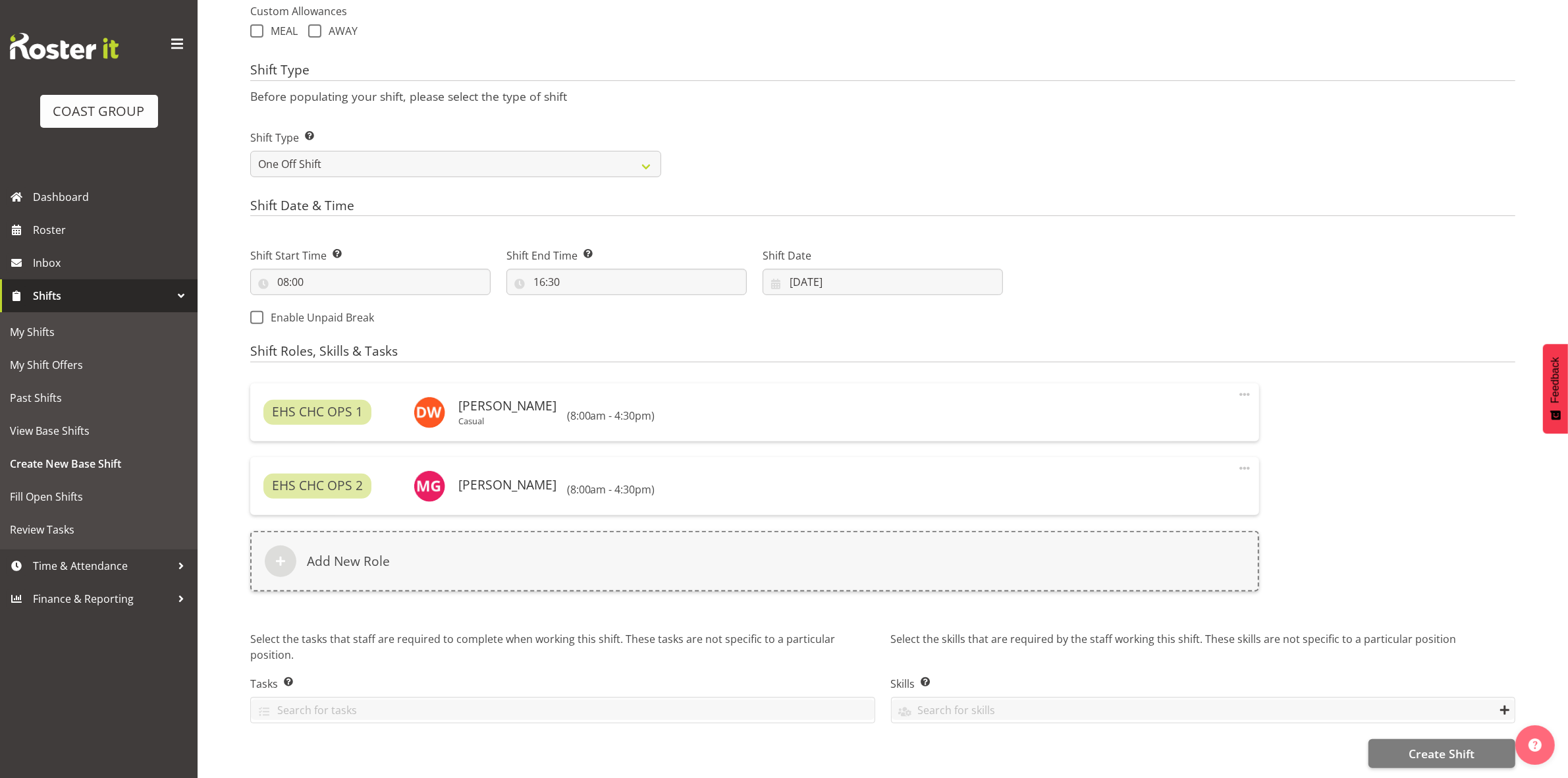
scroll to position [511, 0]
click at [1389, 739] on button "Create Shift" at bounding box center [1441, 753] width 146 height 29
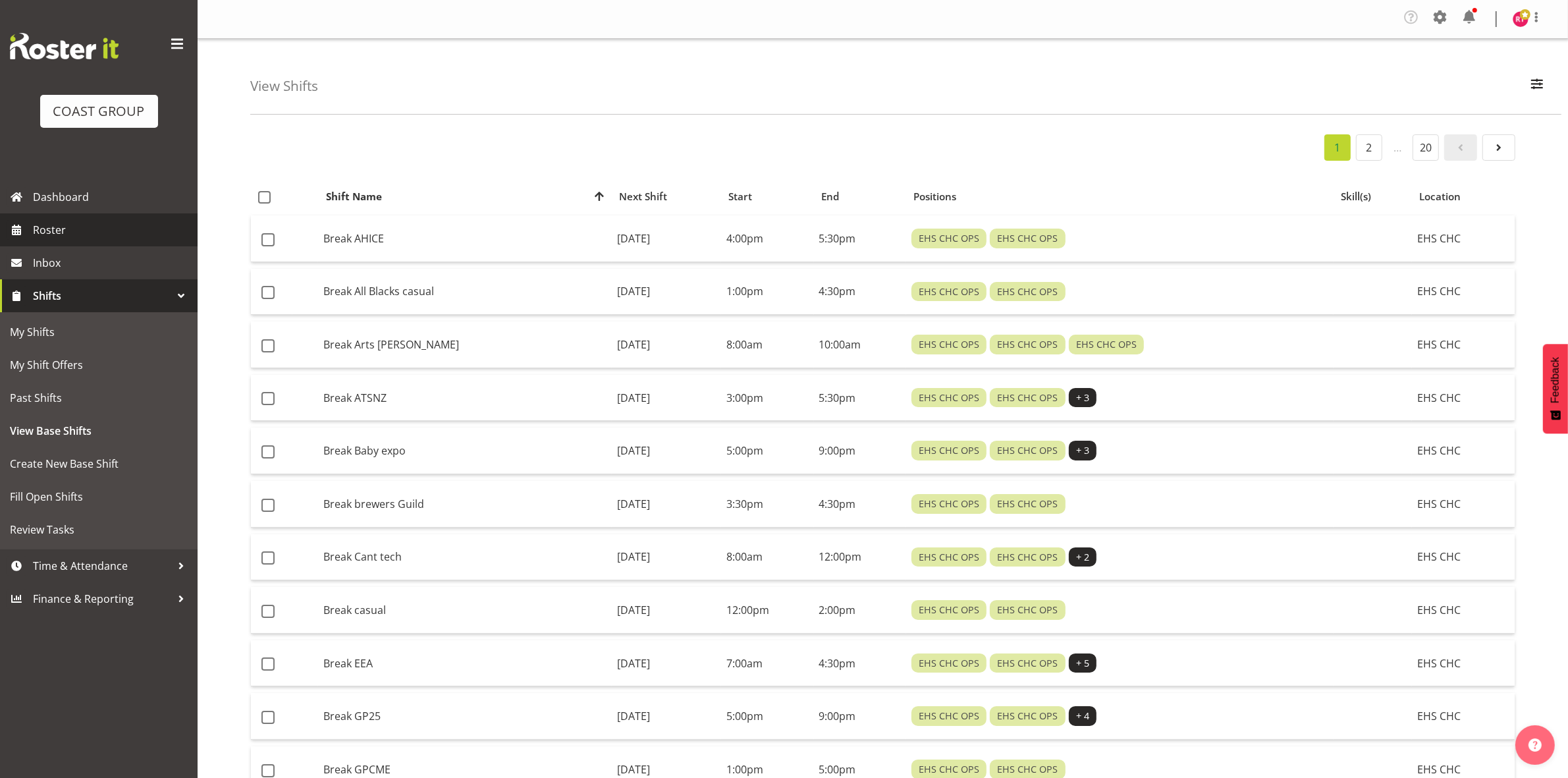
click at [77, 226] on span "Roster" at bounding box center [112, 230] width 158 height 20
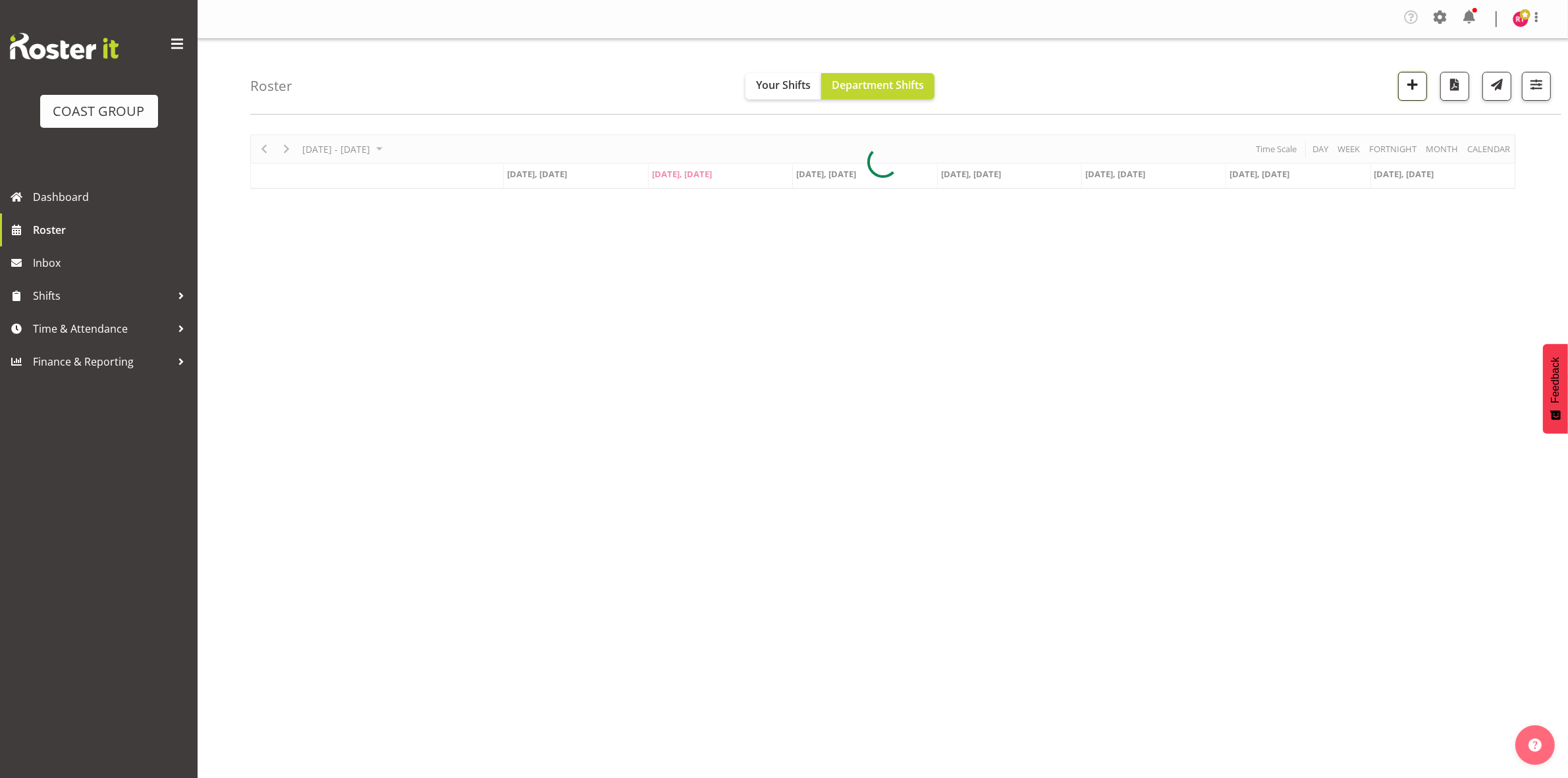
click at [1410, 91] on span "button" at bounding box center [1412, 84] width 17 height 17
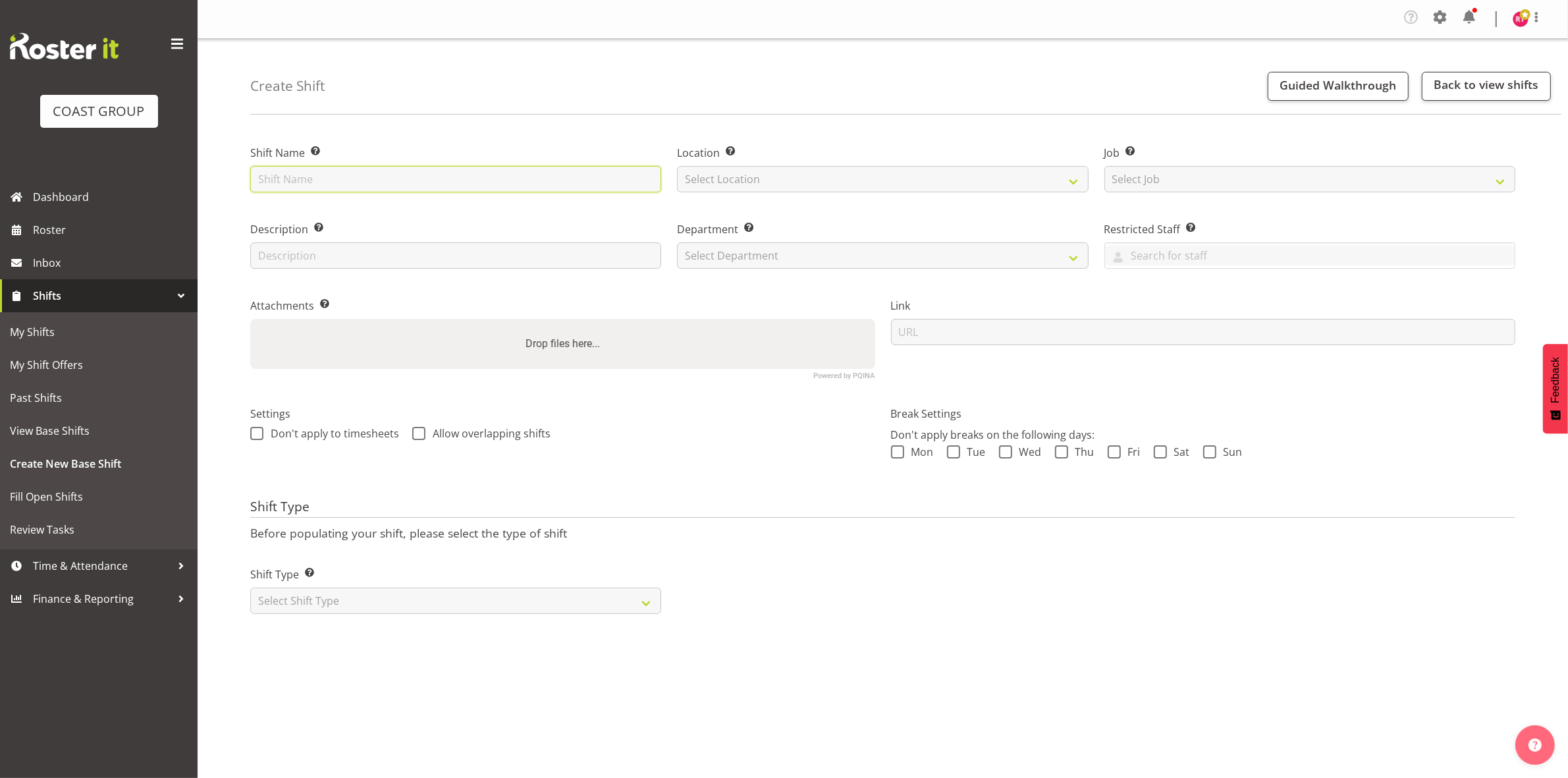
click at [413, 173] on input "text" at bounding box center [455, 180] width 411 height 26
type input "warehouse"
click at [789, 178] on select "Select Location" at bounding box center [882, 180] width 411 height 26
select select "107"
click at [677, 166] on select "Select Location EHS CHC" at bounding box center [882, 180] width 411 height 26
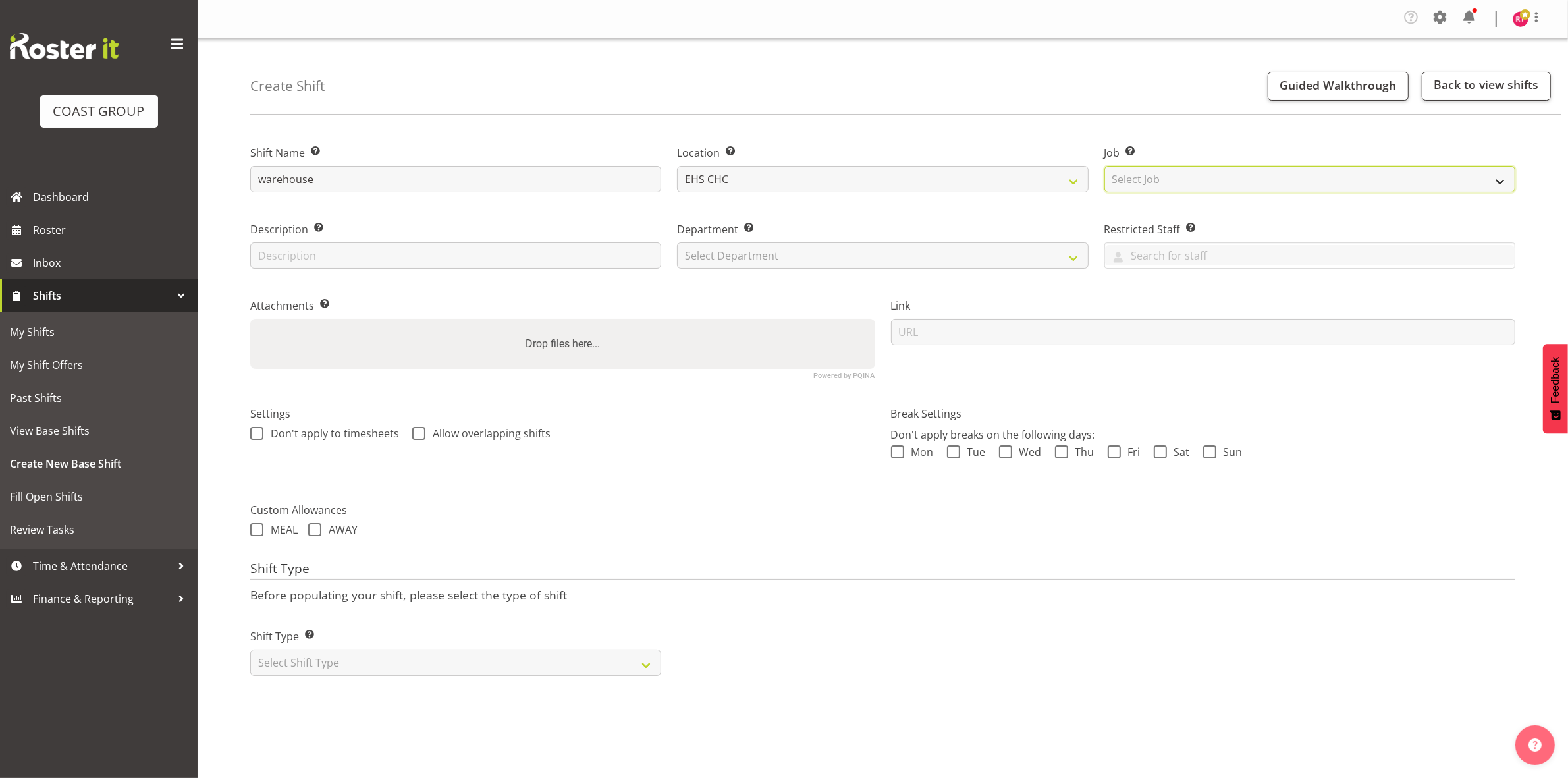
click at [1150, 175] on select "Select Job Create new job 1 Carlton Events 1 [PERSON_NAME][GEOGRAPHIC_DATA] 1 […" at bounding box center [1310, 180] width 411 height 26
select select "69"
click at [1105, 166] on select "Select Job Create new job 1 Carlton Events 1 [PERSON_NAME][GEOGRAPHIC_DATA] 1 […" at bounding box center [1310, 180] width 411 height 26
click at [867, 255] on select "Select Department EHS CHC OPS" at bounding box center [882, 256] width 411 height 26
select select "41"
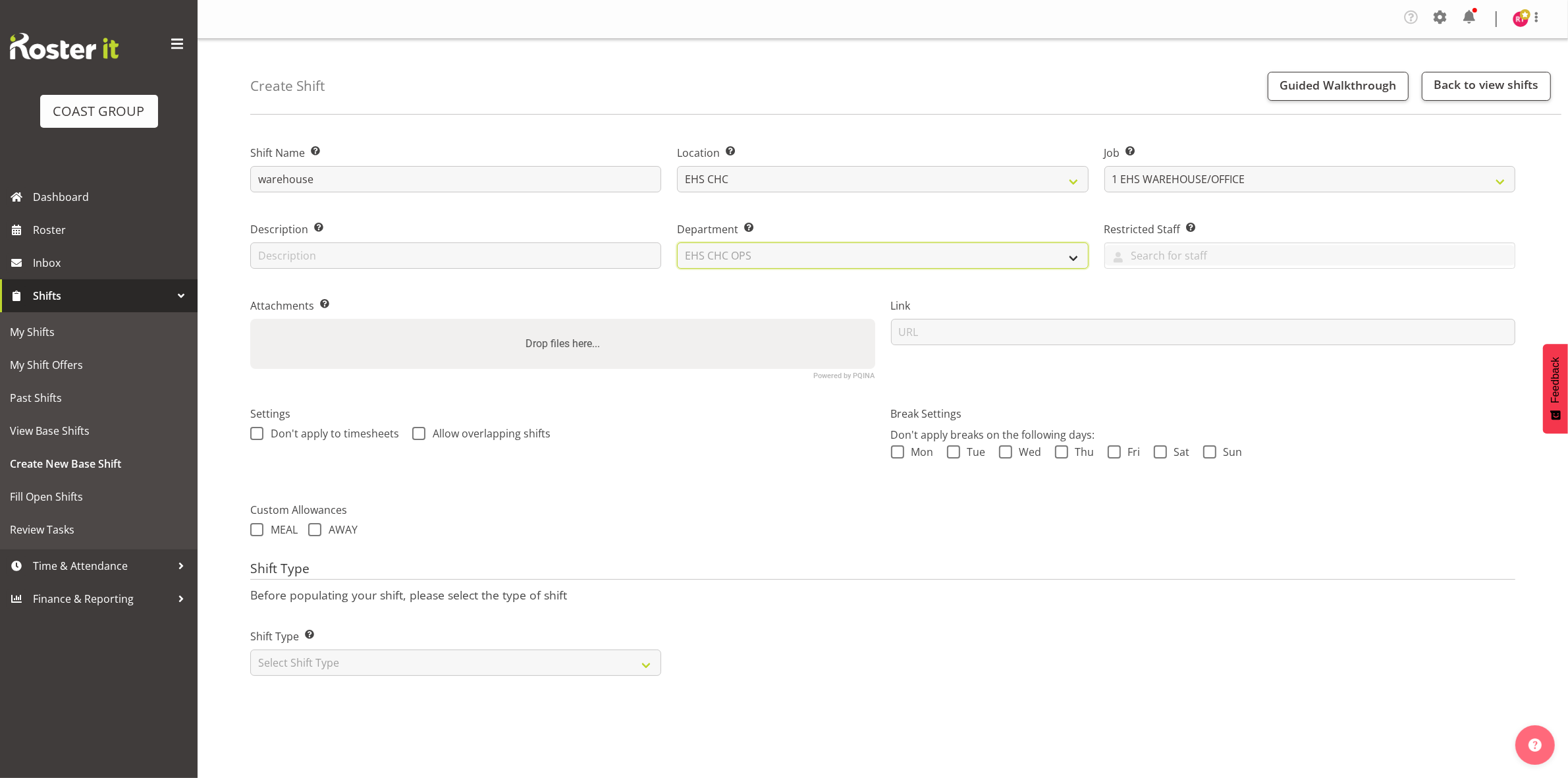
click at [677, 243] on select "Select Department EHS CHC OPS" at bounding box center [882, 256] width 411 height 26
click at [428, 673] on select "Select Shift Type One Off Shift Recurring Shift Rotating Shift" at bounding box center [455, 663] width 411 height 26
click at [415, 676] on div "Shift Type Shift Types: One Off – Select this if you would like a single shift …" at bounding box center [456, 646] width 427 height 74
click at [415, 670] on select "Select Shift Type One Off Shift Recurring Shift Rotating Shift" at bounding box center [455, 663] width 411 height 26
select select "one_off"
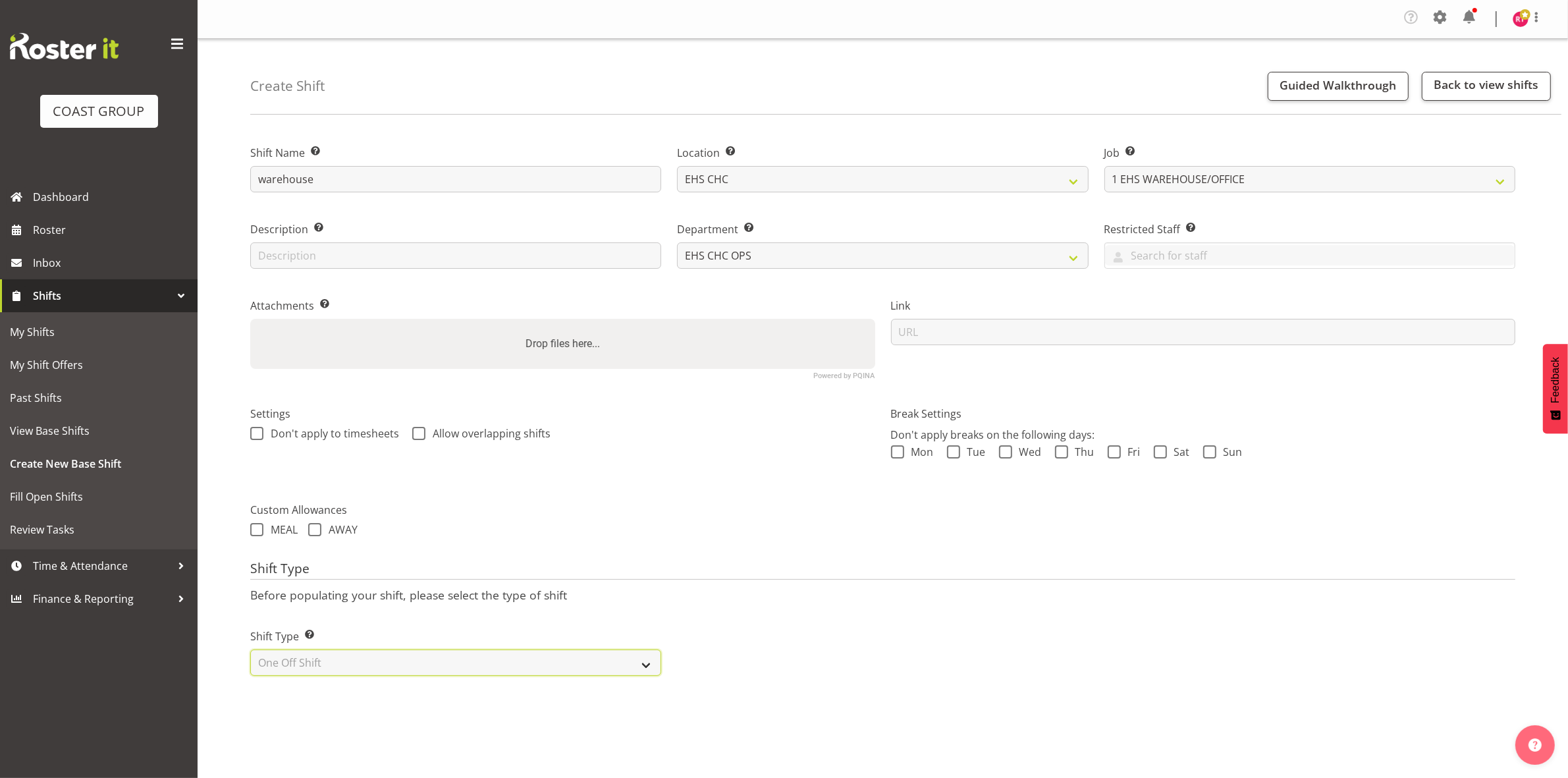
click at [250, 651] on select "Select Shift Type One Off Shift Recurring Shift Rotating Shift" at bounding box center [455, 663] width 411 height 26
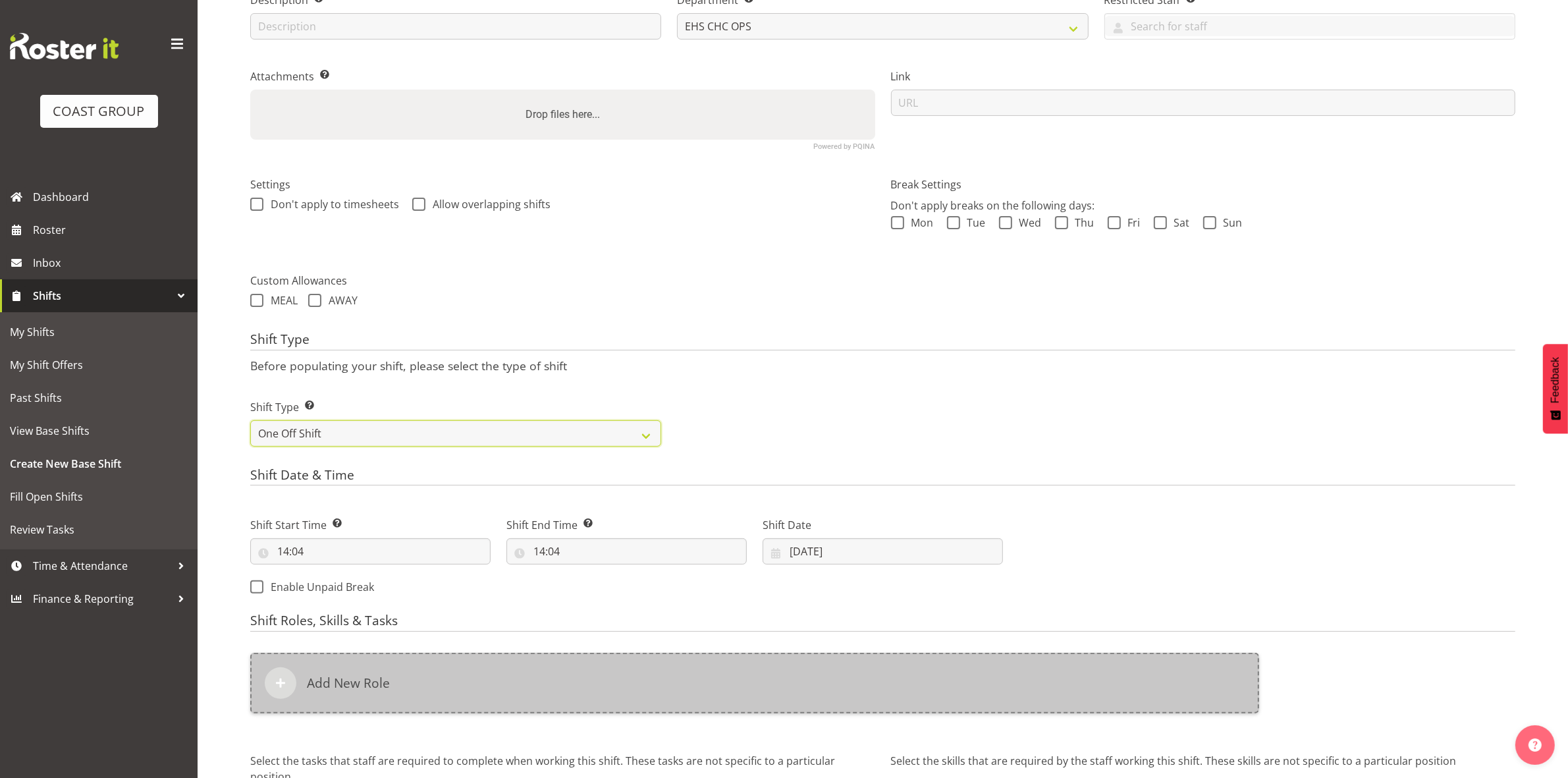
scroll to position [364, 0]
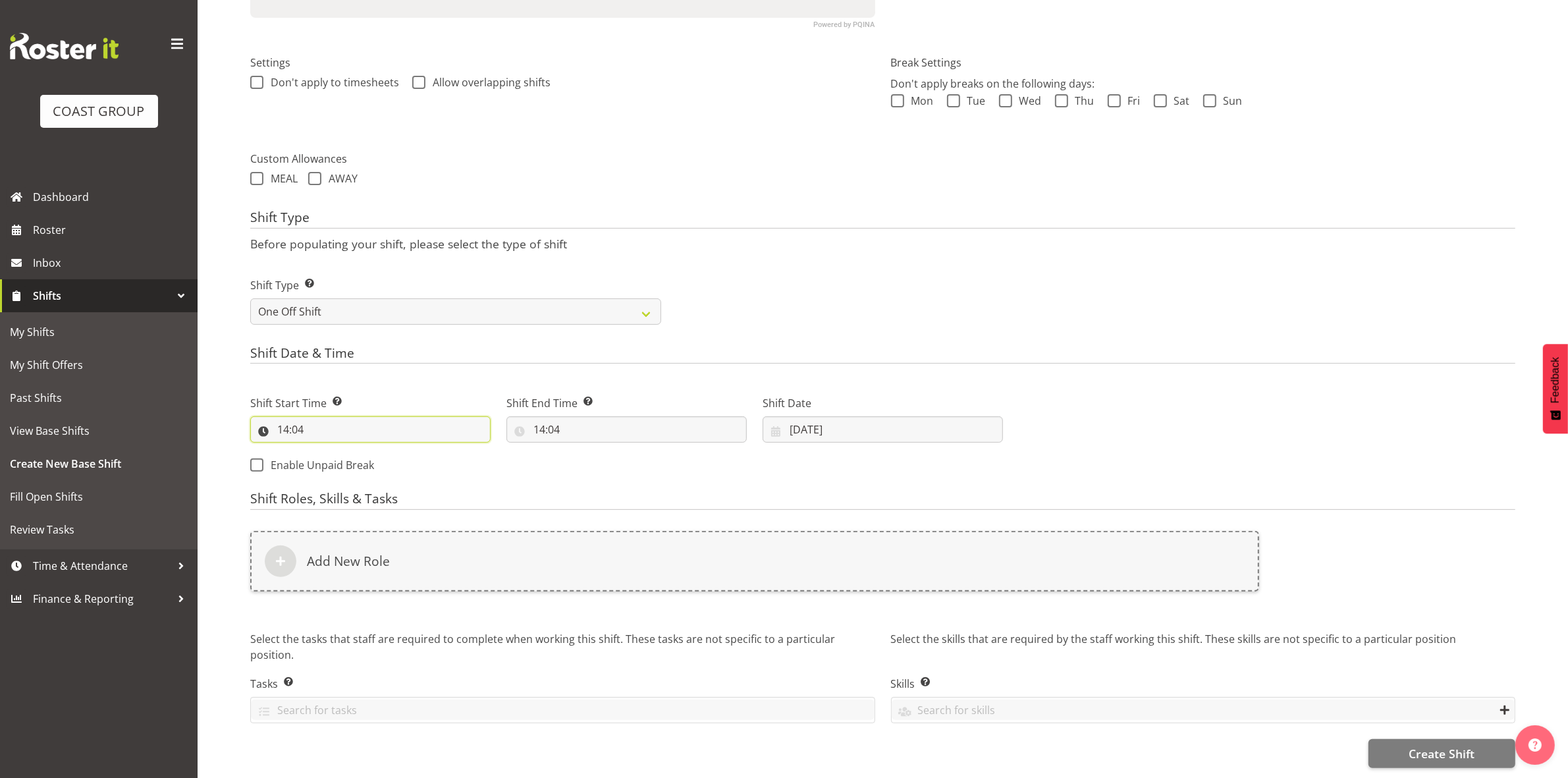
click at [286, 416] on input "14:04" at bounding box center [370, 430] width 240 height 26
drag, startPoint x: 333, startPoint y: 455, endPoint x: 337, endPoint y: 439, distance: 16.5
click at [334, 454] on select "00 01 02 03 04 05 06 07 08 09 10 11 12 13 14 15 16 17 18 19 20 21 22 23" at bounding box center [340, 463] width 30 height 26
select select "8"
click at [325, 450] on select "00 01 02 03 04 05 06 07 08 09 10 11 12 13 14 15 16 17 18 19 20 21 22 23" at bounding box center [340, 463] width 30 height 26
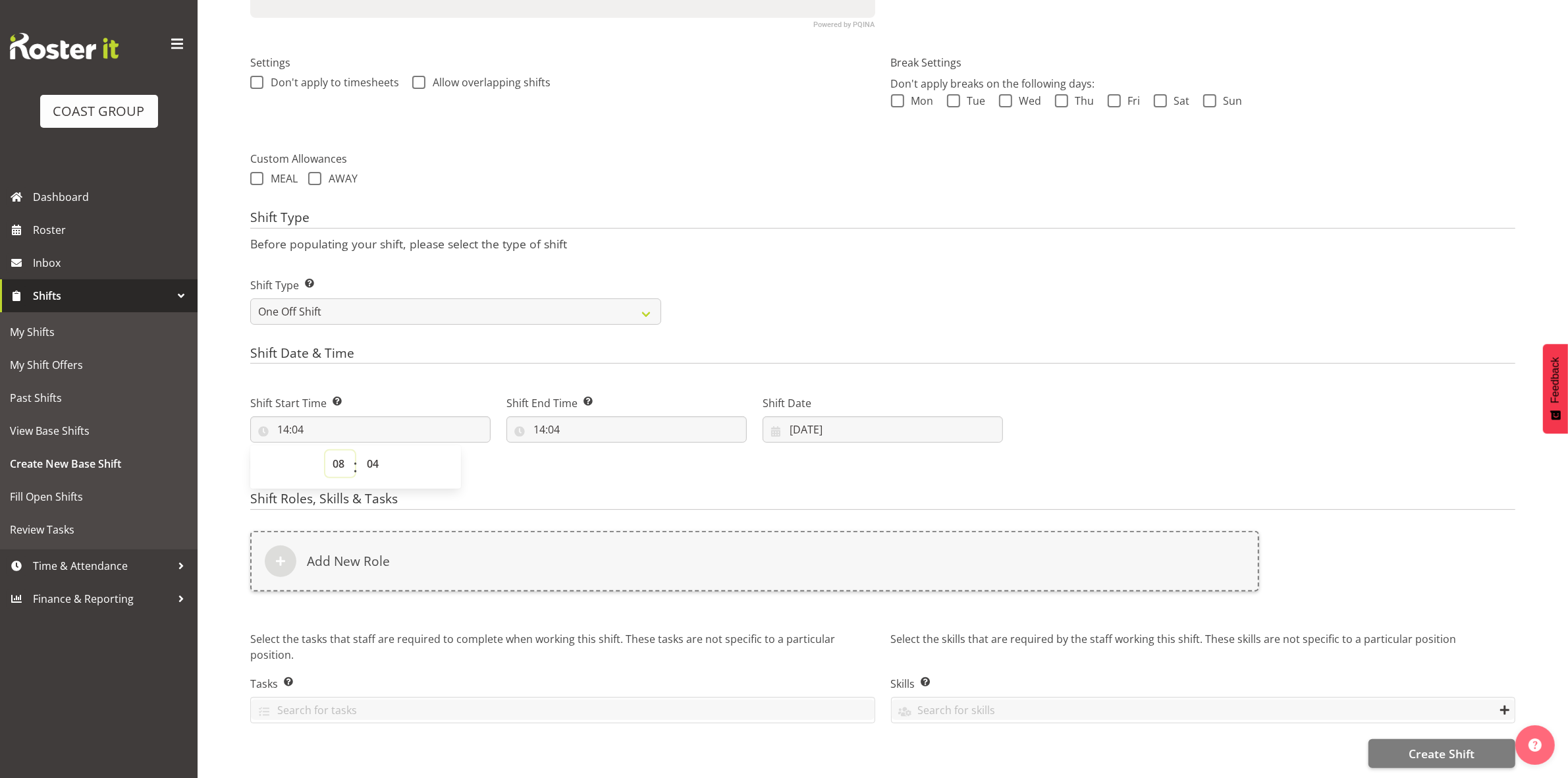
type input "08:04"
click at [374, 450] on select "00 01 02 03 04 05 06 07 08 09 10 11 12 13 14 15 16 17 18 19 20 21 22 23 24 25 2…" at bounding box center [375, 463] width 30 height 26
select select "0"
click at [360, 450] on select "00 01 02 03 04 05 06 07 08 09 10 11 12 13 14 15 16 17 18 19 20 21 22 23 24 25 2…" at bounding box center [375, 463] width 30 height 26
type input "08:00"
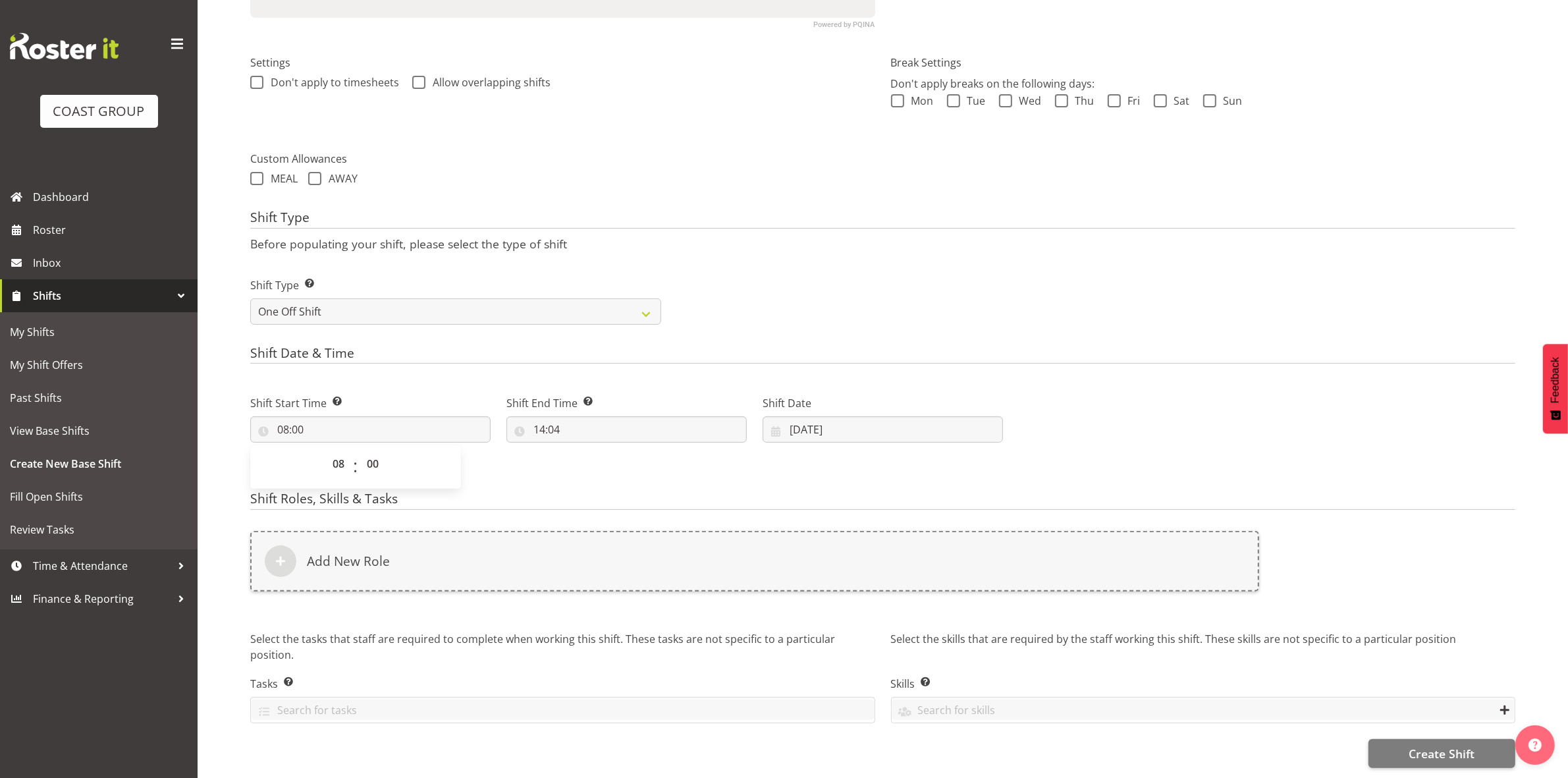
click at [761, 291] on div "Shift Type Shift Types: One Off – Select this if you would like a single shift …" at bounding box center [883, 295] width 1281 height 74
click at [539, 416] on input "14:04" at bounding box center [626, 430] width 240 height 26
click at [593, 450] on select "00 01 02 03 04 05 06 07 08 09 10 11 12 13 14 15 16 17 18 19 20 21 22 23" at bounding box center [597, 463] width 30 height 26
select select "16"
click at [582, 450] on select "00 01 02 03 04 05 06 07 08 09 10 11 12 13 14 15 16 17 18 19 20 21 22 23" at bounding box center [597, 463] width 30 height 26
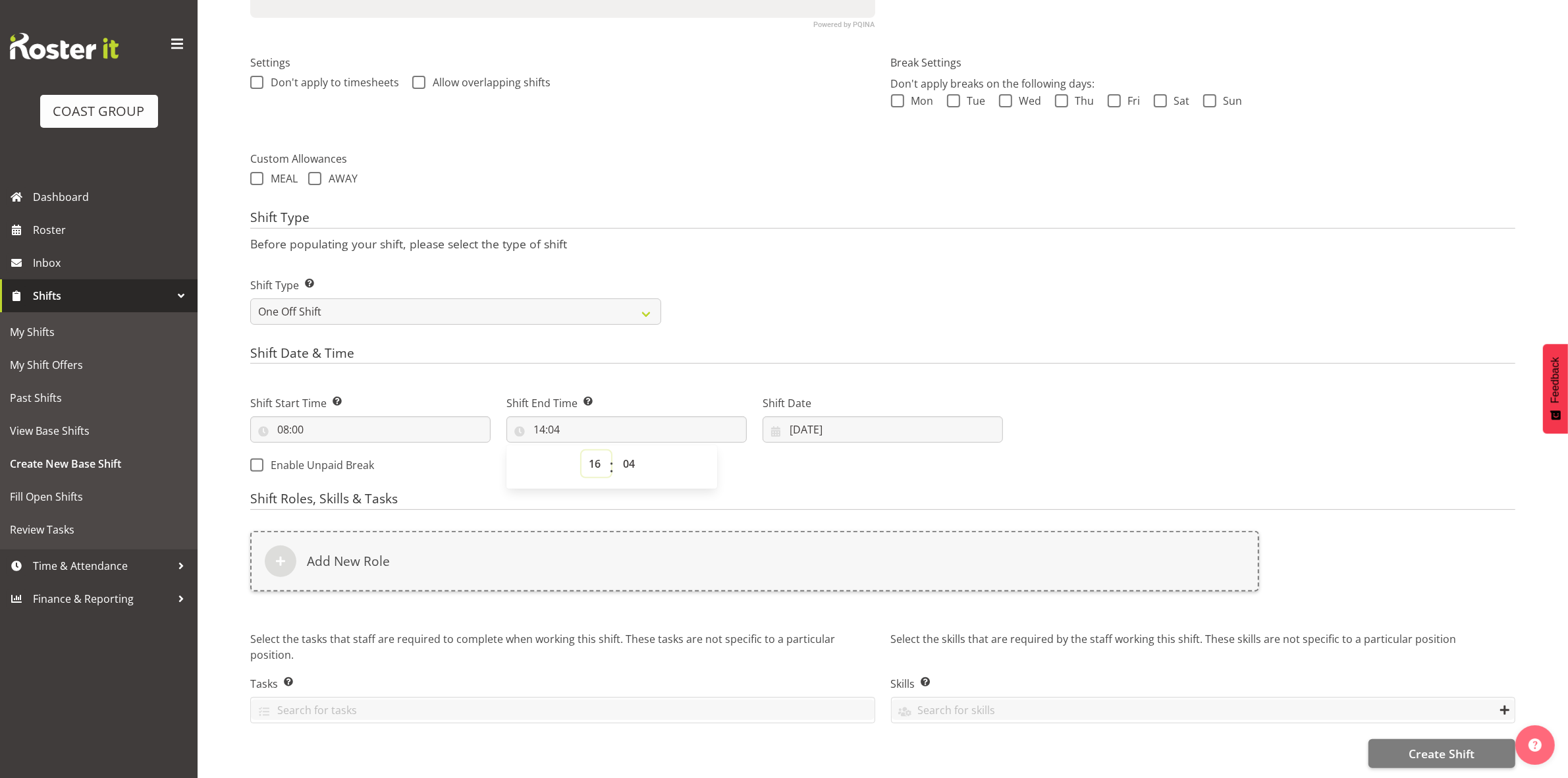
type input "16:04"
click at [631, 450] on select "00 01 02 03 04 05 06 07 08 09 10 11 12 13 14 15 16 17 18 19 20 21 22 23 24 25 2…" at bounding box center [631, 463] width 30 height 26
select select "30"
click at [616, 450] on select "00 01 02 03 04 05 06 07 08 09 10 11 12 13 14 15 16 17 18 19 20 21 22 23 24 25 2…" at bounding box center [631, 463] width 30 height 26
type input "16:30"
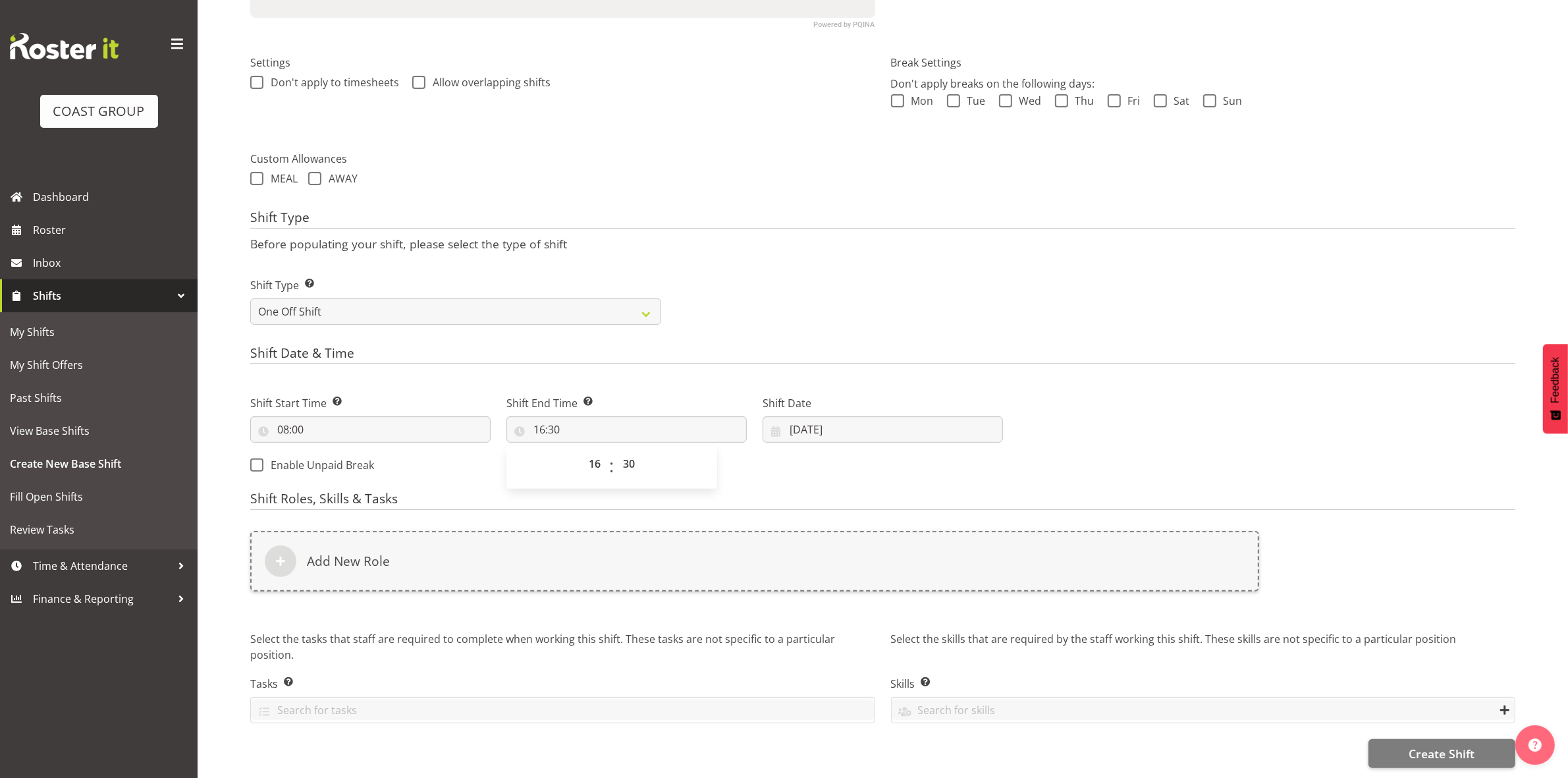
click at [741, 346] on h4 "Shift Date & Time" at bounding box center [882, 355] width 1265 height 18
click at [791, 416] on input "09/09/2025" at bounding box center [883, 430] width 240 height 26
click at [833, 580] on span "15" at bounding box center [829, 586] width 11 height 12
type input "15/09/2025"
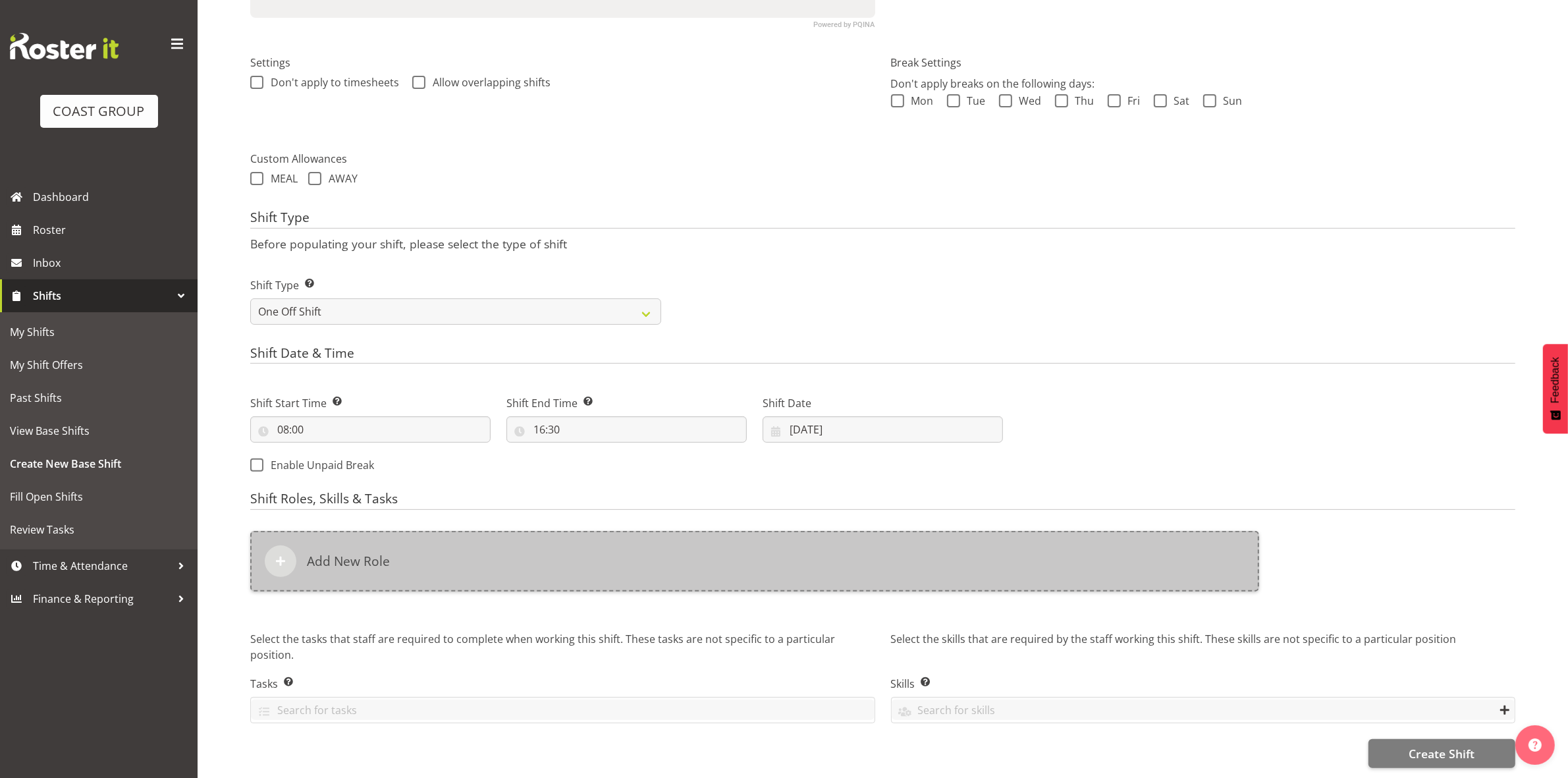
click at [508, 547] on div "Add New Role" at bounding box center [754, 560] width 1009 height 60
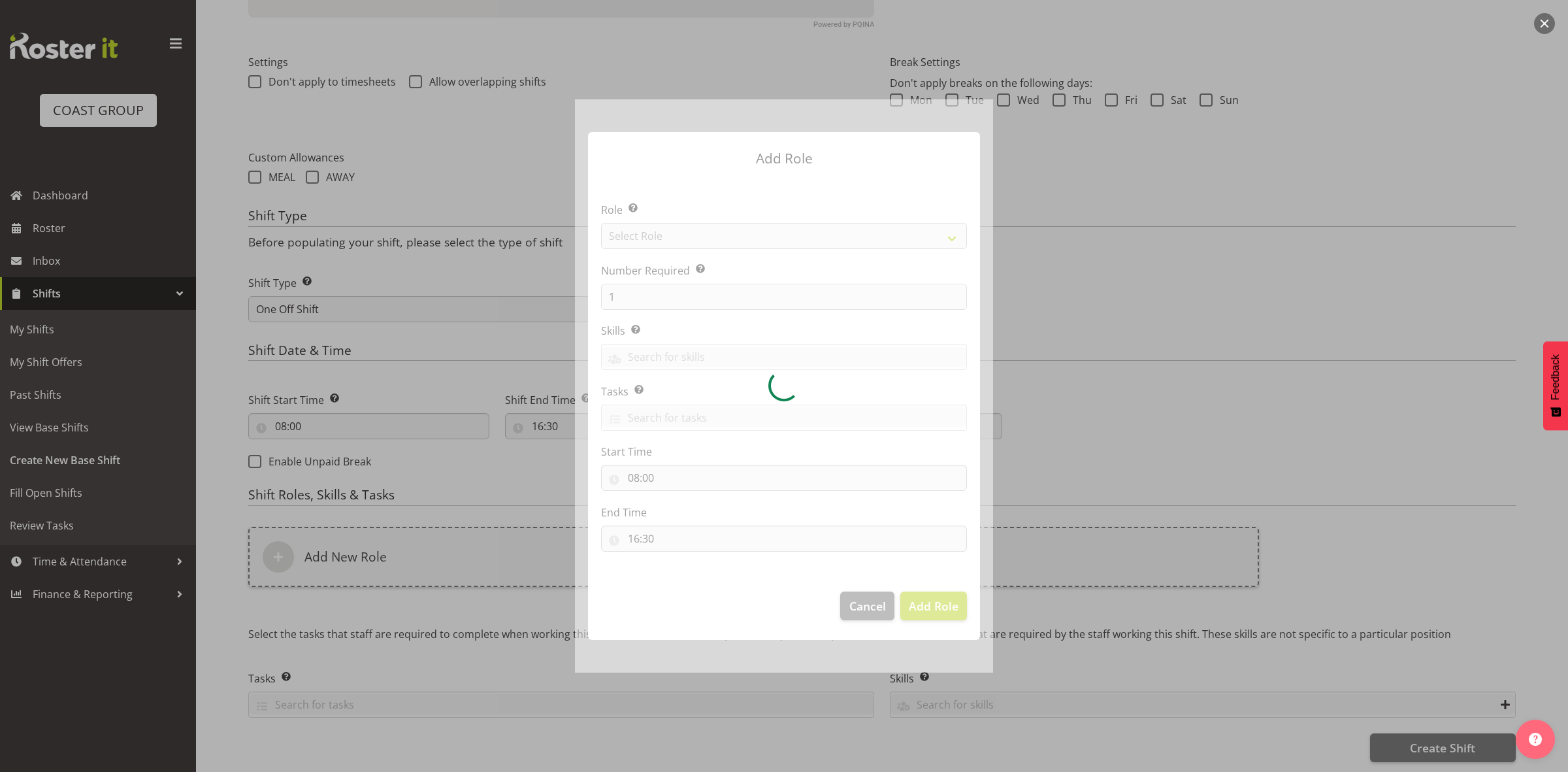
click at [671, 232] on div at bounding box center [783, 386] width 418 height 573
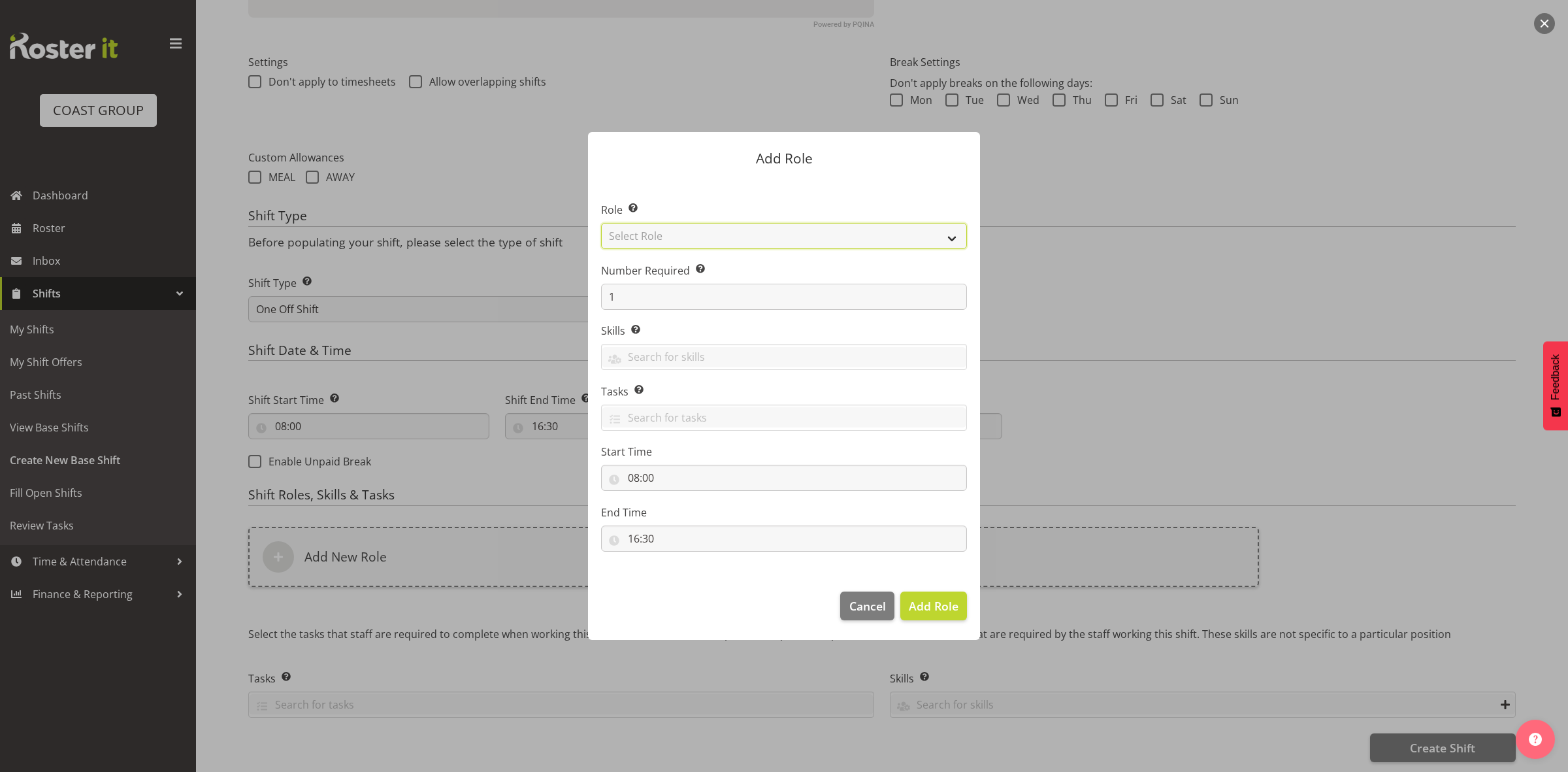
click at [672, 232] on select "Select Role ACCOUNT MANAGER ACCOUNT MANAGER DW ACCOUNTS AKL DIANNA VEHICLES AKL…" at bounding box center [784, 236] width 366 height 26
select select "192"
click at [601, 223] on select "Select Role ACCOUNT MANAGER ACCOUNT MANAGER DW ACCOUNTS AKL DIANNA VEHICLES AKL…" at bounding box center [784, 236] width 366 height 26
click at [683, 301] on input "1" at bounding box center [784, 296] width 366 height 26
type input "2"
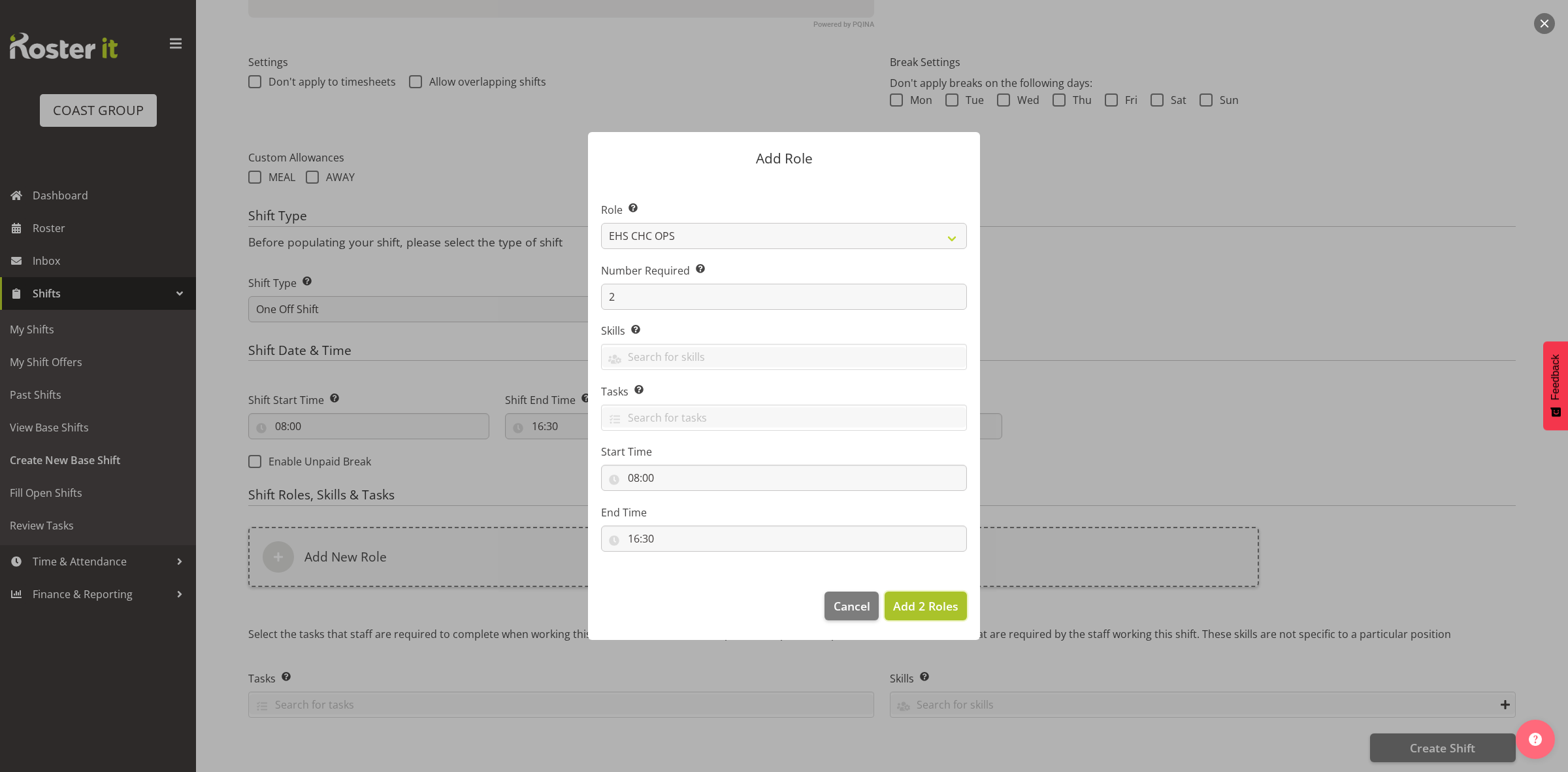
click at [904, 604] on span "Add 2 Roles" at bounding box center [926, 605] width 66 height 16
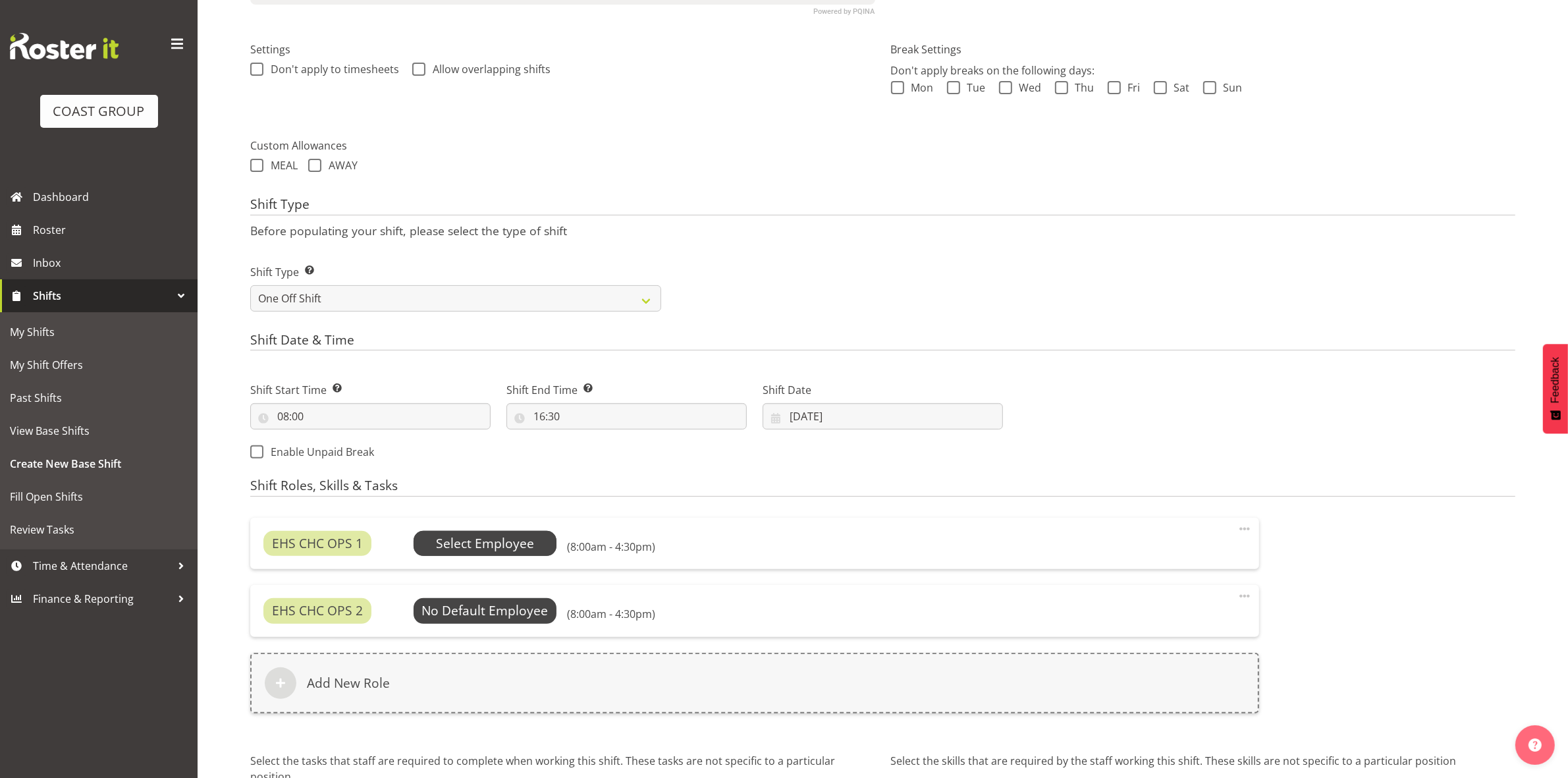
click at [508, 535] on span "Select Employee" at bounding box center [485, 543] width 98 height 19
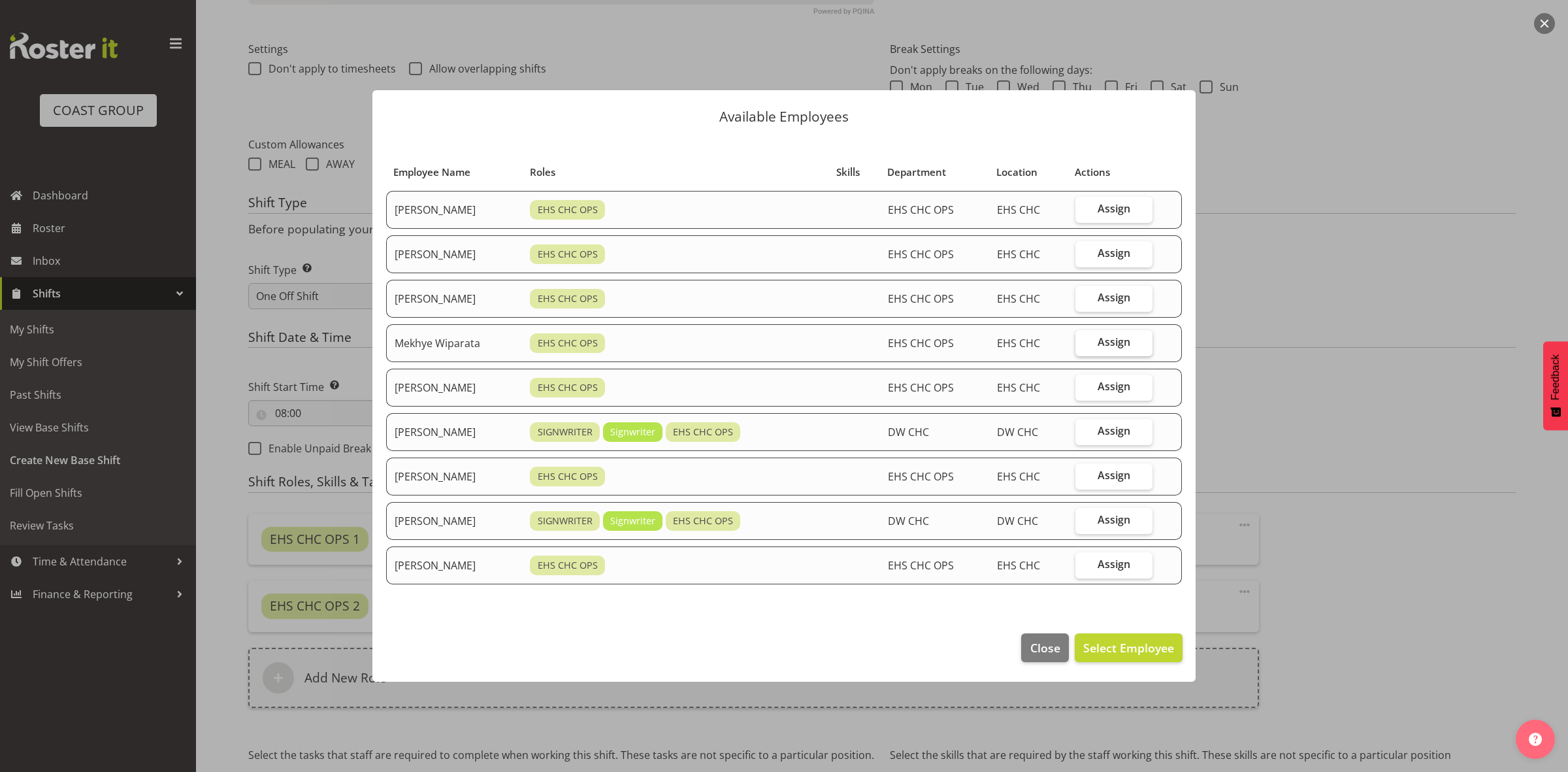
click at [1103, 345] on span "Assign" at bounding box center [1114, 342] width 33 height 13
click at [1084, 345] on input "Assign" at bounding box center [1080, 342] width 8 height 8
checkbox input "true"
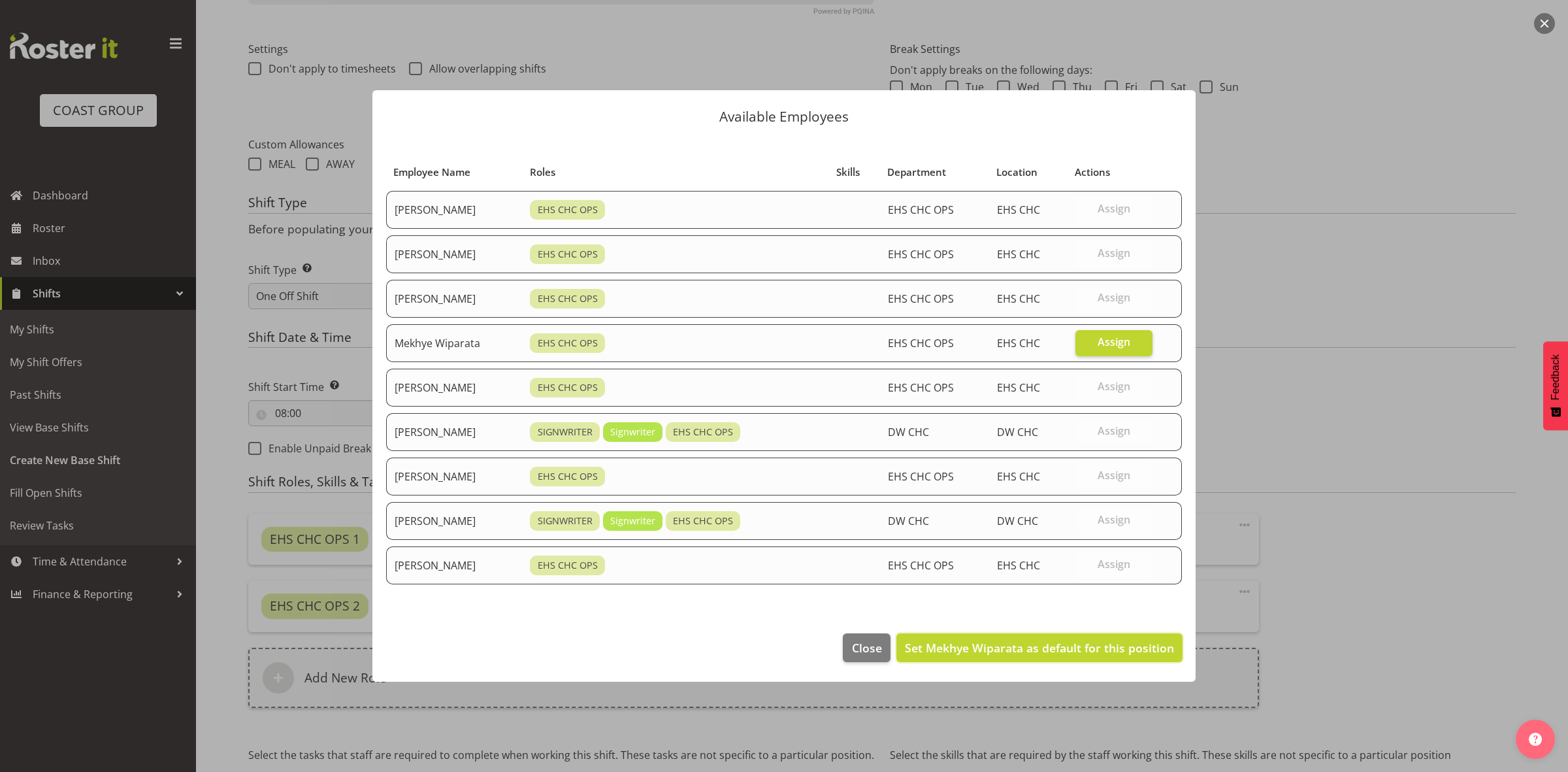
drag, startPoint x: 1066, startPoint y: 651, endPoint x: 942, endPoint y: 639, distance: 124.6
click at [1066, 652] on span "Set Mekhye Wiparata as default for this position" at bounding box center [1039, 647] width 269 height 16
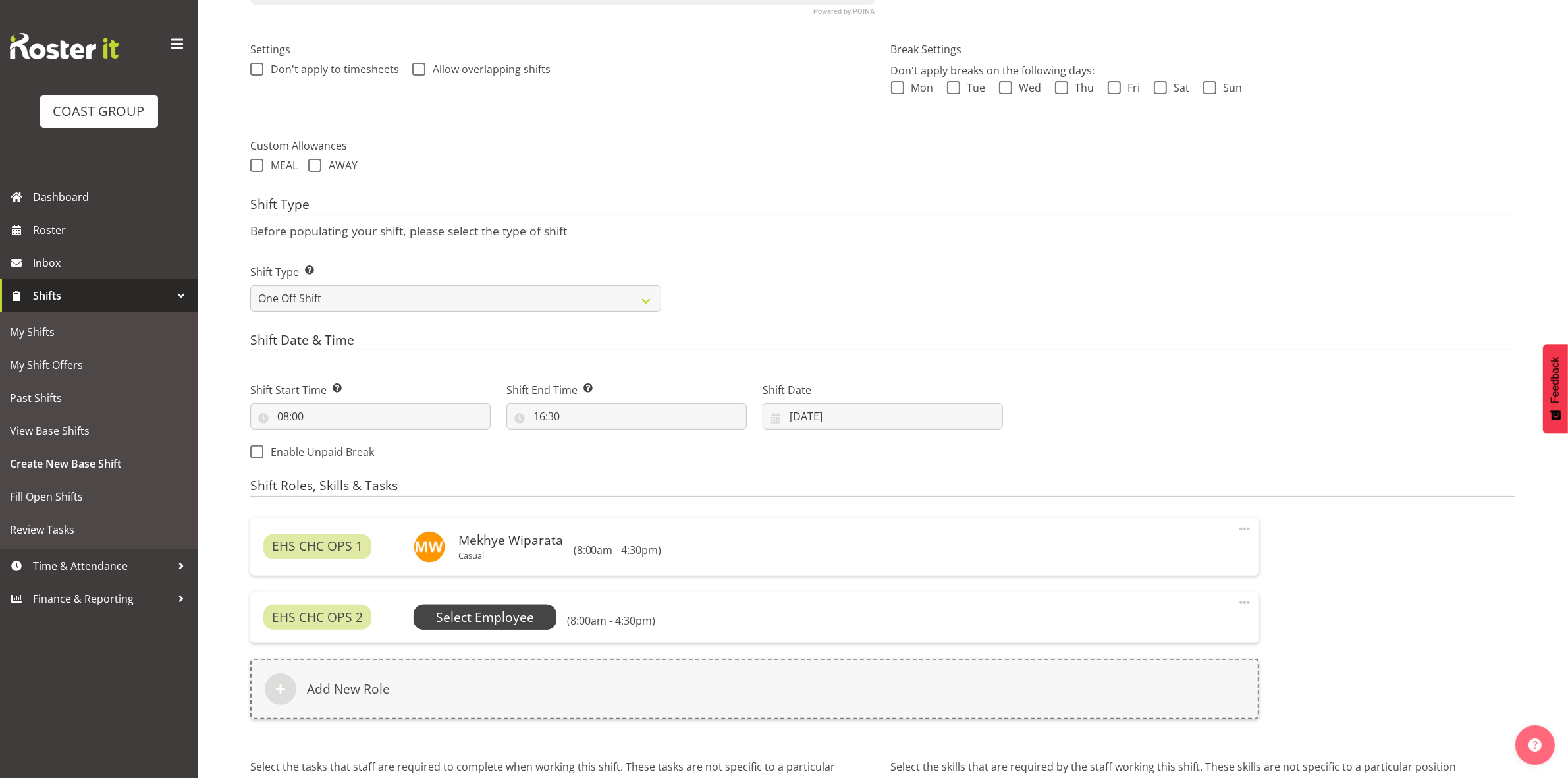
click at [522, 626] on span "Select Employee" at bounding box center [485, 617] width 98 height 19
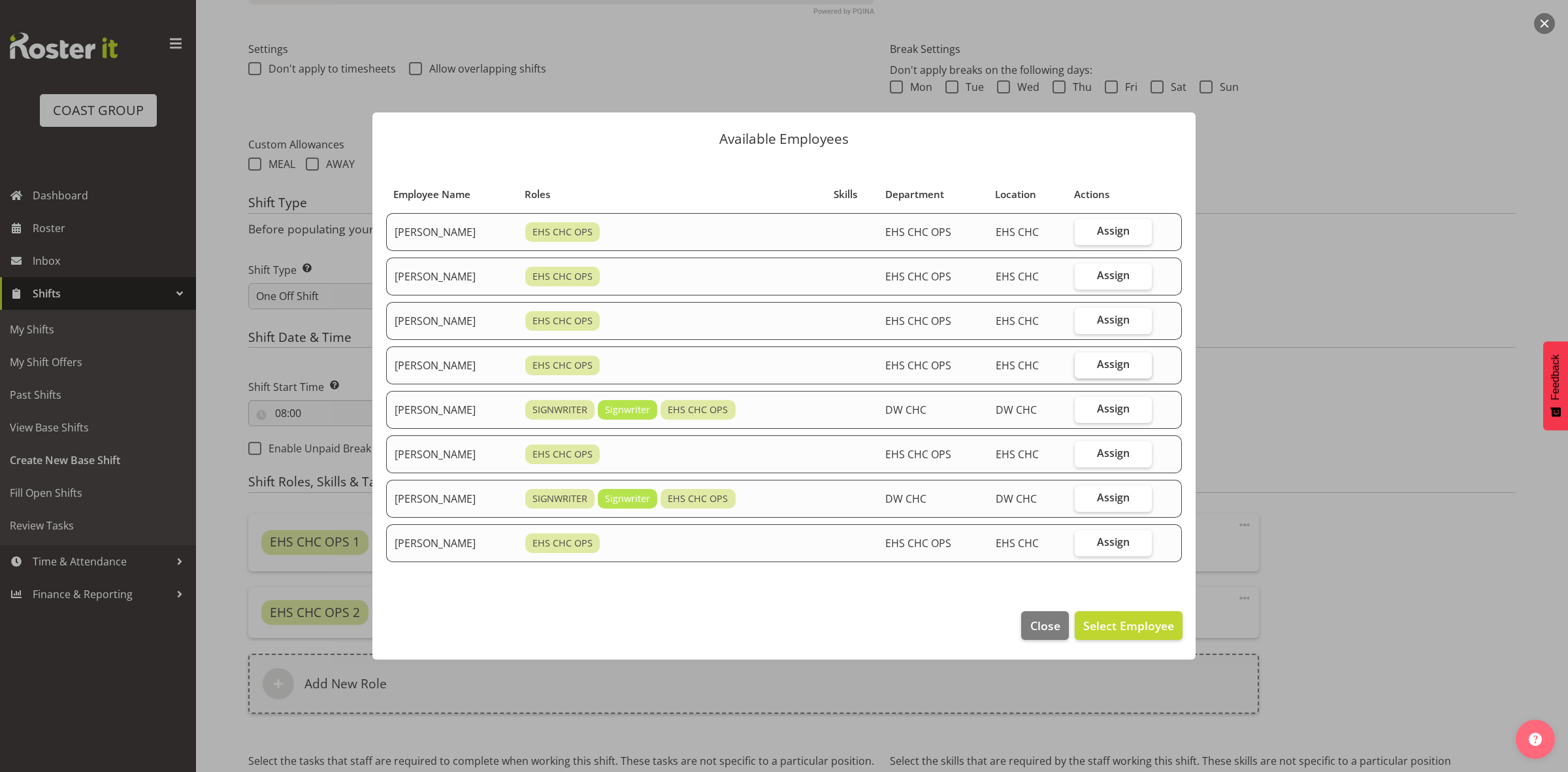
click at [1121, 366] on span "Assign" at bounding box center [1113, 364] width 33 height 13
click at [1084, 366] on input "Assign" at bounding box center [1079, 365] width 8 height 8
checkbox input "true"
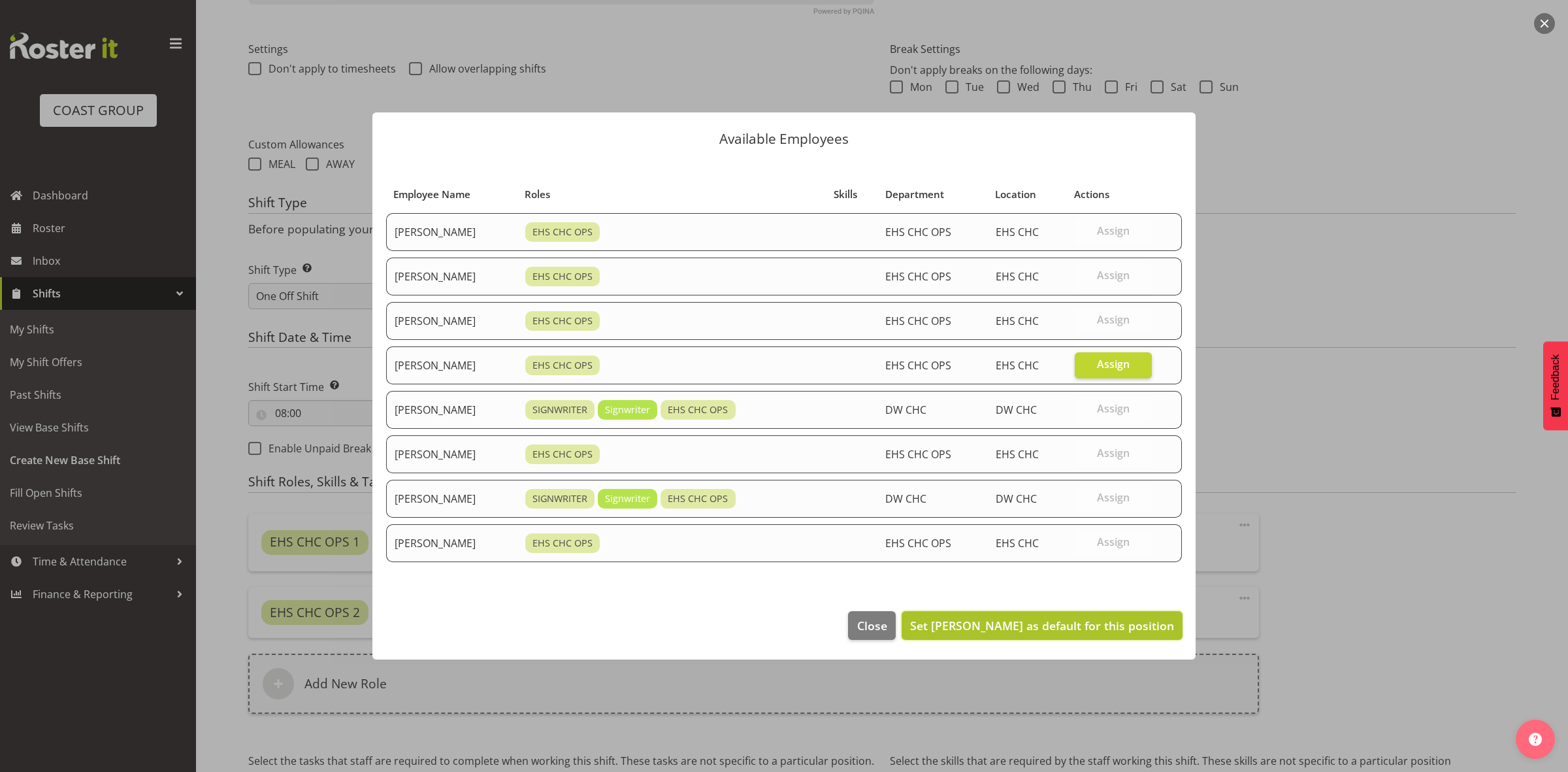
click at [1048, 636] on button "Set Reuben Bowe as default for this position" at bounding box center [1042, 625] width 281 height 29
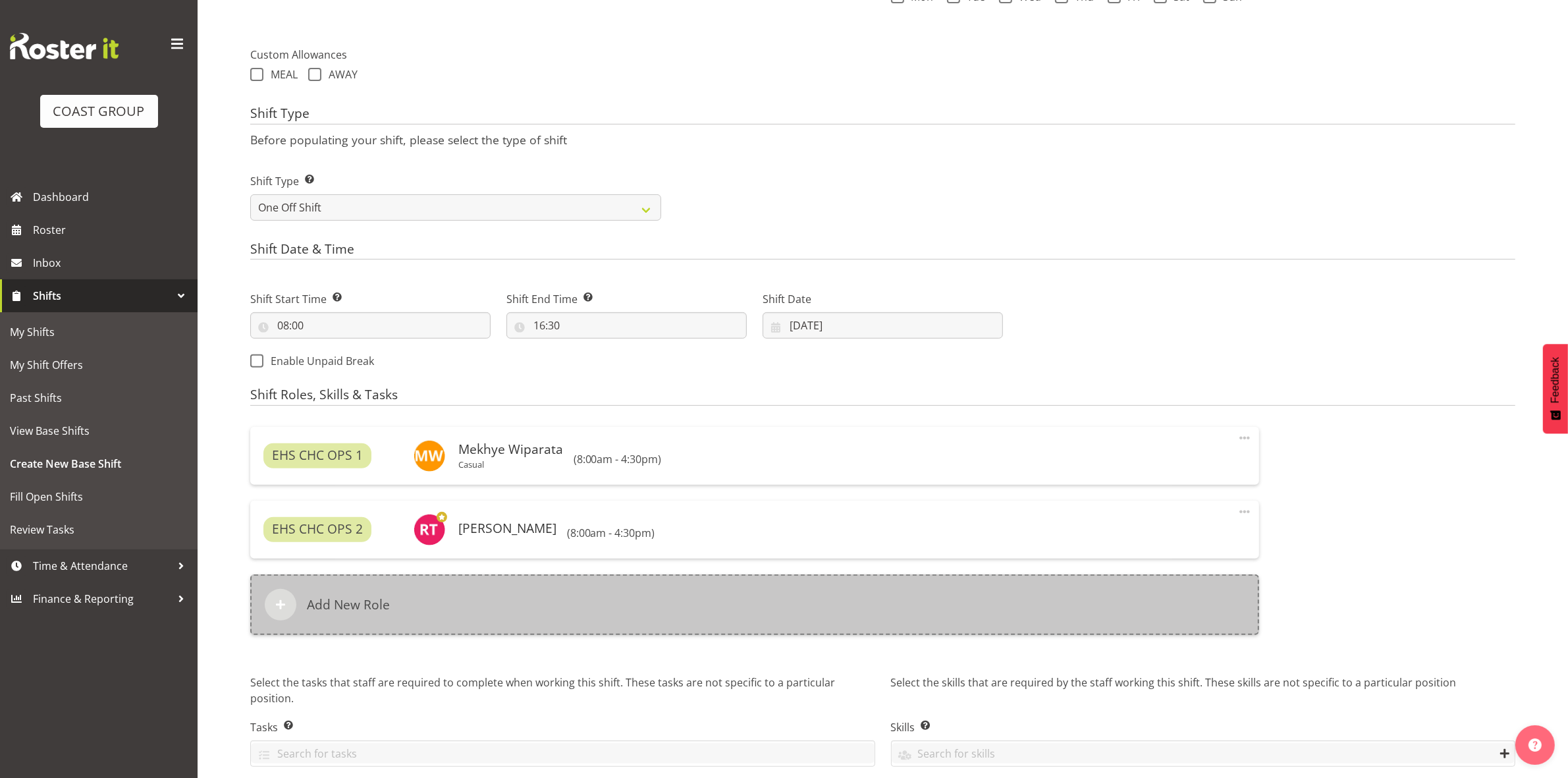
scroll to position [511, 0]
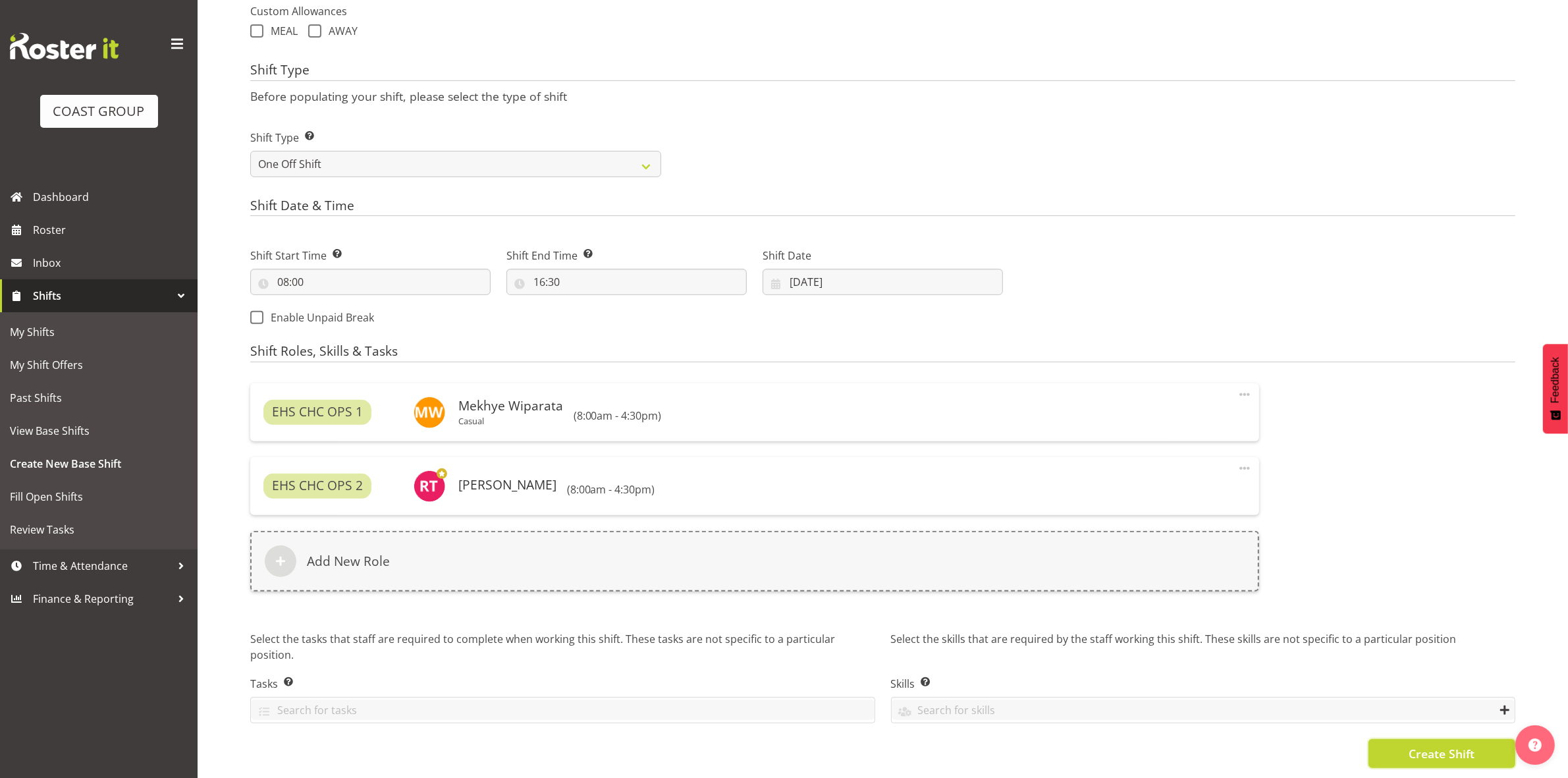
click at [1406, 744] on button "Create Shift" at bounding box center [1441, 753] width 146 height 29
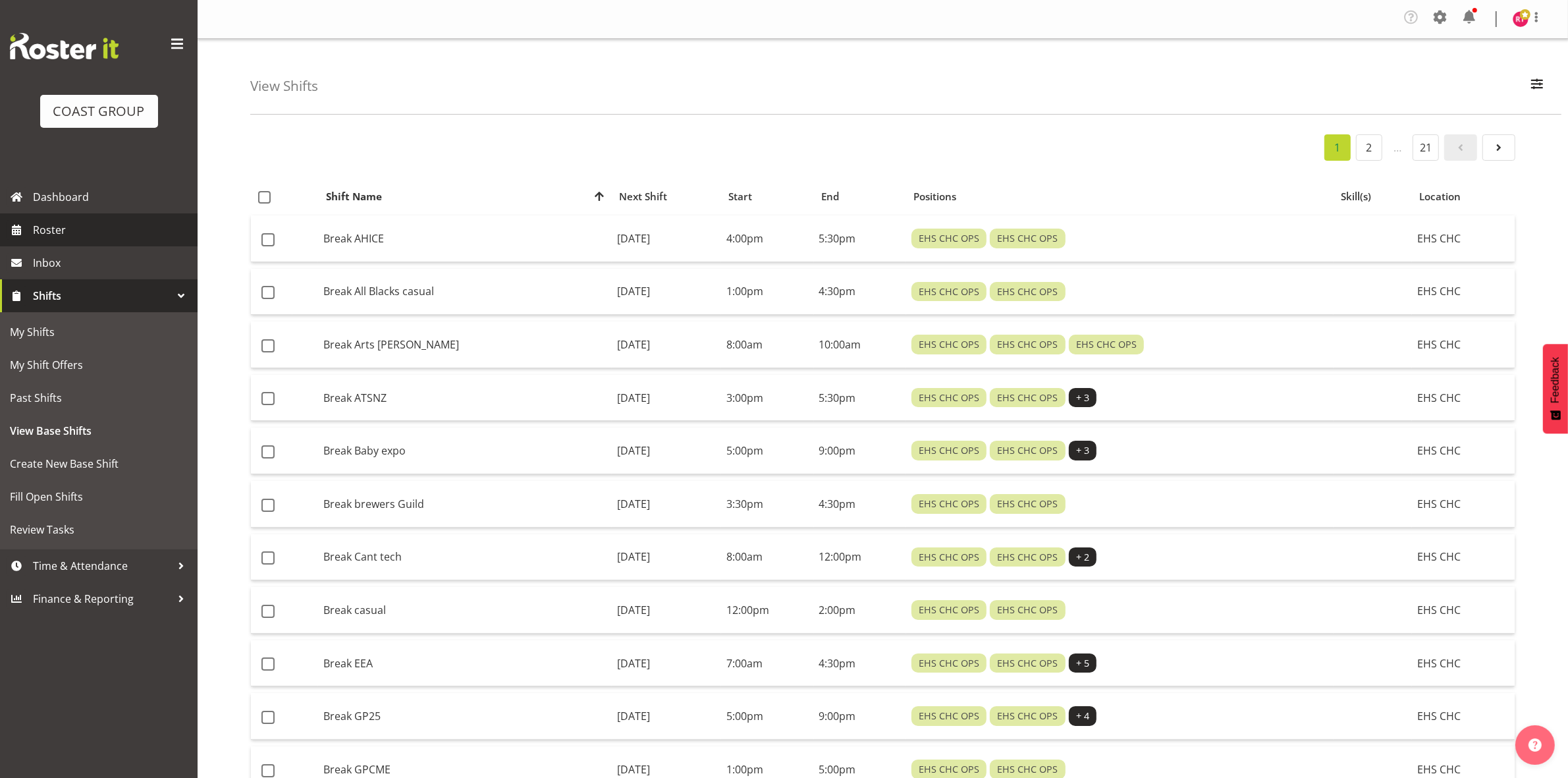
click at [77, 234] on span "Roster" at bounding box center [112, 230] width 158 height 20
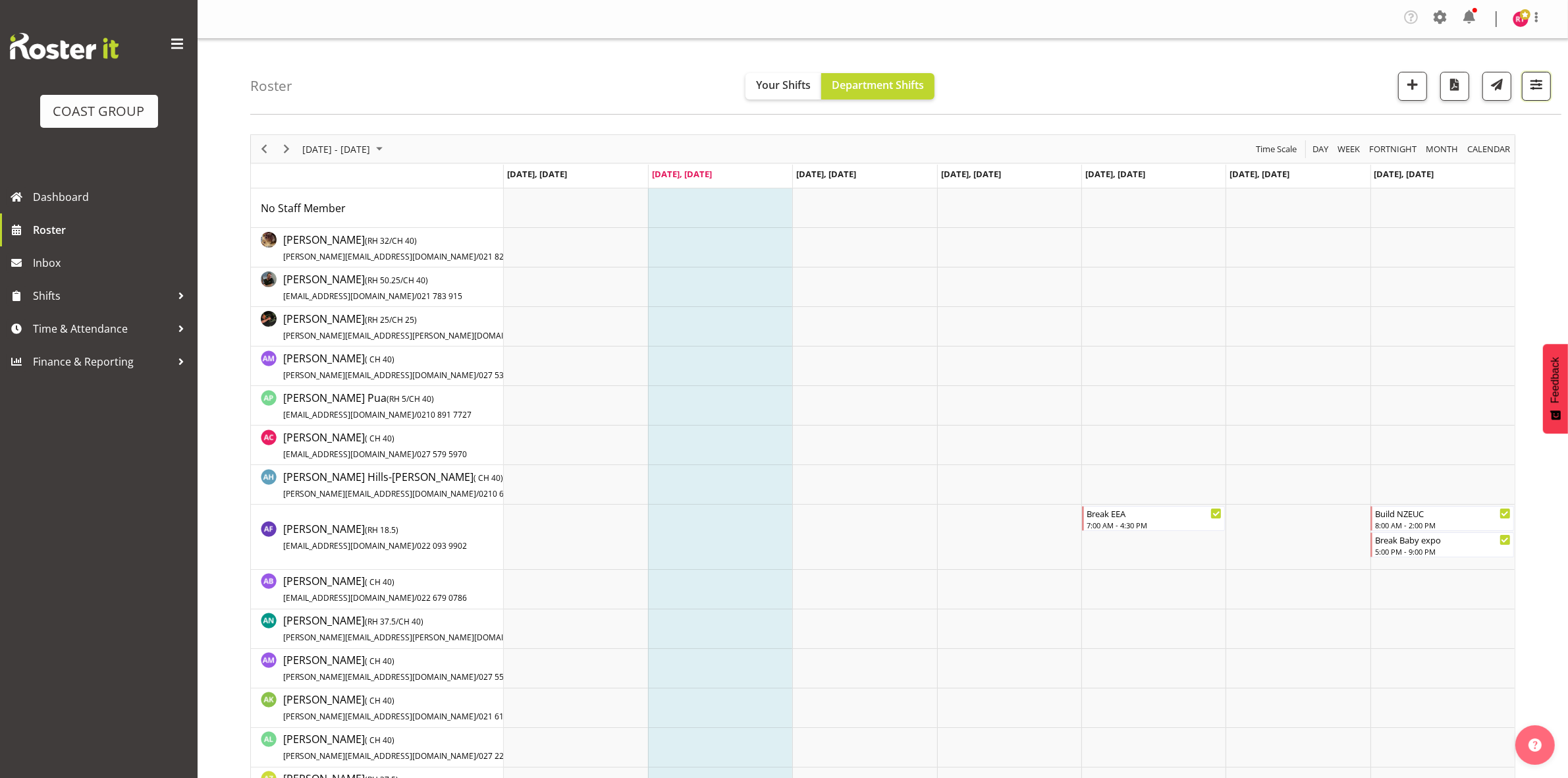
click at [1542, 87] on span "button" at bounding box center [1536, 84] width 17 height 17
click at [1402, 334] on select "Staff Role Shift - Horizontal Shift - Vertical Staff - Location" at bounding box center [1453, 328] width 175 height 26
select select "shift"
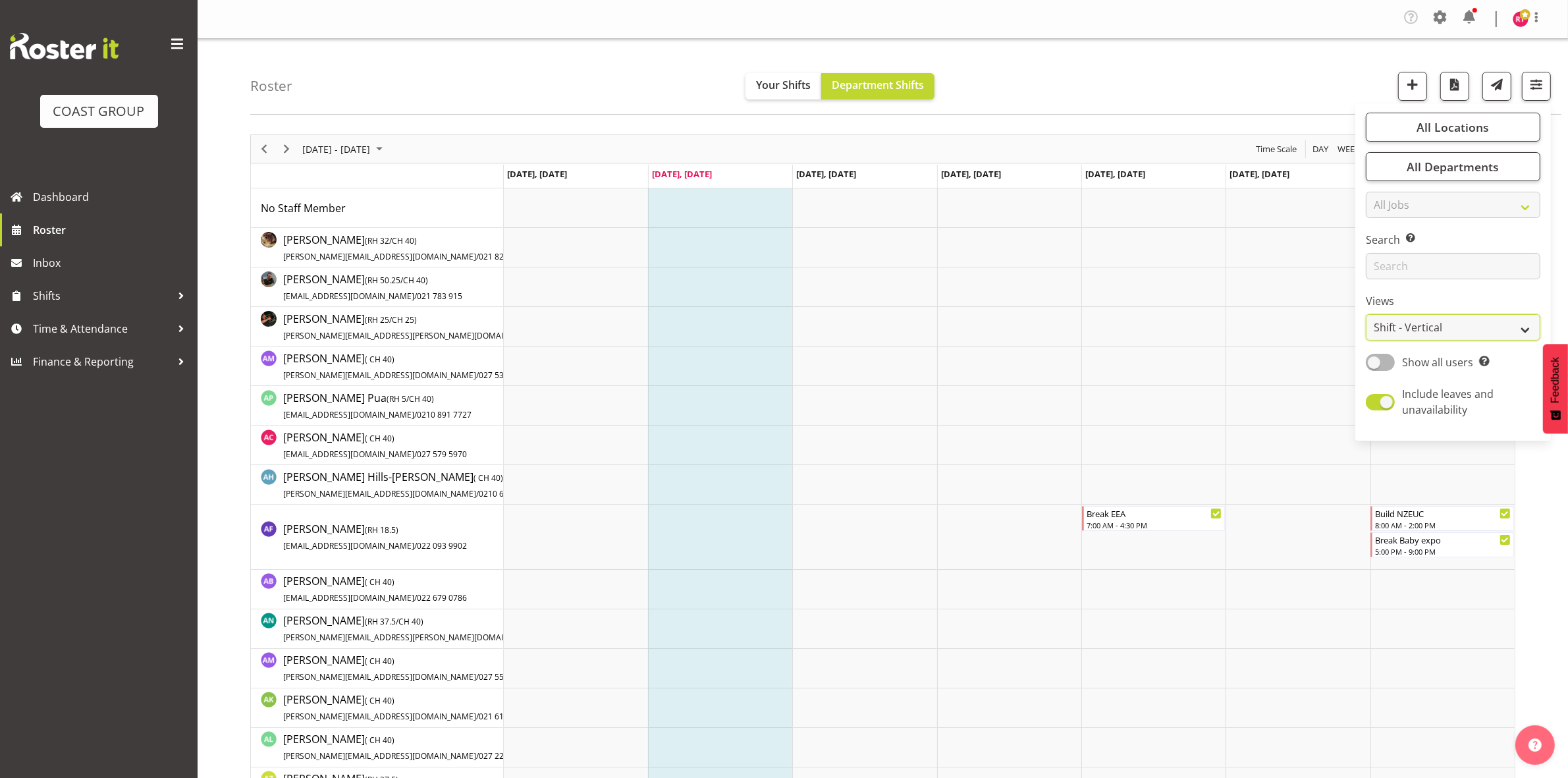
click at [1366, 315] on select "Staff Role Shift - Horizontal Shift - Vertical Staff - Location" at bounding box center [1453, 328] width 175 height 26
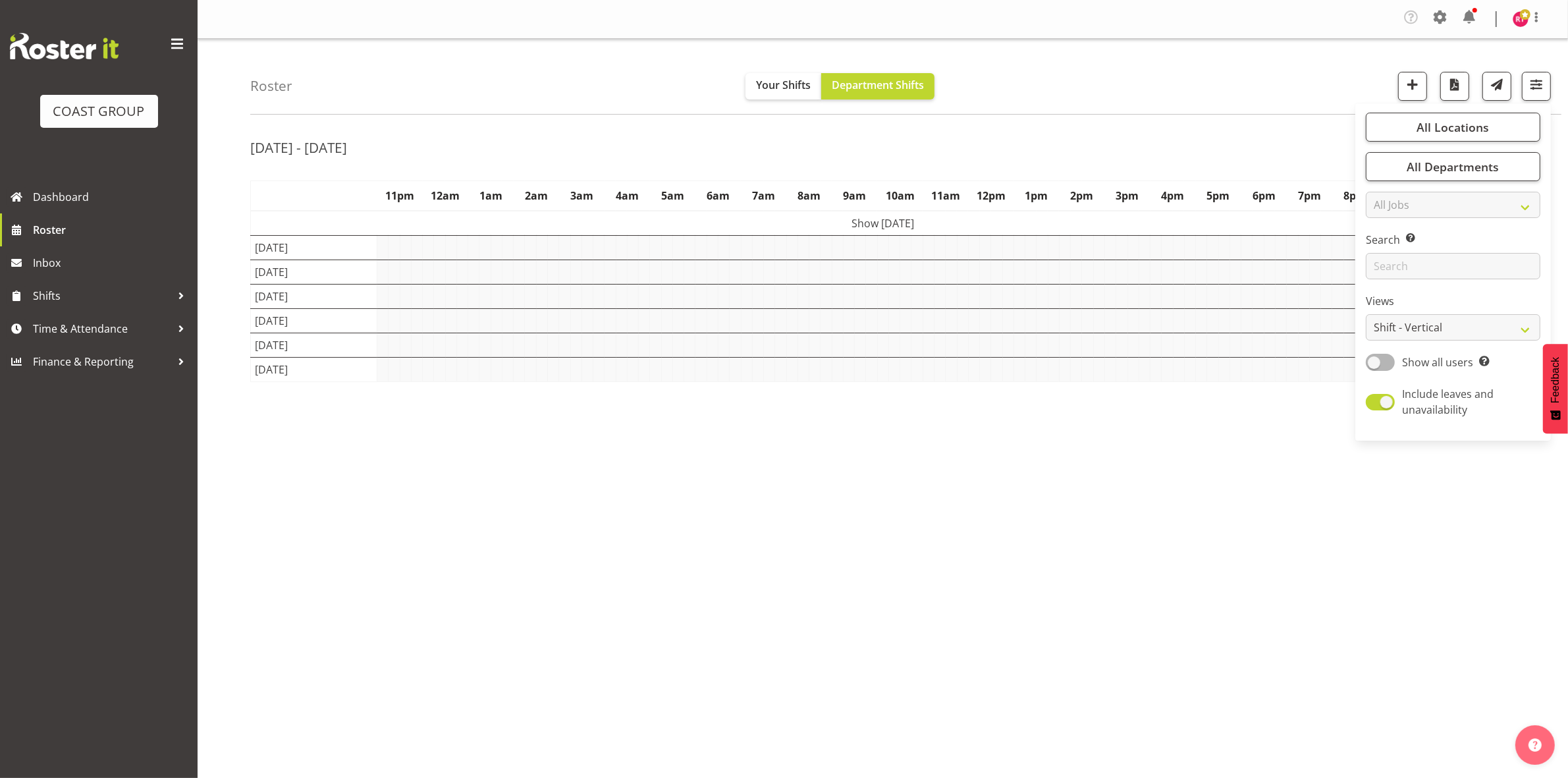
click at [1204, 85] on div "Roster Your Shifts Department Shifts All Locations Clear CARLTON EVENTS [PERSON…" at bounding box center [905, 77] width 1311 height 76
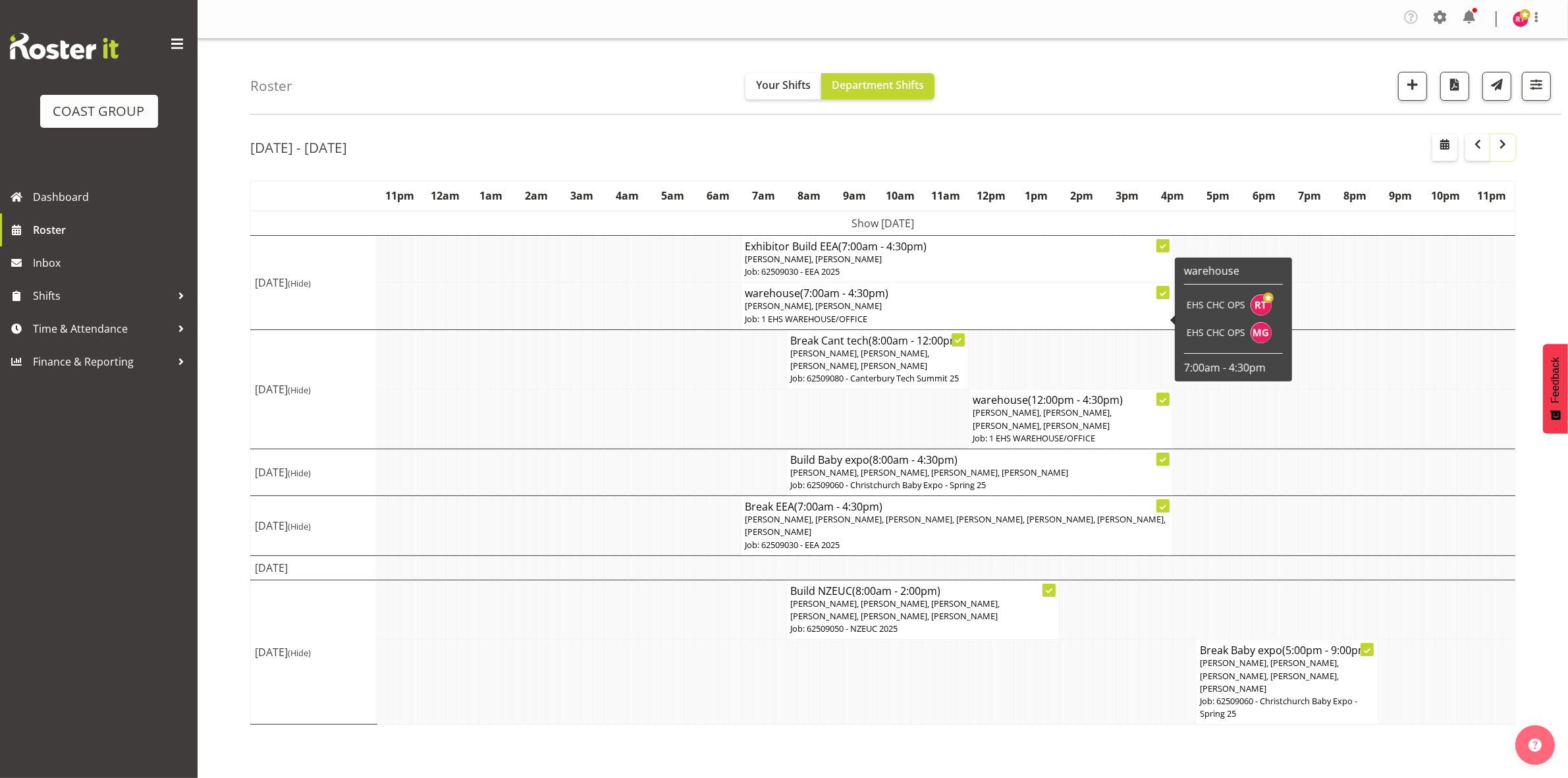
click at [1493, 148] on button "button" at bounding box center [1503, 147] width 25 height 26
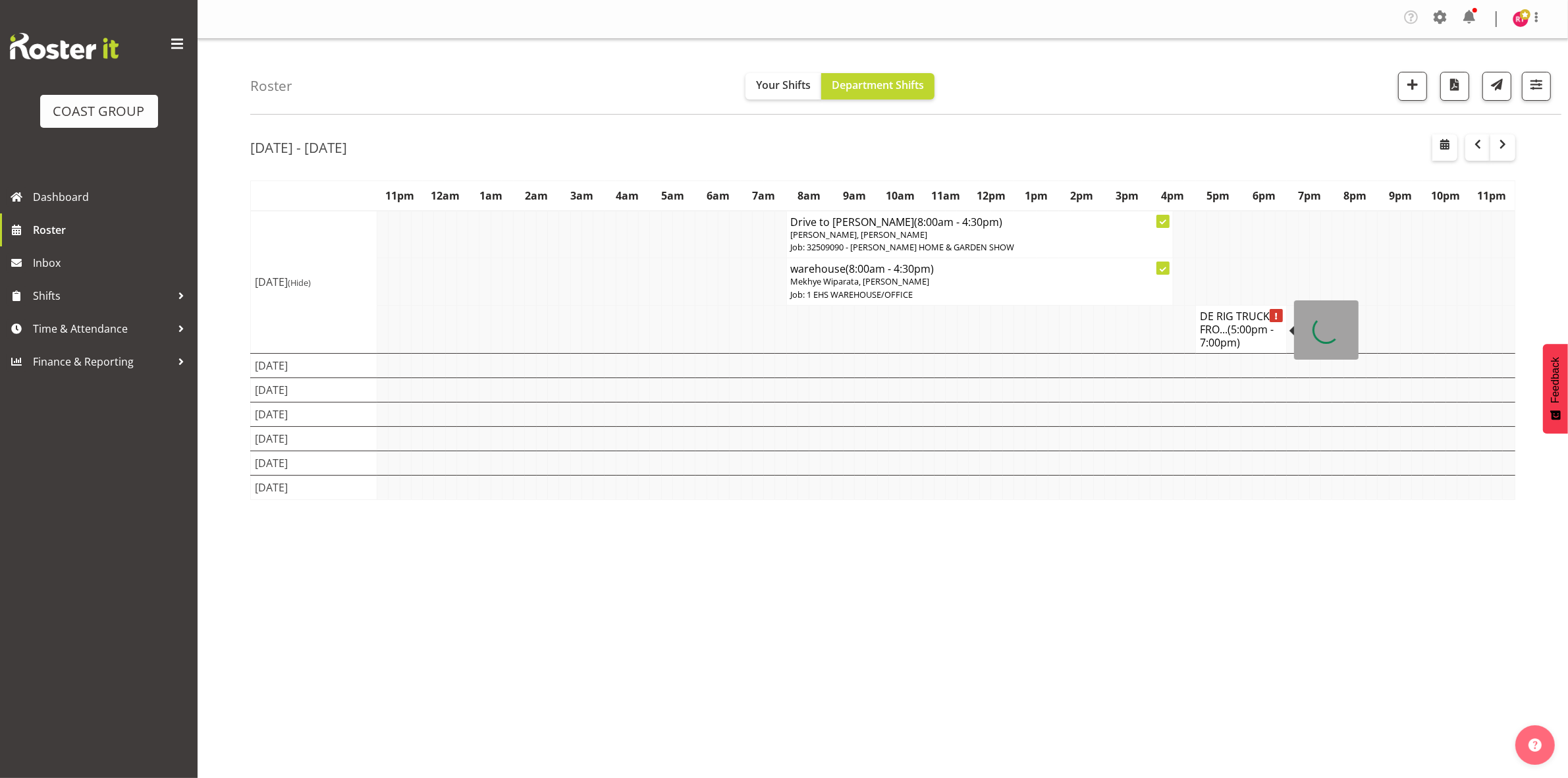
click at [1216, 329] on h4 "DE RIG TRUCK FRO... (5:00pm - 7:00pm)" at bounding box center [1240, 329] width 82 height 40
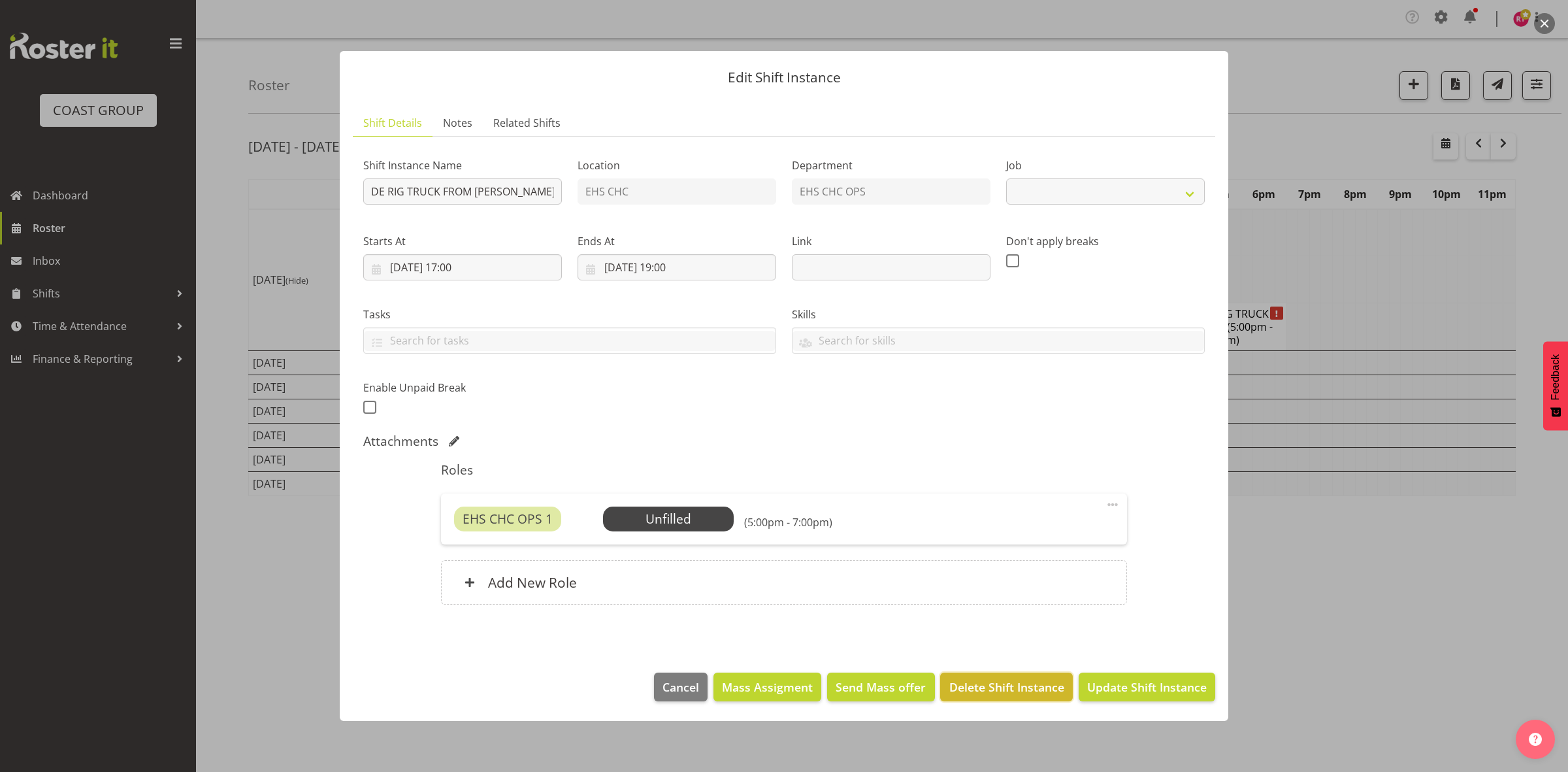
click at [994, 687] on span "Delete Shift Instance" at bounding box center [1006, 687] width 115 height 17
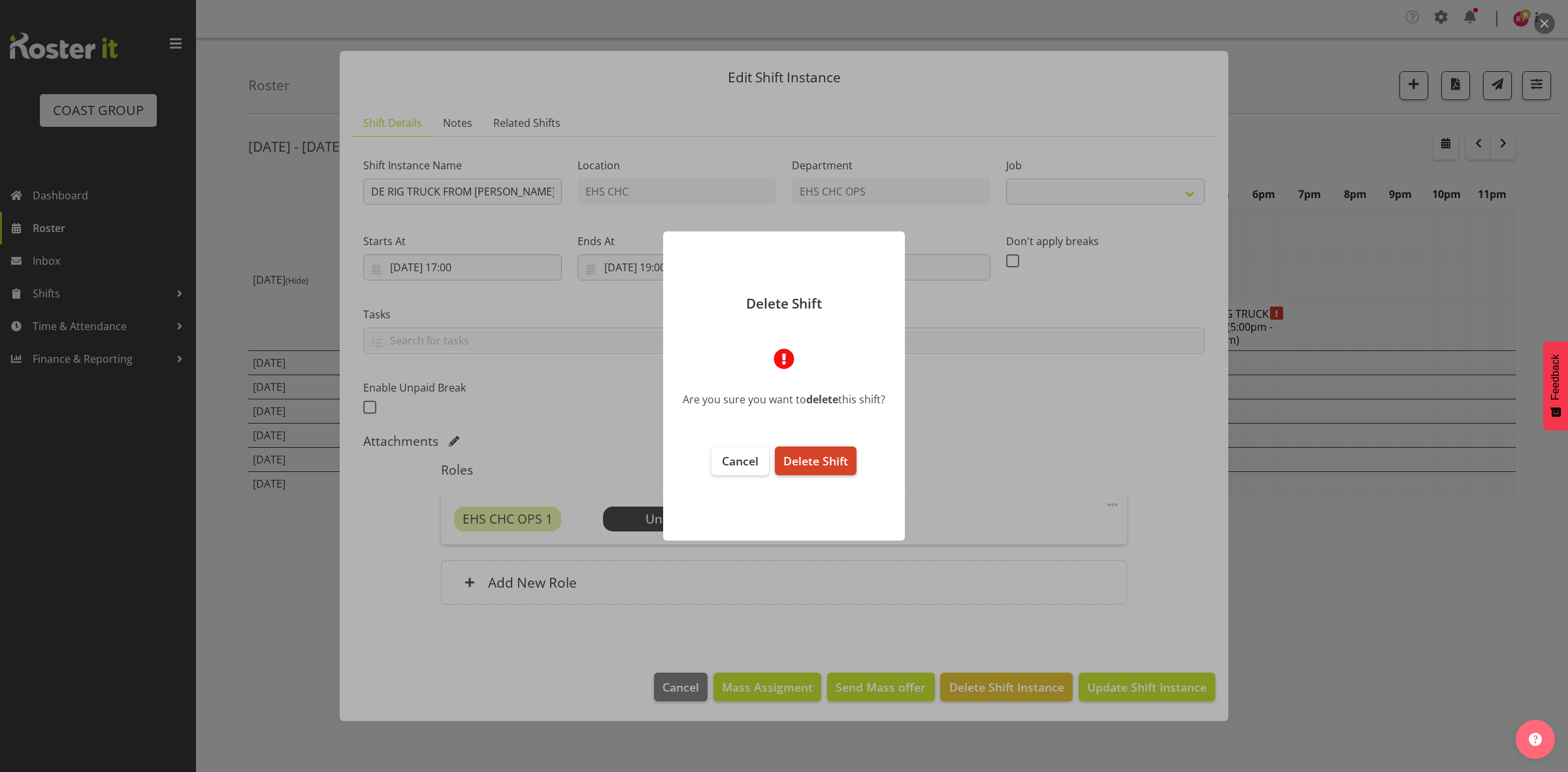
click at [809, 458] on span "Delete Shift" at bounding box center [815, 461] width 65 height 16
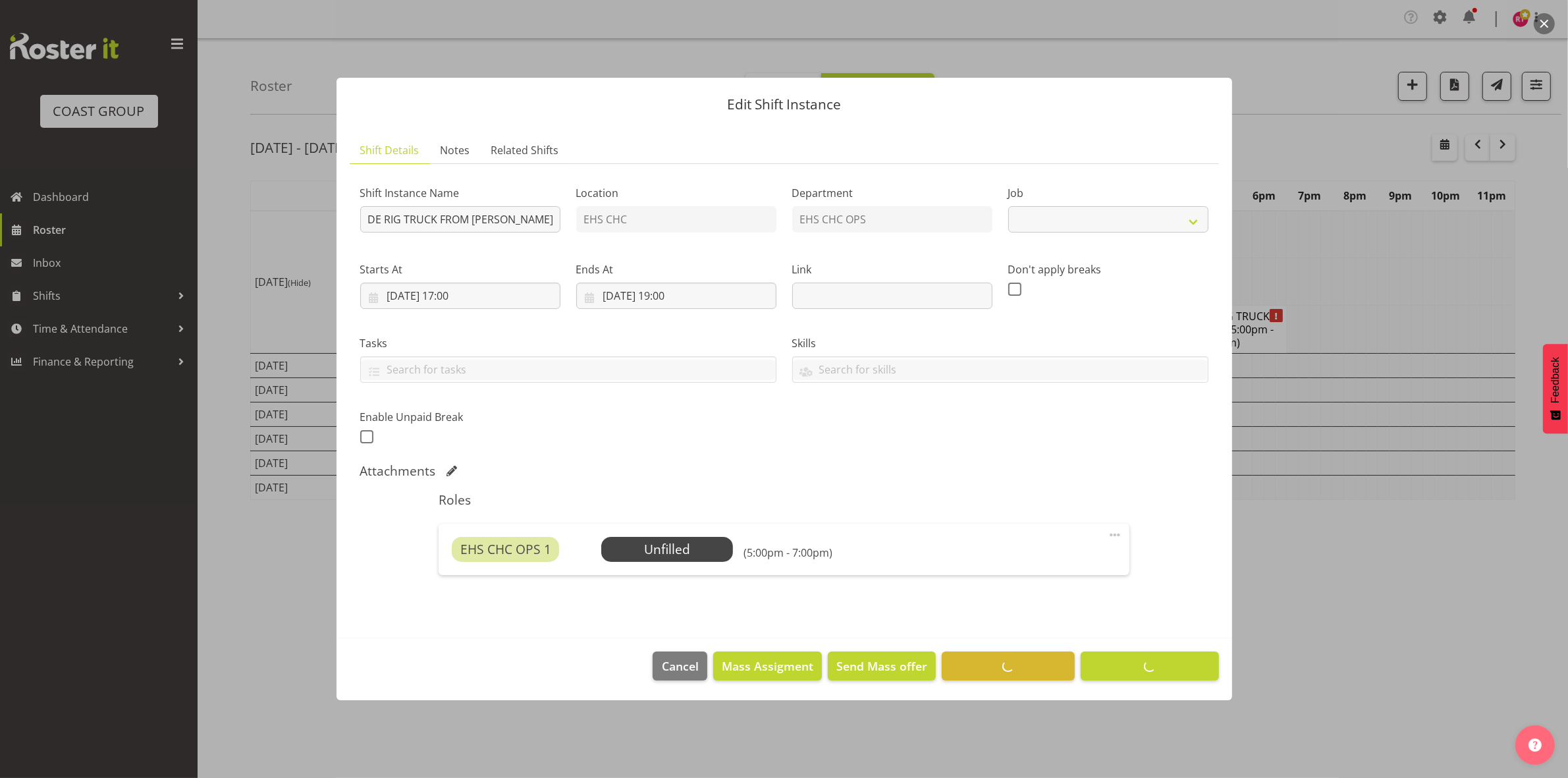
select select
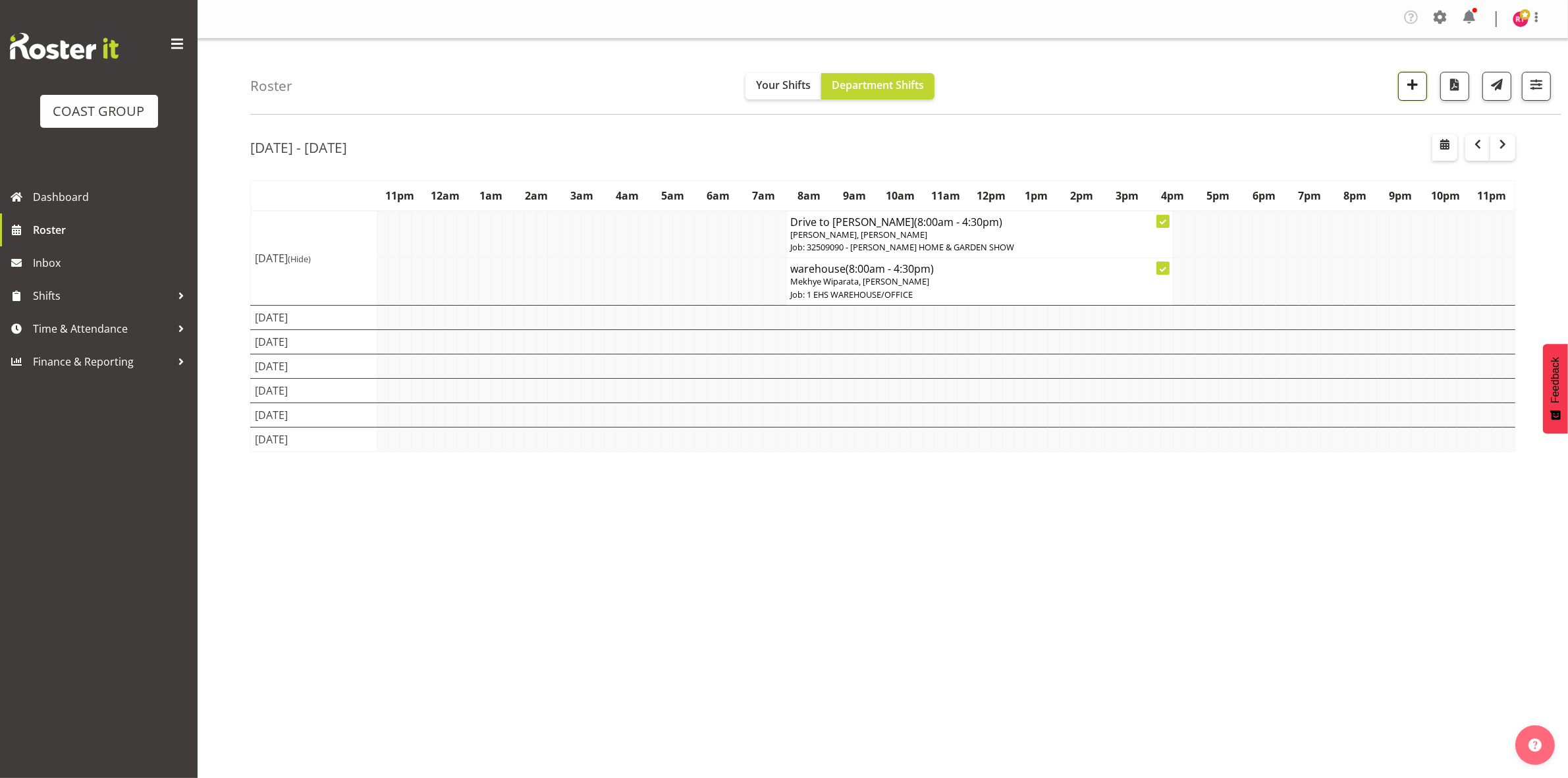
click at [1415, 85] on span "button" at bounding box center [1412, 84] width 17 height 17
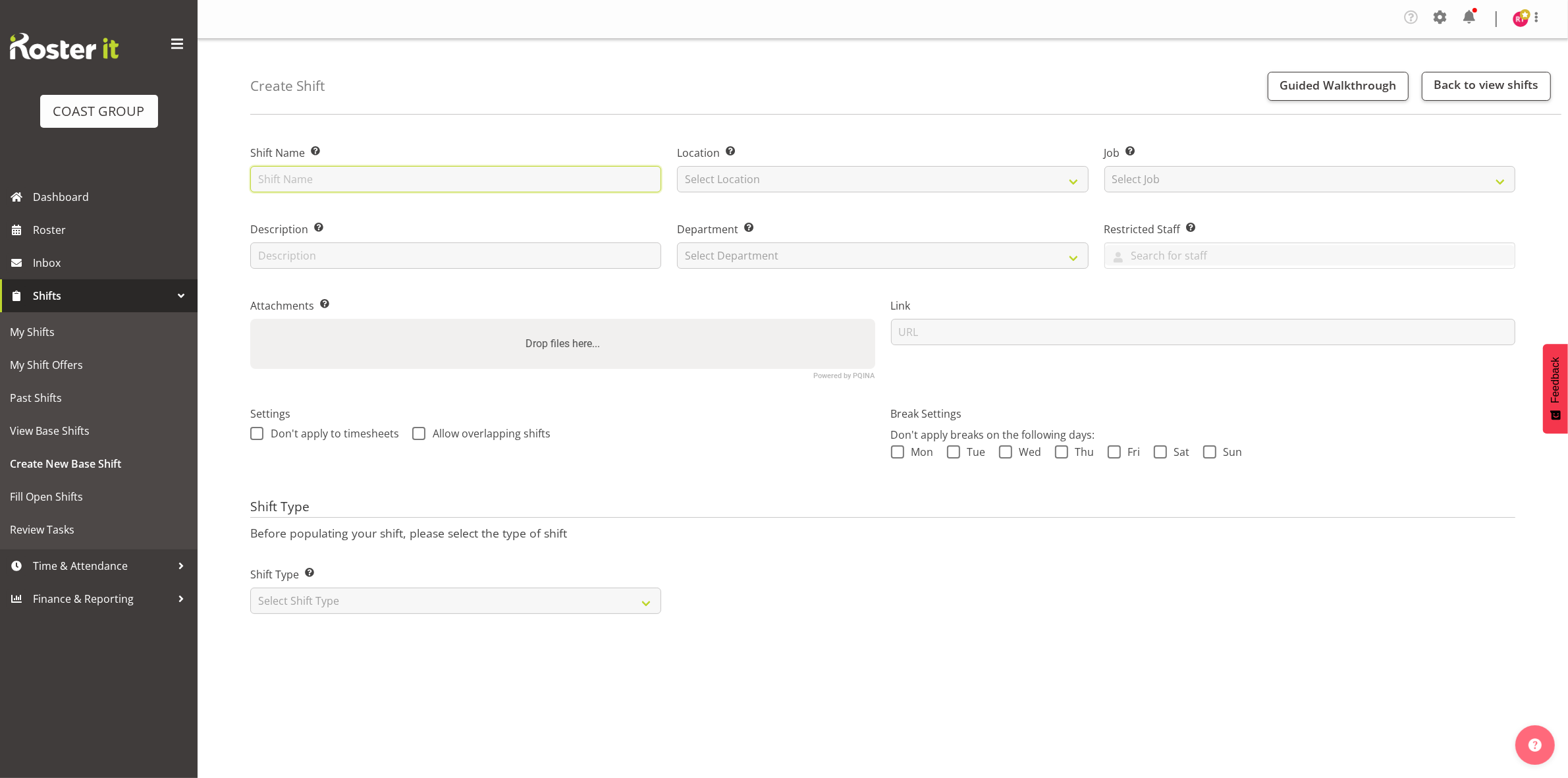
drag, startPoint x: 0, startPoint y: 0, endPoint x: 386, endPoint y: 170, distance: 421.8
click at [386, 170] on input "text" at bounding box center [455, 180] width 411 height 26
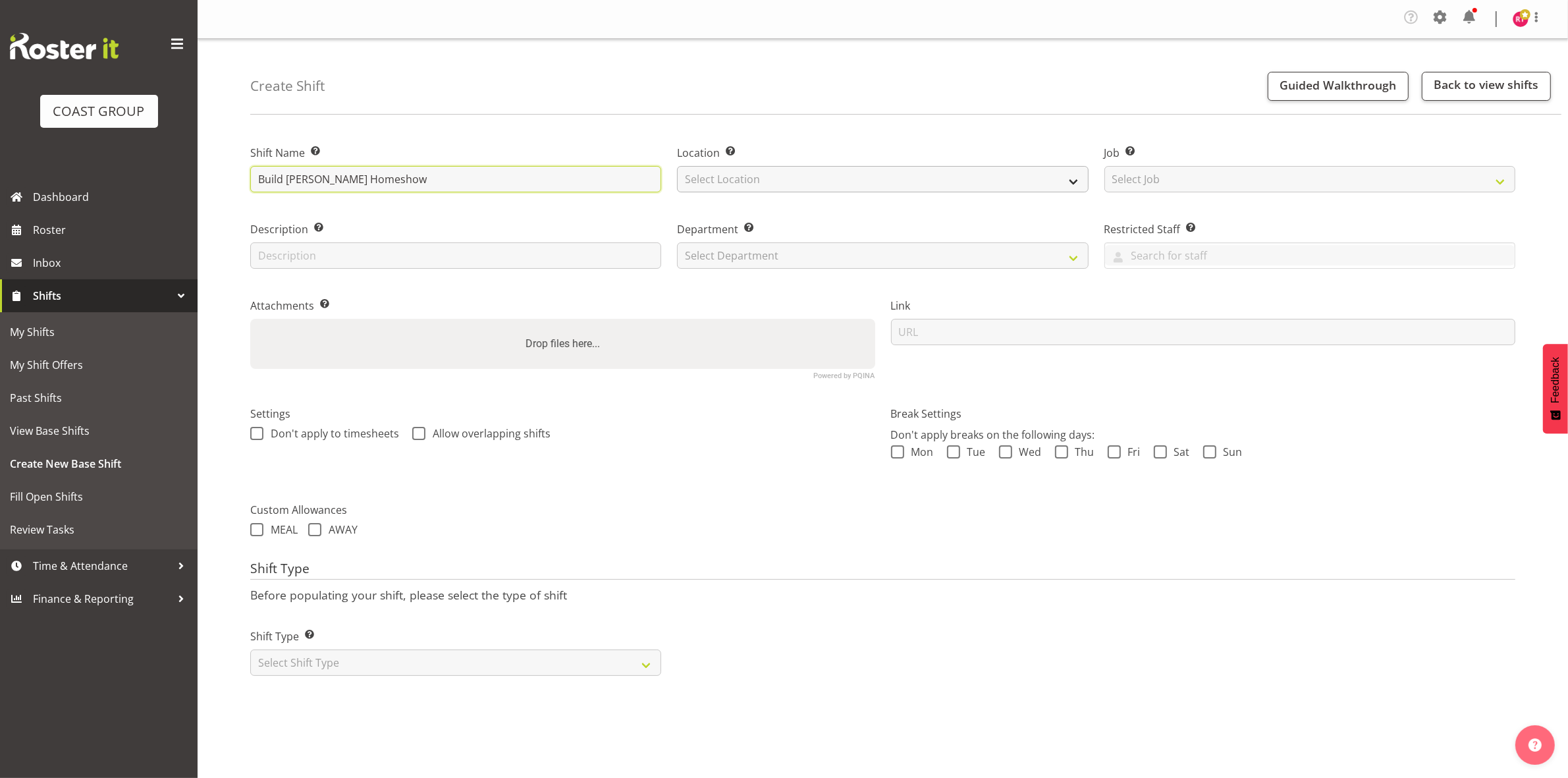
type input "Build [PERSON_NAME] Homeshow"
click at [808, 182] on select "Select Location EHS CHC" at bounding box center [882, 180] width 411 height 26
select select "107"
click at [677, 166] on select "Select Location EHS CHC" at bounding box center [882, 180] width 411 height 26
click at [1229, 178] on select "Select Job Create new job 1 Carlton Events 1 [PERSON_NAME][GEOGRAPHIC_DATA] 1 […" at bounding box center [1310, 180] width 411 height 26
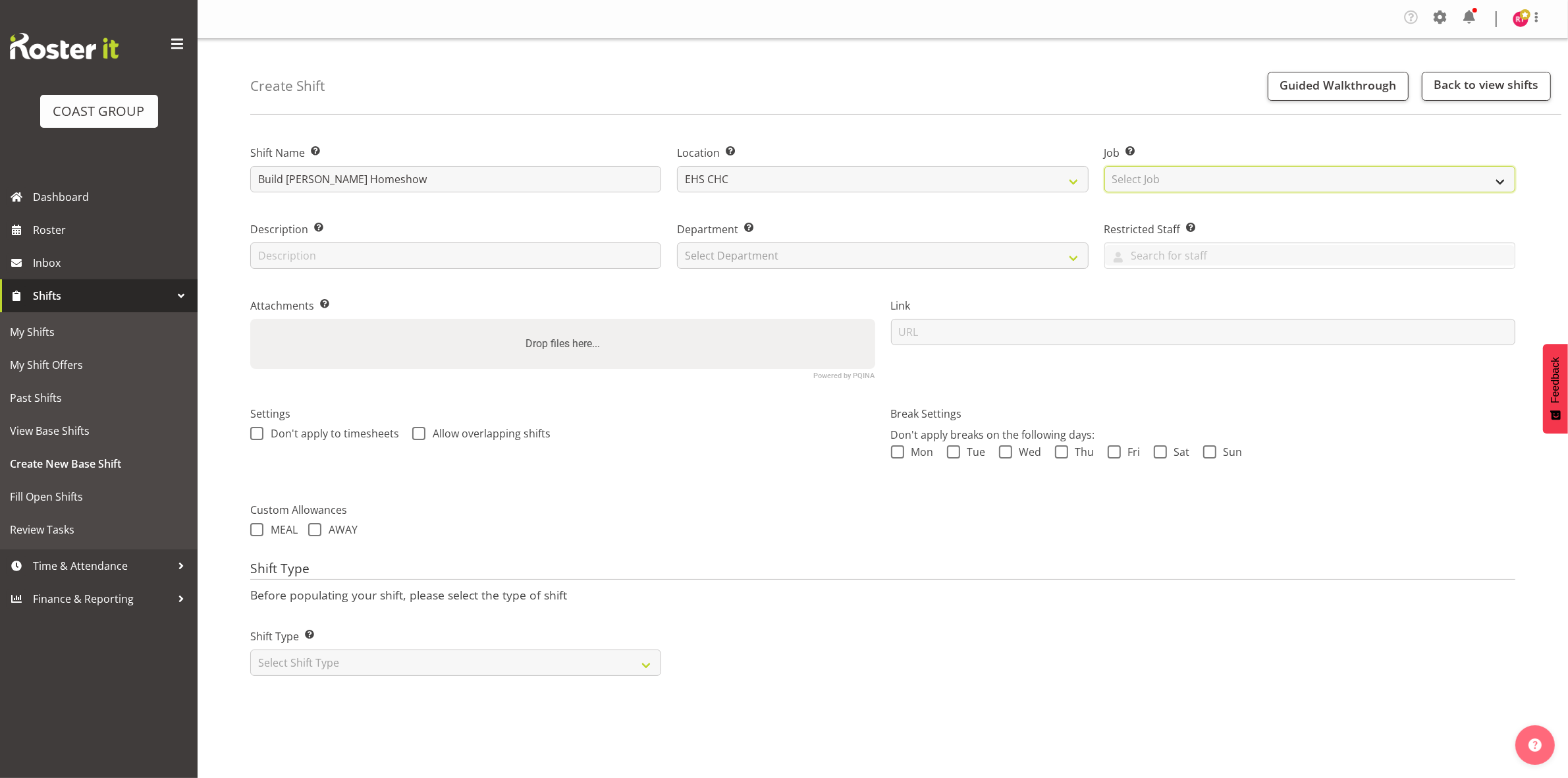
select select "9238"
click at [1105, 166] on select "Select Job Create new job 1 Carlton Events 1 [PERSON_NAME][GEOGRAPHIC_DATA] 1 […" at bounding box center [1310, 180] width 411 height 26
click at [830, 251] on select "Select Department EHS CHC OPS" at bounding box center [882, 256] width 411 height 26
select select "41"
click at [677, 243] on select "Select Department EHS CHC OPS" at bounding box center [882, 256] width 411 height 26
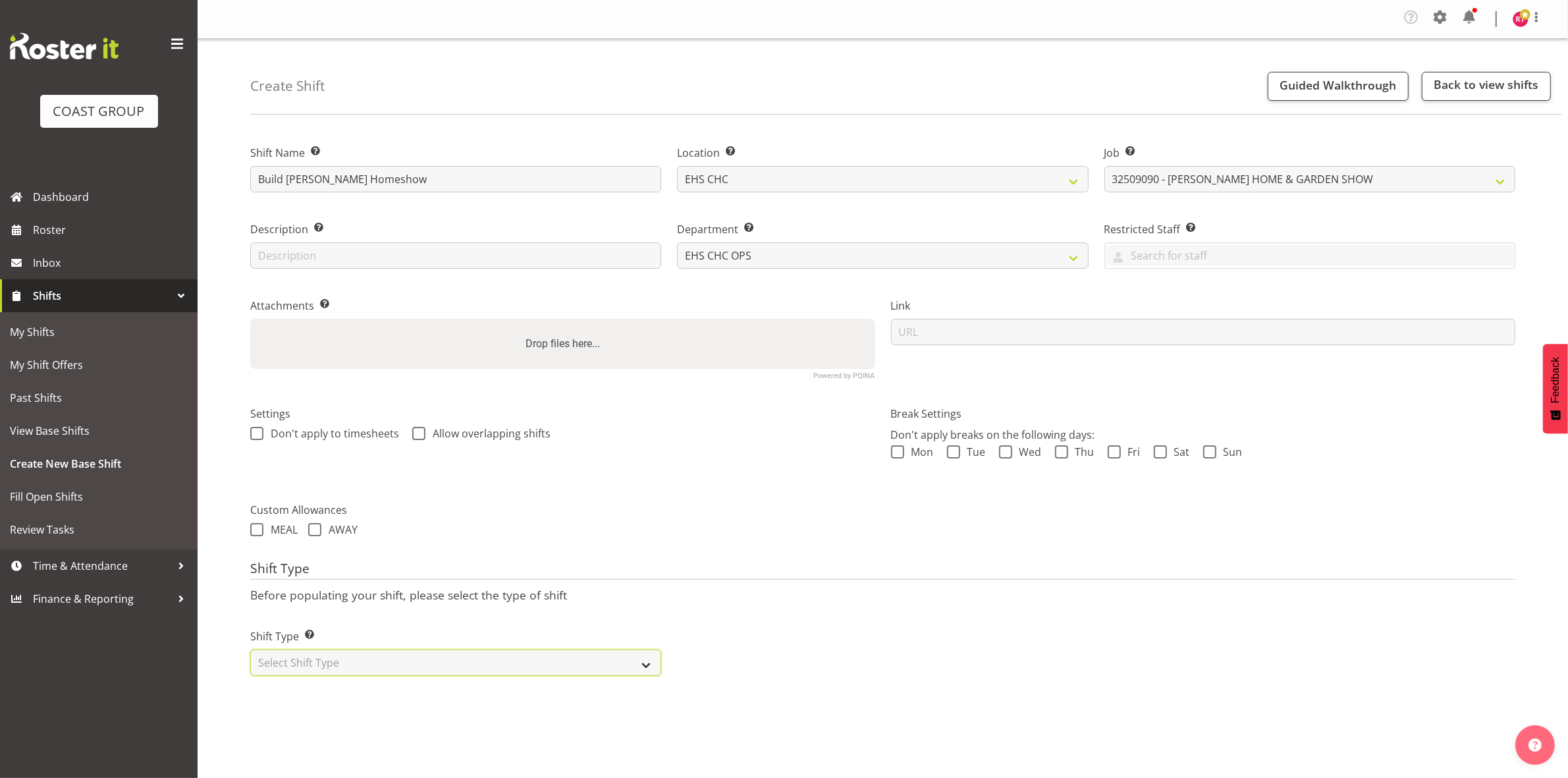
drag, startPoint x: 435, startPoint y: 662, endPoint x: 432, endPoint y: 674, distance: 12.4
click at [435, 663] on select "Select Shift Type One Off Shift Recurring Shift Rotating Shift" at bounding box center [455, 663] width 411 height 26
select select "one_off"
click at [250, 651] on select "Select Shift Type One Off Shift Recurring Shift Rotating Shift" at bounding box center [455, 663] width 411 height 26
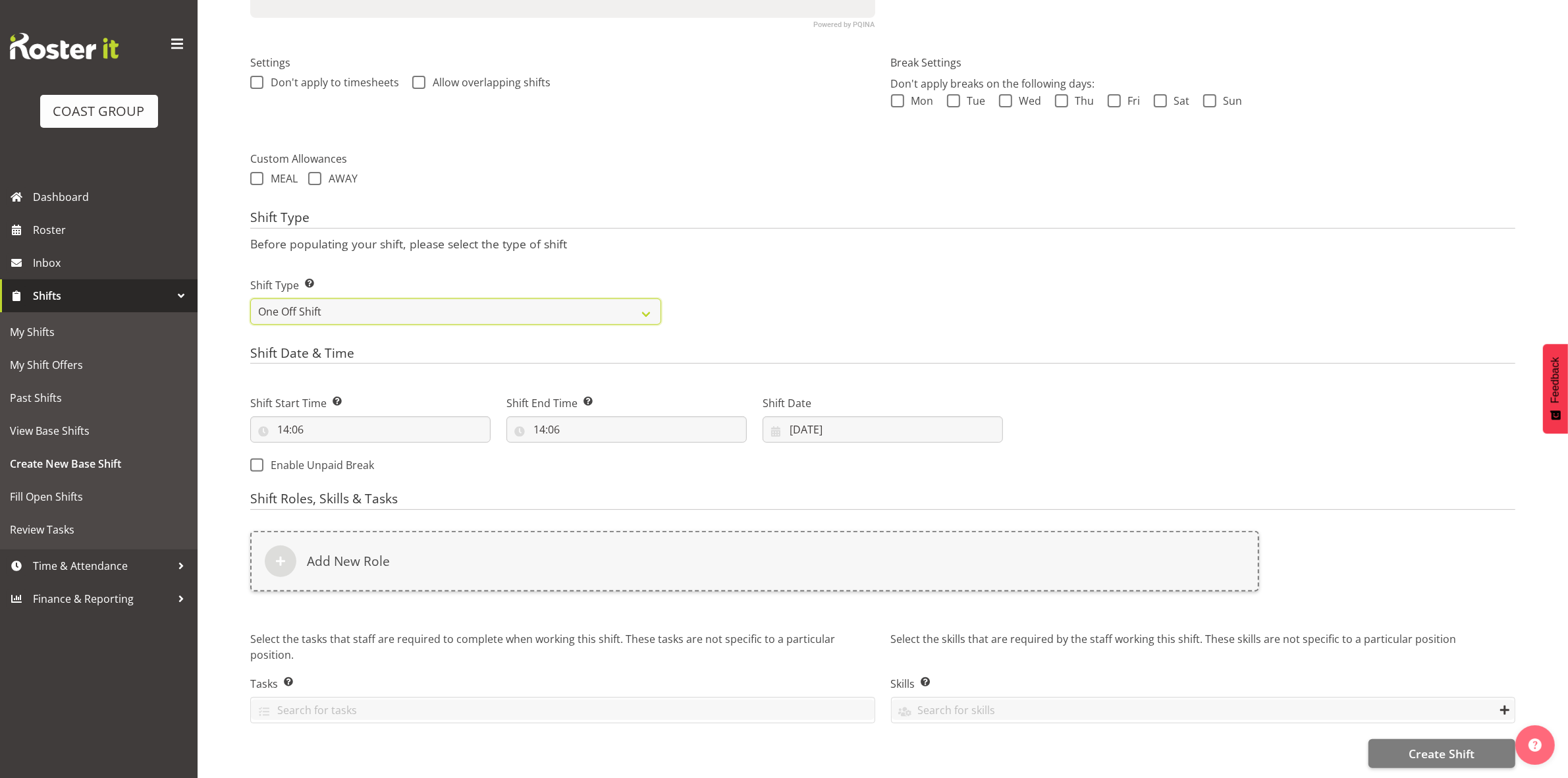
scroll to position [364, 0]
click at [288, 421] on input "14:06" at bounding box center [370, 430] width 240 height 26
click at [336, 454] on select "00 01 02 03 04 05 06 07 08 09 10 11 12 13 14 15 16 17 18 19 20 21 22 23" at bounding box center [340, 463] width 30 height 26
select select "6"
click at [325, 450] on select "00 01 02 03 04 05 06 07 08 09 10 11 12 13 14 15 16 17 18 19 20 21 22 23" at bounding box center [340, 463] width 30 height 26
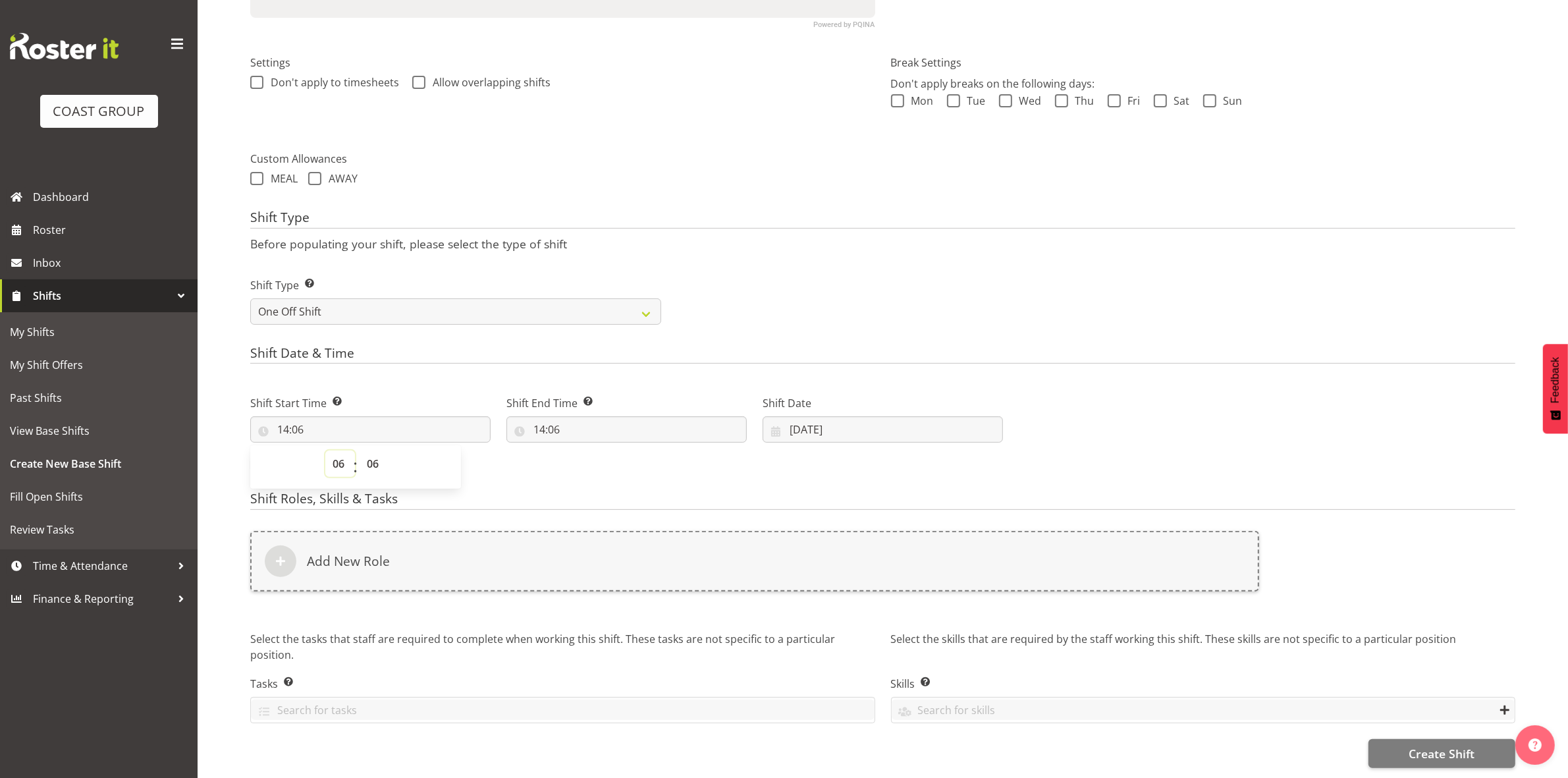
type input "06:06"
drag, startPoint x: 370, startPoint y: 451, endPoint x: 370, endPoint y: 439, distance: 12.0
click at [370, 450] on select "00 01 02 03 04 05 06 07 08 09 10 11 12 13 14 15 16 17 18 19 20 21 22 23 24 25 2…" at bounding box center [375, 463] width 30 height 26
select select "0"
click at [360, 450] on select "00 01 02 03 04 05 06 07 08 09 10 11 12 13 14 15 16 17 18 19 20 21 22 23 24 25 2…" at bounding box center [375, 463] width 30 height 26
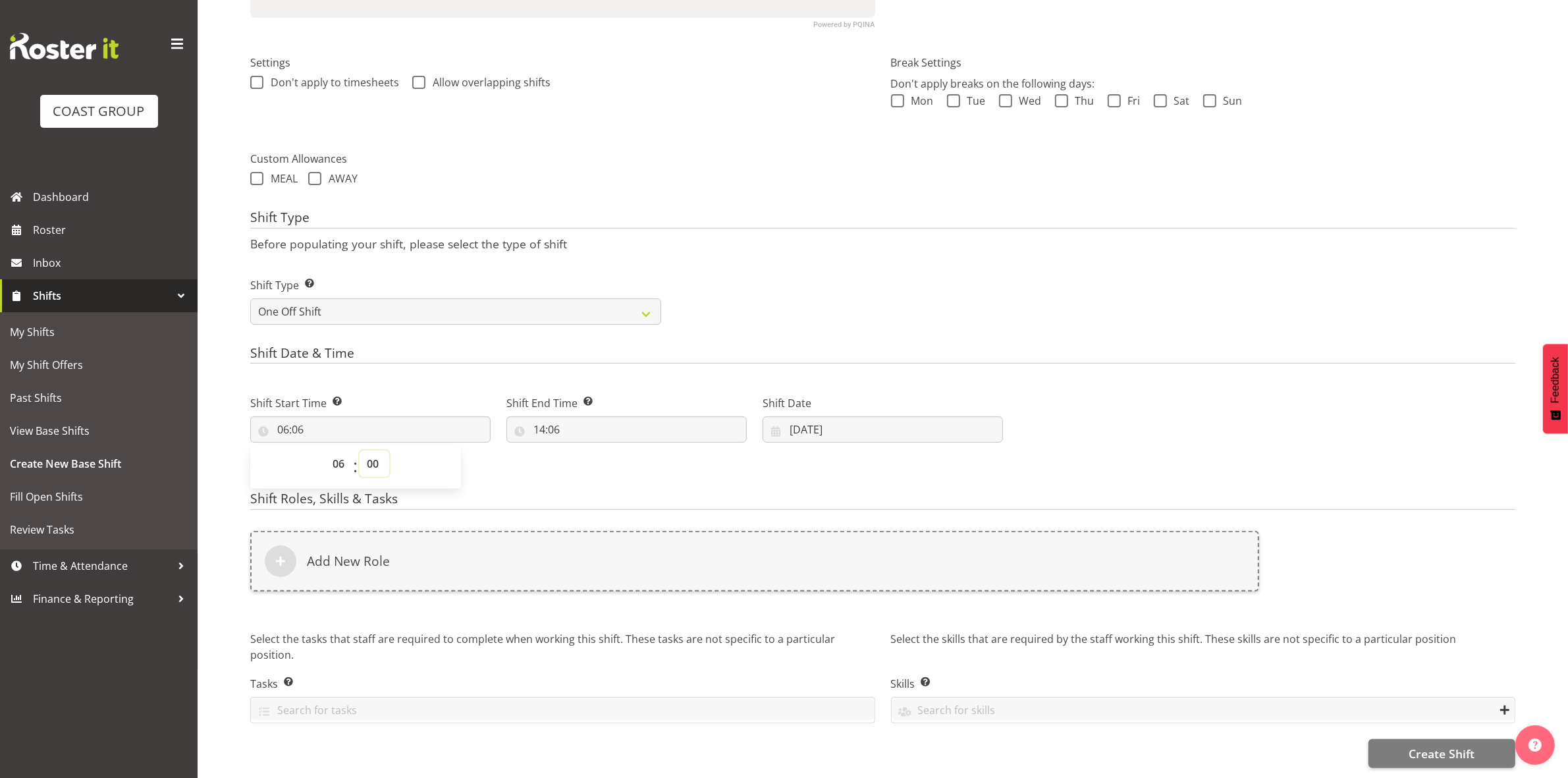
type input "06:00"
click at [719, 287] on div "Shift Type Shift Types: One Off – Select this if you would like a single shift …" at bounding box center [883, 295] width 1281 height 74
drag, startPoint x: 542, startPoint y: 416, endPoint x: 577, endPoint y: 425, distance: 36.1
click at [542, 416] on input "14:06" at bounding box center [626, 430] width 240 height 26
drag, startPoint x: 592, startPoint y: 449, endPoint x: 593, endPoint y: 443, distance: 6.1
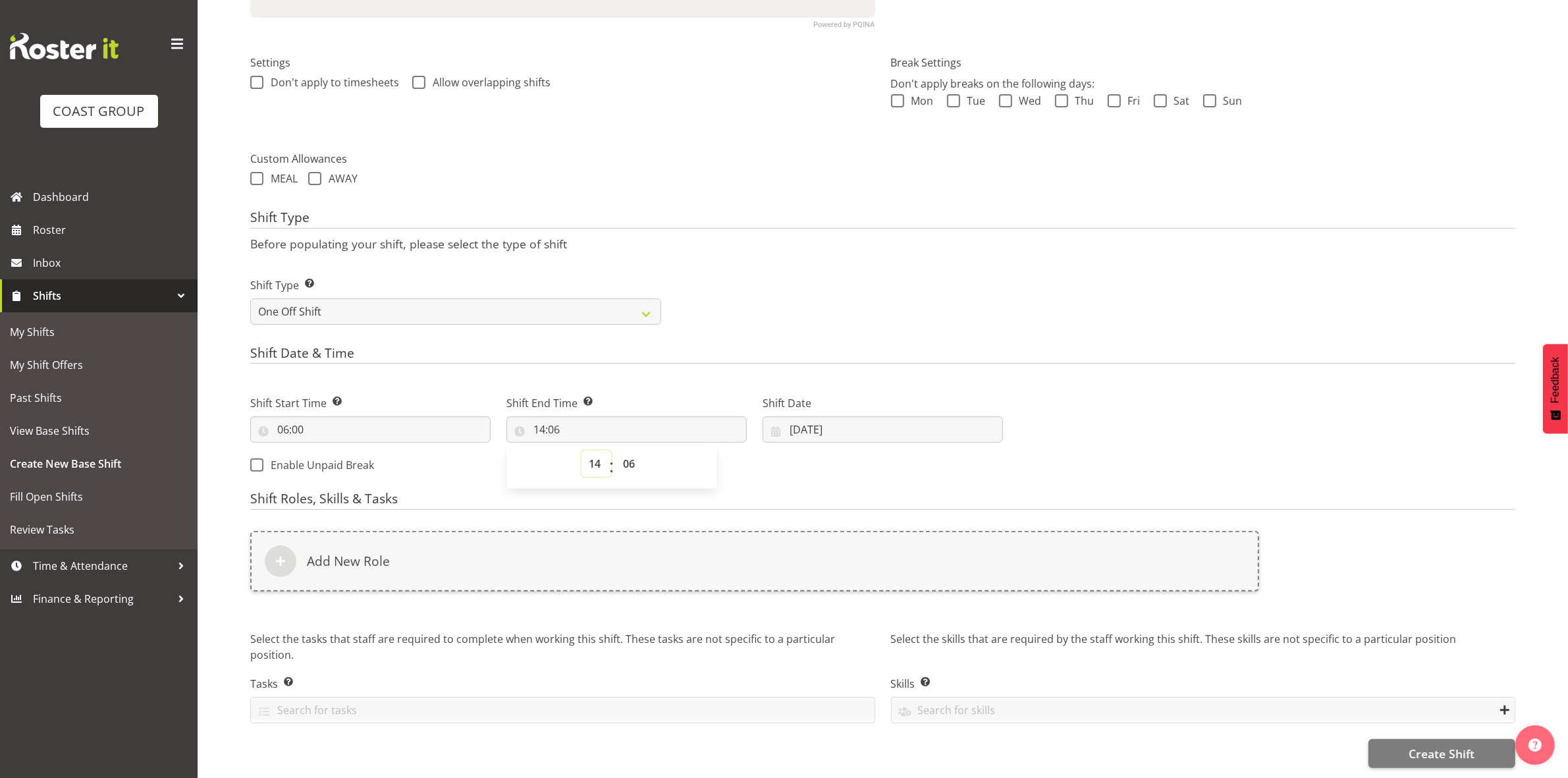
click at [592, 450] on select "00 01 02 03 04 05 06 07 08 09 10 11 12 13 14 15 16 17 18 19 20 21 22 23" at bounding box center [597, 463] width 30 height 26
select select "16"
click at [582, 450] on select "00 01 02 03 04 05 06 07 08 09 10 11 12 13 14 15 16 17 18 19 20 21 22 23" at bounding box center [597, 463] width 30 height 26
type input "16:06"
click at [626, 450] on select "00 01 02 03 04 05 06 07 08 09 10 11 12 13 14 15 16 17 18 19 20 21 22 23 24 25 2…" at bounding box center [631, 463] width 30 height 26
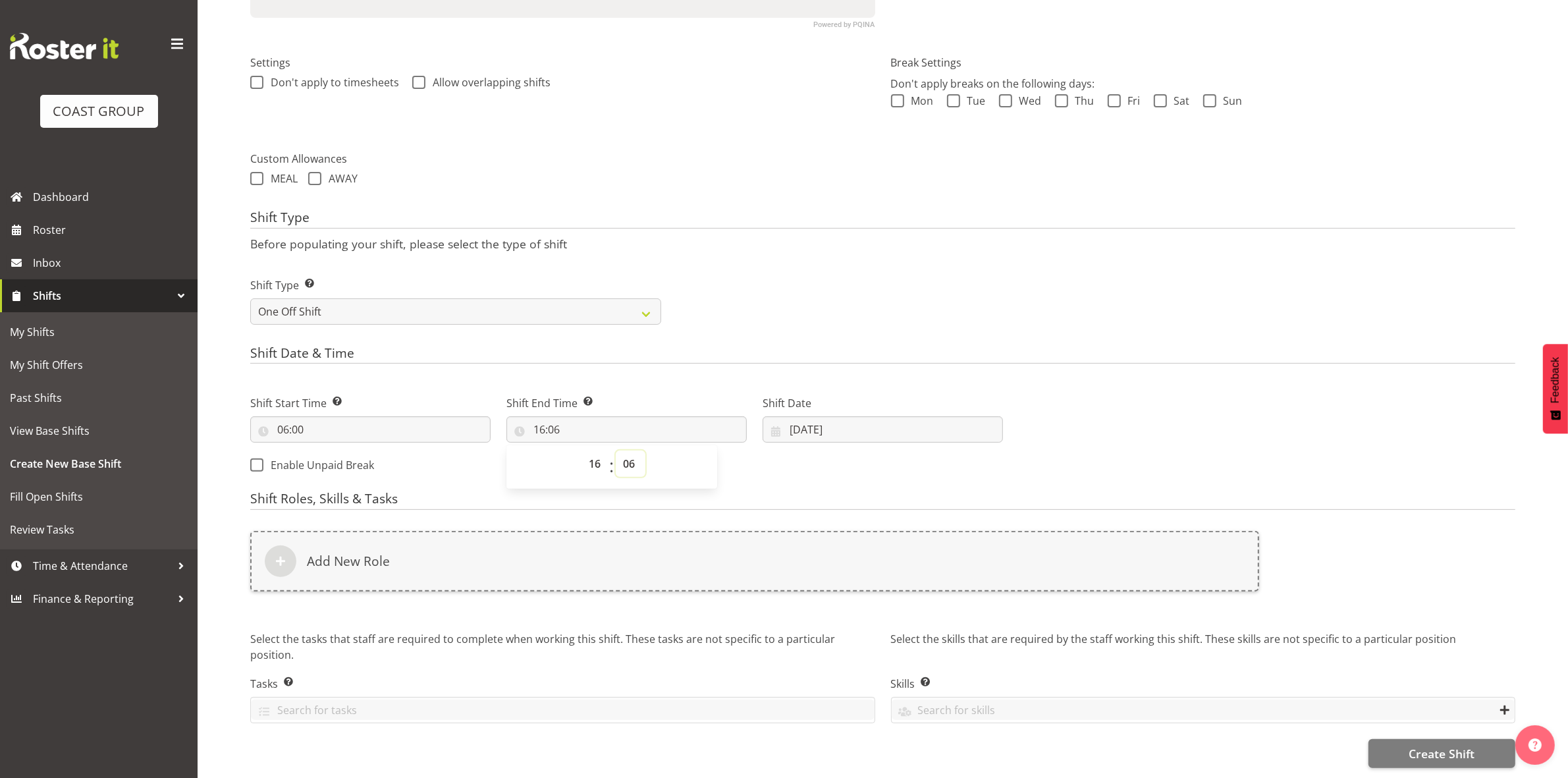
select select "30"
click at [616, 450] on select "00 01 02 03 04 05 06 07 08 09 10 11 12 13 14 15 16 17 18 19 20 21 22 23 24 25 2…" at bounding box center [631, 463] width 30 height 26
type input "16:30"
drag, startPoint x: 739, startPoint y: 331, endPoint x: 712, endPoint y: 339, distance: 28.2
click at [740, 331] on form "Shift Name Enter a name for the shift (e.g. Day Shift). Build [PERSON_NAME] Hom…" at bounding box center [882, 271] width 1265 height 992
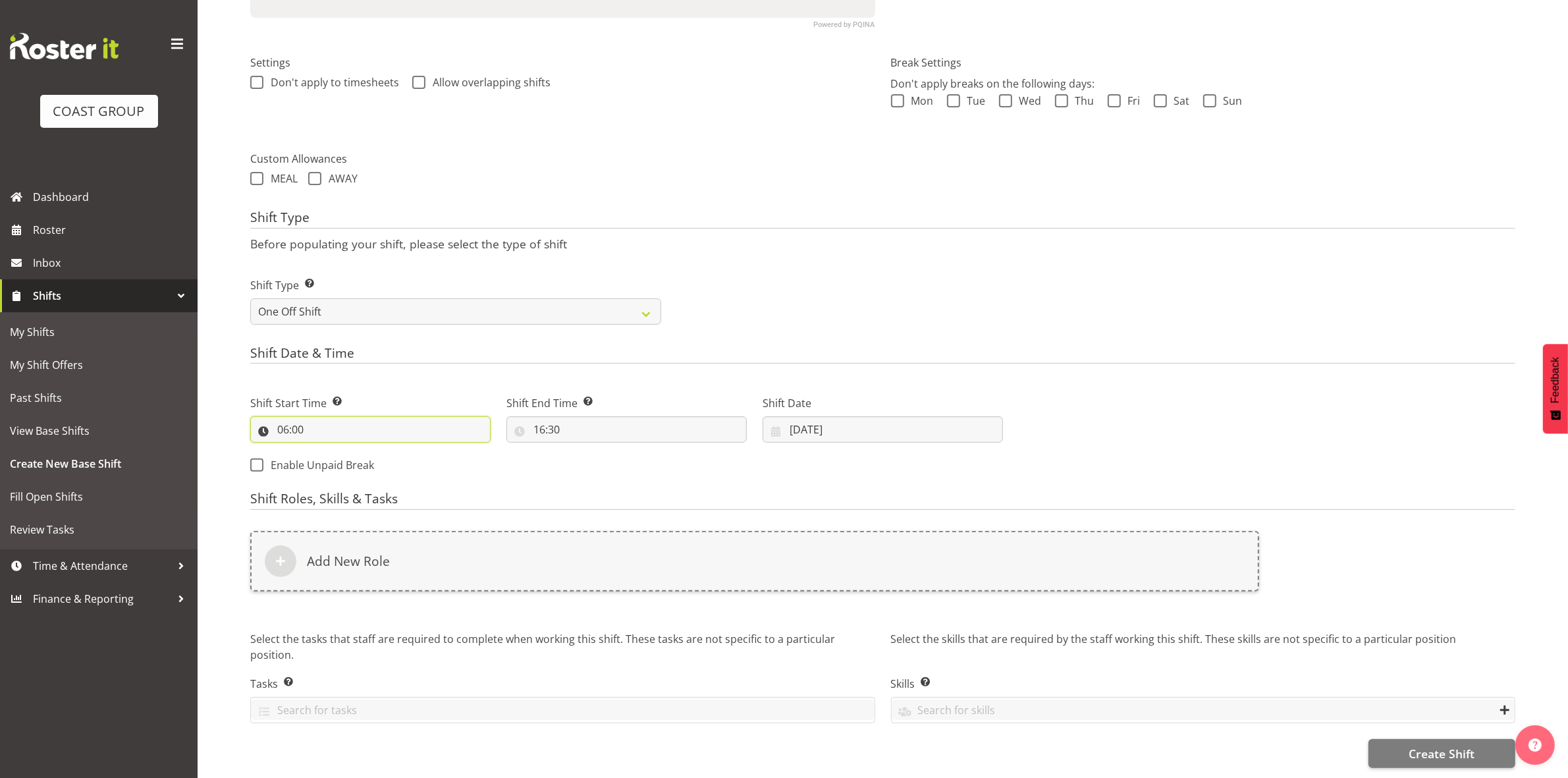
click at [283, 420] on input "06:00" at bounding box center [370, 430] width 240 height 26
click at [343, 454] on select "00 01 02 03 04 05 06 07 08 09 10 11 12 13 14 15 16 17 18 19 20 21 22 23" at bounding box center [340, 463] width 30 height 26
select select "7"
click at [325, 450] on select "00 01 02 03 04 05 06 07 08 09 10 11 12 13 14 15 16 17 18 19 20 21 22 23" at bounding box center [340, 463] width 30 height 26
type input "07:00"
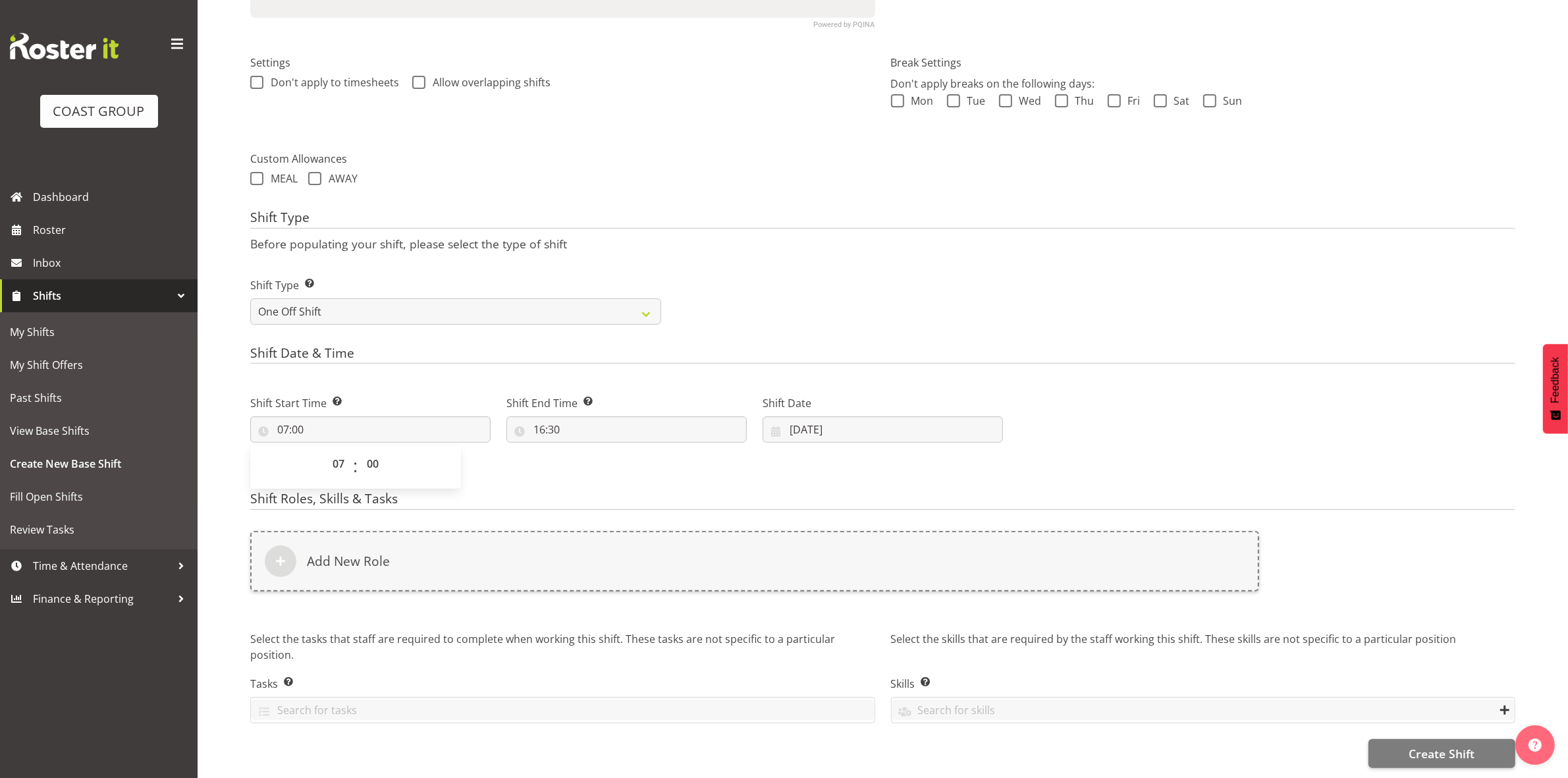
click at [798, 237] on p "Before populating your shift, please select the type of shift" at bounding box center [882, 244] width 1265 height 15
click at [802, 418] on input "[DATE]" at bounding box center [883, 430] width 240 height 26
click at [861, 580] on span "16" at bounding box center [856, 586] width 11 height 12
type input "[DATE]"
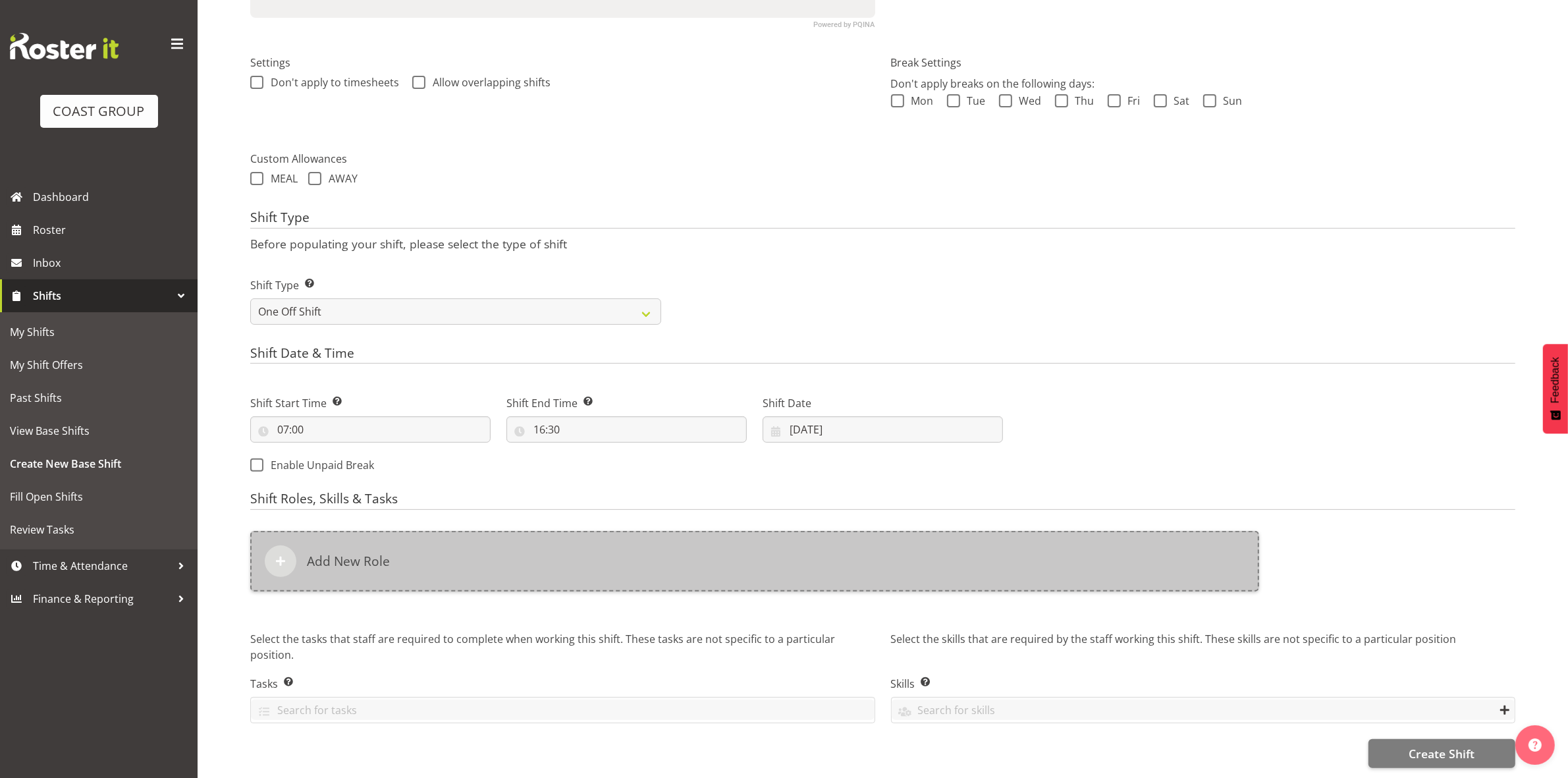
click at [650, 531] on div "Add New Role" at bounding box center [754, 560] width 1009 height 60
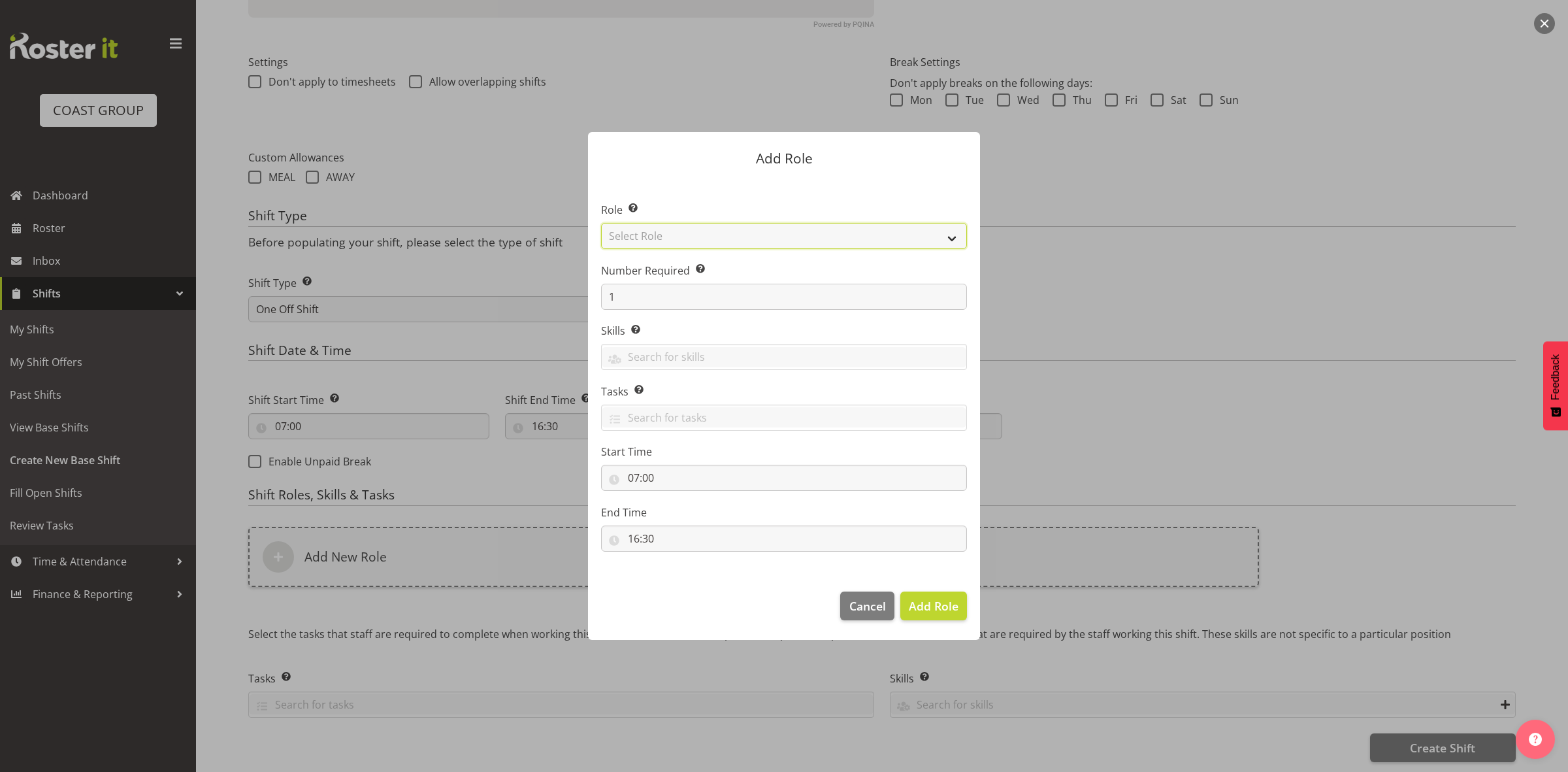
drag, startPoint x: 699, startPoint y: 241, endPoint x: 698, endPoint y: 247, distance: 6.1
click at [699, 241] on select "Select Role ACCOUNT MANAGER ACCOUNT MANAGER DW ACCOUNTS [PERSON_NAME] VEHICLES …" at bounding box center [784, 236] width 366 height 26
select select "192"
click at [601, 223] on select "Select Role ACCOUNT MANAGER ACCOUNT MANAGER DW ACCOUNTS [PERSON_NAME] VEHICLES …" at bounding box center [784, 236] width 366 height 26
click at [677, 302] on input "1" at bounding box center [784, 296] width 366 height 26
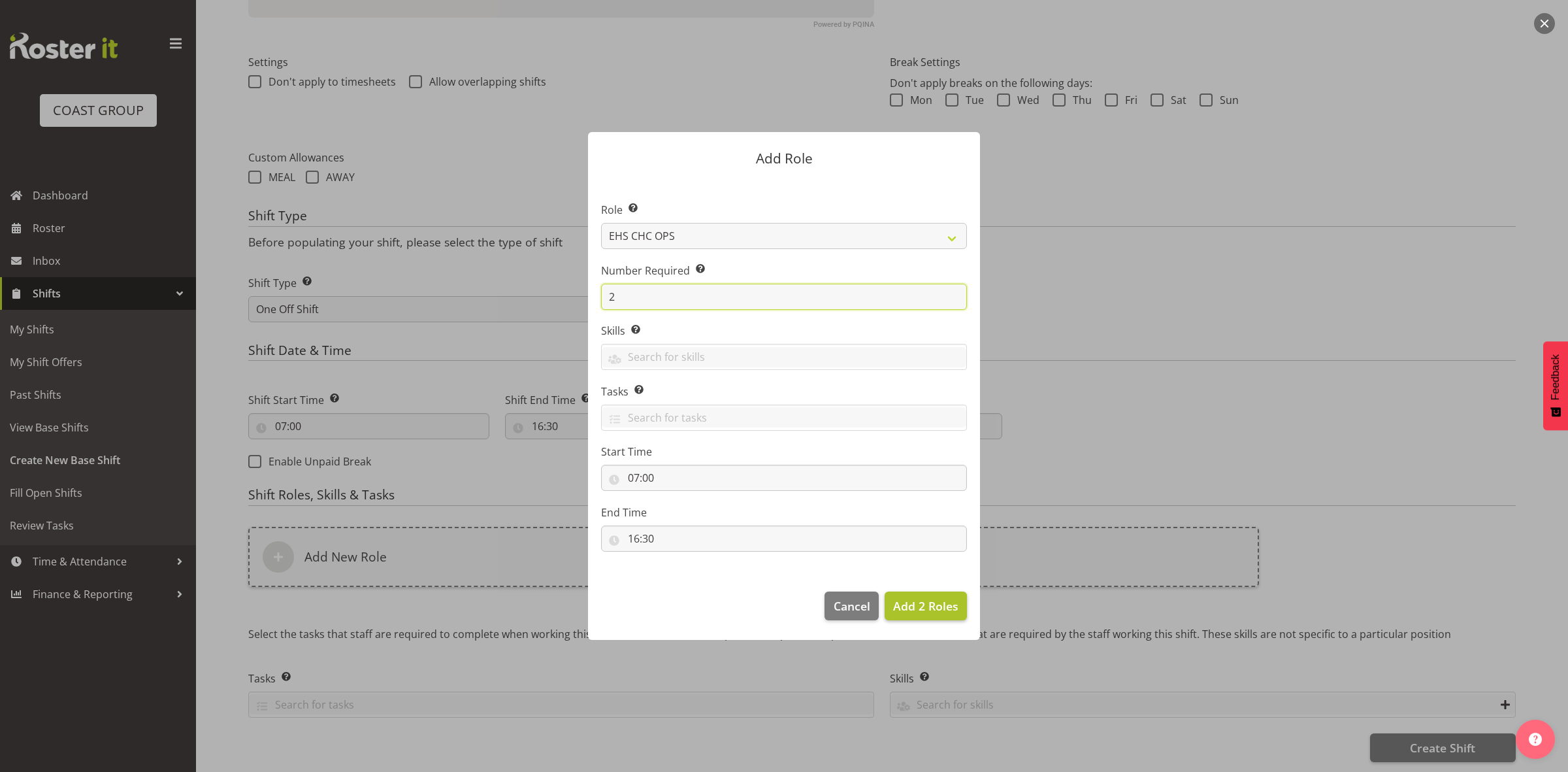
type input "2"
click at [934, 600] on span "Add 2 Roles" at bounding box center [926, 605] width 66 height 16
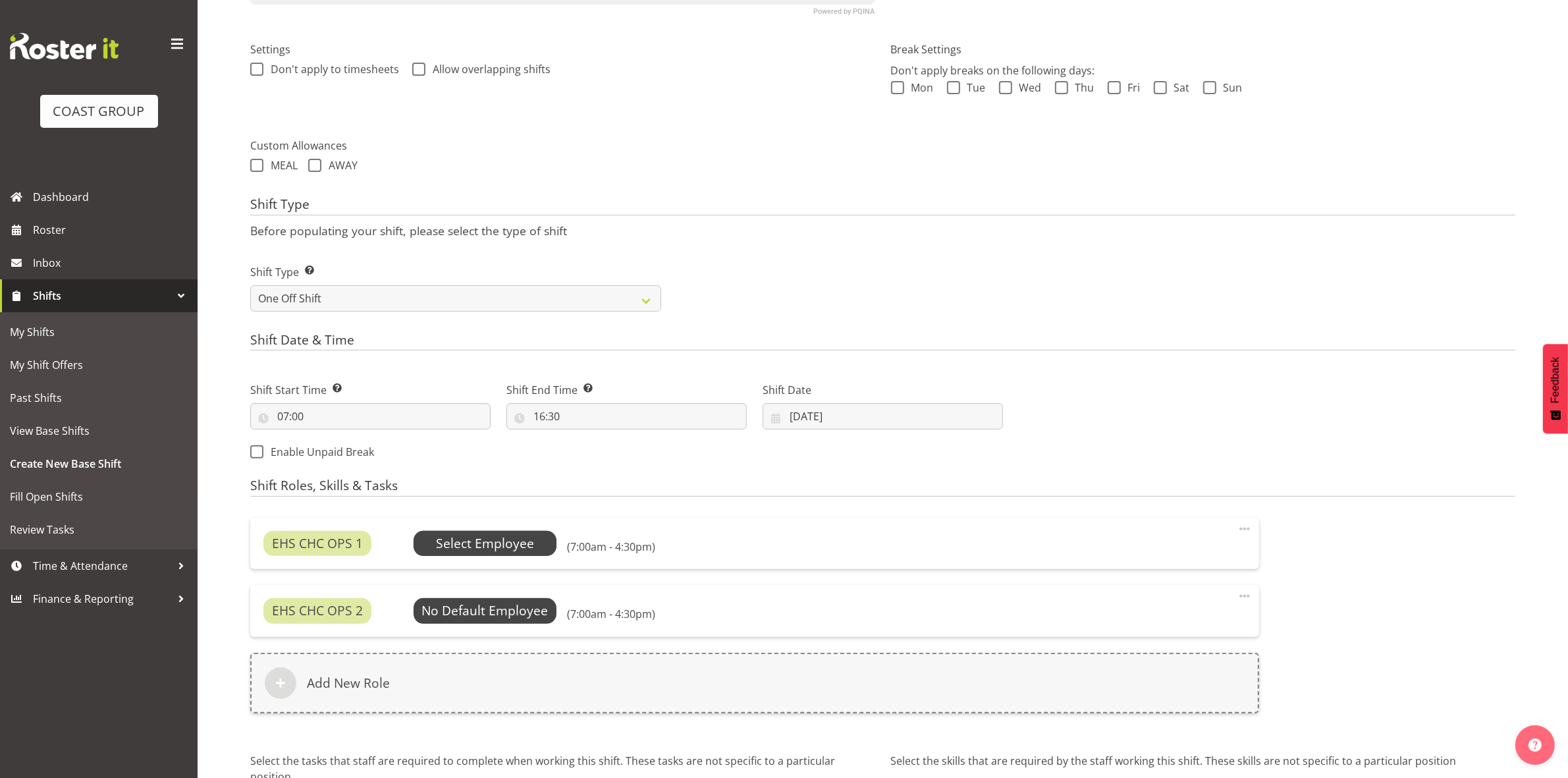
click at [527, 544] on span "Select Employee" at bounding box center [485, 543] width 98 height 19
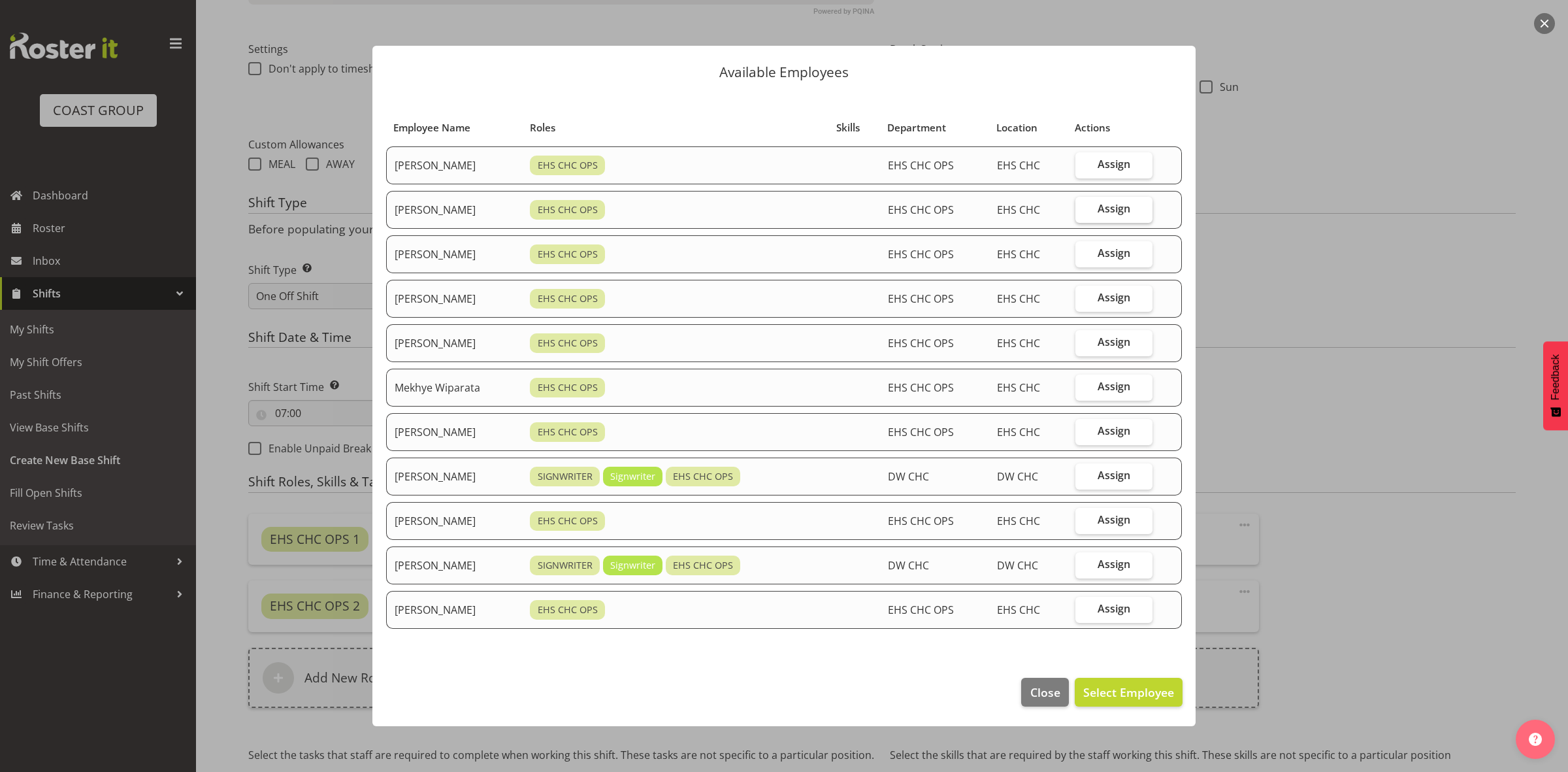
click at [1119, 207] on span "Assign" at bounding box center [1114, 209] width 33 height 13
click at [1084, 207] on input "Assign" at bounding box center [1080, 209] width 8 height 8
checkbox input "true"
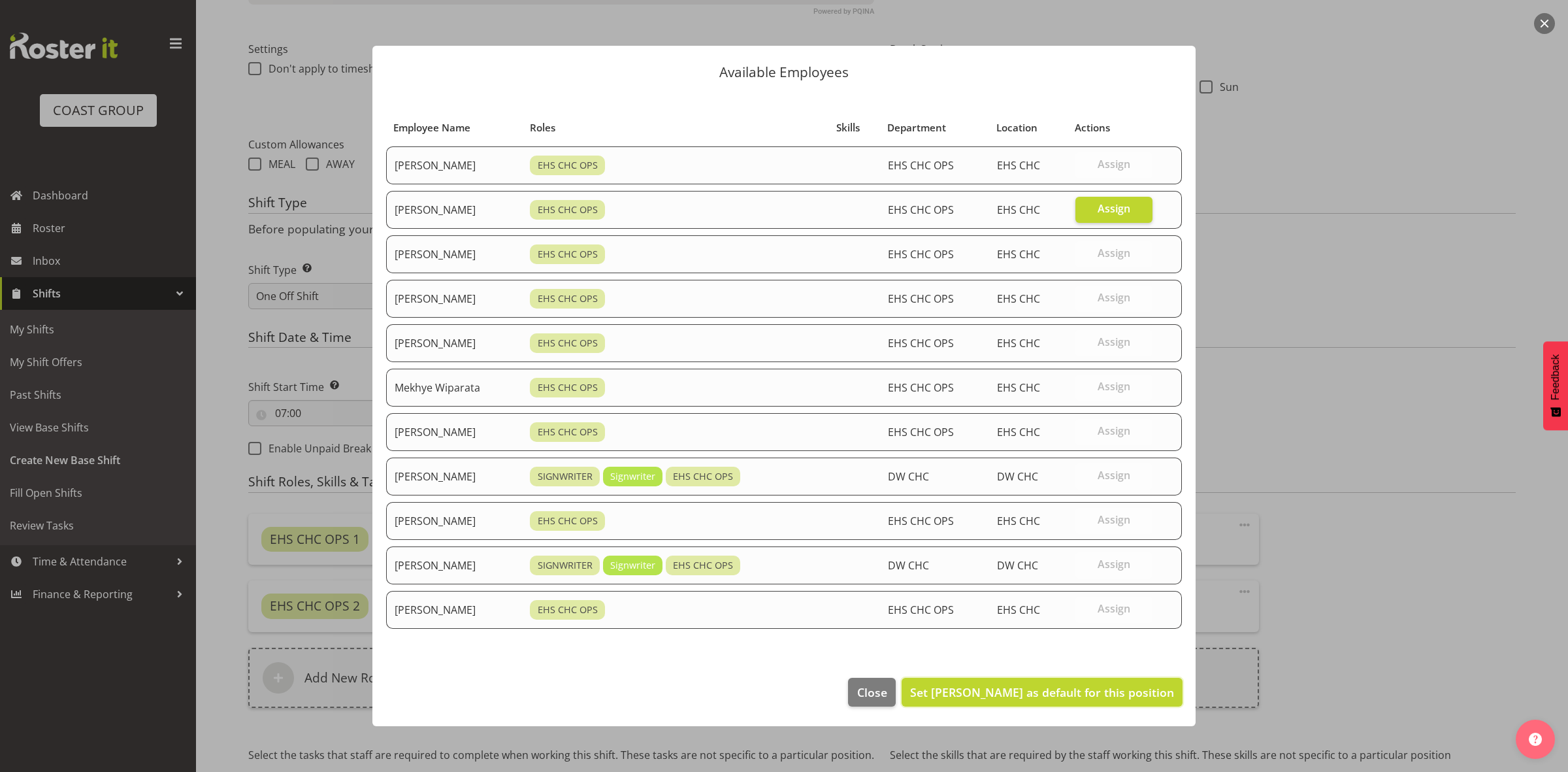
drag, startPoint x: 1048, startPoint y: 690, endPoint x: 997, endPoint y: 685, distance: 51.2
click at [1048, 691] on span "Set [PERSON_NAME] as default for this position" at bounding box center [1043, 692] width 264 height 16
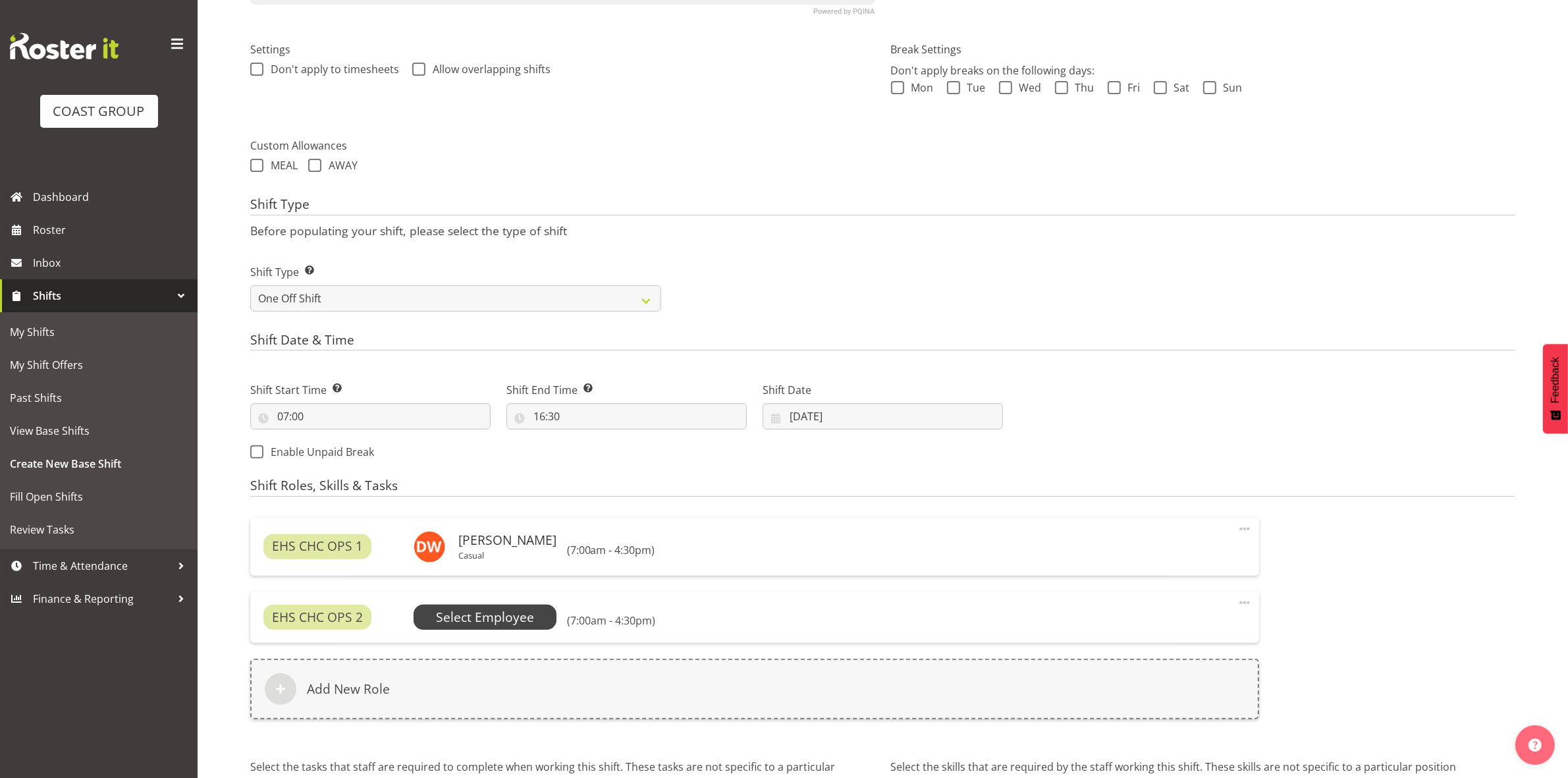
click at [535, 623] on span "Select Employee" at bounding box center [485, 617] width 143 height 25
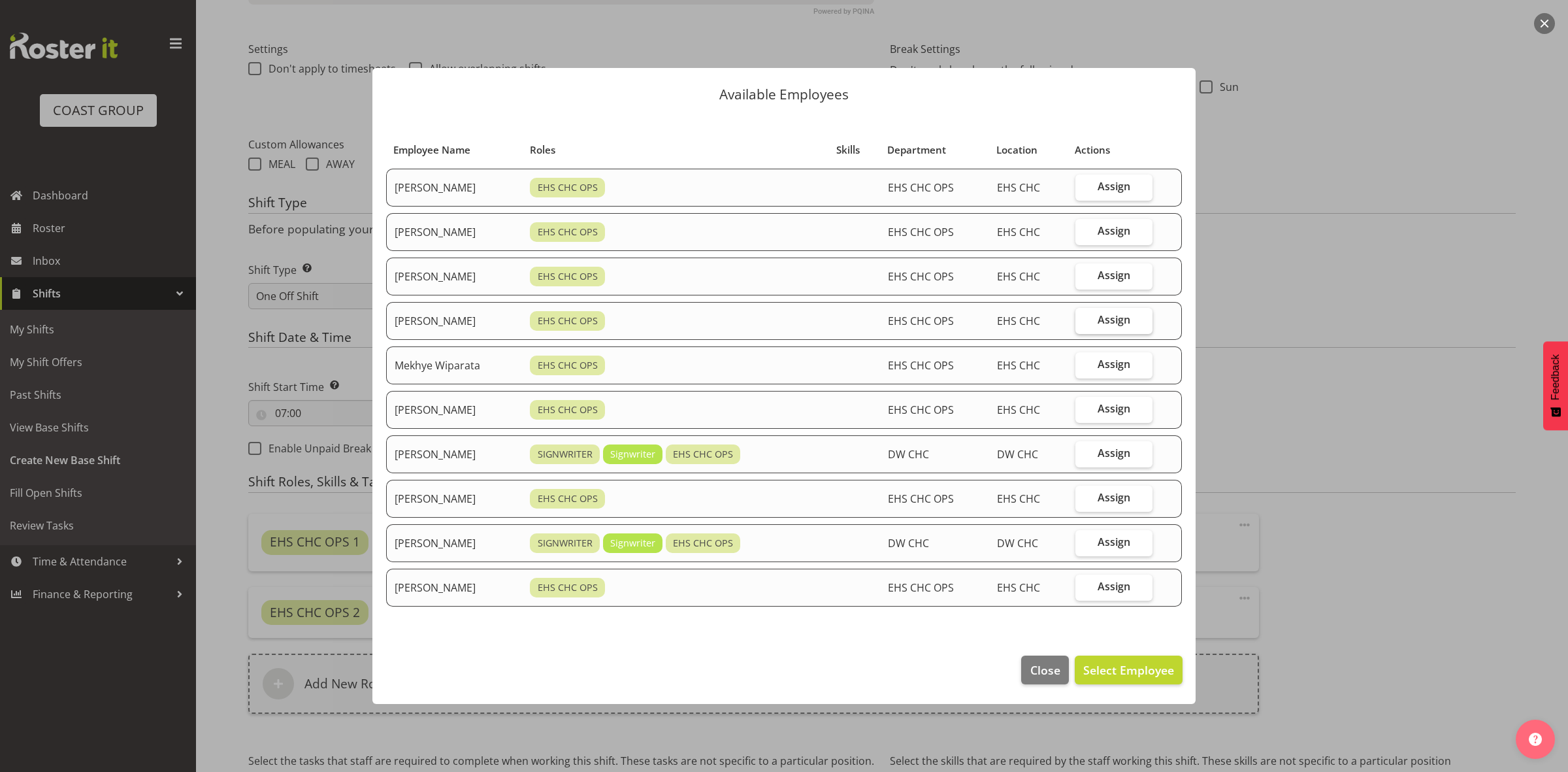
click at [1126, 318] on span "Assign" at bounding box center [1114, 319] width 33 height 13
click at [1084, 318] on input "Assign" at bounding box center [1080, 319] width 8 height 8
checkbox input "true"
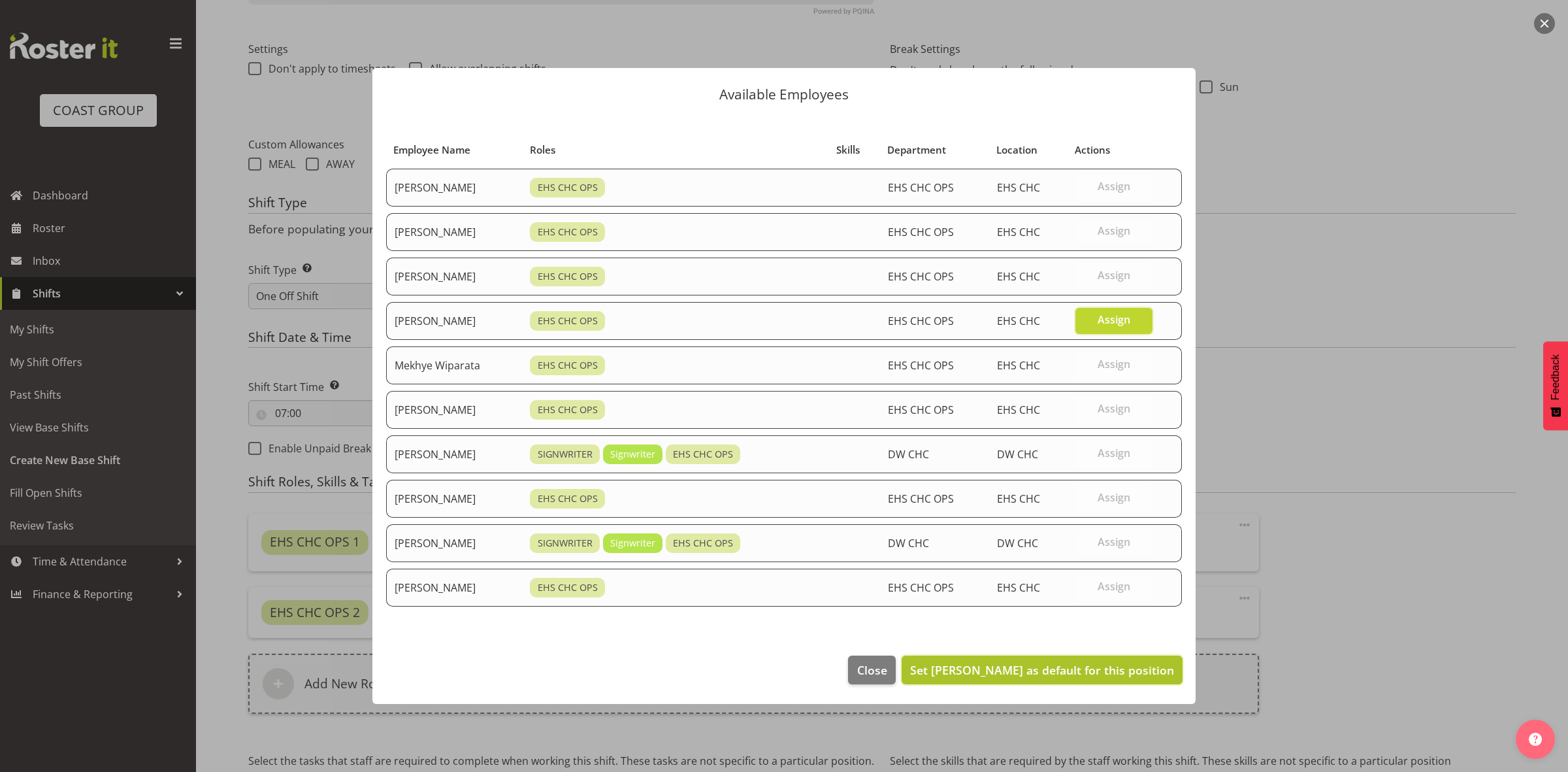
click at [1053, 664] on span "Set Martin Gorzeman as default for this position" at bounding box center [1043, 669] width 264 height 16
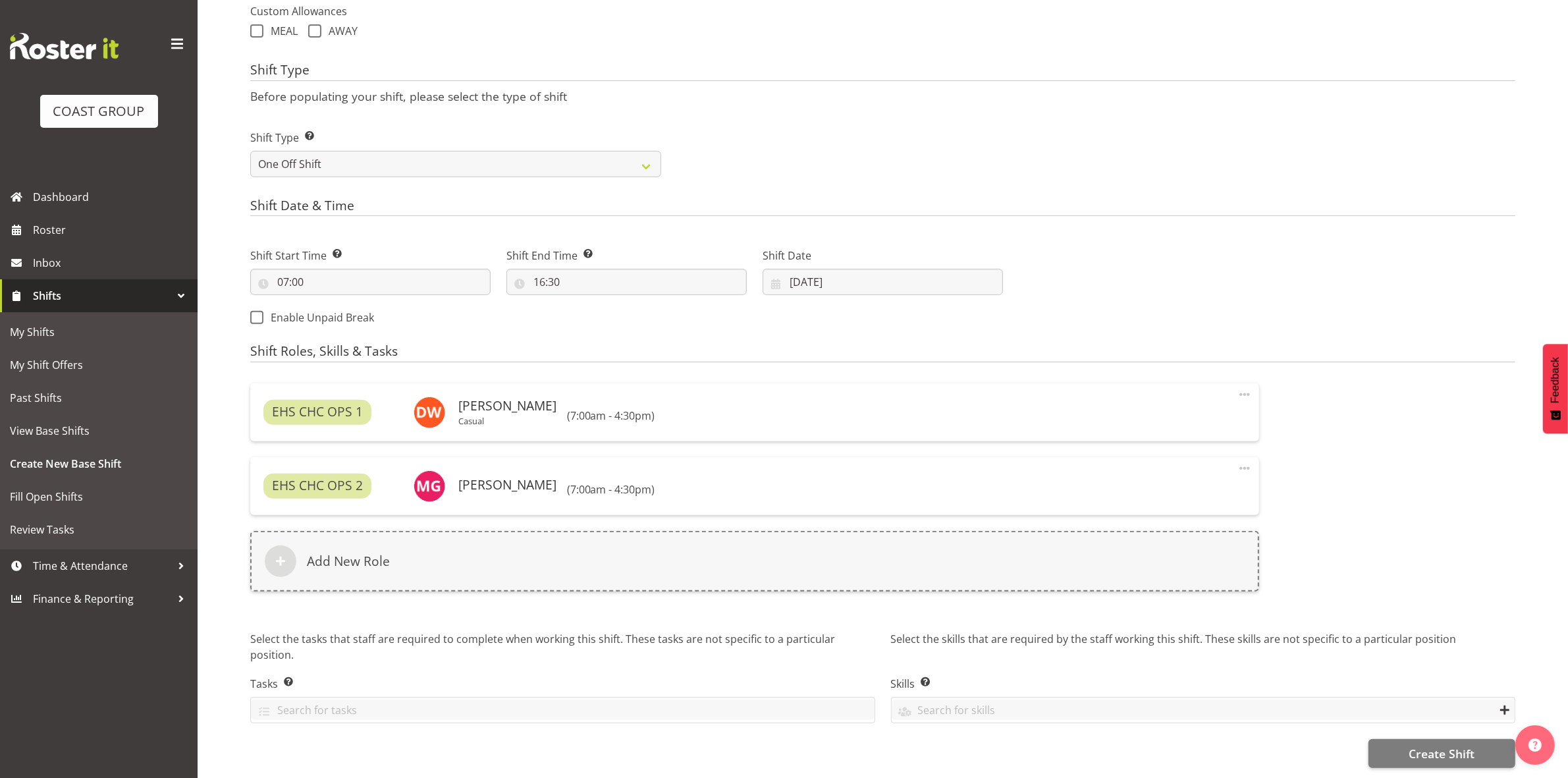
scroll to position [511, 0]
click at [1393, 749] on button "Create Shift" at bounding box center [1441, 753] width 146 height 29
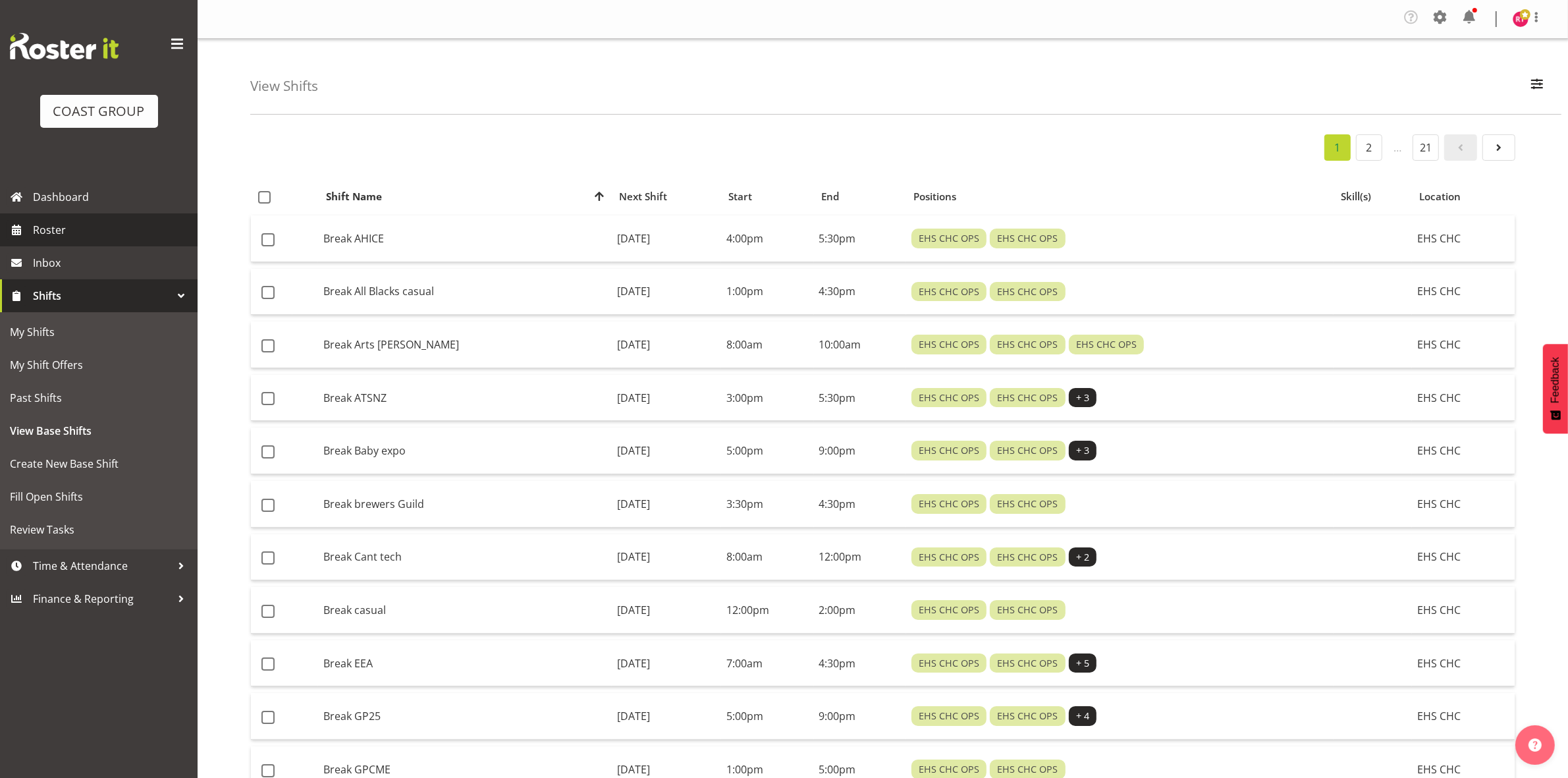
click at [76, 232] on span "Roster" at bounding box center [112, 230] width 158 height 20
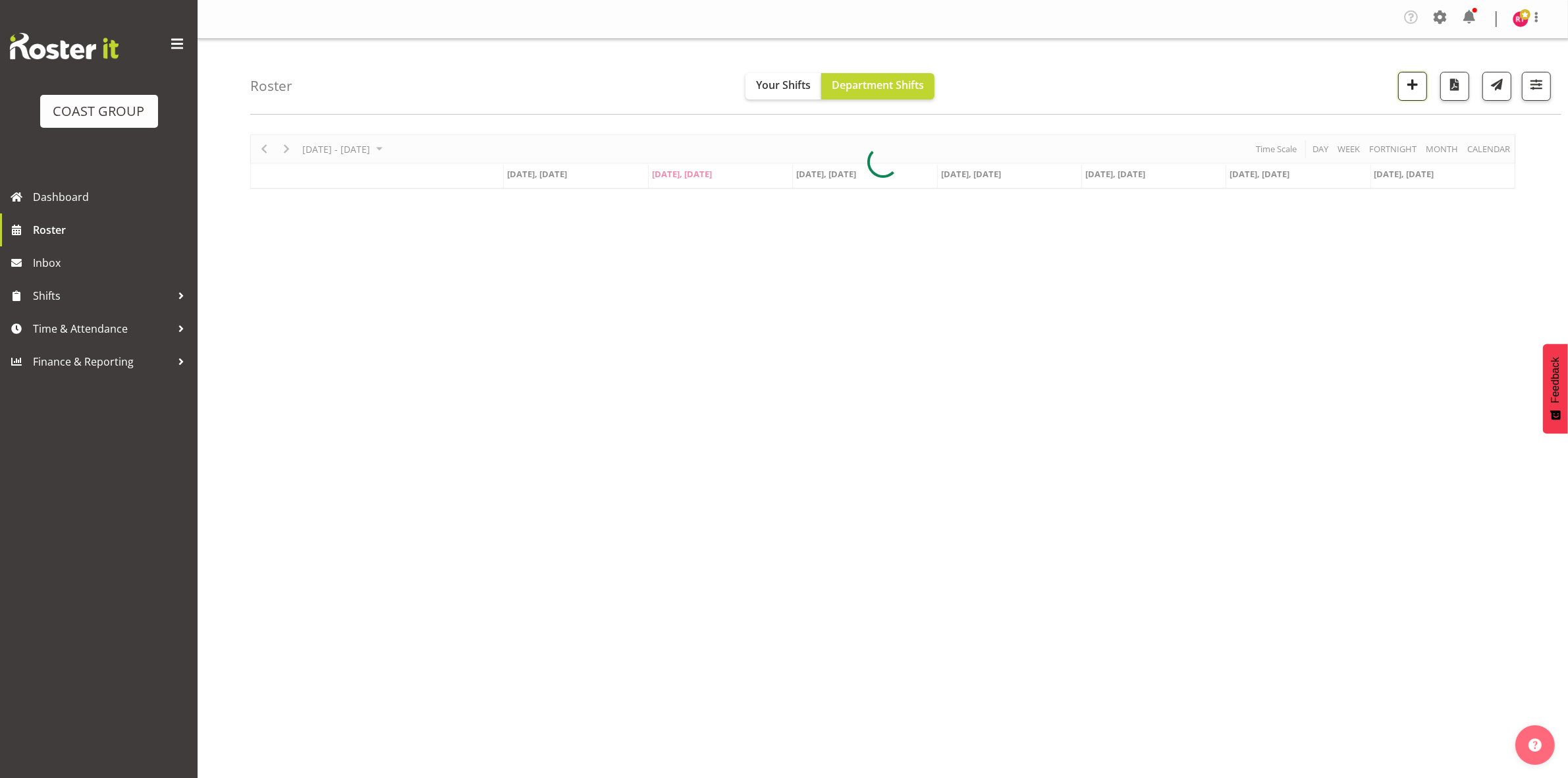
click at [1405, 90] on span "button" at bounding box center [1412, 84] width 17 height 17
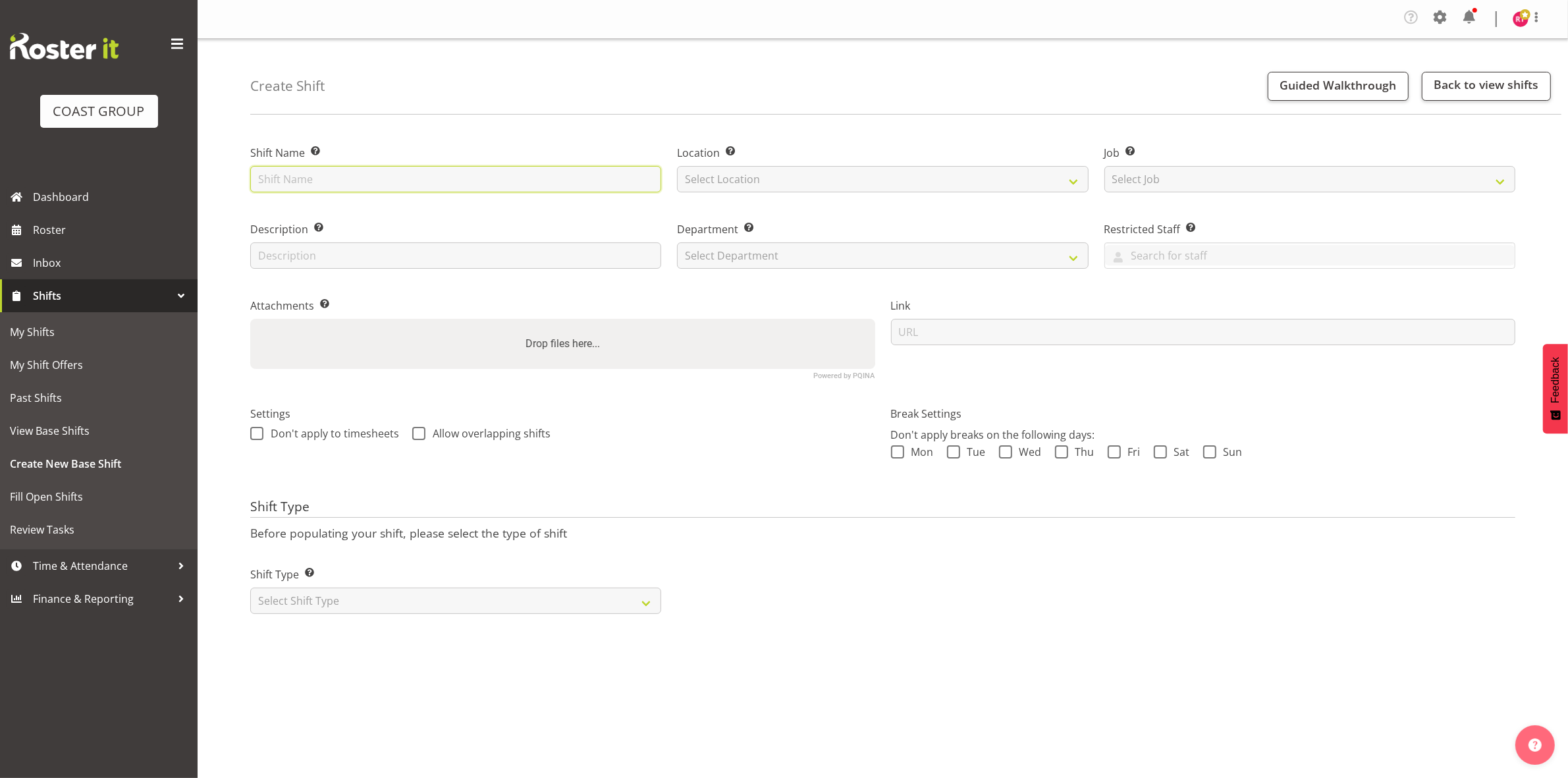
click at [348, 175] on input "text" at bounding box center [455, 180] width 411 height 26
type input "deliver casual"
click at [750, 179] on select "Select Location EHS CHC" at bounding box center [882, 180] width 411 height 26
select select "107"
click at [677, 166] on select "Select Location EHS CHC" at bounding box center [882, 180] width 411 height 26
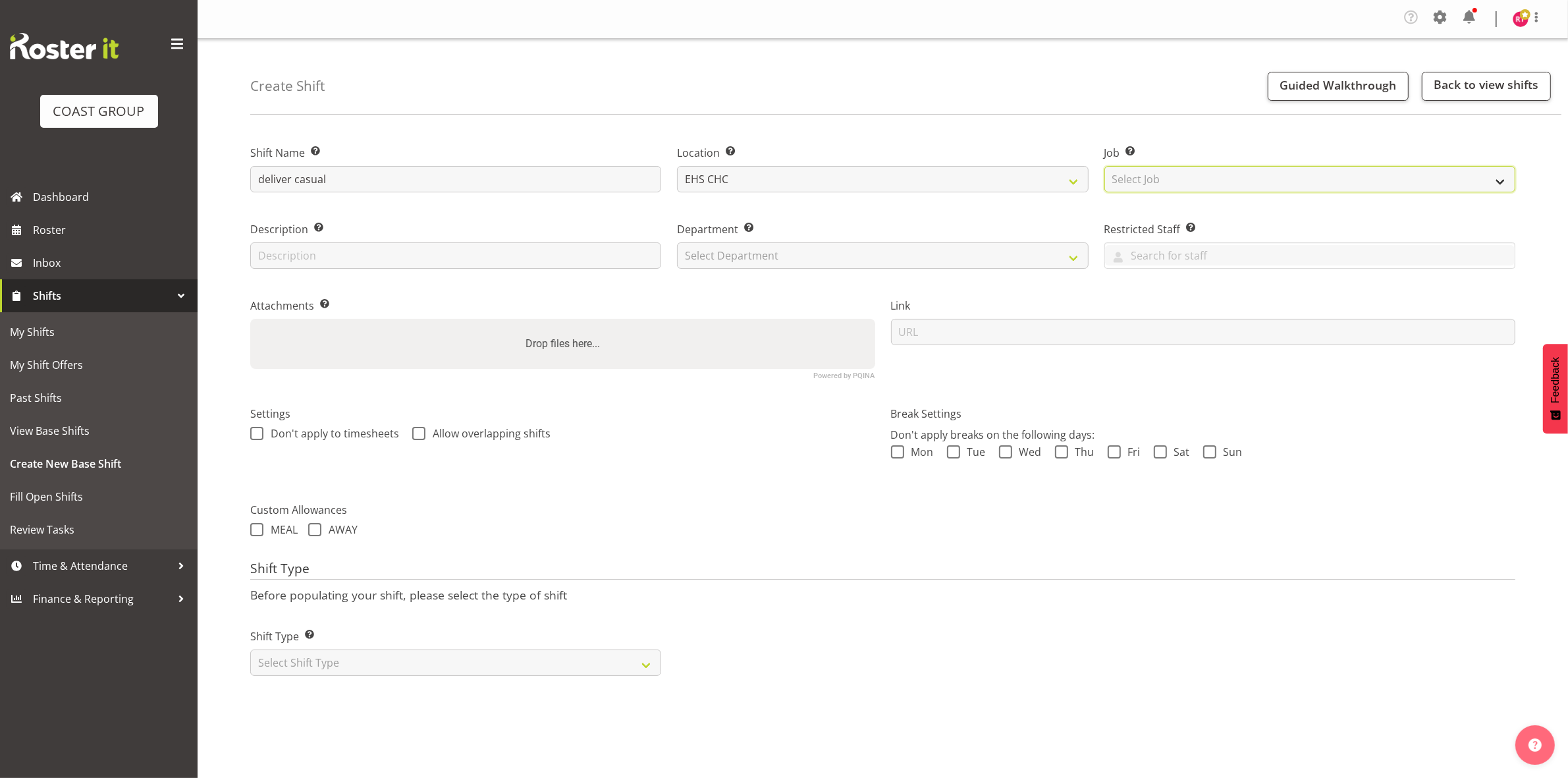
click at [1146, 178] on select "Select Job Create new job 1 Carlton Events 1 [PERSON_NAME][GEOGRAPHIC_DATA] 1 […" at bounding box center [1310, 180] width 411 height 26
select select "8689"
click at [1105, 166] on select "Select Job Create new job 1 Carlton Events 1 Carlton Hamilton 1 Carlton Welling…" at bounding box center [1310, 180] width 411 height 26
click at [774, 258] on select "Select Department EHS CHC OPS" at bounding box center [882, 256] width 411 height 26
select select "41"
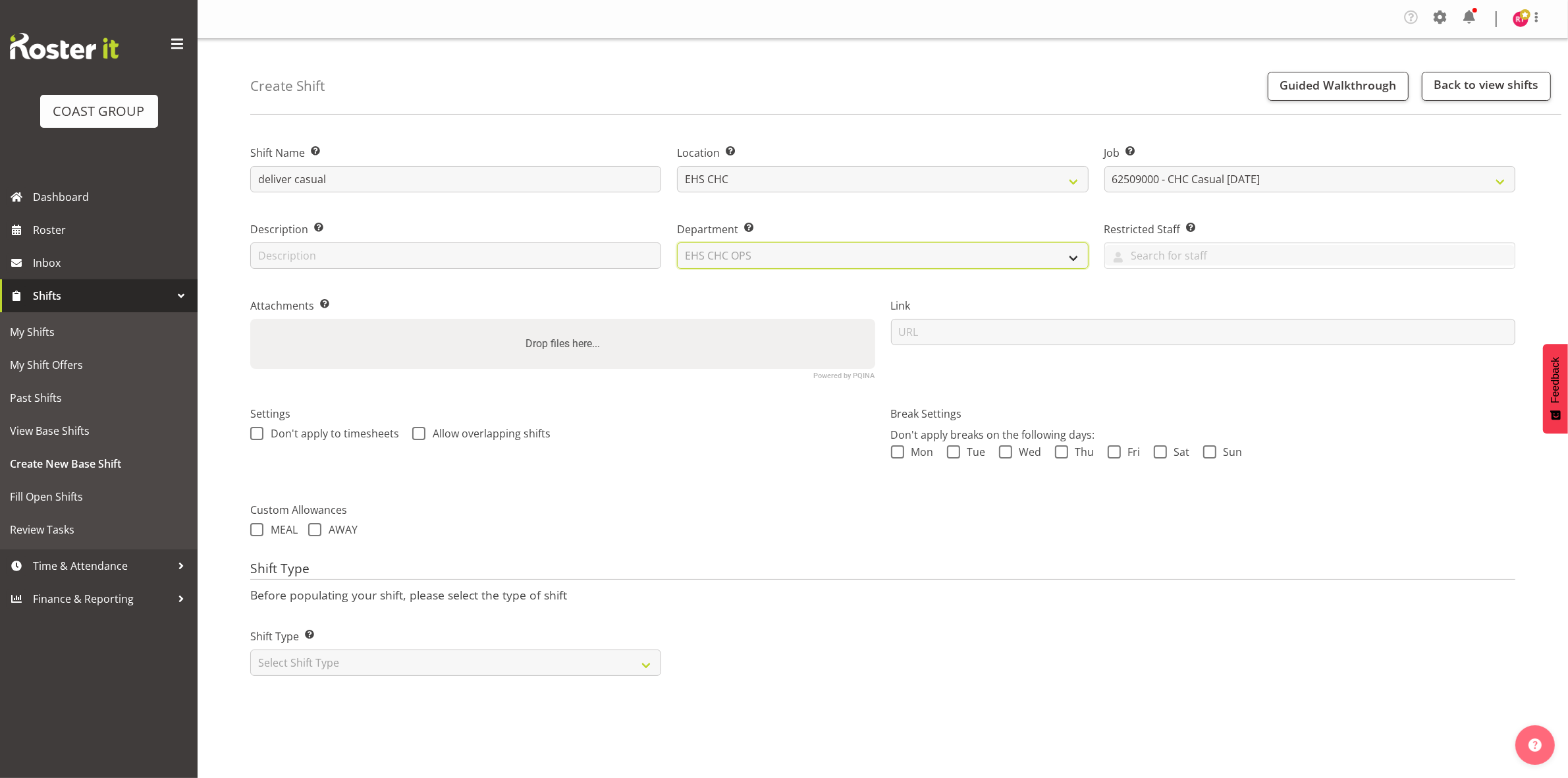
click at [677, 243] on select "Select Department EHS CHC OPS" at bounding box center [882, 256] width 411 height 26
drag, startPoint x: 469, startPoint y: 666, endPoint x: 469, endPoint y: 675, distance: 9.0
click at [469, 666] on select "Select Shift Type One Off Shift Recurring Shift Rotating Shift" at bounding box center [455, 663] width 411 height 26
click at [464, 672] on select "Select Shift Type One Off Shift Recurring Shift Rotating Shift" at bounding box center [455, 663] width 411 height 26
select select "one_off"
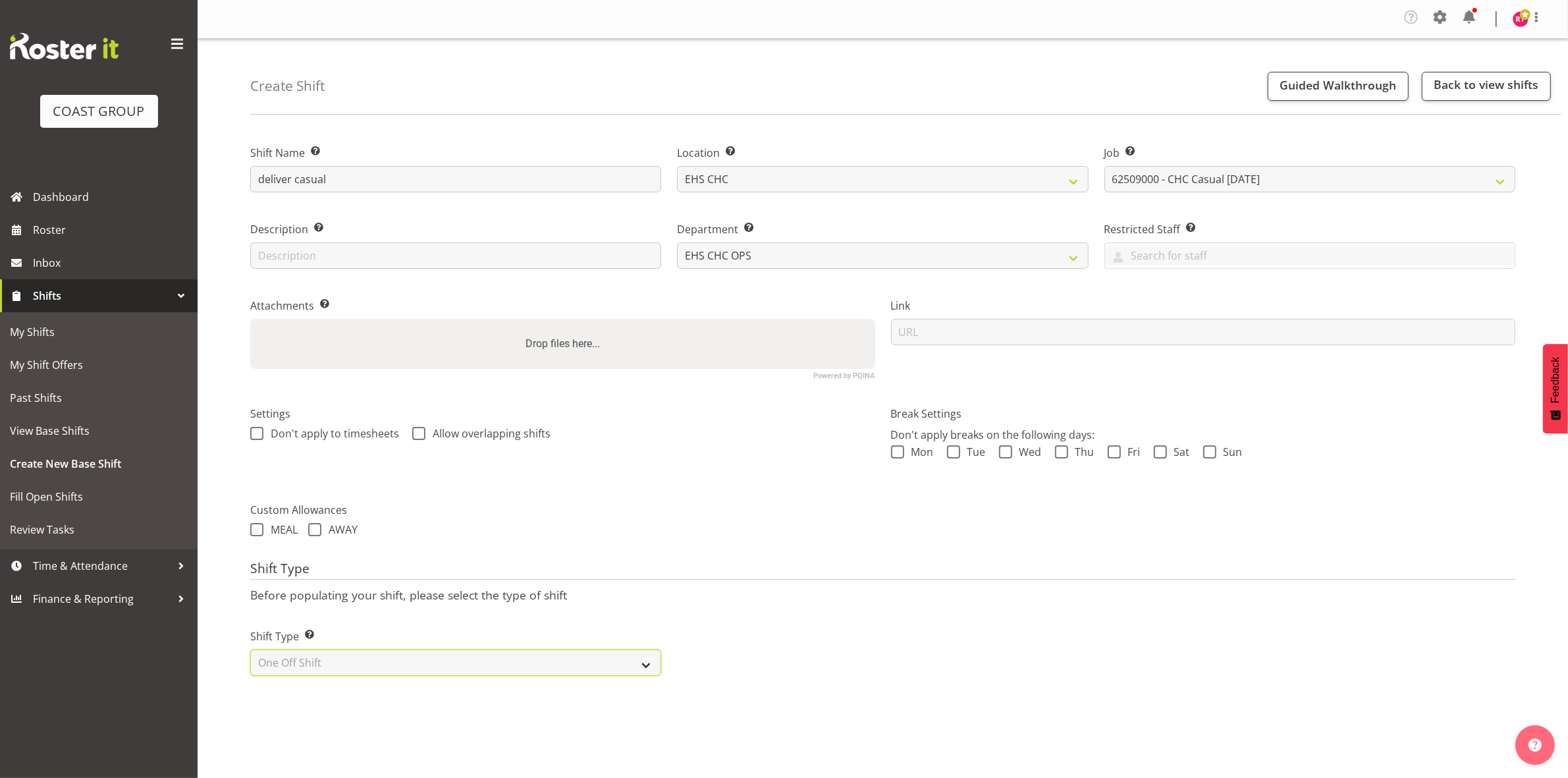
click at [250, 651] on select "Select Shift Type One Off Shift Recurring Shift Rotating Shift" at bounding box center [455, 663] width 411 height 26
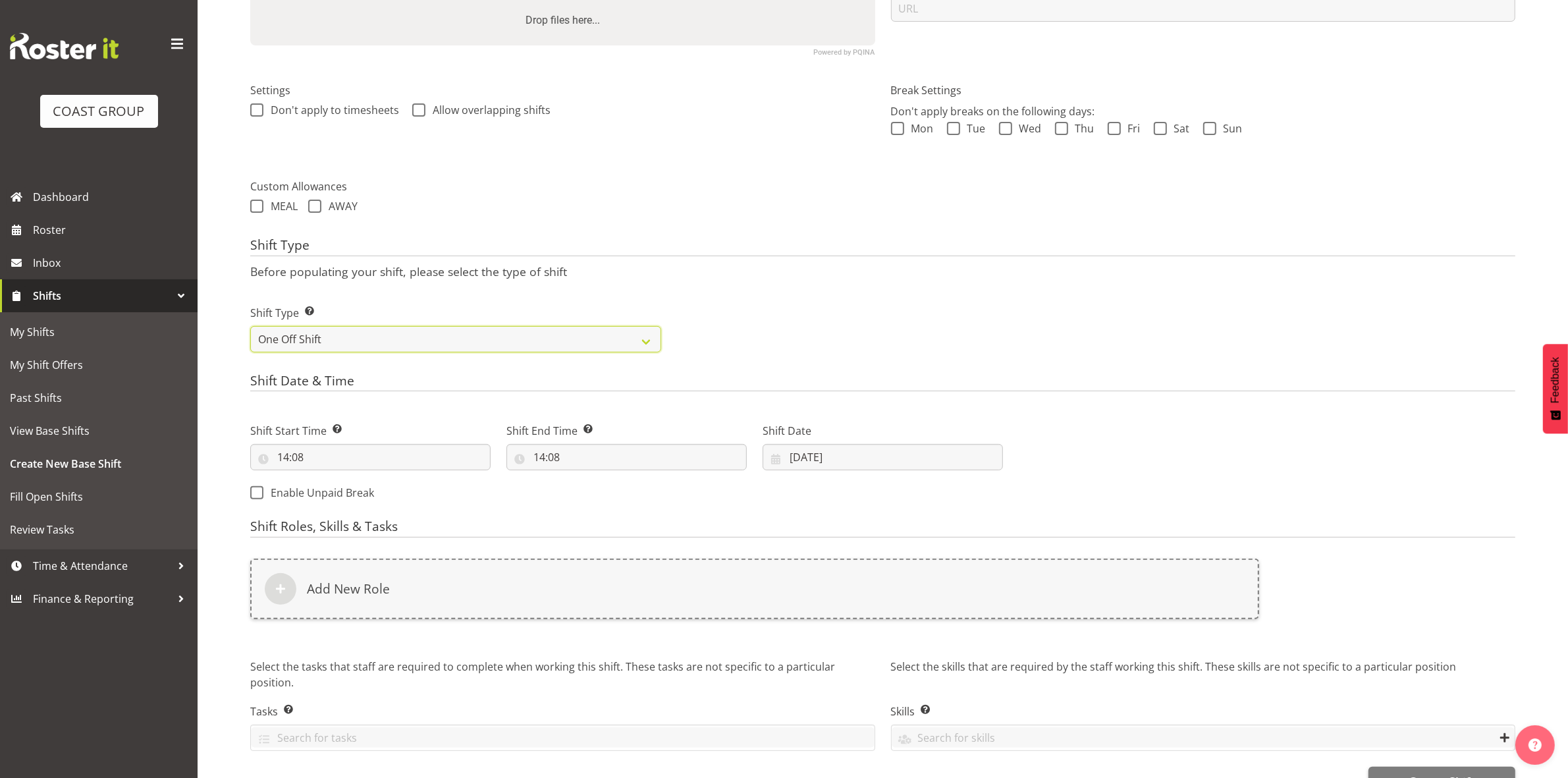
scroll to position [329, 0]
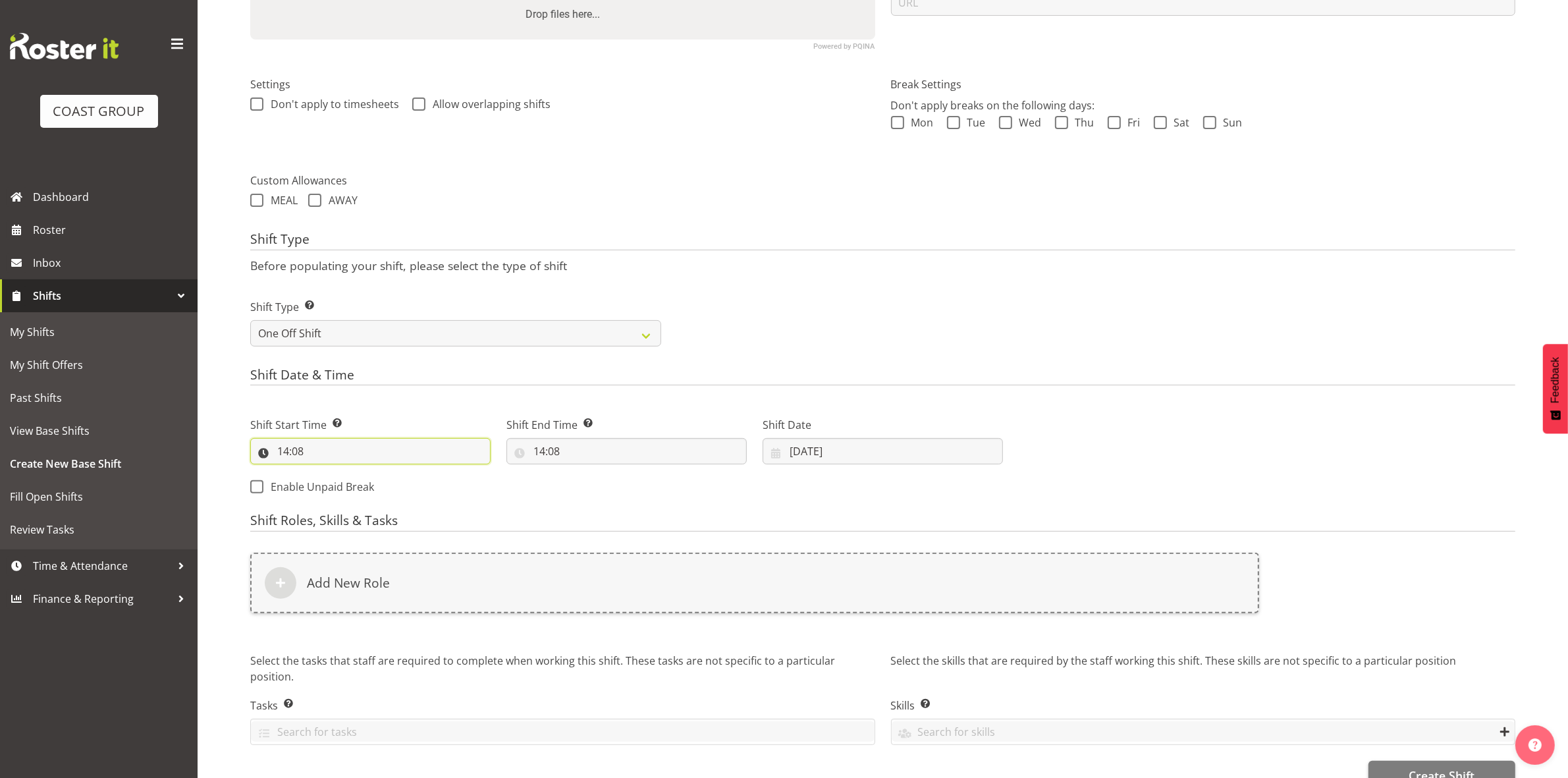
click at [287, 454] on input "14:08" at bounding box center [370, 451] width 240 height 26
drag, startPoint x: 343, startPoint y: 489, endPoint x: 343, endPoint y: 483, distance: 6.0
click at [341, 489] on select "00 01 02 03 04 05 06 07 08 09 10 11 12 13 14 15 16 17 18 19 20 21 22 23" at bounding box center [340, 486] width 30 height 26
select select "8"
click at [325, 473] on select "00 01 02 03 04 05 06 07 08 09 10 11 12 13 14 15 16 17 18 19 20 21 22 23" at bounding box center [340, 486] width 30 height 26
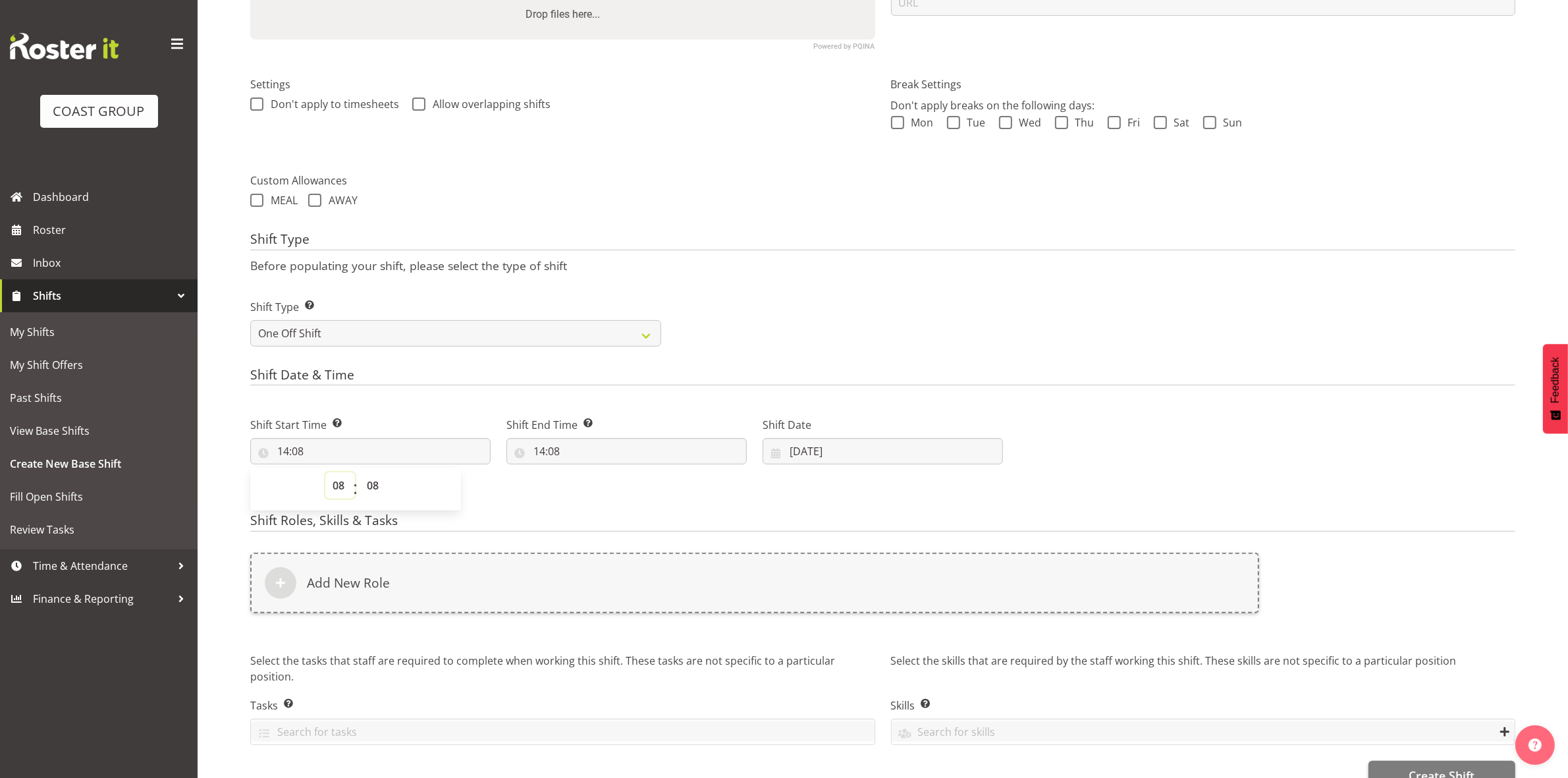
type input "08:08"
click at [379, 487] on select "00 01 02 03 04 05 06 07 08 09 10 11 12 13 14 15 16 17 18 19 20 21 22 23 24 25 2…" at bounding box center [375, 486] width 30 height 26
select select "0"
click at [360, 473] on select "00 01 02 03 04 05 06 07 08 09 10 11 12 13 14 15 16 17 18 19 20 21 22 23 24 25 2…" at bounding box center [375, 486] width 30 height 26
type input "08:00"
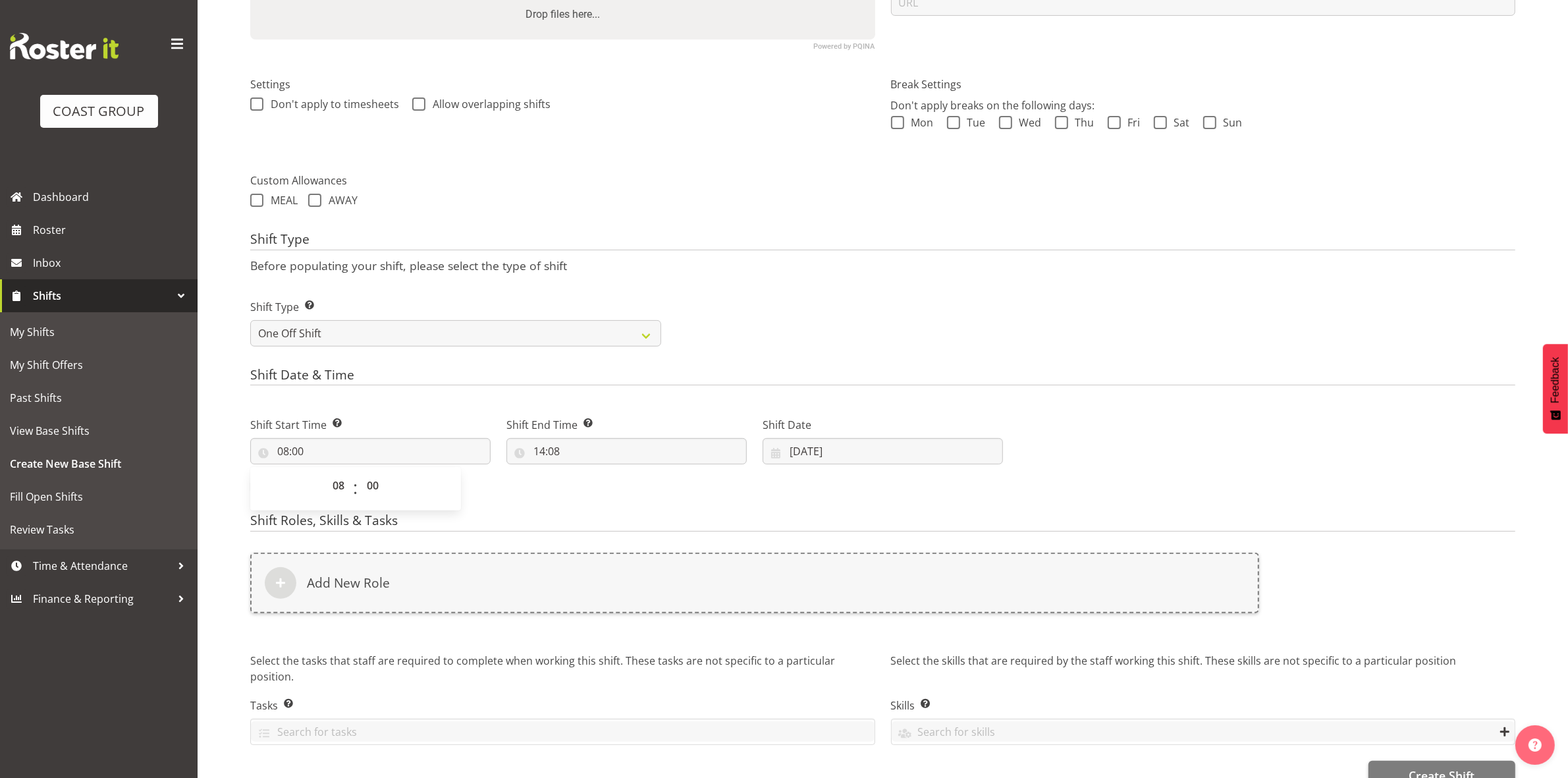
click at [688, 302] on div "Shift Type Shift Types: One Off – Select this if you would like a single shift …" at bounding box center [883, 317] width 1281 height 74
click at [541, 455] on input "14:08" at bounding box center [626, 451] width 240 height 26
click at [587, 485] on select "00 01 02 03 04 05 06 07 08 09 10 11 12 13 14 15 16 17 18 19 20 21 22 23" at bounding box center [597, 486] width 30 height 26
select select "10"
click at [582, 473] on select "00 01 02 03 04 05 06 07 08 09 10 11 12 13 14 15 16 17 18 19 20 21 22 23" at bounding box center [597, 486] width 30 height 26
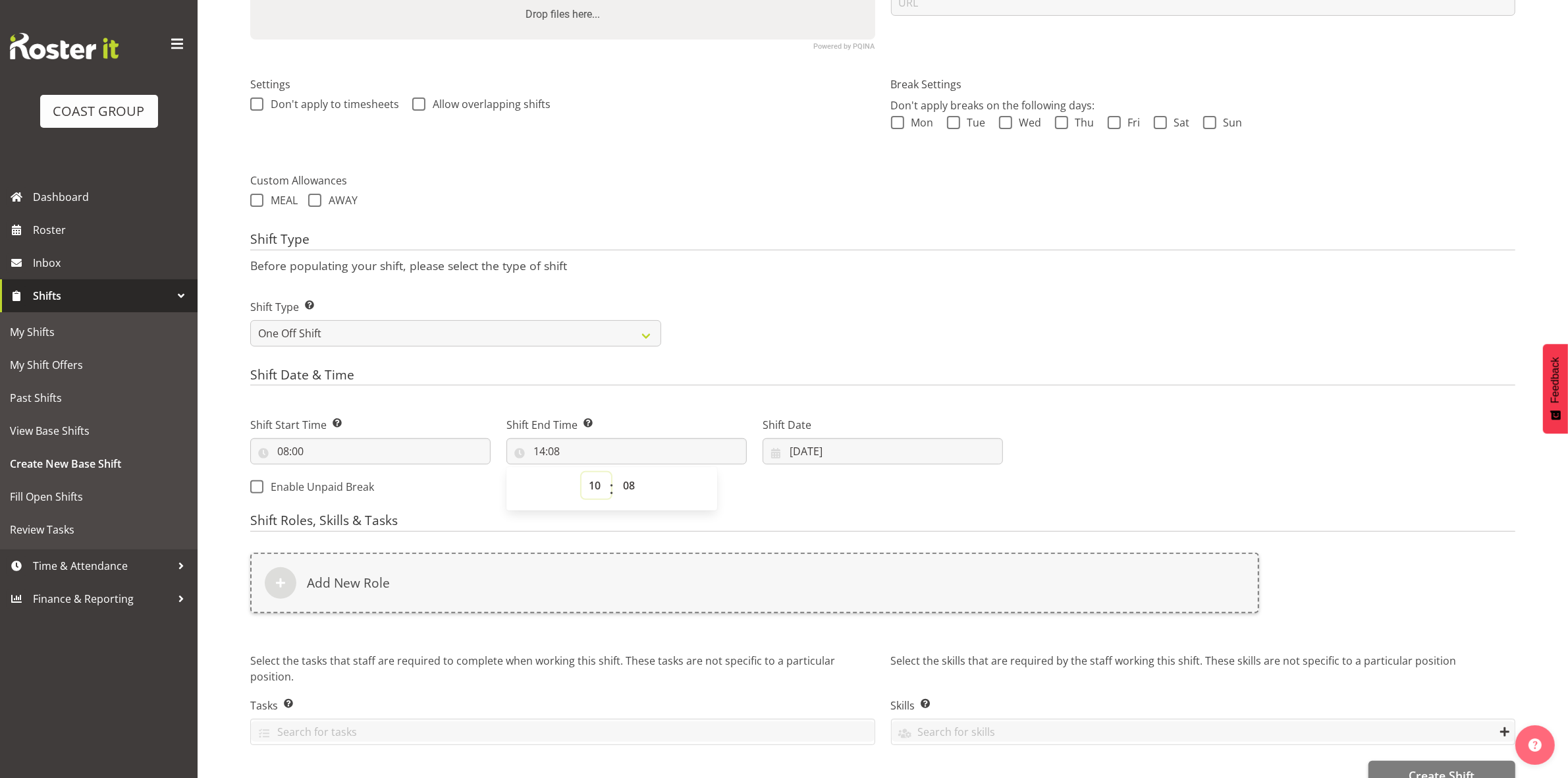
type input "10:08"
drag, startPoint x: 636, startPoint y: 483, endPoint x: 636, endPoint y: 475, distance: 8.0
click at [636, 483] on select "00 01 02 03 04 05 06 07 08 09 10 11 12 13 14 15 16 17 18 19 20 21 22 23 24 25 2…" at bounding box center [631, 486] width 30 height 26
select select "0"
click at [616, 473] on select "00 01 02 03 04 05 06 07 08 09 10 11 12 13 14 15 16 17 18 19 20 21 22 23 24 25 2…" at bounding box center [631, 486] width 30 height 26
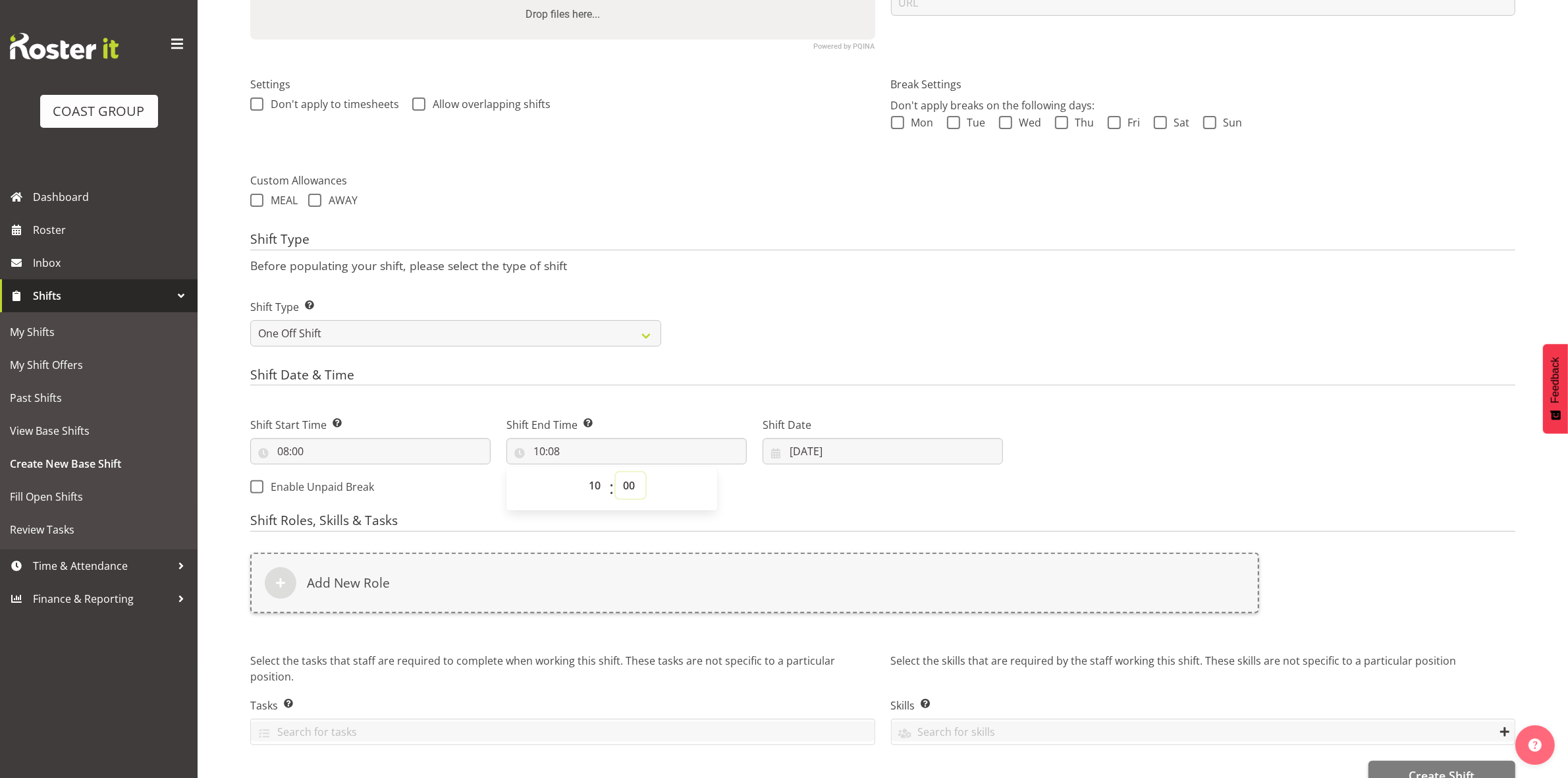
type input "10:00"
drag, startPoint x: 807, startPoint y: 239, endPoint x: 787, endPoint y: 486, distance: 247.8
click at [807, 240] on h4 "Shift Type" at bounding box center [882, 241] width 1265 height 18
drag, startPoint x: 802, startPoint y: 454, endPoint x: 814, endPoint y: 478, distance: 26.8
click at [808, 463] on input "09/09/2025" at bounding box center [883, 451] width 240 height 26
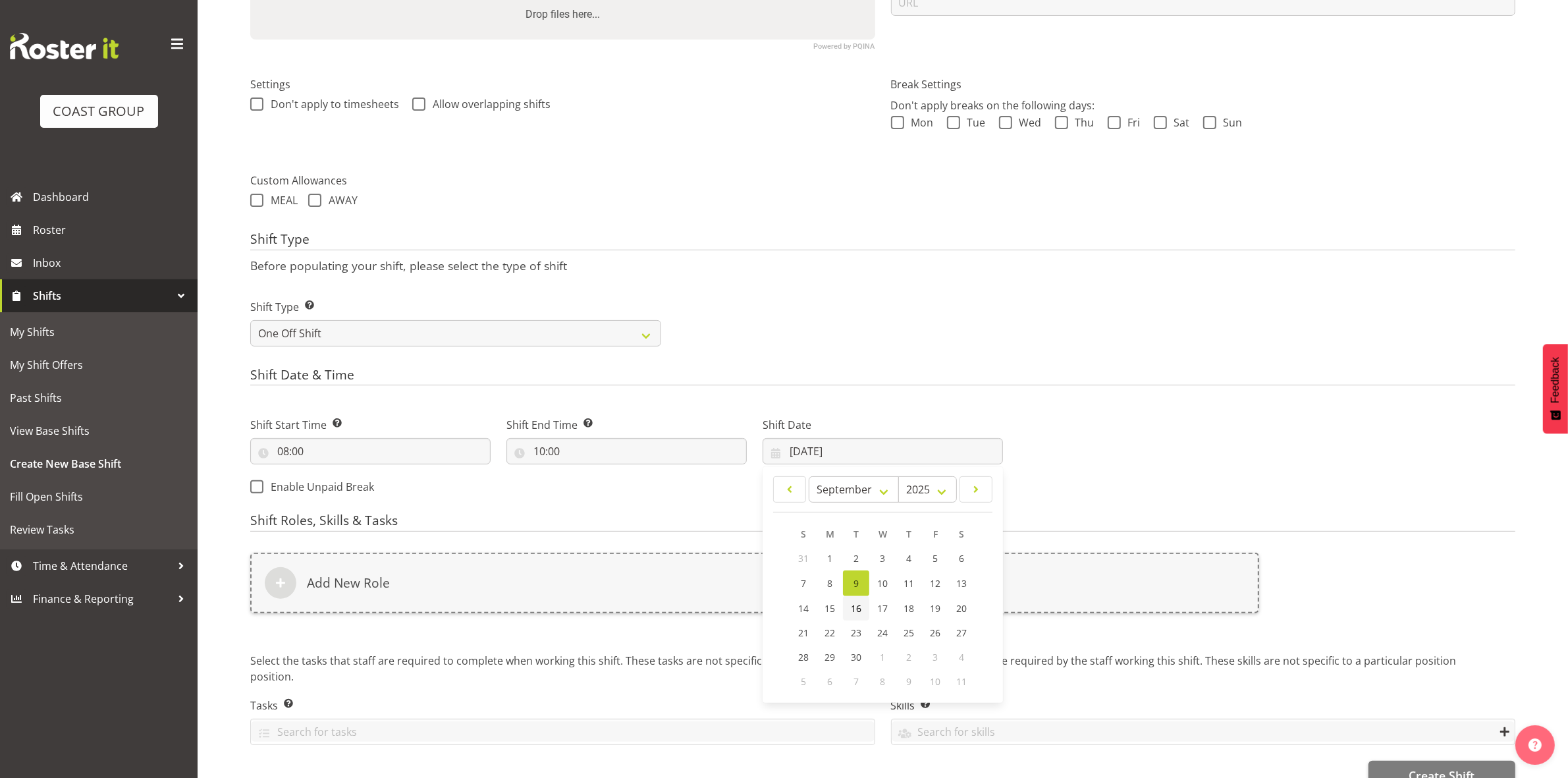
click at [857, 608] on span "16" at bounding box center [856, 608] width 11 height 12
type input "16/09/2025"
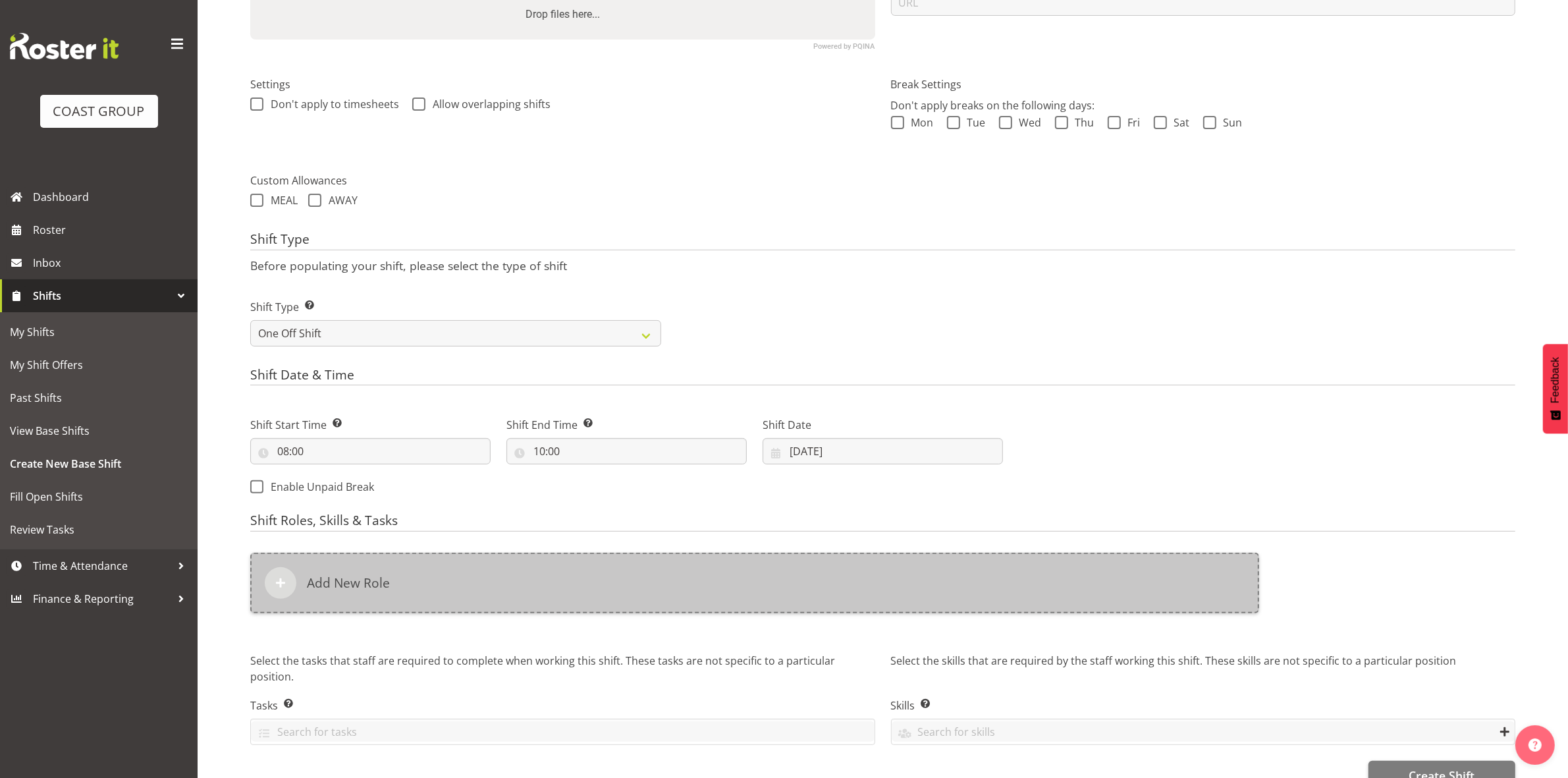
click at [725, 606] on div "Add New Role" at bounding box center [754, 583] width 1009 height 60
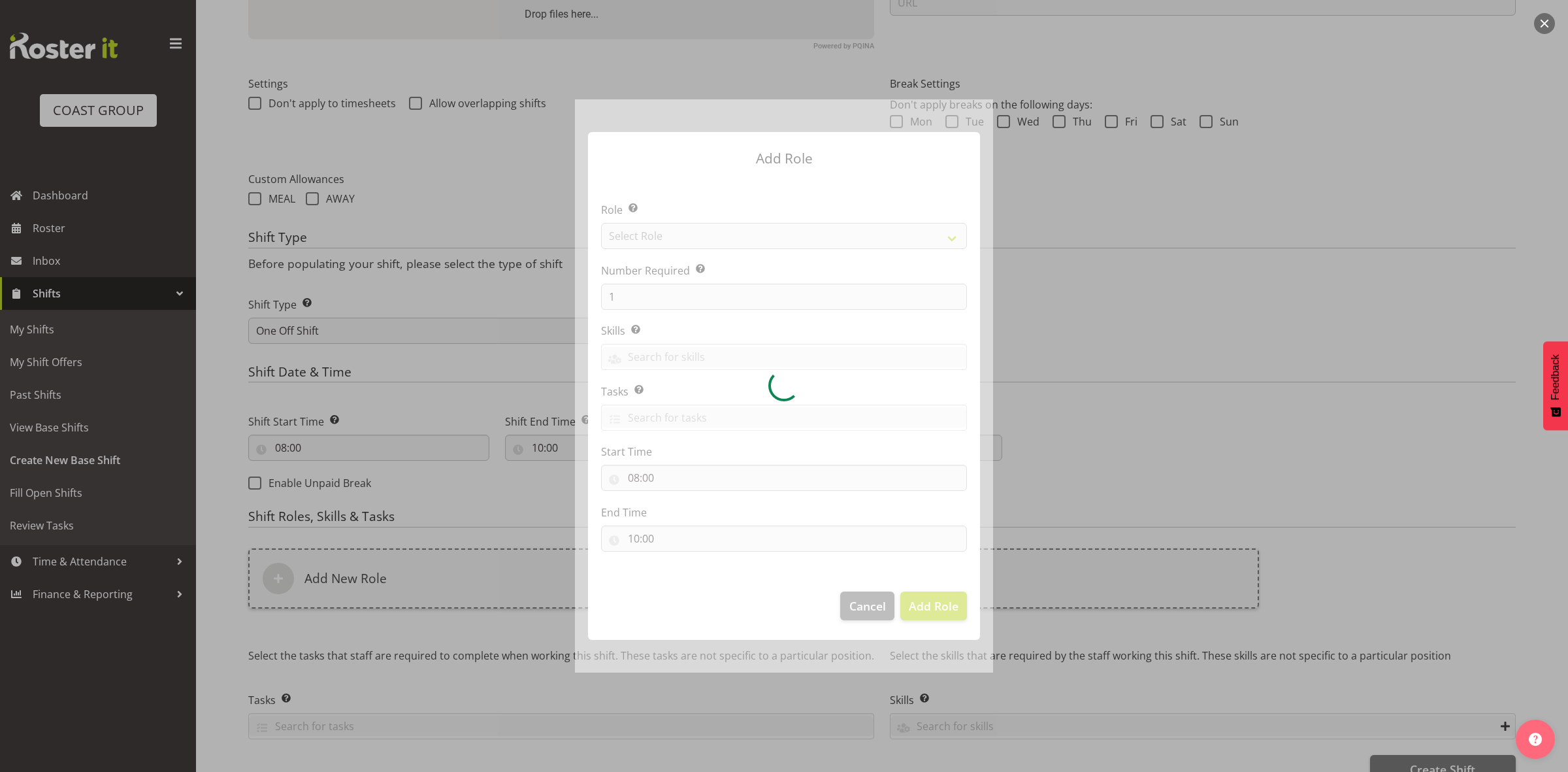
click at [676, 233] on div at bounding box center [783, 386] width 418 height 573
click at [676, 233] on section "Role Select the role you wish to add to the shift. Select Role ACCOUNT MANAGER …" at bounding box center [784, 378] width 392 height 400
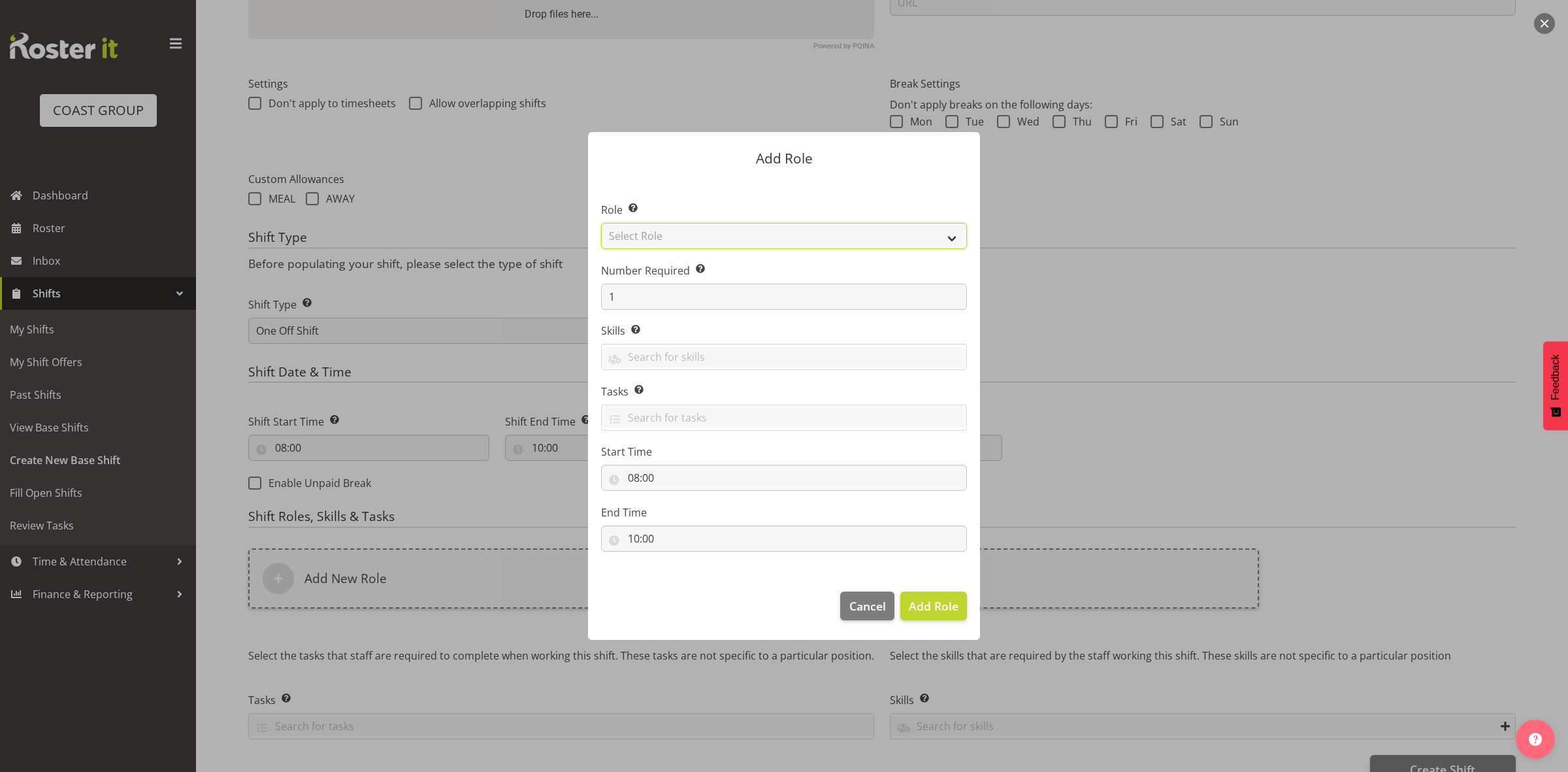
click at [676, 233] on select "Select Role ACCOUNT MANAGER ACCOUNT MANAGER DW ACCOUNTS AKL DIANNA VEHICLES AKL…" at bounding box center [784, 236] width 366 height 26
select select "192"
click at [601, 223] on select "Select Role ACCOUNT MANAGER ACCOUNT MANAGER DW ACCOUNTS AKL DIANNA VEHICLES AKL…" at bounding box center [784, 236] width 366 height 26
click at [658, 290] on input "1" at bounding box center [784, 296] width 366 height 26
type input "2"
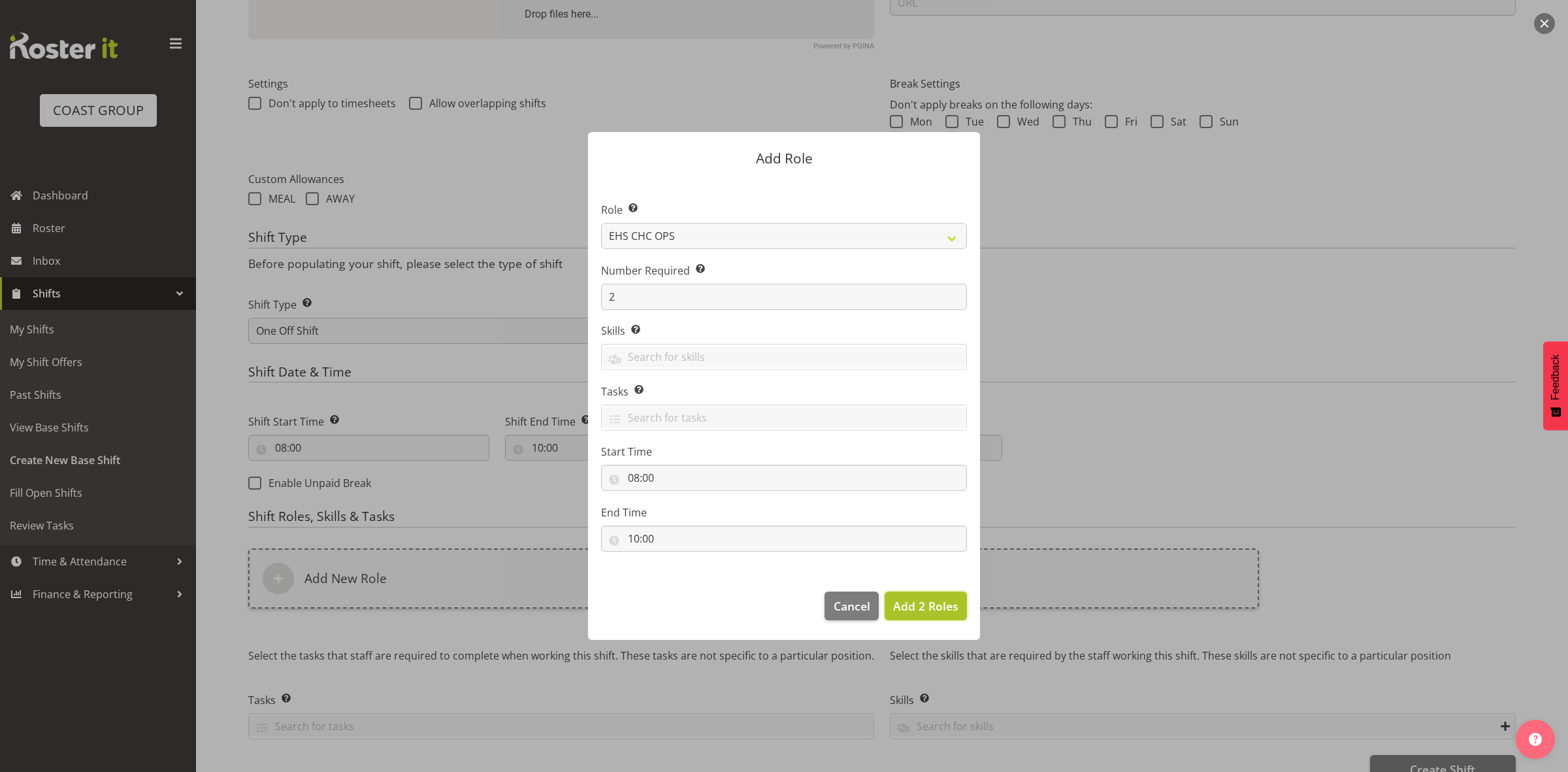
click at [917, 608] on span "Add 2 Roles" at bounding box center [926, 605] width 66 height 16
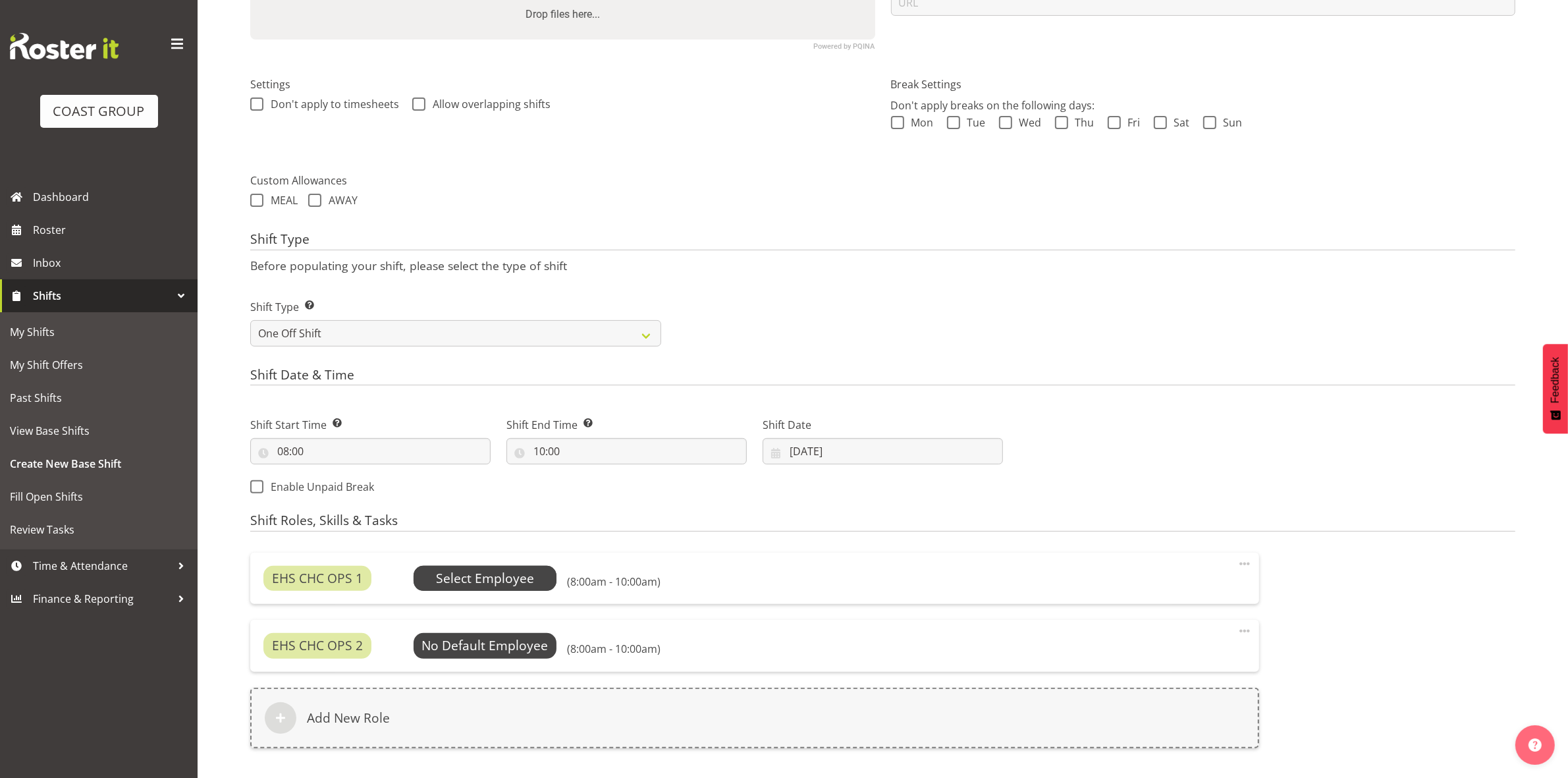
click at [478, 583] on span "Select Employee" at bounding box center [485, 579] width 98 height 19
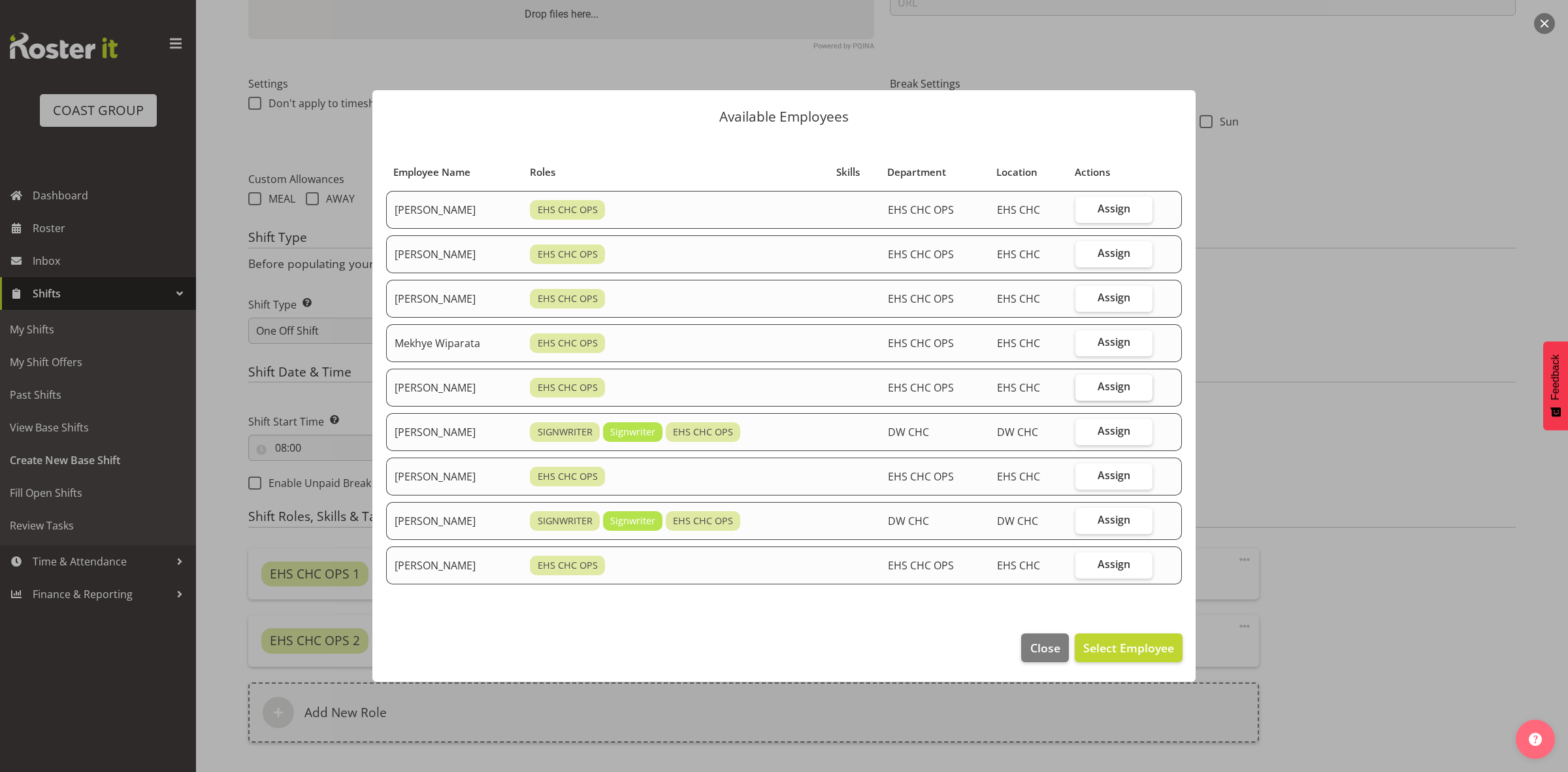
click at [1116, 383] on span "Assign" at bounding box center [1114, 386] width 33 height 13
click at [1084, 383] on input "Assign" at bounding box center [1080, 387] width 8 height 8
checkbox input "true"
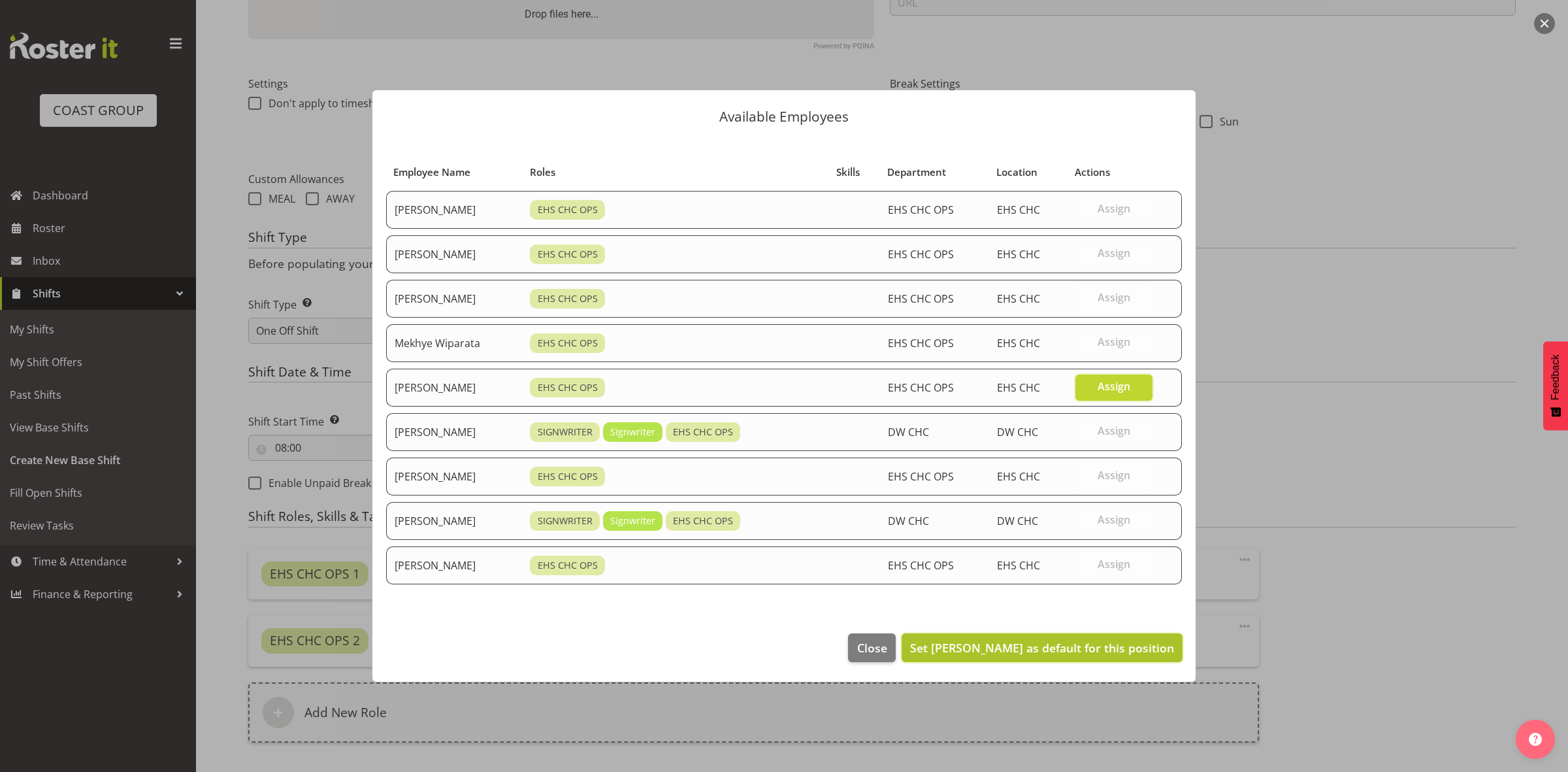
click at [1081, 641] on span "Set Reuben Bowe as default for this position" at bounding box center [1043, 647] width 264 height 16
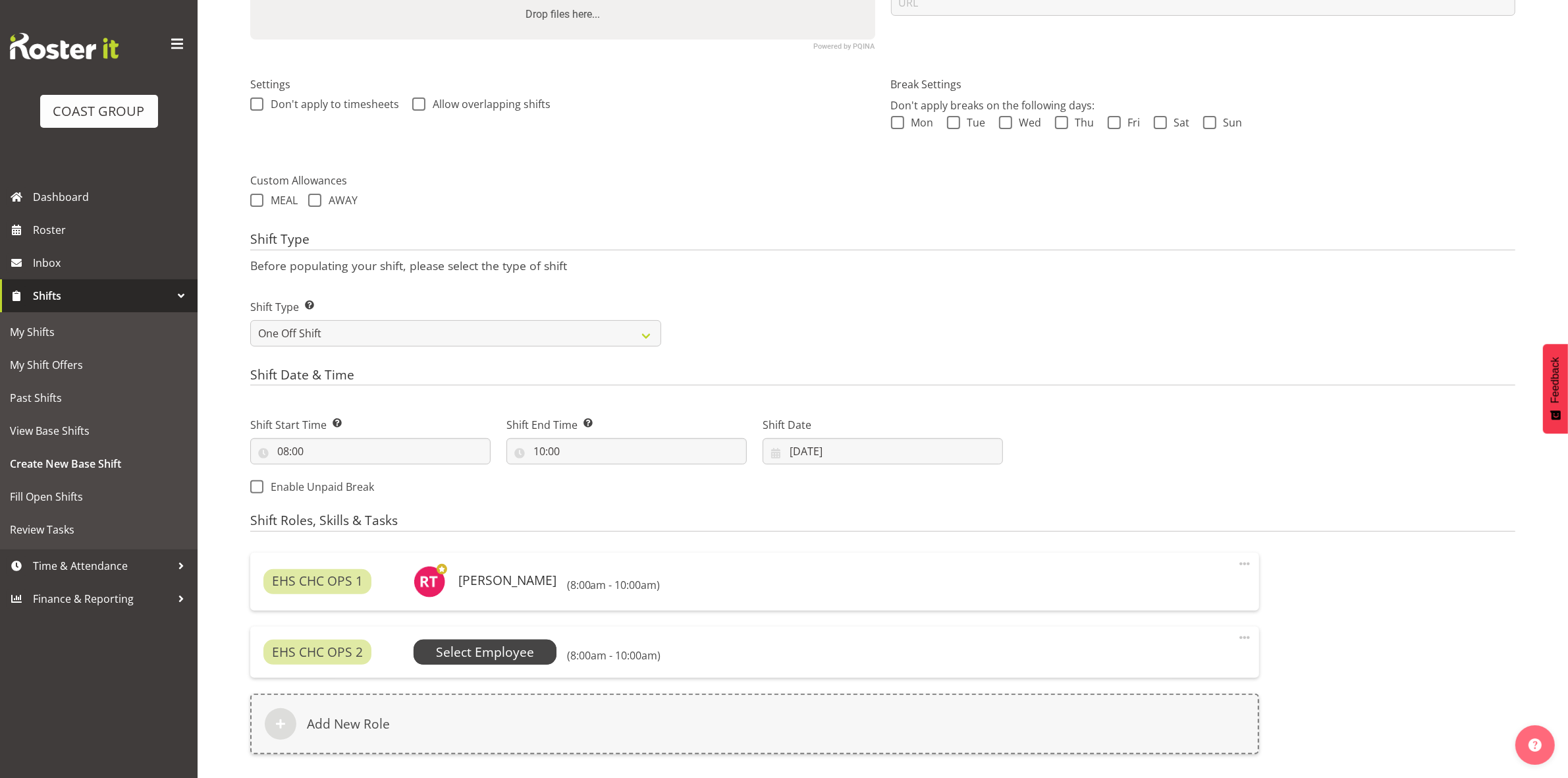
click at [527, 656] on span "Select Employee" at bounding box center [485, 652] width 98 height 19
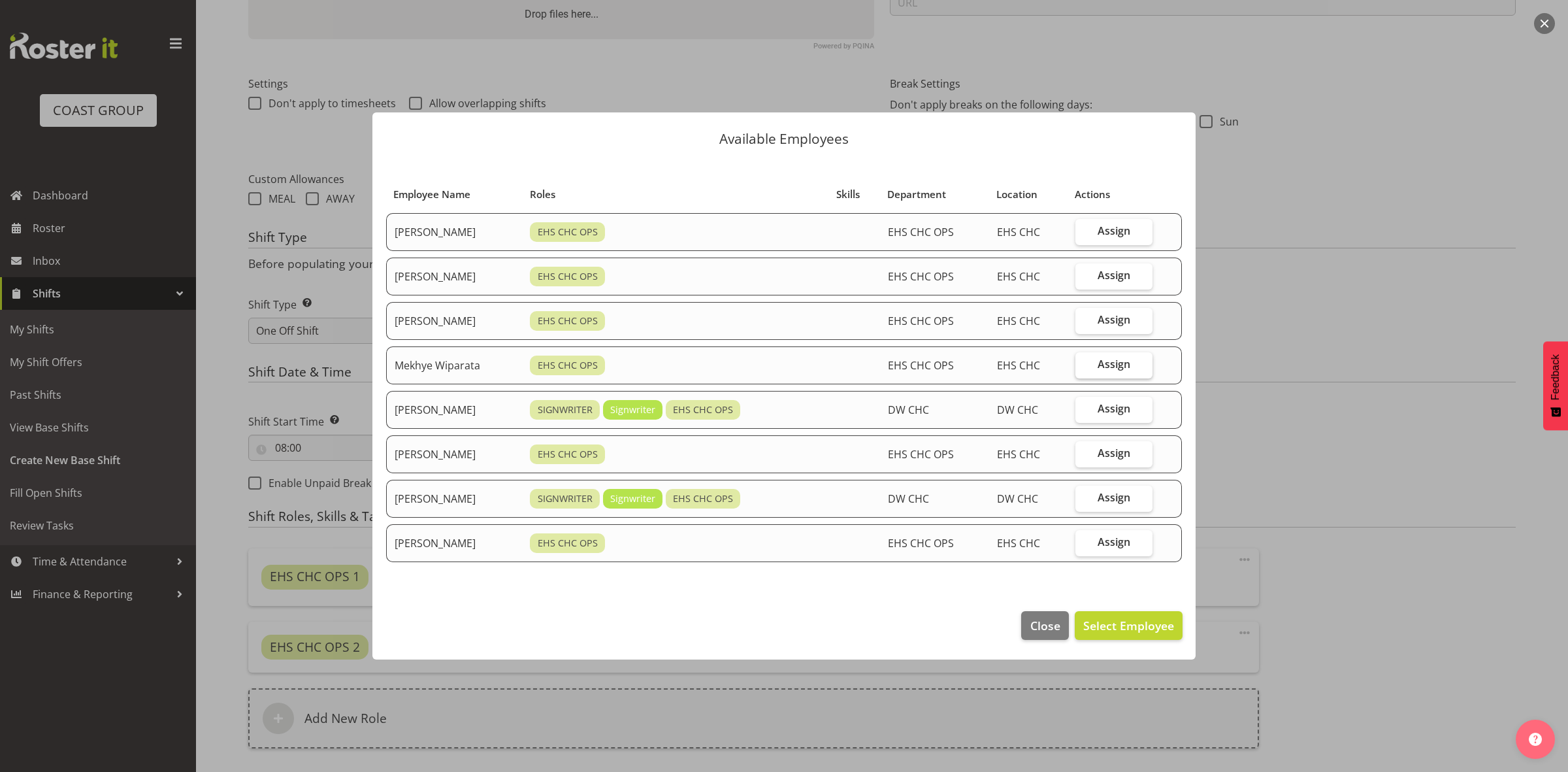
click at [1101, 363] on label "Assign" at bounding box center [1114, 365] width 77 height 26
click at [1084, 363] on input "Assign" at bounding box center [1080, 365] width 8 height 8
checkbox input "true"
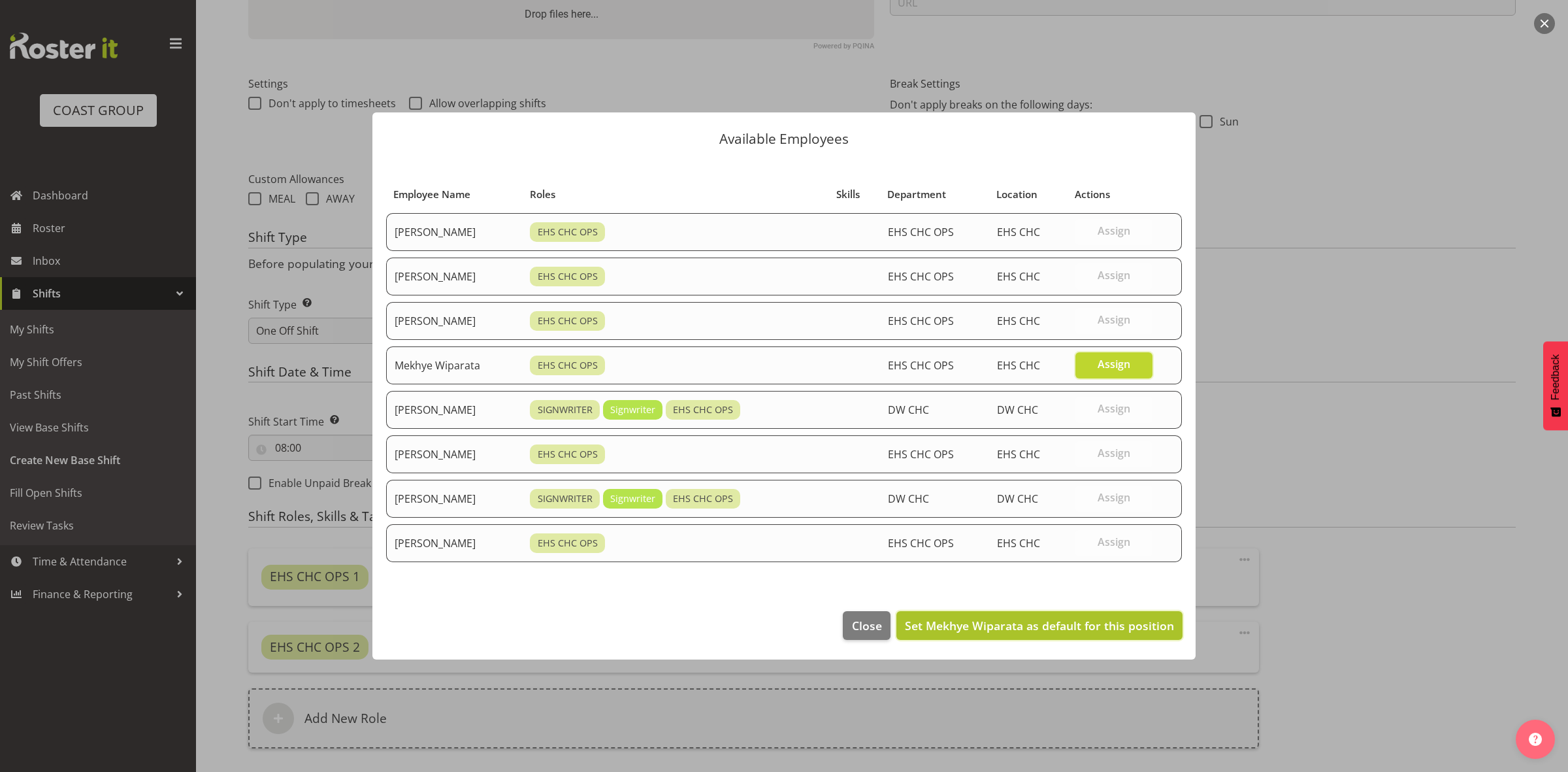
click at [1090, 618] on button "Set Mekhye Wiparata as default for this position" at bounding box center [1039, 625] width 287 height 29
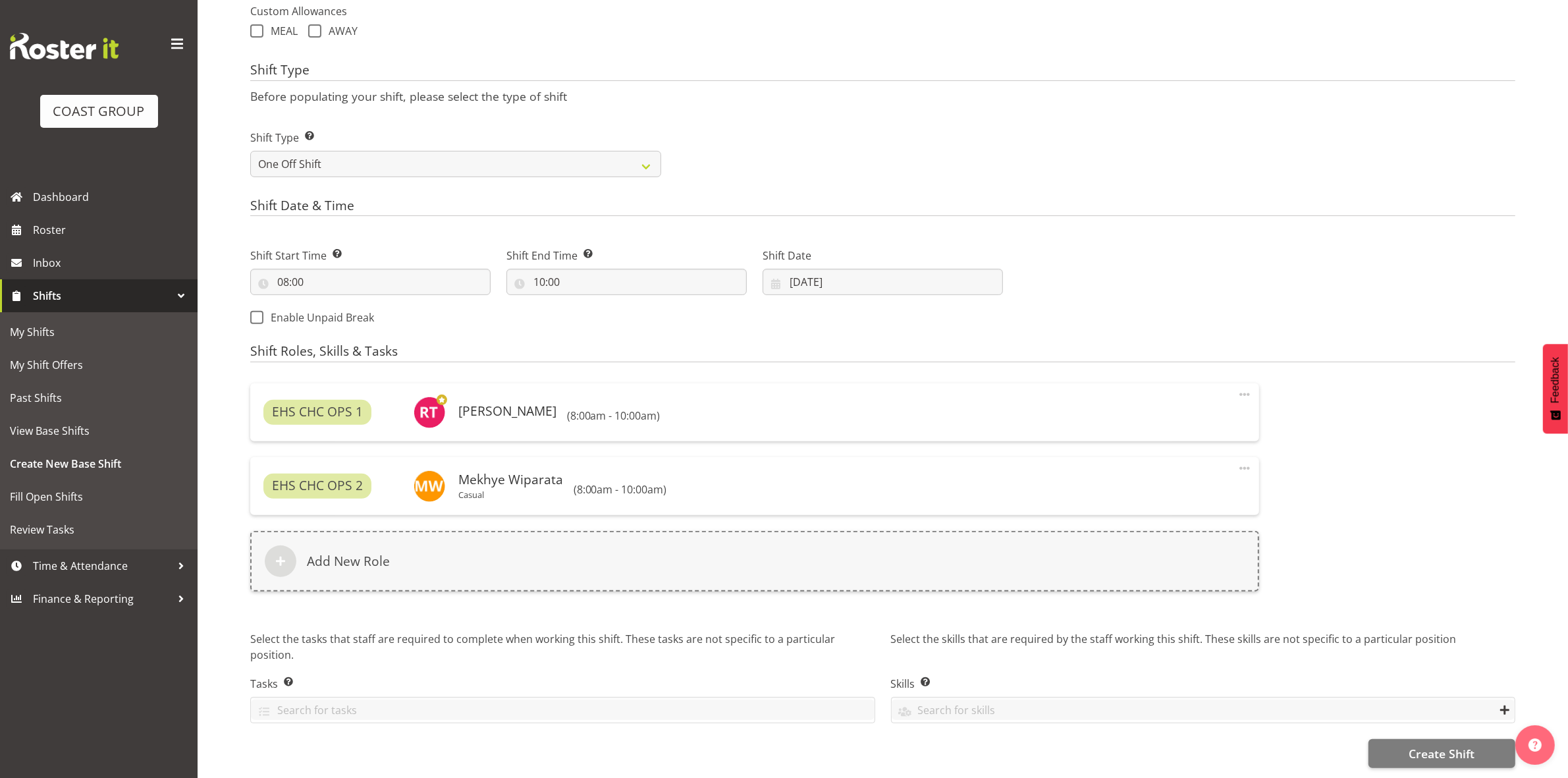
scroll to position [511, 0]
click at [1405, 742] on button "Create Shift" at bounding box center [1441, 753] width 146 height 29
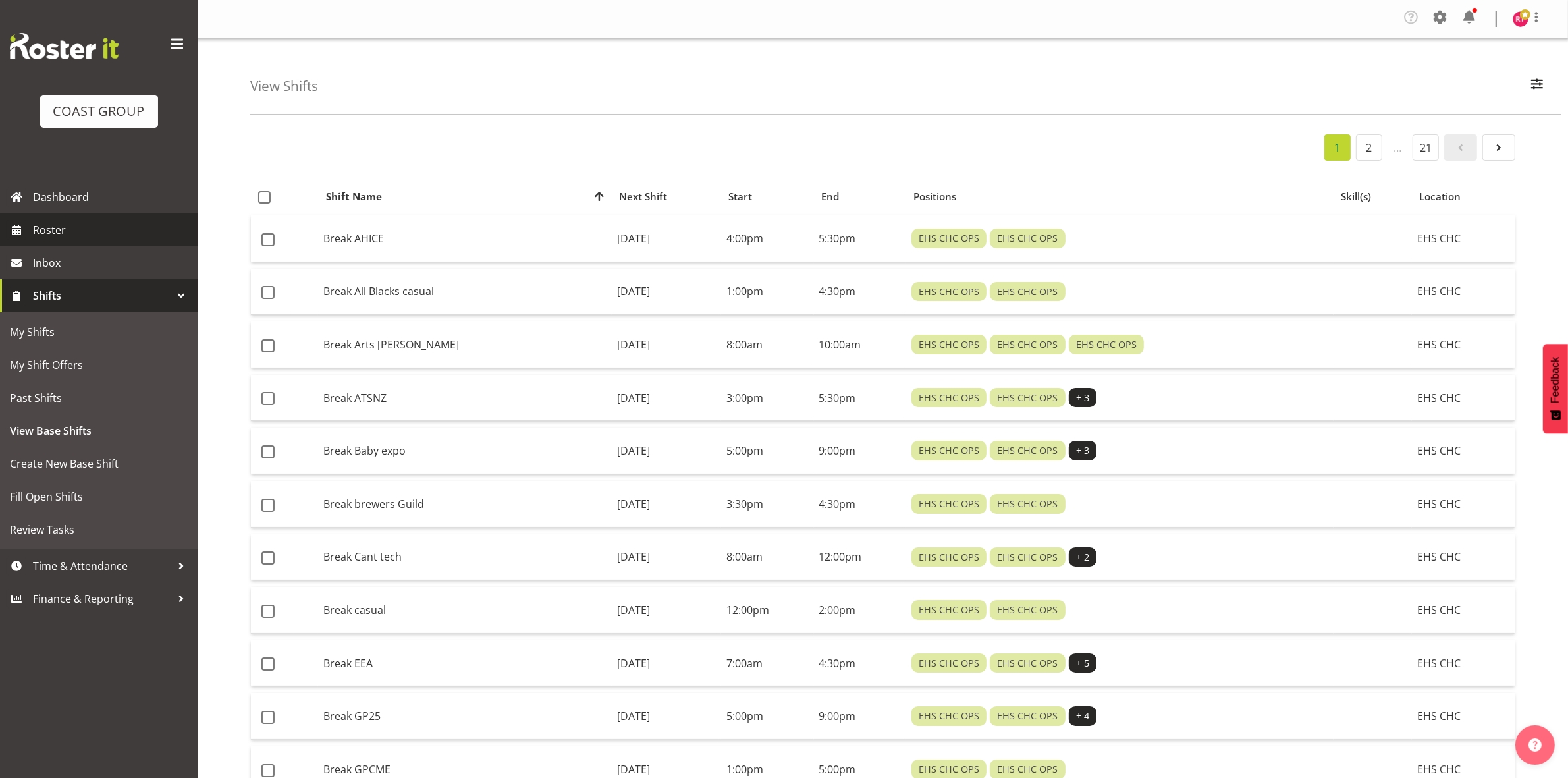
click at [71, 232] on span "Roster" at bounding box center [112, 230] width 158 height 20
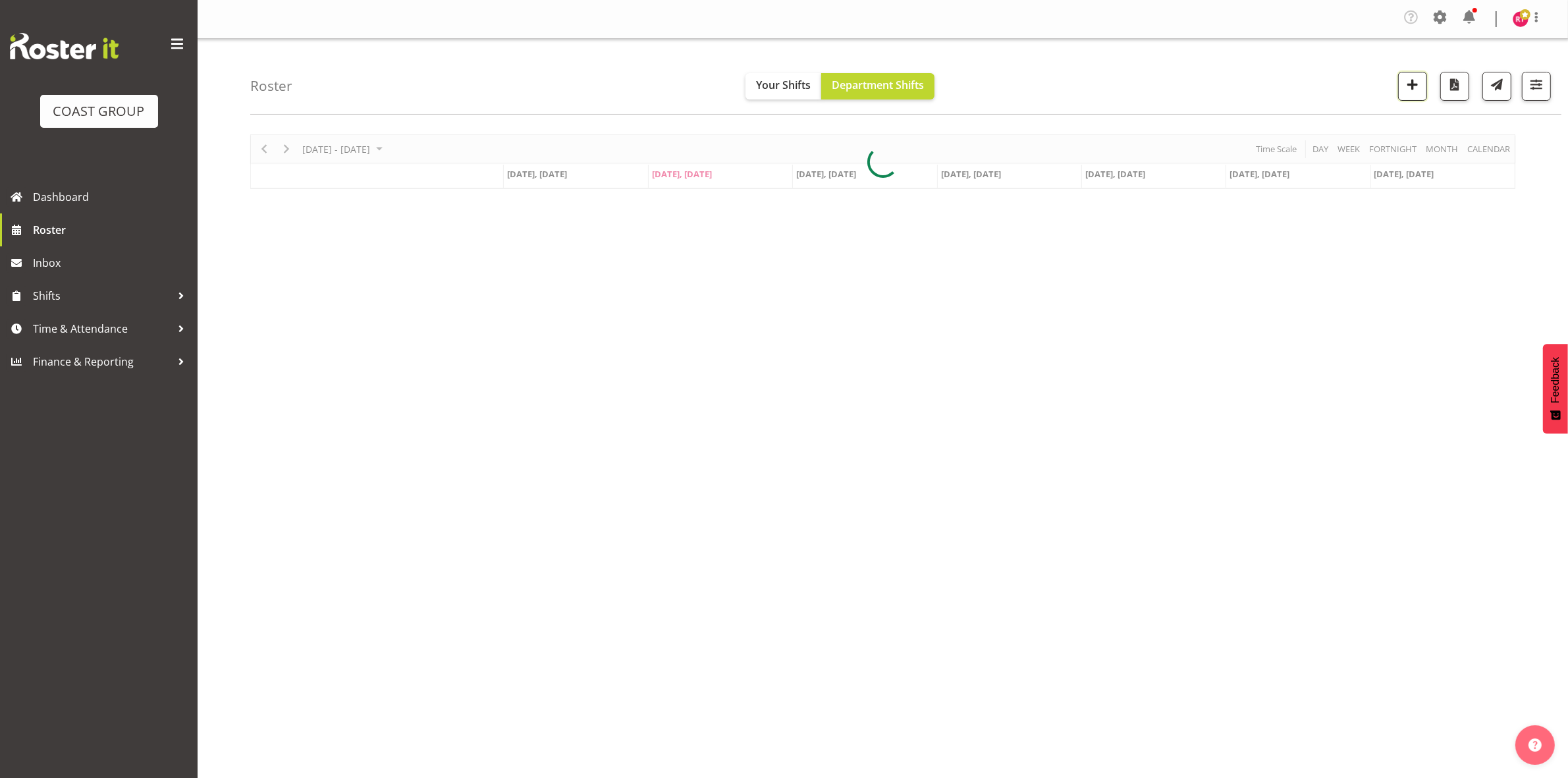
click at [1410, 90] on span "button" at bounding box center [1412, 84] width 17 height 17
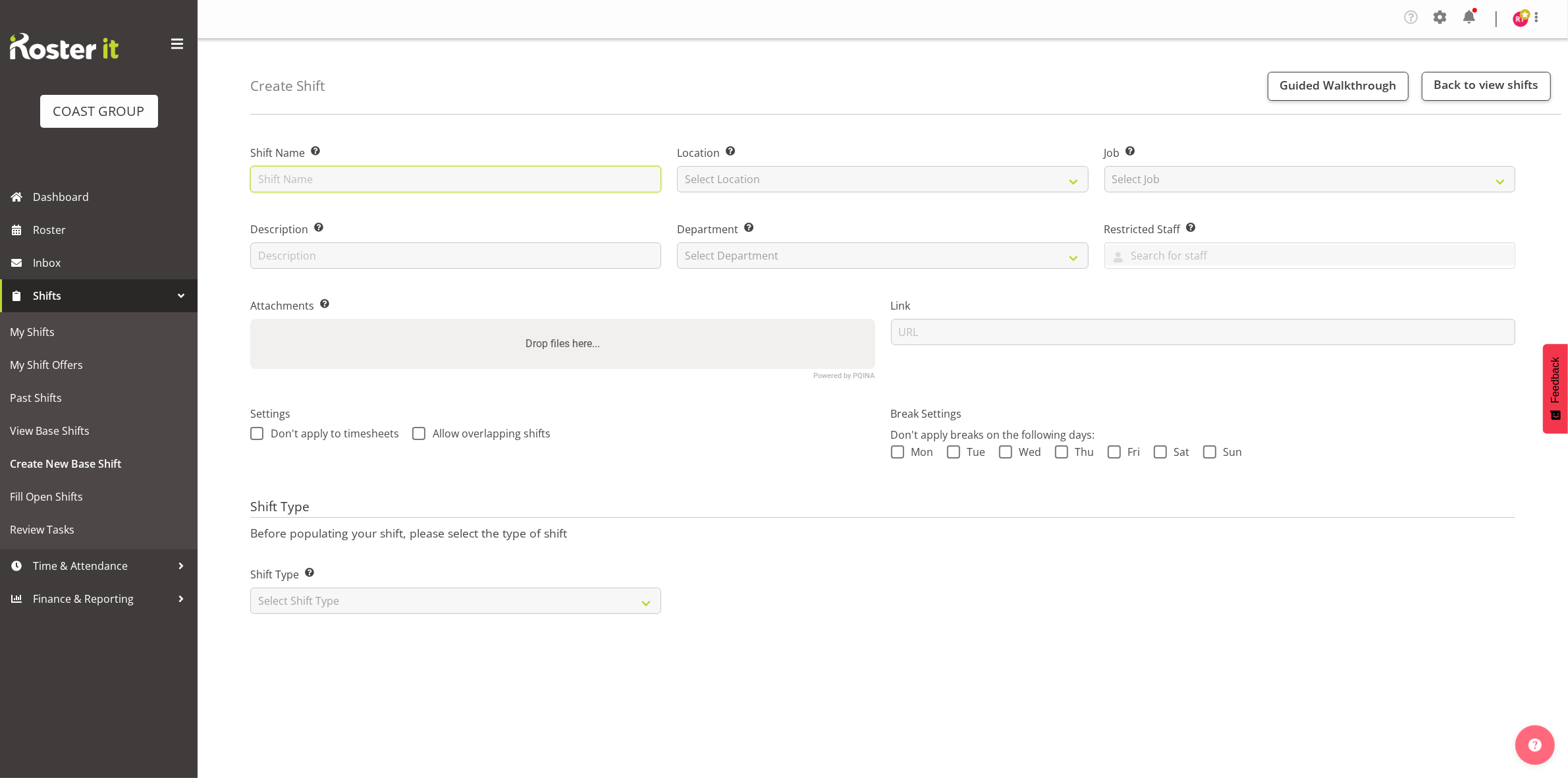
drag, startPoint x: 0, startPoint y: 0, endPoint x: 348, endPoint y: 176, distance: 390.0
click at [348, 176] on input "text" at bounding box center [455, 180] width 411 height 26
type input "warehouse"
click at [756, 173] on select "Select Location" at bounding box center [882, 180] width 411 height 26
select select "107"
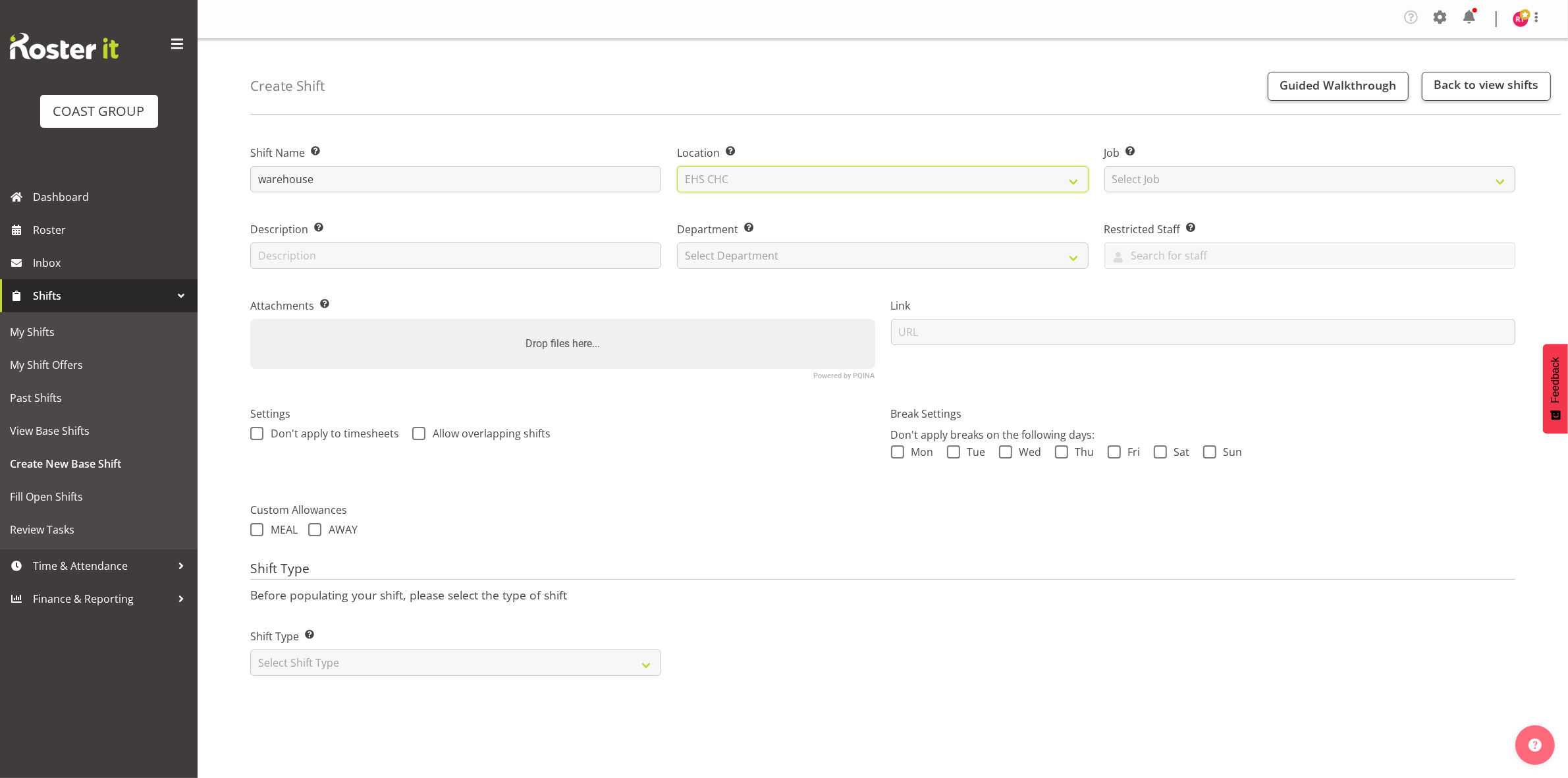
click at [677, 166] on select "Select Location EHS CHC" at bounding box center [882, 180] width 411 height 26
drag, startPoint x: 1205, startPoint y: 178, endPoint x: 1203, endPoint y: 185, distance: 7.3
click at [1205, 178] on select "Select Job Create new job 1 Carlton Events 1 [PERSON_NAME][GEOGRAPHIC_DATA] 1 […" at bounding box center [1310, 180] width 411 height 26
select select "69"
click at [1105, 166] on select "Select Job Create new job 1 Carlton Events 1 Carlton Hamilton 1 Carlton Welling…" at bounding box center [1310, 180] width 411 height 26
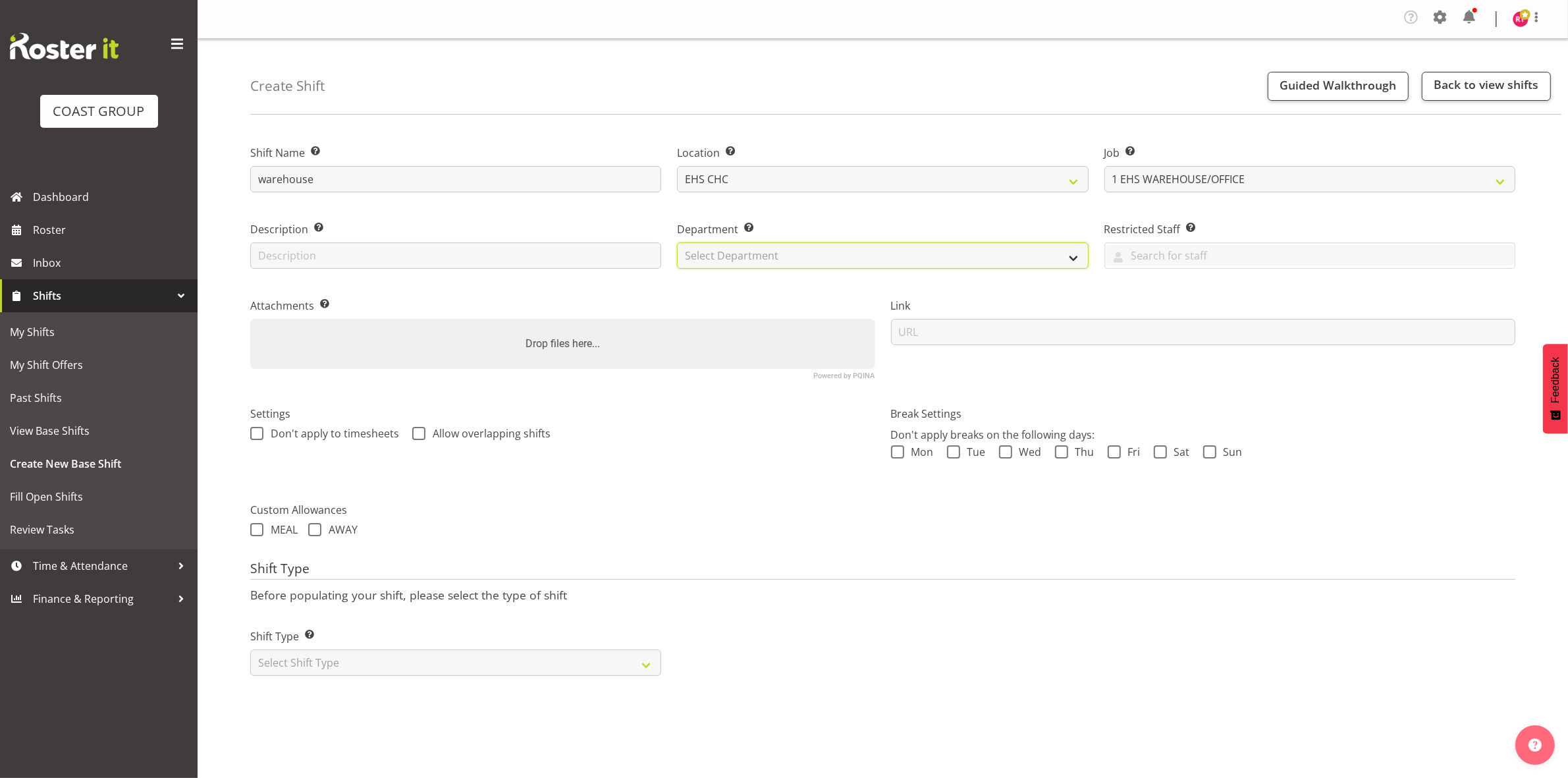
click at [920, 252] on select "Select Department EHS CHC OPS" at bounding box center [882, 256] width 411 height 26
select select "41"
click at [677, 243] on select "Select Department EHS CHC OPS" at bounding box center [882, 256] width 411 height 26
click at [534, 657] on select "Select Shift Type One Off Shift Recurring Shift Rotating Shift" at bounding box center [455, 663] width 411 height 26
select select "one_off"
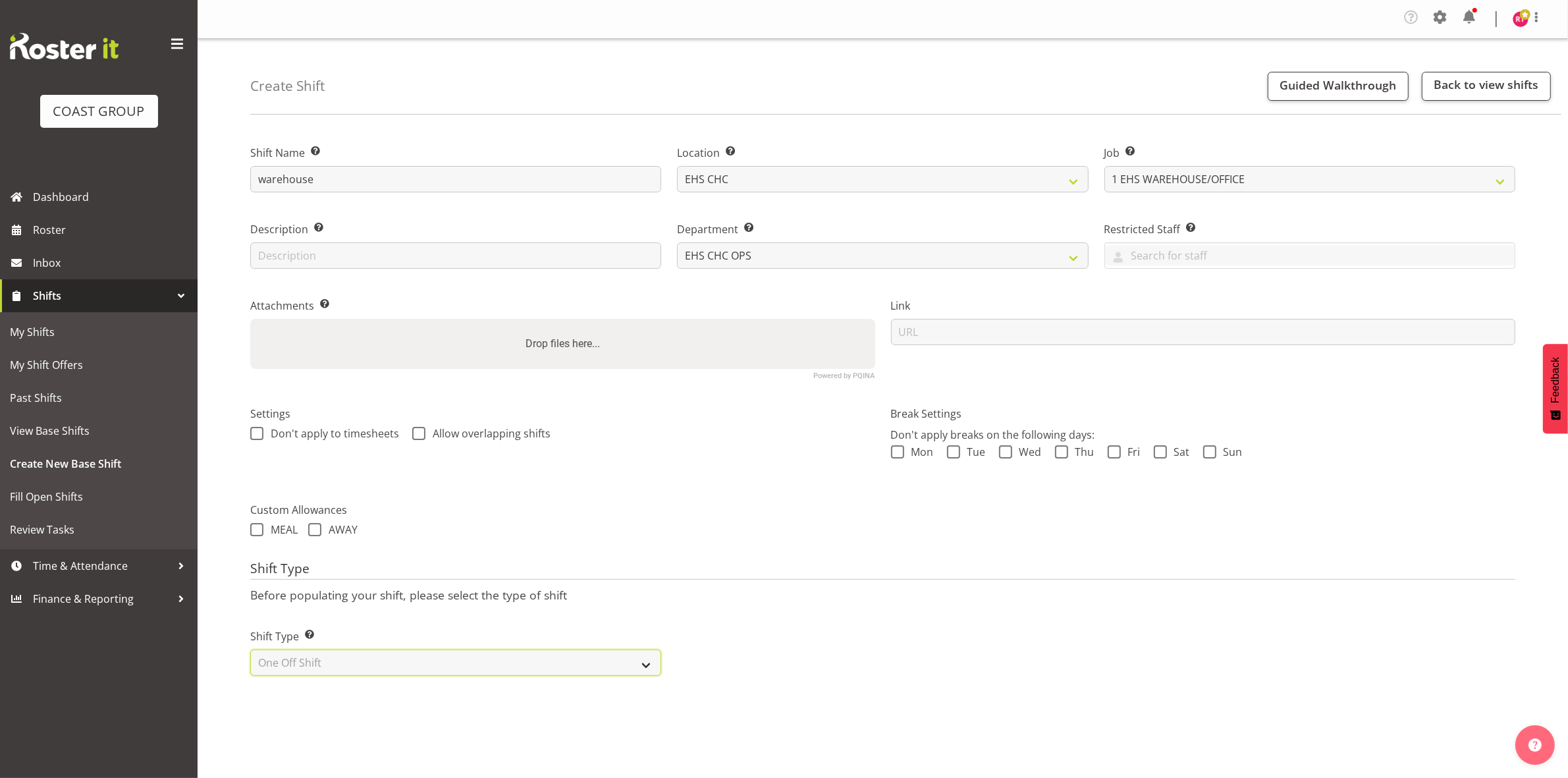
click at [250, 651] on select "Select Shift Type One Off Shift Recurring Shift Rotating Shift" at bounding box center [455, 663] width 411 height 26
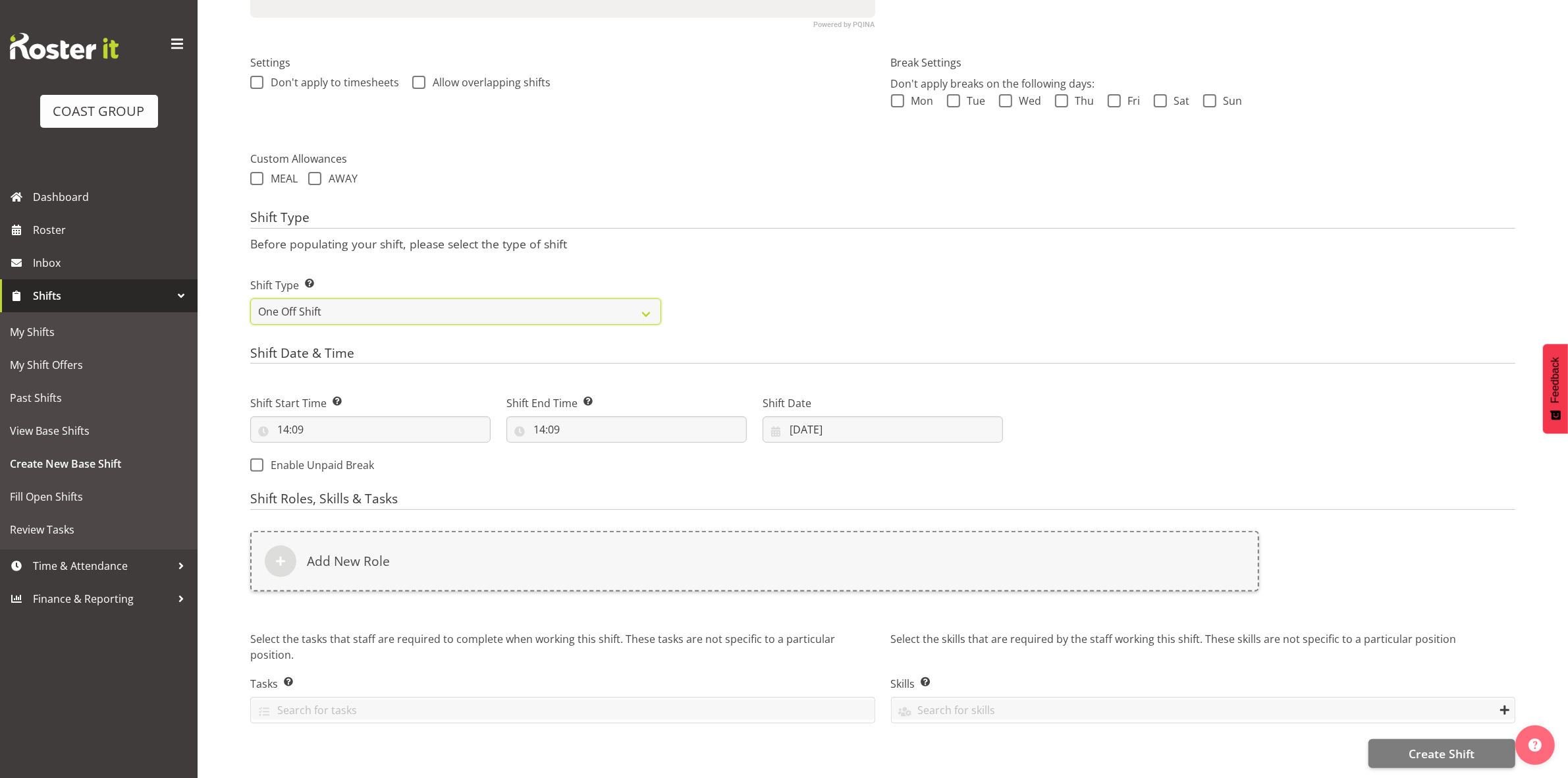
scroll to position [364, 0]
click at [286, 416] on input "14:09" at bounding box center [370, 430] width 240 height 26
click at [333, 454] on select "00 01 02 03 04 05 06 07 08 09 10 11 12 13 14 15 16 17 18 19 20 21 22 23" at bounding box center [340, 463] width 30 height 26
select select "10"
click at [325, 450] on select "00 01 02 03 04 05 06 07 08 09 10 11 12 13 14 15 16 17 18 19 20 21 22 23" at bounding box center [340, 463] width 30 height 26
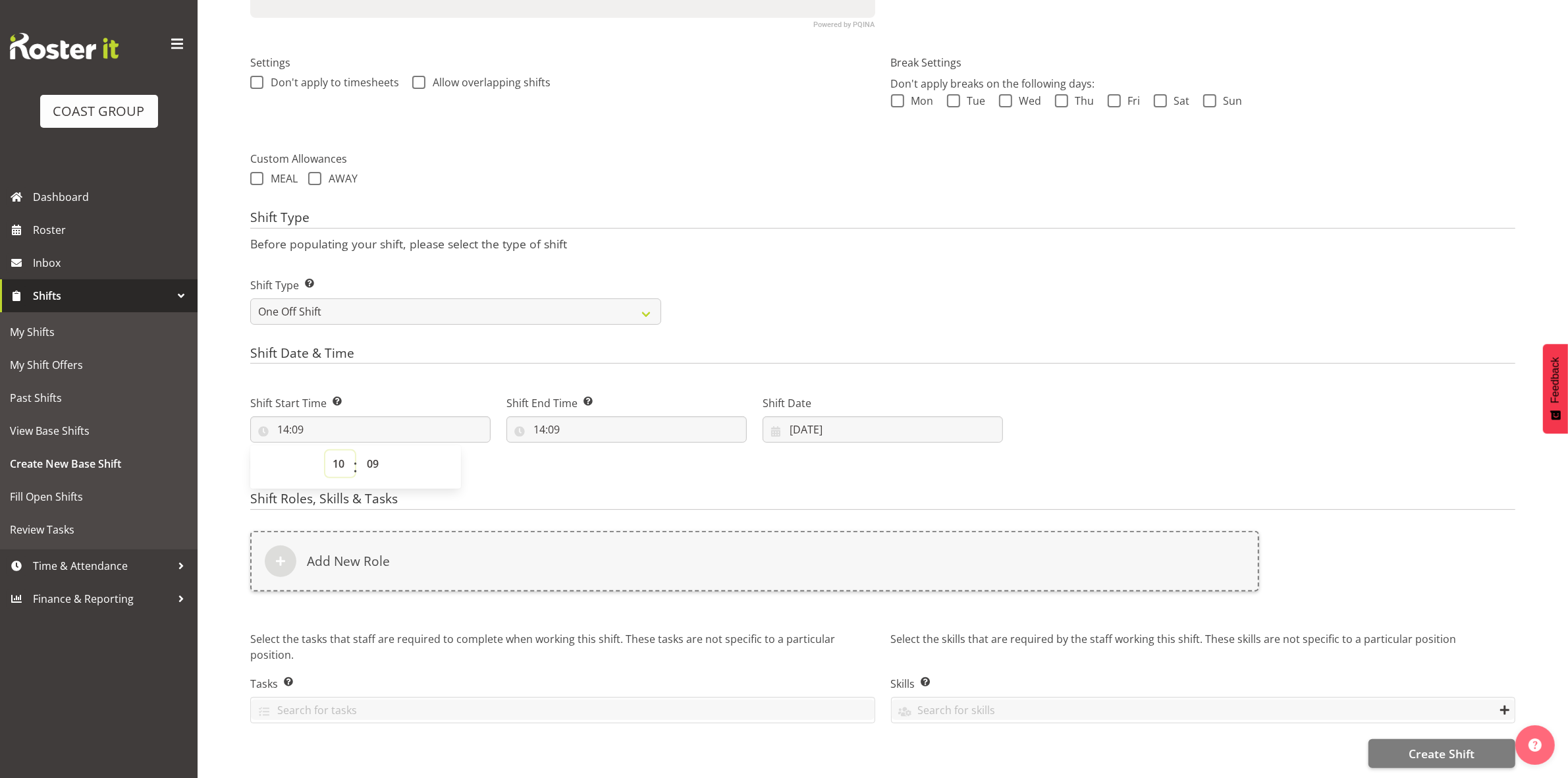
type input "10:09"
drag, startPoint x: 376, startPoint y: 451, endPoint x: 374, endPoint y: 440, distance: 11.2
click at [376, 451] on select "00 01 02 03 04 05 06 07 08 09 10 11 12 13 14 15 16 17 18 19 20 21 22 23 24 25 2…" at bounding box center [375, 463] width 30 height 26
select select "0"
click at [360, 450] on select "00 01 02 03 04 05 06 07 08 09 10 11 12 13 14 15 16 17 18 19 20 21 22 23 24 25 2…" at bounding box center [375, 463] width 30 height 26
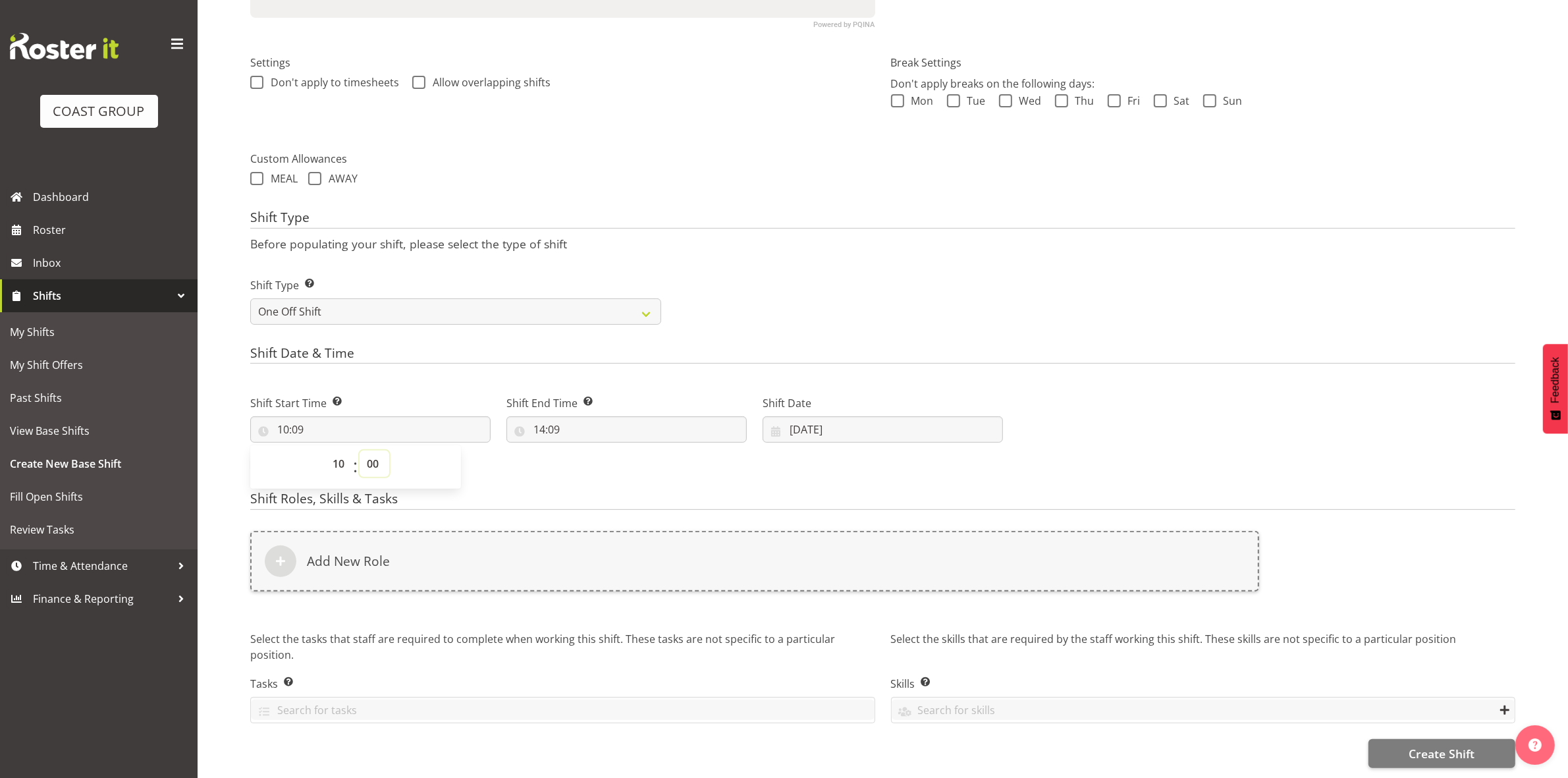
type input "10:00"
click at [750, 314] on div "Shift Type Shift Types: One Off – Select this if you would like a single shift …" at bounding box center [883, 295] width 1281 height 74
click at [547, 420] on input "14:09" at bounding box center [626, 430] width 240 height 26
click at [597, 454] on select "00 01 02 03 04 05 06 07 08 09 10 11 12 13 14 15 16 17 18 19 20 21 22 23" at bounding box center [597, 463] width 30 height 26
select select "16"
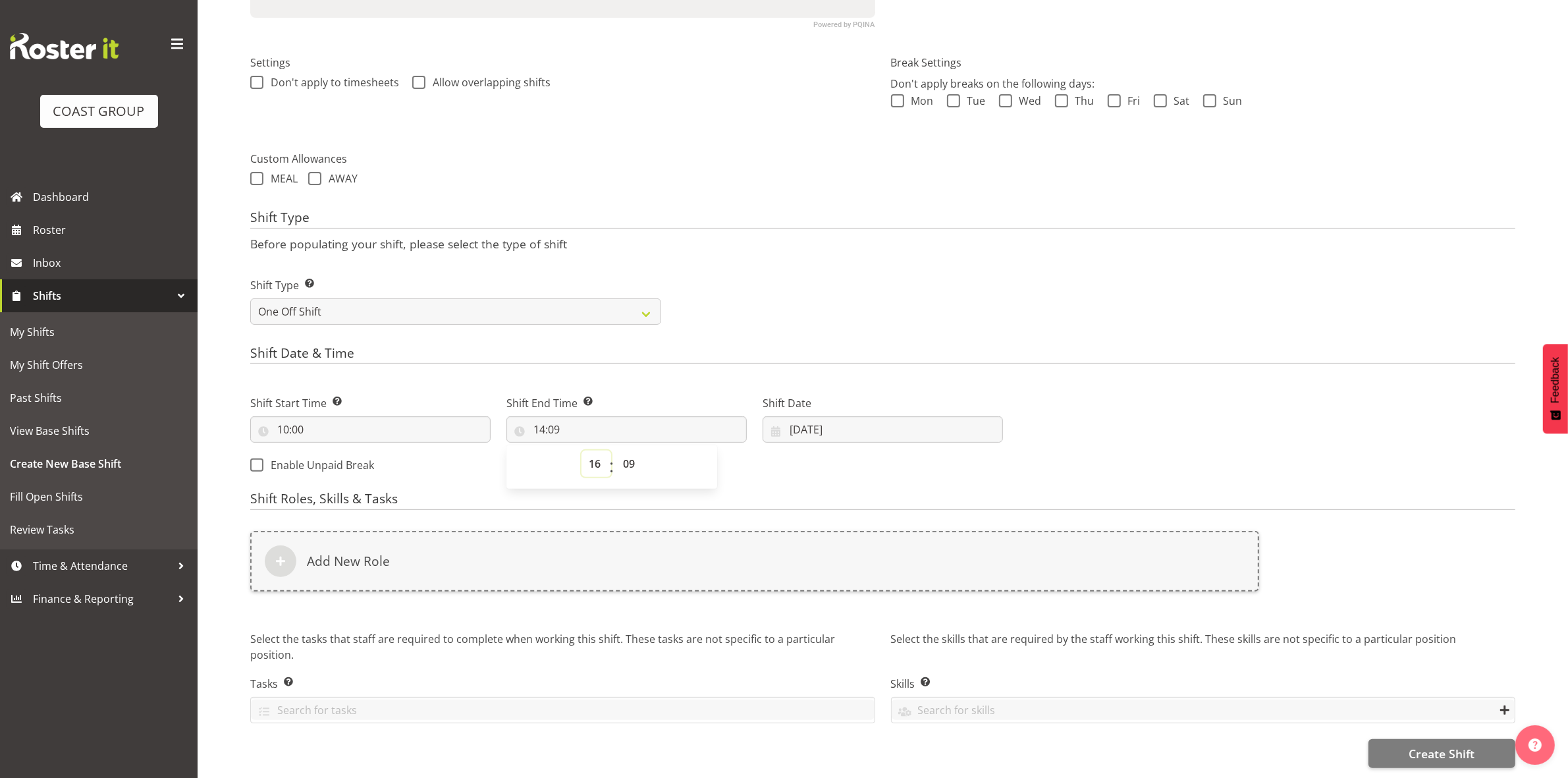
click at [582, 450] on select "00 01 02 03 04 05 06 07 08 09 10 11 12 13 14 15 16 17 18 19 20 21 22 23" at bounding box center [597, 463] width 30 height 26
type input "16:09"
drag, startPoint x: 624, startPoint y: 452, endPoint x: 626, endPoint y: 438, distance: 14.1
click at [624, 452] on select "00 01 02 03 04 05 06 07 08 09 10 11 12 13 14 15 16 17 18 19 20 21 22 23 24 25 2…" at bounding box center [631, 463] width 30 height 26
select select "30"
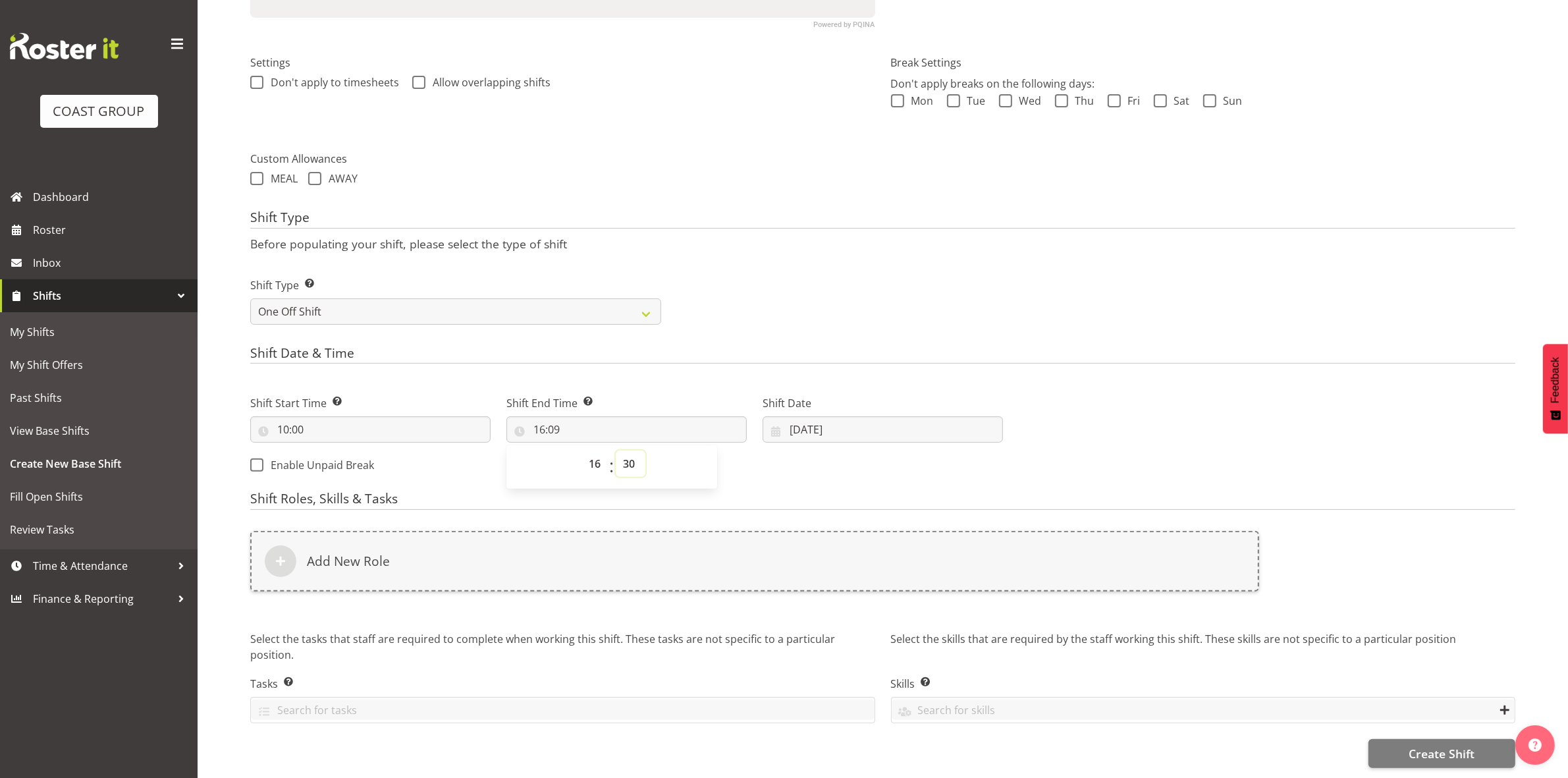
click at [616, 450] on select "00 01 02 03 04 05 06 07 08 09 10 11 12 13 14 15 16 17 18 19 20 21 22 23 24 25 2…" at bounding box center [631, 463] width 30 height 26
type input "16:30"
click at [789, 346] on h4 "Shift Date & Time" at bounding box center [882, 355] width 1265 height 18
click at [798, 425] on input "09/09/2025" at bounding box center [883, 430] width 240 height 26
click at [853, 580] on span "16" at bounding box center [856, 586] width 11 height 12
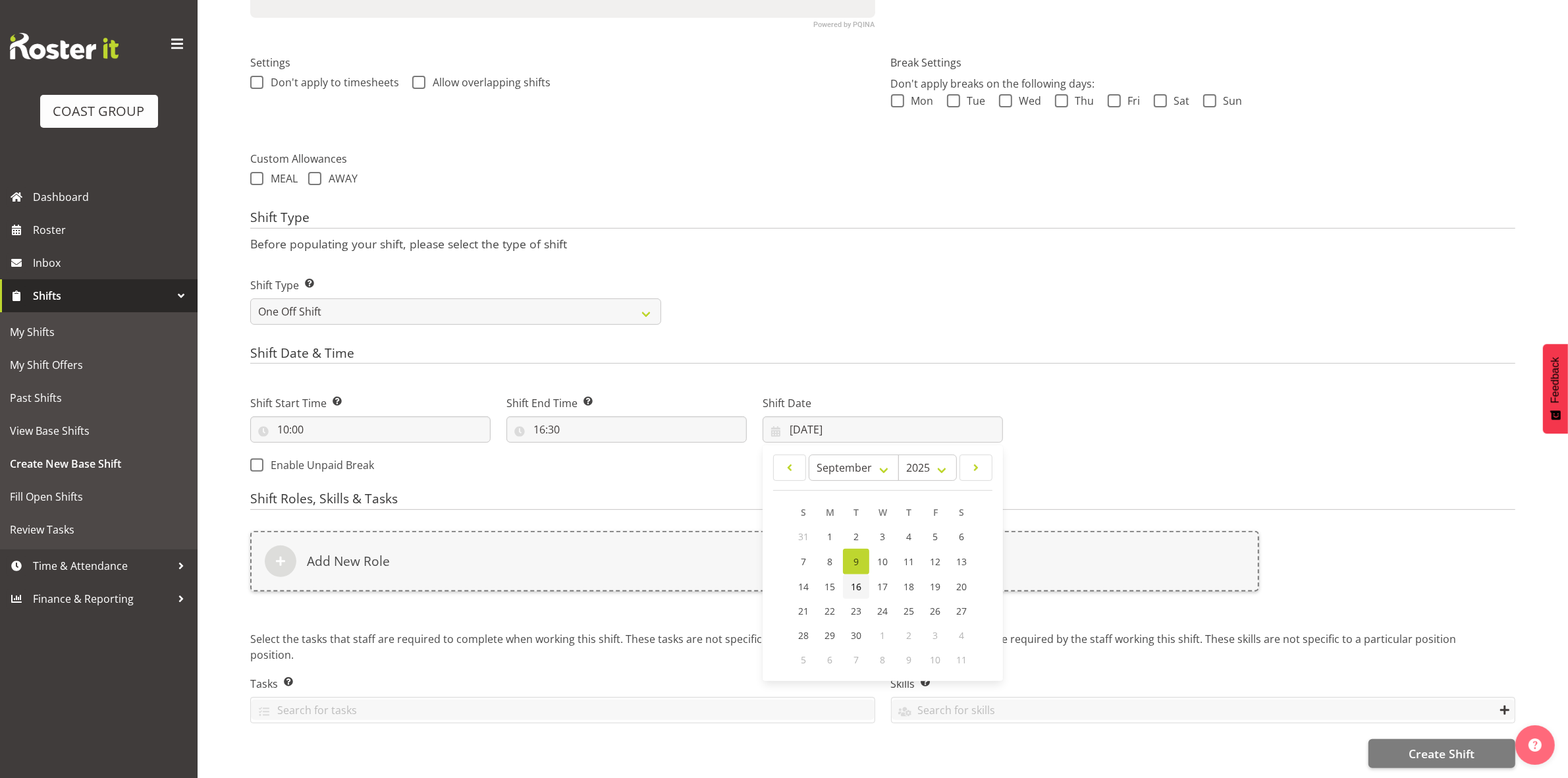
type input "16/09/2025"
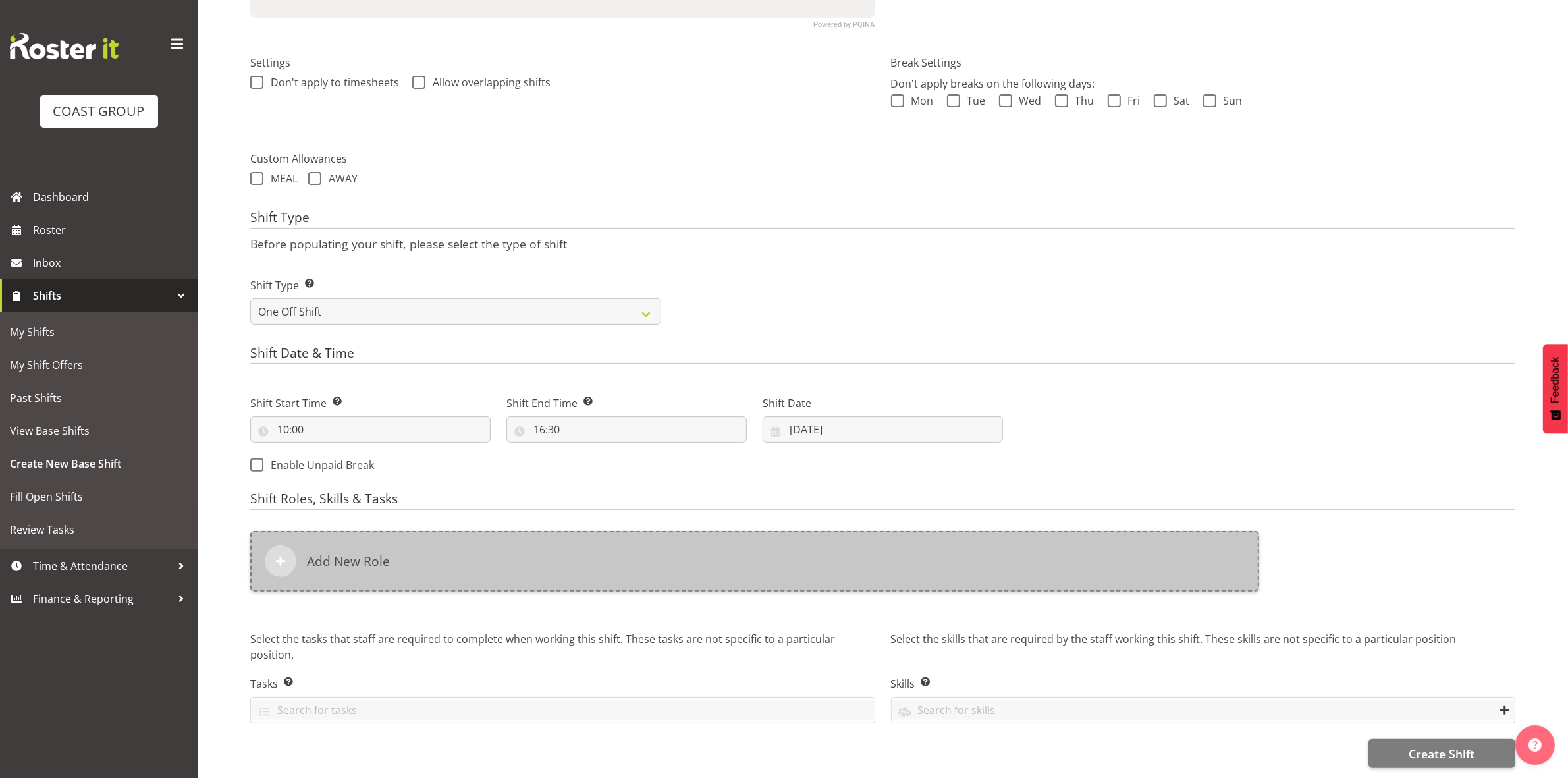
click at [751, 547] on div "Add New Role" at bounding box center [754, 560] width 1009 height 60
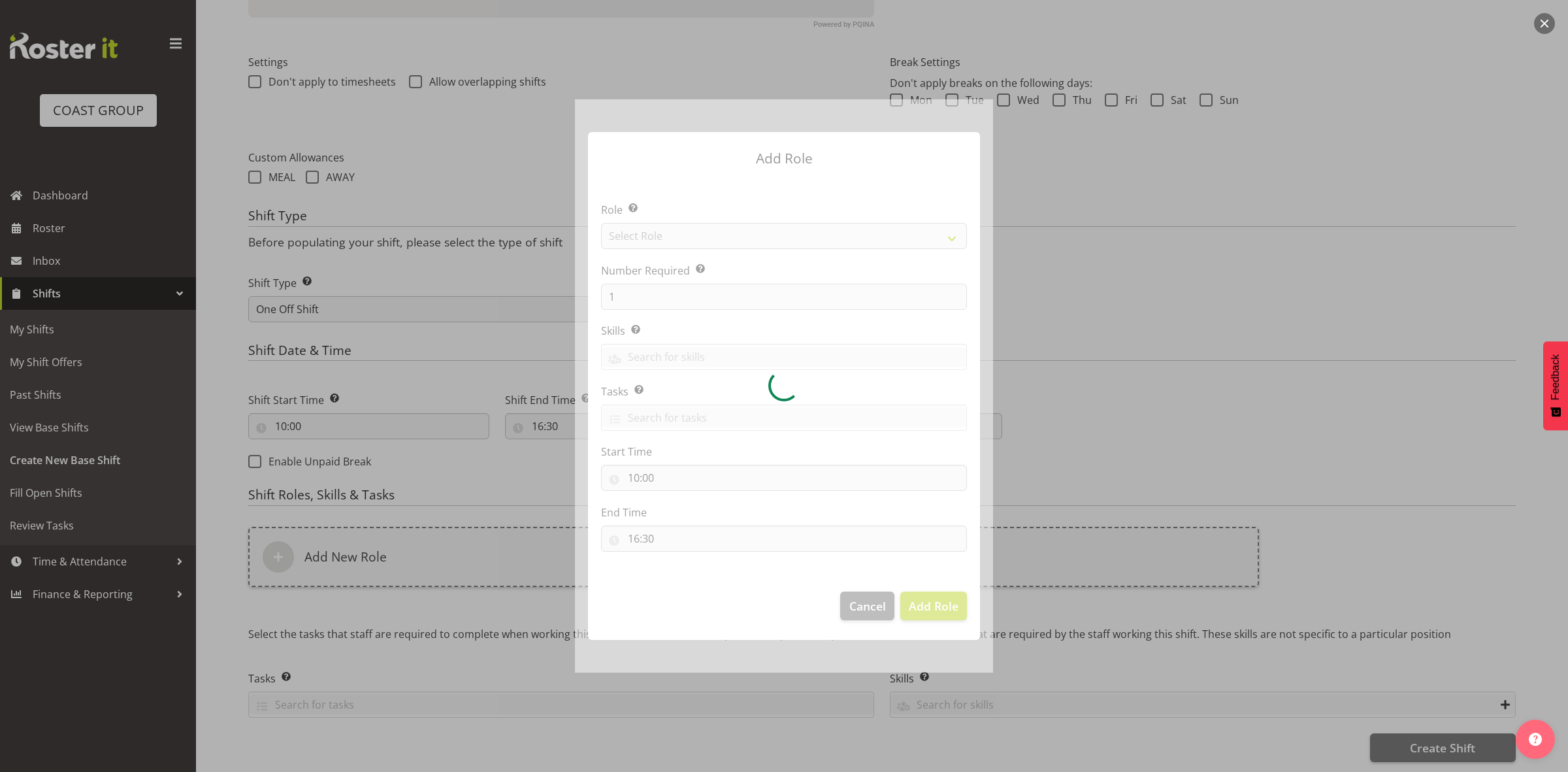
click at [672, 236] on div at bounding box center [783, 386] width 418 height 573
click at [673, 236] on div at bounding box center [783, 386] width 418 height 573
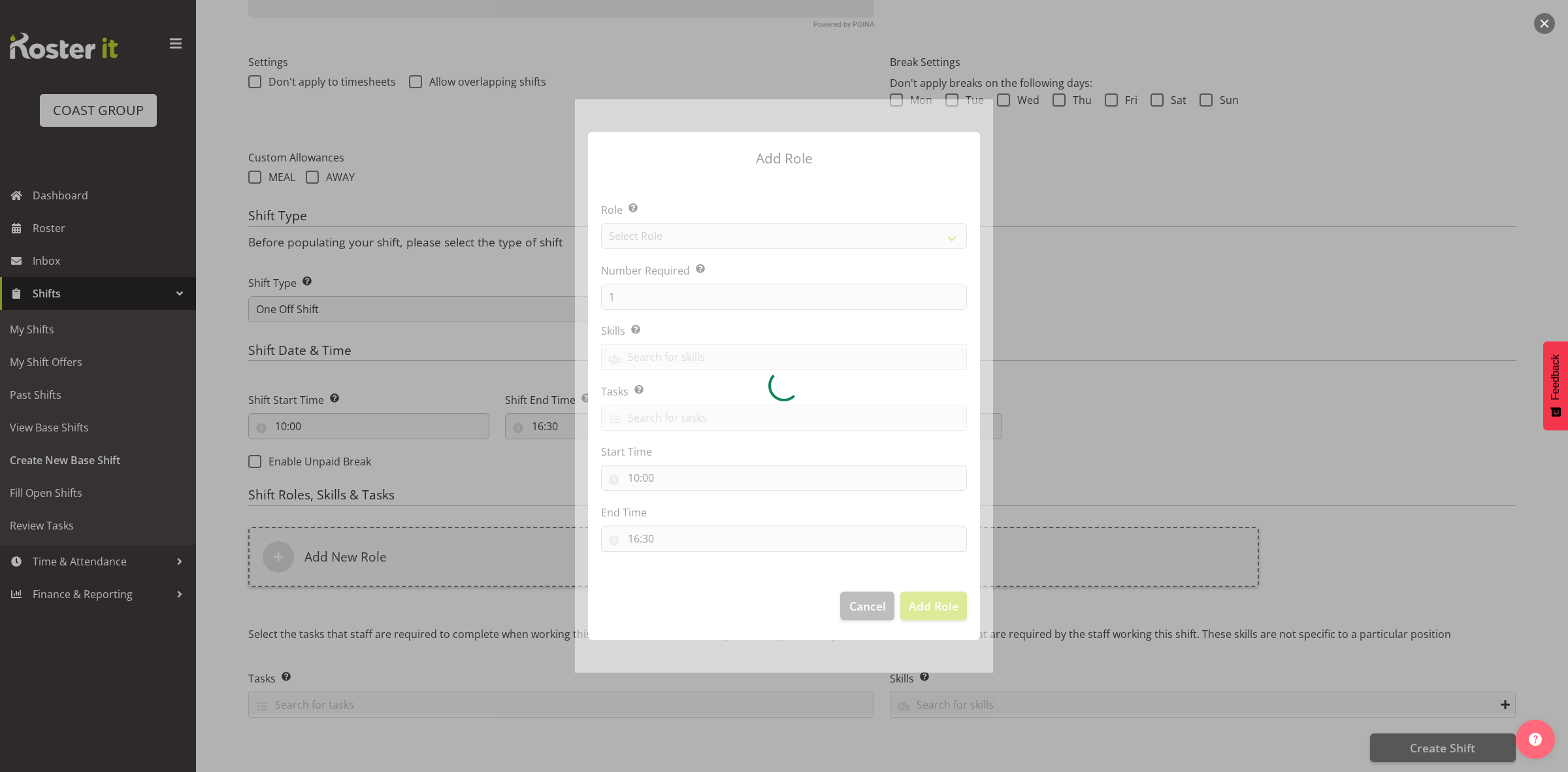
click at [673, 236] on div at bounding box center [783, 386] width 418 height 573
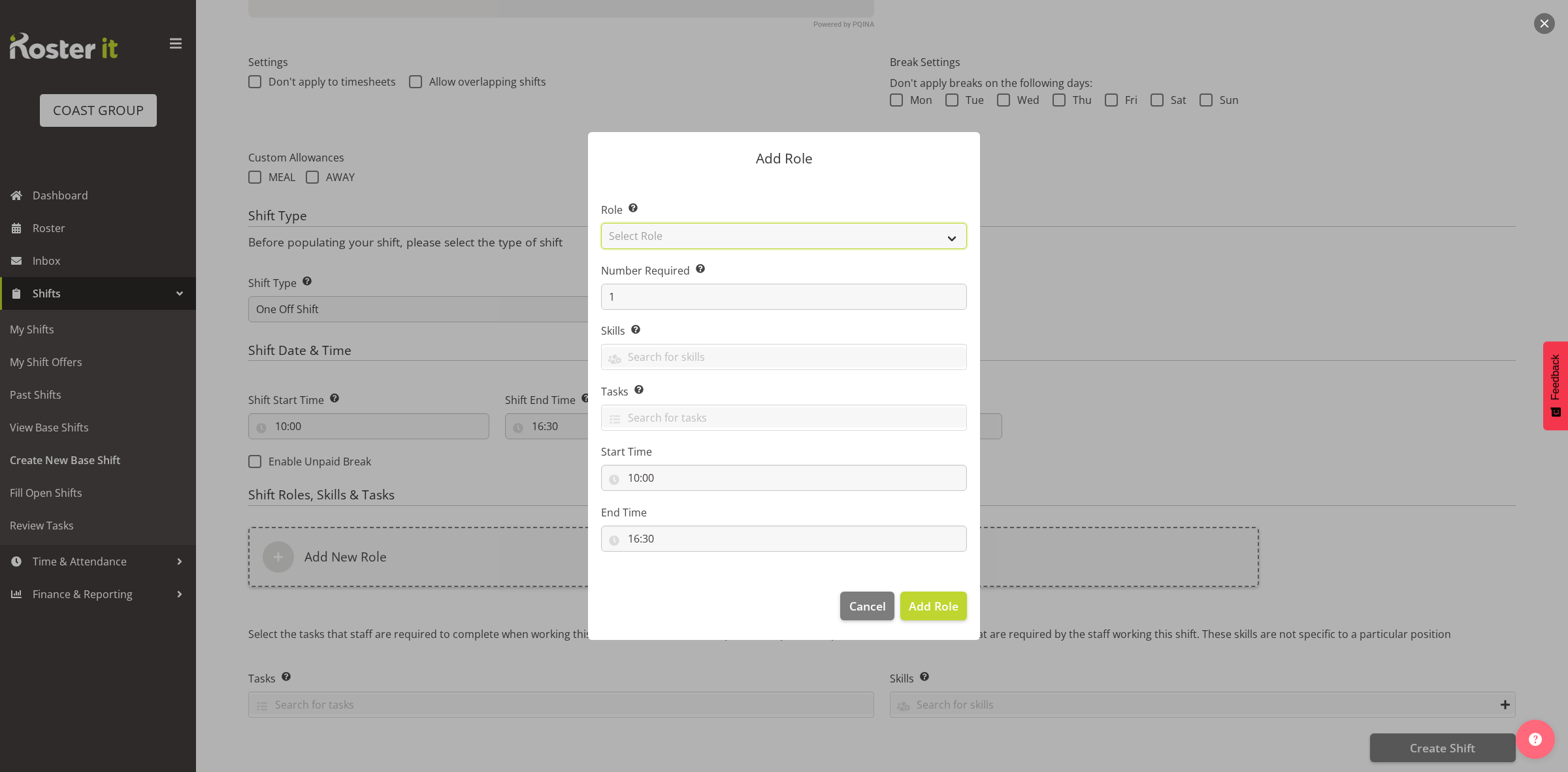
click at [673, 234] on select "Select Role ACCOUNT MANAGER ACCOUNT MANAGER DW ACCOUNTS AKL DIANNA VEHICLES AKL…" at bounding box center [784, 236] width 366 height 26
select select "192"
click at [601, 223] on select "Select Role ACCOUNT MANAGER ACCOUNT MANAGER DW ACCOUNTS AKL DIANNA VEHICLES AKL…" at bounding box center [784, 236] width 366 height 26
click at [655, 299] on input "1" at bounding box center [784, 296] width 366 height 26
type input "2"
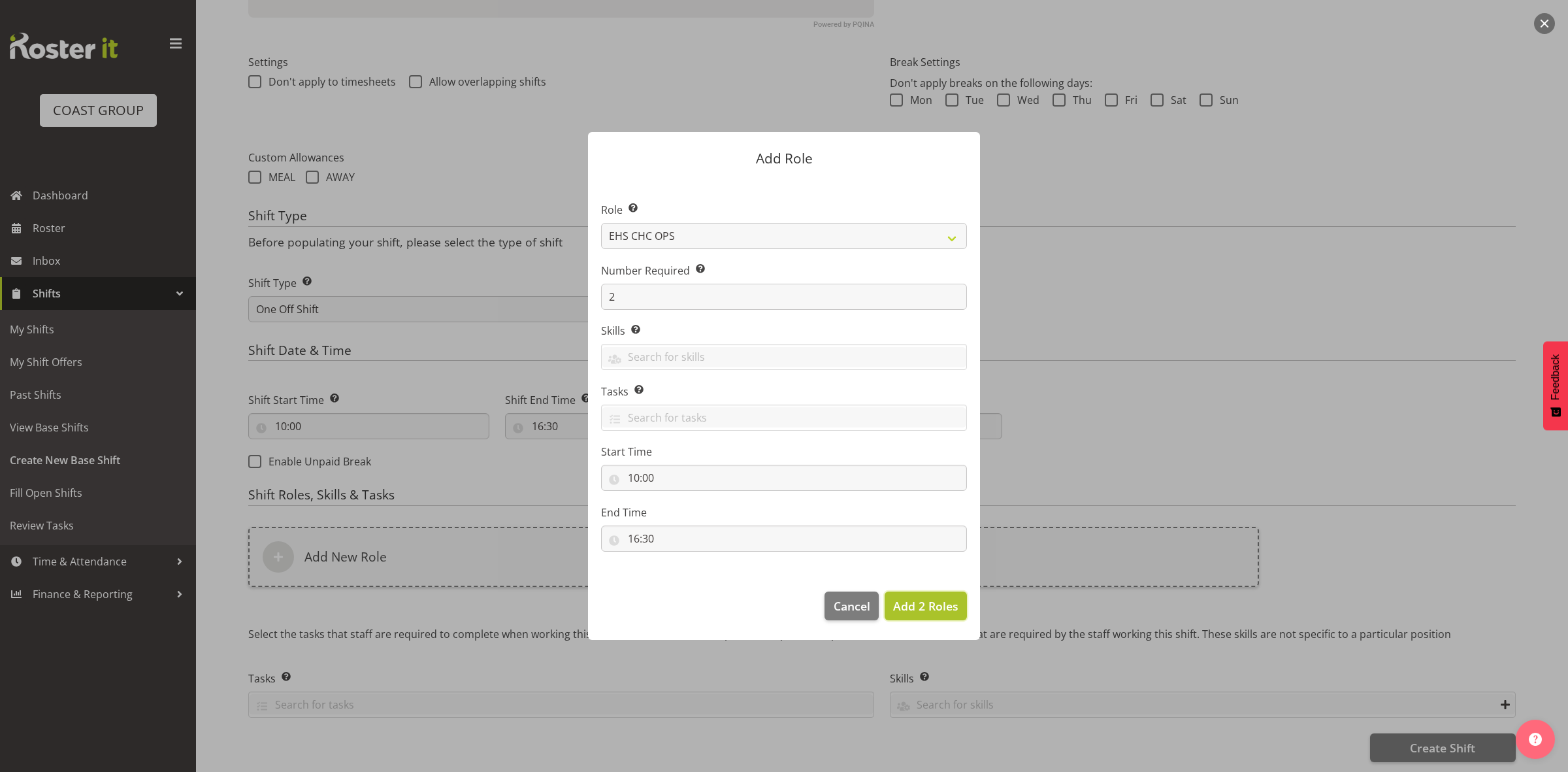
click at [925, 608] on span "Add 2 Roles" at bounding box center [926, 605] width 66 height 16
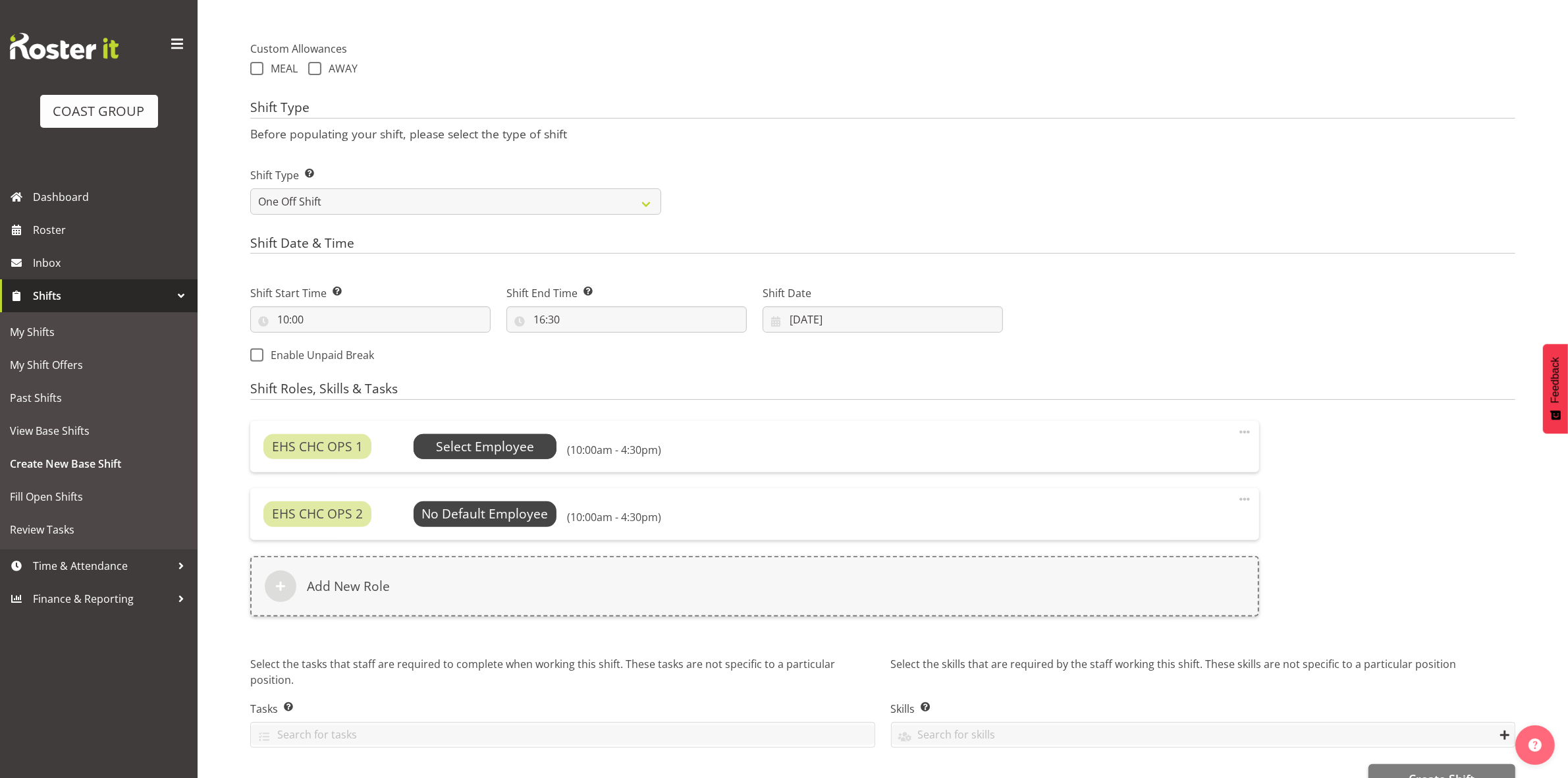
scroll to position [499, 0]
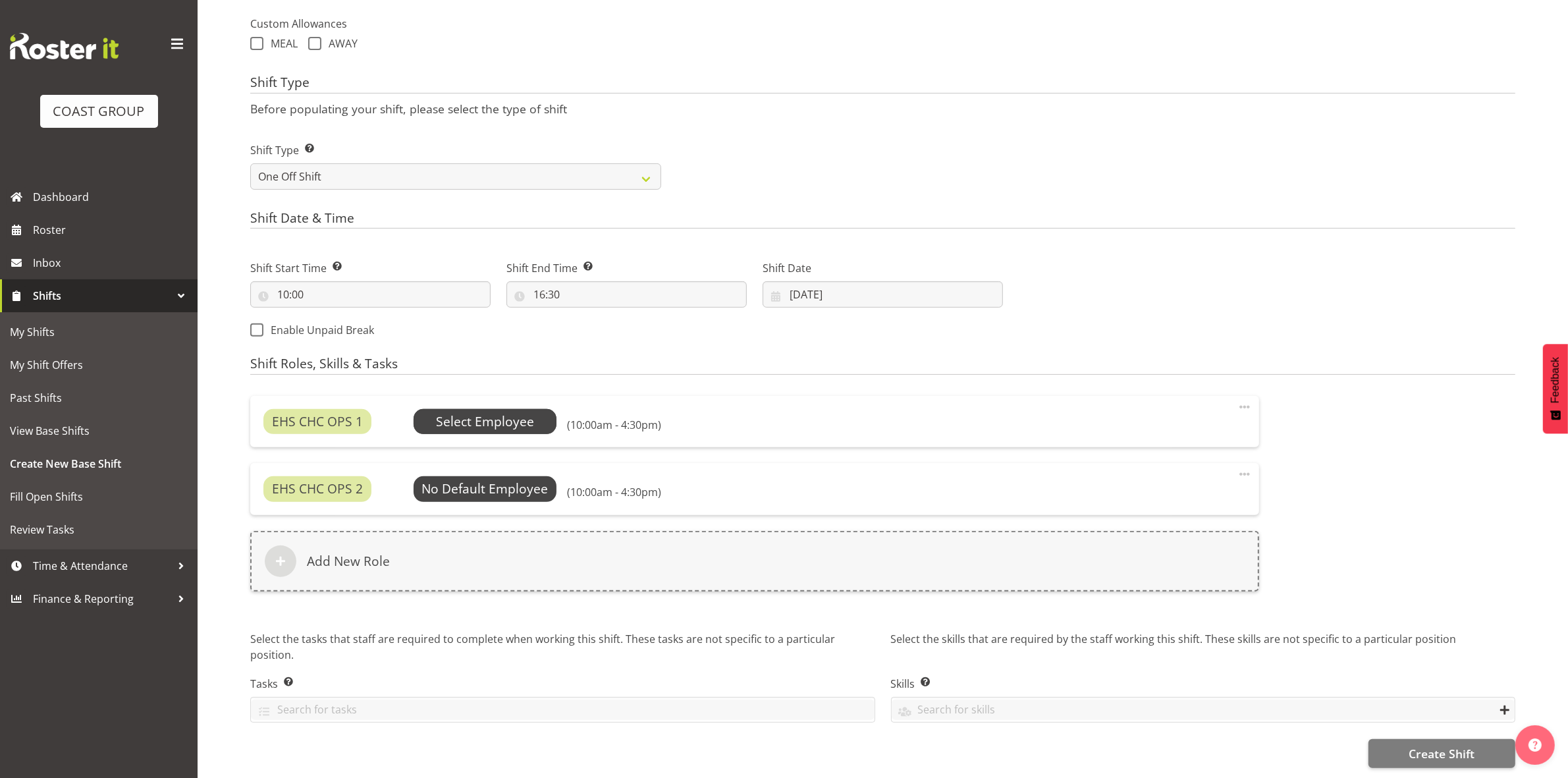
click at [476, 409] on span "Select Employee" at bounding box center [485, 421] width 143 height 25
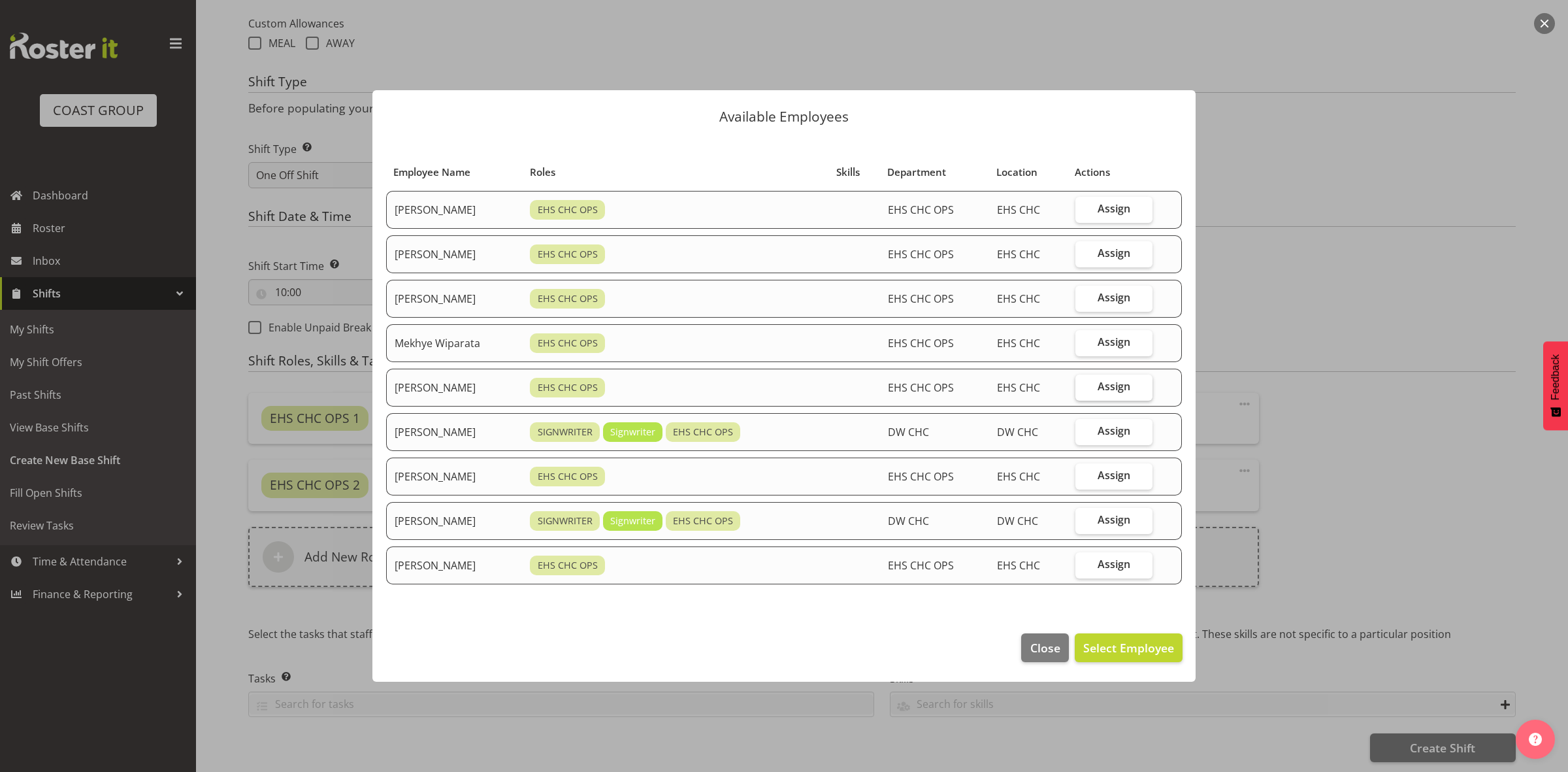
drag, startPoint x: 1098, startPoint y: 386, endPoint x: 1104, endPoint y: 452, distance: 66.3
click at [1098, 386] on label "Assign" at bounding box center [1114, 388] width 77 height 26
click at [1084, 386] on input "Assign" at bounding box center [1080, 387] width 8 height 8
checkbox input "true"
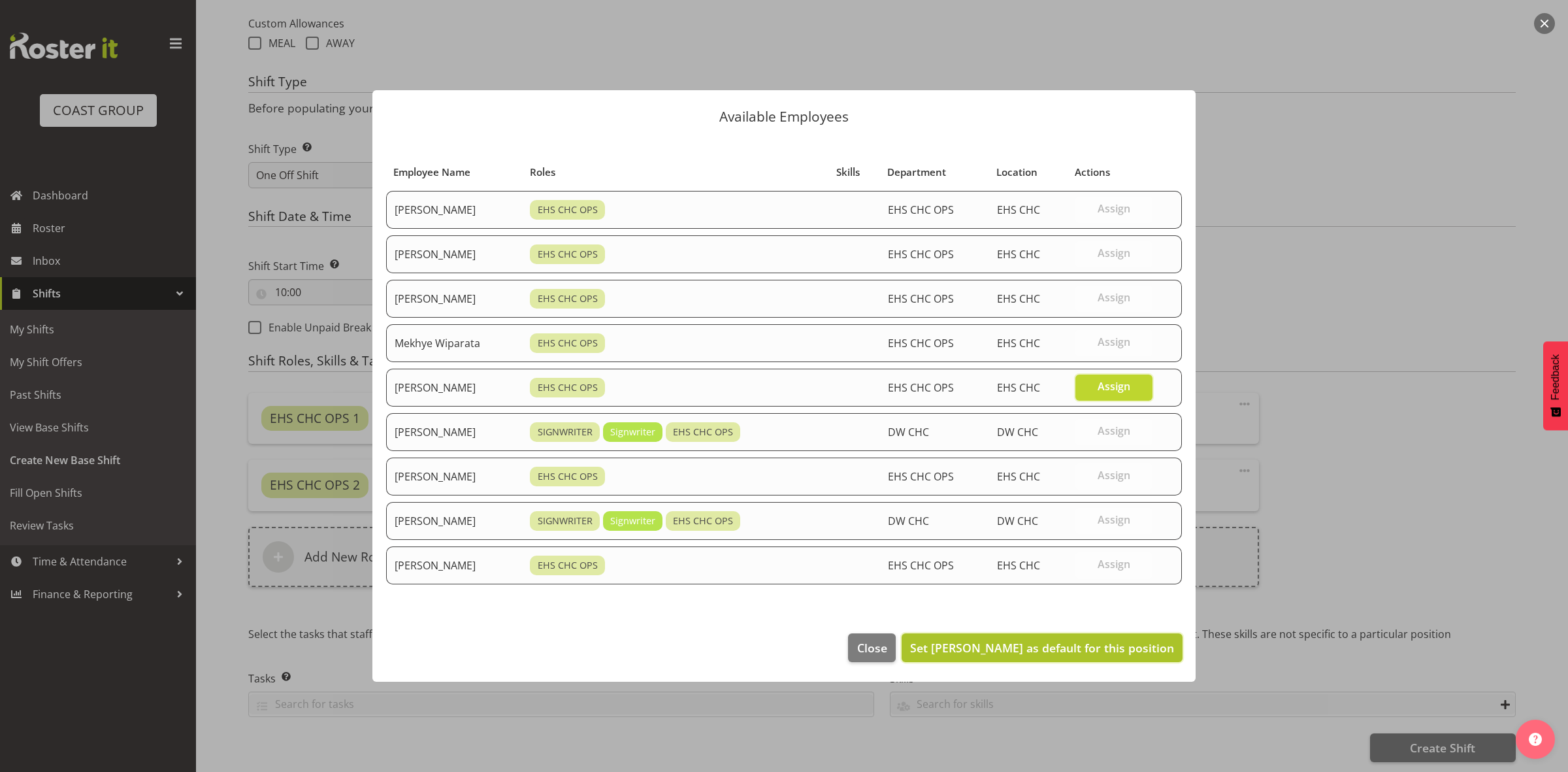
click at [1080, 650] on span "Set Reuben Bowe as default for this position" at bounding box center [1043, 647] width 264 height 16
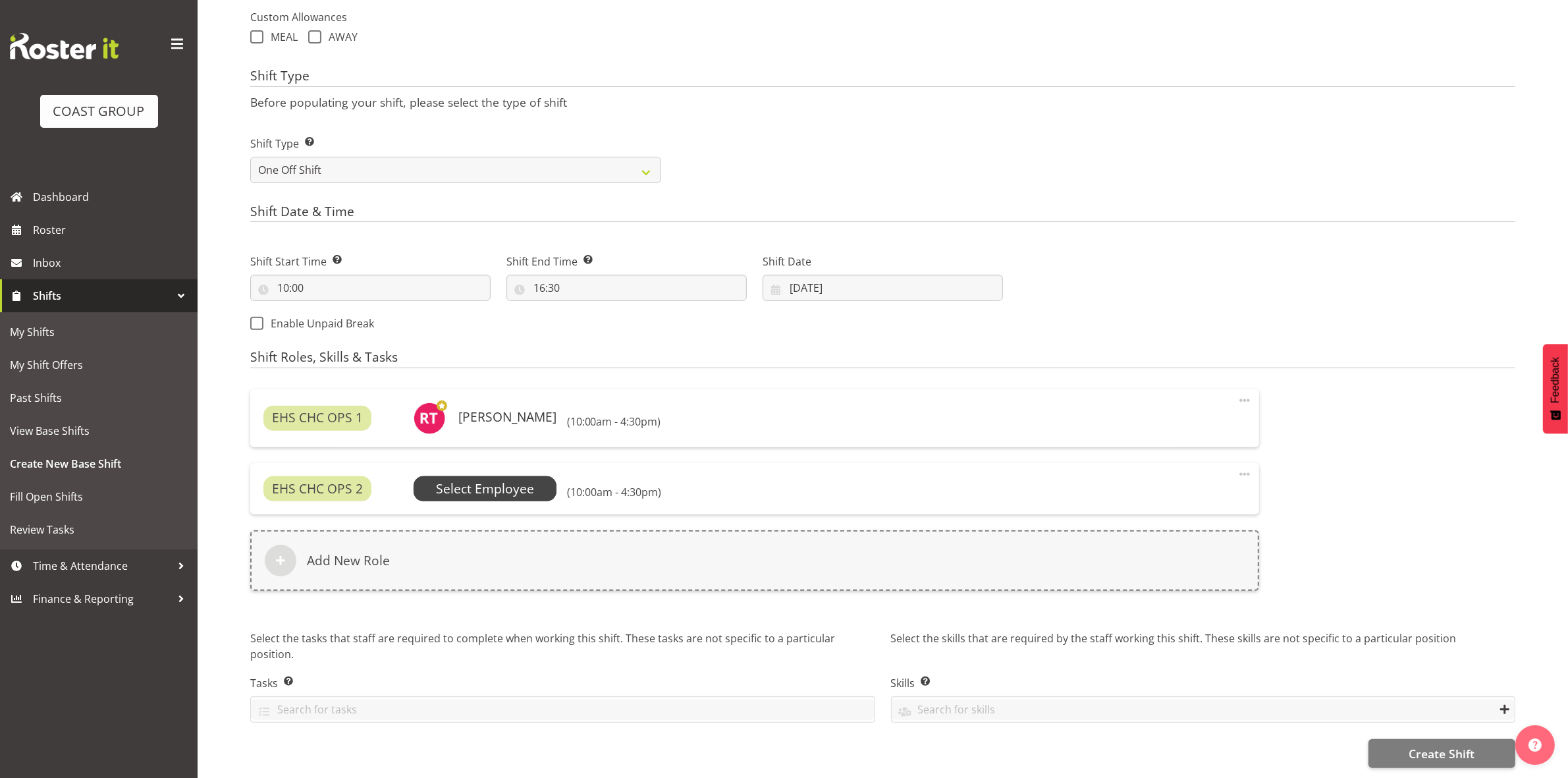
click at [466, 482] on span "Select Employee" at bounding box center [485, 488] width 98 height 19
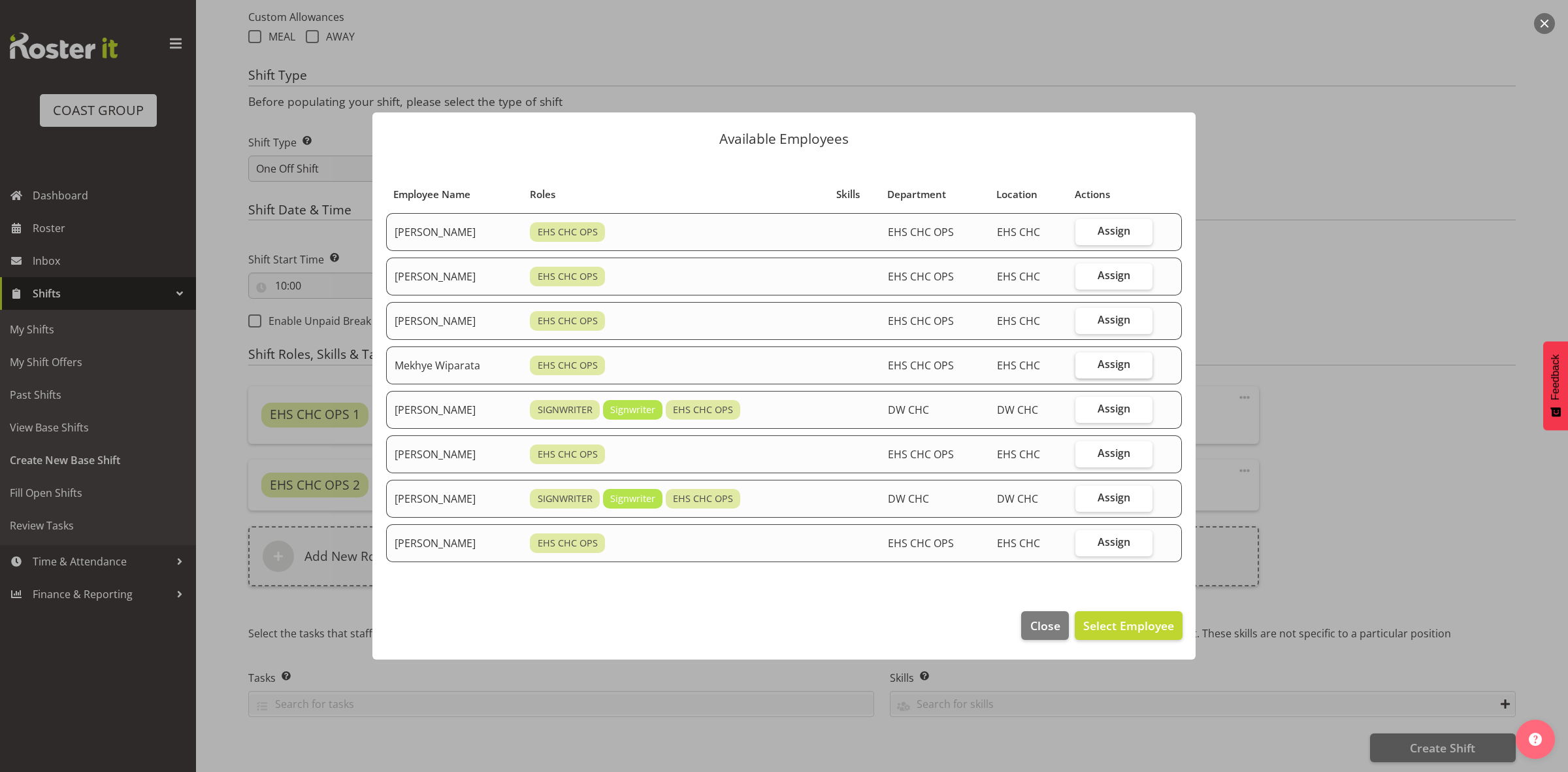
click at [1098, 361] on label "Assign" at bounding box center [1114, 365] width 77 height 26
click at [1084, 361] on input "Assign" at bounding box center [1080, 365] width 8 height 8
checkbox input "true"
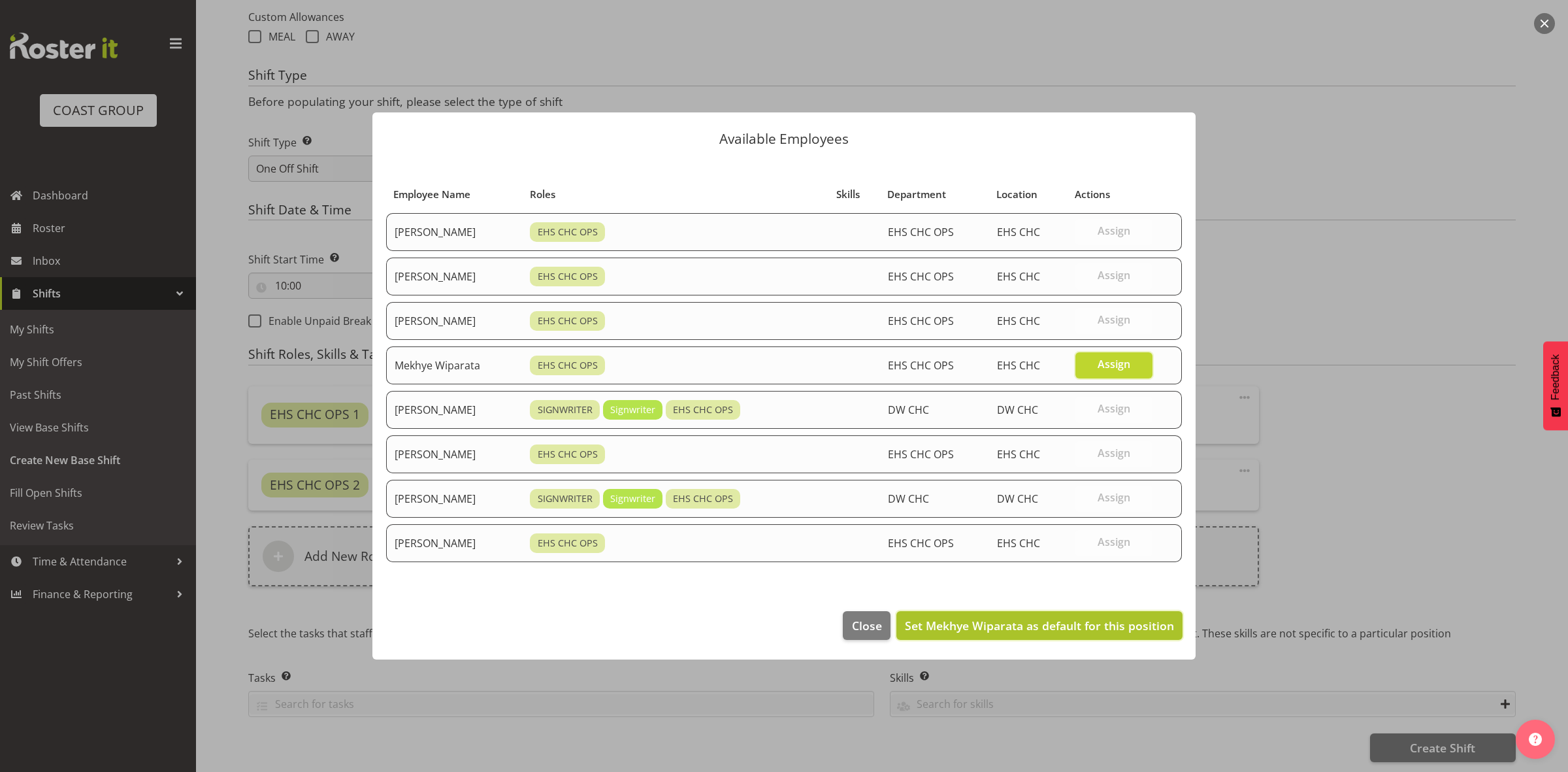
click at [1010, 632] on span "Set Mekhye Wiparata as default for this position" at bounding box center [1039, 625] width 269 height 16
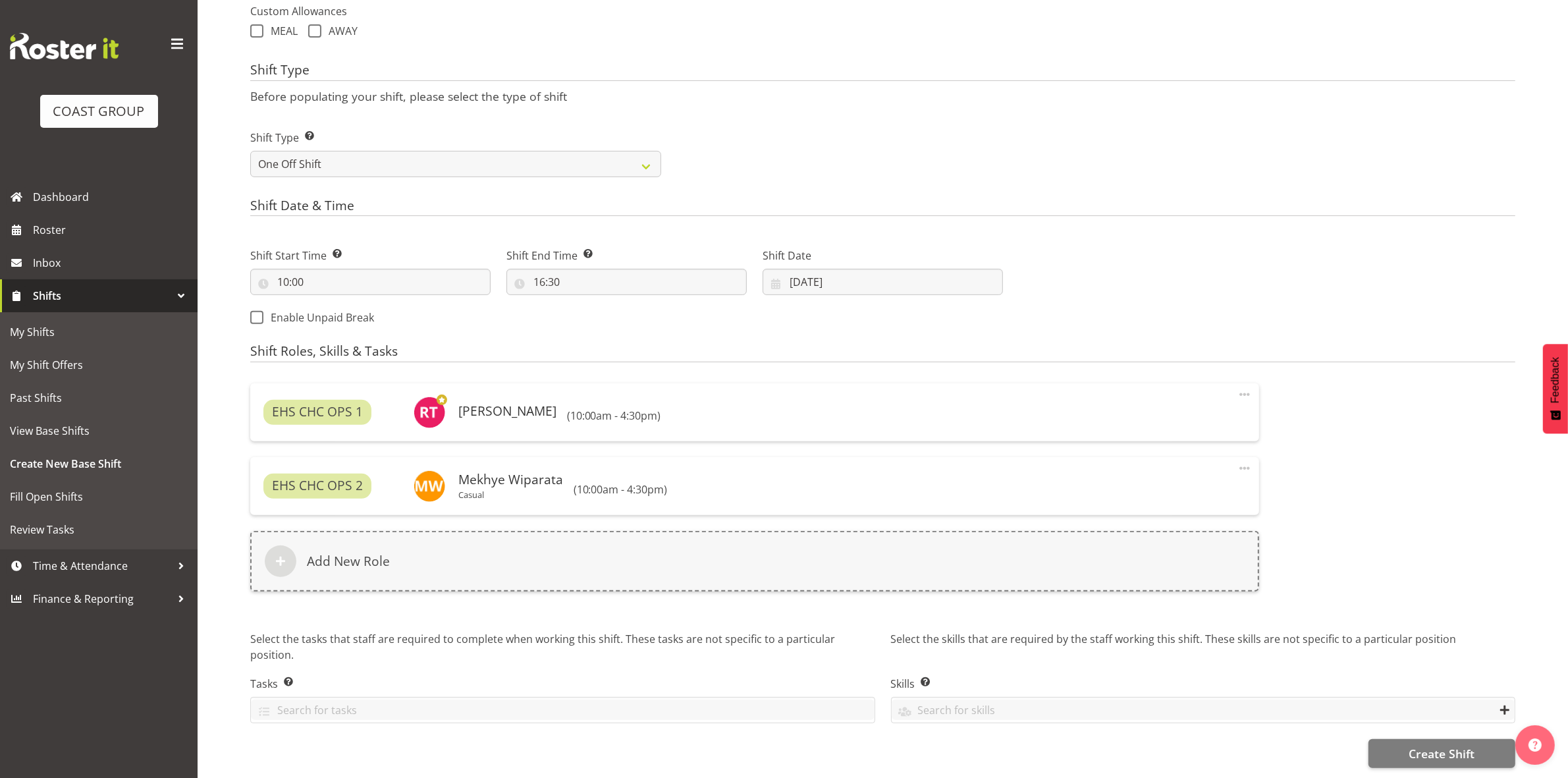
scroll to position [511, 0]
click at [1431, 745] on span "Create Shift" at bounding box center [1441, 753] width 66 height 17
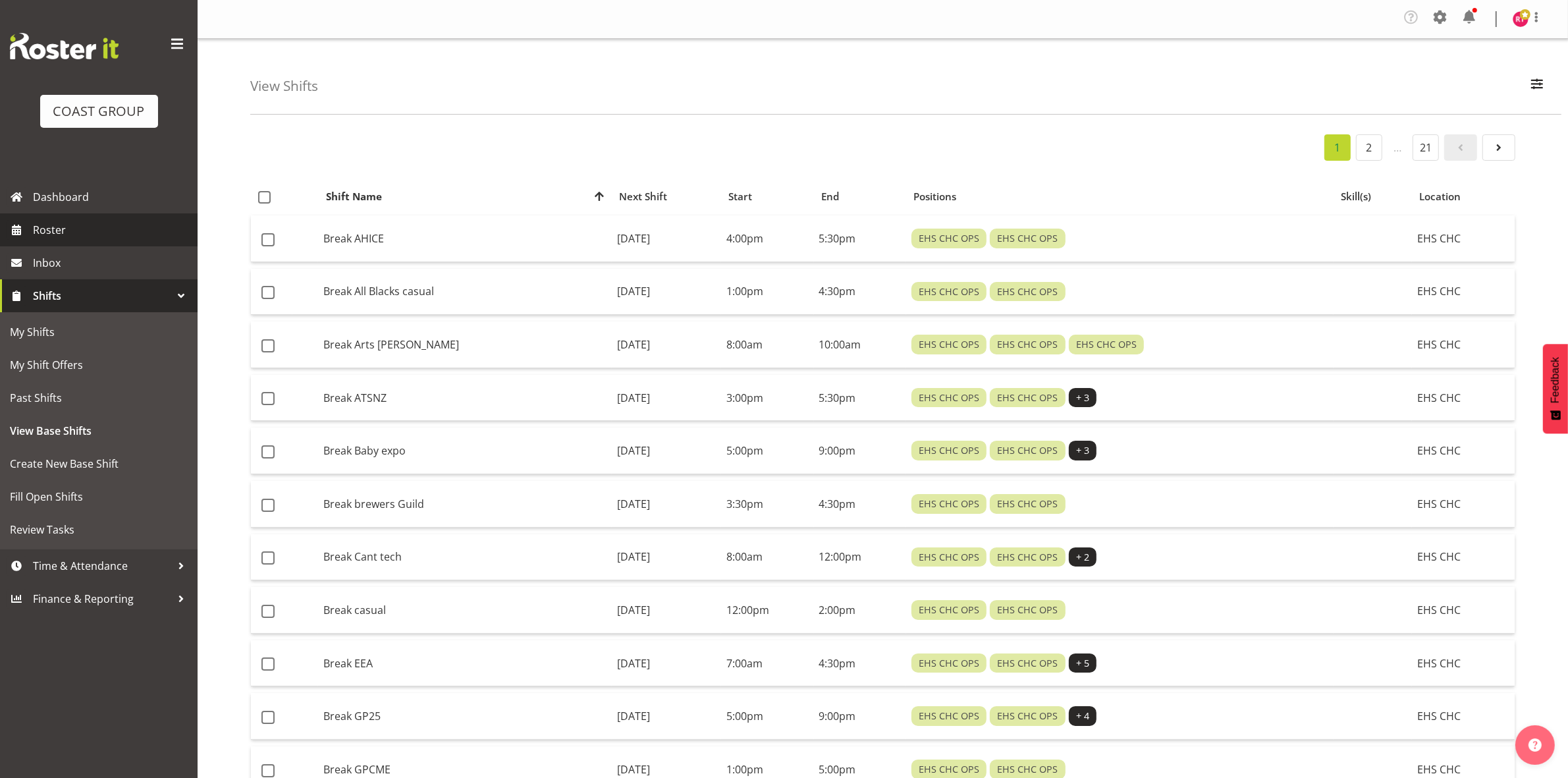
click at [94, 224] on span "Roster" at bounding box center [112, 230] width 158 height 20
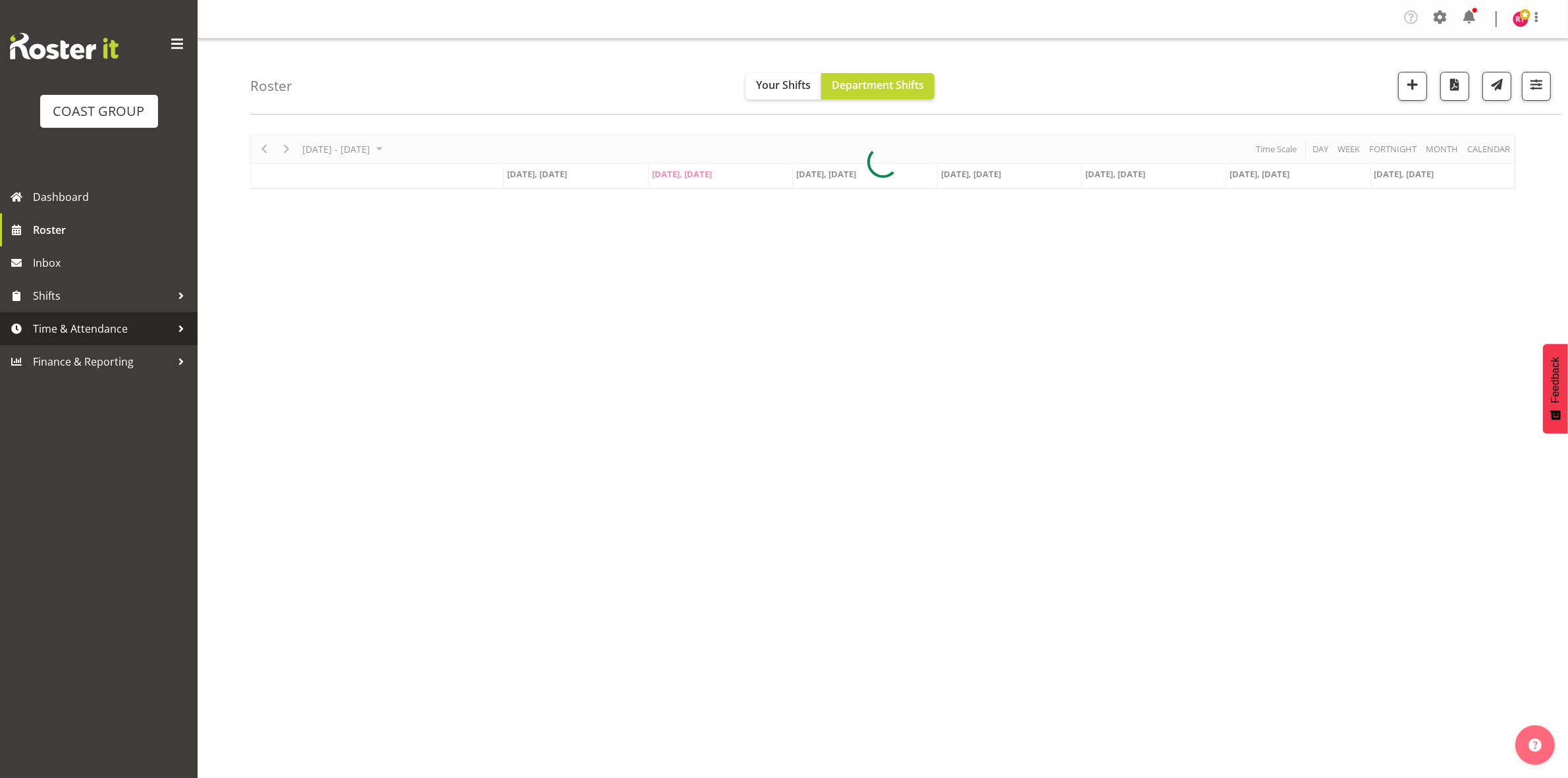
click at [109, 331] on span "Time & Attendance" at bounding box center [102, 329] width 138 height 20
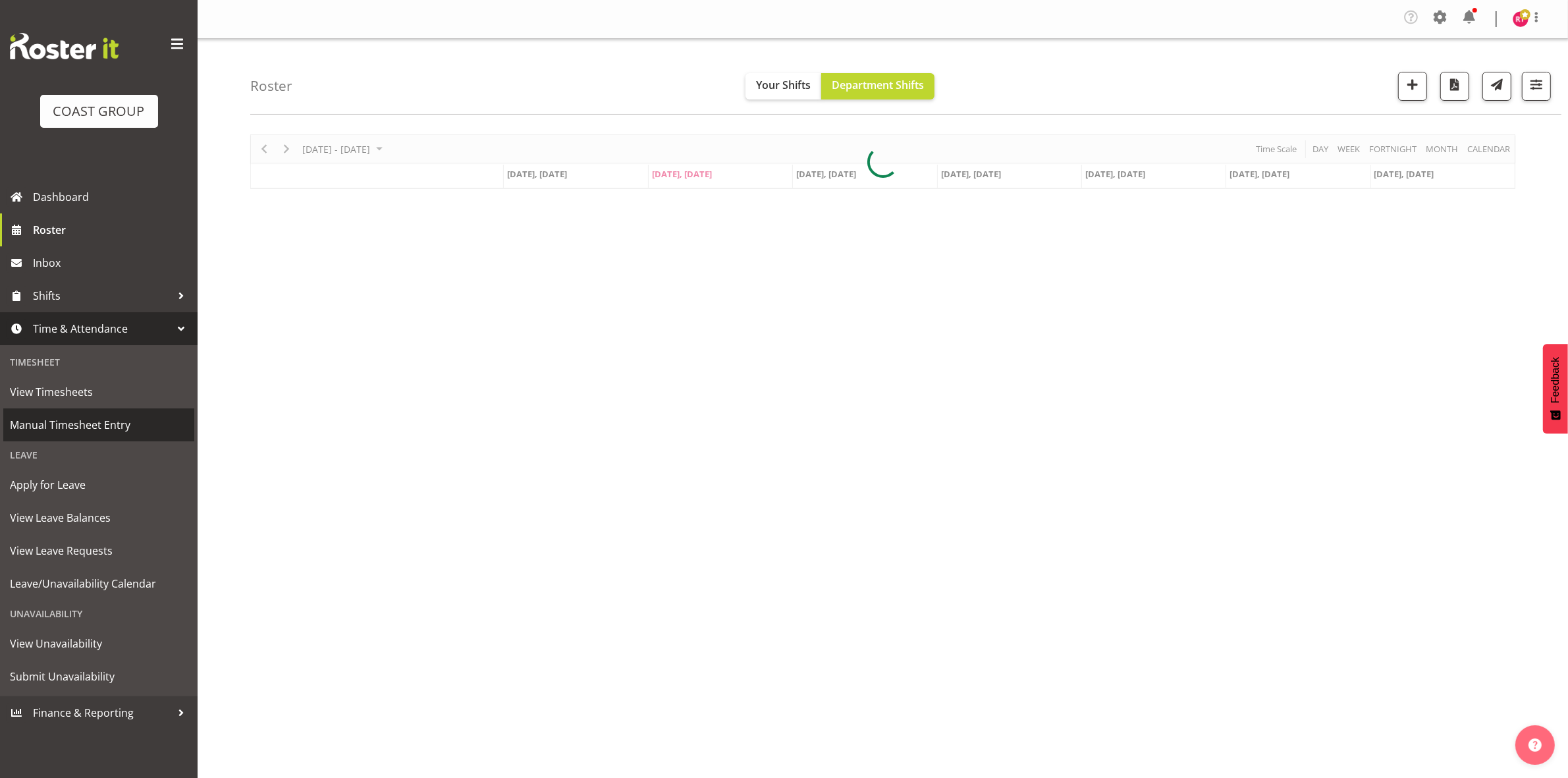
click at [95, 426] on span "Manual Timesheet Entry" at bounding box center [98, 425] width 178 height 20
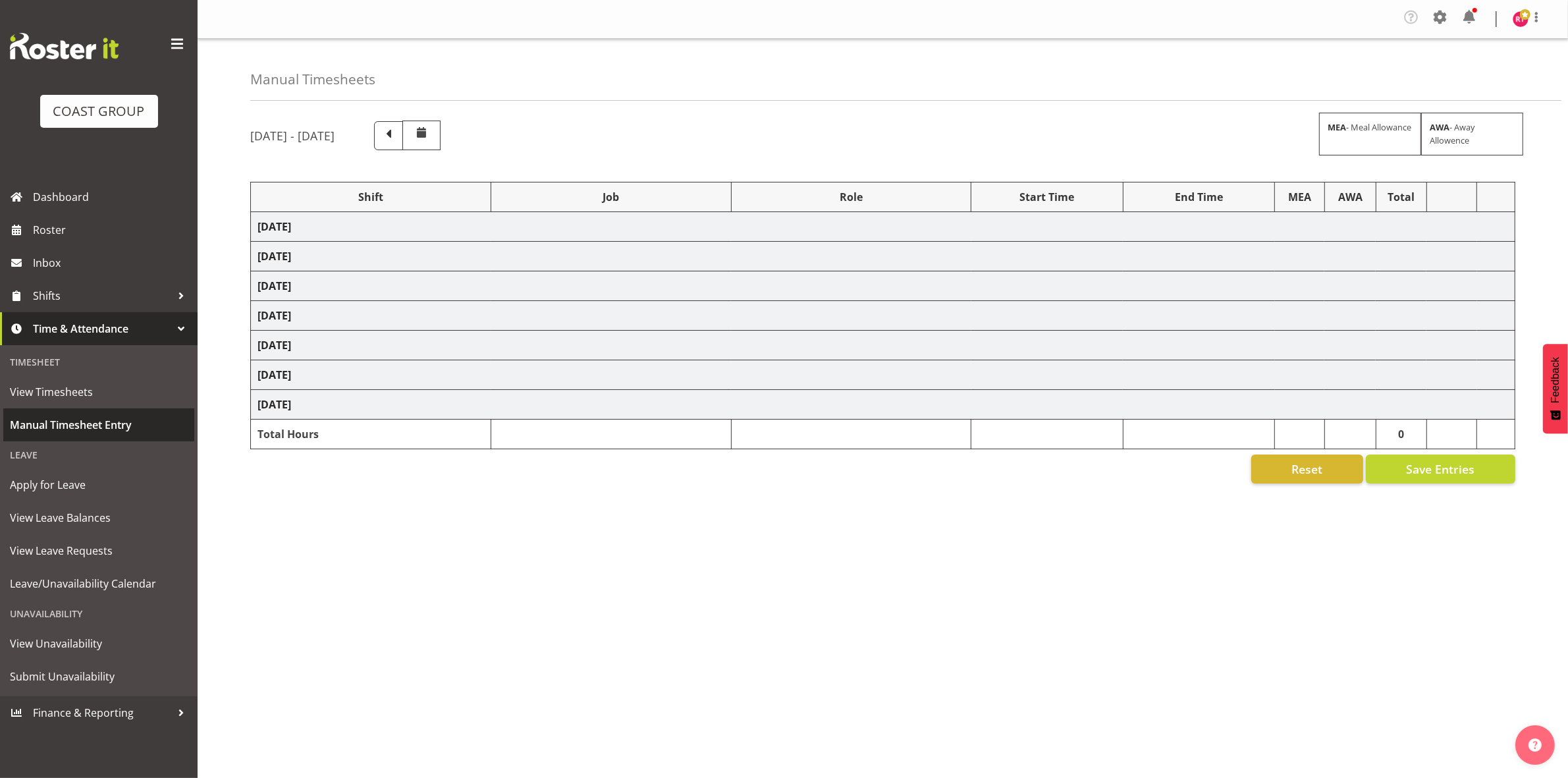
select select "81498"
select select "9898"
select select "81499"
select select "8689"
select select "81500"
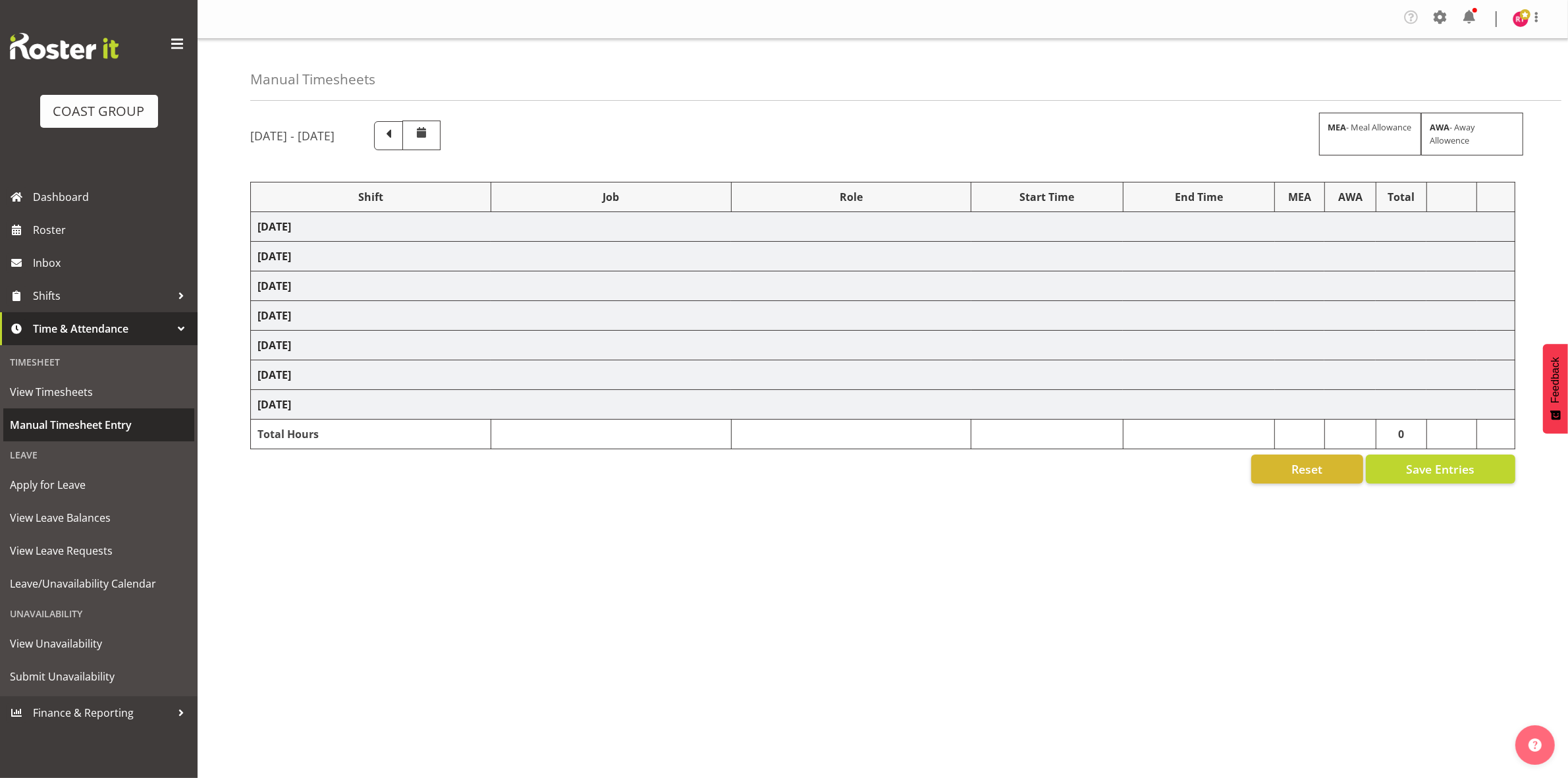
select select "69"
select select "81501"
select select "69"
select select "81503"
select select "8689"
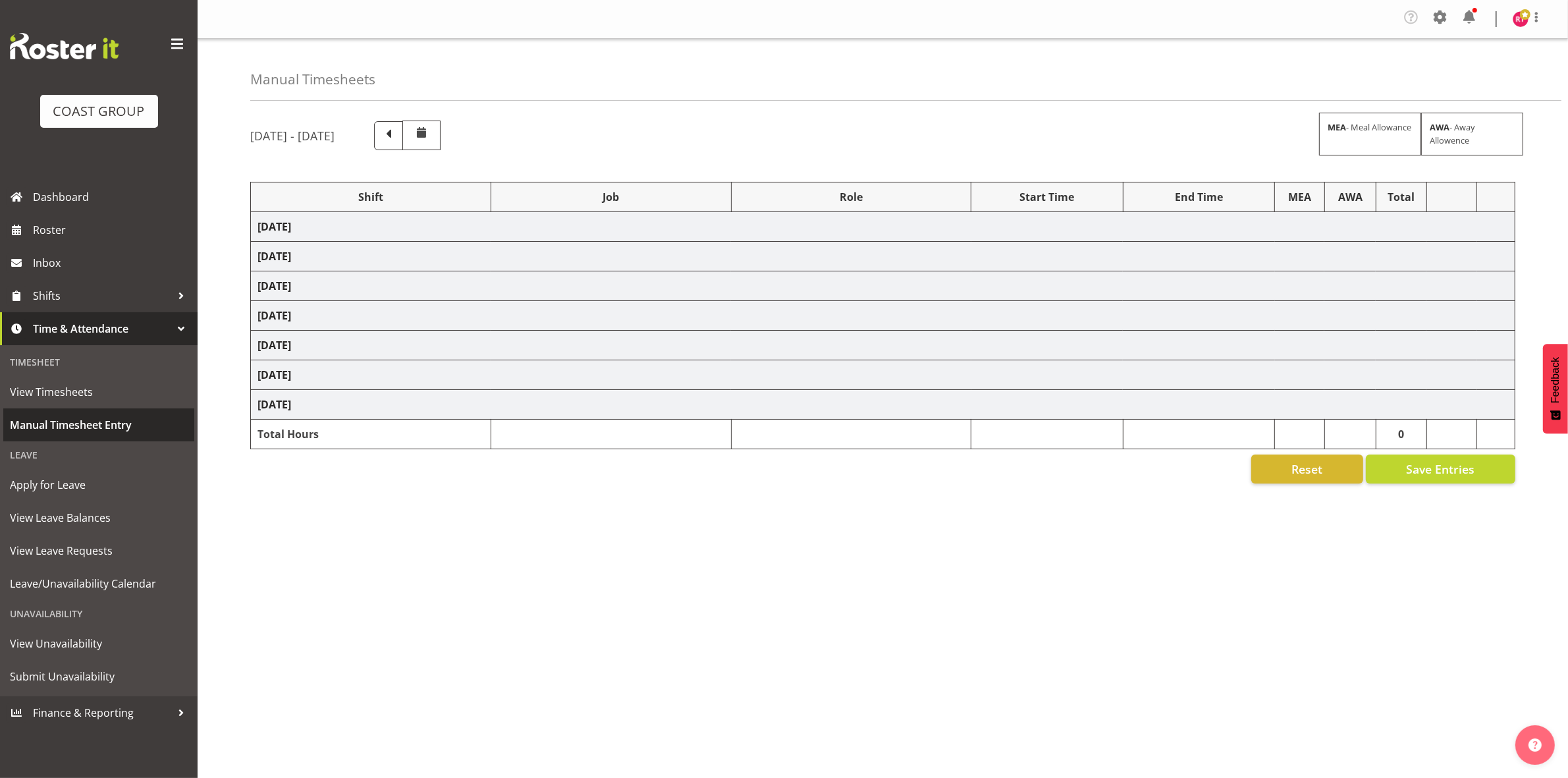
select select "81504"
select select "69"
select select "81506"
select select "9062"
select select "81507"
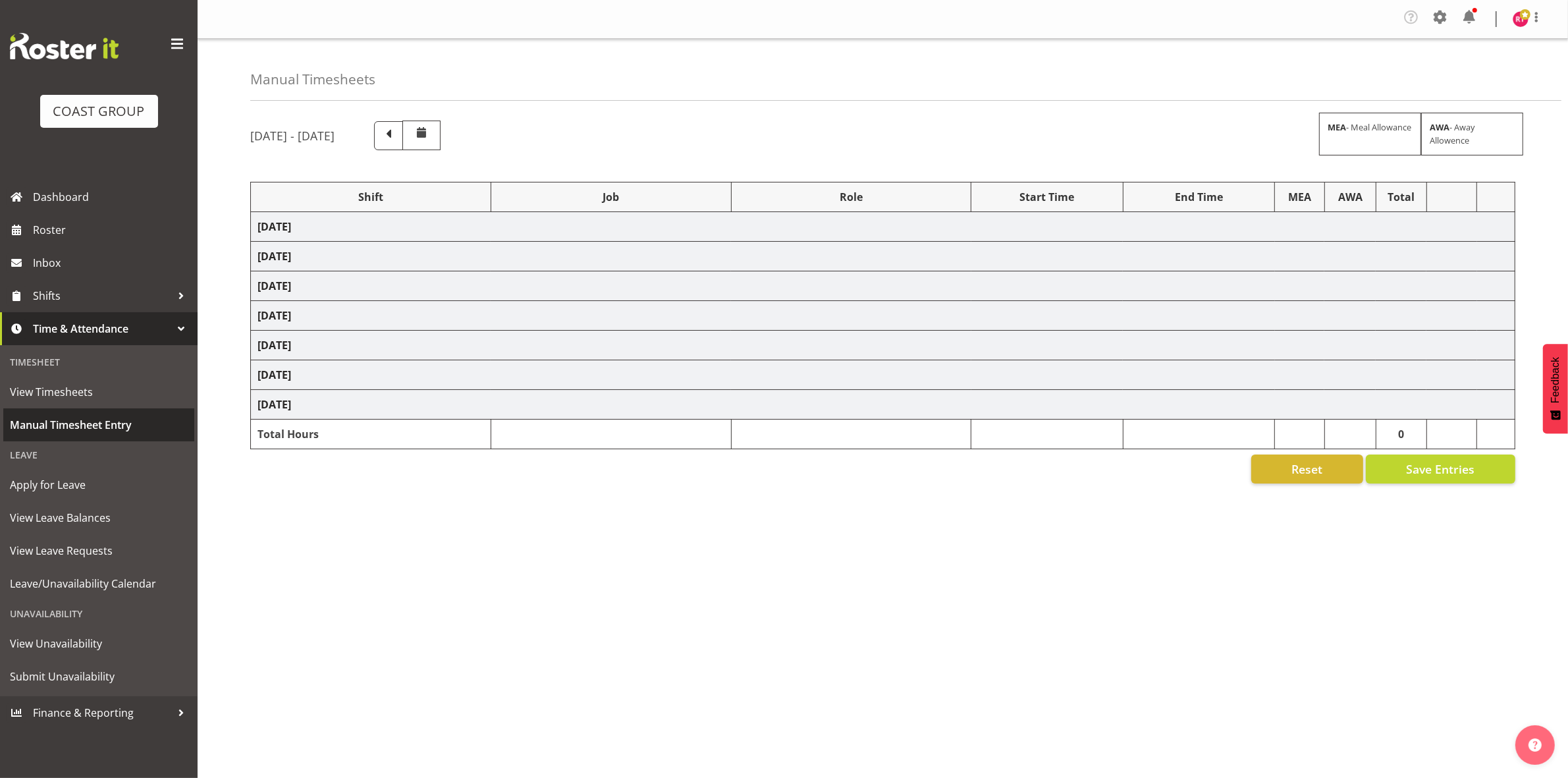
select select "9202"
select select "81509"
select select "9202"
select select "81512"
select select "69"
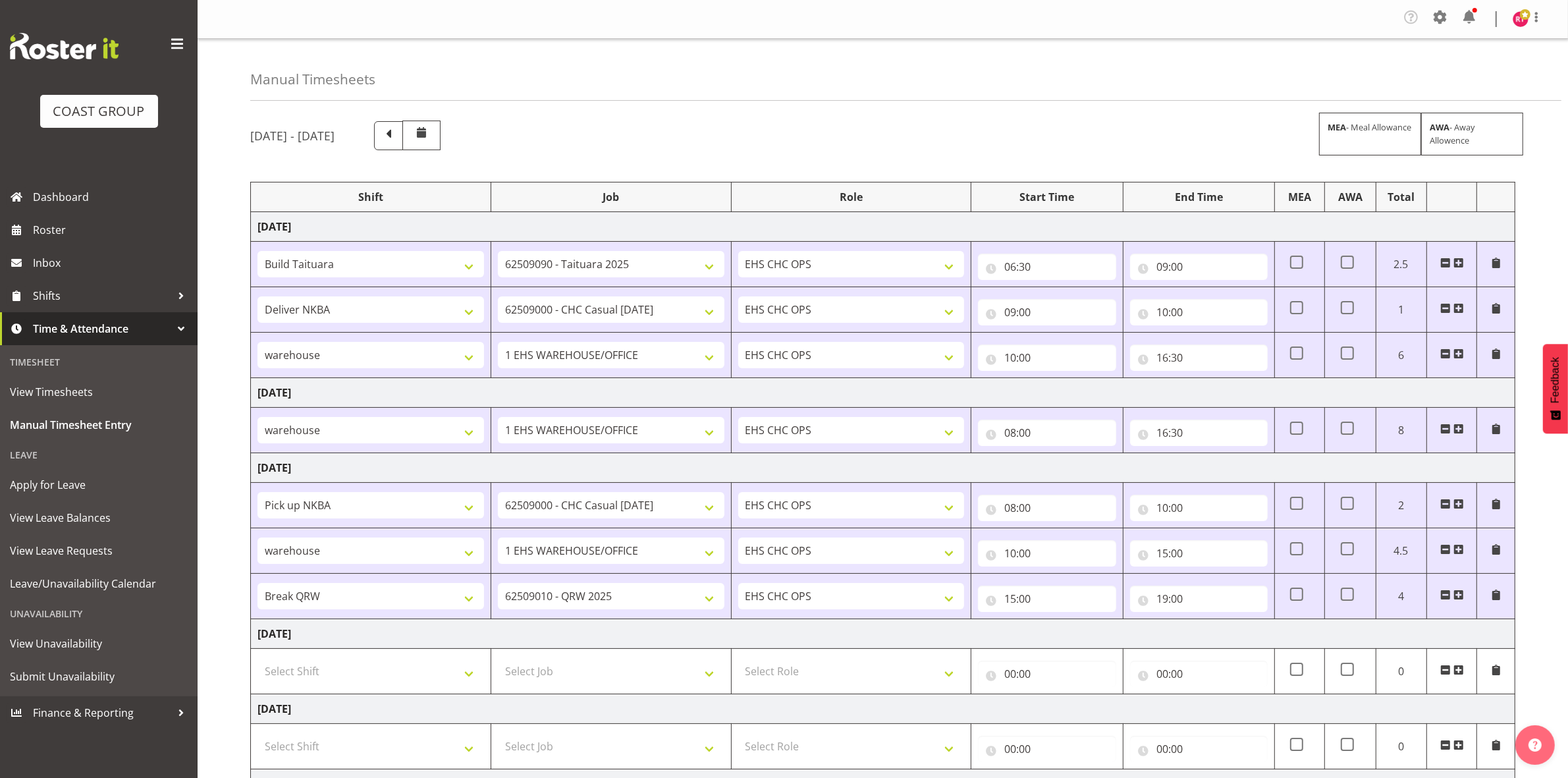
click at [566, 127] on div "[DATE] - [DATE] MEA - Meal Allowance AWA - Away Allowence" at bounding box center [882, 136] width 1265 height 30
click at [1516, 17] on img at bounding box center [1520, 19] width 16 height 16
click at [1450, 74] on link "Log Out" at bounding box center [1481, 72] width 127 height 24
